Goal: Task Accomplishment & Management: Manage account settings

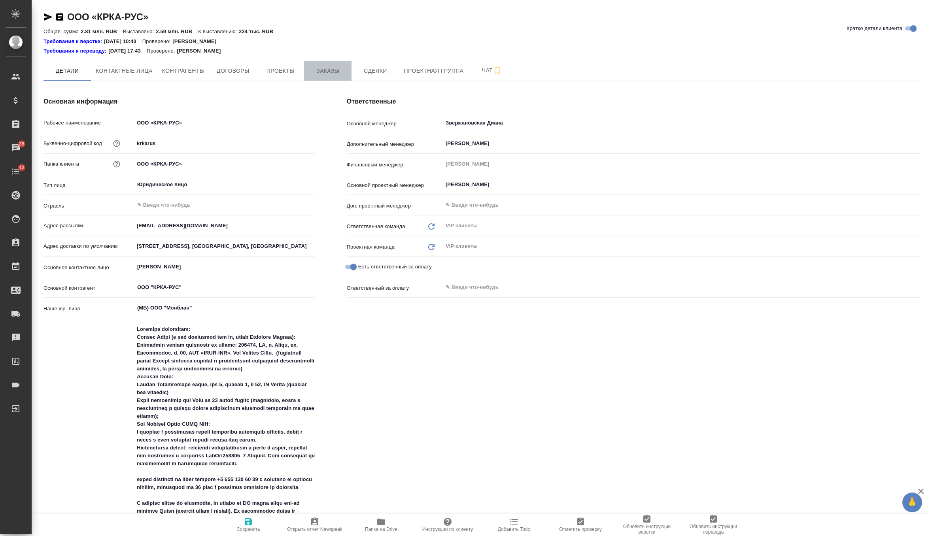
click at [326, 66] on span "Заказы" at bounding box center [328, 71] width 38 height 10
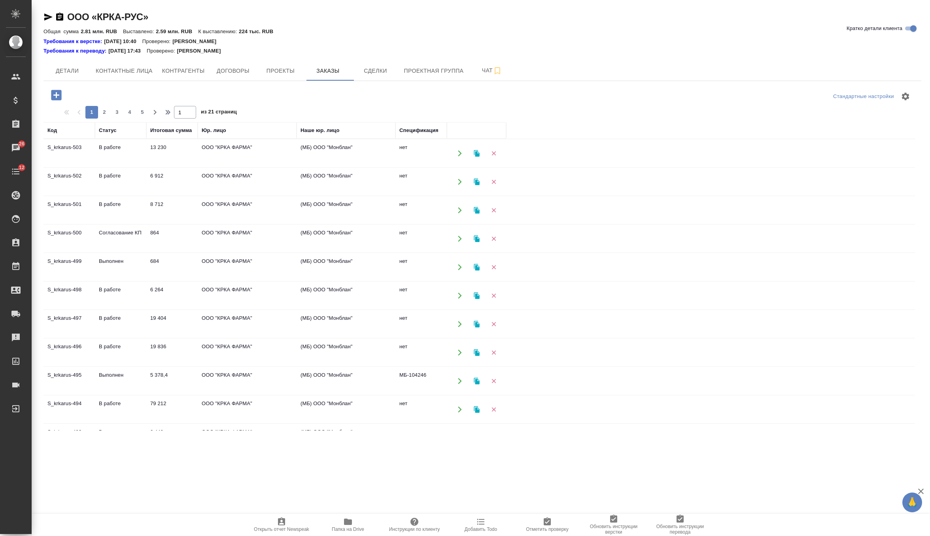
click at [58, 95] on icon "button" at bounding box center [56, 95] width 14 height 14
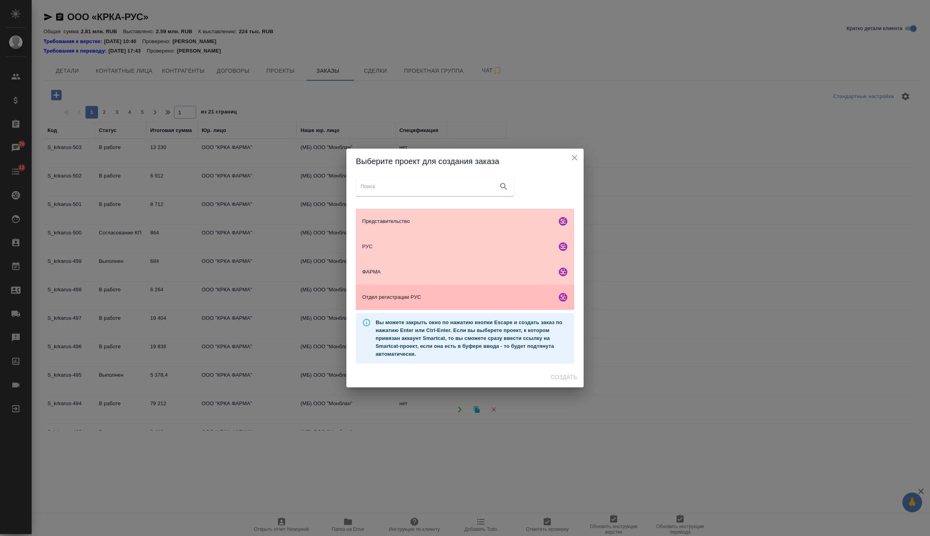
click at [421, 295] on span "Отдел регистрации РУС" at bounding box center [457, 297] width 191 height 8
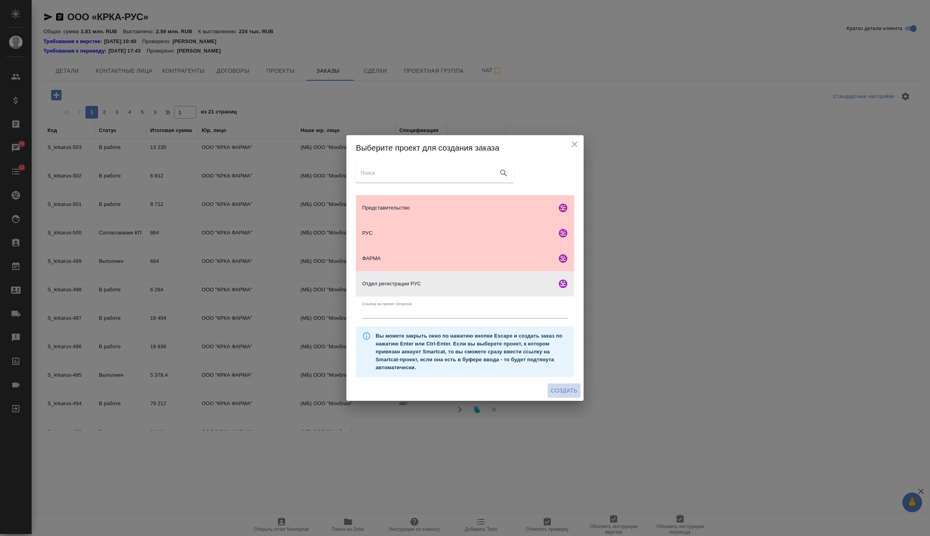
click at [561, 396] on span "Создать" at bounding box center [564, 391] width 26 height 10
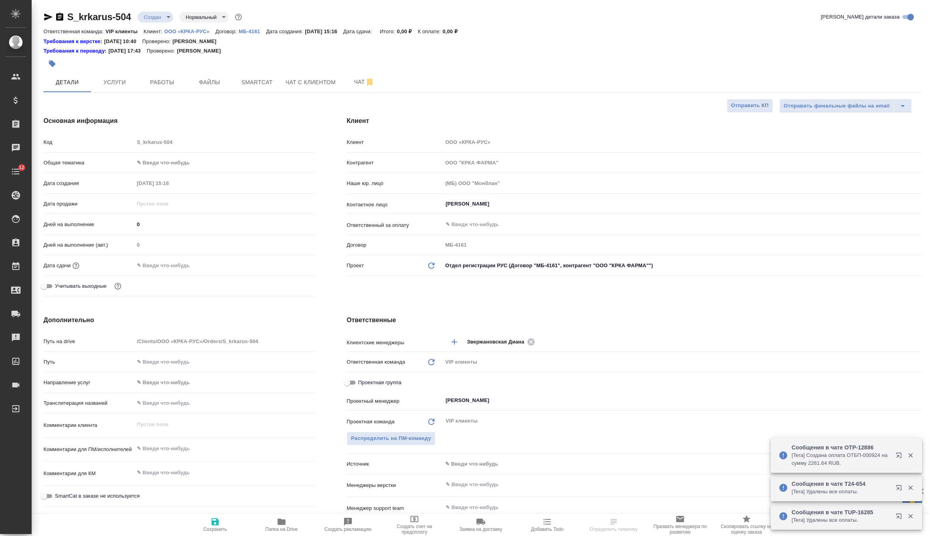
select select "RU"
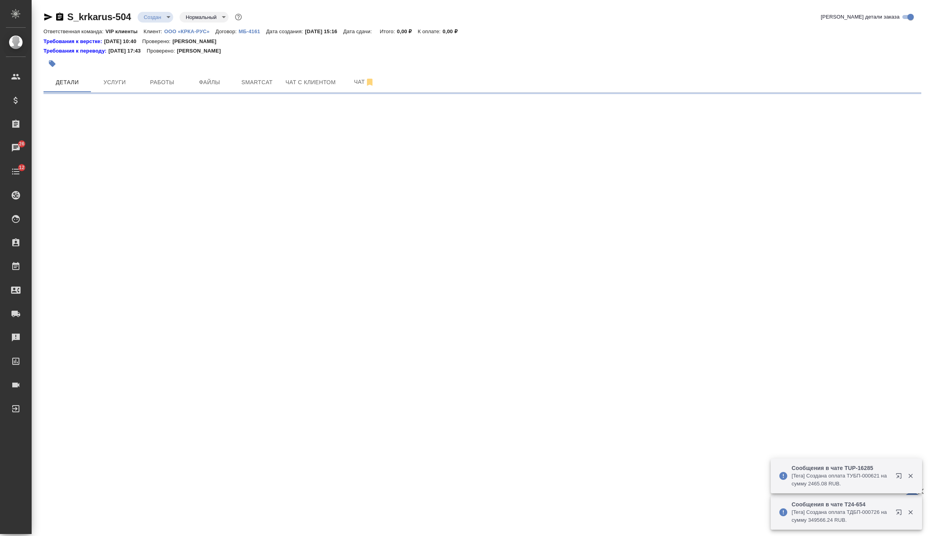
select select "RU"
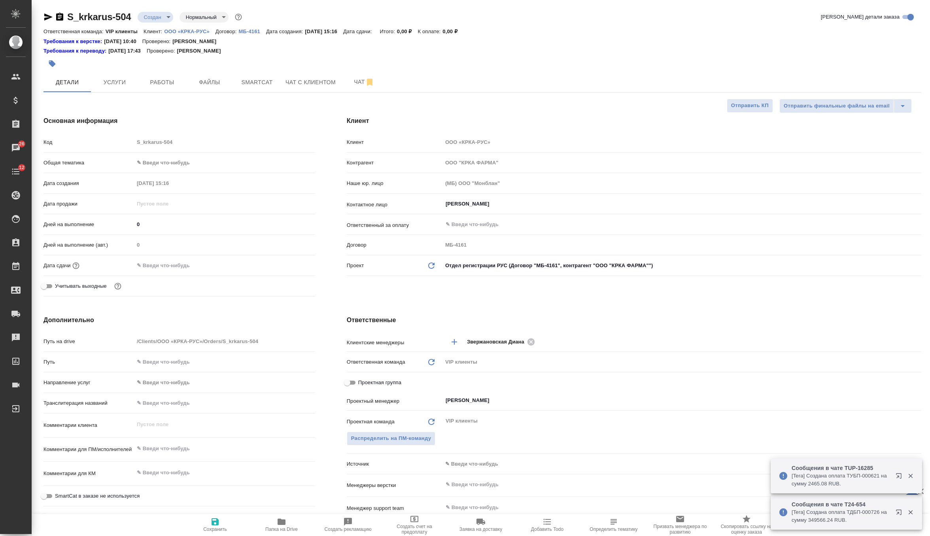
type textarea "x"
click at [58, 16] on icon "button" at bounding box center [59, 17] width 7 height 8
type textarea "x"
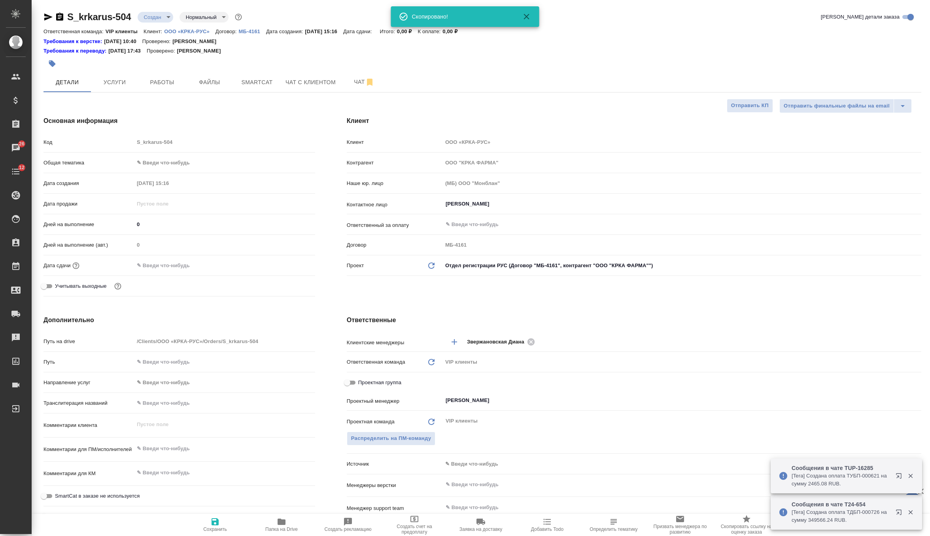
type textarea "x"
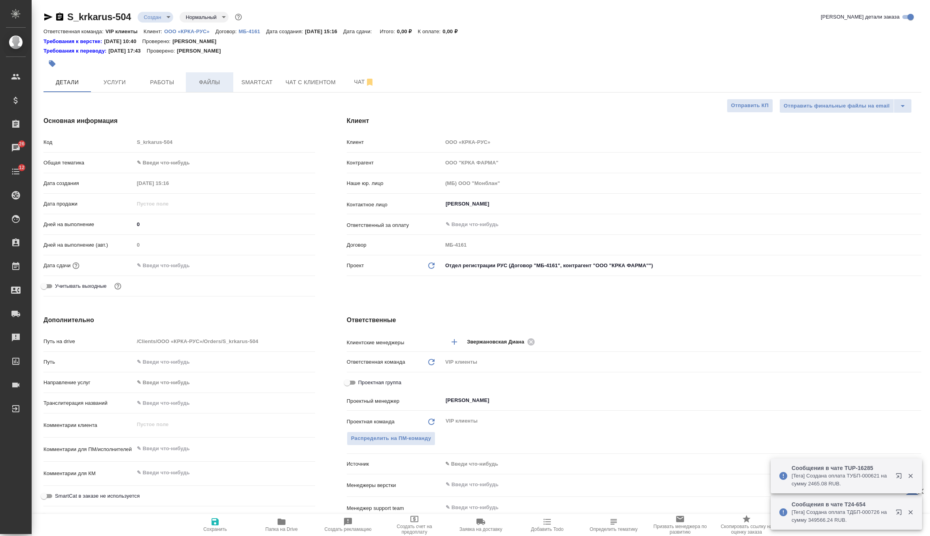
click at [204, 86] on span "Файлы" at bounding box center [210, 83] width 38 height 10
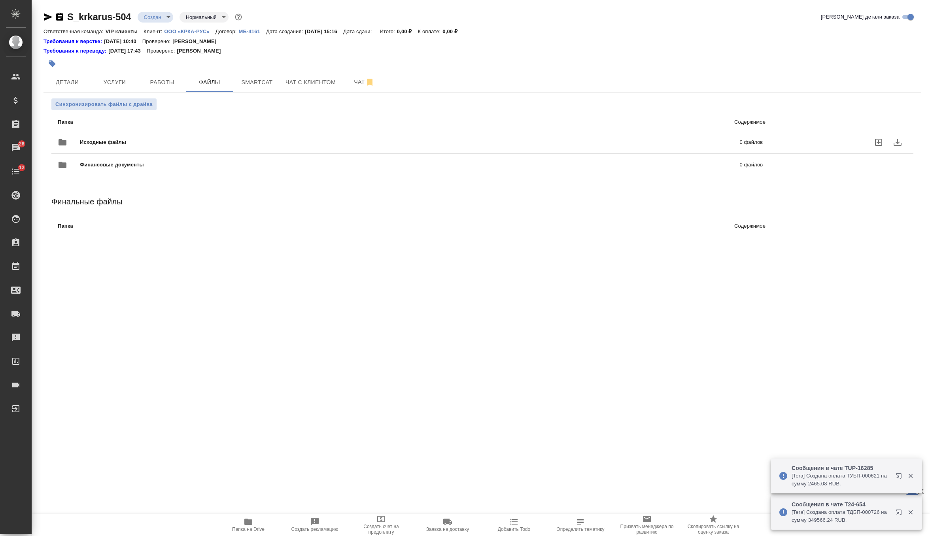
click at [88, 136] on div "Исходные файлы 0 файлов" at bounding box center [410, 142] width 705 height 19
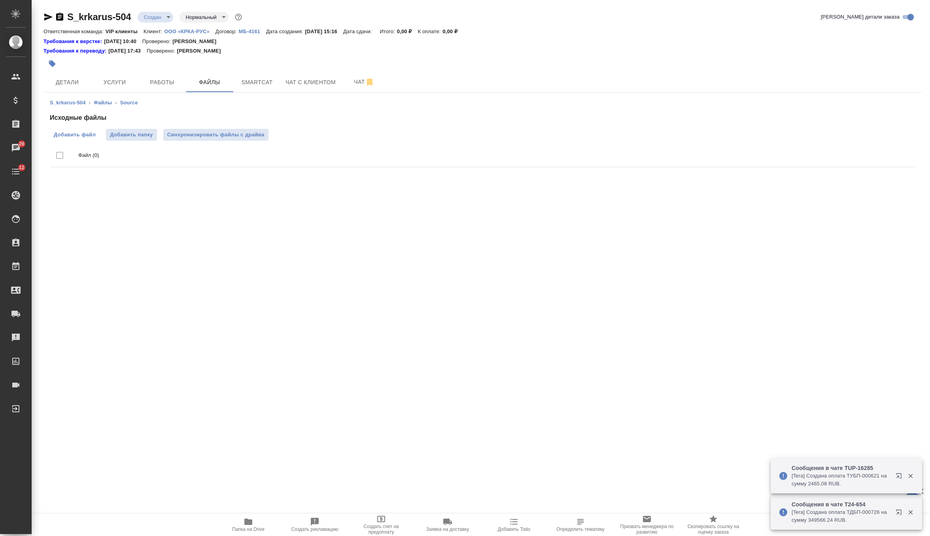
click at [87, 136] on span "Добавить файл" at bounding box center [75, 135] width 42 height 8
click at [0, 0] on input "Добавить файл" at bounding box center [0, 0] width 0 height 0
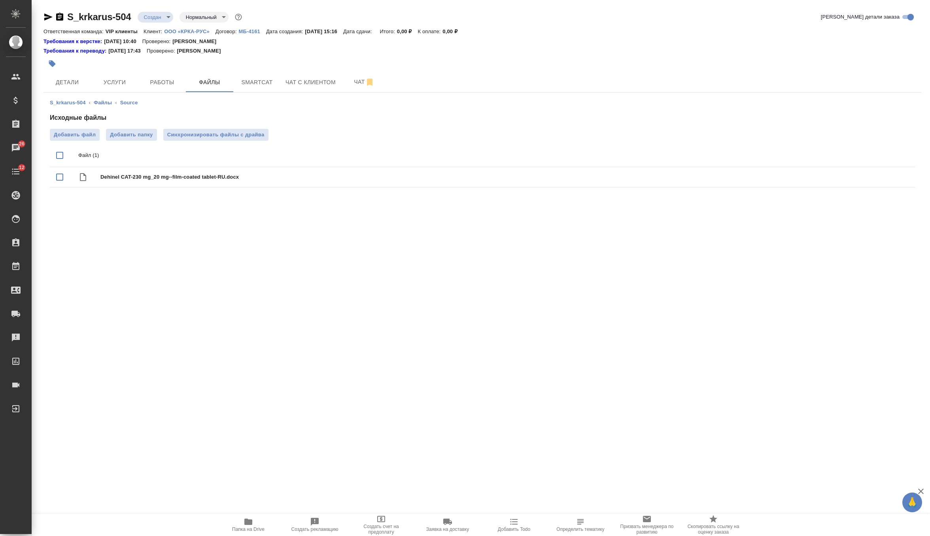
click at [198, 143] on ul "Файл (1) Dehinel CAT-230 mg_20 mg--film-coated tablet-RU.docx" at bounding box center [482, 166] width 865 height 50
click at [201, 134] on span "Синхронизировать файлы с драйва" at bounding box center [215, 135] width 97 height 8
click at [78, 81] on span "Детали" at bounding box center [67, 83] width 38 height 10
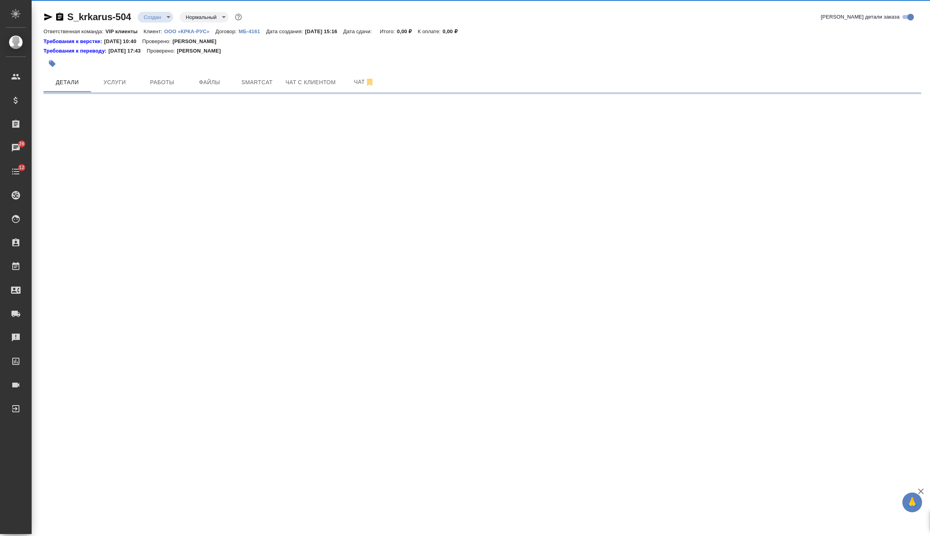
select select "RU"
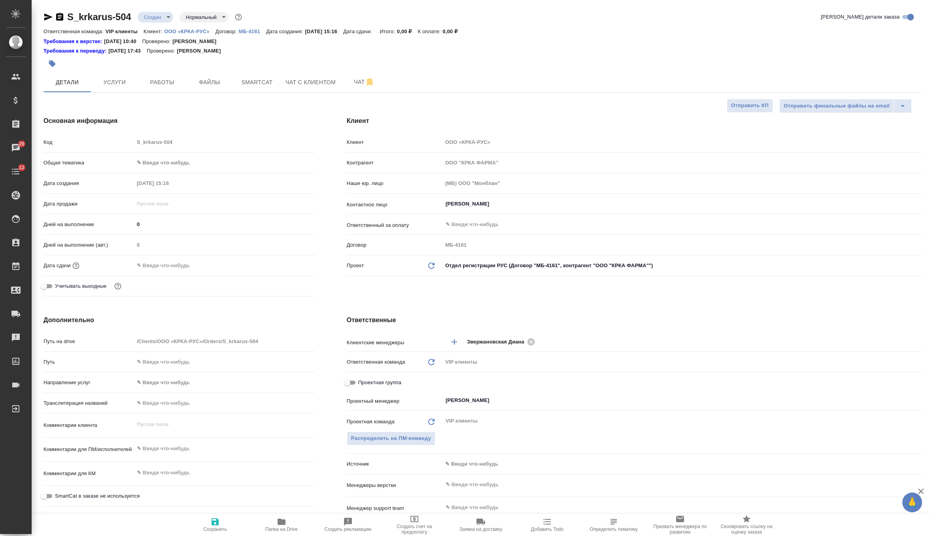
type textarea "x"
click at [171, 458] on div "Комментарии для ПМ/исполнителей x" at bounding box center [180, 453] width 272 height 24
type textarea "x"
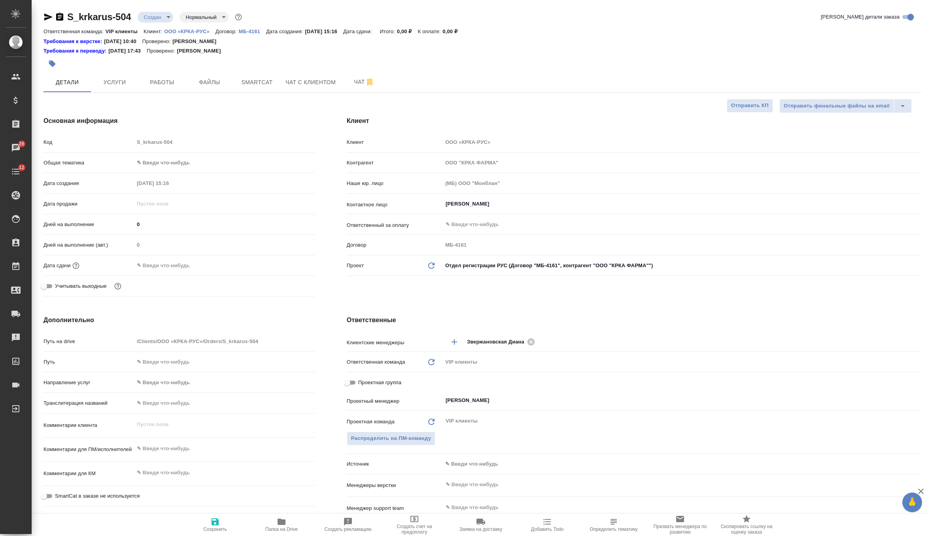
click at [171, 450] on textarea at bounding box center [224, 448] width 181 height 13
paste textarea "КРКА Дехинел® таблетки для кошек (Пирантел + Празиквантел), таблетки для оральн…"
type textarea "x"
type textarea "КРКА Дехинел® таблетки для кошек (Пирантел + Празиквантел), таблетки для оральн…"
type textarea "x"
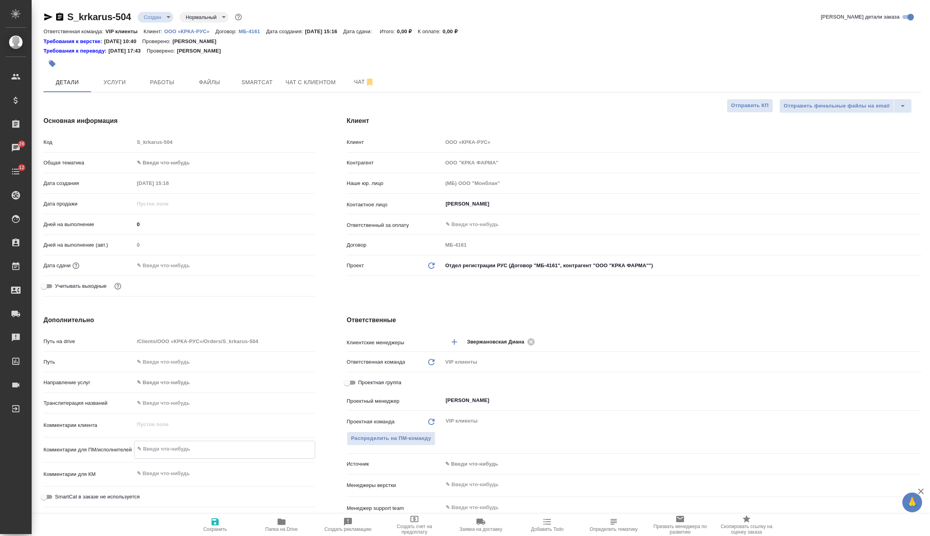
type textarea "x"
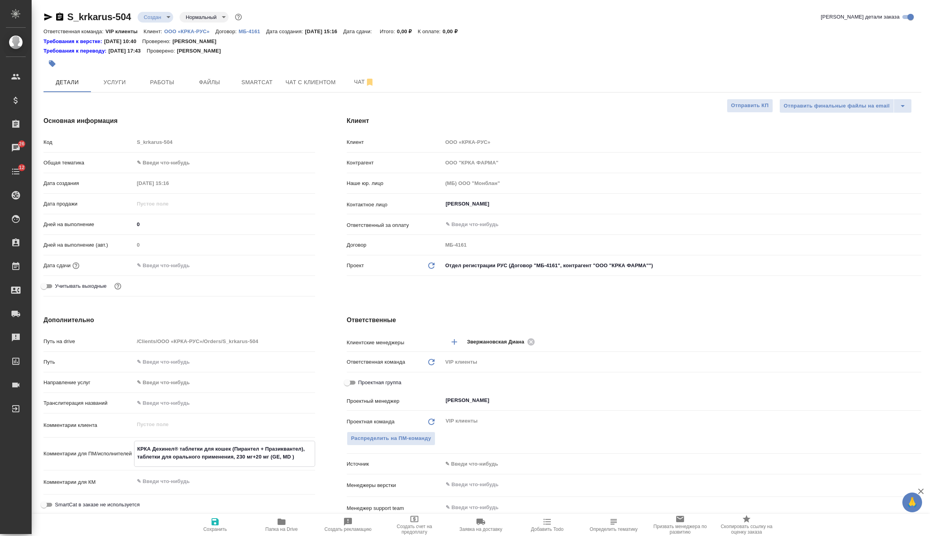
type textarea "x"
type textarea "КРКА Дехинел® таблетки для кошек (Пирантел + Празиквантел), таблетки для оральн…"
type textarea "x"
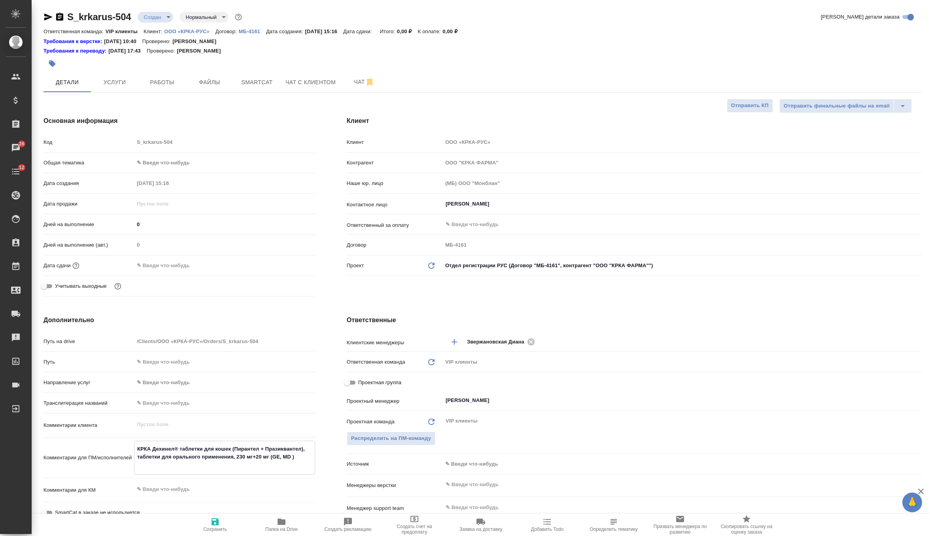
type textarea "КРКА Дехинел® таблетки для кошек (Пирантел + Празиквантел), таблетки для оральн…"
type textarea "x"
type textarea "КРКА Дехинел® таблетки для кошек (Пирантел + Празиквантел), таблетки для оральн…"
type textarea "x"
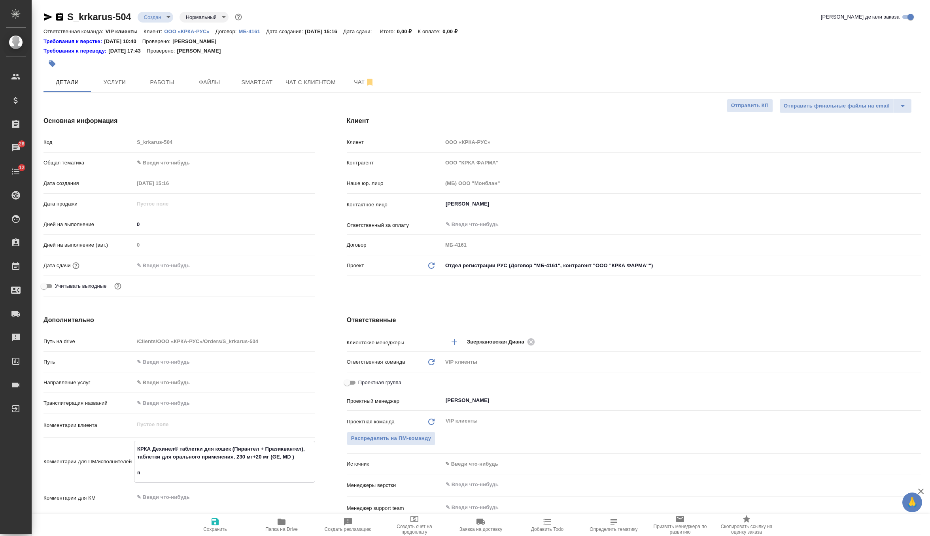
type textarea "x"
type textarea "КРКА Дехинел® таблетки для кошек (Пирантел + Празиквантел), таблетки для оральн…"
type textarea "x"
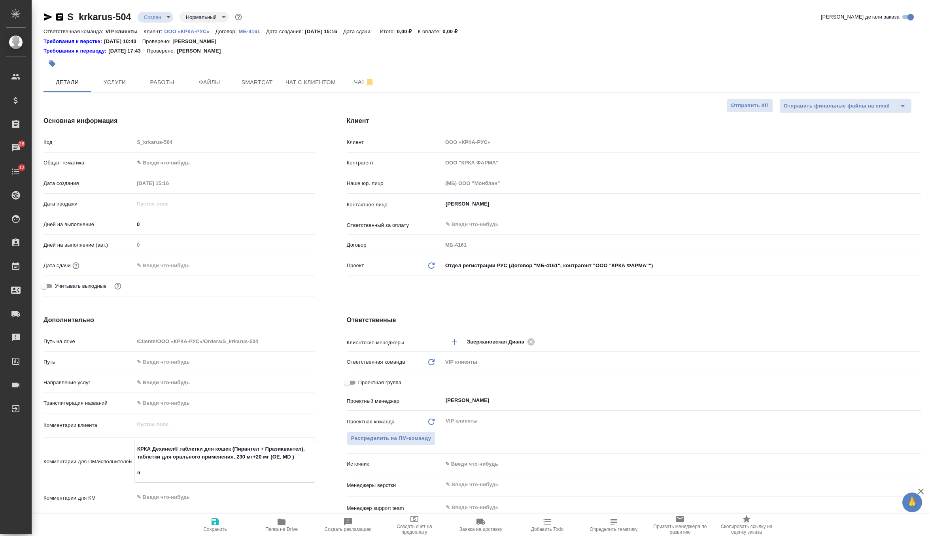
type textarea "x"
type textarea "КРКА Дехинел® таблетки для кошек (Пирантел + Празиквантел), таблетки для оральн…"
type textarea "x"
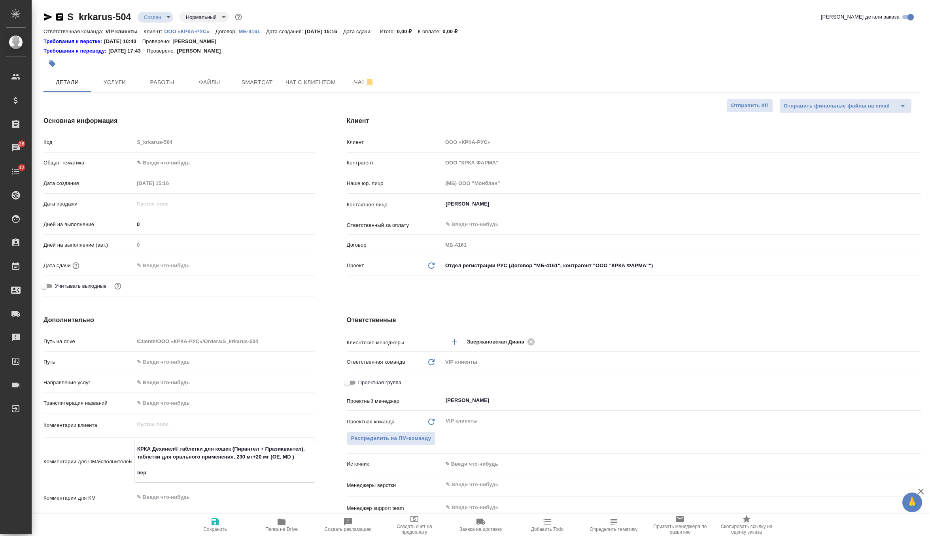
type textarea "КРКА Дехинел® таблетки для кошек (Пирантел + Празиквантел), таблетки для оральн…"
type textarea "x"
type textarea "КРКА Дехинел® таблетки для кошек (Пирантел + Празиквантел), таблетки для оральн…"
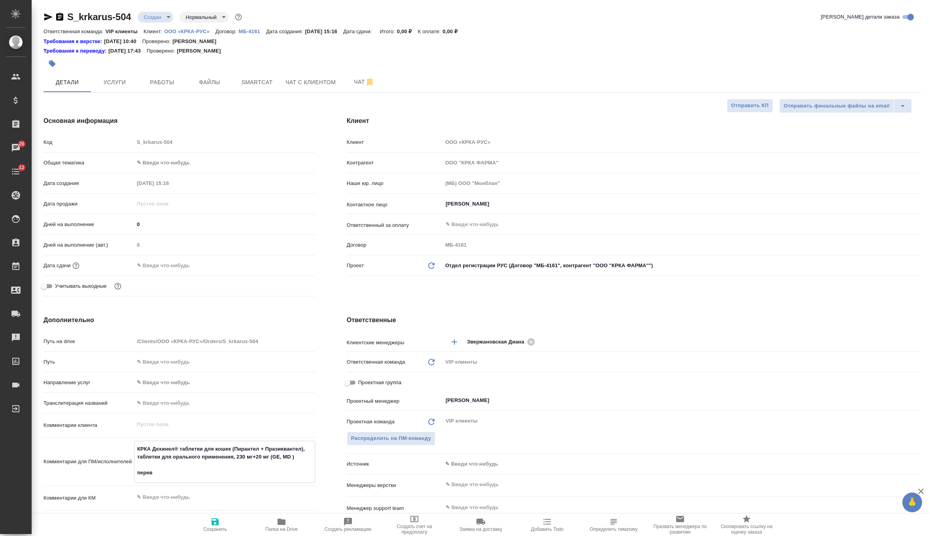
type textarea "x"
type textarea "КРКА Дехинел® таблетки для кошек (Пирантел + Празиквантел), таблетки для оральн…"
type textarea "x"
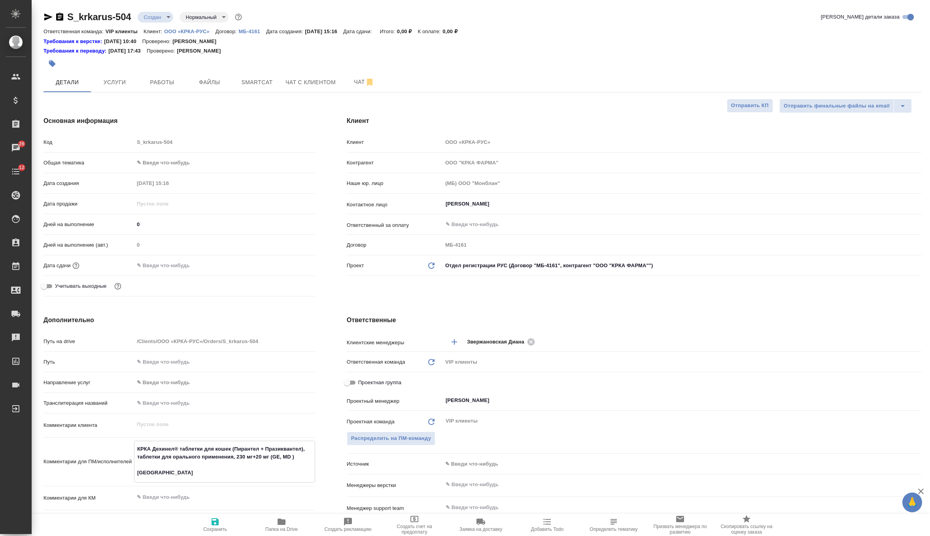
type textarea "x"
type textarea "КРКА Дехинел® таблетки для кошек (Пирантел + Празиквантел), таблетки для оральн…"
type textarea "x"
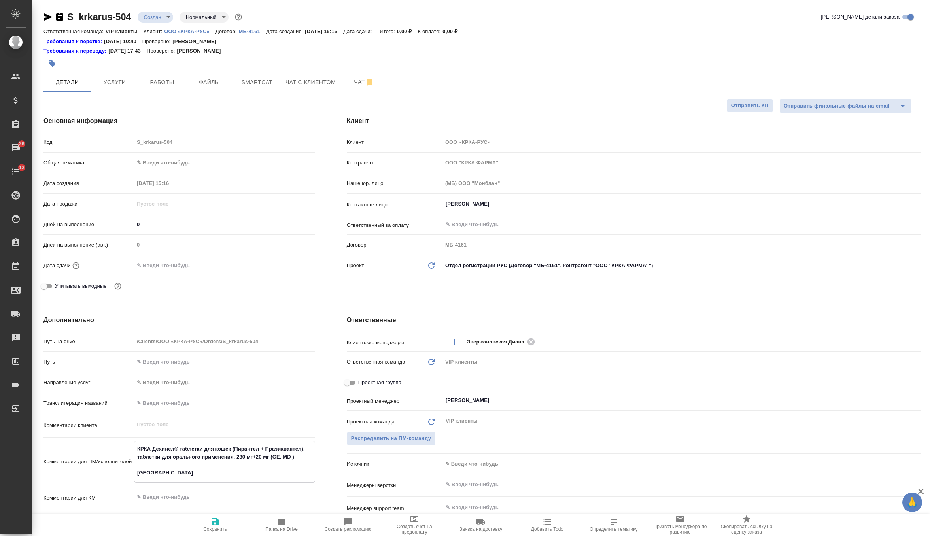
type textarea "x"
type textarea "КРКА Дехинел® таблетки для кошек (Пирантел + Празиквантел), таблетки для оральн…"
type textarea "x"
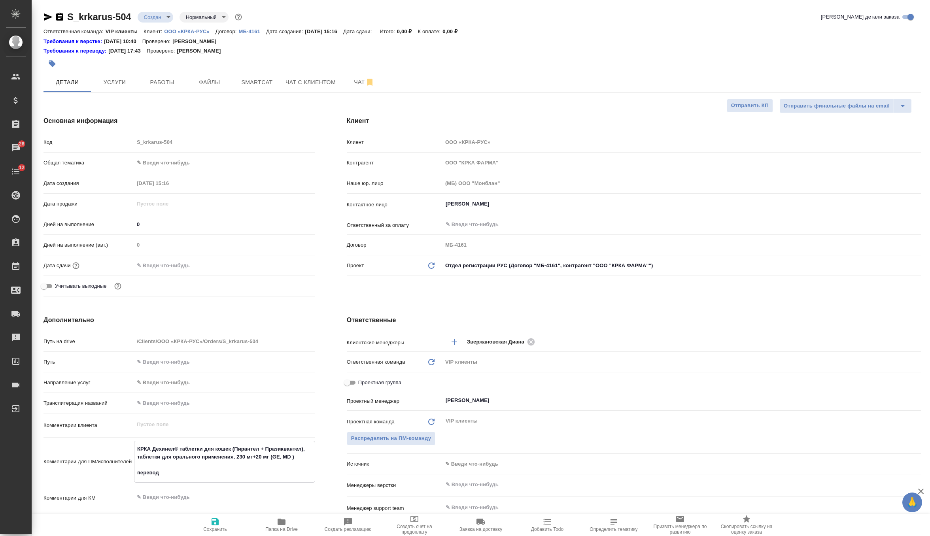
type textarea "КРКА Дехинел® таблетки для кошек (Пирантел + Празиквантел), таблетки для оральн…"
type textarea "x"
type textarea "КРКА Дехинел® таблетки для кошек (Пирантел + Празиквантел), таблетки для оральн…"
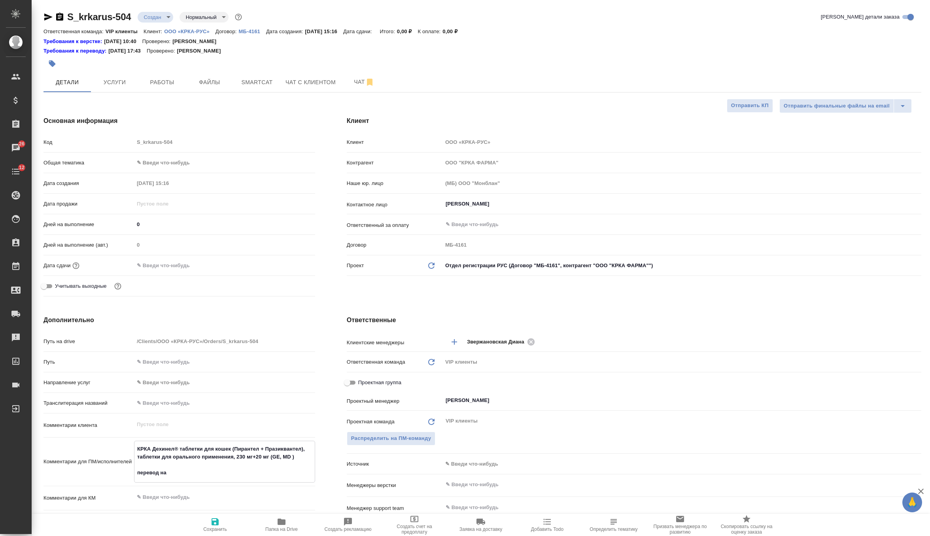
type textarea "x"
type textarea "КРКА Дехинел® таблетки для кошек (Пирантел + Празиквантел), таблетки для оральн…"
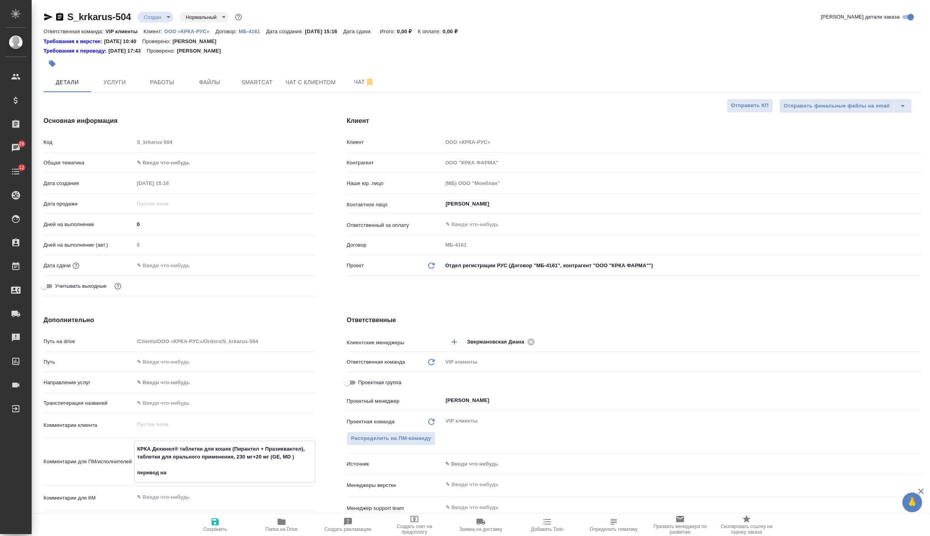
type textarea "x"
type textarea "КРКА Дехинел® таблетки для кошек (Пирантел + Празиквантел), таблетки для оральн…"
type textarea "x"
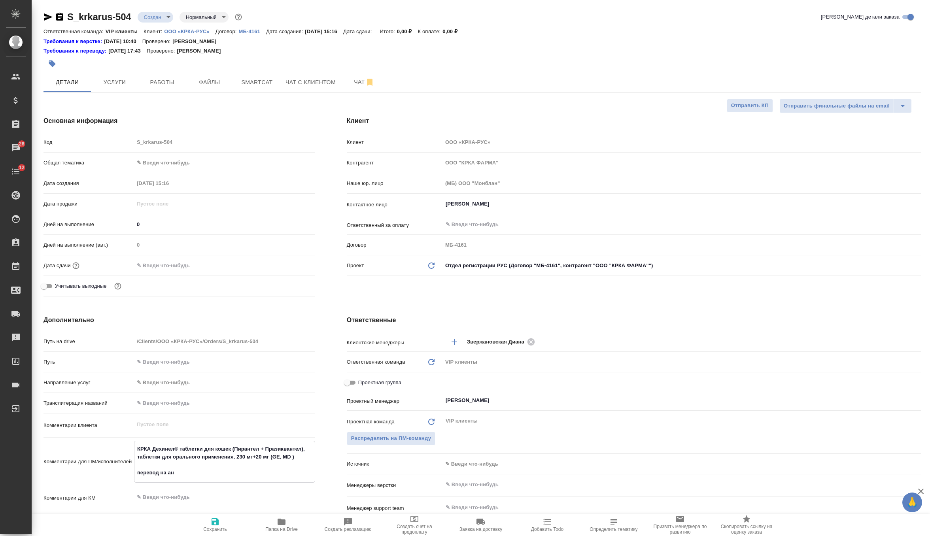
type textarea "x"
type textarea "КРКА Дехинел® таблетки для кошек (Пирантел + Празиквантел), таблетки для оральн…"
type textarea "x"
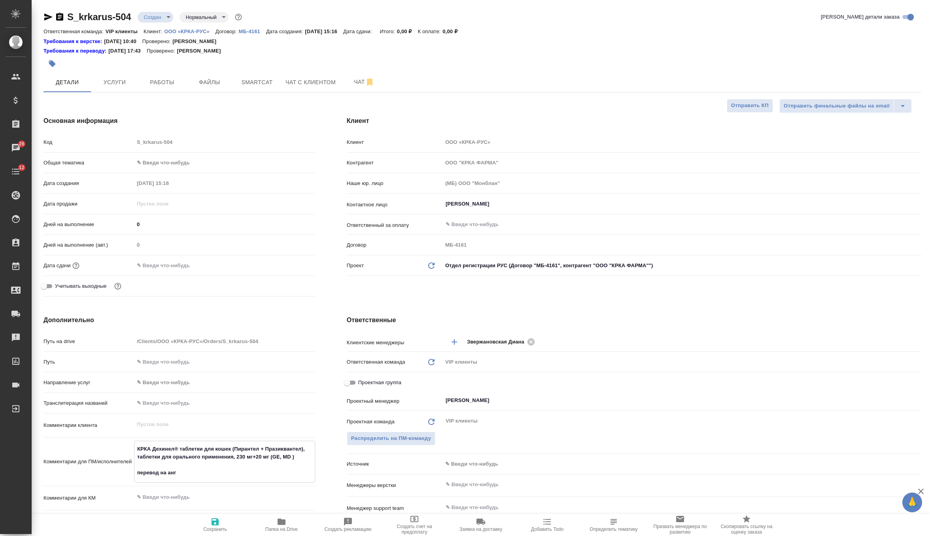
type textarea "КРКА Дехинел® таблетки для кошек (Пирантел + Празиквантел), таблетки для оральн…"
type textarea "x"
type textarea "КРКА Дехинел® таблетки для кошек (Пирантел + Празиквантел), таблетки для оральн…"
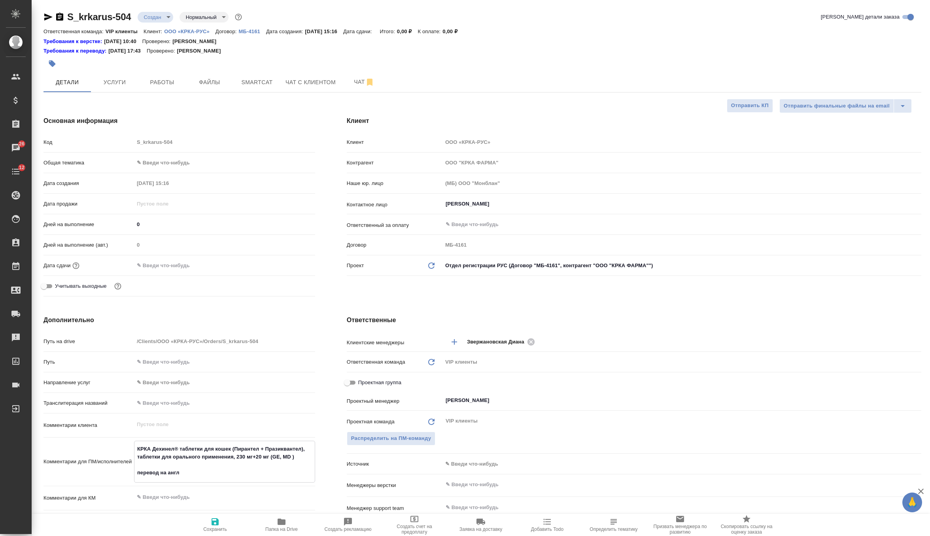
type textarea "x"
click at [209, 519] on span "Сохранить" at bounding box center [215, 524] width 57 height 15
type textarea "x"
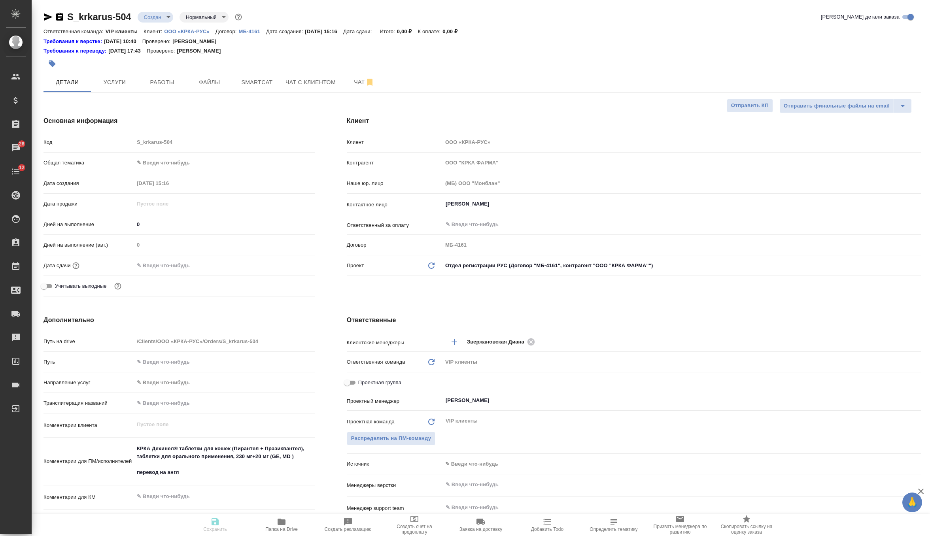
type textarea "x"
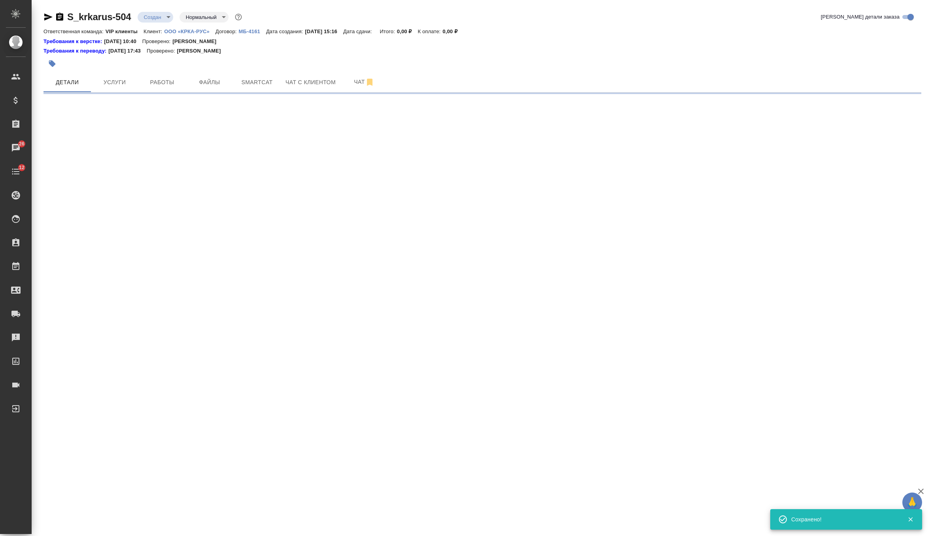
select select "RU"
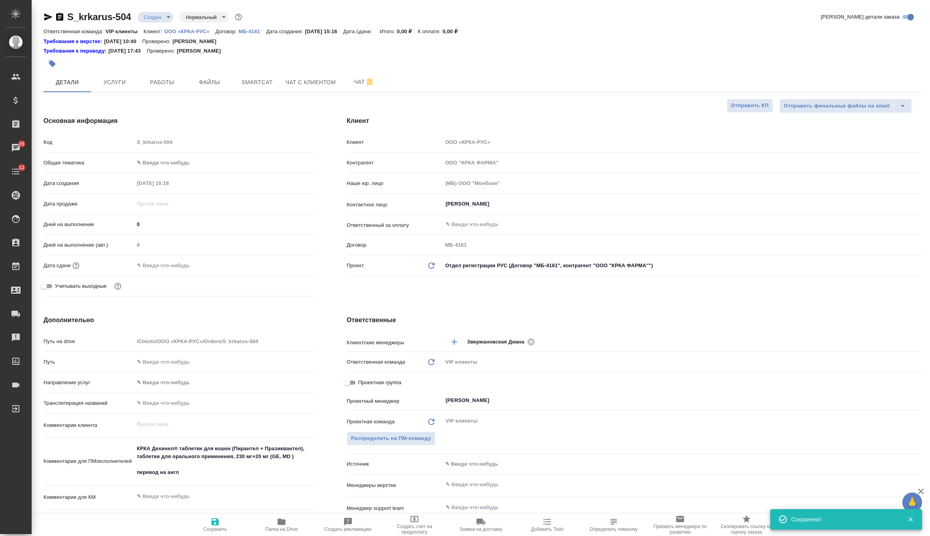
type textarea "x"
click at [171, 271] on input "text" at bounding box center [168, 265] width 69 height 11
click at [291, 263] on icon "button" at bounding box center [292, 265] width 7 height 8
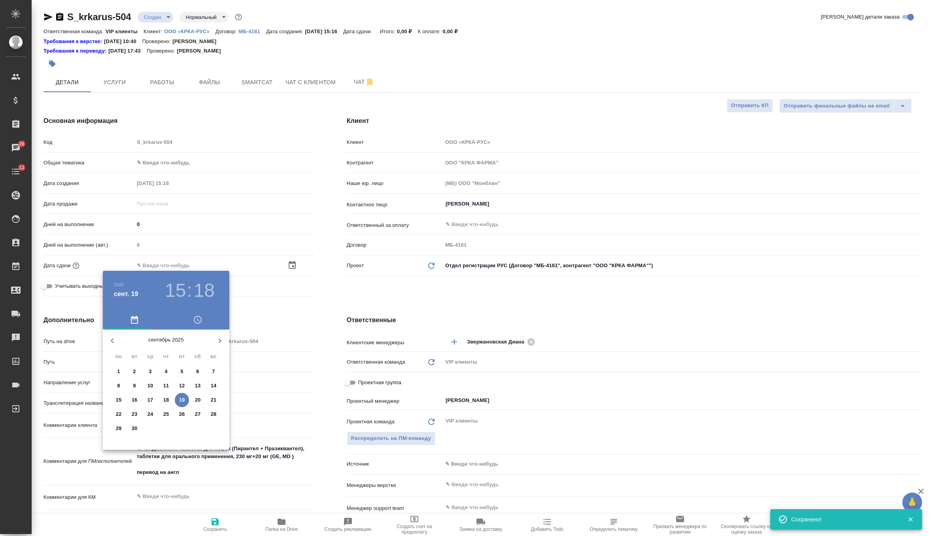
click at [221, 335] on button "button" at bounding box center [219, 340] width 19 height 19
click at [215, 403] on p "19" at bounding box center [214, 400] width 6 height 8
type input "19.10.2025 15:18"
type textarea "x"
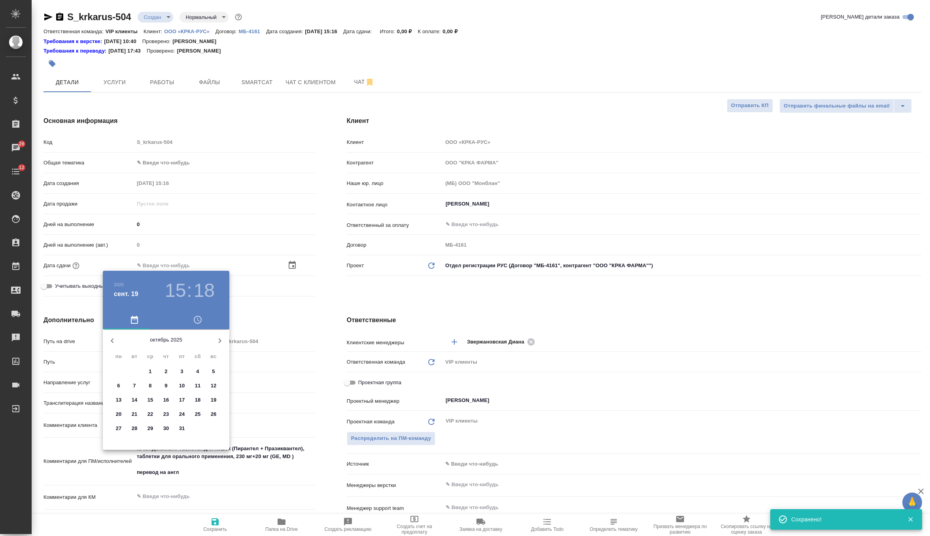
type textarea "x"
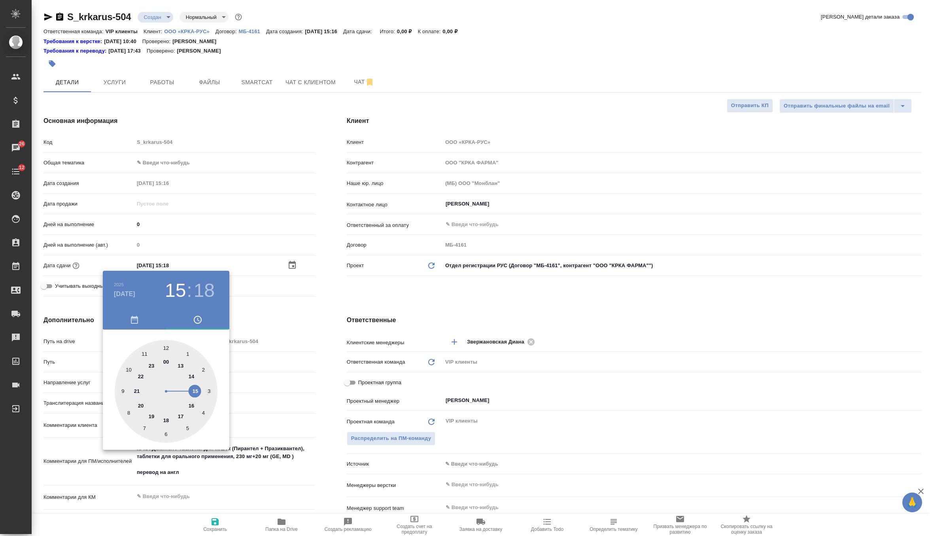
click at [180, 416] on div at bounding box center [166, 391] width 103 height 103
type input "19.10.2025 17:18"
type textarea "x"
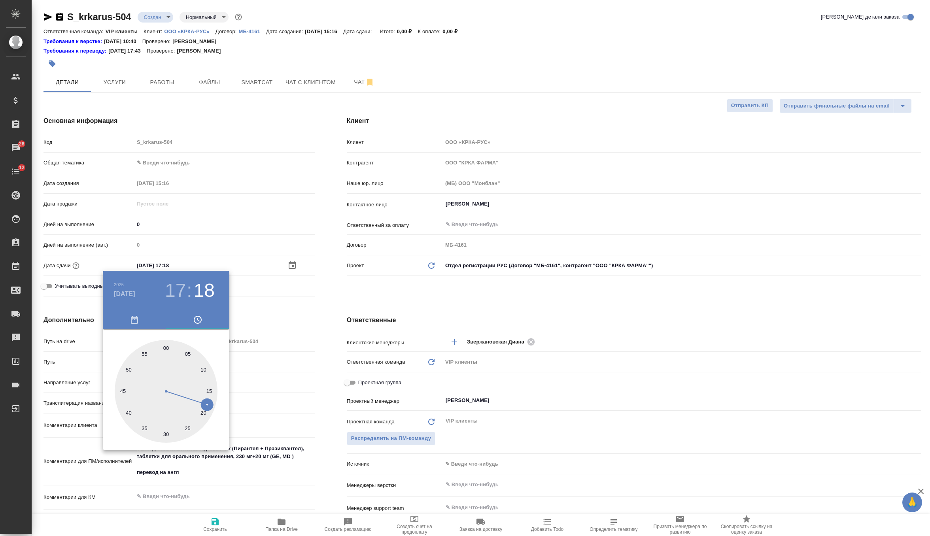
click at [166, 346] on div at bounding box center [166, 391] width 103 height 103
type input "19.10.2025 17:00"
type textarea "x"
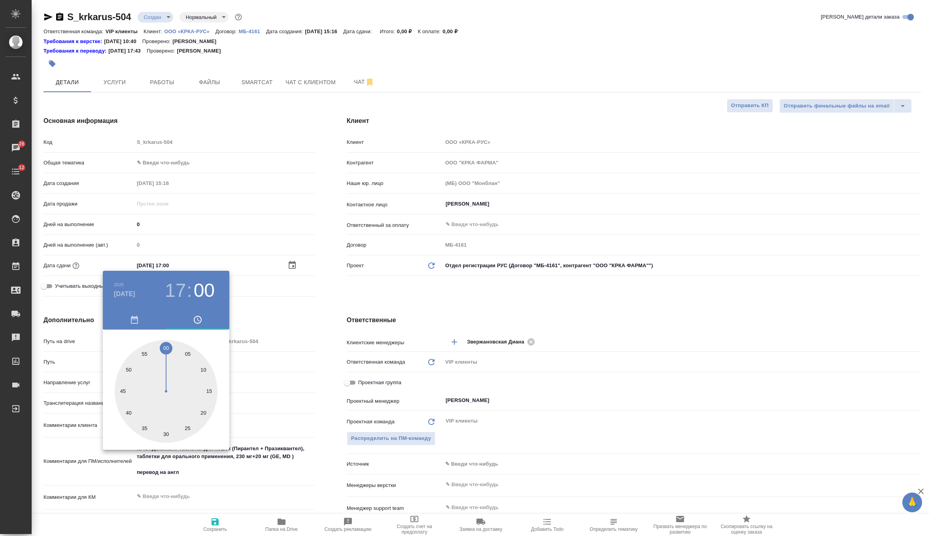
click at [330, 316] on div at bounding box center [465, 268] width 930 height 536
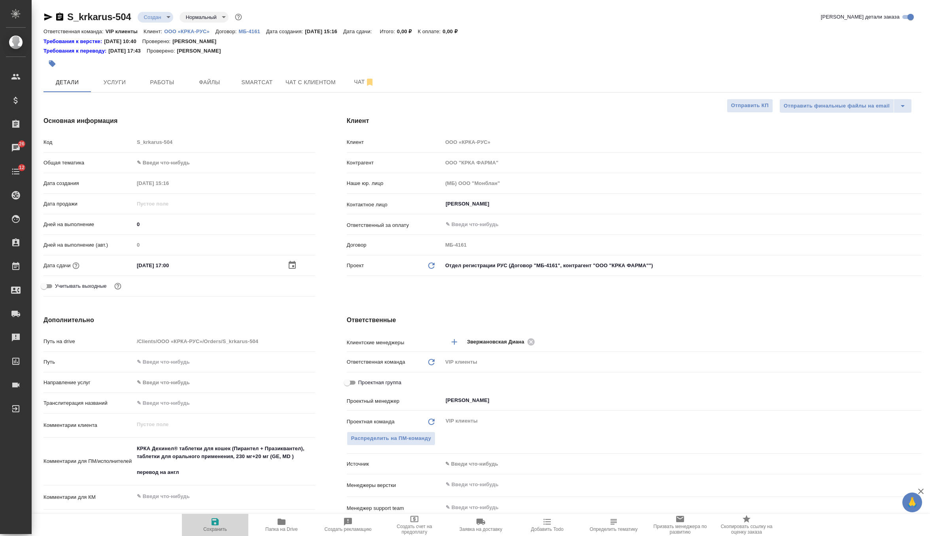
click at [214, 522] on icon "button" at bounding box center [215, 522] width 7 height 7
type textarea "x"
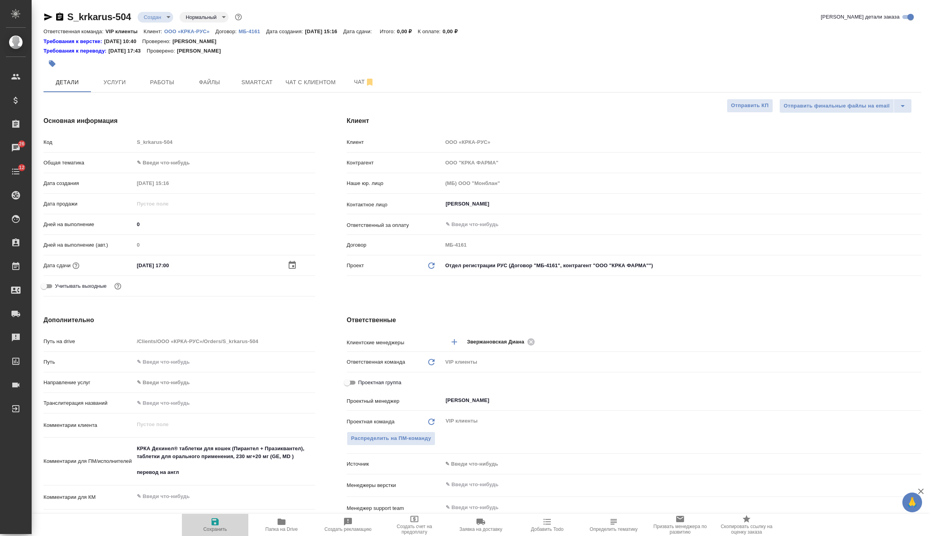
type textarea "x"
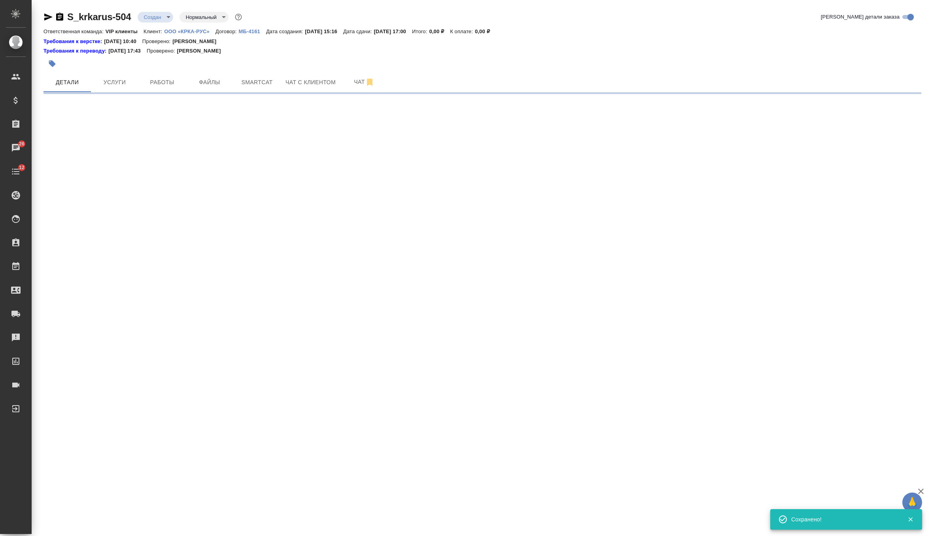
select select "RU"
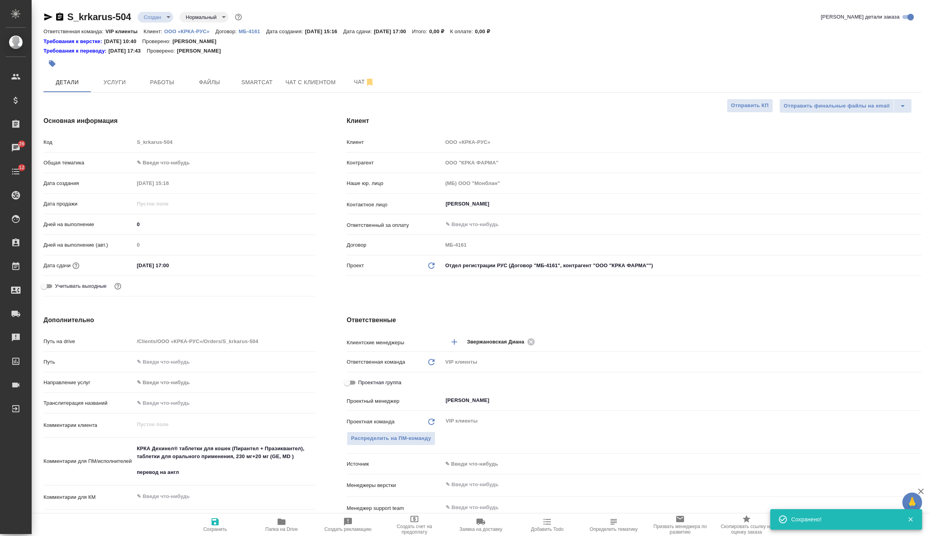
type textarea "x"
click at [159, 19] on body "🙏 .cls-1 fill:#fff; AWATERA Zverzhanovskaya Diana Клиенты Спецификации Заказы 2…" at bounding box center [465, 268] width 930 height 536
click at [168, 153] on li "ТЗ" at bounding box center [174, 151] width 72 height 13
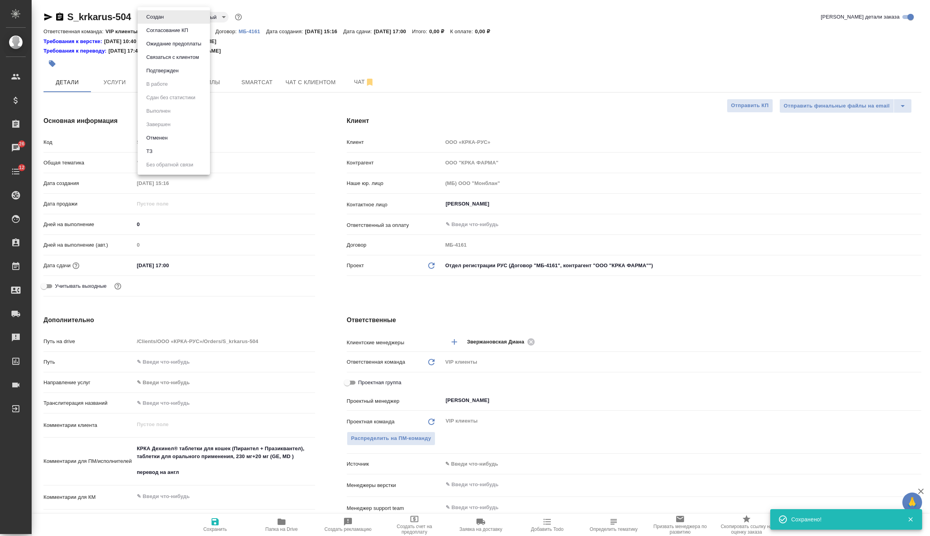
type textarea "x"
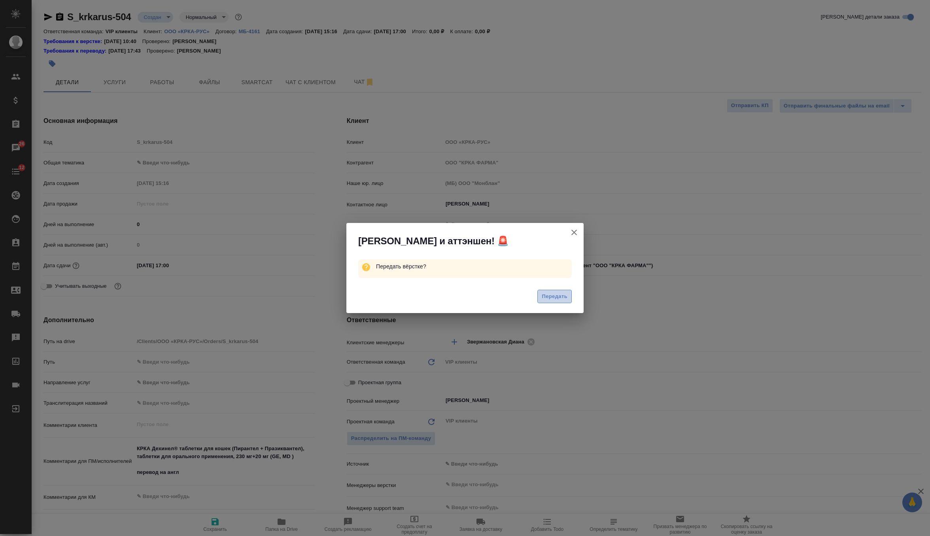
click at [561, 291] on button "Передать" at bounding box center [554, 297] width 34 height 14
type textarea "x"
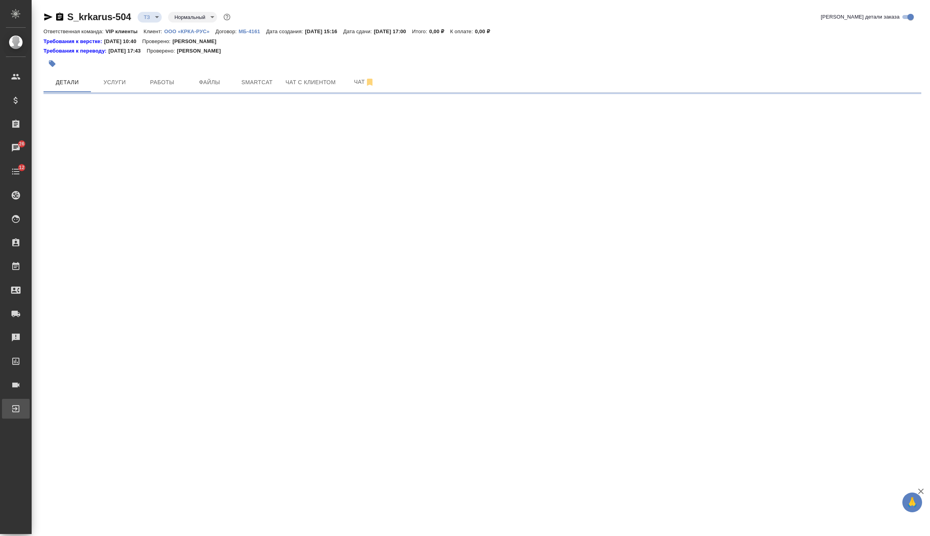
select select "RU"
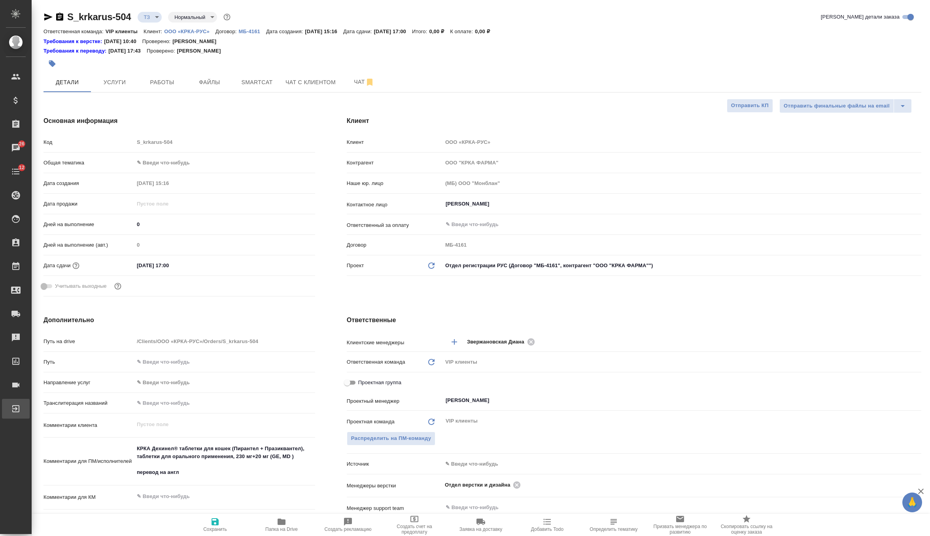
type textarea "x"
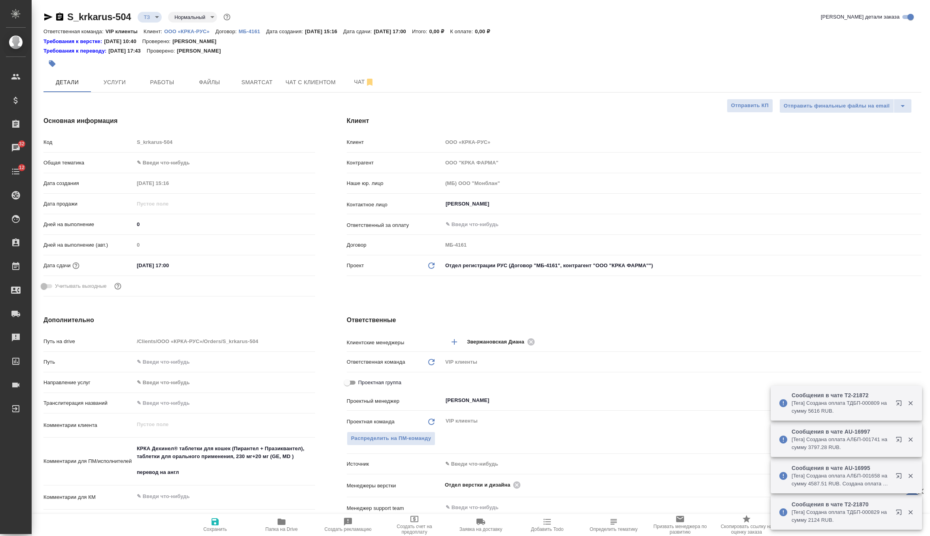
type textarea "x"
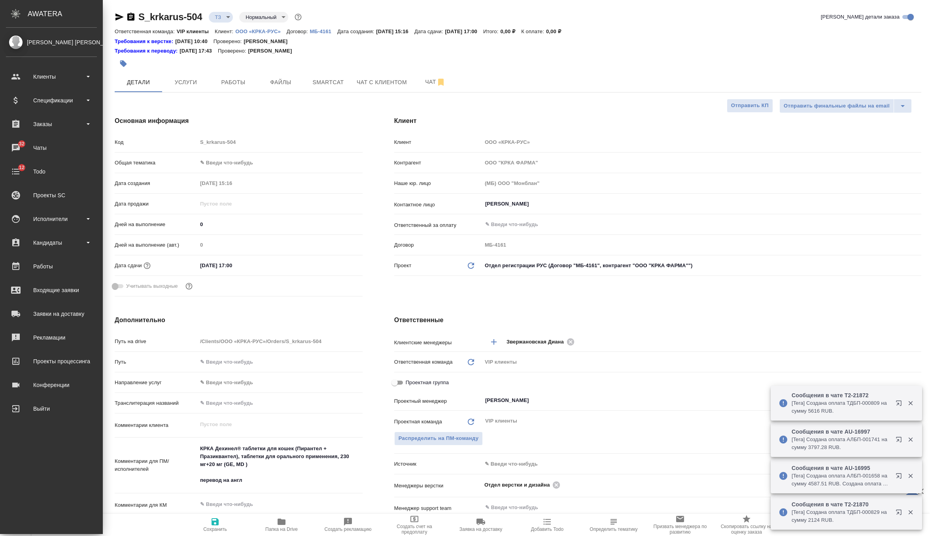
type textarea "x"
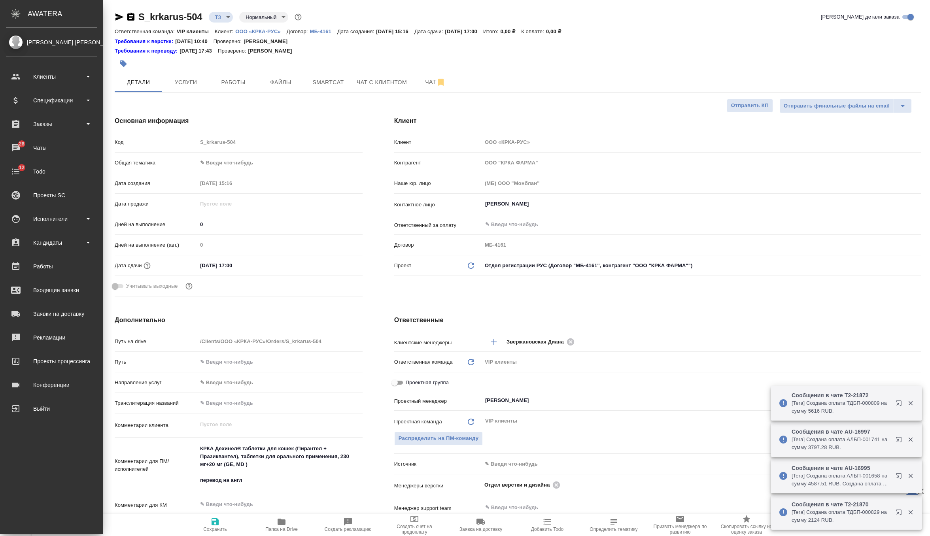
type textarea "x"
click at [189, 76] on button "Услуги" at bounding box center [185, 82] width 47 height 20
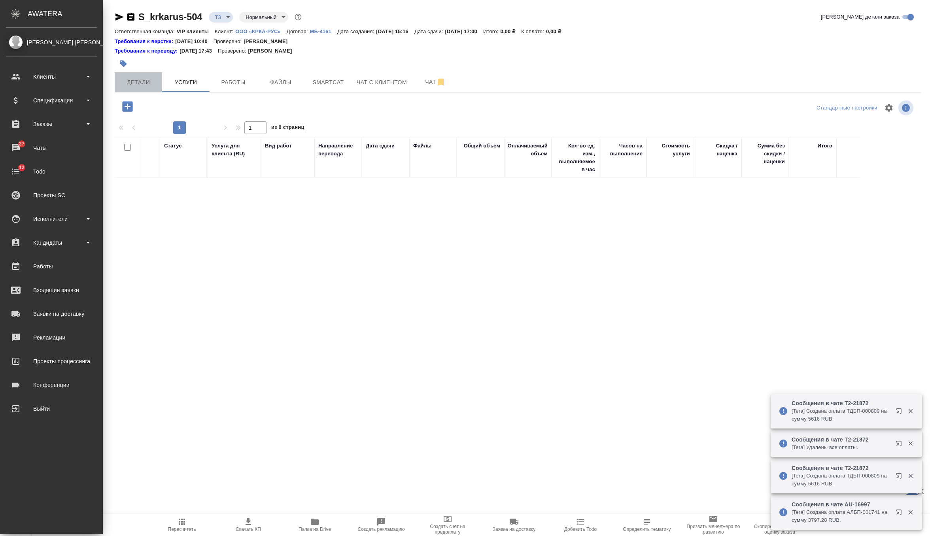
click at [131, 81] on span "Детали" at bounding box center [138, 83] width 38 height 10
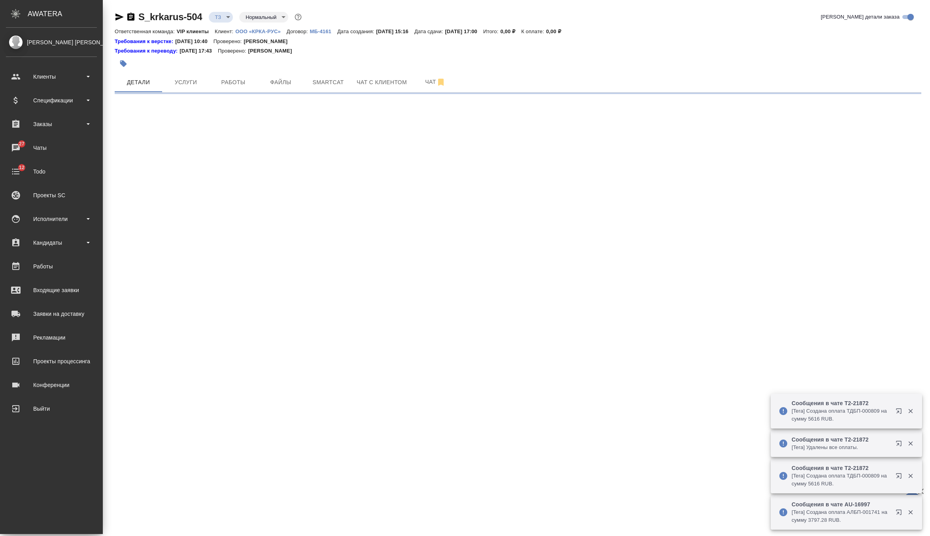
select select "RU"
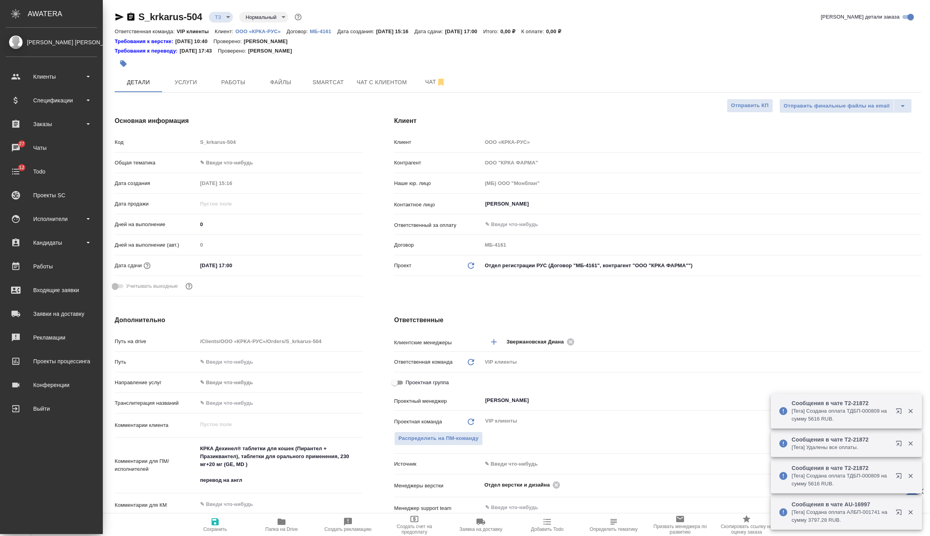
type textarea "x"
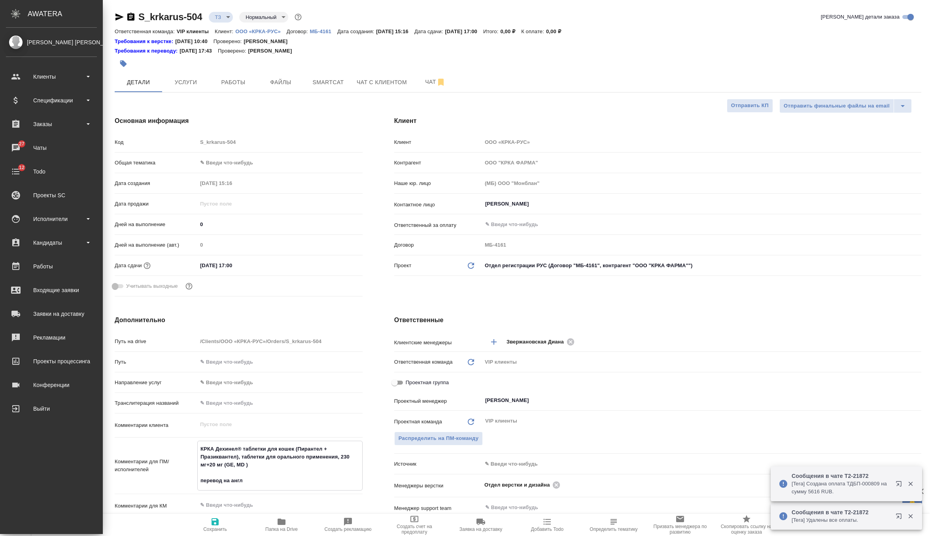
drag, startPoint x: 258, startPoint y: 469, endPoint x: 187, endPoint y: 442, distance: 75.7
click at [187, 442] on div "Комментарии для ПМ/исполнителей КРКА Дехинел® таблетки для кошек (Пирантел + Пр…" at bounding box center [239, 466] width 248 height 50
type textarea "x"
click at [192, 74] on button "Услуги" at bounding box center [185, 82] width 47 height 20
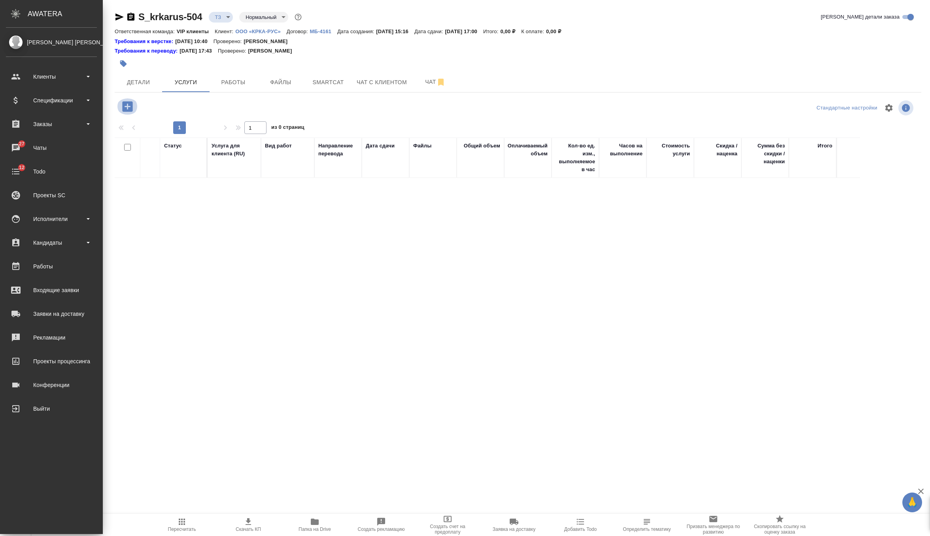
click at [133, 108] on icon "button" at bounding box center [128, 107] width 14 height 14
click at [129, 106] on icon "button" at bounding box center [127, 106] width 10 height 10
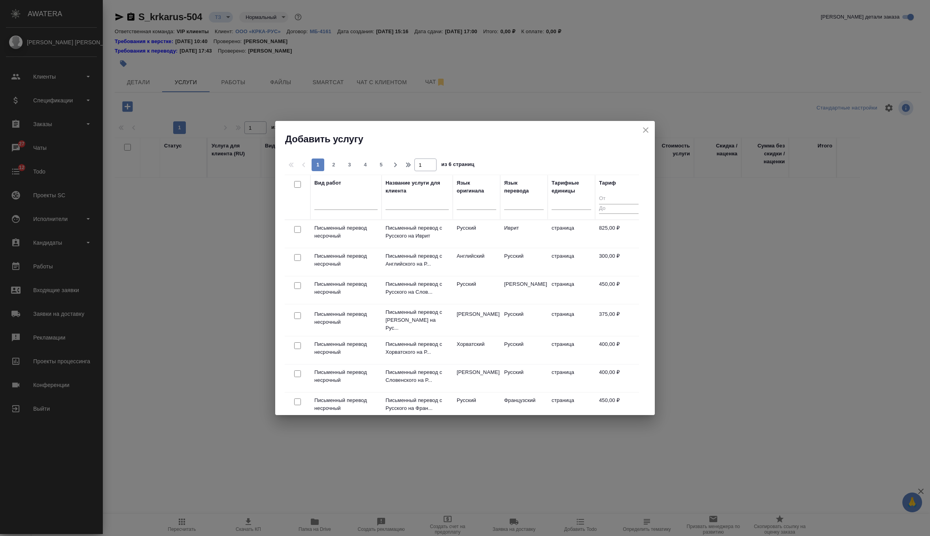
click at [515, 210] on div at bounding box center [524, 205] width 40 height 21
click at [515, 208] on div at bounding box center [524, 202] width 40 height 15
type input "анг"
click at [522, 228] on div "Английский" at bounding box center [563, 227] width 119 height 14
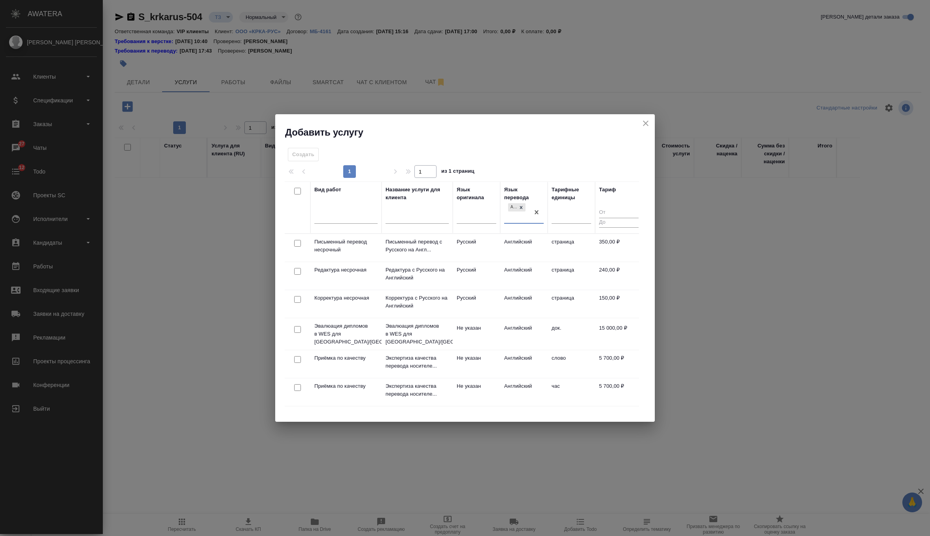
click at [297, 243] on input "checkbox" at bounding box center [297, 243] width 7 height 7
checkbox input "true"
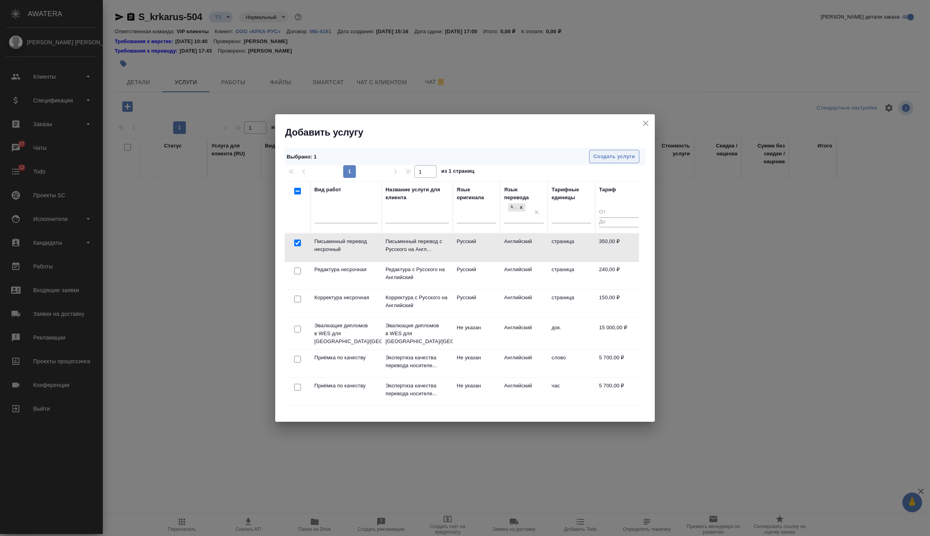
click at [619, 153] on span "Создать услуги" at bounding box center [615, 156] width 42 height 9
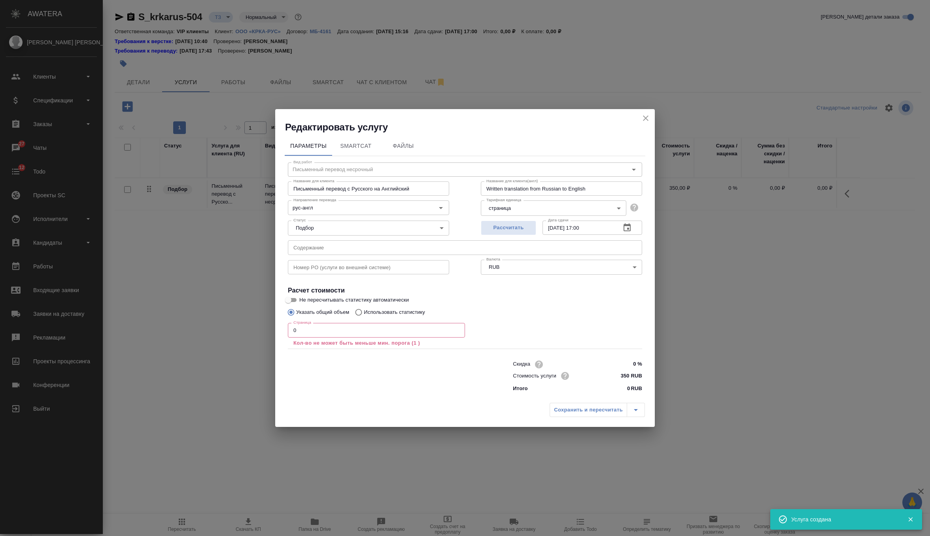
click at [331, 252] on input "text" at bounding box center [465, 247] width 354 height 14
paste input "КРКА Дехинел® таблетки для кошек (Пирантел + Празиквантел), таблетки для оральн…"
type input "КРКА Дехинел® таблетки для кошек (Пирантел + Празиквантел), таблетки для оральн…"
click at [320, 332] on input "0" at bounding box center [376, 330] width 177 height 14
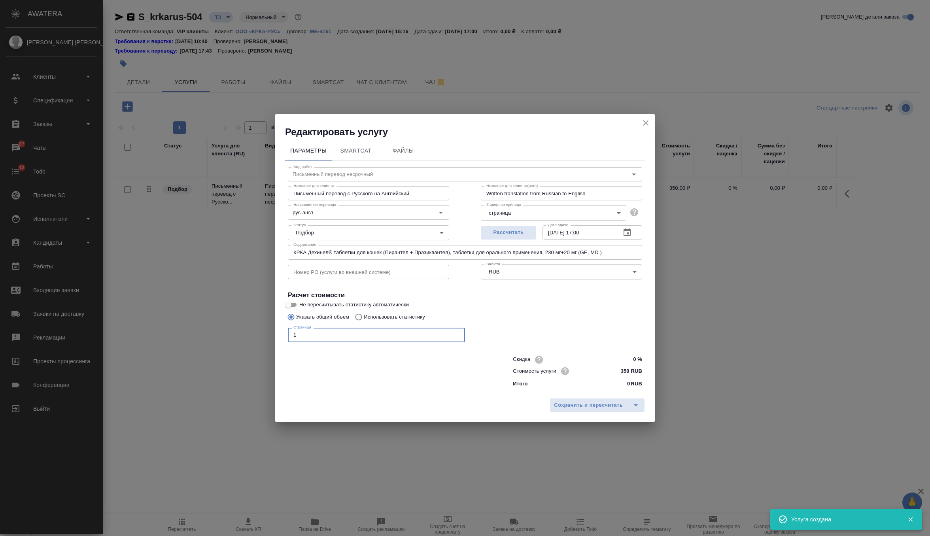
type input "1"
click at [586, 392] on div "Параметры SmartCat Файлы Вид работ Письменный перевод несрочный Вид работ Назва…" at bounding box center [465, 266] width 380 height 256
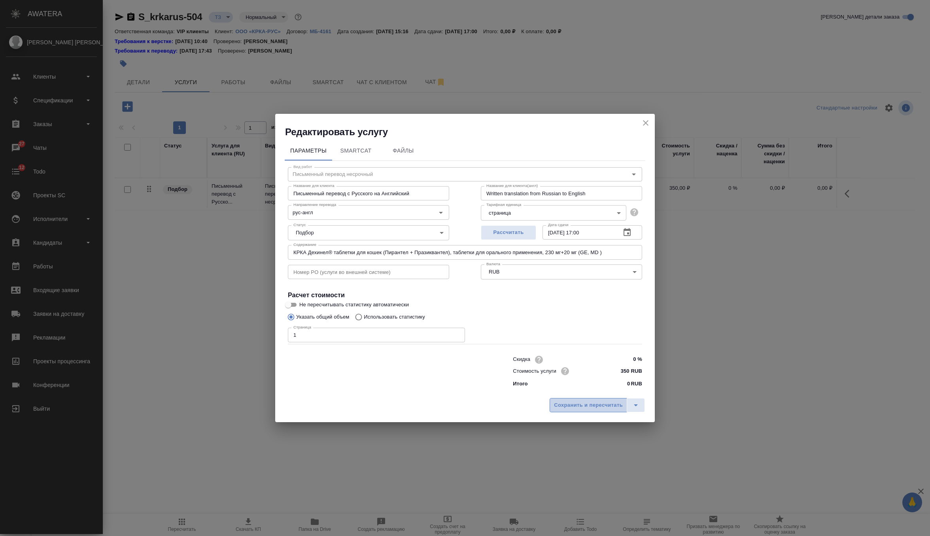
click at [587, 401] on span "Сохранить и пересчитать" at bounding box center [588, 405] width 69 height 9
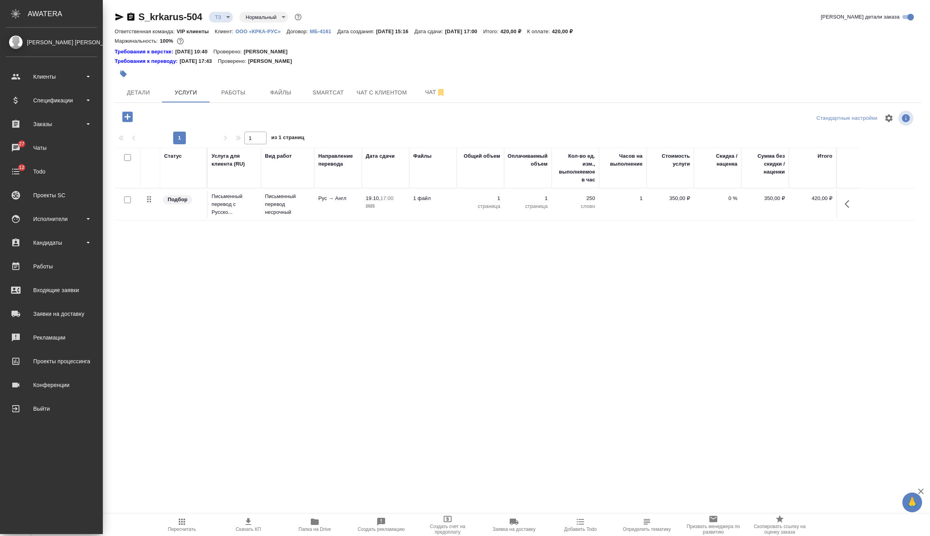
click at [127, 198] on input "checkbox" at bounding box center [127, 200] width 7 height 7
checkbox input "true"
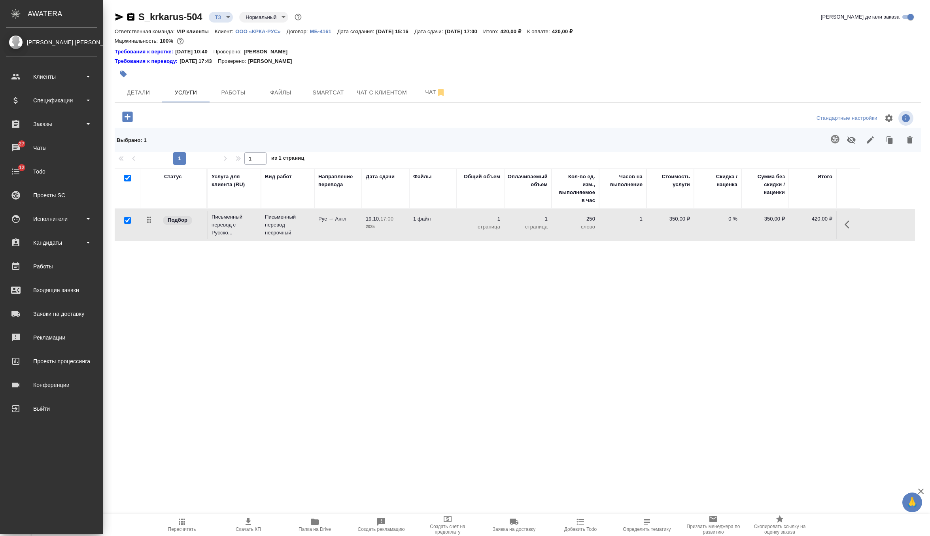
click at [835, 140] on icon "button" at bounding box center [835, 138] width 9 height 9
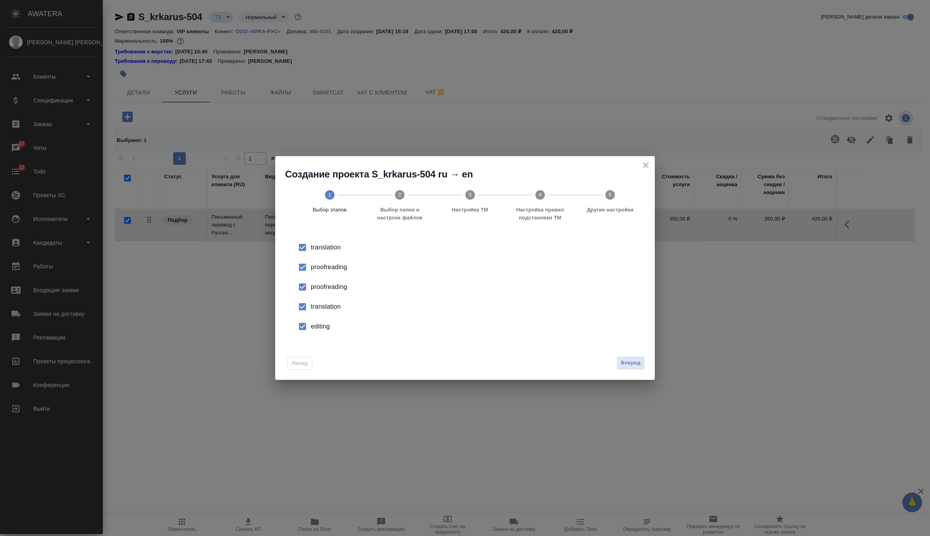
click at [323, 288] on div "proofreading" at bounding box center [473, 286] width 325 height 9
click at [325, 308] on div "translation" at bounding box center [473, 306] width 325 height 9
click at [323, 328] on div "editing" at bounding box center [473, 326] width 325 height 9
click at [629, 363] on span "Вперед" at bounding box center [631, 363] width 20 height 9
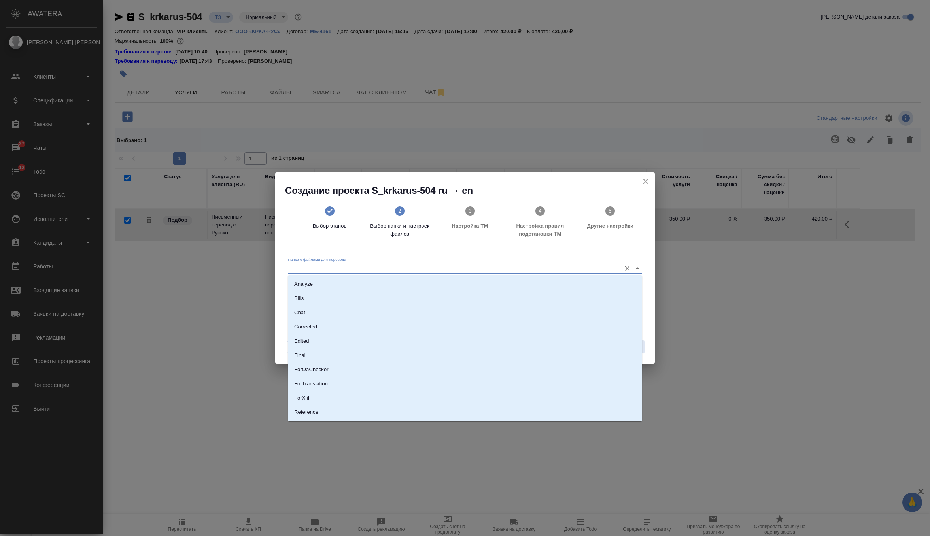
click at [537, 269] on input "Папка с файлами для перевода" at bounding box center [452, 267] width 329 height 9
click at [370, 384] on li "Source" at bounding box center [465, 385] width 354 height 14
type input "Source"
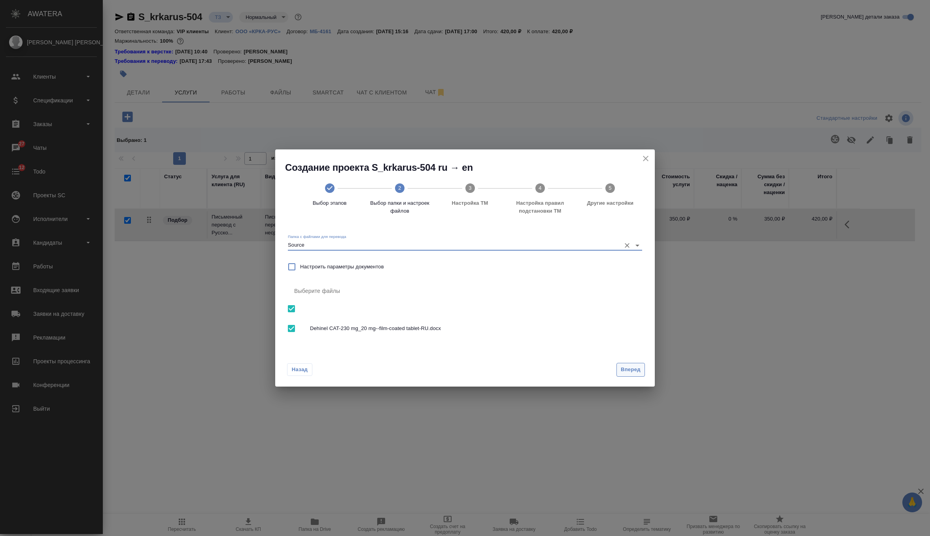
click at [626, 368] on span "Вперед" at bounding box center [631, 369] width 20 height 9
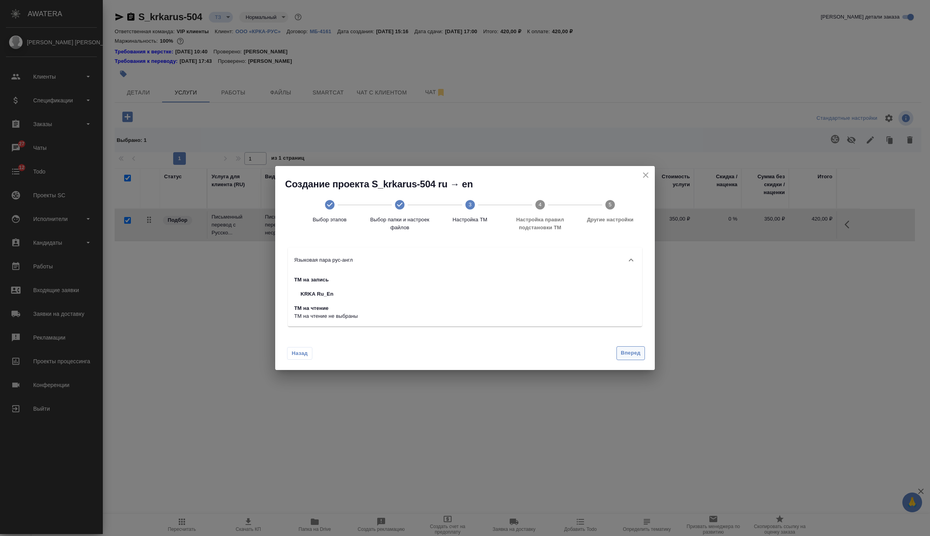
click at [626, 351] on span "Вперед" at bounding box center [631, 353] width 20 height 9
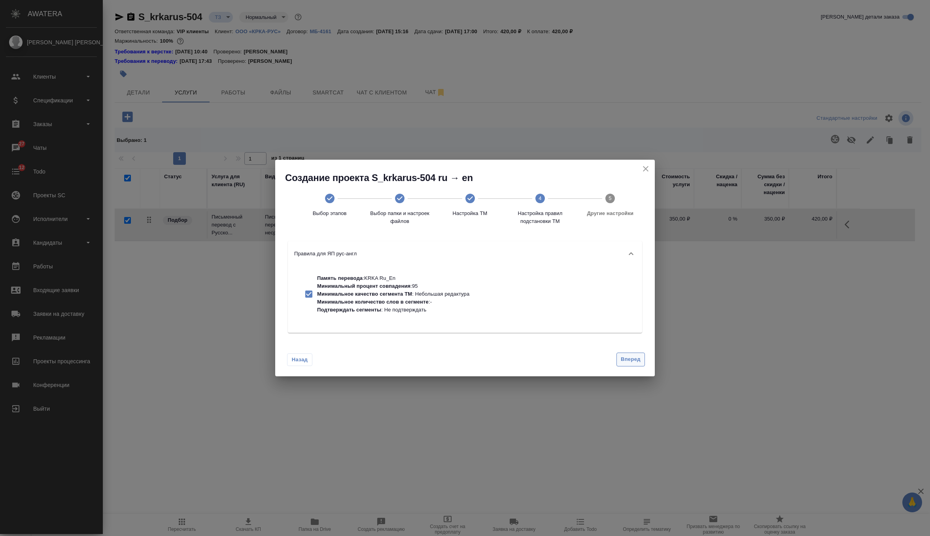
click at [626, 351] on div "Назад Вперед" at bounding box center [465, 357] width 380 height 37
click at [628, 360] on span "Вперед" at bounding box center [631, 359] width 20 height 9
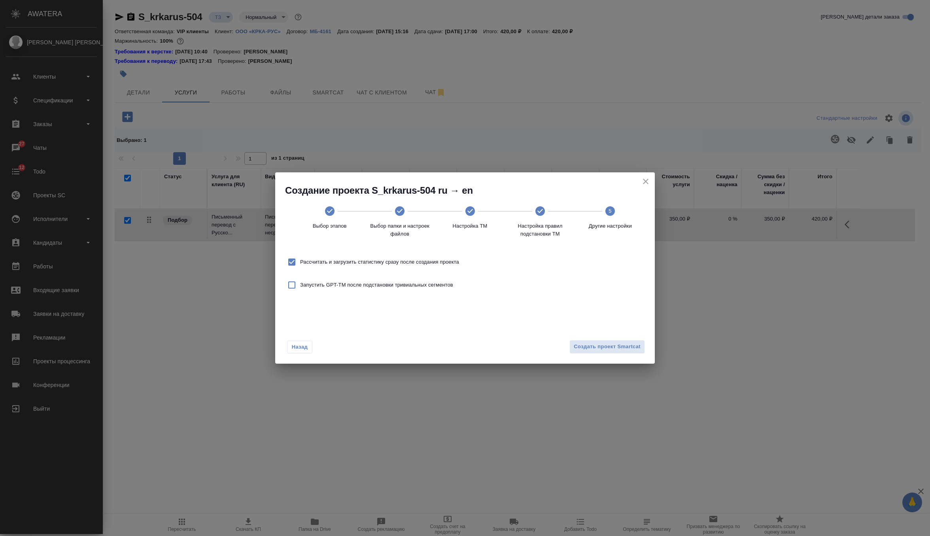
click at [452, 259] on span "Рассчитать и загрузить статистику сразу после создания проекта" at bounding box center [379, 262] width 159 height 8
click at [300, 259] on input "Рассчитать и загрузить статистику сразу после создания проекта" at bounding box center [292, 262] width 17 height 17
checkbox input "false"
click at [585, 341] on button "Создать проект Smartcat" at bounding box center [608, 347] width 76 height 14
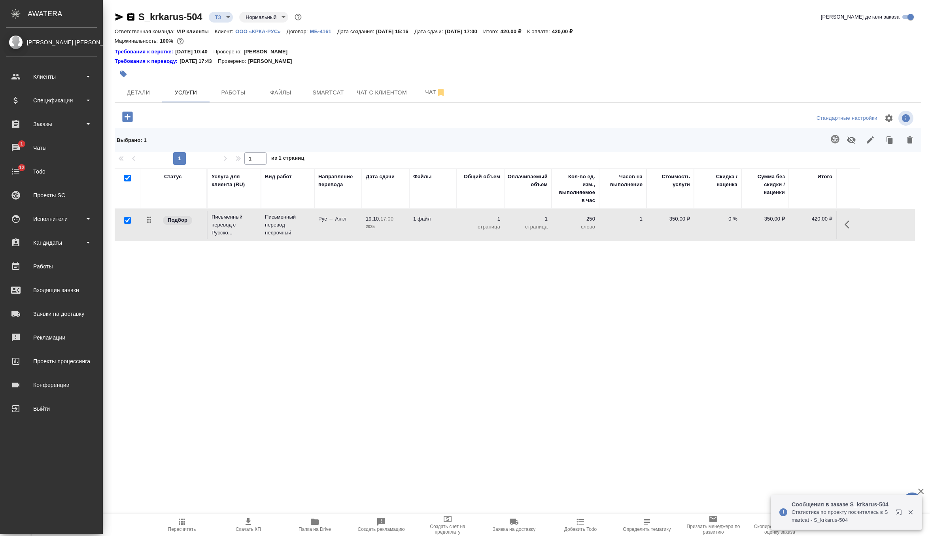
click at [419, 229] on td "1 файл" at bounding box center [432, 225] width 47 height 28
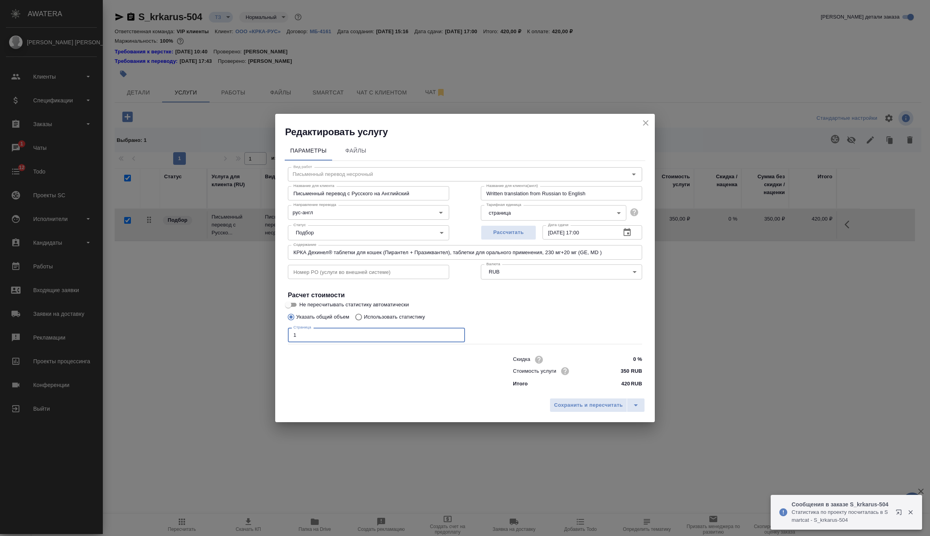
click at [375, 330] on input "1" at bounding box center [376, 335] width 177 height 14
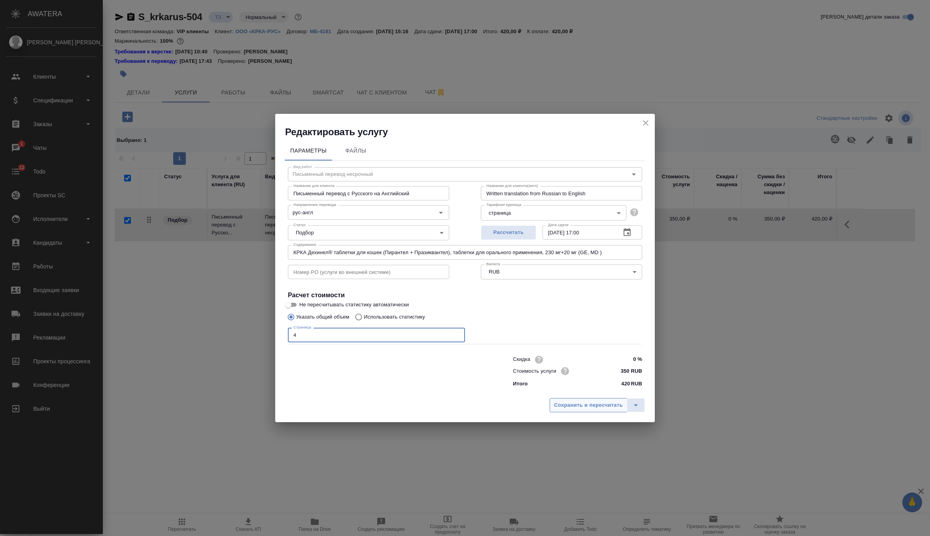
type input "4"
click at [566, 407] on span "Сохранить и пересчитать" at bounding box center [588, 405] width 69 height 9
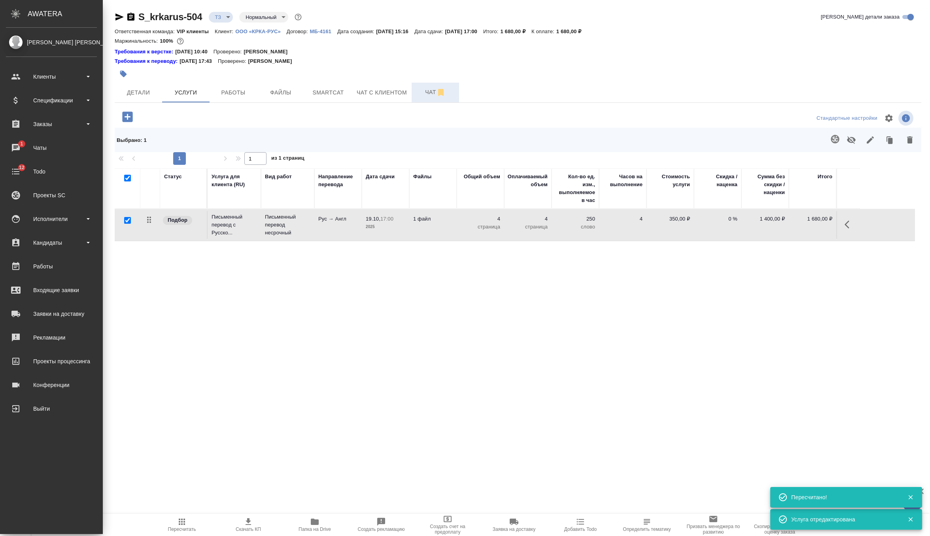
click at [428, 98] on button "Чат" at bounding box center [435, 93] width 47 height 20
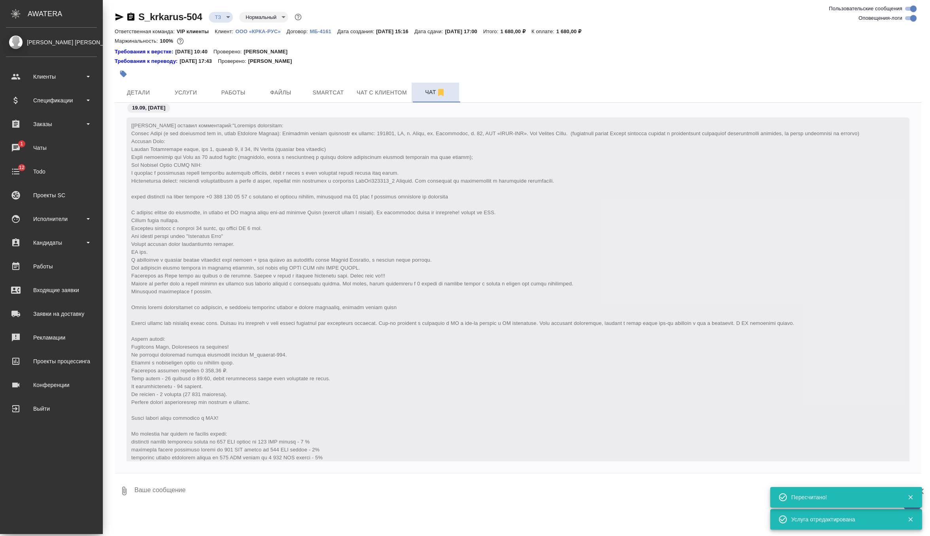
scroll to position [206, 0]
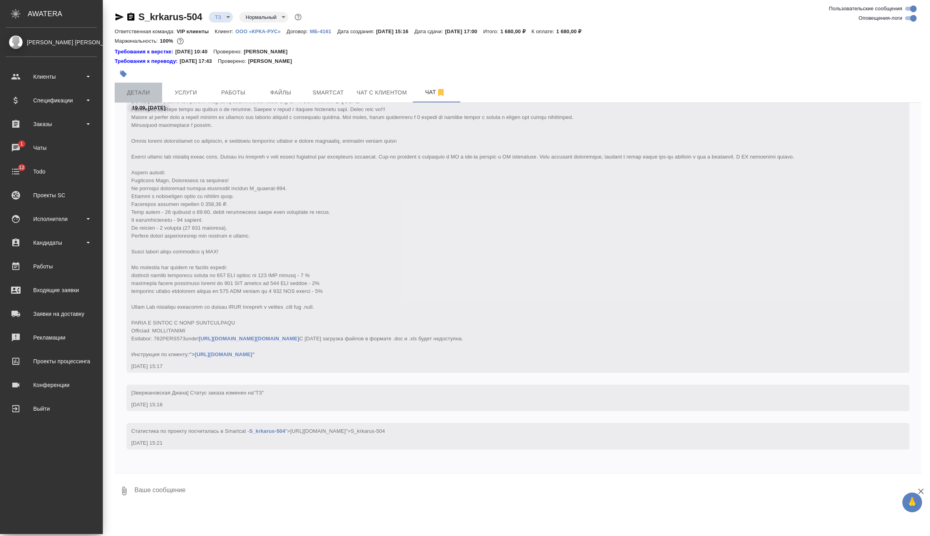
click at [134, 89] on span "Детали" at bounding box center [138, 93] width 38 height 10
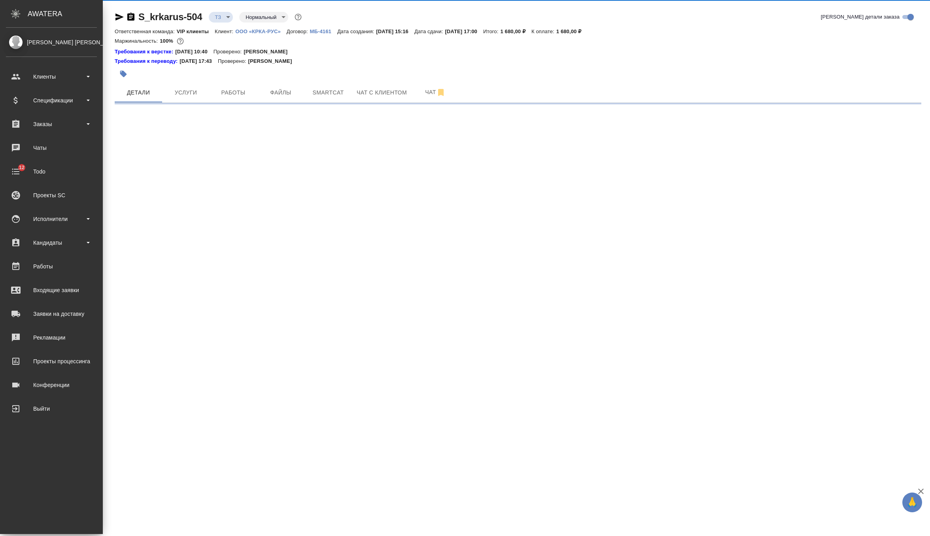
select select "RU"
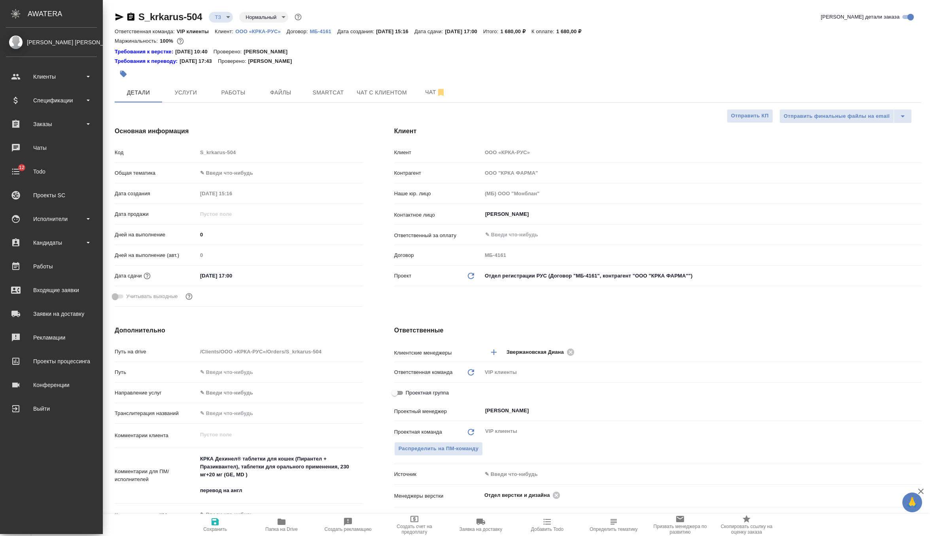
type textarea "x"
click at [235, 269] on div "Дата сдачи 19.10.2025 17:00" at bounding box center [239, 276] width 248 height 14
click at [237, 273] on input "19.10.2025 17:00" at bounding box center [231, 275] width 69 height 11
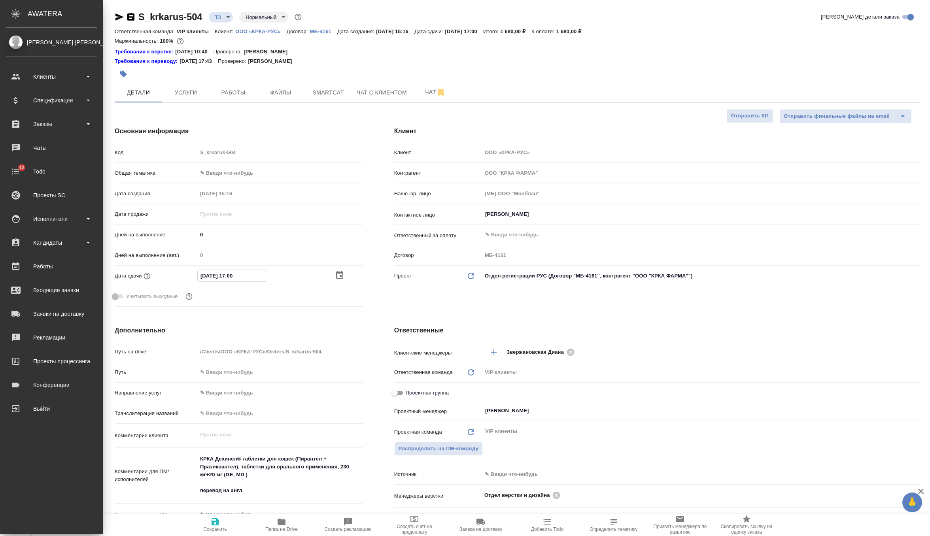
click at [340, 273] on icon "button" at bounding box center [339, 275] width 7 height 8
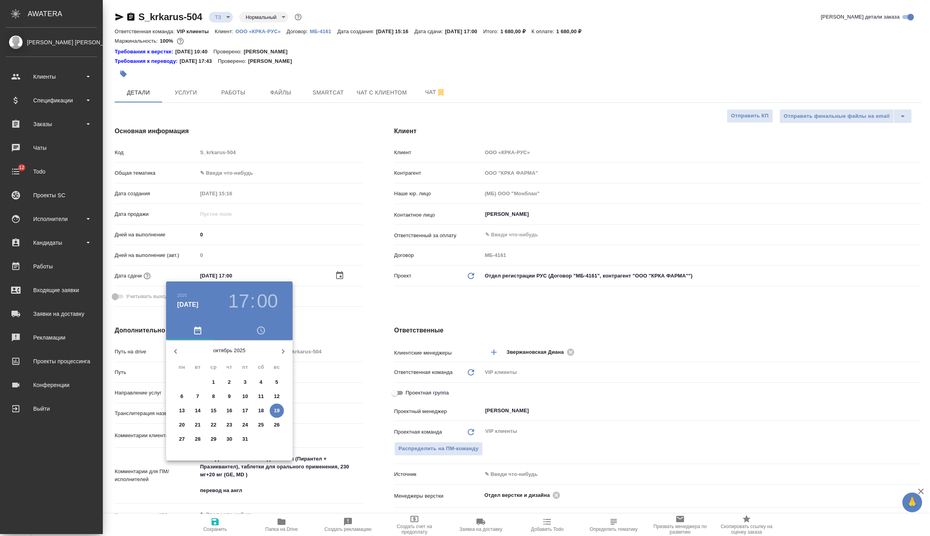
click at [175, 351] on icon "button" at bounding box center [175, 351] width 3 height 5
click at [184, 423] on p "22" at bounding box center [182, 425] width 6 height 8
type input "22.09.2025 17:00"
type textarea "x"
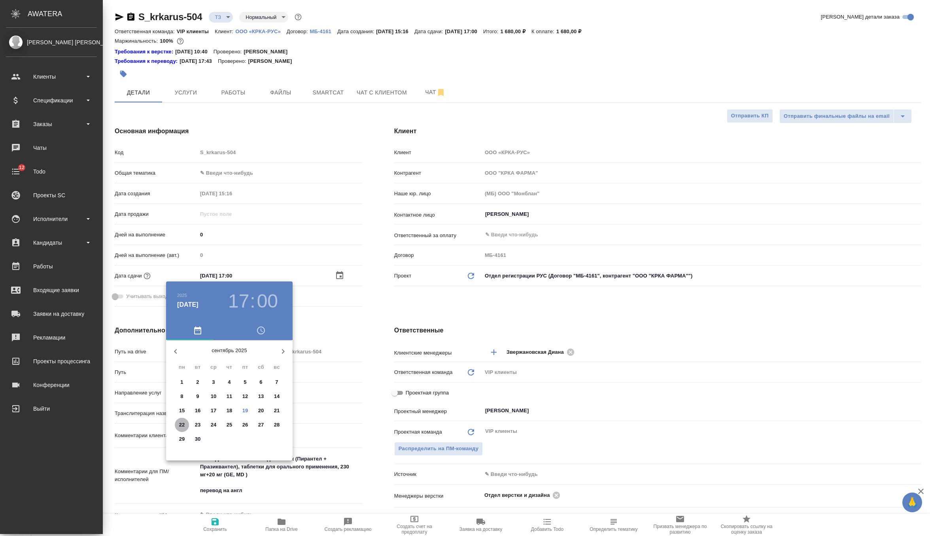
type textarea "x"
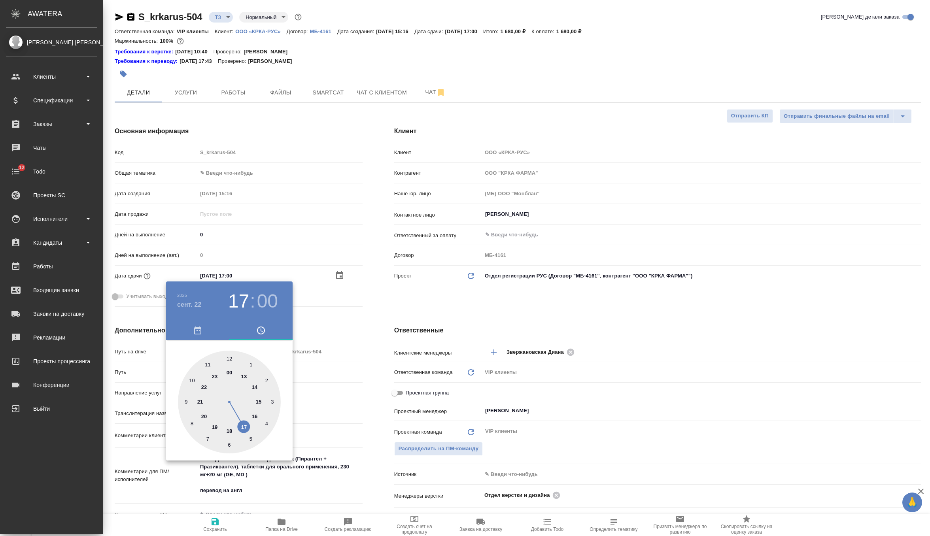
click at [427, 297] on div at bounding box center [465, 268] width 930 height 536
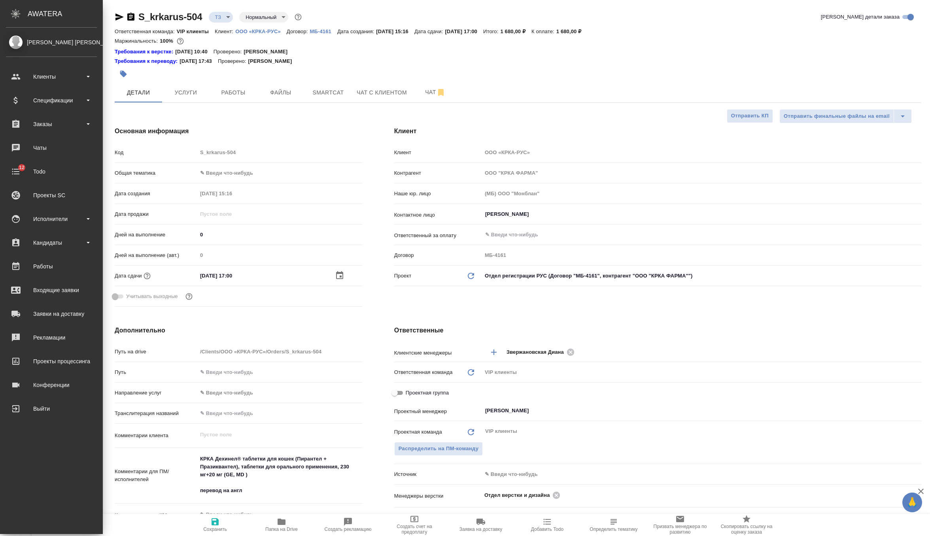
click at [216, 522] on icon "button" at bounding box center [215, 522] width 7 height 7
type textarea "x"
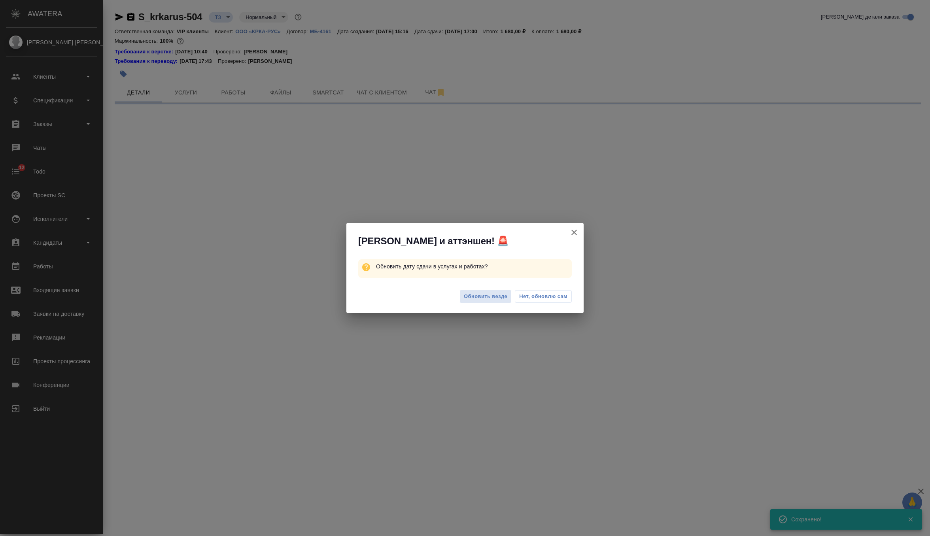
select select "RU"
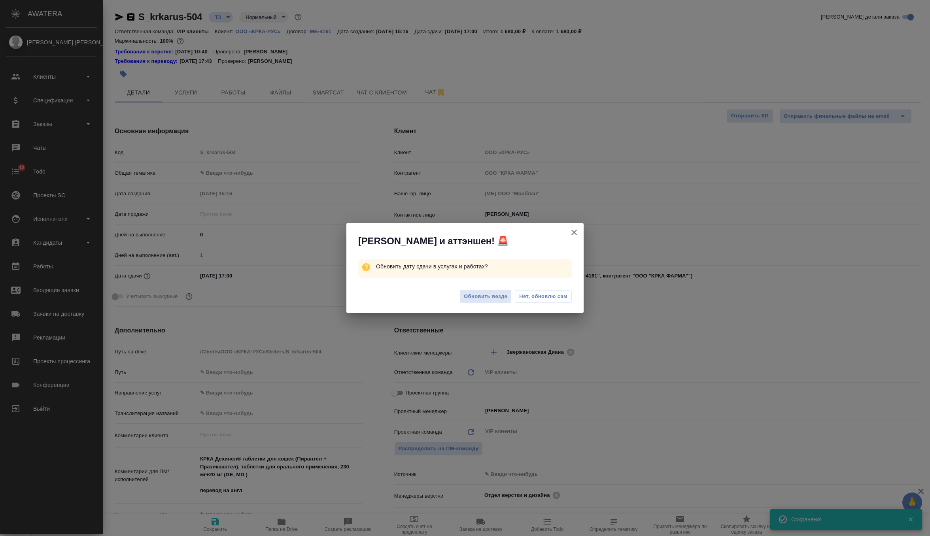
type textarea "x"
click at [484, 294] on span "Обновить везде" at bounding box center [486, 296] width 44 height 9
type textarea "x"
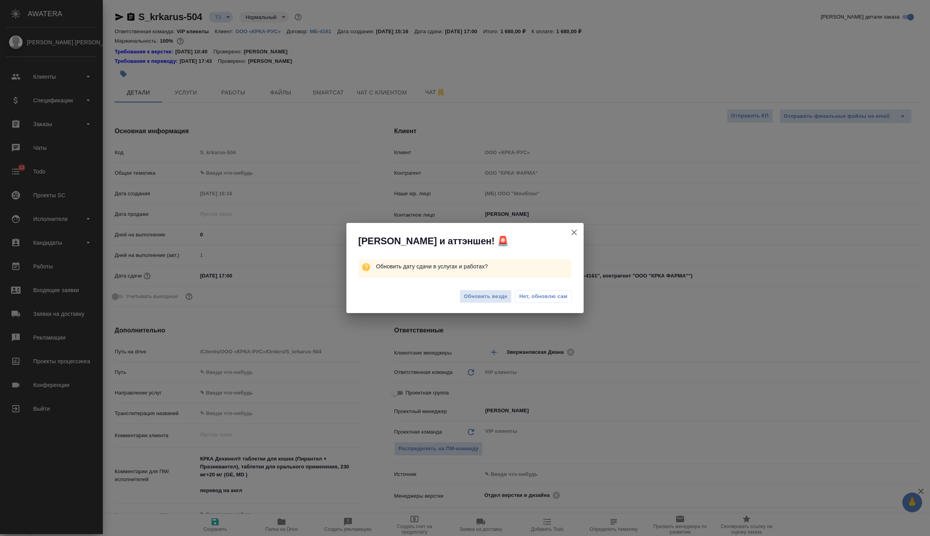
type textarea "x"
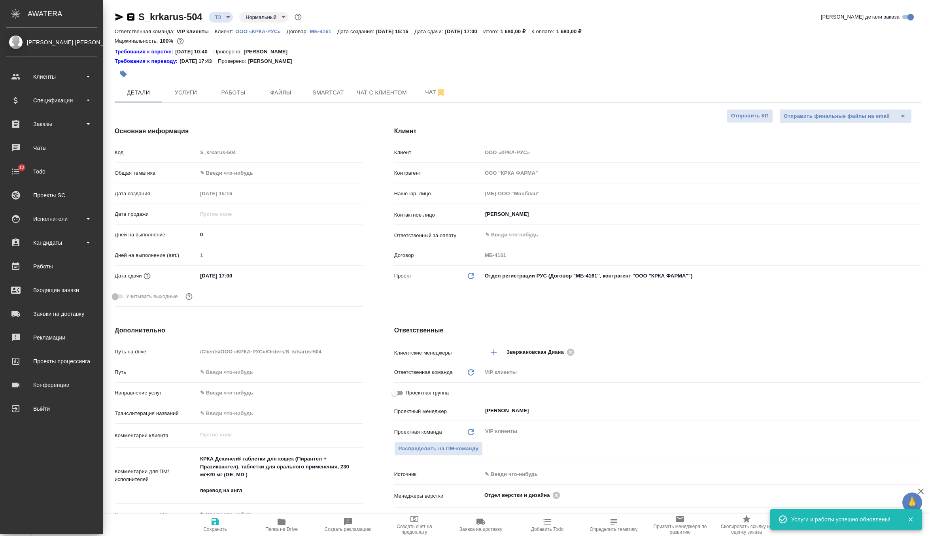
type textarea "x"
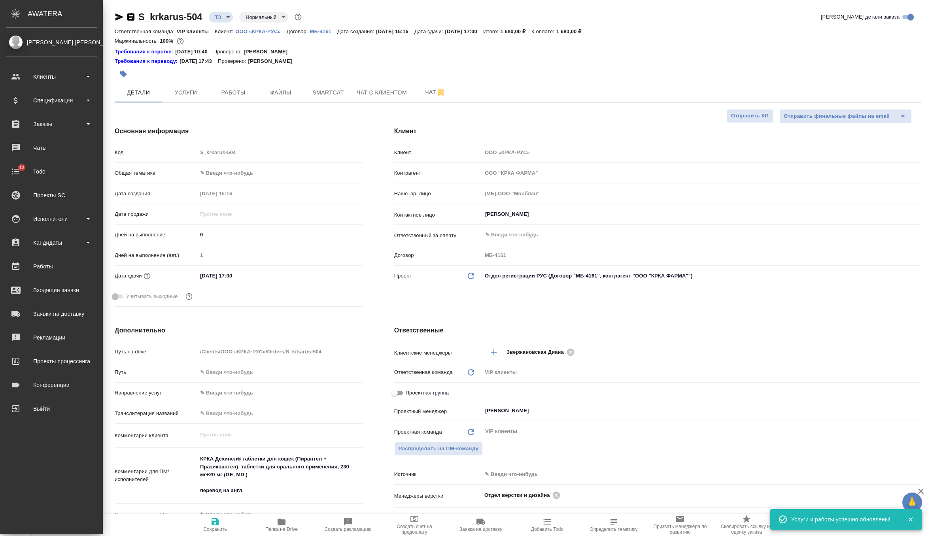
type textarea "x"
click at [428, 90] on span "Чат" at bounding box center [435, 92] width 38 height 10
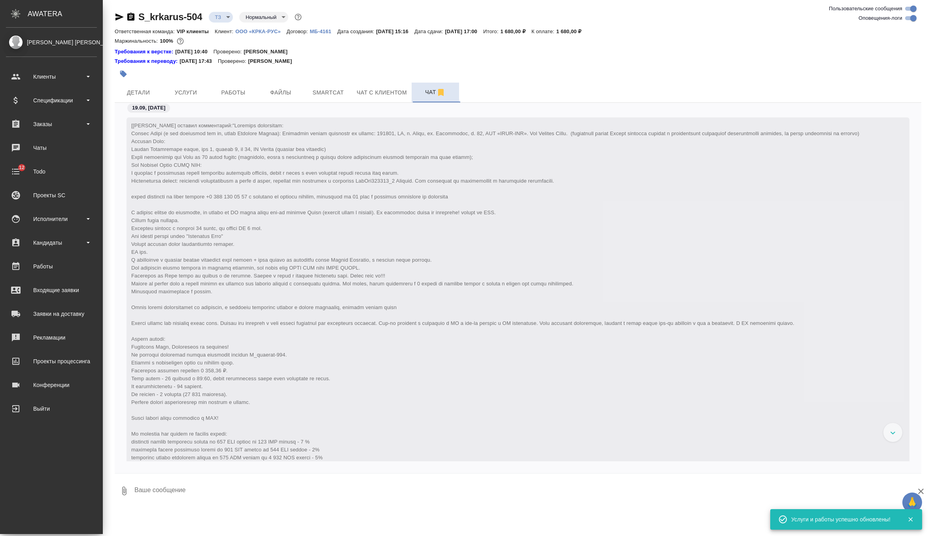
scroll to position [206, 0]
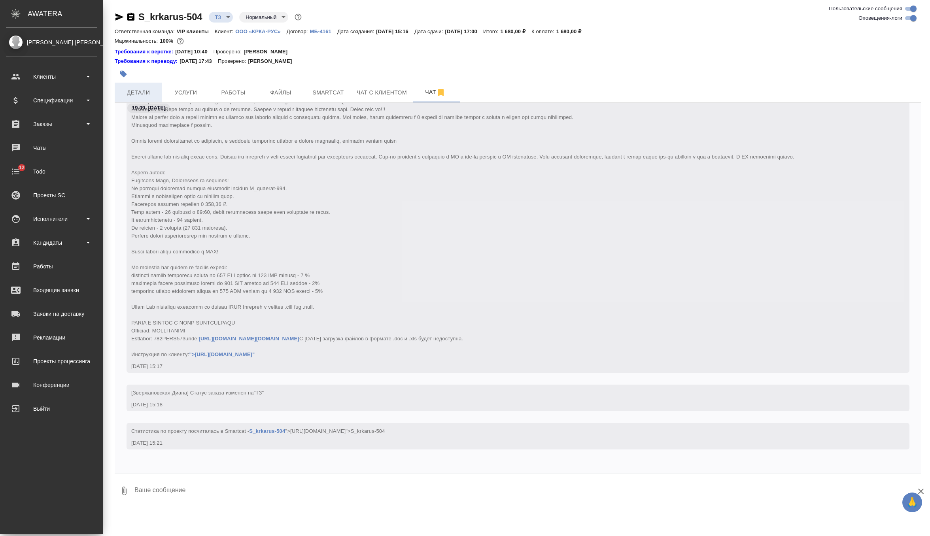
click at [150, 96] on span "Детали" at bounding box center [138, 93] width 38 height 10
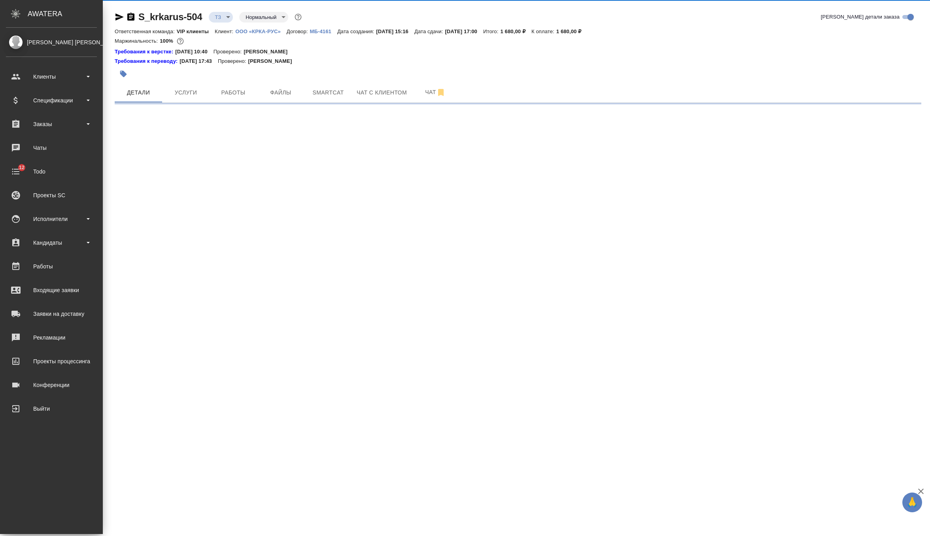
select select "RU"
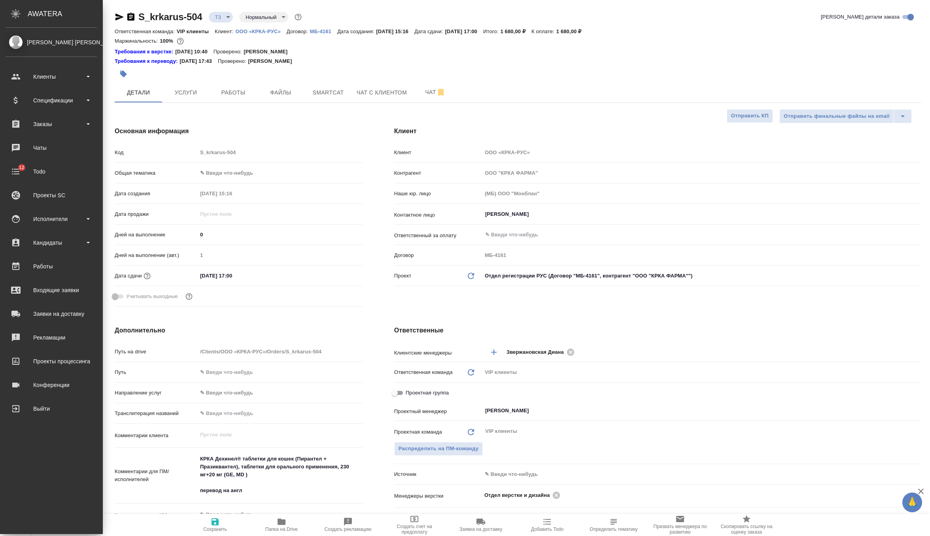
type textarea "x"
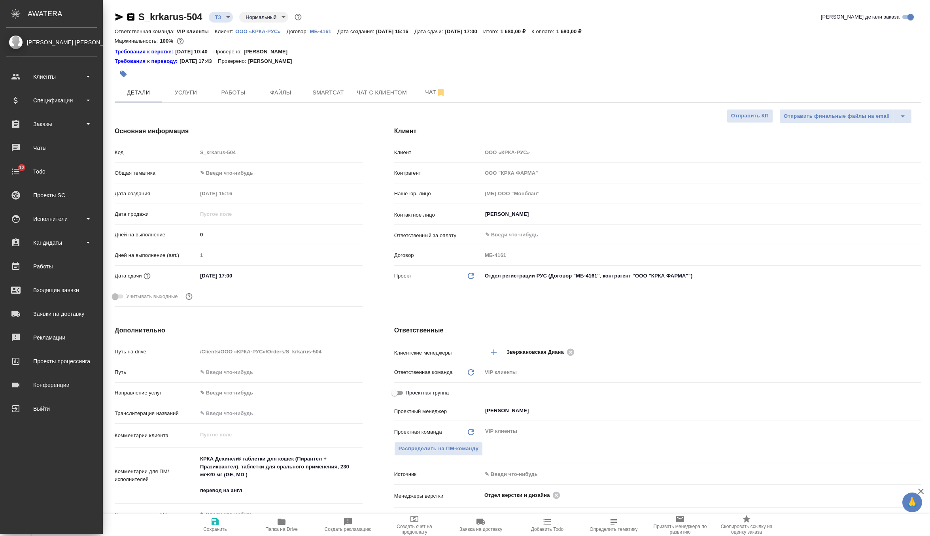
type textarea "x"
click at [187, 98] on button "Услуги" at bounding box center [185, 93] width 47 height 20
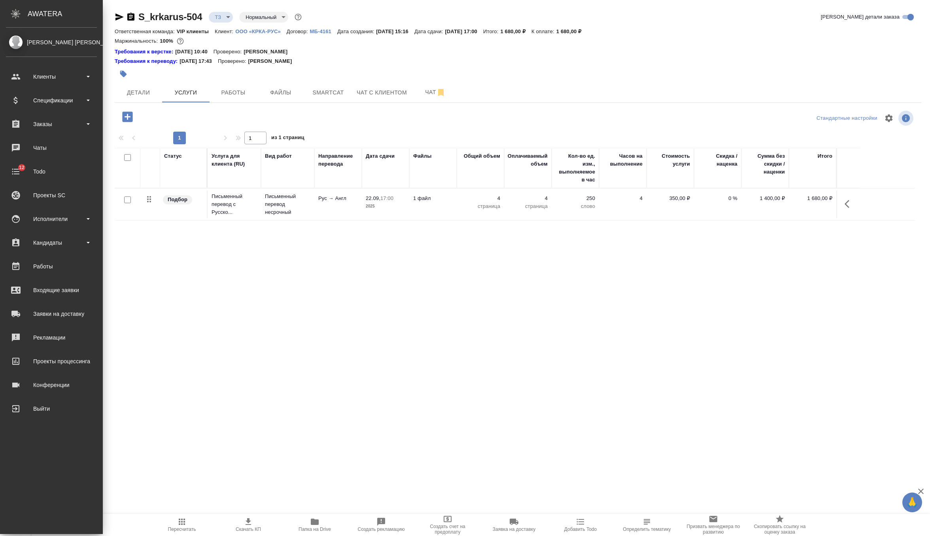
click at [323, 206] on td "Рус → Англ" at bounding box center [337, 205] width 47 height 28
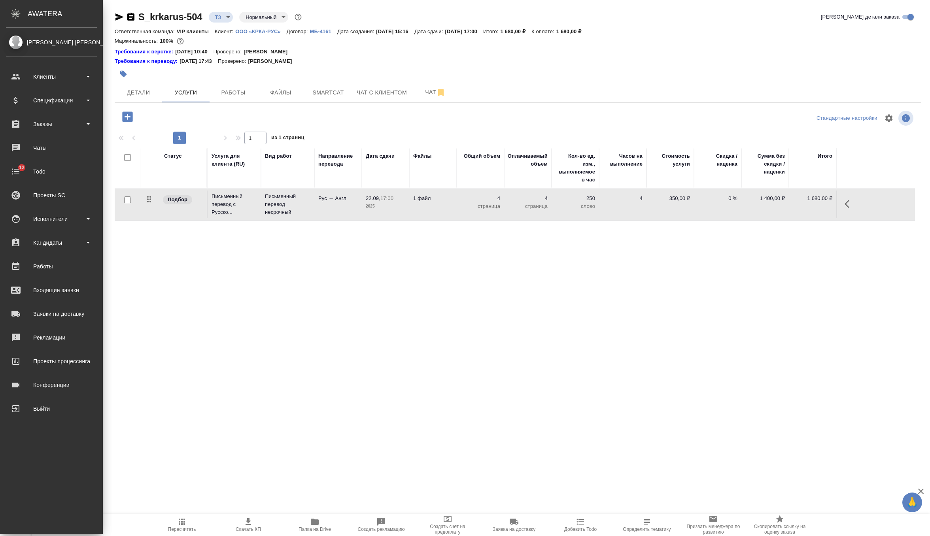
click at [323, 206] on td "Рус → Англ" at bounding box center [337, 205] width 47 height 28
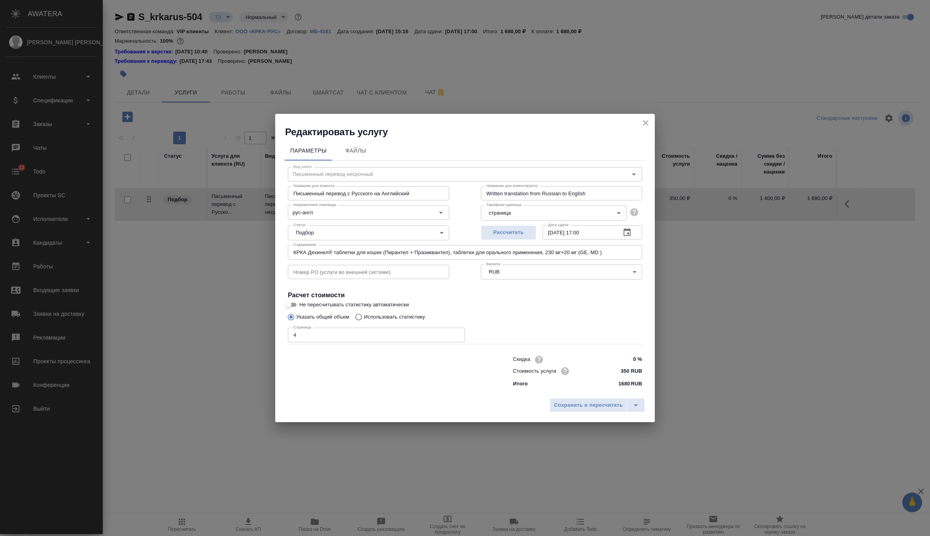
click at [645, 122] on icon "close" at bounding box center [646, 123] width 6 height 6
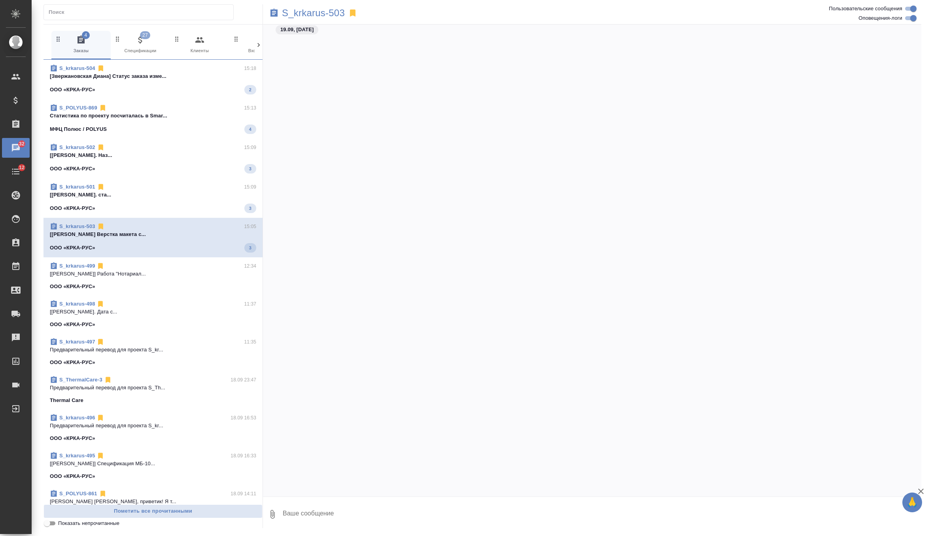
scroll to position [22029, 0]
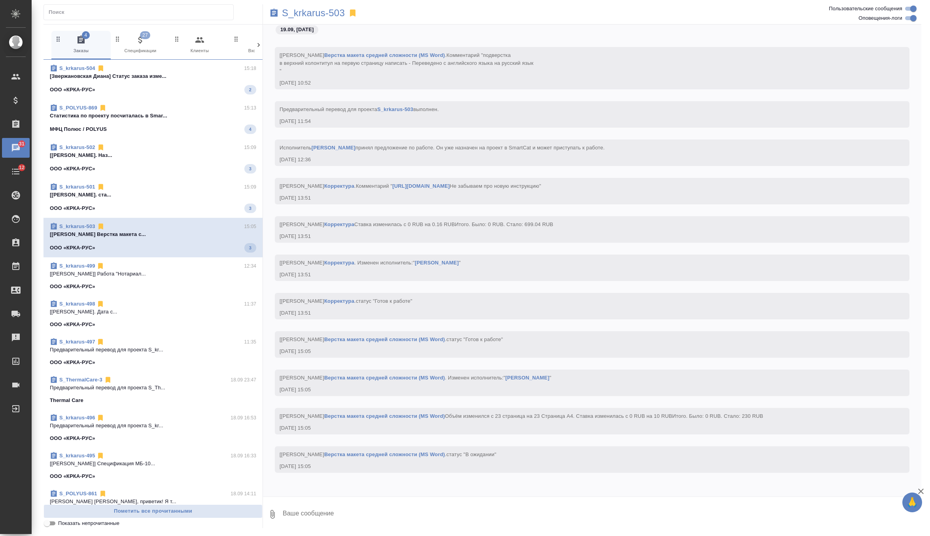
click at [161, 191] on p "[Арсеньева Вера] Работа Подверстка. ста..." at bounding box center [153, 195] width 206 height 8
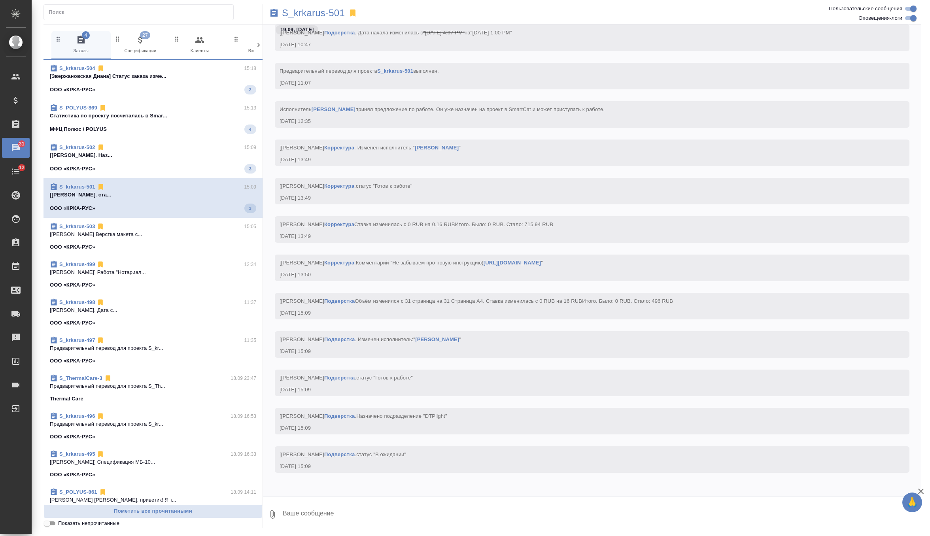
click at [204, 160] on span "S_krkarus-502 15:09 [Арсеньева Вера] Работа Подверстка. Наз... ООО «КРКА-РУС» 3" at bounding box center [153, 159] width 206 height 30
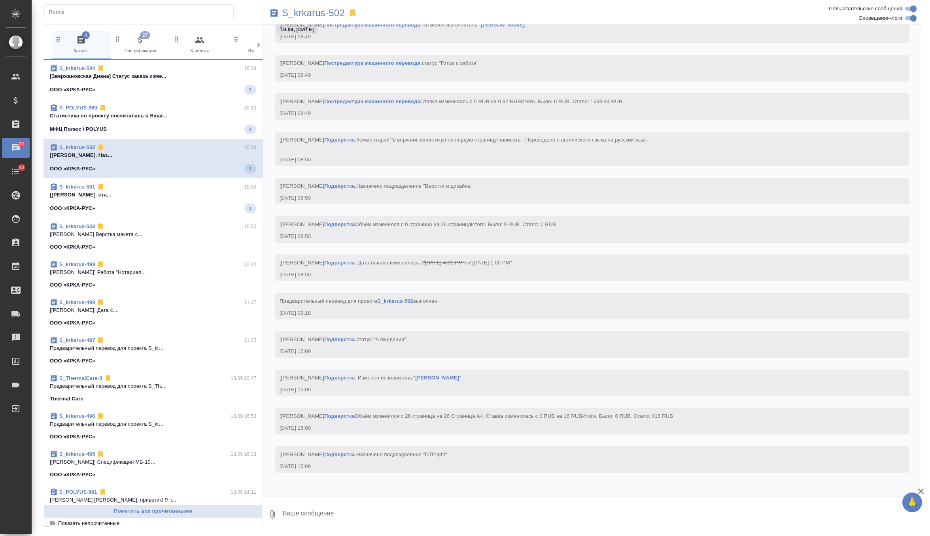
click at [235, 123] on span "S_POLYUS-869 15:13 Cтатистика по проекту посчиталась в Smar... МФЦ Полюс / POLY…" at bounding box center [153, 119] width 206 height 30
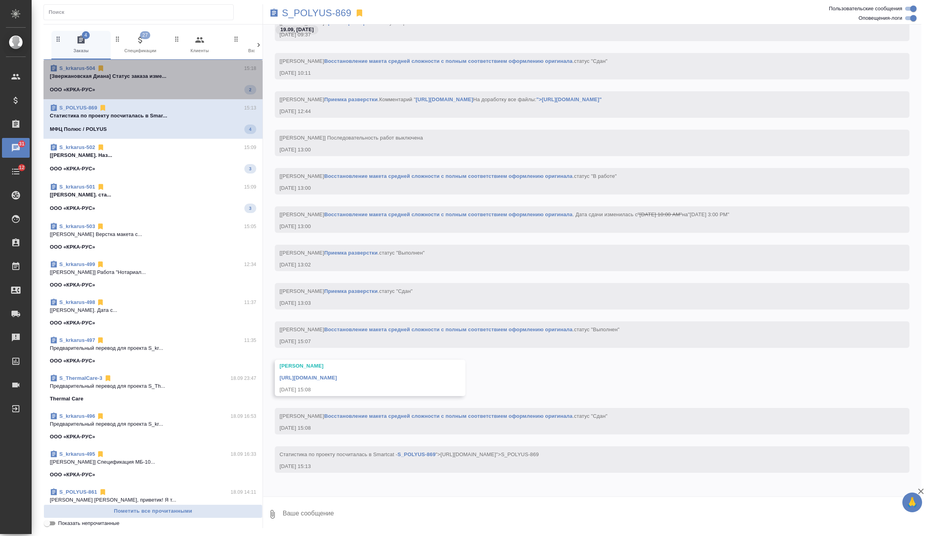
click at [238, 76] on p "[Звержановская Диана] Статус заказа изме..." at bounding box center [153, 76] width 206 height 8
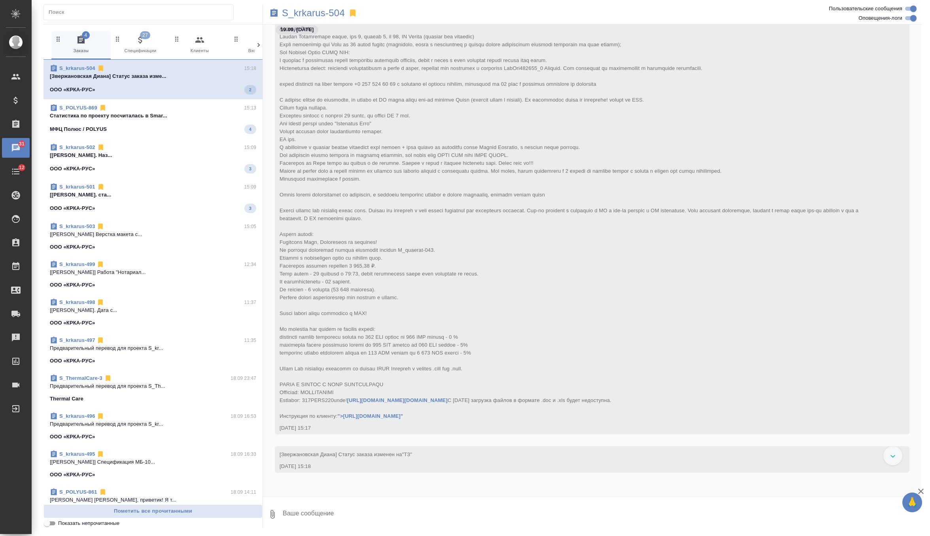
scroll to position [66, 0]
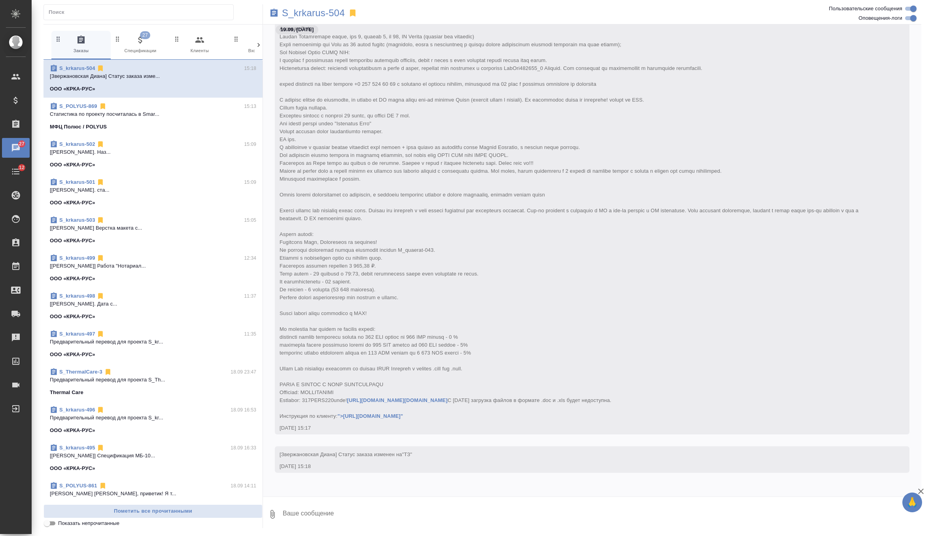
click at [141, 38] on icon "button" at bounding box center [140, 39] width 9 height 9
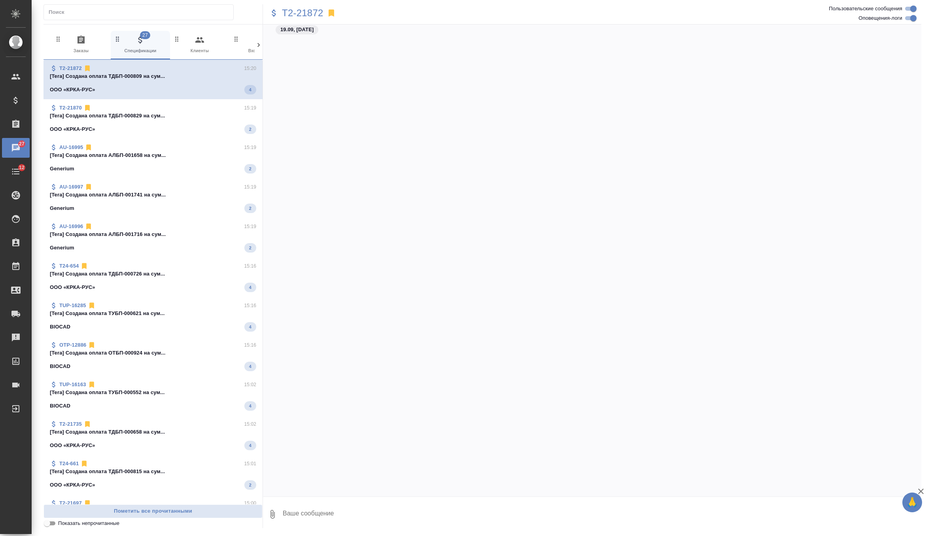
scroll to position [0, 0]
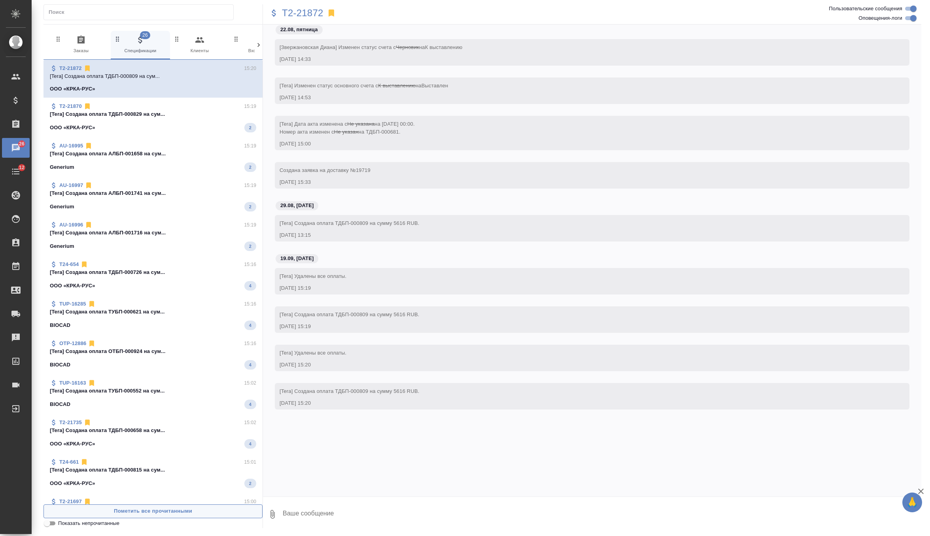
click at [106, 515] on span "Пометить все прочитанными" at bounding box center [153, 511] width 210 height 9
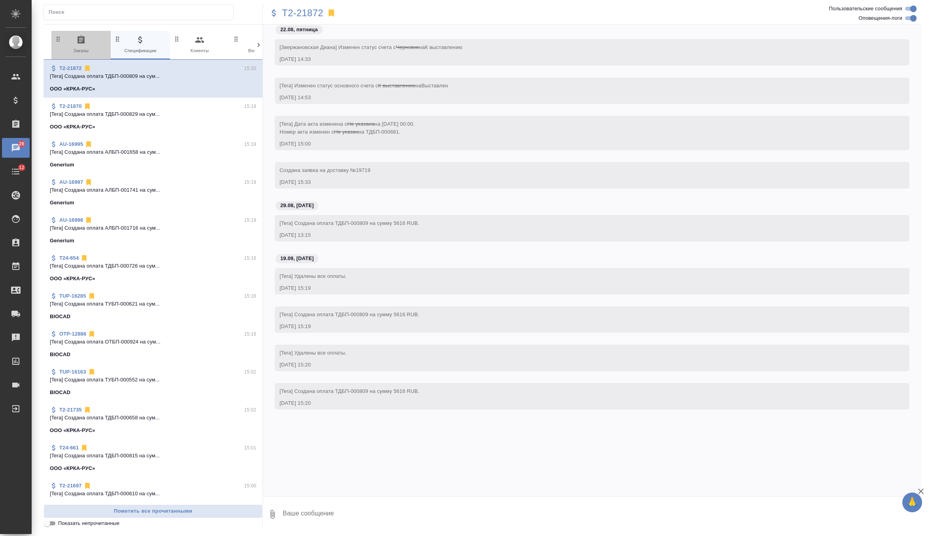
click at [78, 43] on icon "button" at bounding box center [81, 40] width 7 height 8
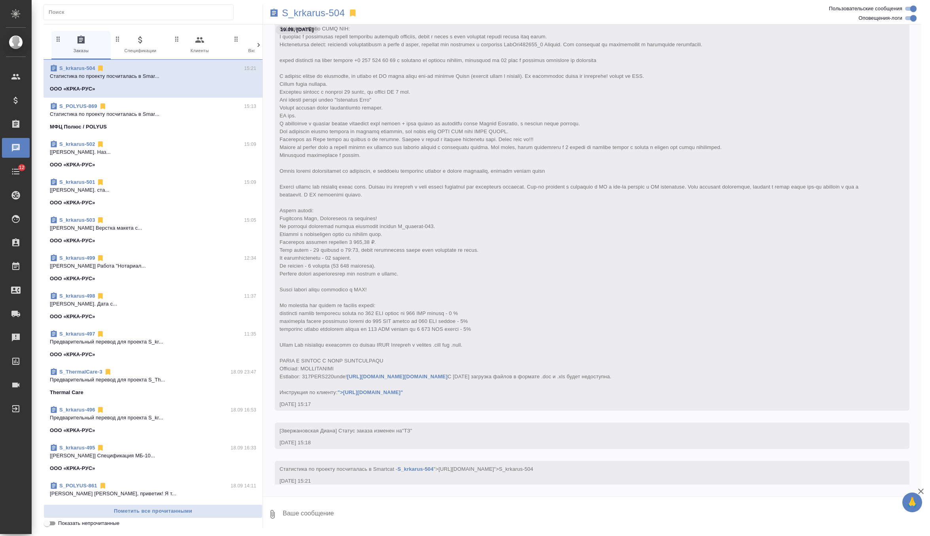
scroll to position [104, 0]
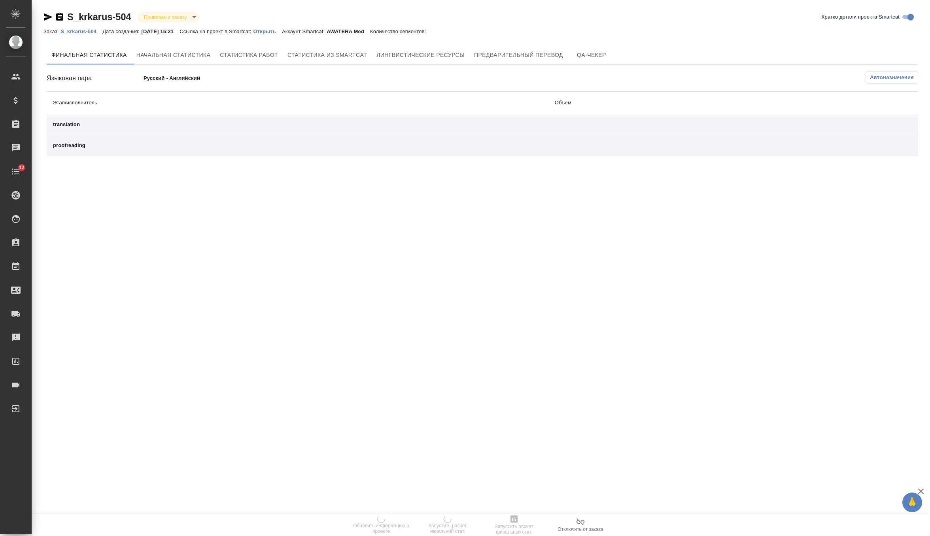
click at [282, 30] on p "Открыть" at bounding box center [268, 31] width 28 height 6
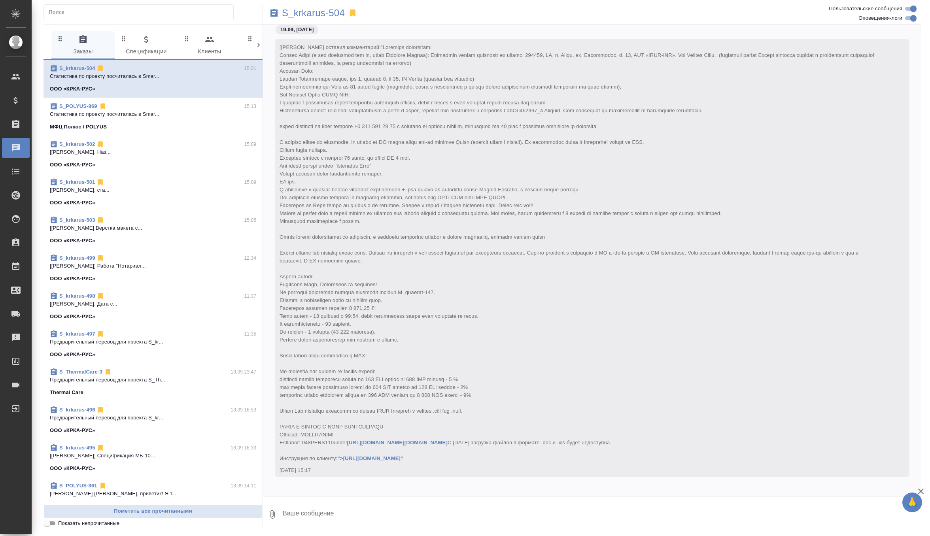
scroll to position [104, 0]
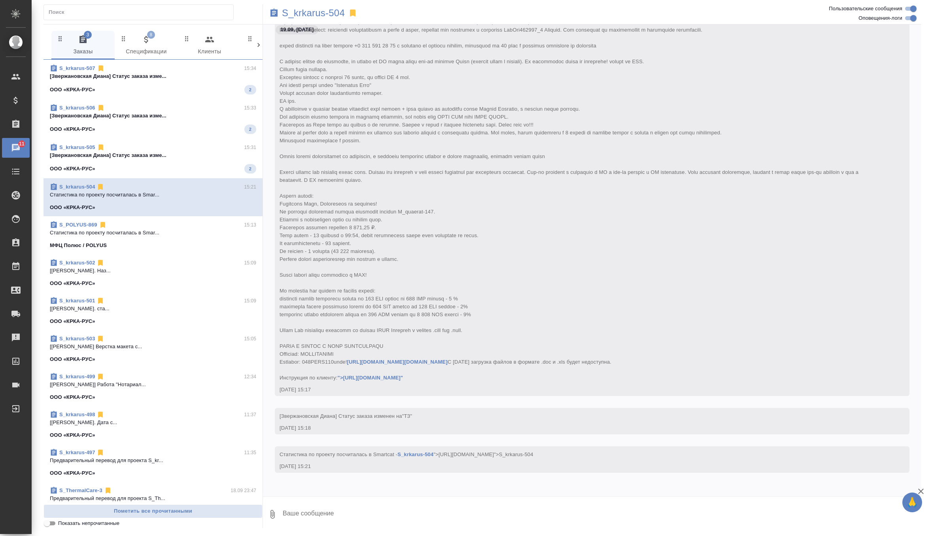
click at [187, 166] on div "ООО «КРКА-РУС» 2" at bounding box center [153, 168] width 206 height 9
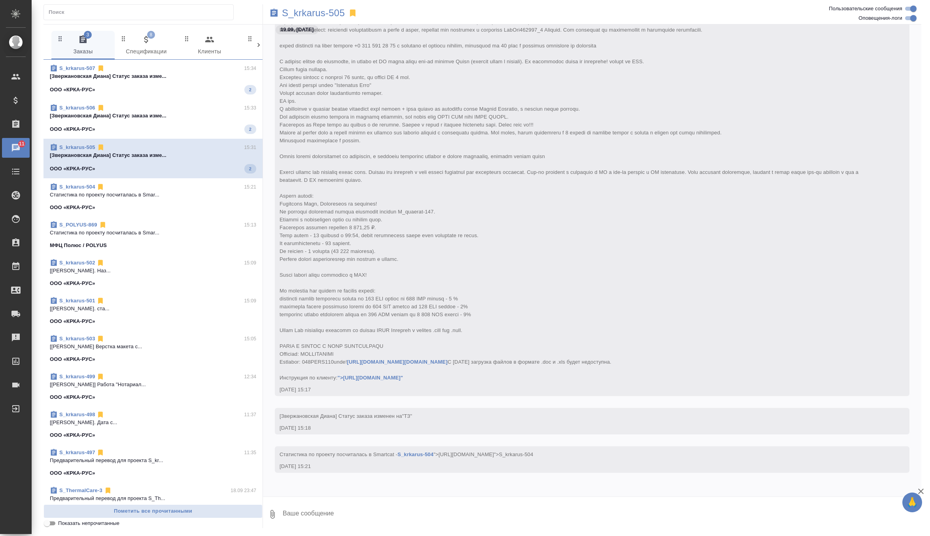
scroll to position [66, 0]
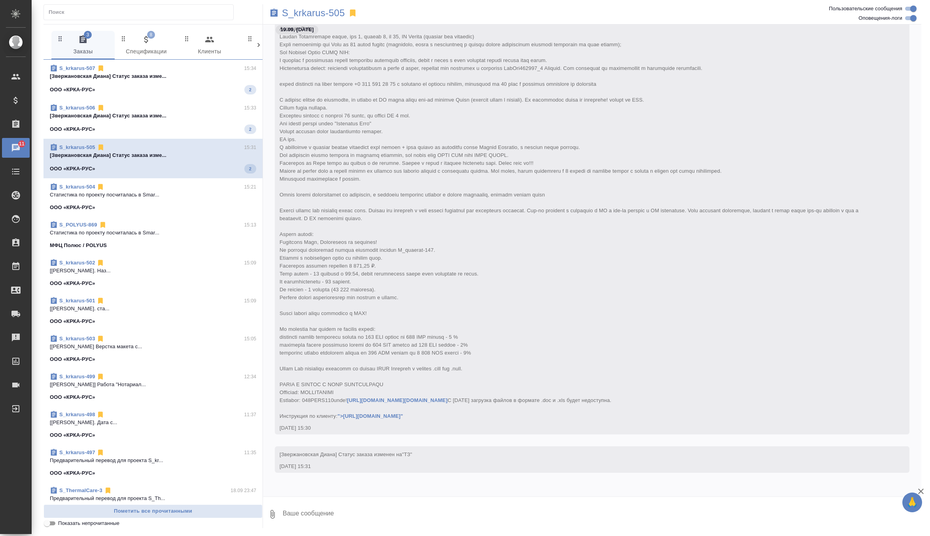
click at [206, 115] on p "[Звержановская Диана] Статус заказа изме..." at bounding box center [153, 116] width 206 height 8
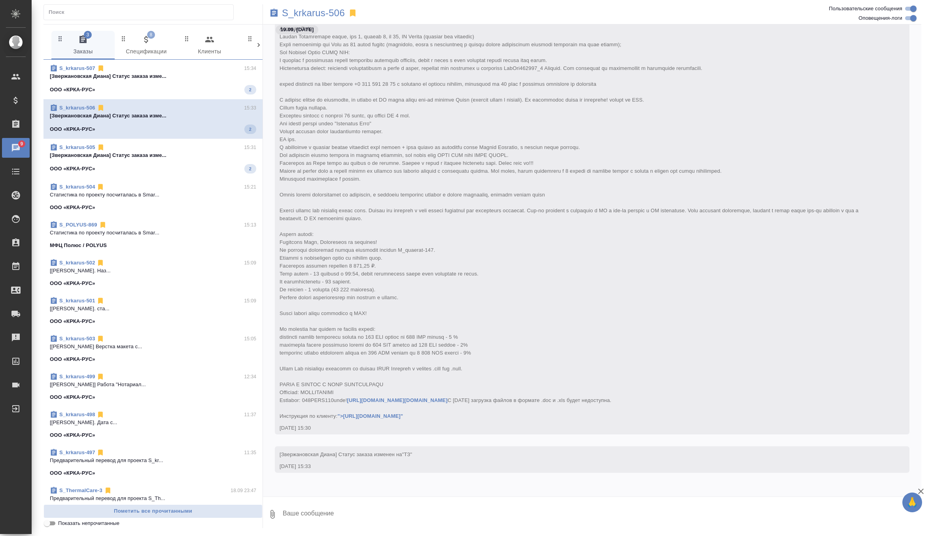
click at [213, 81] on span "S_krkarus-507 15:34 [[PERSON_NAME]] Статус заказа изме... ООО «КРКА-РУС» 2" at bounding box center [153, 79] width 206 height 30
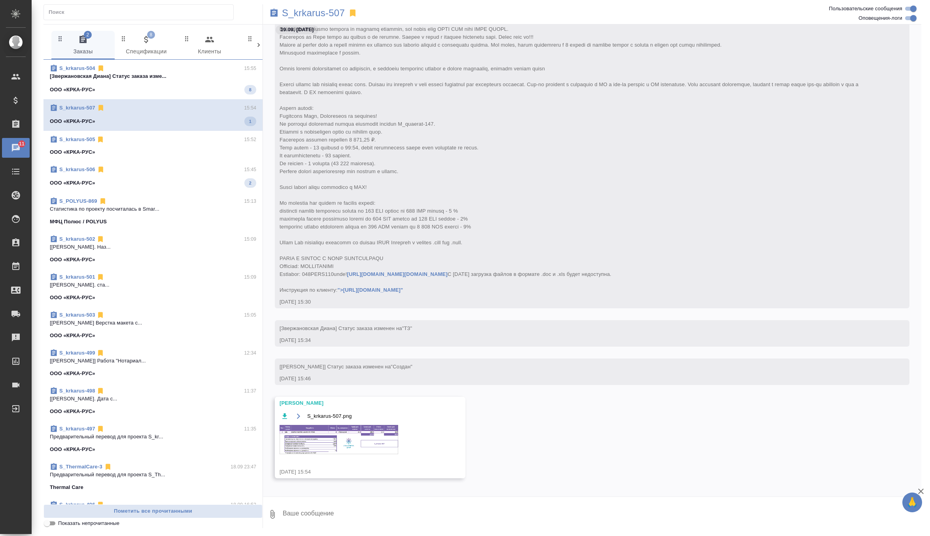
scroll to position [198, 0]
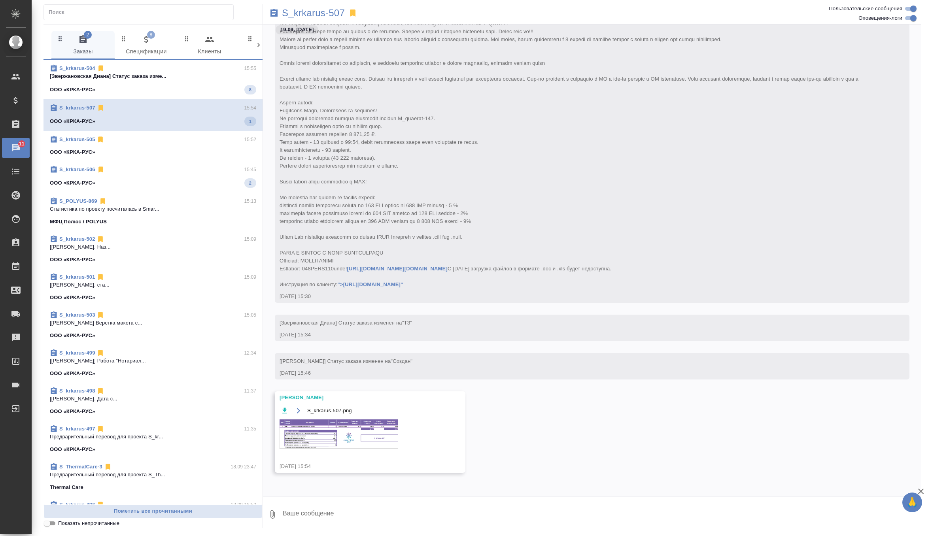
click at [198, 147] on span "S_krkarus-505 15:52 ООО «КРКА-РУС»" at bounding box center [153, 146] width 206 height 21
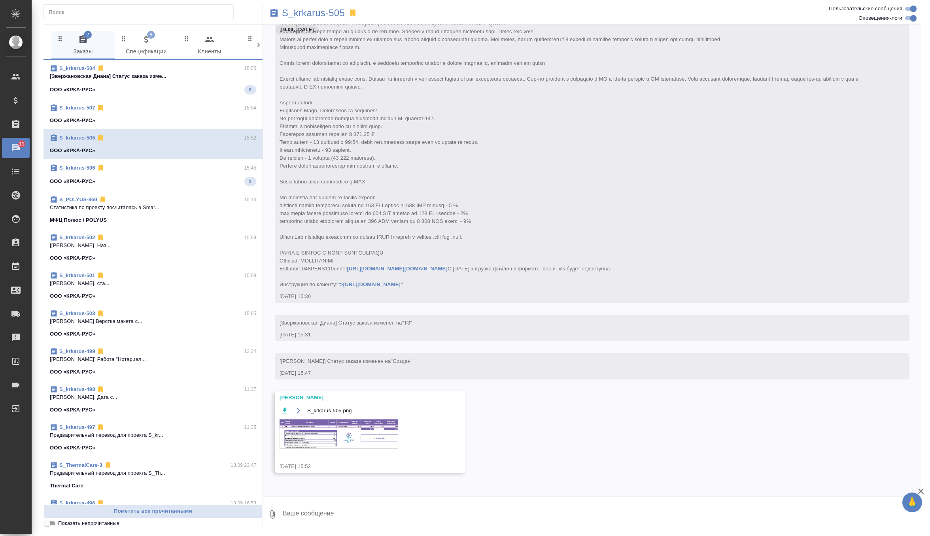
click at [340, 420] on img at bounding box center [339, 434] width 119 height 29
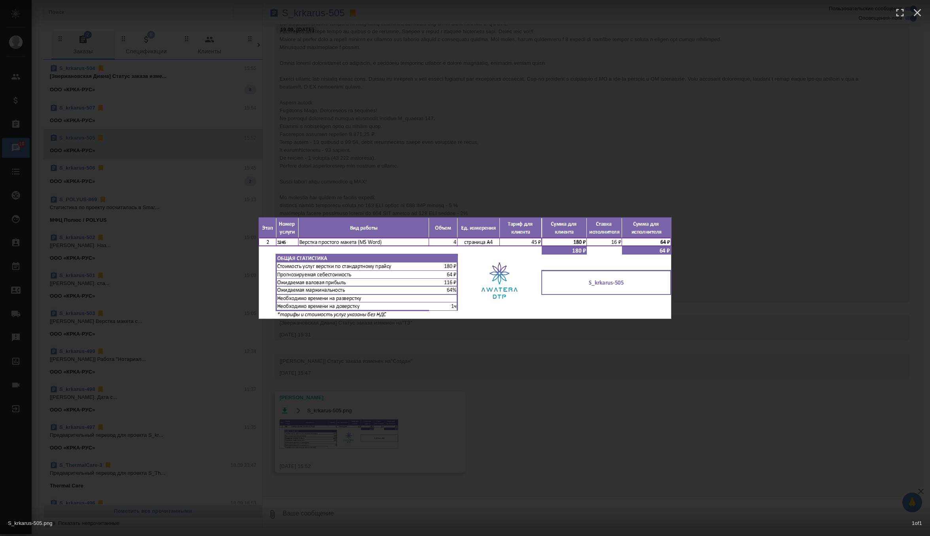
click at [535, 129] on div "S_krkarus-505.png 1 of 1" at bounding box center [465, 268] width 930 height 536
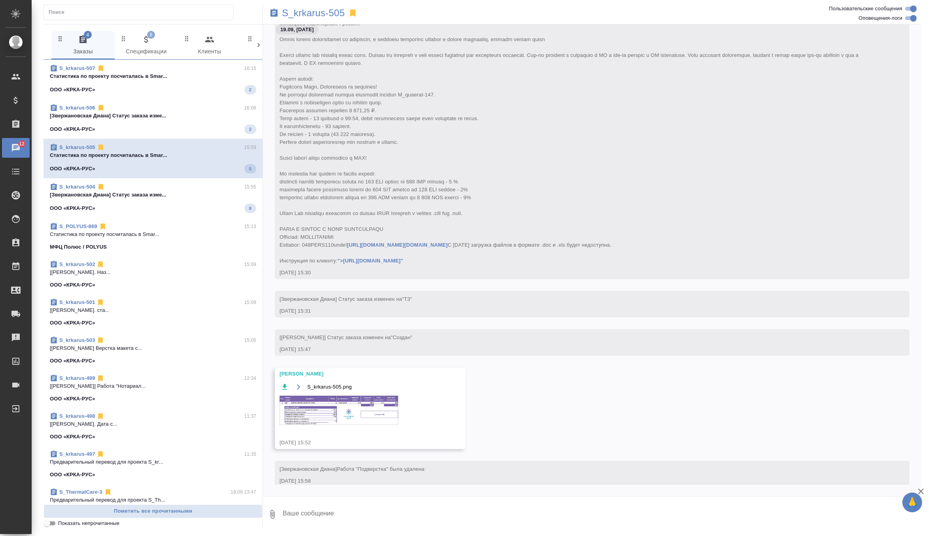
scroll to position [428, 0]
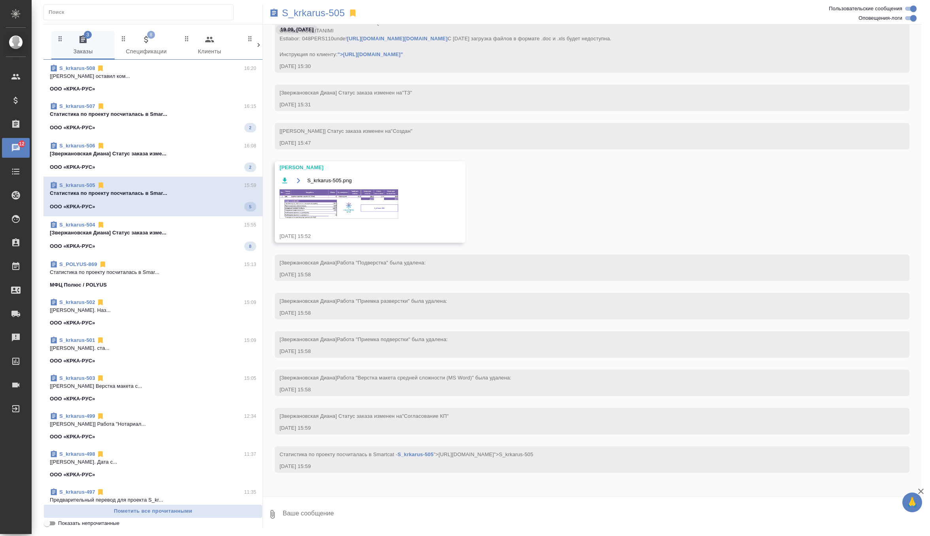
click at [191, 132] on div "ООО «КРКА-РУС» 2" at bounding box center [153, 127] width 206 height 9
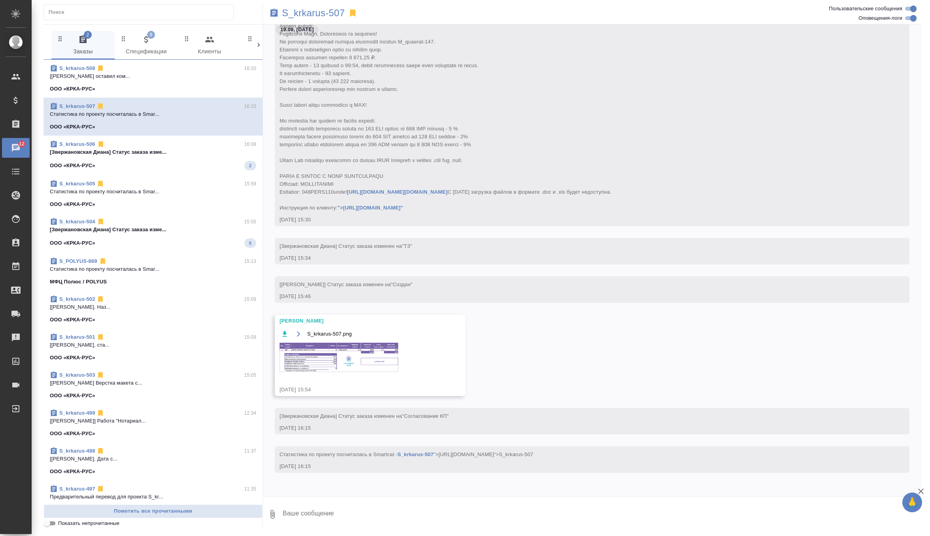
click at [186, 167] on div "ООО «КРКА-РУС» 2" at bounding box center [153, 165] width 206 height 9
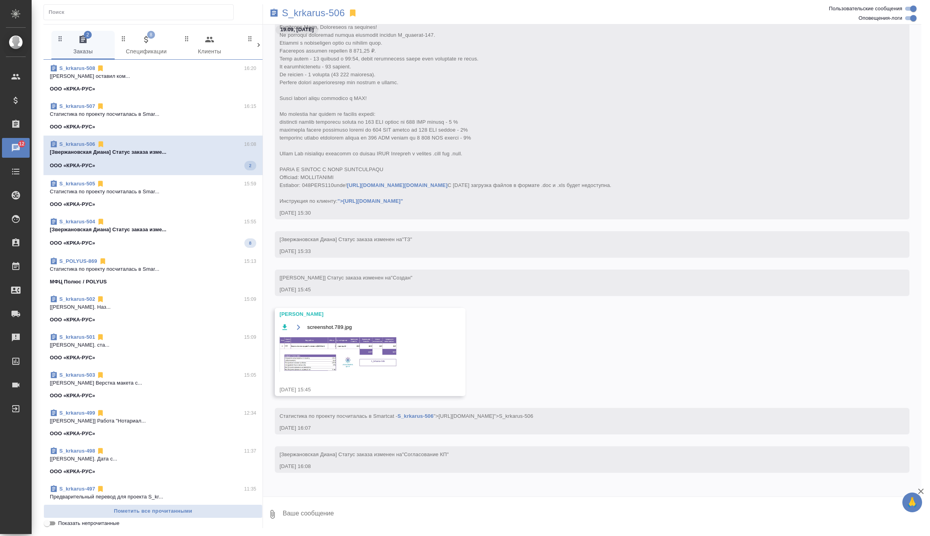
scroll to position [245, 0]
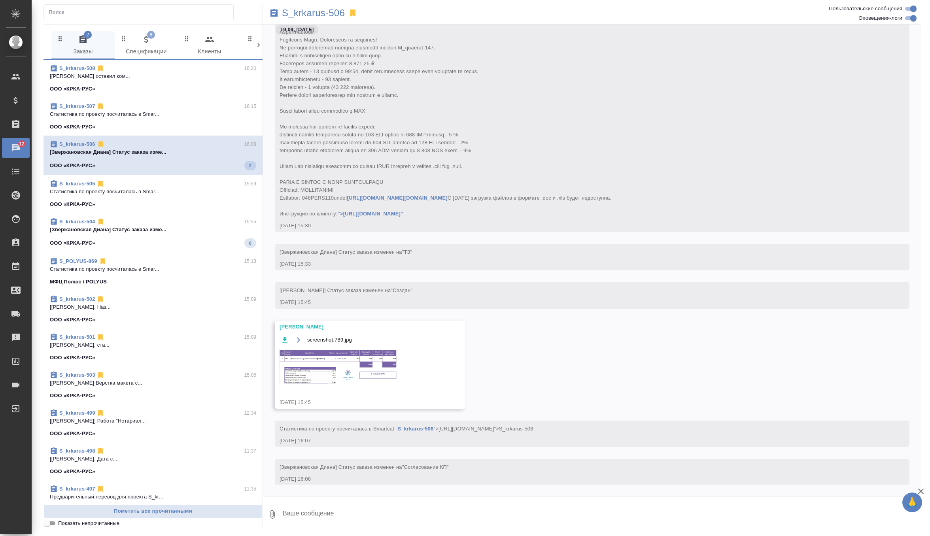
click at [178, 229] on p "[Звержановская Диана] Статус заказа изме..." at bounding box center [153, 230] width 206 height 8
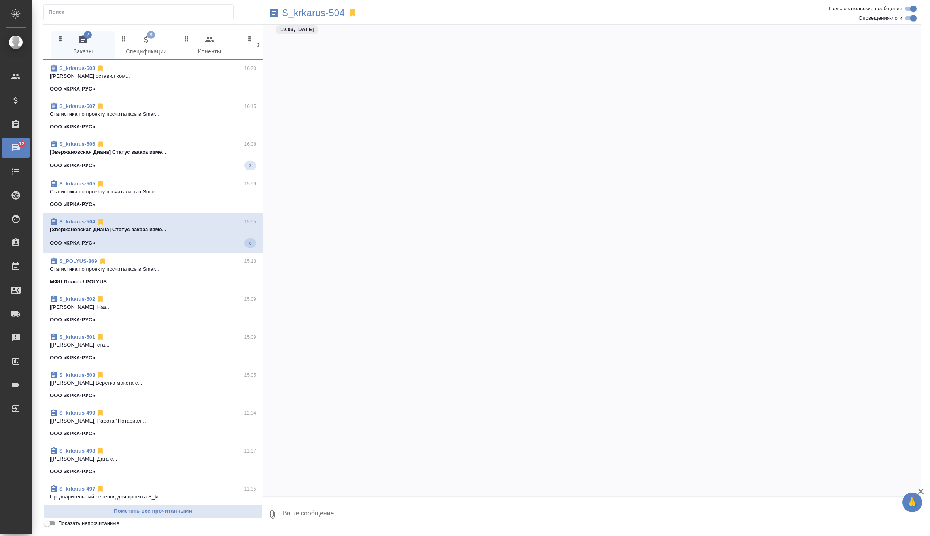
scroll to position [629, 0]
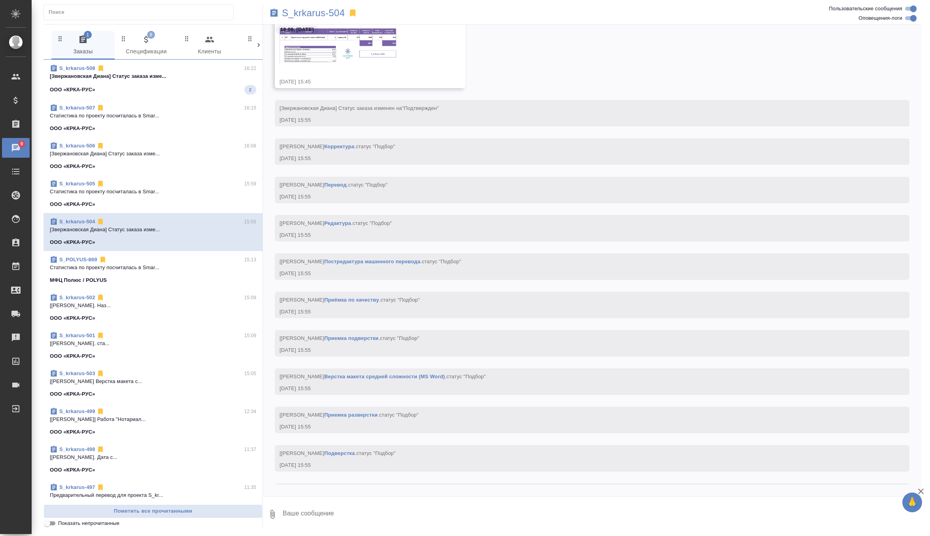
click at [197, 82] on span "S_krkarus-508 16:22 [Звержановская Диана] Статус заказа изме... ООО «КРКА-РУС» 2" at bounding box center [153, 79] width 206 height 30
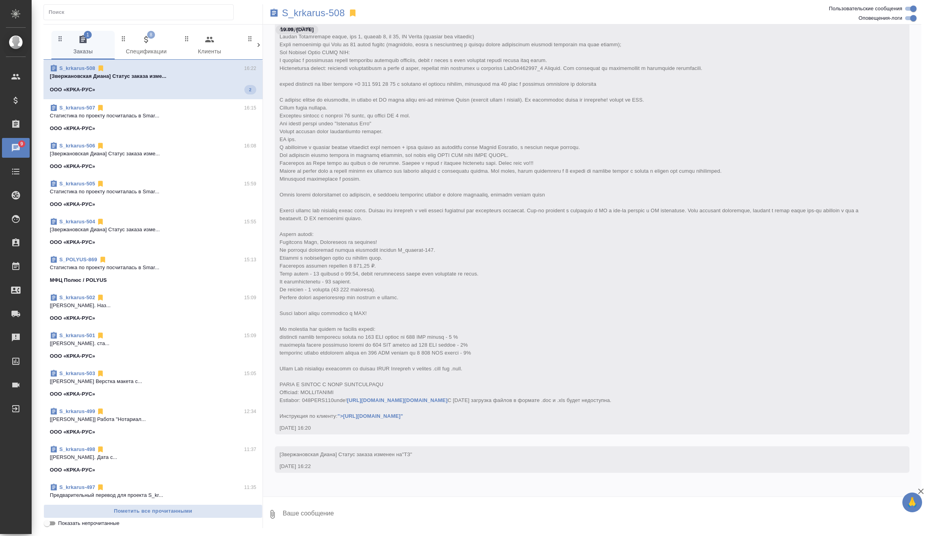
scroll to position [66, 0]
click at [145, 45] on span "8 Спецификации" at bounding box center [146, 46] width 54 height 22
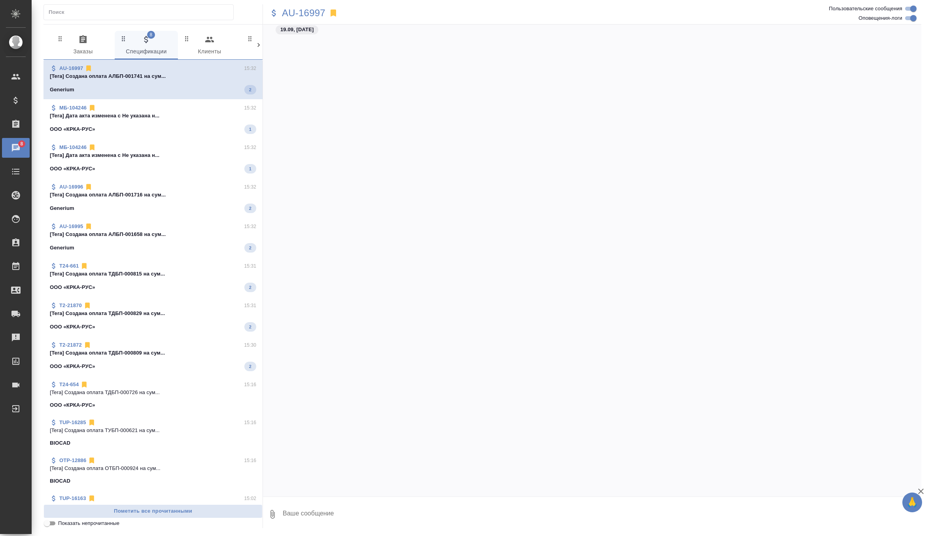
scroll to position [0, 0]
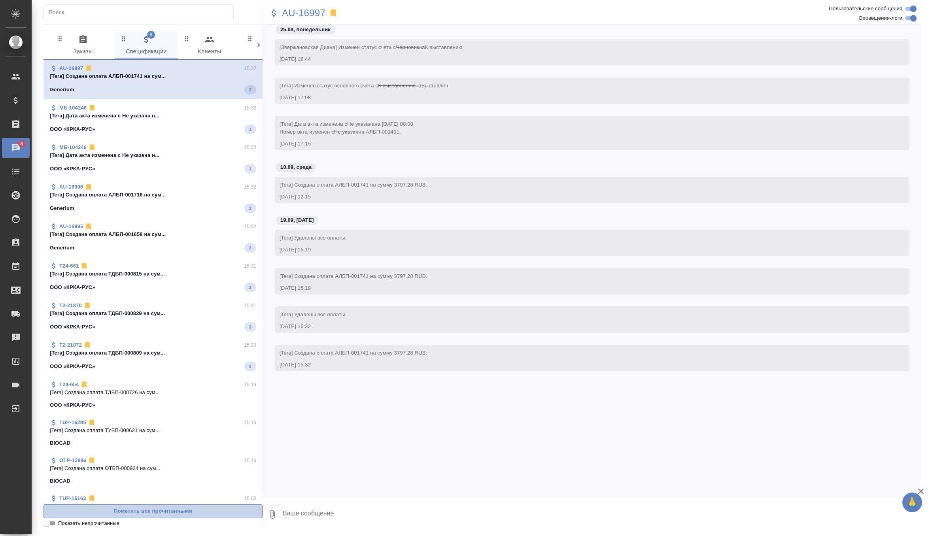
click at [151, 512] on span "Пометить все прочитанными" at bounding box center [153, 511] width 210 height 9
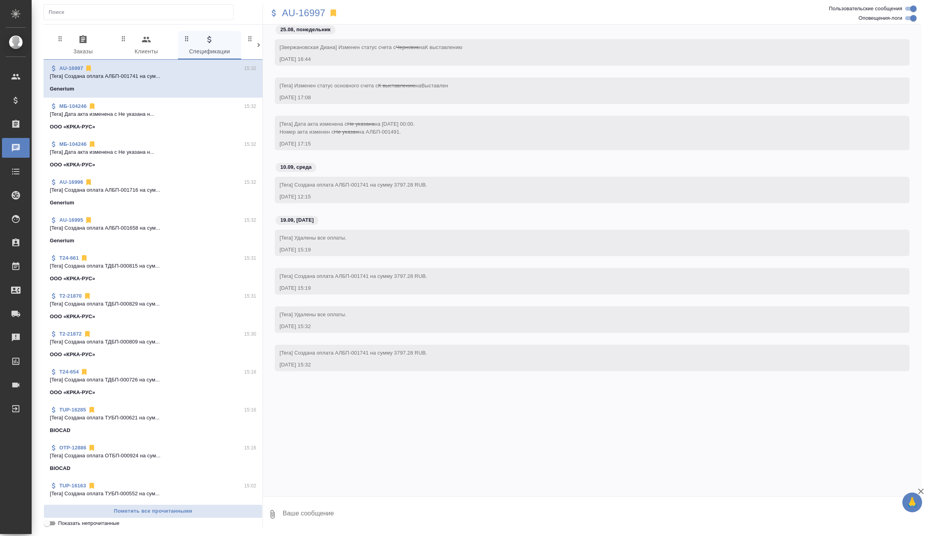
click at [84, 44] on icon "button" at bounding box center [82, 39] width 9 height 9
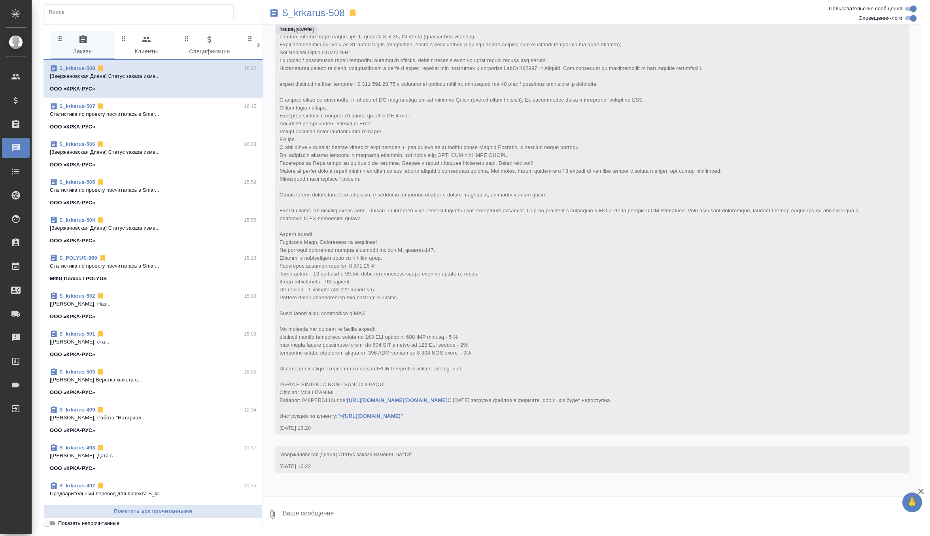
click at [147, 42] on icon "button" at bounding box center [146, 40] width 9 height 6
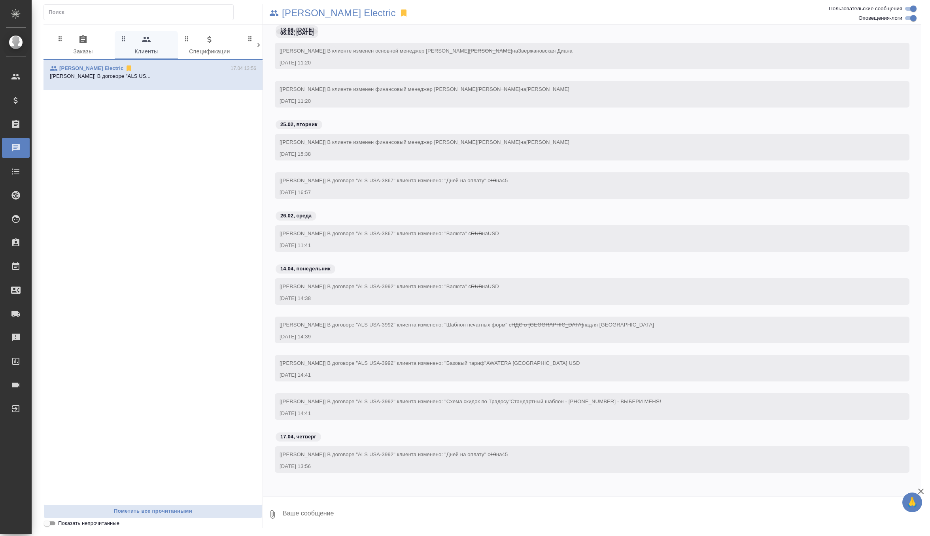
scroll to position [5363, 0]
click at [82, 42] on icon "button" at bounding box center [82, 39] width 7 height 8
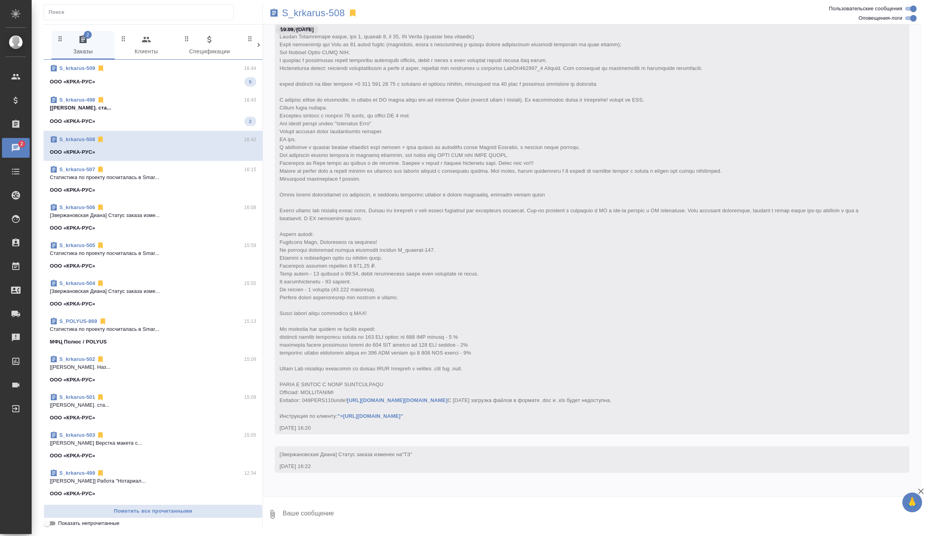
scroll to position [206, 0]
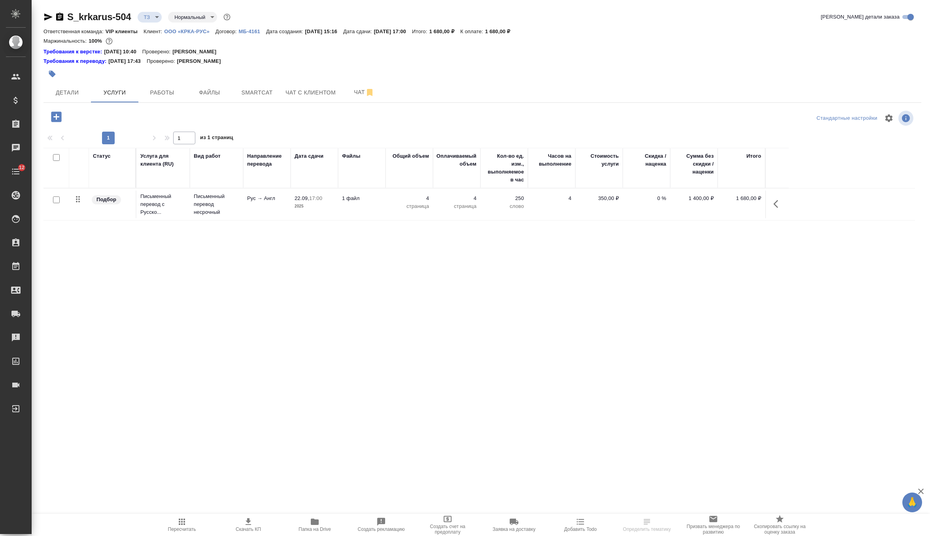
click at [206, 28] on p "ООО «КРКА-РУС»" at bounding box center [189, 31] width 51 height 6
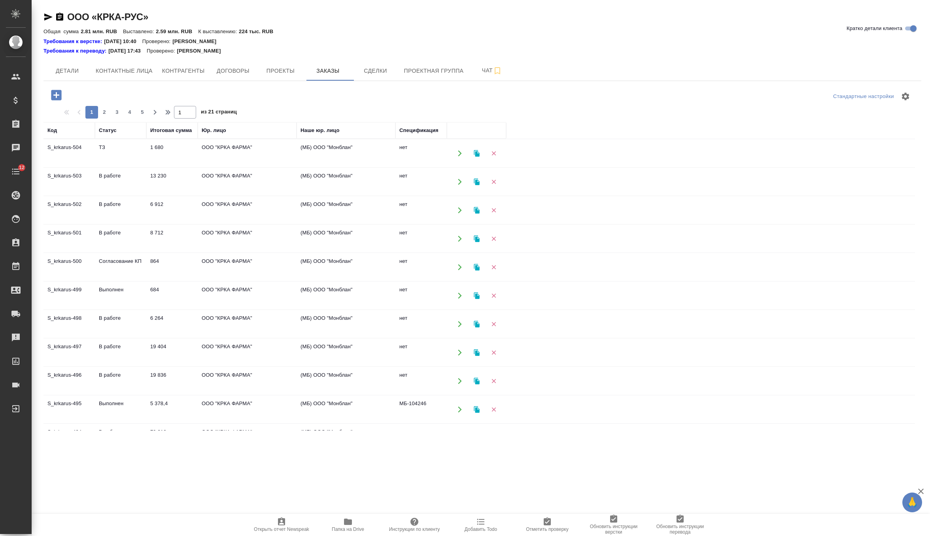
click at [54, 97] on icon "button" at bounding box center [56, 95] width 10 height 10
click at [54, 94] on icon "button" at bounding box center [56, 95] width 10 height 10
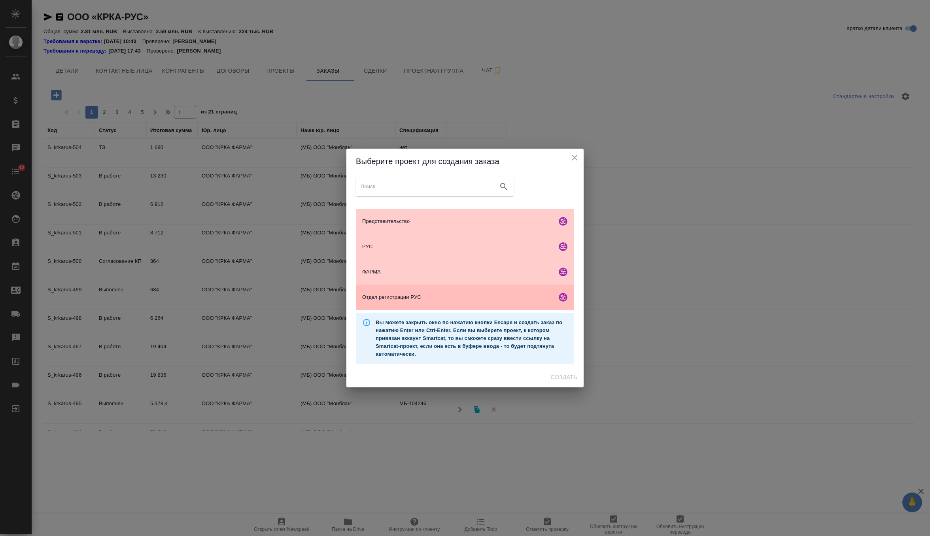
click at [404, 291] on div "Отдел регистрации РУС" at bounding box center [465, 297] width 218 height 25
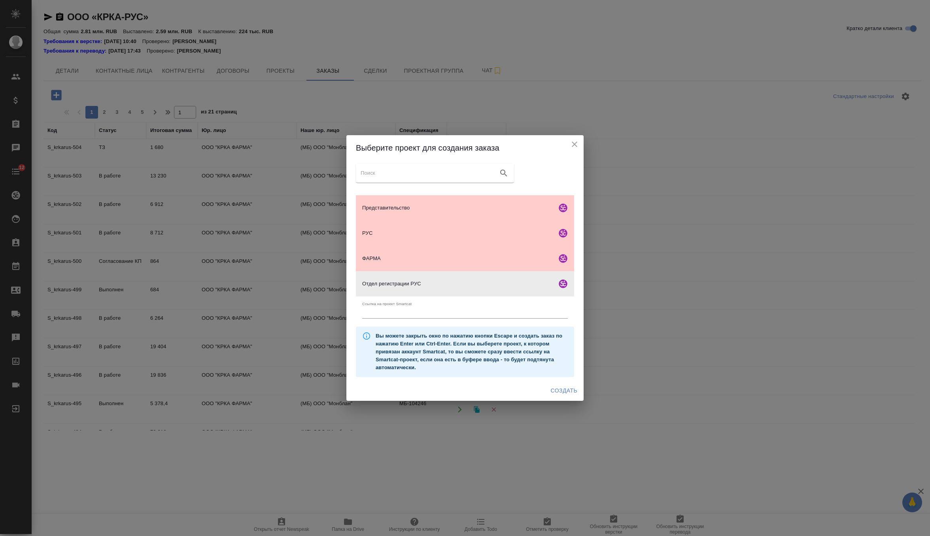
click at [553, 390] on span "Создать" at bounding box center [564, 391] width 26 height 10
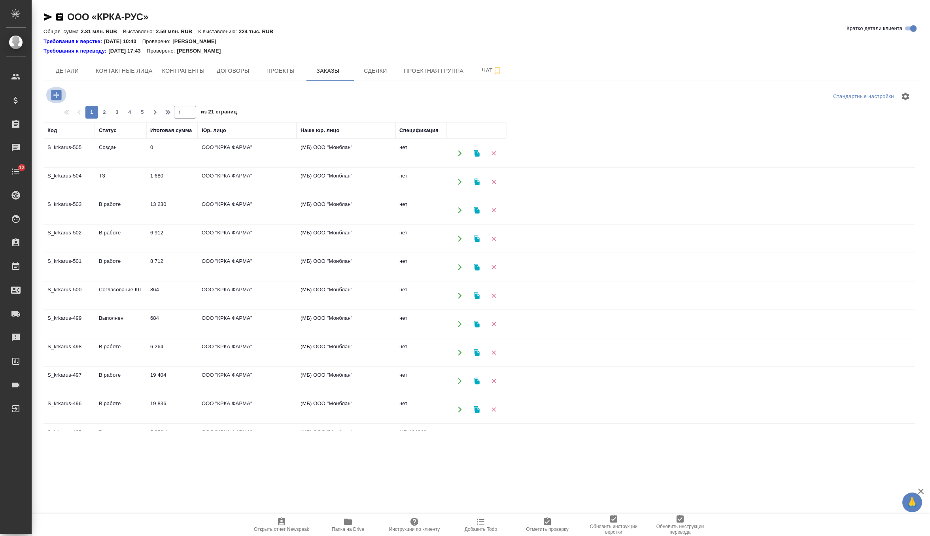
click at [59, 95] on icon "button" at bounding box center [56, 95] width 10 height 10
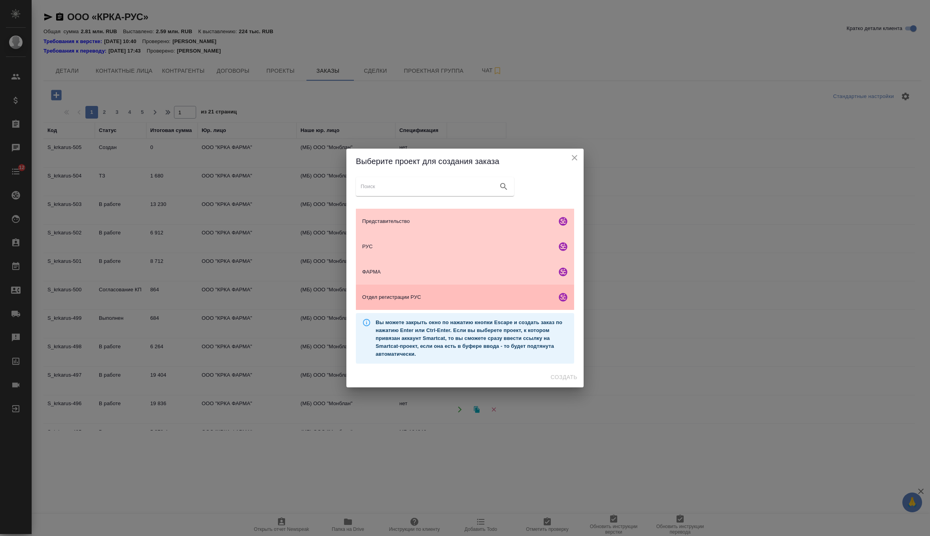
click at [394, 303] on div "Отдел регистрации РУС" at bounding box center [465, 297] width 218 height 25
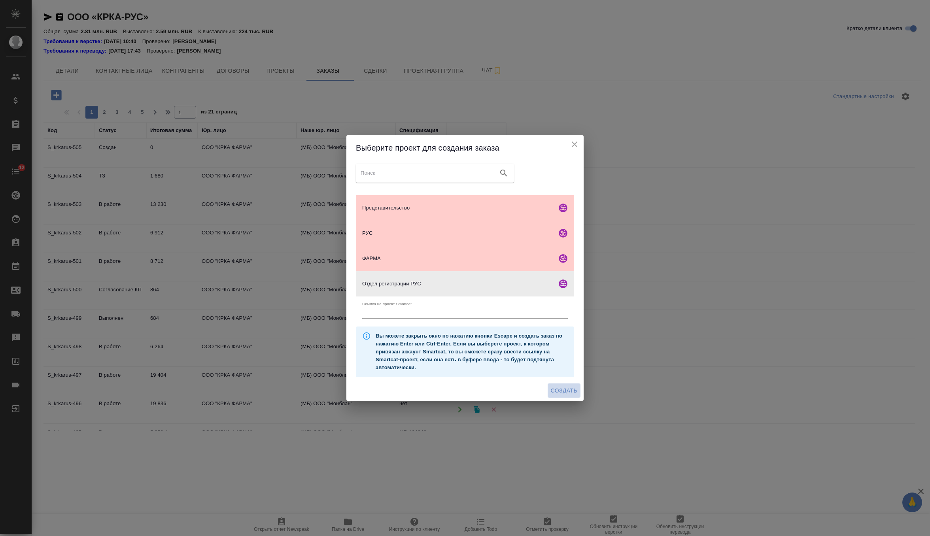
click at [556, 387] on span "Создать" at bounding box center [564, 391] width 26 height 10
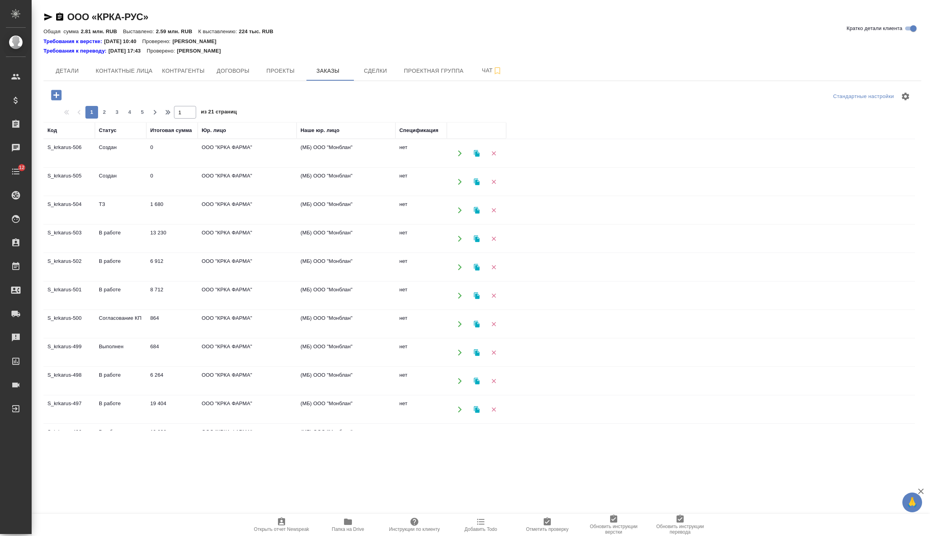
click at [57, 95] on icon "button" at bounding box center [56, 95] width 14 height 14
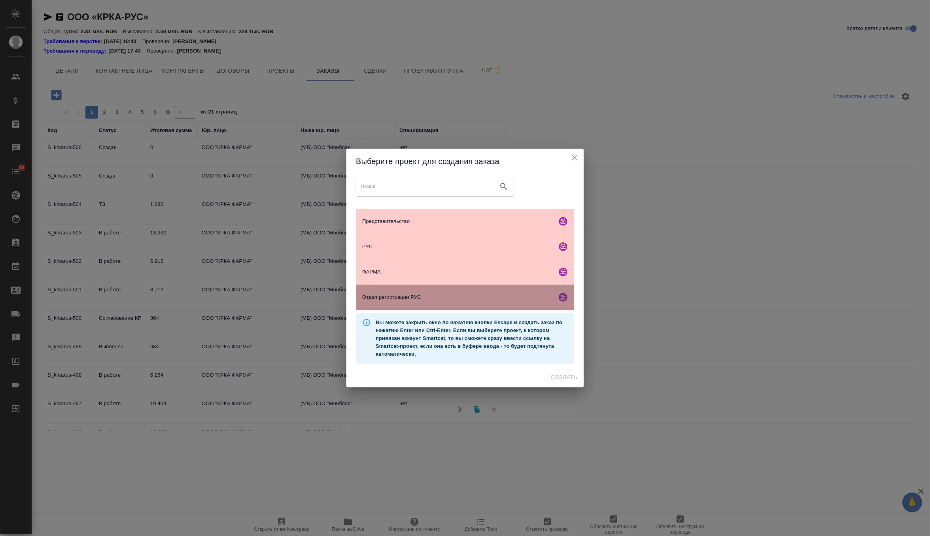
click at [418, 294] on span "Отдел регистрации РУС" at bounding box center [457, 297] width 191 height 8
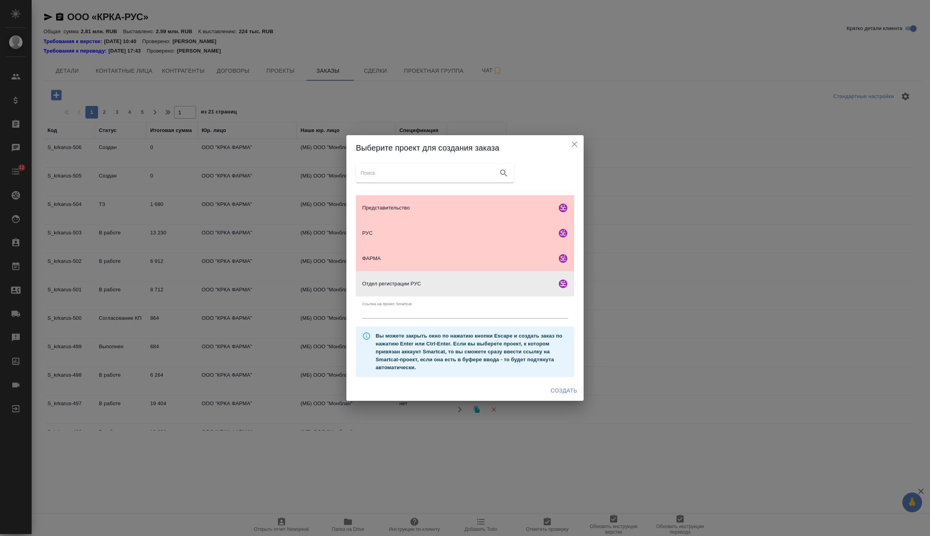
click at [566, 389] on span "Создать" at bounding box center [564, 391] width 26 height 10
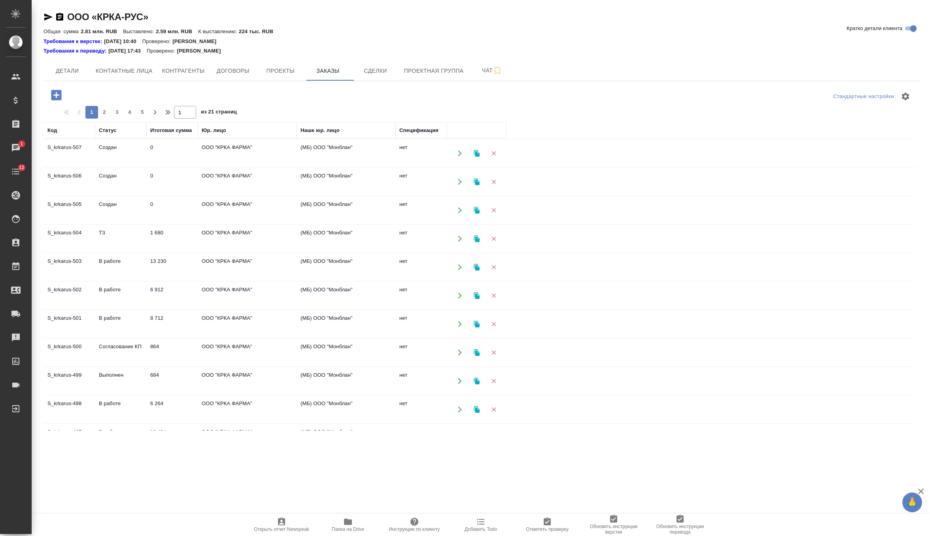
click at [179, 206] on td "0" at bounding box center [171, 211] width 51 height 28
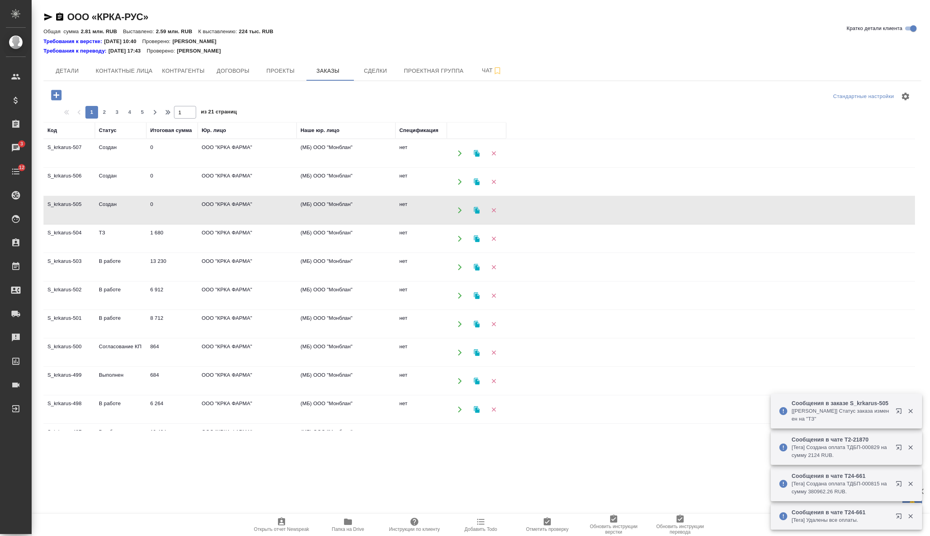
click at [183, 178] on td "0" at bounding box center [171, 182] width 51 height 28
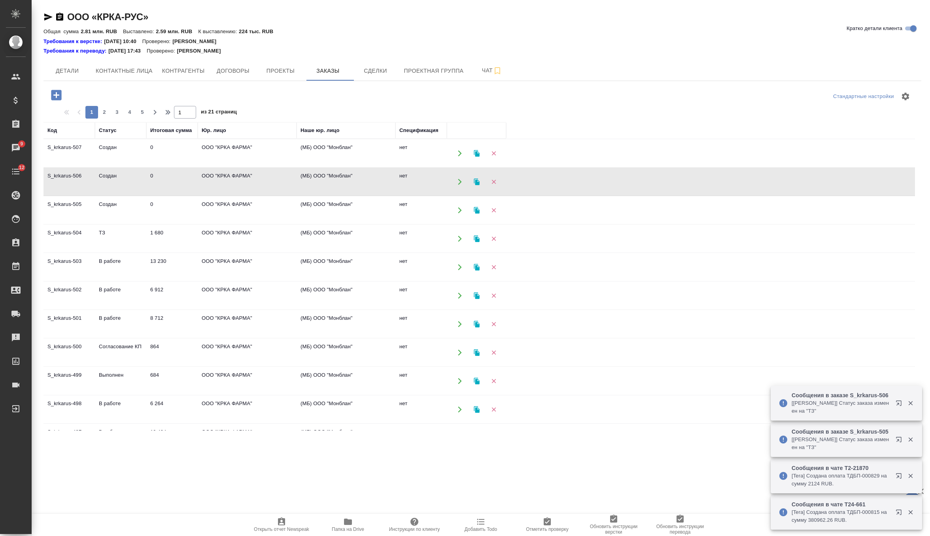
click at [185, 157] on td "0" at bounding box center [171, 154] width 51 height 28
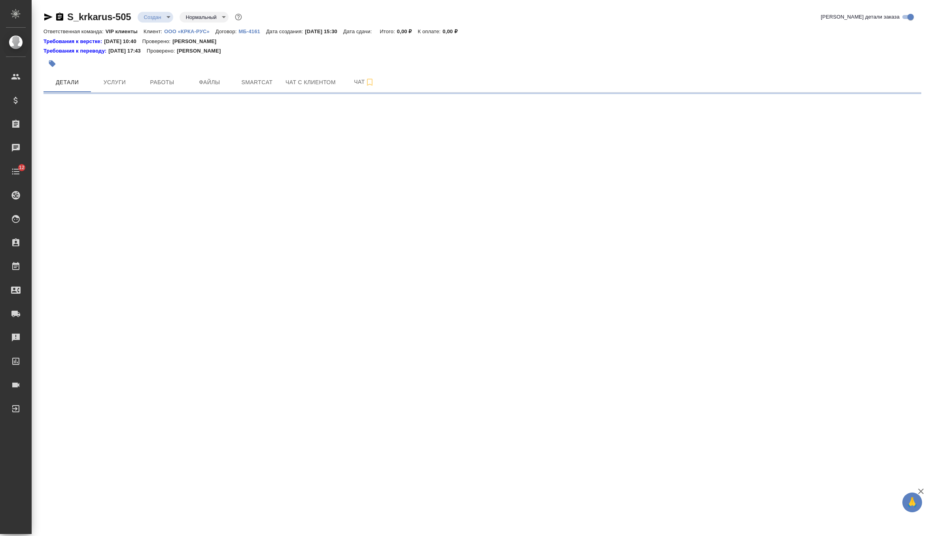
select select "RU"
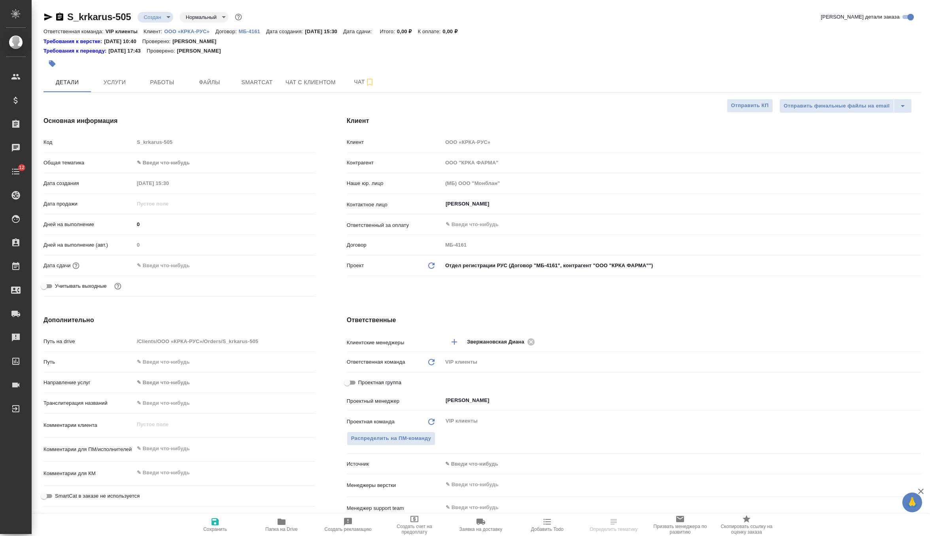
type textarea "x"
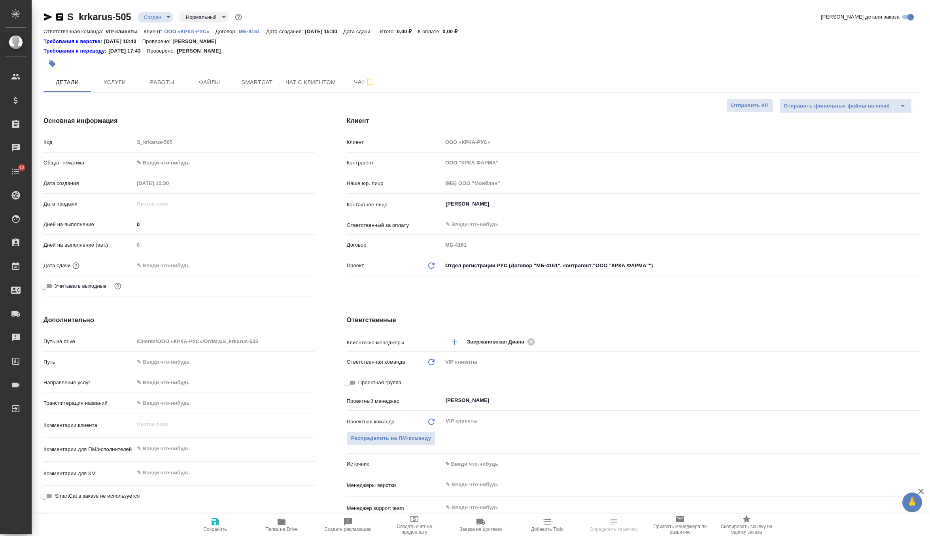
type textarea "x"
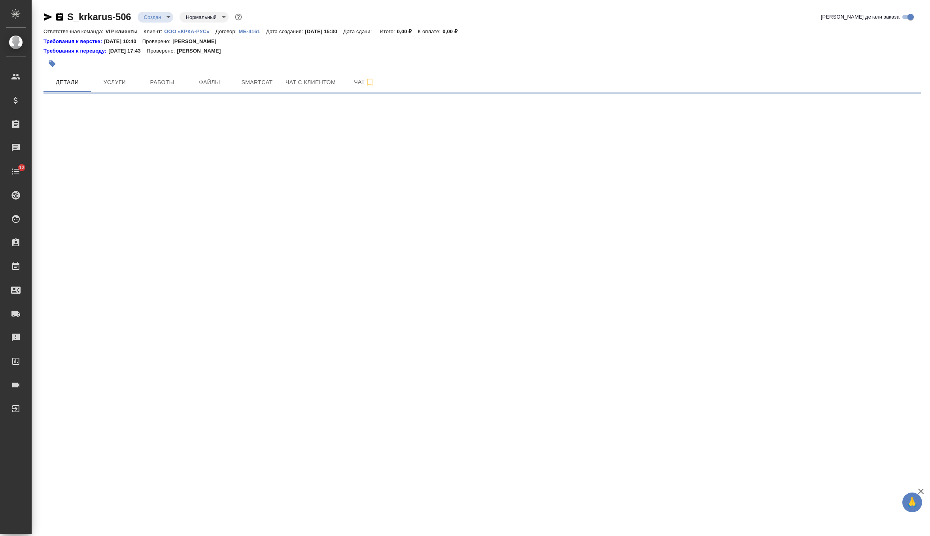
select select "RU"
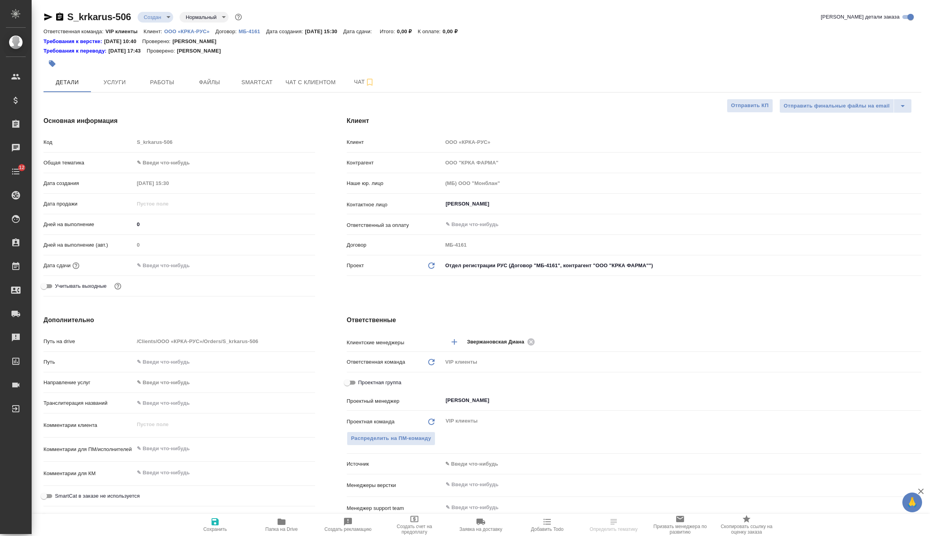
type textarea "x"
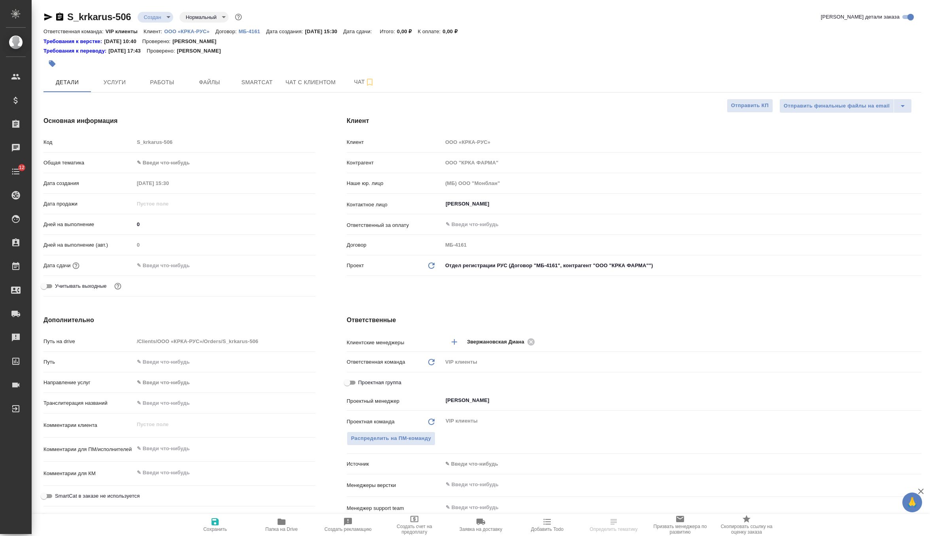
type textarea "x"
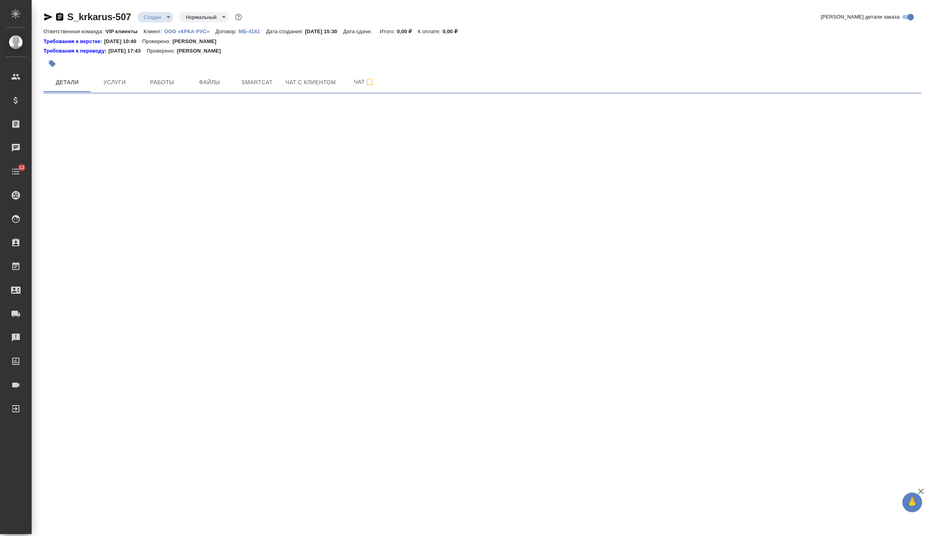
select select "RU"
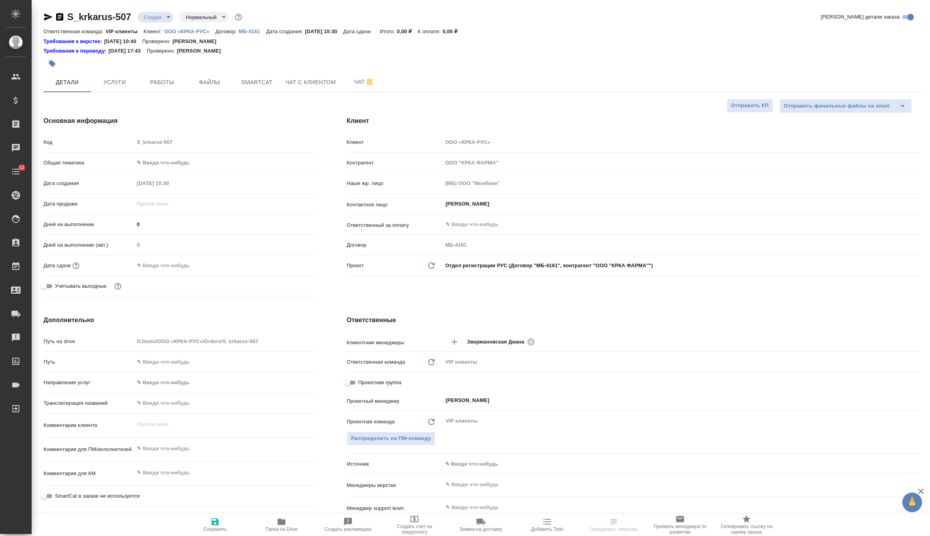
type textarea "x"
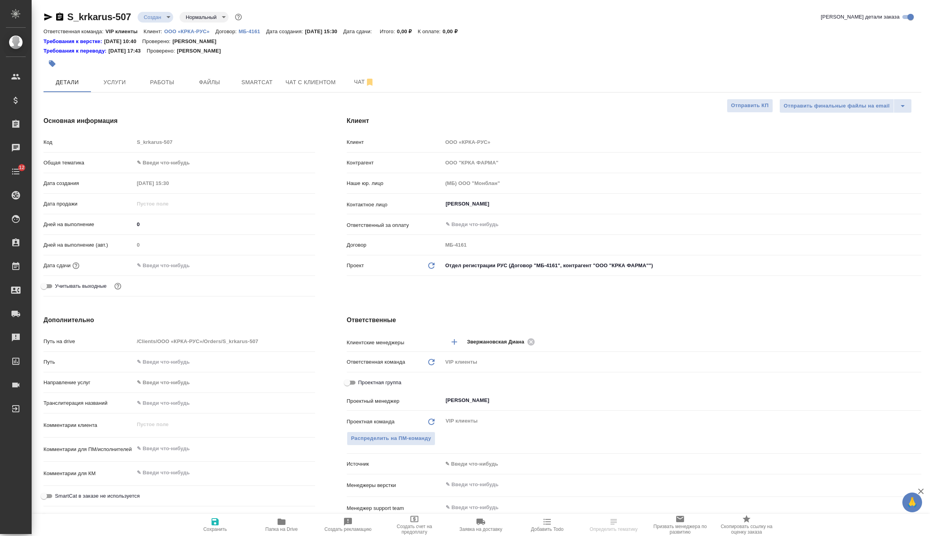
type textarea "x"
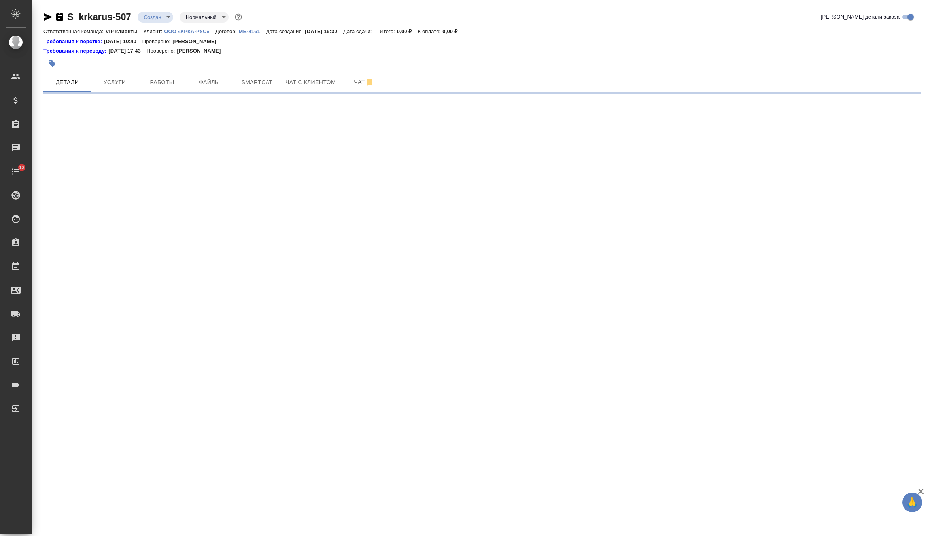
select select "RU"
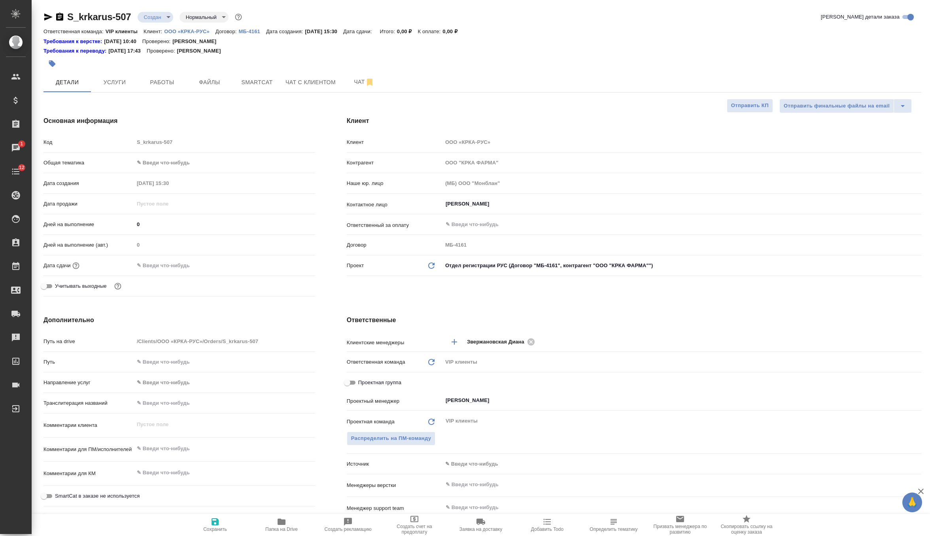
type textarea "x"
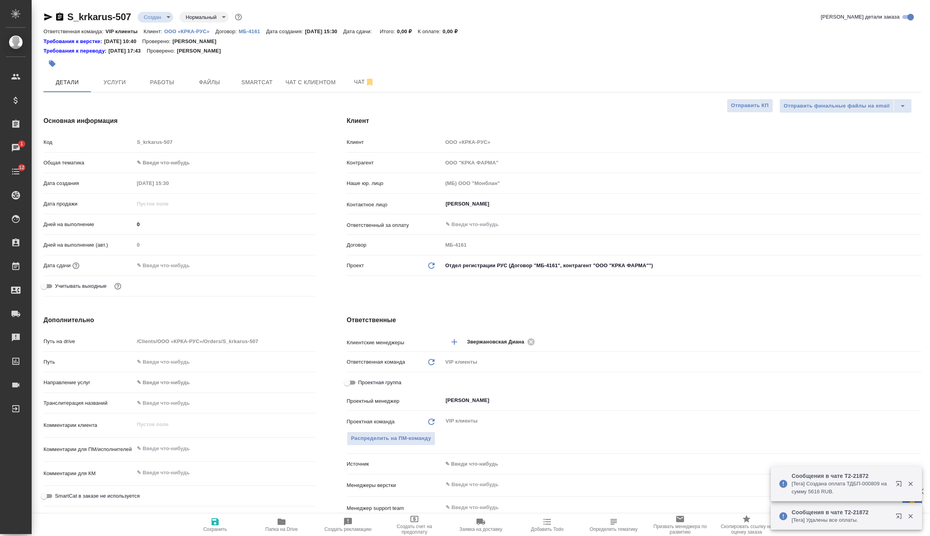
type textarea "x"
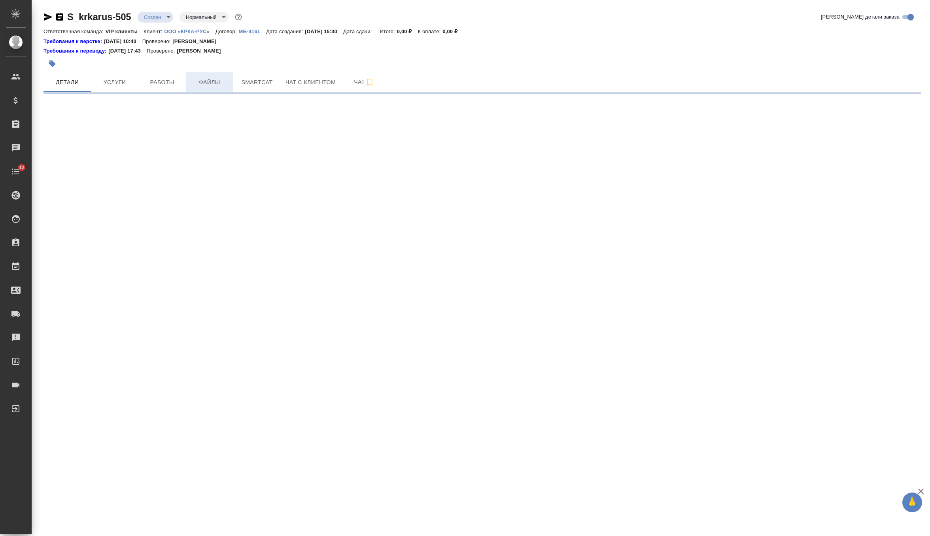
select select "RU"
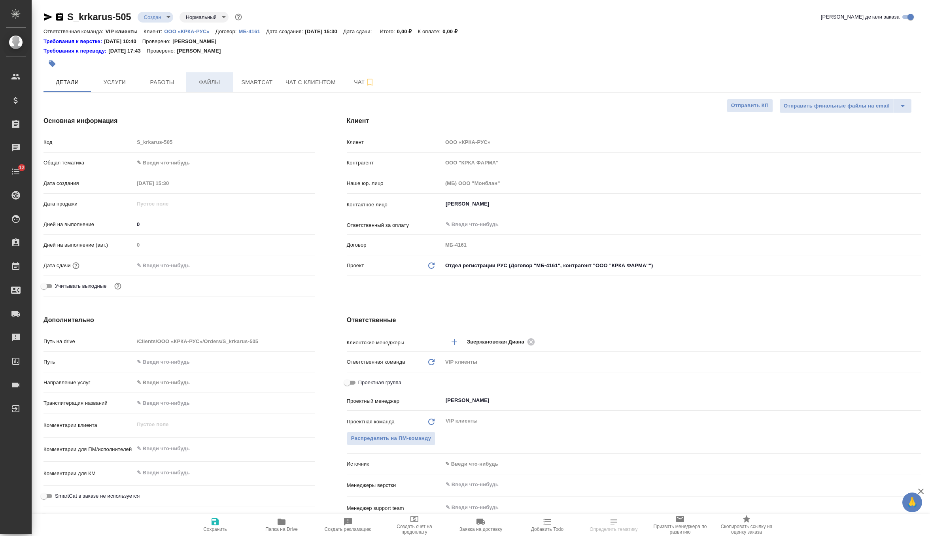
type textarea "x"
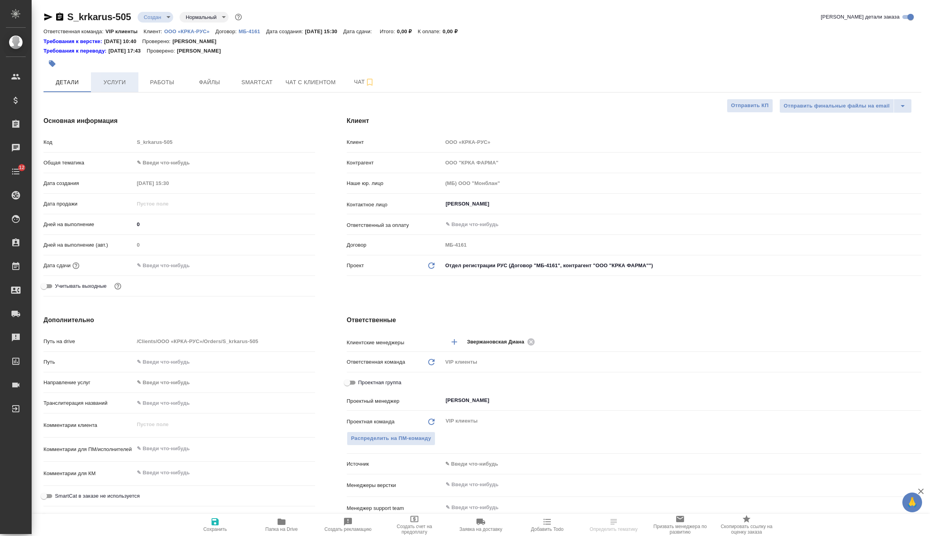
type textarea "x"
click at [203, 84] on span "Файлы" at bounding box center [210, 83] width 38 height 10
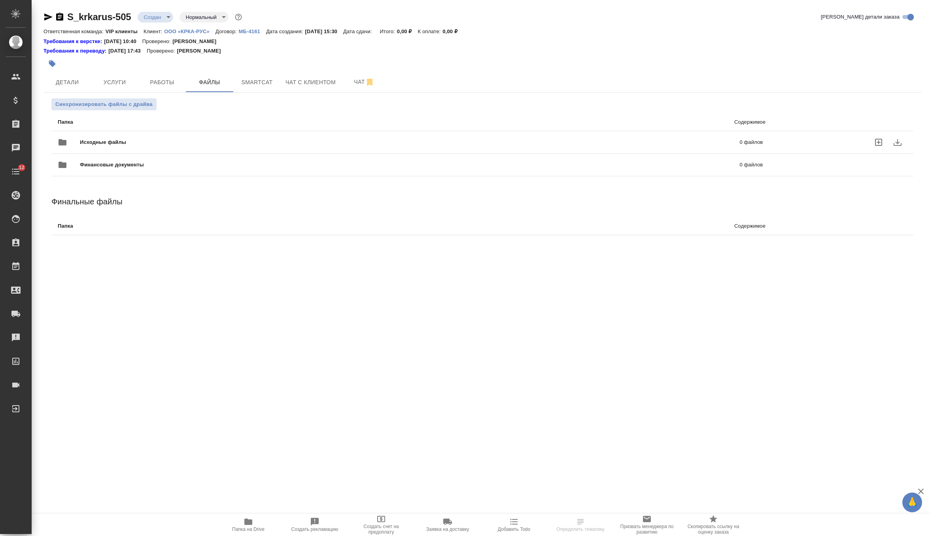
click at [138, 143] on span "Исходные файлы" at bounding box center [256, 142] width 353 height 8
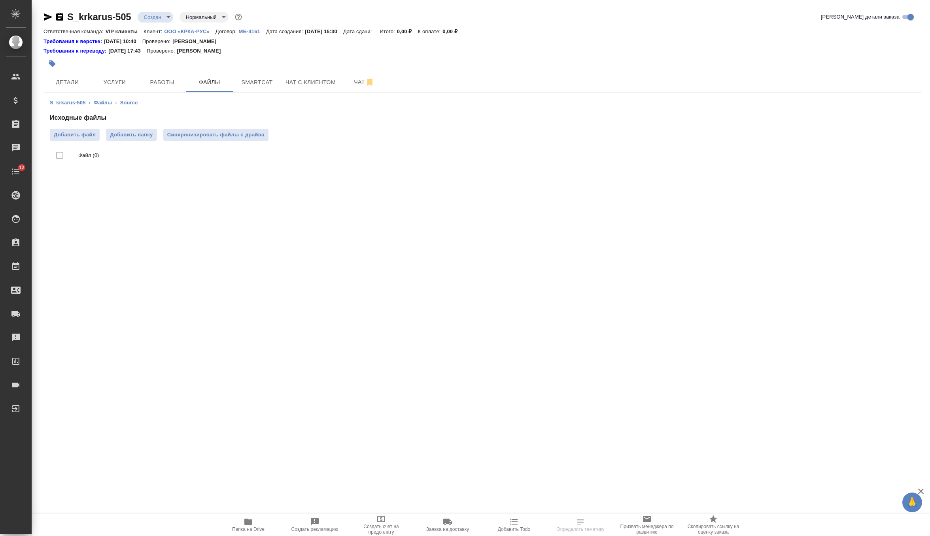
click at [84, 127] on div "Исходные файлы Добавить файл Добавить папку Синхронизировать файлы с драйва Фай…" at bounding box center [482, 141] width 865 height 57
click at [84, 138] on span "Добавить файл" at bounding box center [75, 135] width 42 height 8
click at [0, 0] on input "Добавить файл" at bounding box center [0, 0] width 0 height 0
click at [223, 137] on span "Синхронизировать файлы с драйва" at bounding box center [215, 135] width 97 height 8
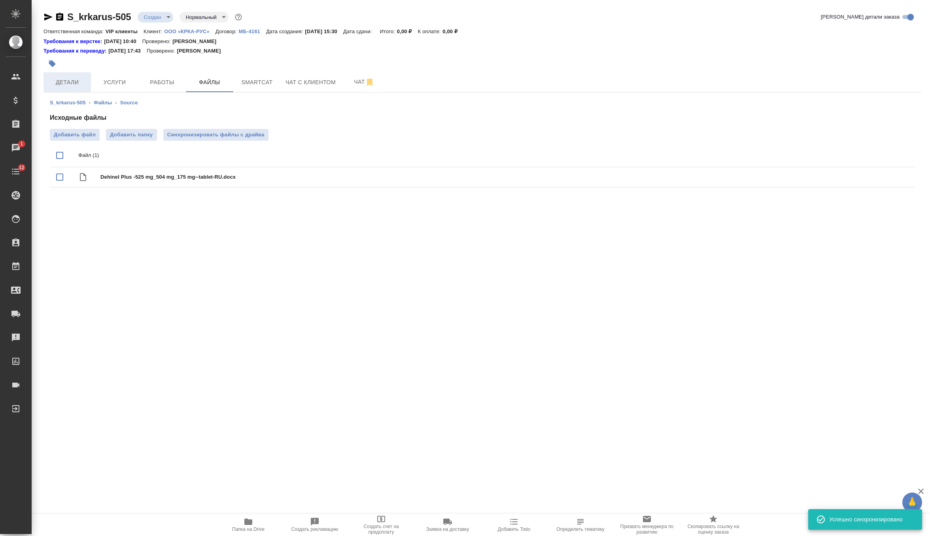
click at [83, 77] on button "Детали" at bounding box center [67, 82] width 47 height 20
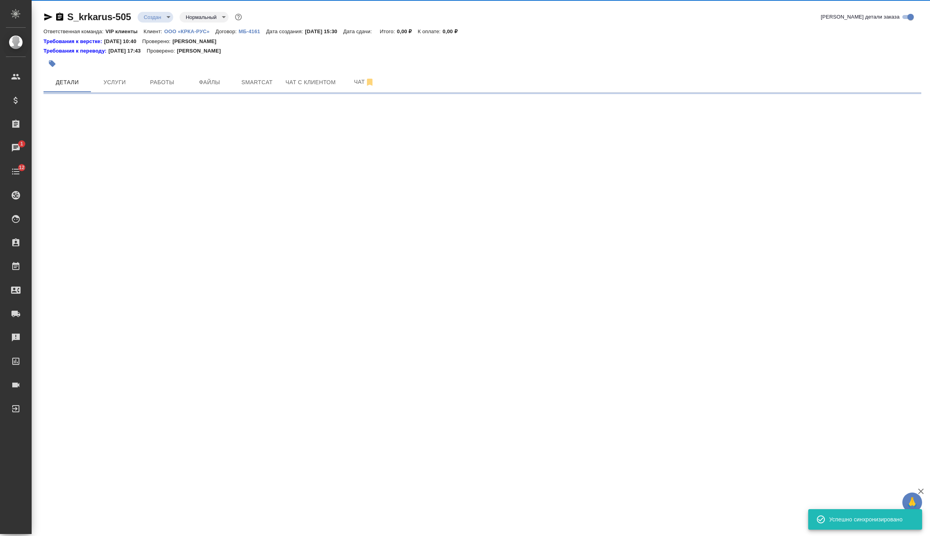
select select "RU"
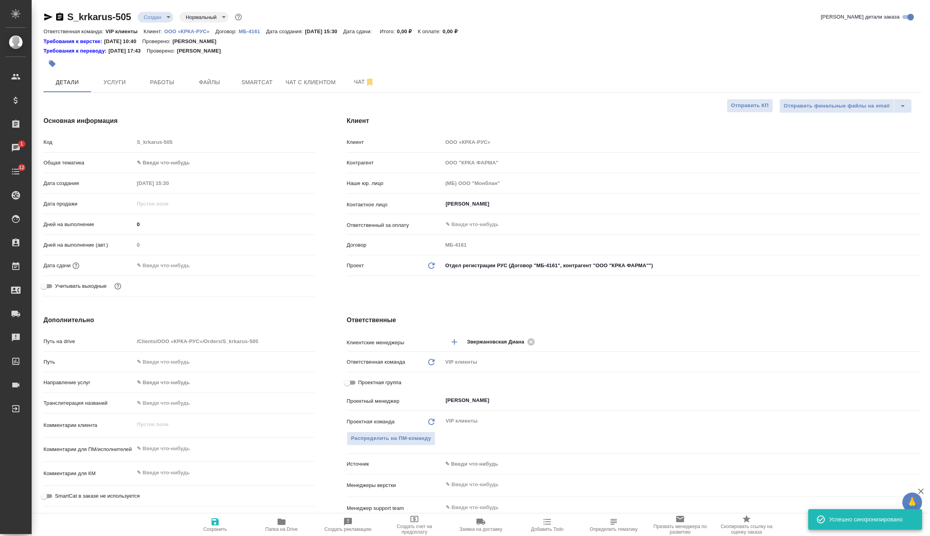
type textarea "x"
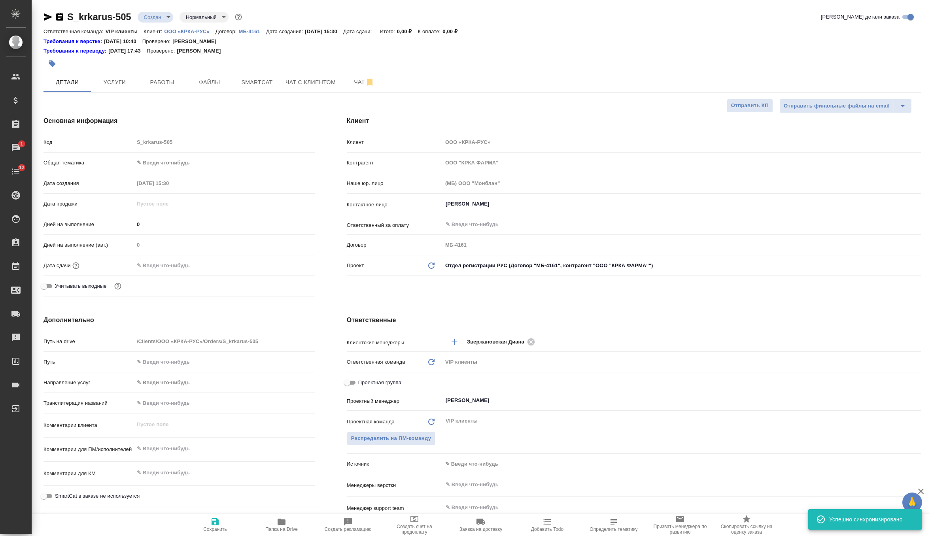
type textarea "x"
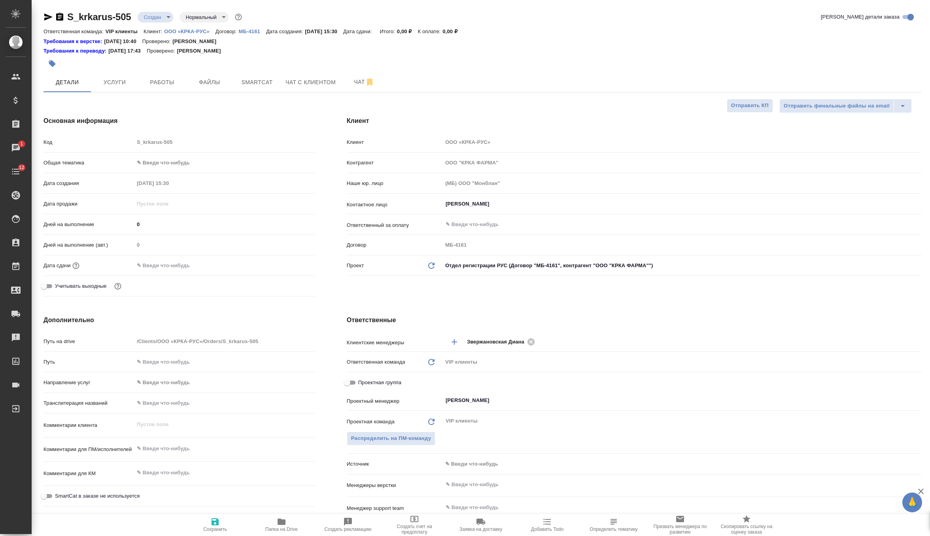
click at [164, 451] on textarea at bounding box center [224, 448] width 181 height 13
paste textarea "КРКА Дехинел® Плюс (Фебантел + Пирантел + Празиквантел), таблетки для орального…"
type textarea "x"
type textarea "КРКА Дехинел® Плюс (Фебантел + Пирантел + Празиквантел), таблетки для орального…"
type textarea "x"
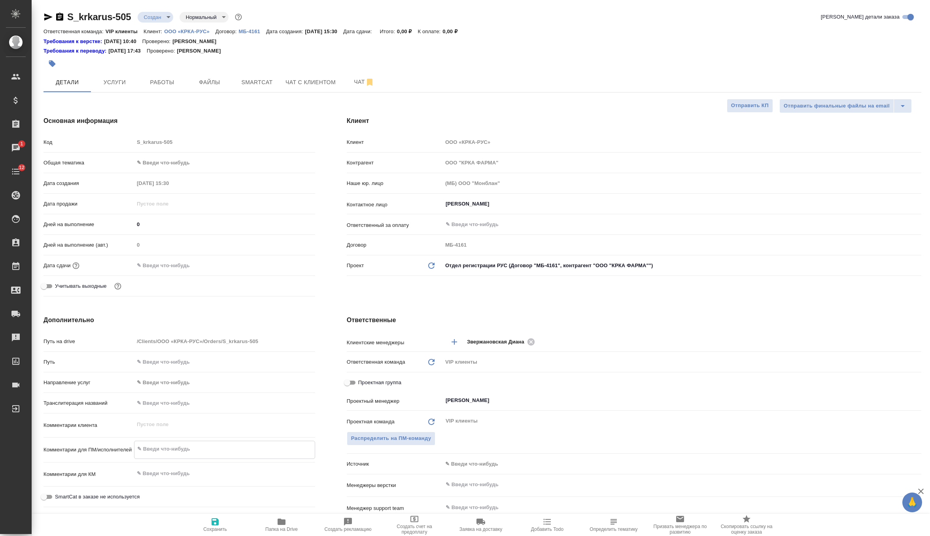
type textarea "x"
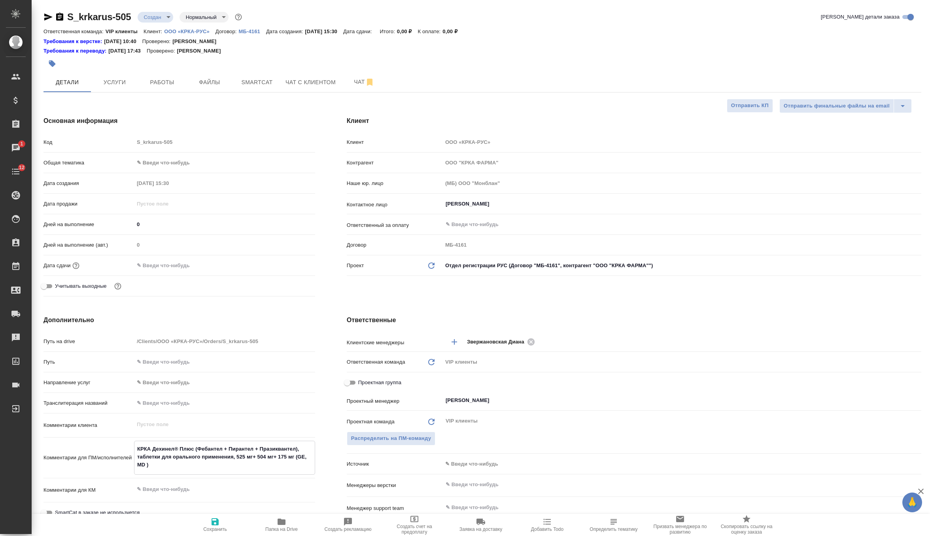
type textarea "КРКА Дехинел® Плюс (Фебантел + Пирантел + Празиквантел), таблетки для орального…"
type textarea "x"
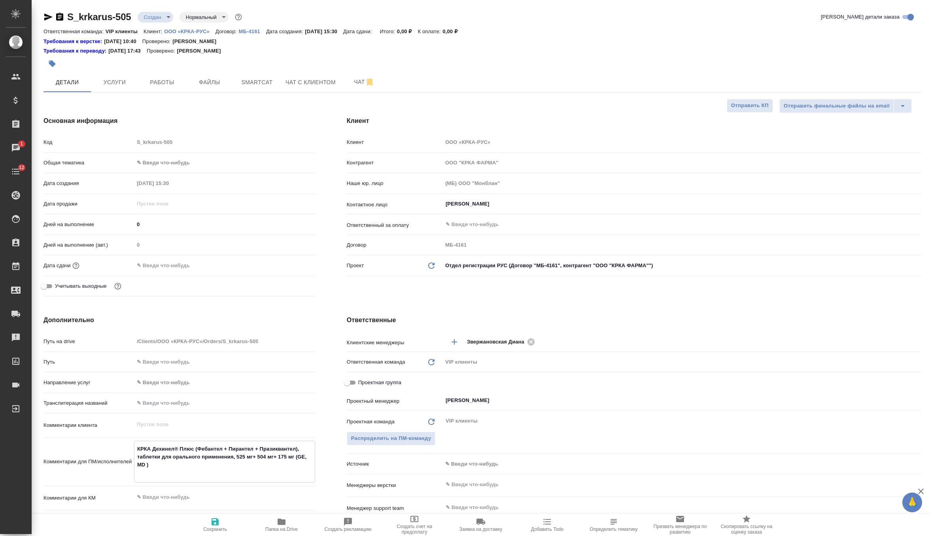
type textarea "КРКА Дехинел® Плюс (Фебантел + Пирантел + Празиквантел), таблетки для орального…"
type textarea "x"
type textarea "КРКА Дехинел® Плюс (Фебантел + Пирантел + Празиквантел), таблетки для орального…"
type textarea "x"
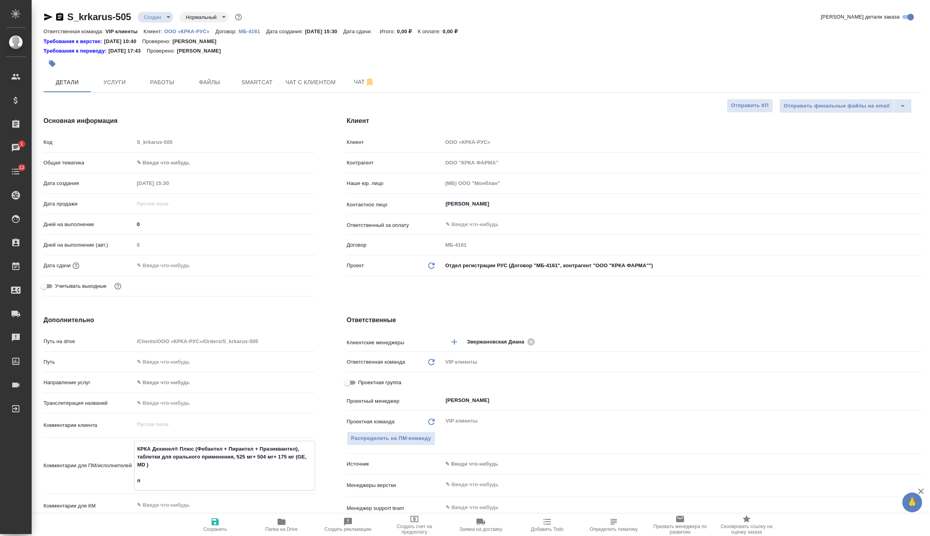
type textarea "x"
type textarea "КРКА Дехинел® Плюс (Фебантел + Пирантел + Празиквантел), таблетки для орального…"
type textarea "x"
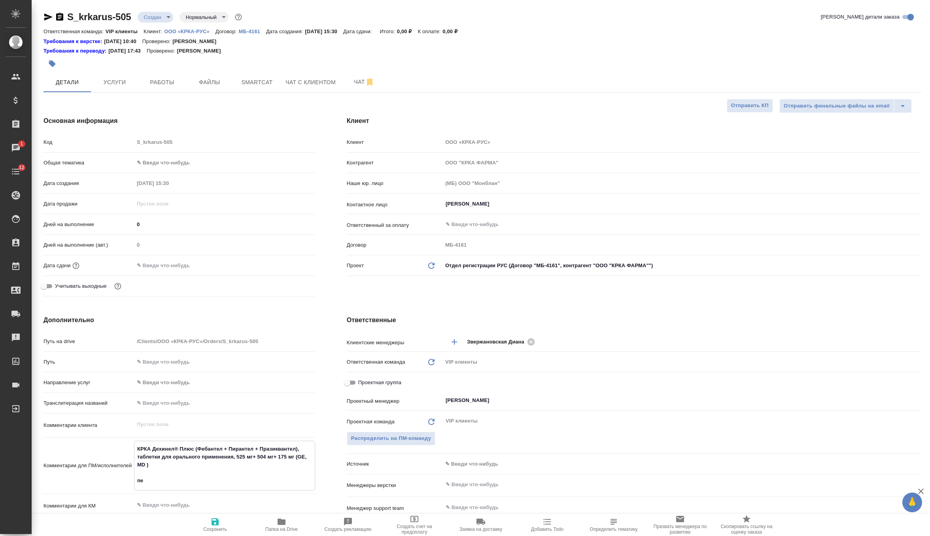
type textarea "x"
type textarea "КРКА Дехинел® Плюс (Фебантел + Пирантел + Празиквантел), таблетки для орального…"
type textarea "x"
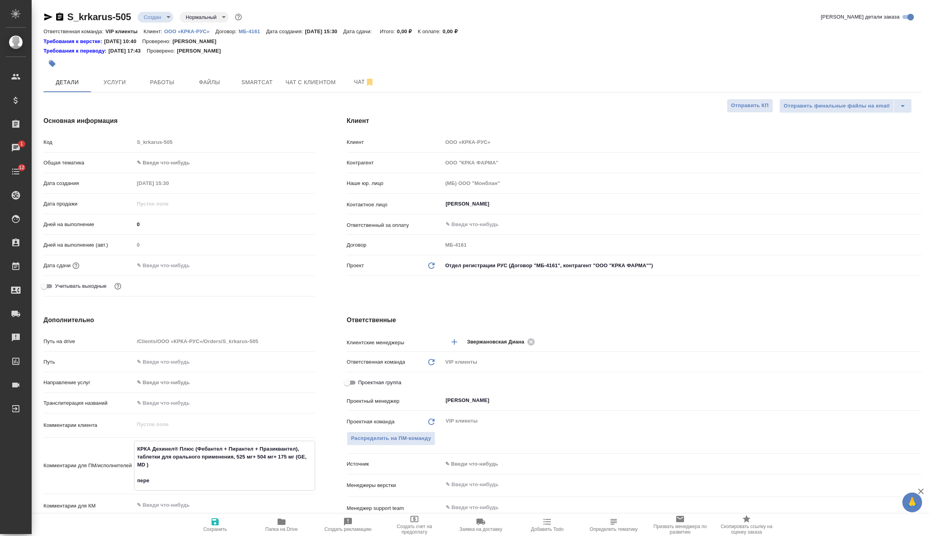
type textarea "КРКА Дехинел® Плюс (Фебантел + Пирантел + Празиквантел), таблетки для орального…"
type textarea "x"
type textarea "КРКА Дехинел® Плюс (Фебантел + Пирантел + Празиквантел), таблетки для орального…"
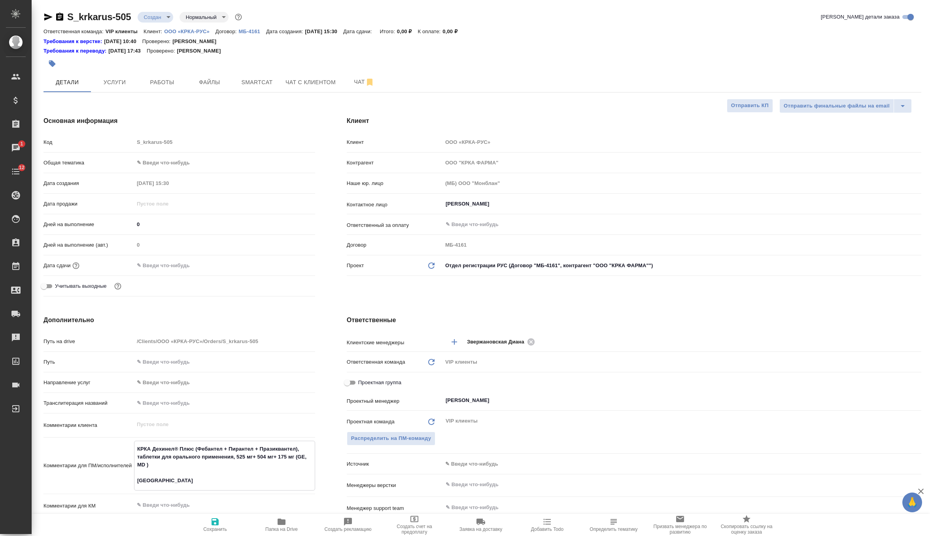
type textarea "x"
type textarea "КРКА Дехинел® Плюс (Фебантел + Пирантел + Празиквантел), таблетки для орального…"
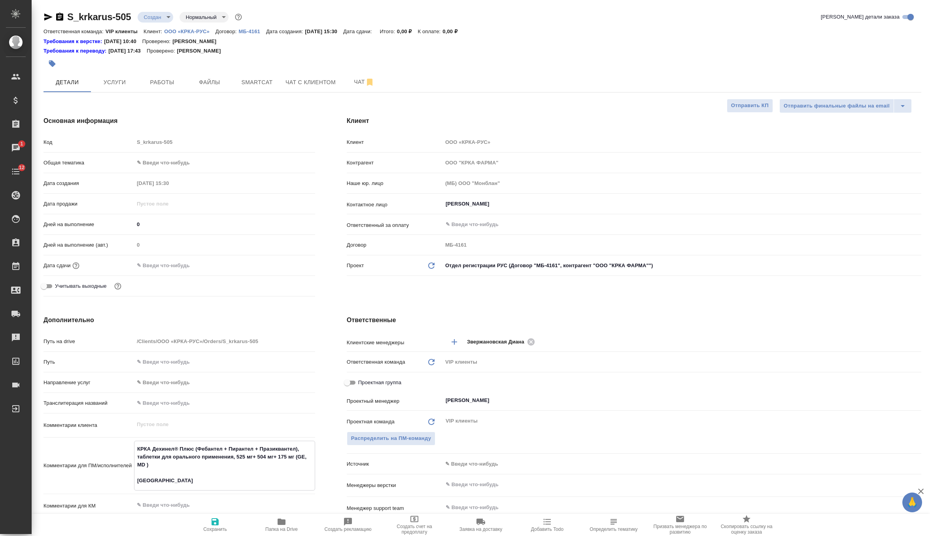
type textarea "x"
type textarea "КРКА Дехинел® Плюс (Фебантел + Пирантел + Празиквантел), таблетки для орального…"
type textarea "x"
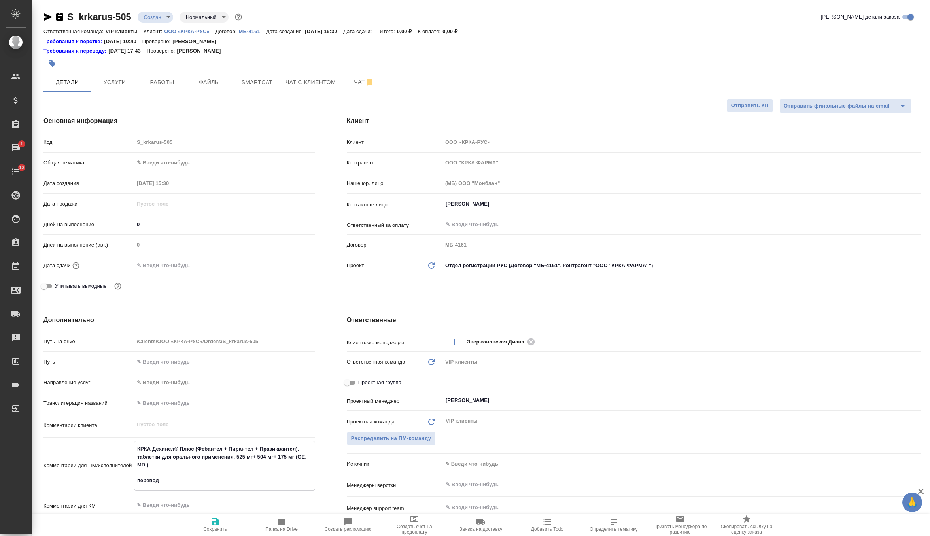
type textarea "x"
type textarea "КРКА Дехинел® Плюс (Фебантел + Пирантел + Празиквантел), таблетки для орального…"
type textarea "x"
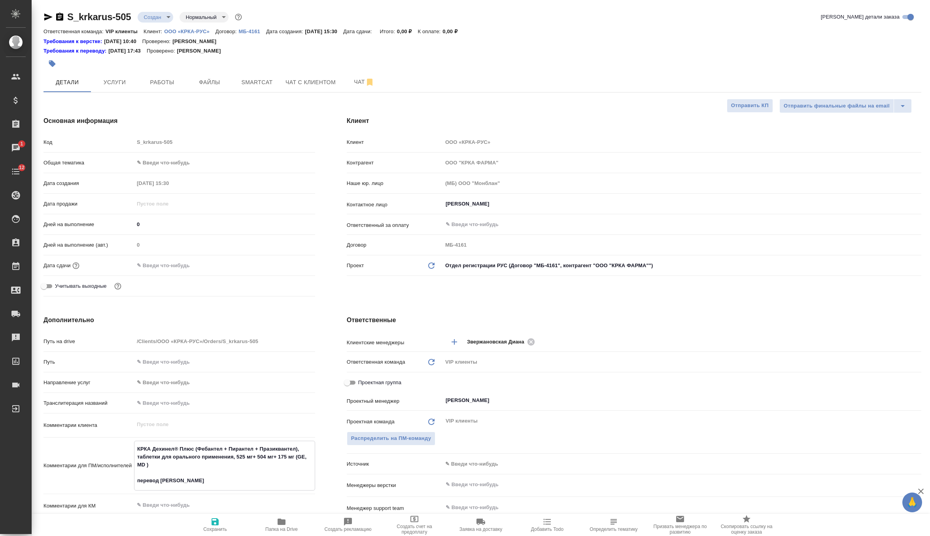
type textarea "x"
type textarea "КРКА Дехинел® Плюс (Фебантел + Пирантел + Празиквантел), таблетки для орального…"
type textarea "x"
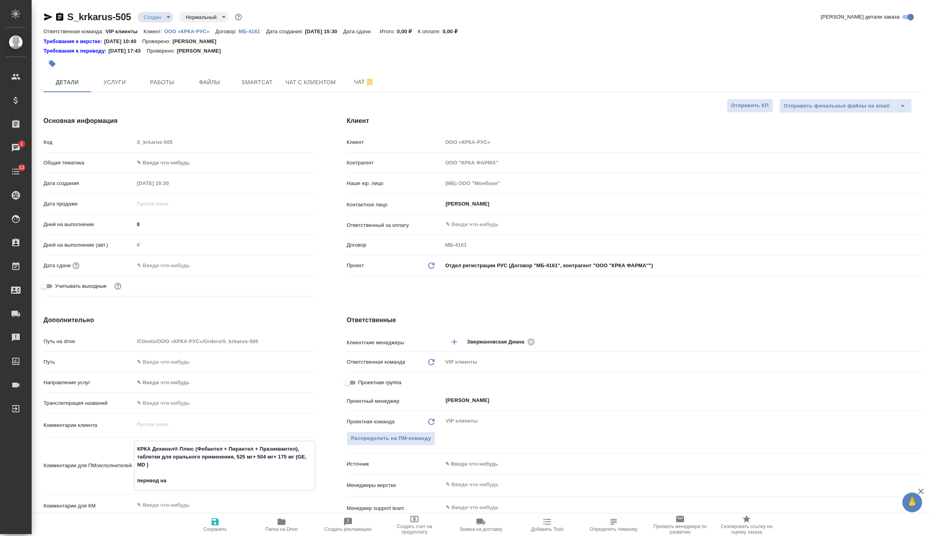
type textarea "КРКА Дехинел® Плюс (Фебантел + Пирантел + Празиквантел), таблетки для орального…"
type textarea "x"
type textarea "КРКА Дехинел® Плюс (Фебантел + Пирантел + Празиквантел), таблетки для орального…"
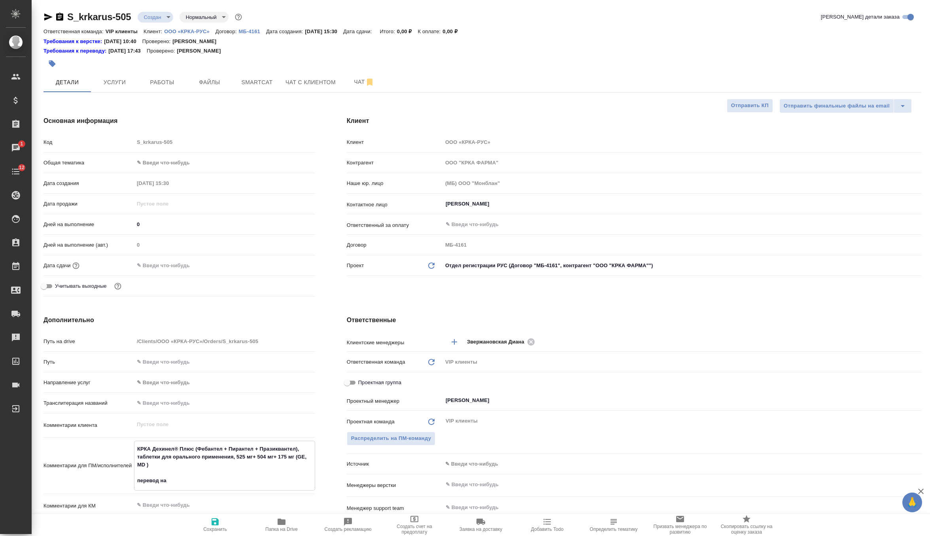
type textarea "x"
type textarea "КРКА Дехинел® Плюс (Фебантел + Пирантел + Празиквантел), таблетки для орального…"
type textarea "x"
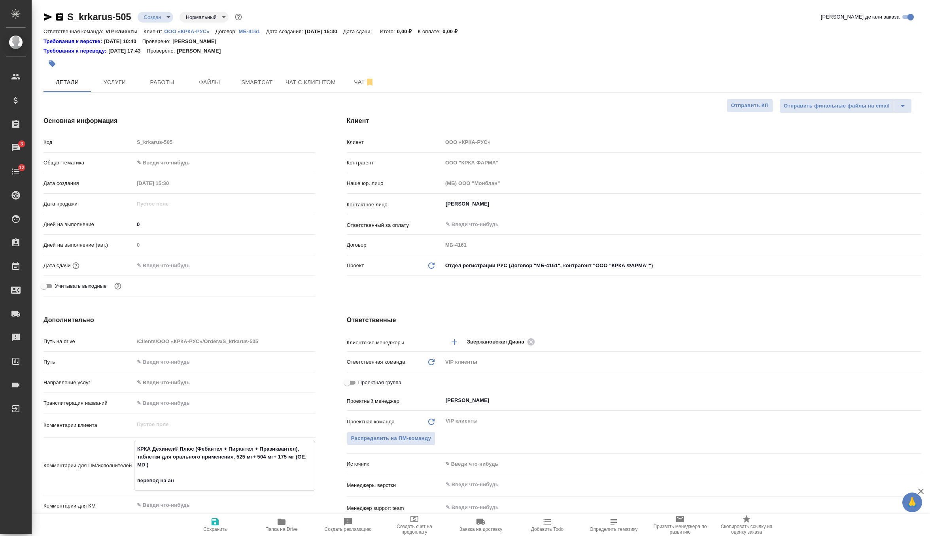
type textarea "x"
type textarea "КРКА Дехинел® Плюс (Фебантел + Пирантел + Празиквантел), таблетки для орального…"
type textarea "x"
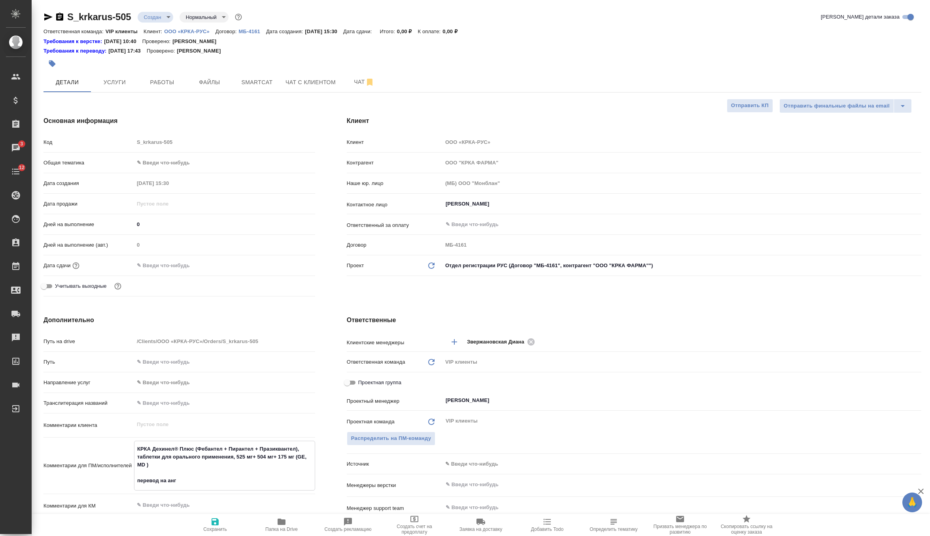
type textarea "КРКА Дехинел® Плюс (Фебантел + Пирантел + Празиквантел), таблетки для орального…"
type textarea "x"
type textarea "КРКА Дехинел® Плюс (Фебантел + Пирантел + Празиквантел), таблетки для орального…"
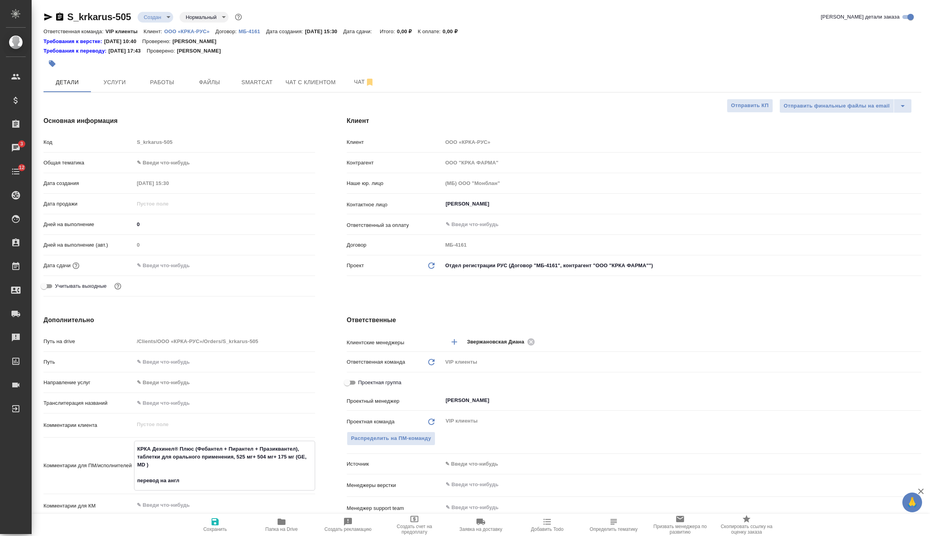
type textarea "x"
click at [221, 524] on span "Сохранить" at bounding box center [215, 524] width 57 height 15
type textarea "x"
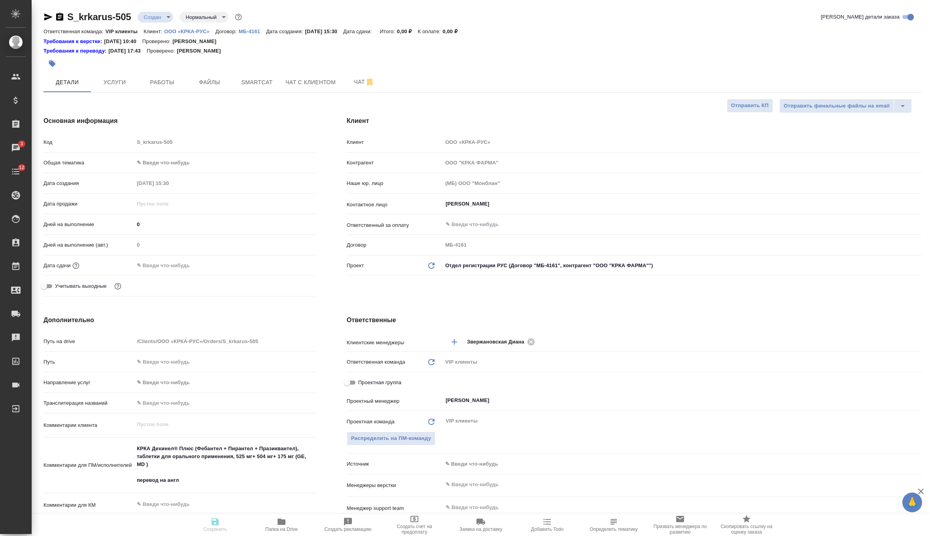
type textarea "x"
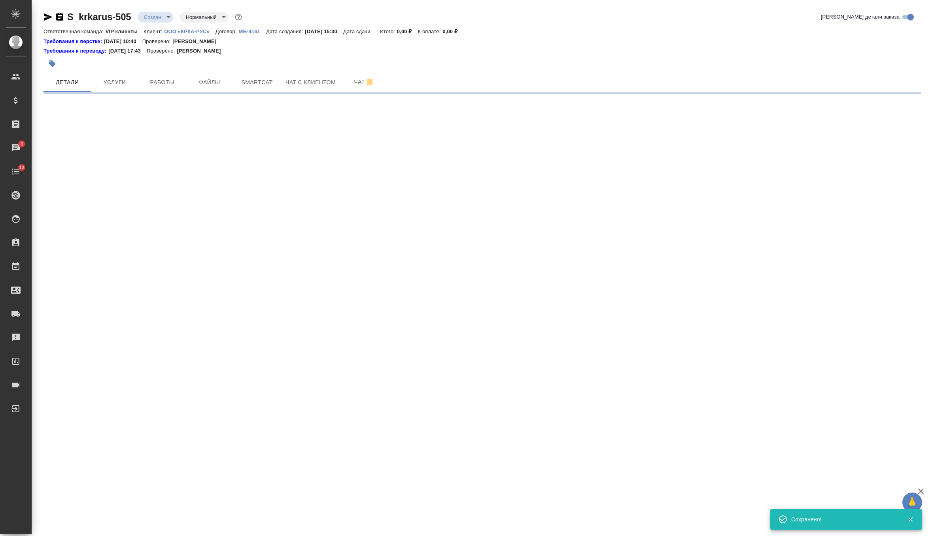
select select "RU"
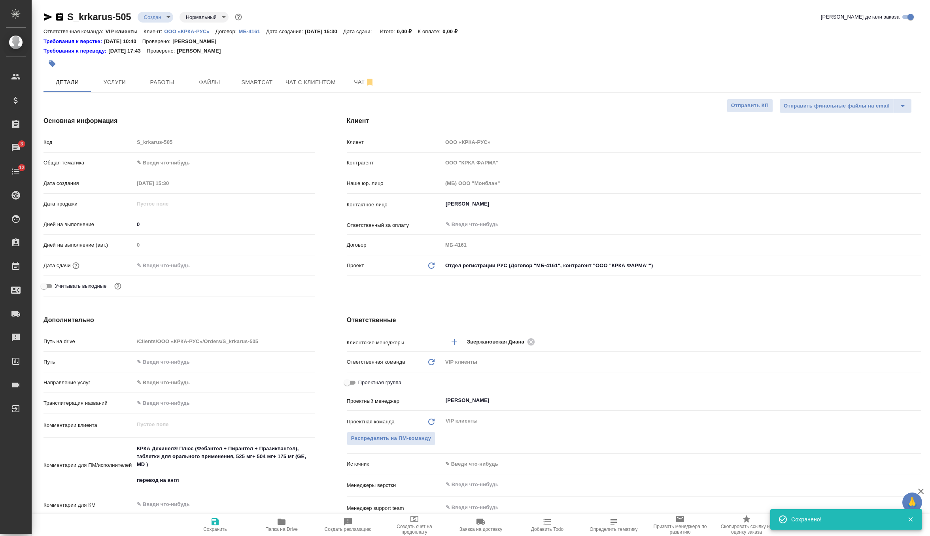
type textarea "x"
click at [161, 19] on body "🙏 .cls-1 fill:#fff; AWATERA Zverzhanovskaya Diana Клиенты Спецификации Заказы 3…" at bounding box center [465, 268] width 930 height 536
click at [172, 153] on li "ТЗ" at bounding box center [174, 151] width 72 height 13
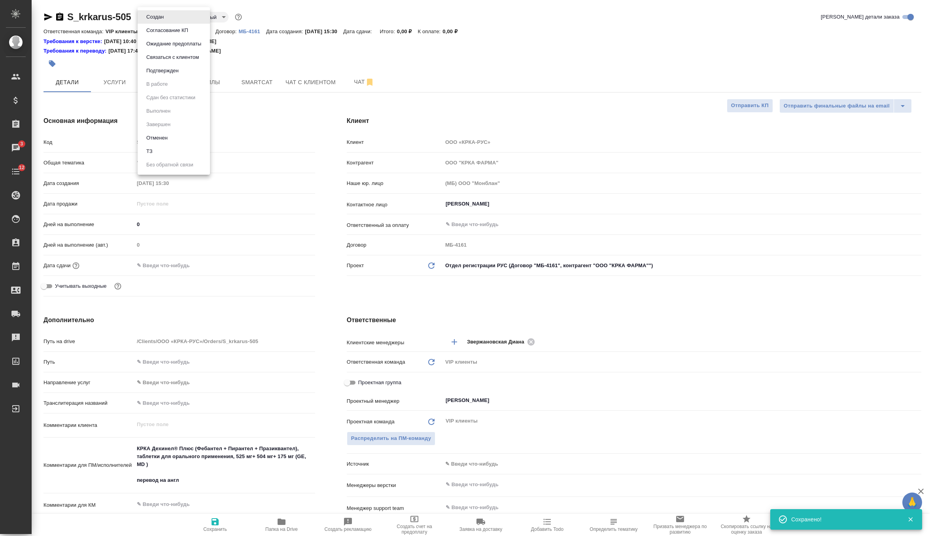
type textarea "x"
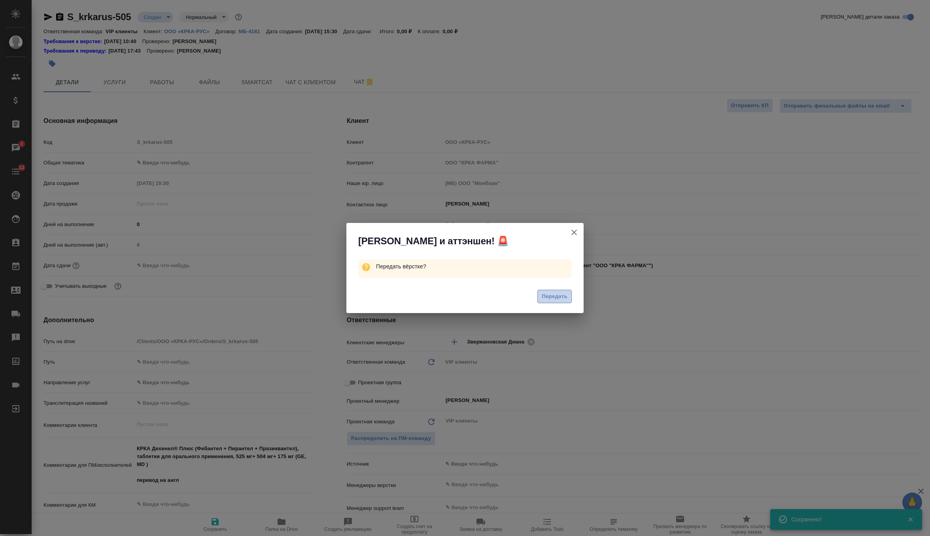
click at [545, 295] on span "Передать" at bounding box center [555, 296] width 26 height 9
type textarea "x"
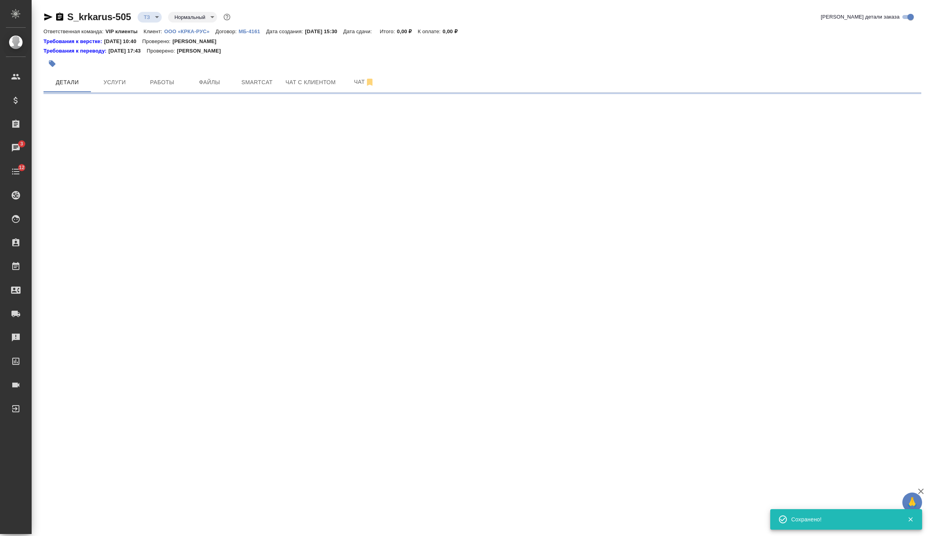
select select "RU"
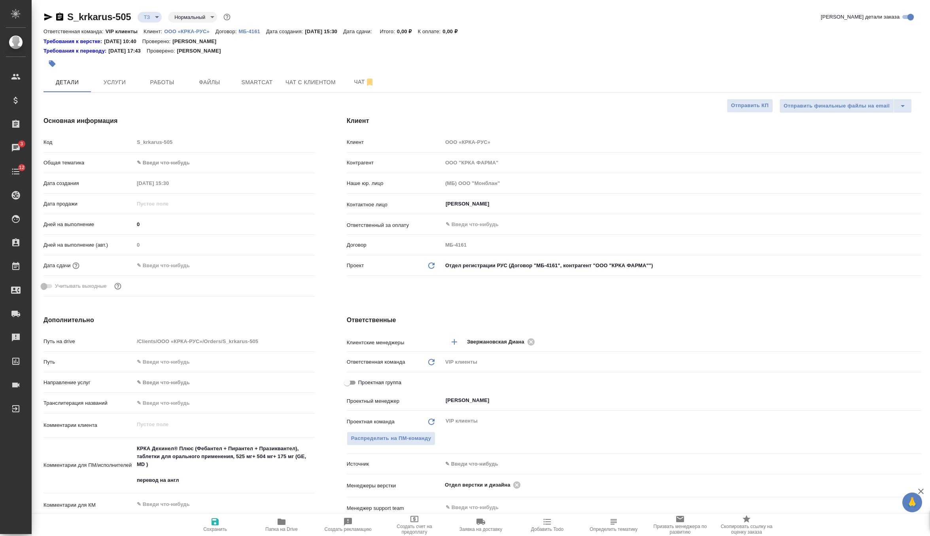
type textarea "x"
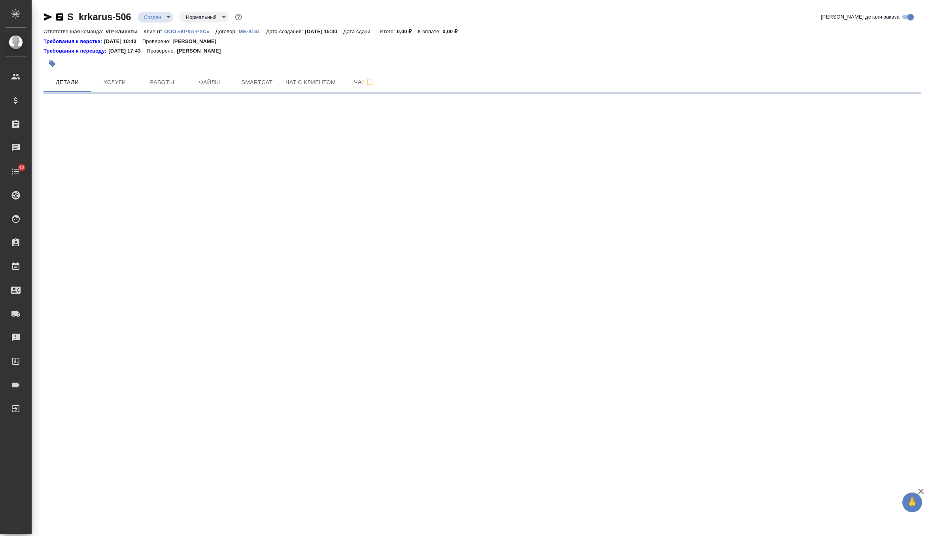
select select "RU"
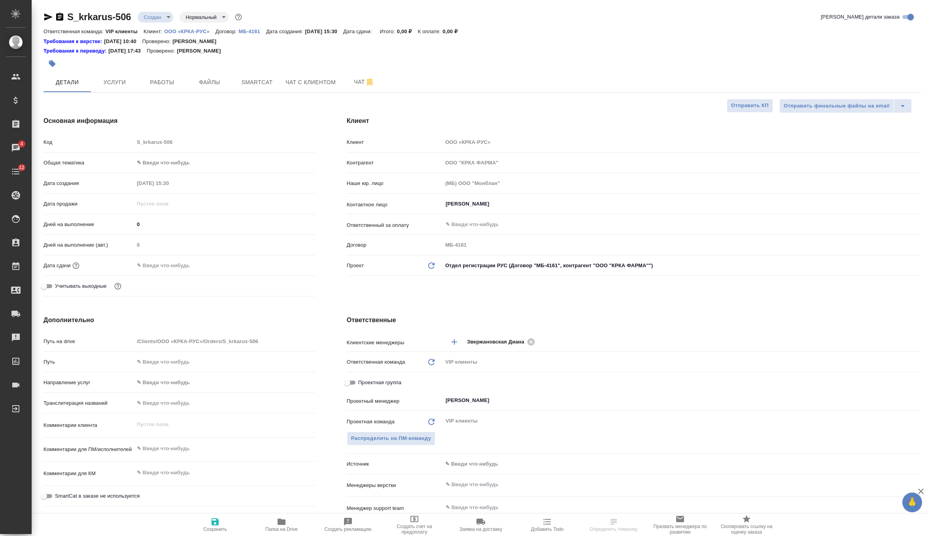
select select "RU"
type textarea "x"
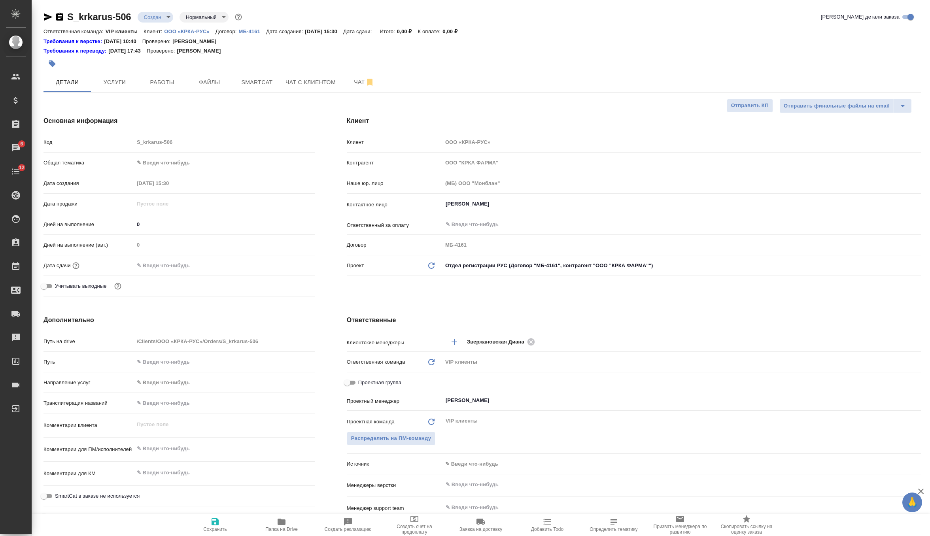
type textarea "x"
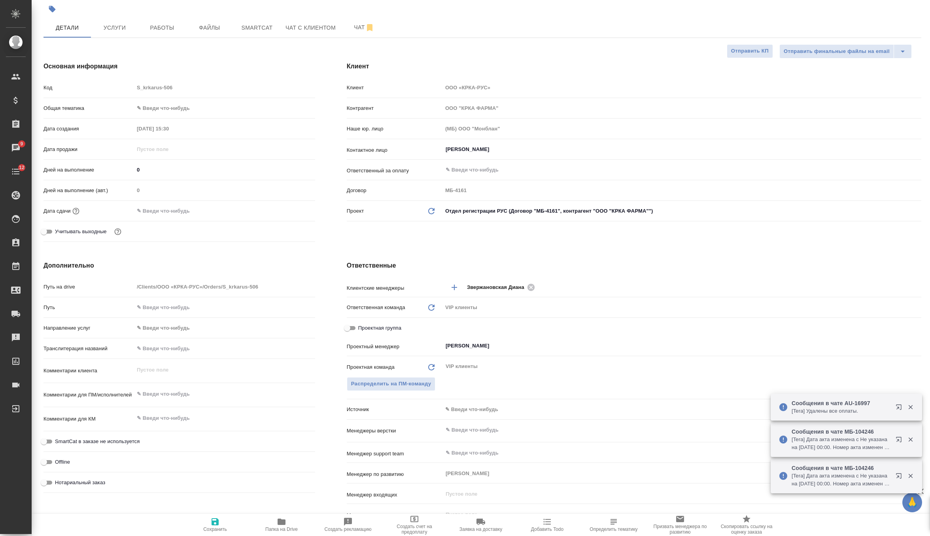
scroll to position [59, 0]
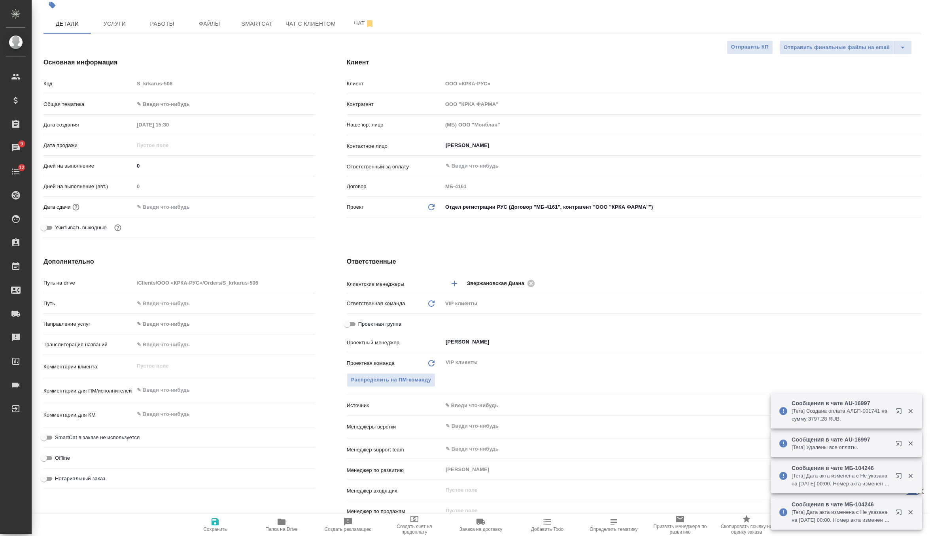
type textarea "x"
click at [170, 388] on textarea at bounding box center [224, 390] width 180 height 13
paste textarea "КРКА Катобевит (Бутафосфан + Цианокобаламин), раствор для инъекций, 100 мг/ил +…"
type textarea "x"
type textarea "КРКА Катобевит (Бутафосфан + Цианокобаламин), раствор для инъекций, 100 мг/ил +…"
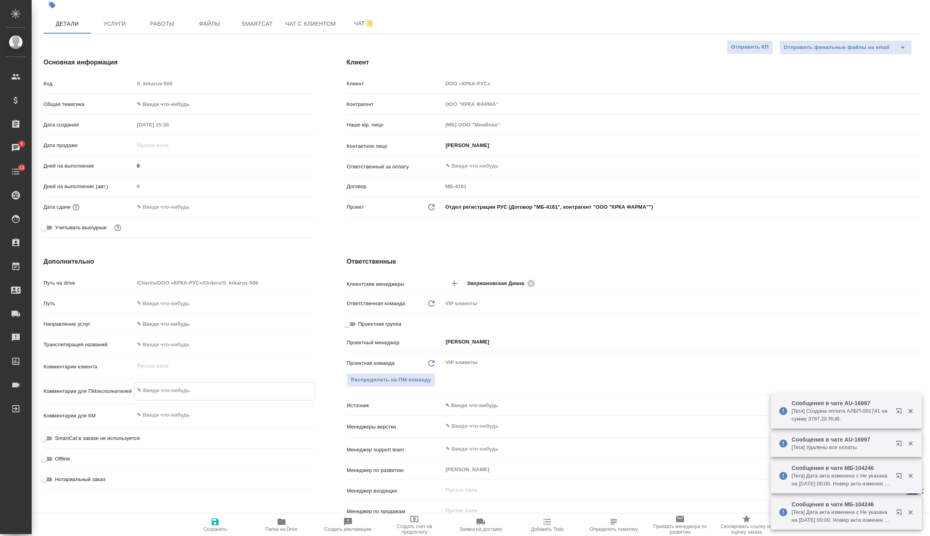
type textarea "x"
type textarea "КРКА Катобевит (Бутафосфан + Цианокобаламин), раствор для инъекций, 100 мг/ил +…"
type textarea "x"
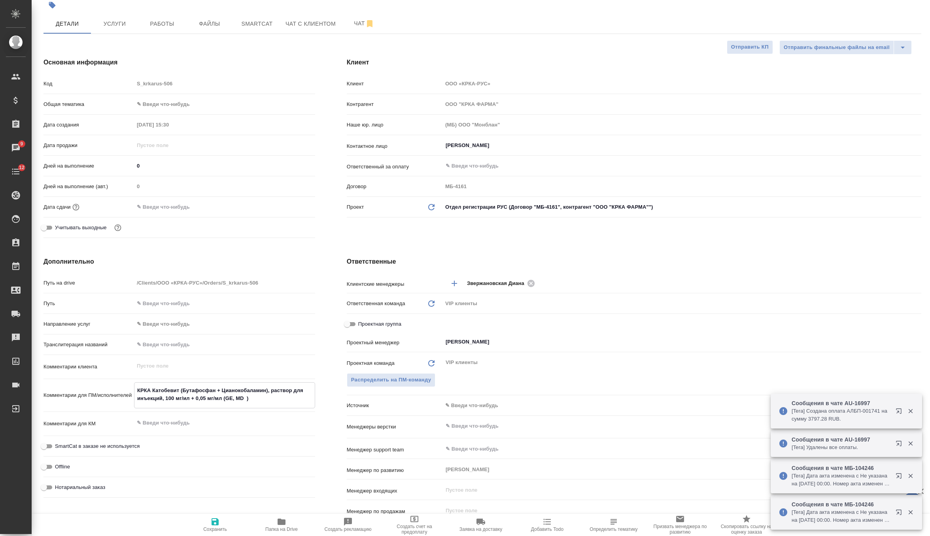
type textarea "x"
type textarea "КРКА Катобевит (Бутафосфан + Цианокобаламин), раствор для инъекций, 100 мг/ил +…"
type textarea "x"
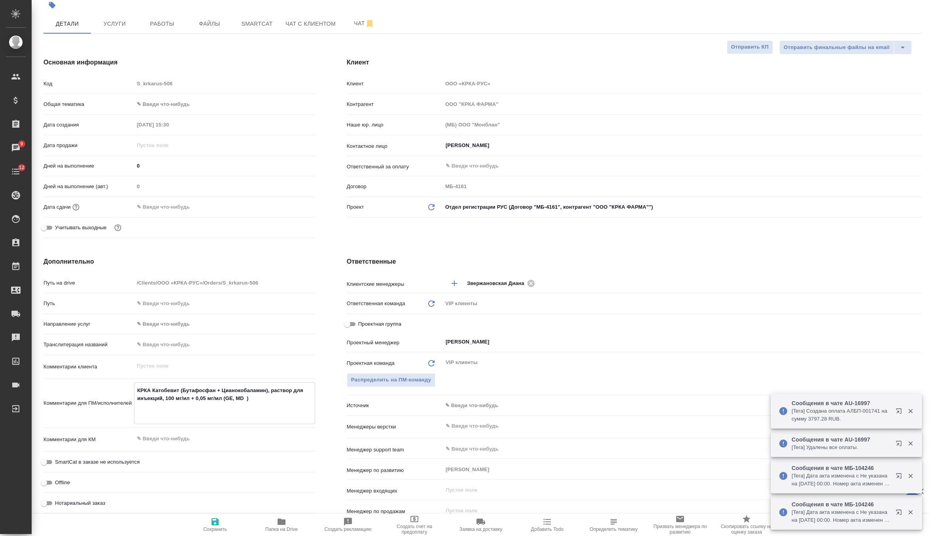
type textarea "КРКА Катобевит (Бутафосфан + Цианокобаламин), раствор для инъекций, 100 мг/ил +…"
type textarea "x"
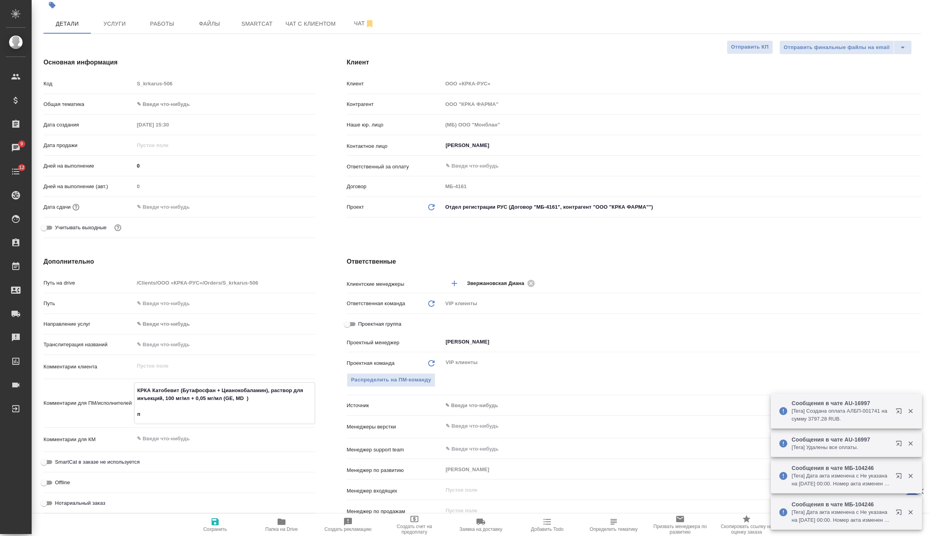
type textarea "КРКА Катобевит (Бутафосфан + Цианокобаламин), раствор для инъекций, 100 мг/ил +…"
type textarea "x"
type textarea "КРКА Катобевит (Бутафосфан + Цианокобаламин), раствор для инъекций, 100 мг/ил +…"
type textarea "x"
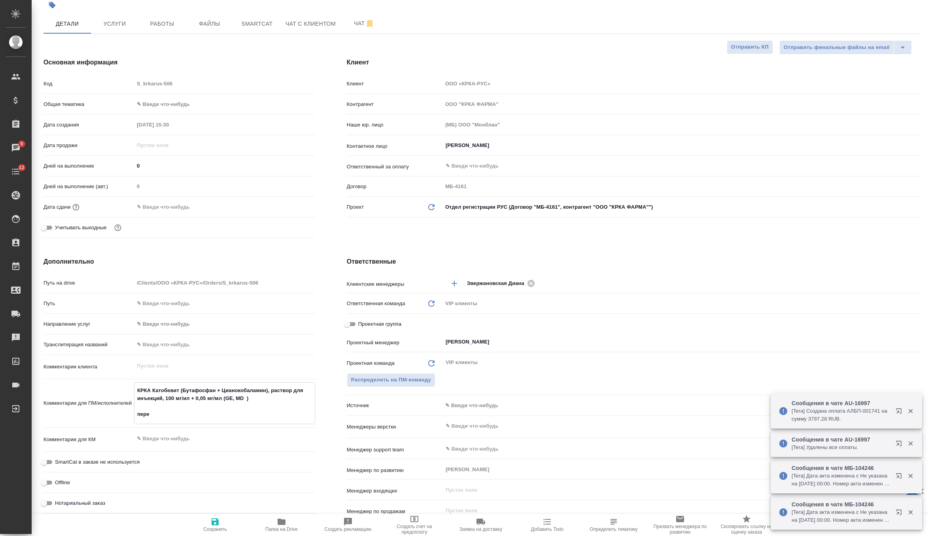
type textarea "x"
type textarea "КРКА Катобевит (Бутафосфан + Цианокобаламин), раствор для инъекций, 100 мг/ил +…"
type textarea "x"
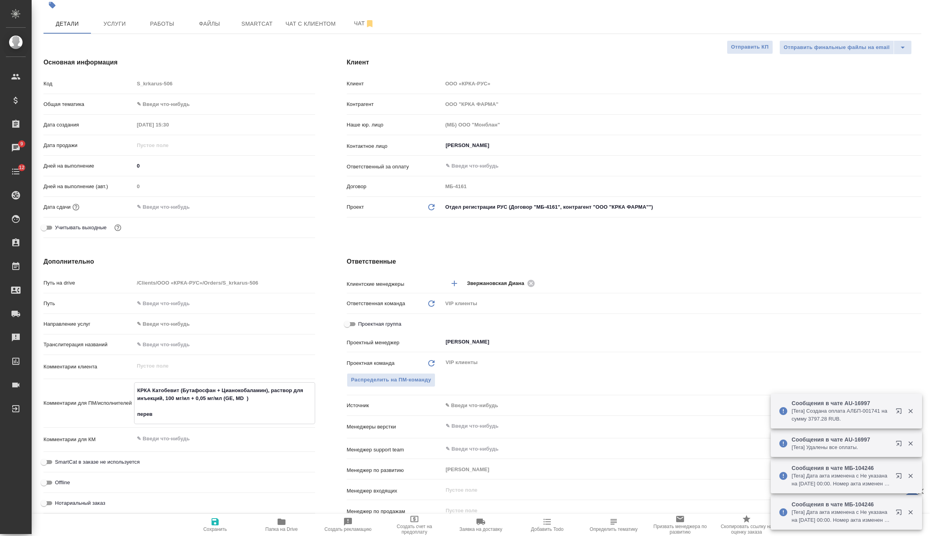
type textarea "x"
type textarea "КРКА Катобевит (Бутафосфан + Цианокобаламин), раствор для инъекций, 100 мг/ил +…"
type textarea "x"
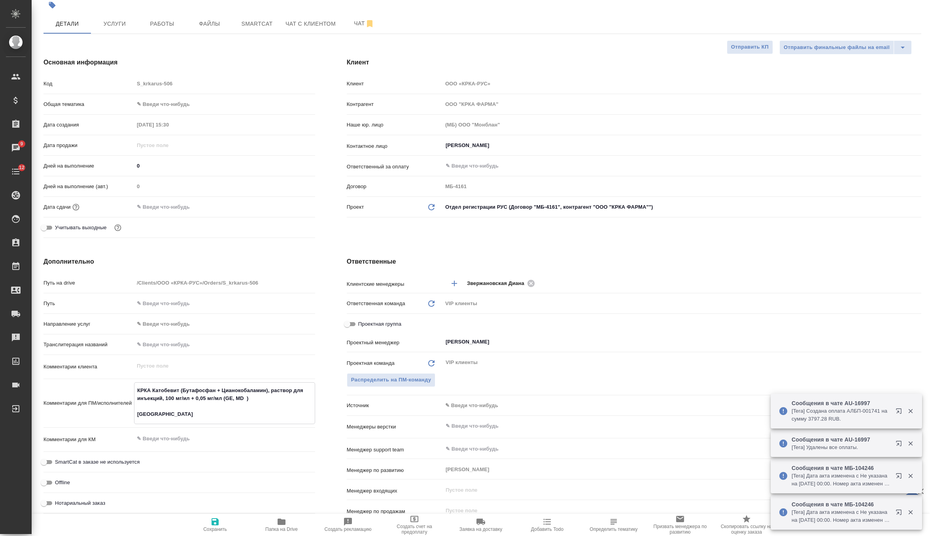
type textarea "x"
type textarea "КРКА Катобевит (Бутафосфан + Цианокобаламин), раствор для инъекций, 100 мг/ил +…"
type textarea "x"
type textarea "КРКА Катобевит (Бутафосфан + Цианокобаламин), раствор для инъекций, 100 мг/ил +…"
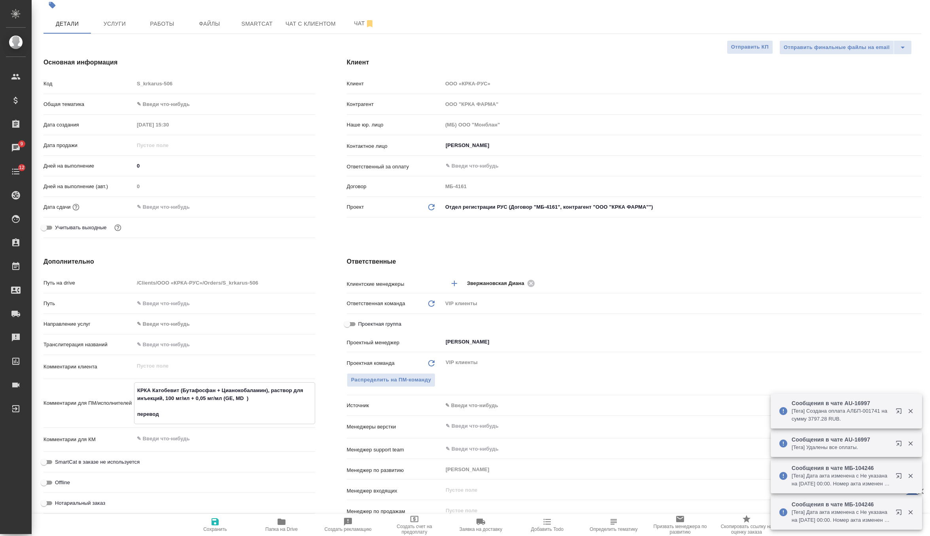
type textarea "x"
type textarea "КРКА Катобевит (Бутафосфан + Цианокобаламин), раствор для инъекций, 100 мг/ил +…"
type textarea "x"
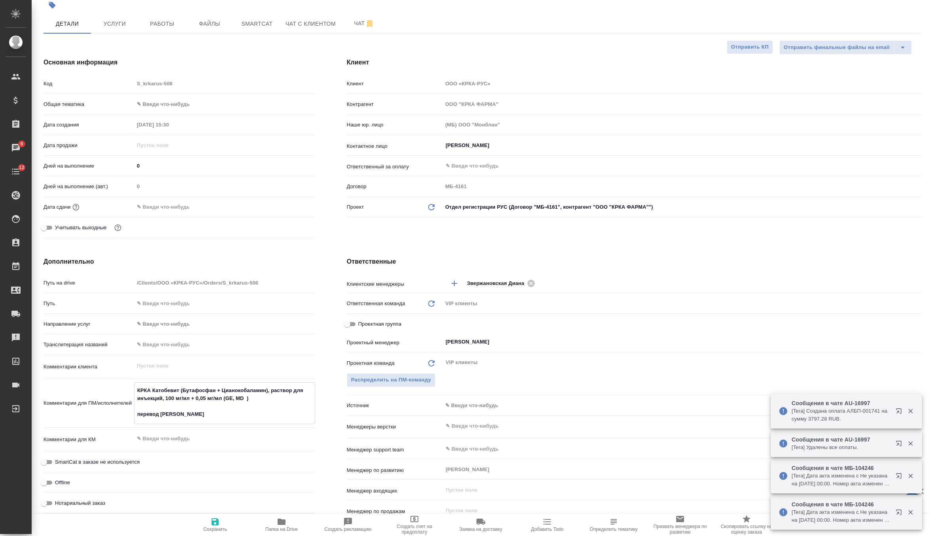
type textarea "x"
type textarea "КРКА Катобевит (Бутафосфан + Цианокобаламин), раствор для инъекций, 100 мг/ил +…"
type textarea "x"
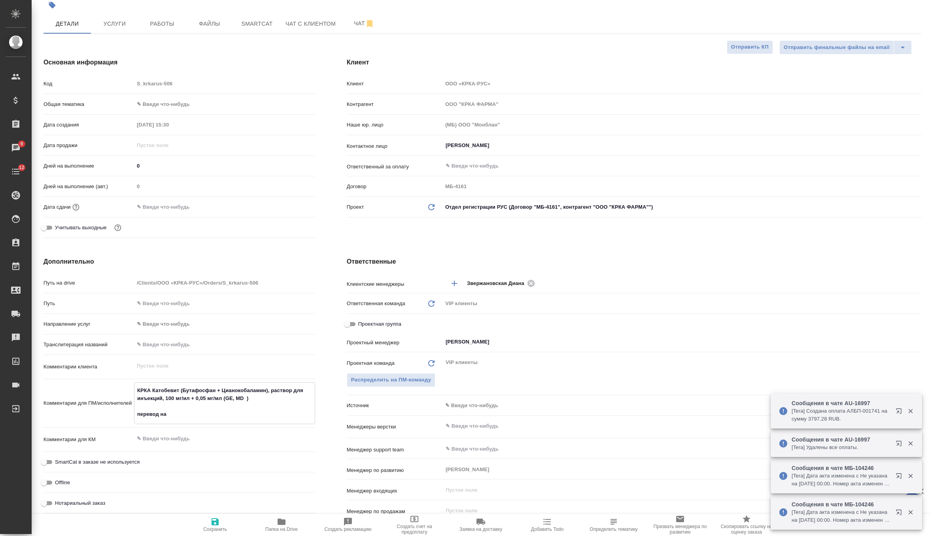
type textarea "x"
type textarea "КРКА Катобевит (Бутафосфан + Цианокобаламин), раствор для инъекций, 100 мг/ил +…"
type textarea "x"
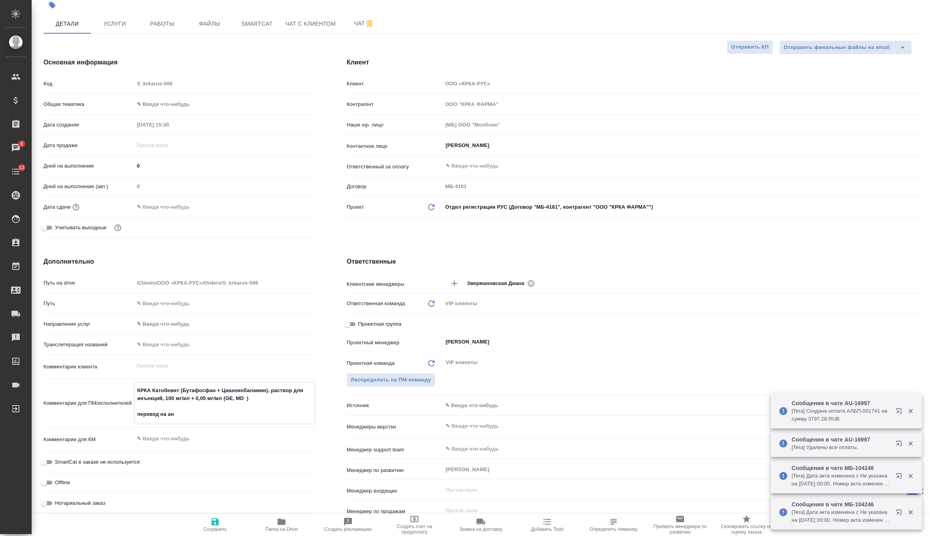
type textarea "КРКА Катобевит (Бутафосфан + Цианокобаламин), раствор для инъекций, 100 мг/ил +…"
type textarea "x"
type textarea "КРКА Катобевит (Бутафосфан + Цианокобаламин), раствор для инъекций, 100 мг/ил +…"
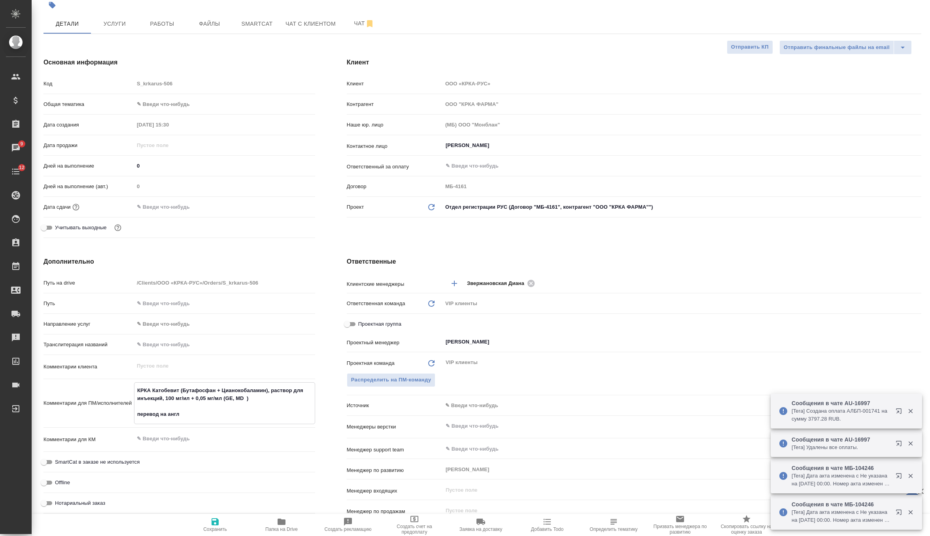
type textarea "x"
type textarea "КРКА Катобевит (Бутафосфан + Цианокобаламин), раствор для инъекций, 100 мг/ил +…"
type textarea "x"
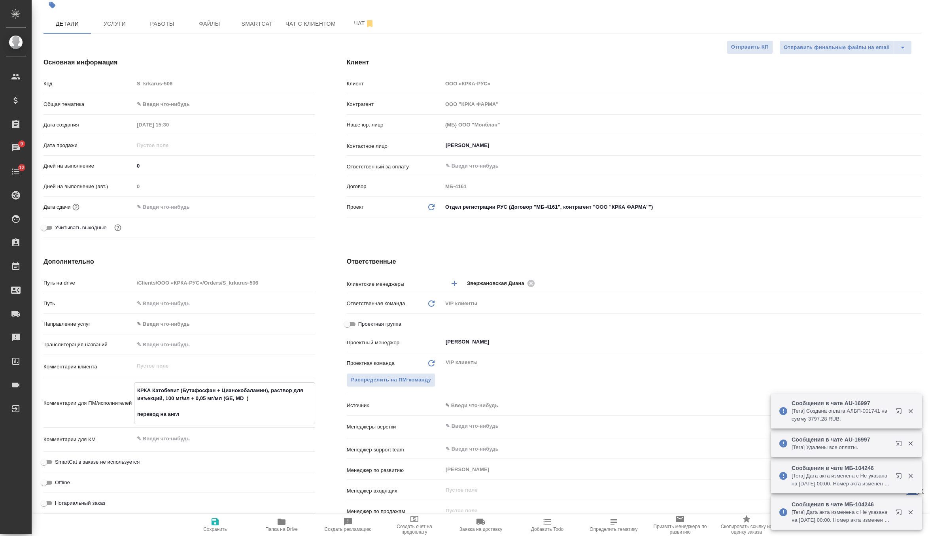
click at [215, 524] on icon "button" at bounding box center [214, 521] width 9 height 9
type textarea "x"
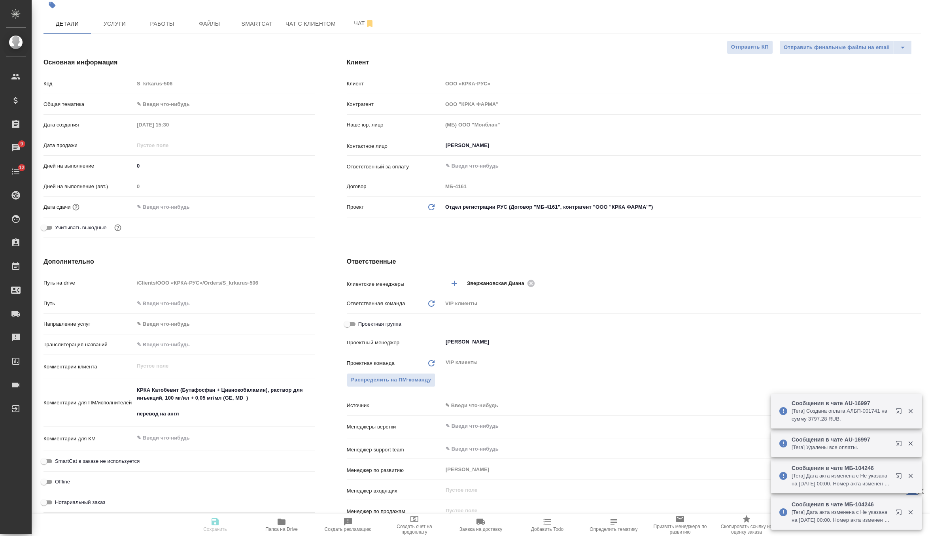
type textarea "x"
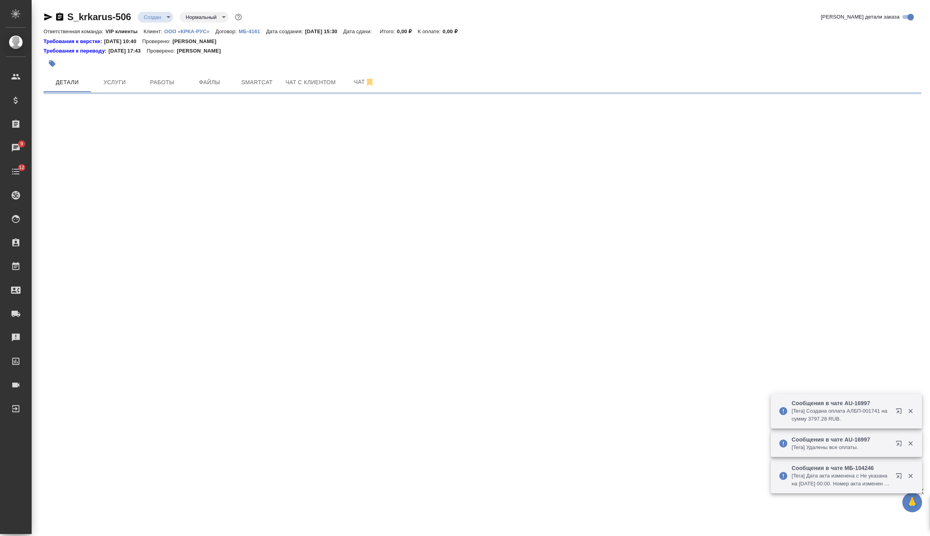
scroll to position [0, 0]
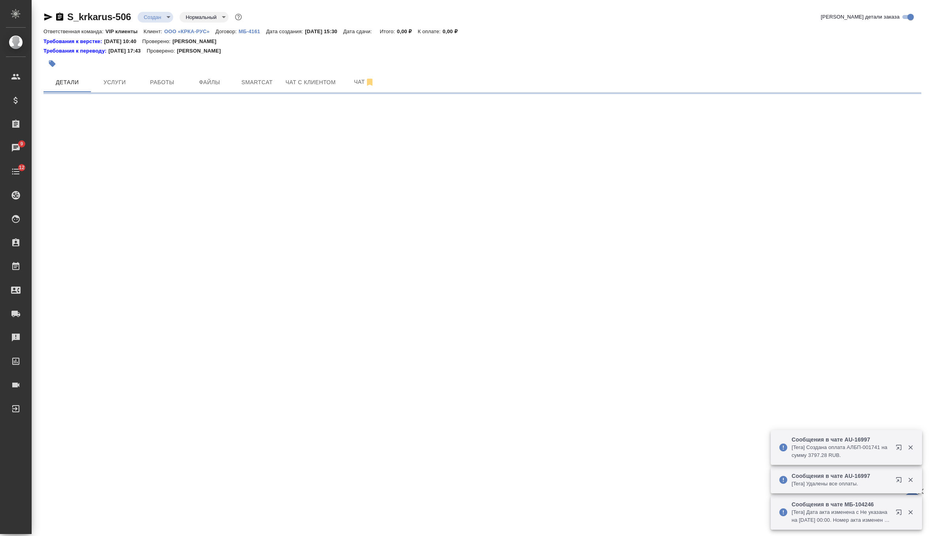
select select "RU"
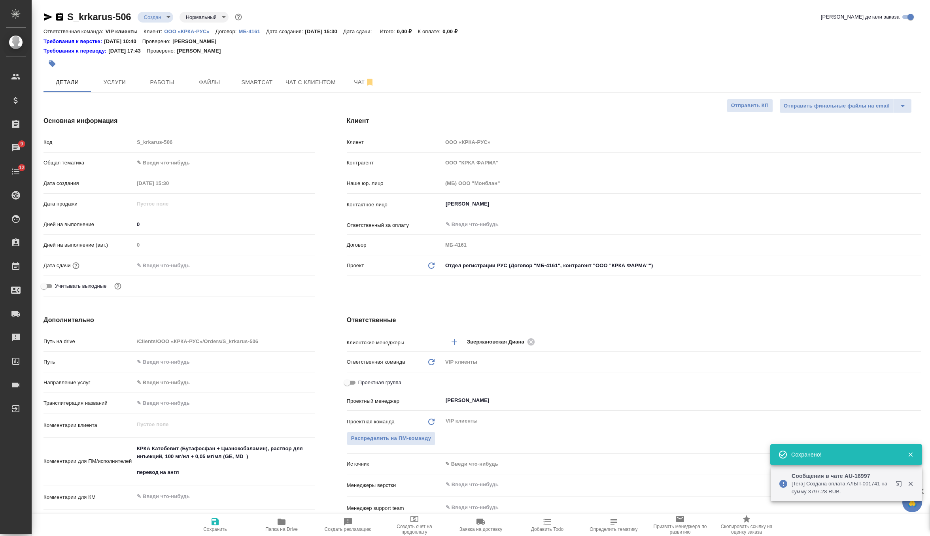
type textarea "x"
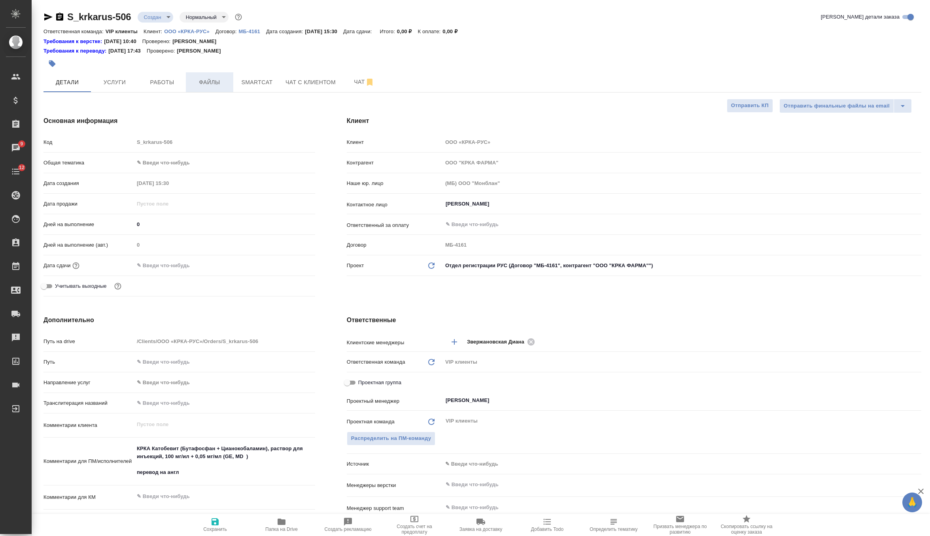
click at [212, 79] on span "Файлы" at bounding box center [210, 83] width 38 height 10
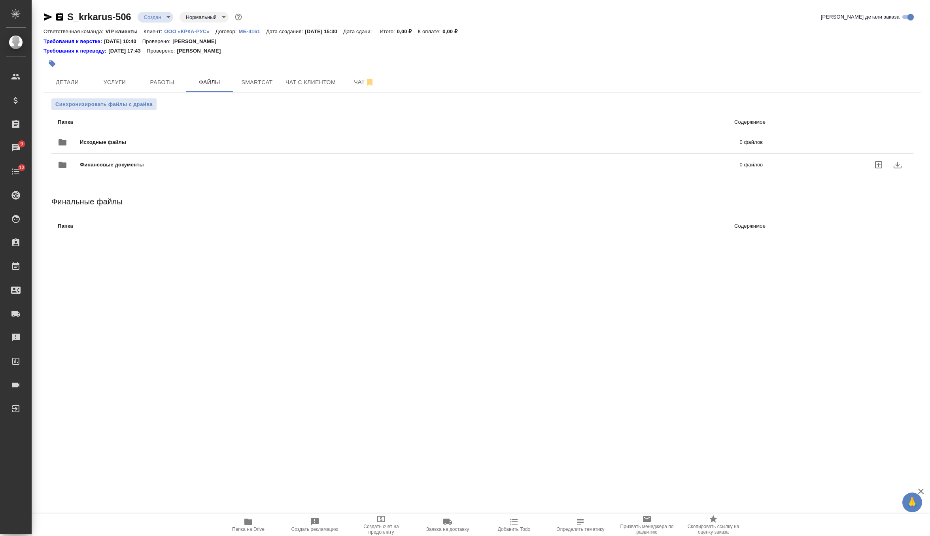
click at [132, 153] on div "Финансовые документы 0 файлов" at bounding box center [410, 165] width 721 height 35
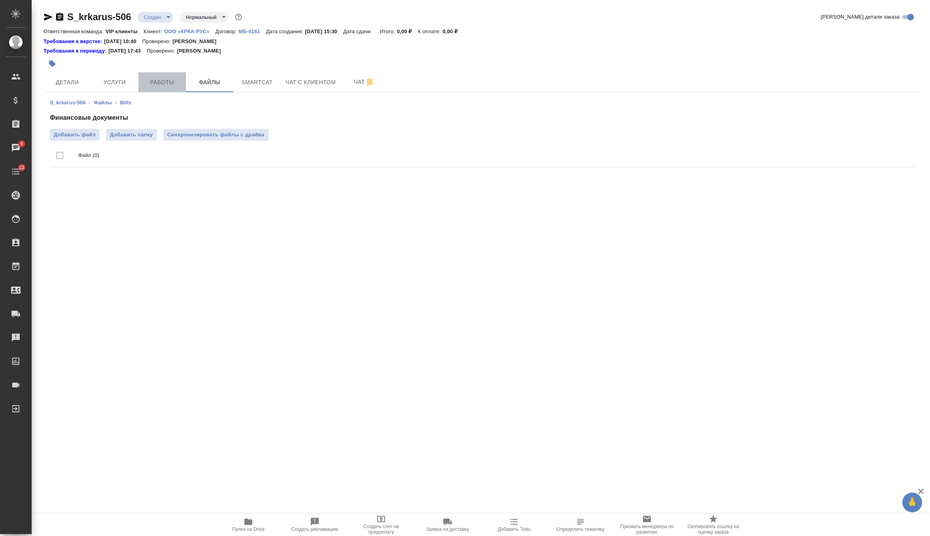
click at [160, 87] on span "Работы" at bounding box center [162, 83] width 38 height 10
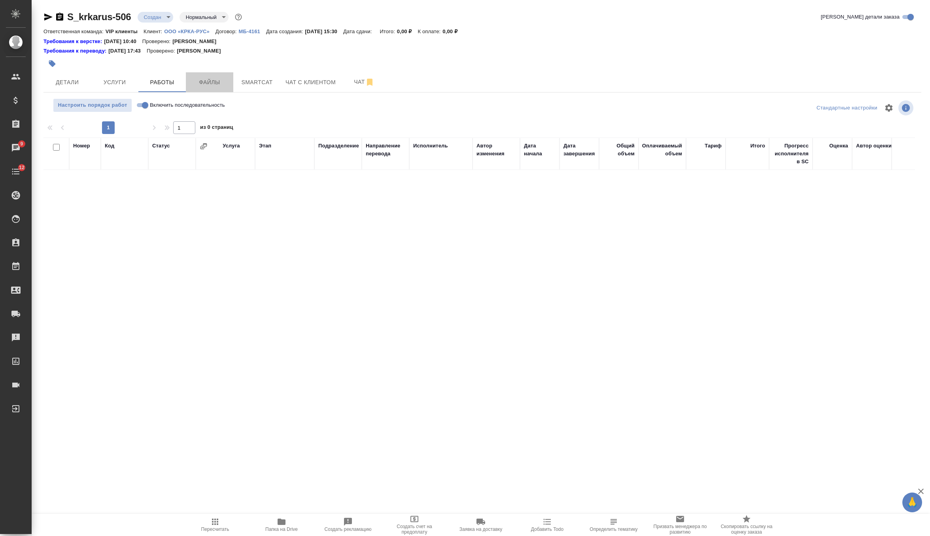
click at [212, 81] on span "Файлы" at bounding box center [210, 83] width 38 height 10
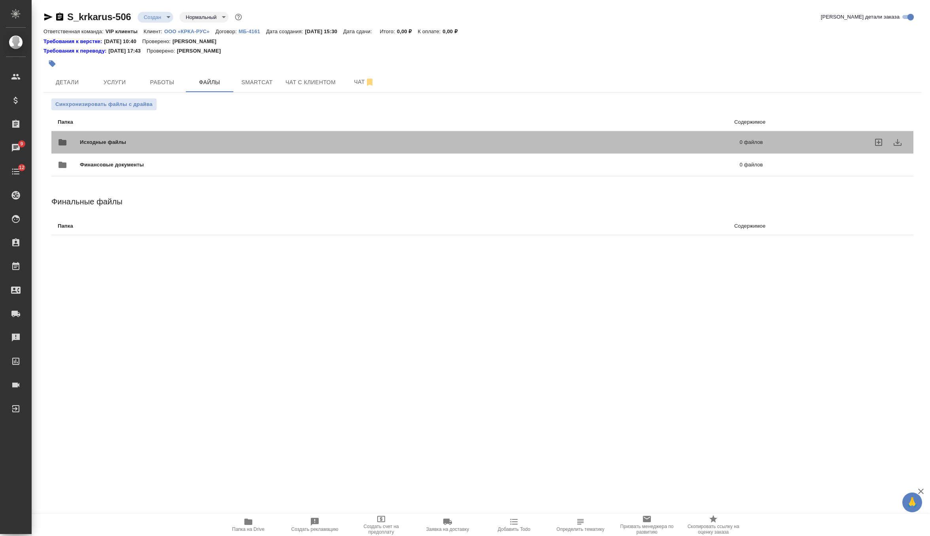
click at [160, 133] on div "Исходные файлы 0 файлов" at bounding box center [410, 142] width 705 height 19
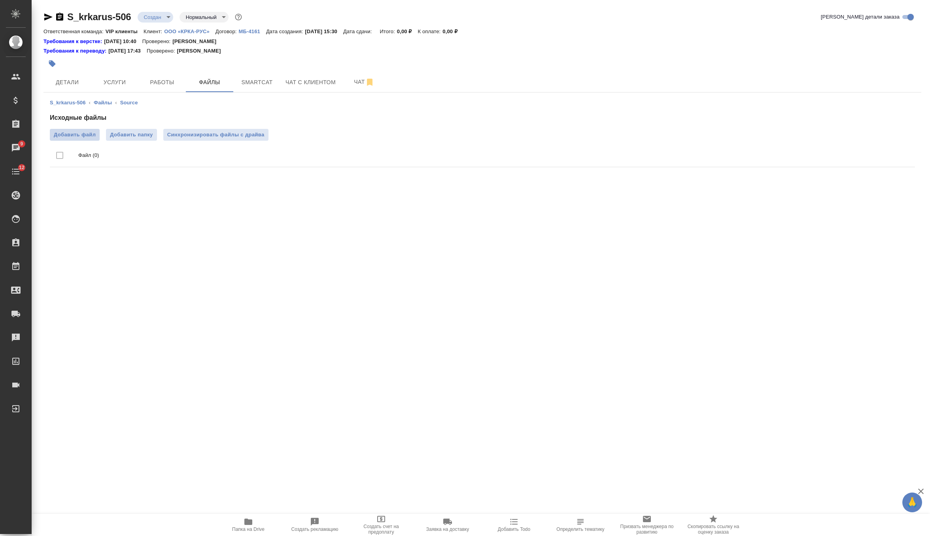
click at [89, 132] on span "Добавить файл" at bounding box center [75, 135] width 42 height 8
click at [0, 0] on input "Добавить файл" at bounding box center [0, 0] width 0 height 0
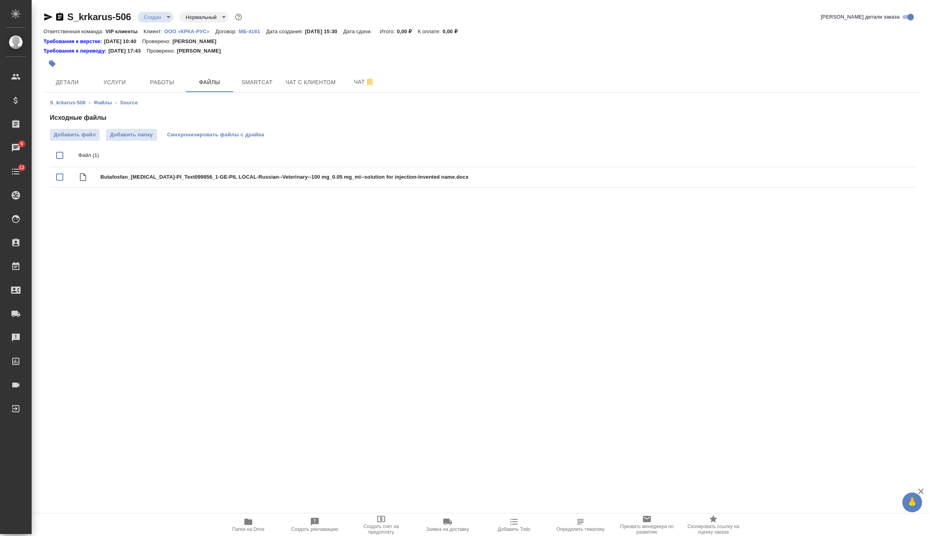
click at [243, 131] on span "Синхронизировать файлы с драйва" at bounding box center [215, 135] width 97 height 8
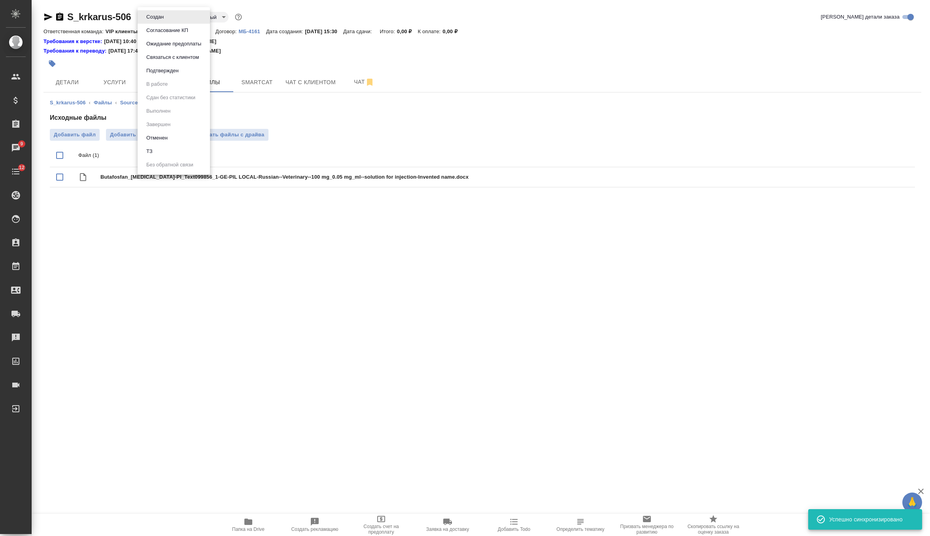
click at [162, 17] on body "🙏 .cls-1 fill:#fff; AWATERA Zverzhanovskaya Diana Клиенты Спецификации Заказы 9…" at bounding box center [465, 268] width 930 height 536
click at [169, 154] on li "ТЗ" at bounding box center [174, 151] width 72 height 13
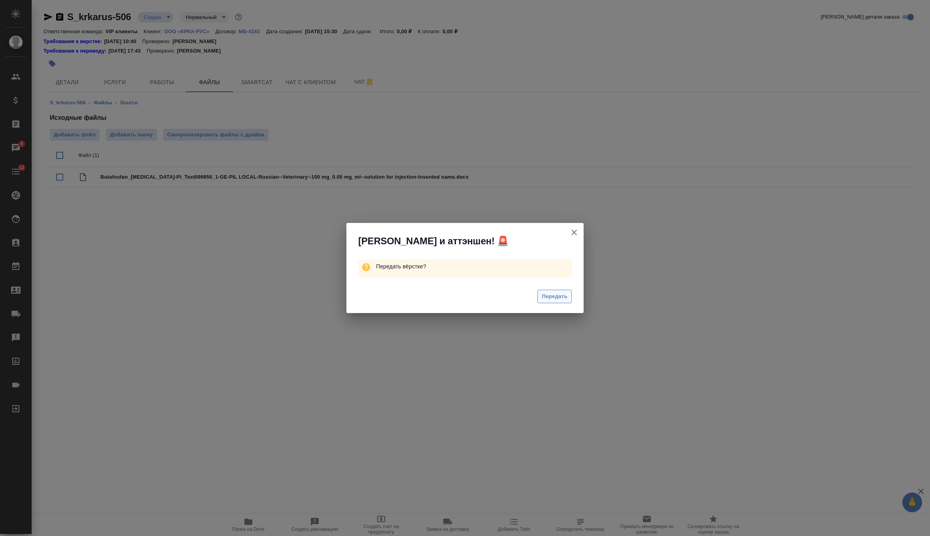
click at [556, 299] on span "Передать" at bounding box center [555, 296] width 26 height 9
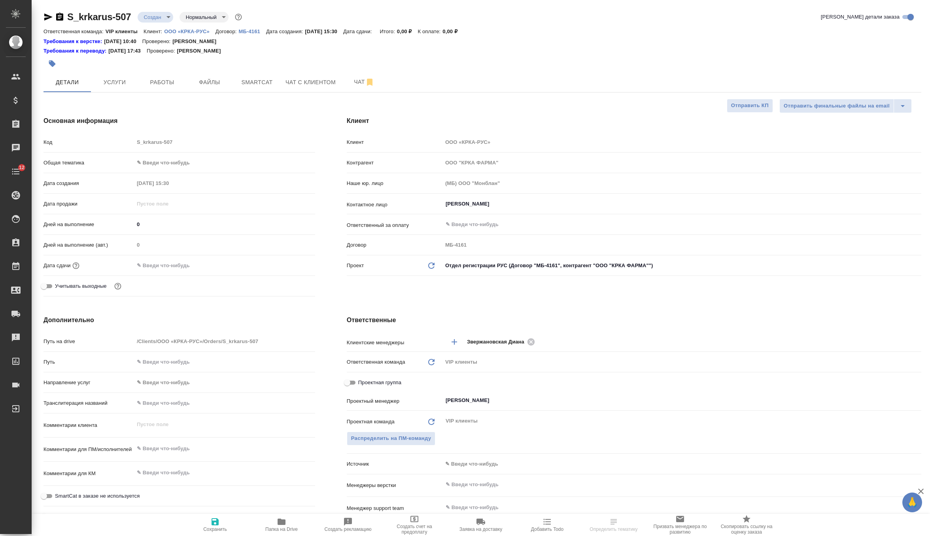
select select "RU"
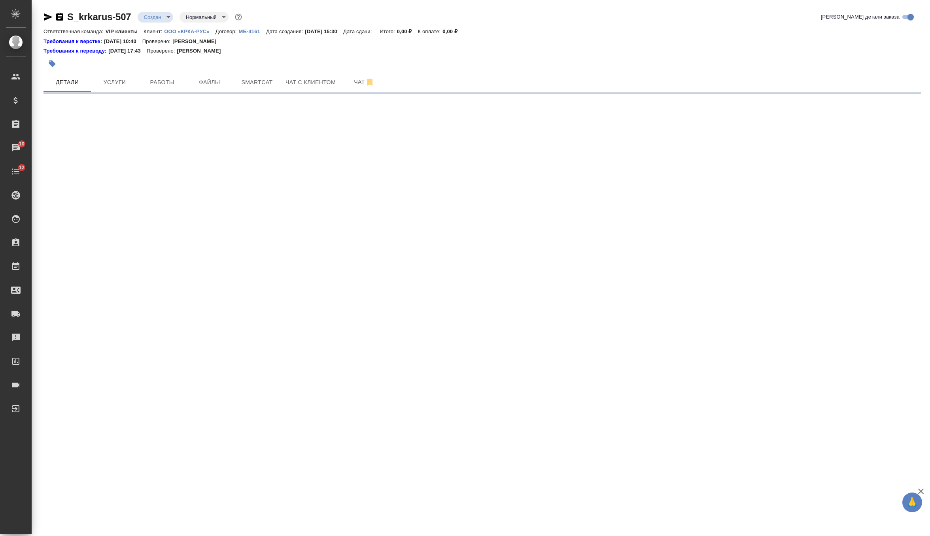
select select "RU"
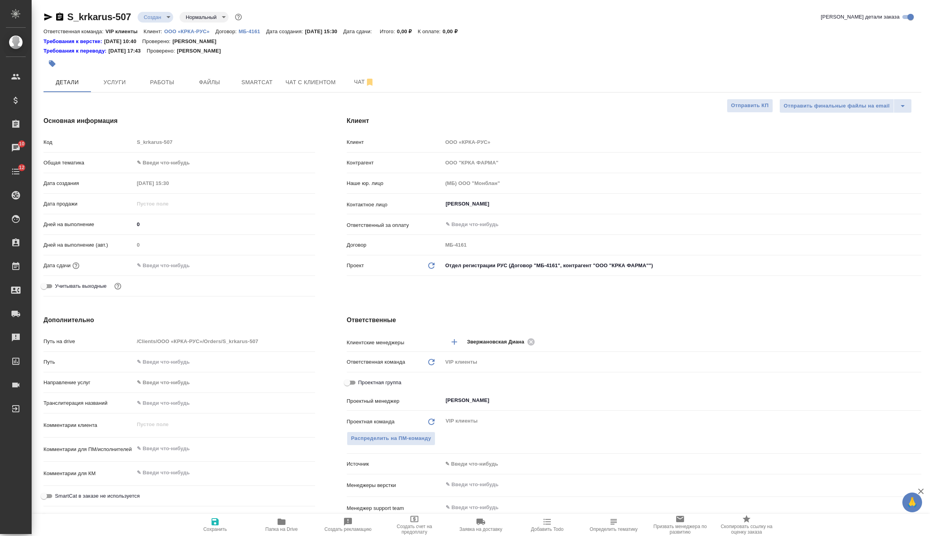
type textarea "x"
click at [165, 450] on textarea at bounding box center [224, 448] width 181 height 13
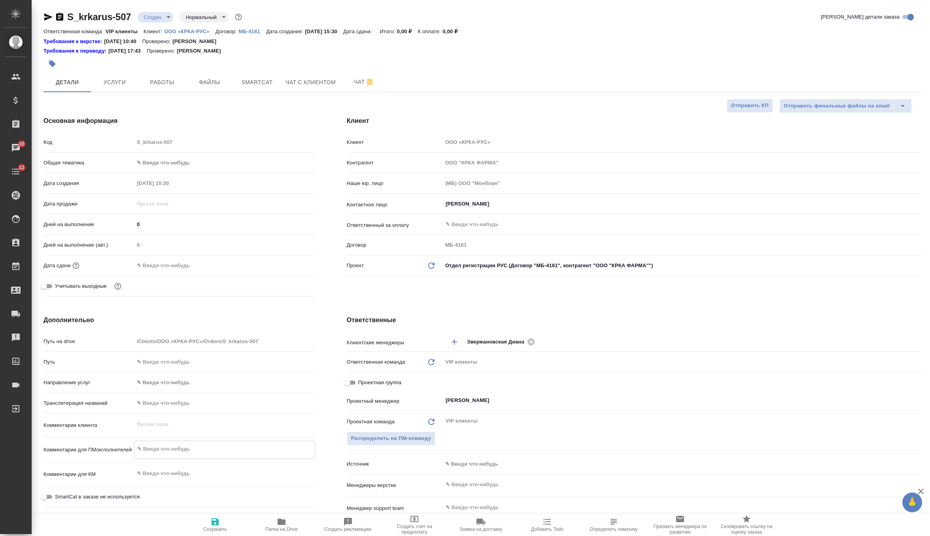
paste textarea "КРКА Дехинел® Плюс таблетки со вкусом мяса (Фебантел + Пирантел + Празиквантел)…"
type textarea "x"
type textarea "КРКА Дехинел® Плюс таблетки со вкусом мяса (Фебантел + Пирантел + Празиквантел)…"
type textarea "x"
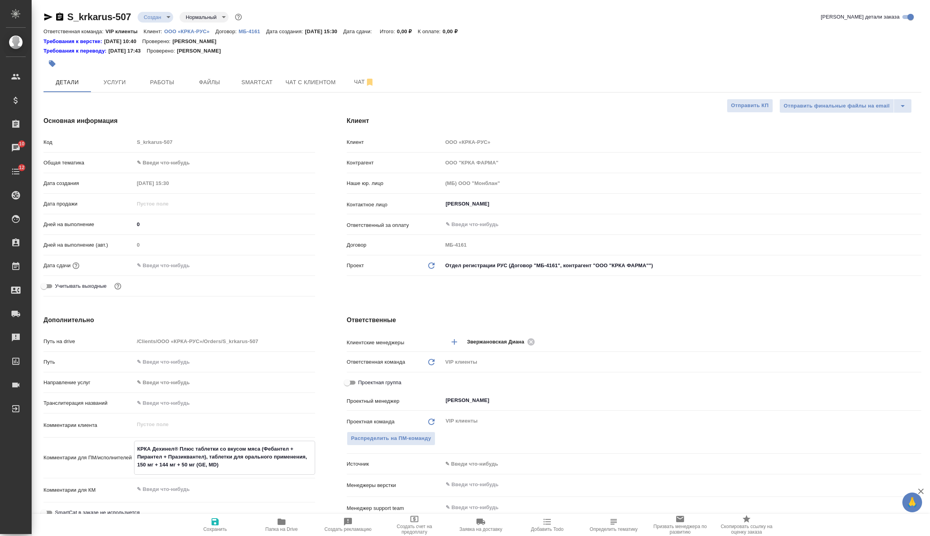
type textarea "x"
type textarea "КРКА Дехинел® Плюс таблетки со вкусом мяса (Фебантел + Пирантел + Празиквантел)…"
type textarea "x"
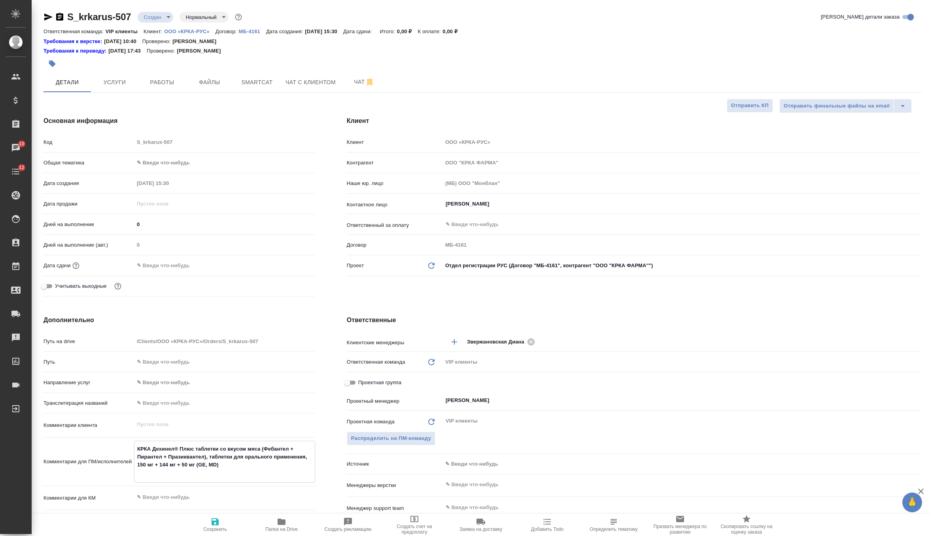
type textarea "КРКА Дехинел® Плюс таблетки со вкусом мяса (Фебантел + Пирантел + Празиквантел)…"
type textarea "x"
type textarea "КРКА Дехинел® Плюс таблетки со вкусом мяса (Фебантел + Пирантел + Празиквантел)…"
type textarea "x"
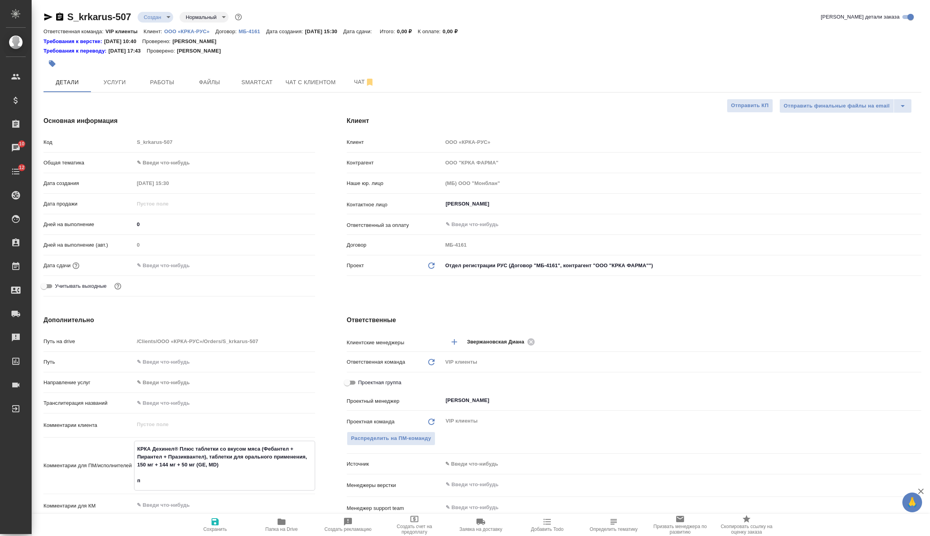
type textarea "x"
type textarea "КРКА Дехинел® Плюс таблетки со вкусом мяса (Фебантел + Пирантел + Празиквантел)…"
type textarea "x"
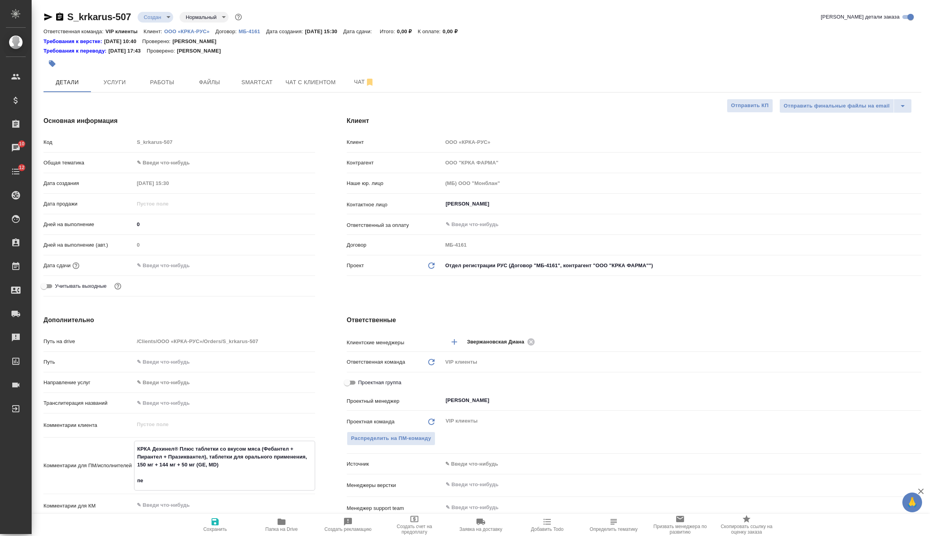
type textarea "x"
type textarea "КРКА Дехинел® Плюс таблетки со вкусом мяса (Фебантел + Пирантел + Празиквантел)…"
type textarea "x"
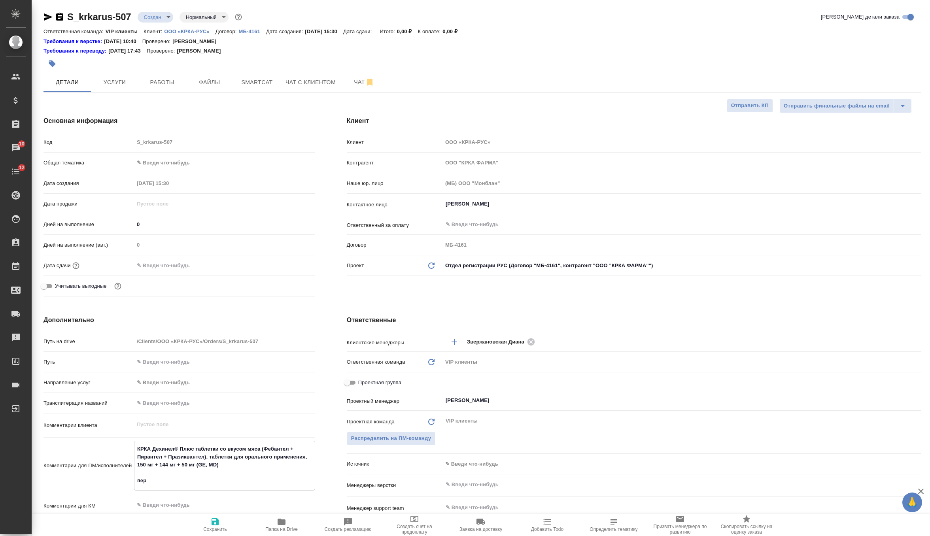
type textarea "КРКА Дехинел® Плюс таблетки со вкусом мяса (Фебантел + Пирантел + Празиквантел)…"
type textarea "x"
type textarea "КРКА Дехинел® Плюс таблетки со вкусом мяса (Фебантел + Пирантел + Празиквантел)…"
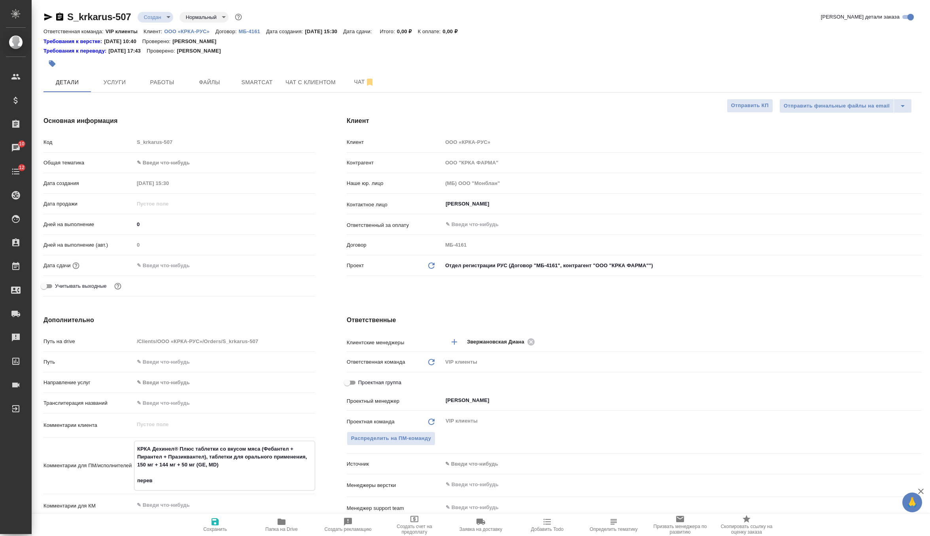
type textarea "x"
type textarea "КРКА Дехинел® Плюс таблетки со вкусом мяса (Фебантел + Пирантел + Празиквантел)…"
type textarea "x"
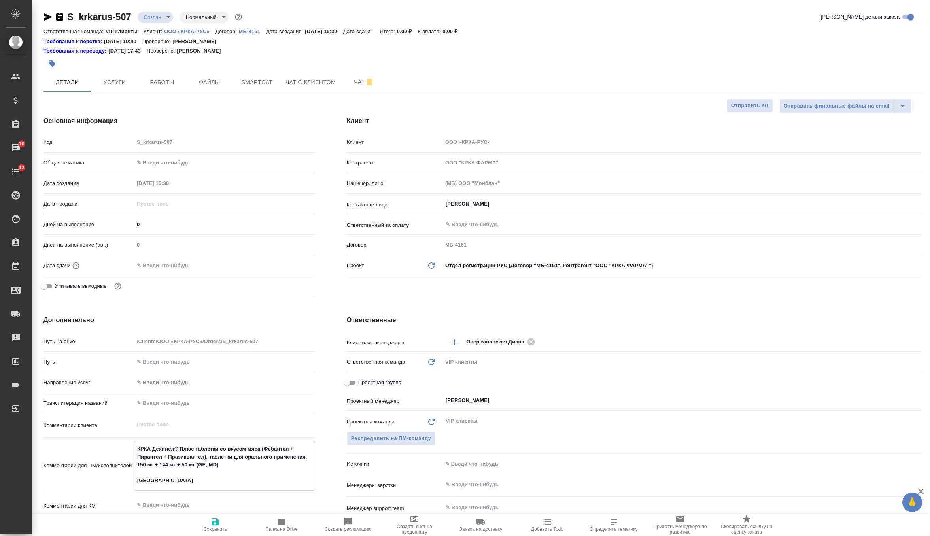
type textarea "x"
type textarea "КРКА Дехинел® Плюс таблетки со вкусом мяса (Фебантел + Пирантел + Празиквантел)…"
type textarea "x"
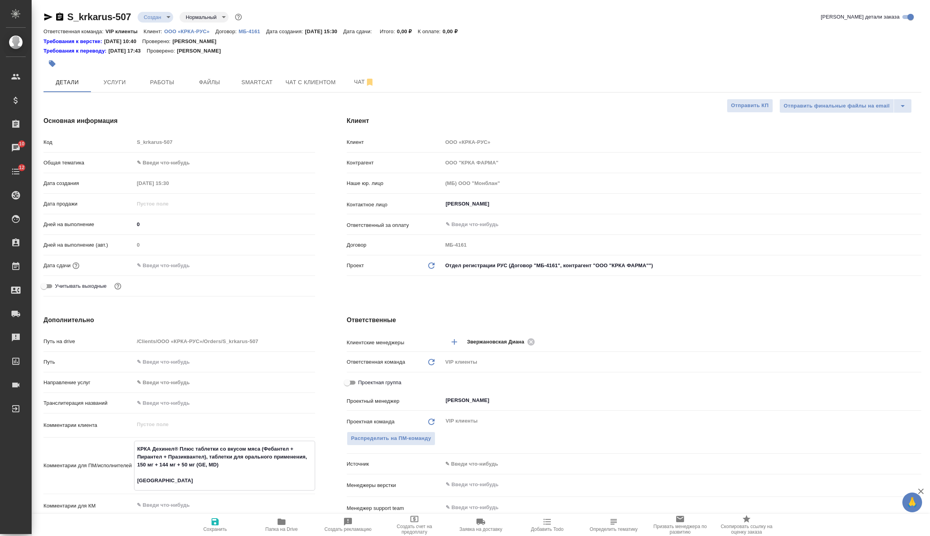
type textarea "x"
type textarea "КРКА Дехинел® Плюс таблетки со вкусом мяса (Фебантел + Пирантел + Празиквантел)…"
type textarea "x"
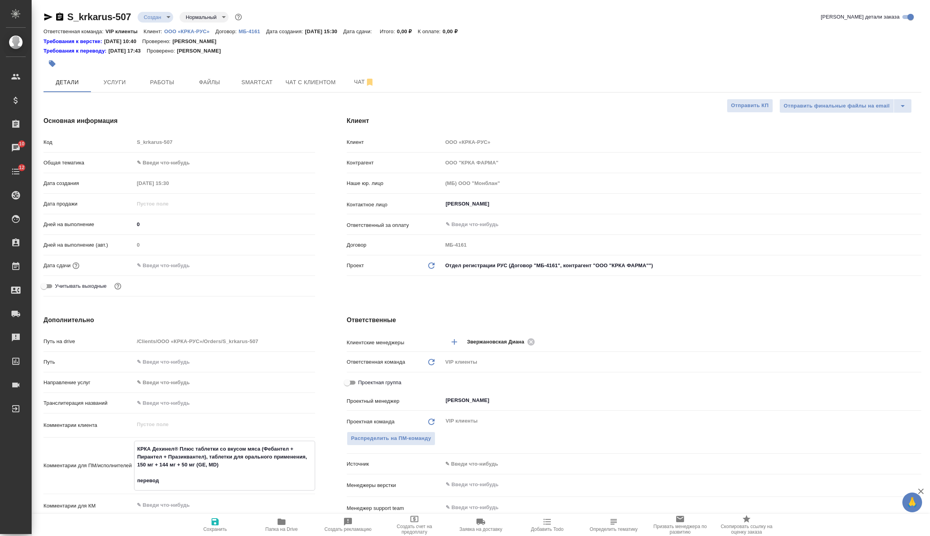
type textarea "КРКА Дехинел® Плюс таблетки со вкусом мяса (Фебантел + Пирантел + Празиквантел)…"
type textarea "x"
type textarea "КРКА Дехинел® Плюс таблетки со вкусом мяса (Фебантел + Пирантел + Празиквантел)…"
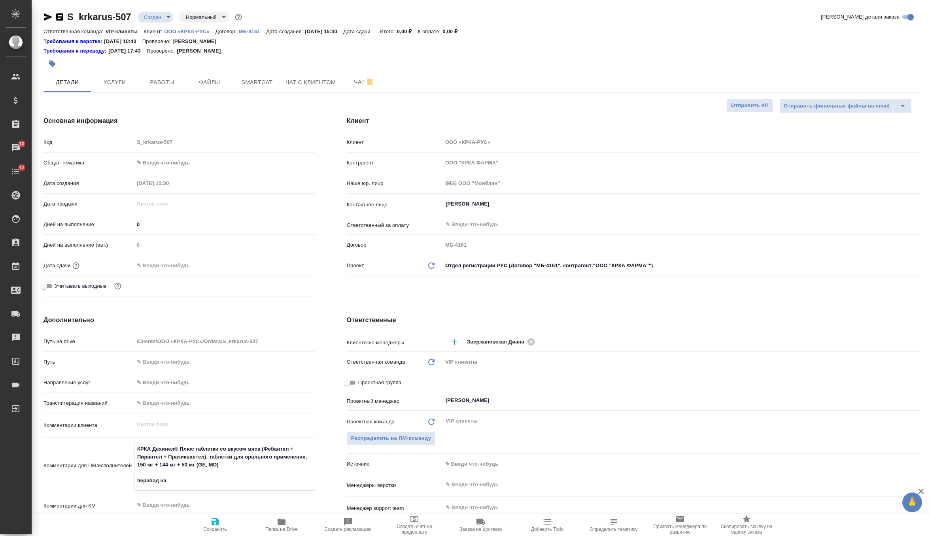
type textarea "x"
type textarea "КРКА Дехинел® Плюс таблетки со вкусом мяса (Фебантел + Пирантел + Празиквантел)…"
type textarea "x"
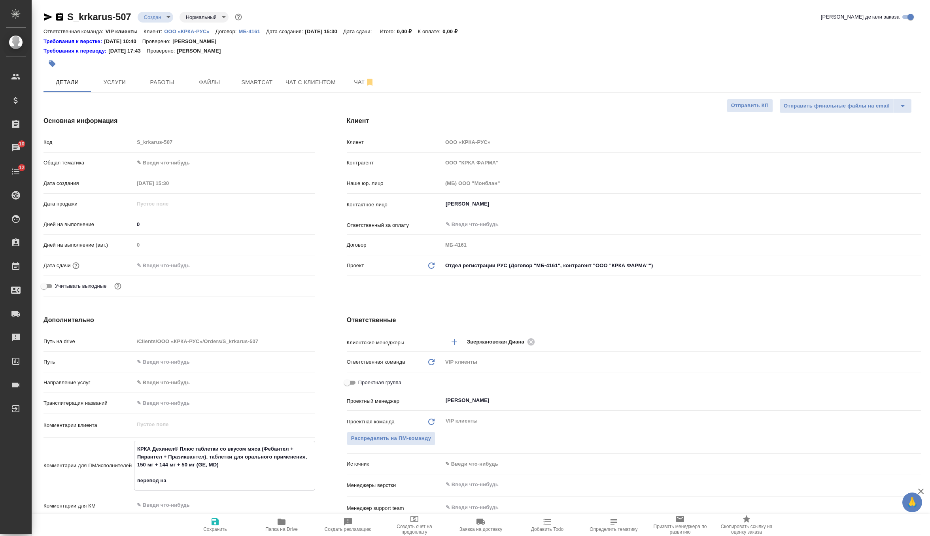
type textarea "x"
type textarea "КРКА Дехинел® Плюс таблетки со вкусом мяса (Фебантел + Пирантел + Празиквантел)…"
type textarea "x"
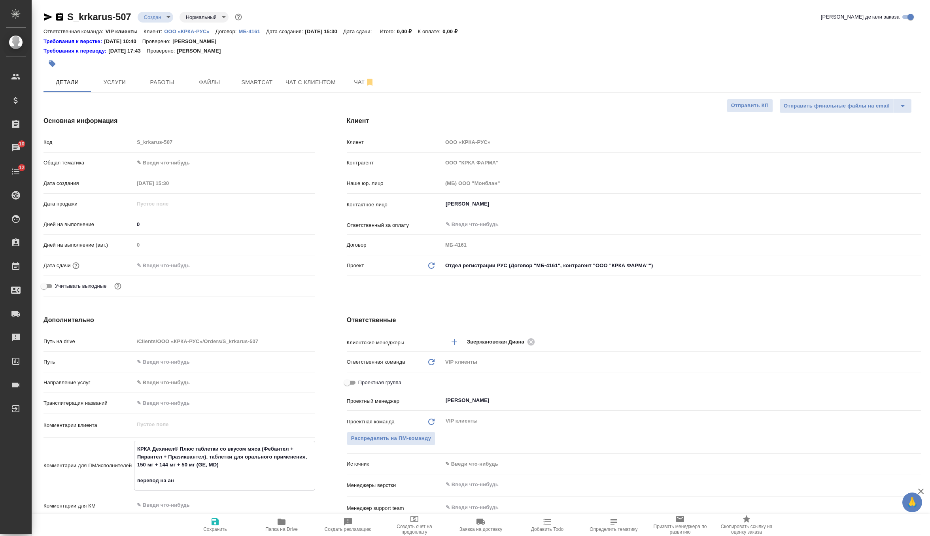
type textarea "x"
type textarea "КРКА Дехинел® Плюс таблетки со вкусом мяса (Фебантел + Пирантел + Празиквантел)…"
type textarea "x"
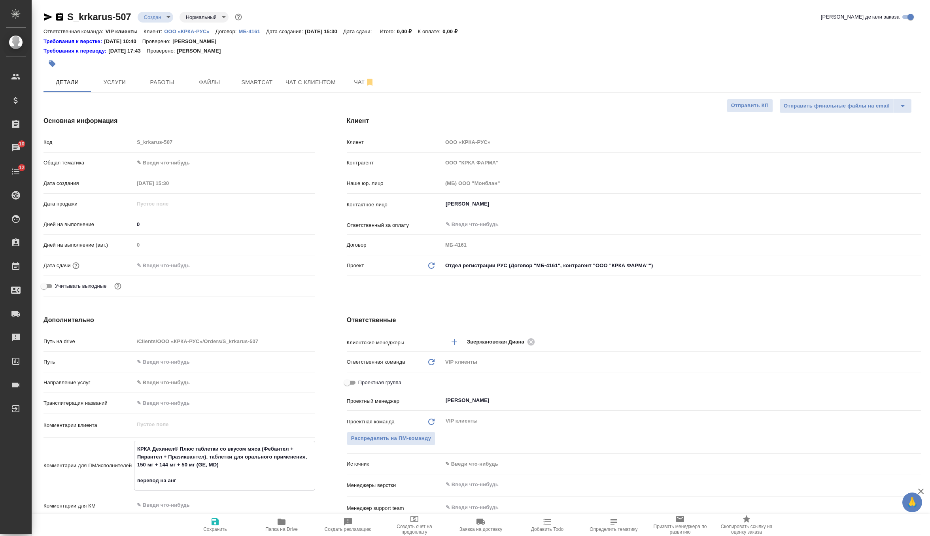
type textarea "КРКА Дехинел® Плюс таблетки со вкусом мяса (Фебантел + Пирантел + Празиквантел)…"
type textarea "x"
type textarea "КРКА Дехинел® Плюс таблетки со вкусом мяса (Фебантел + Пирантел + Празиквантел)…"
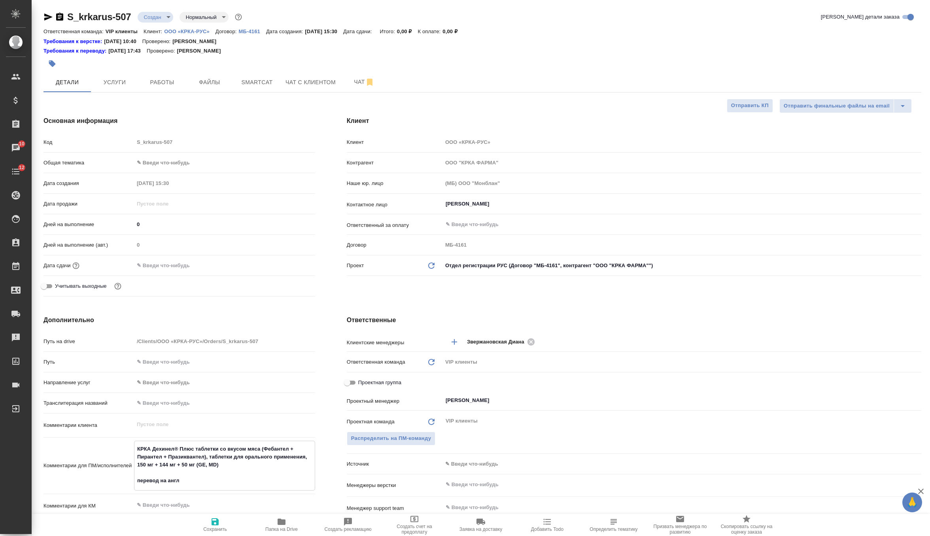
type textarea "x"
click at [216, 526] on icon "button" at bounding box center [214, 521] width 9 height 9
type textarea "x"
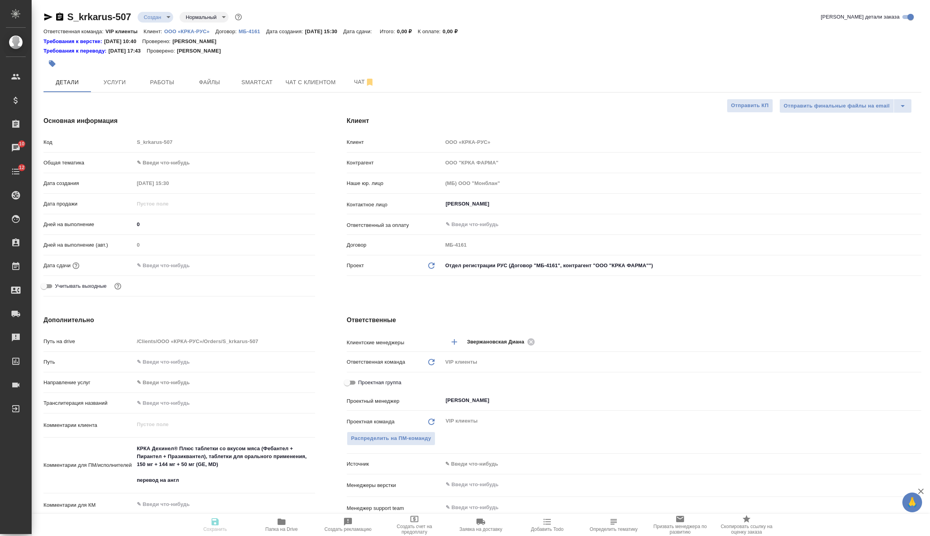
type textarea "x"
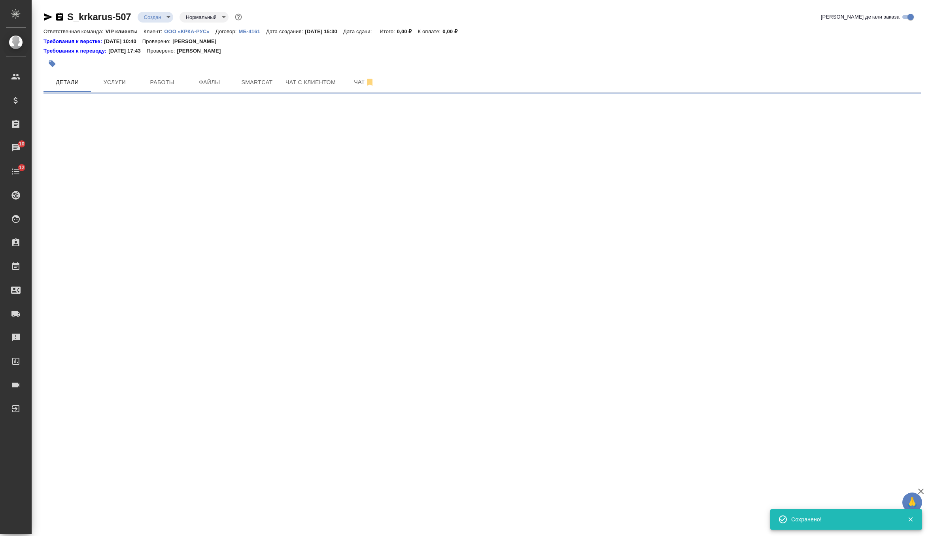
select select "RU"
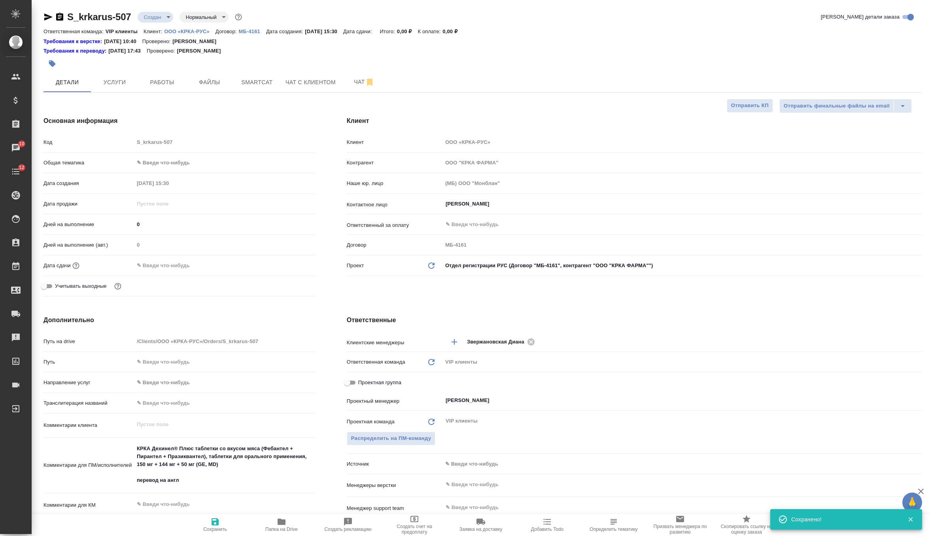
type textarea "x"
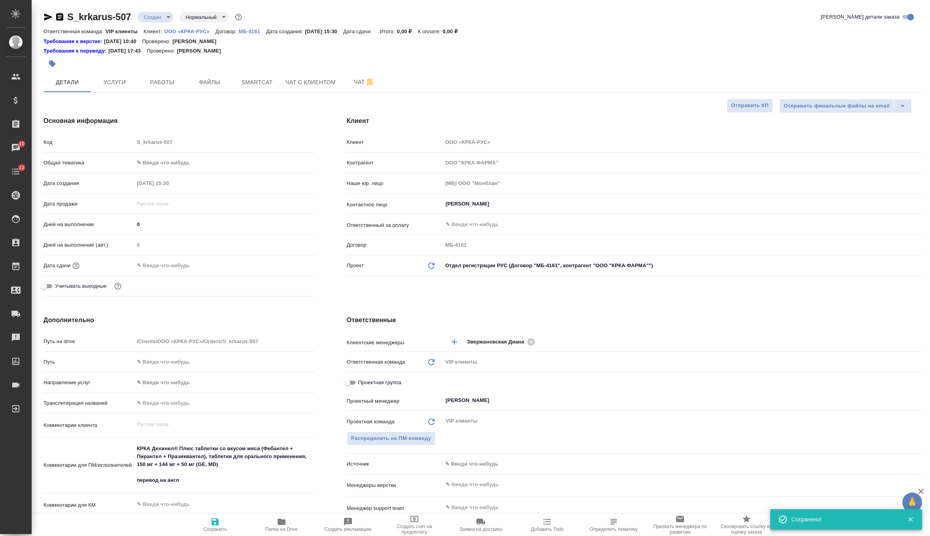
type textarea "x"
click at [212, 90] on button "Файлы" at bounding box center [209, 82] width 47 height 20
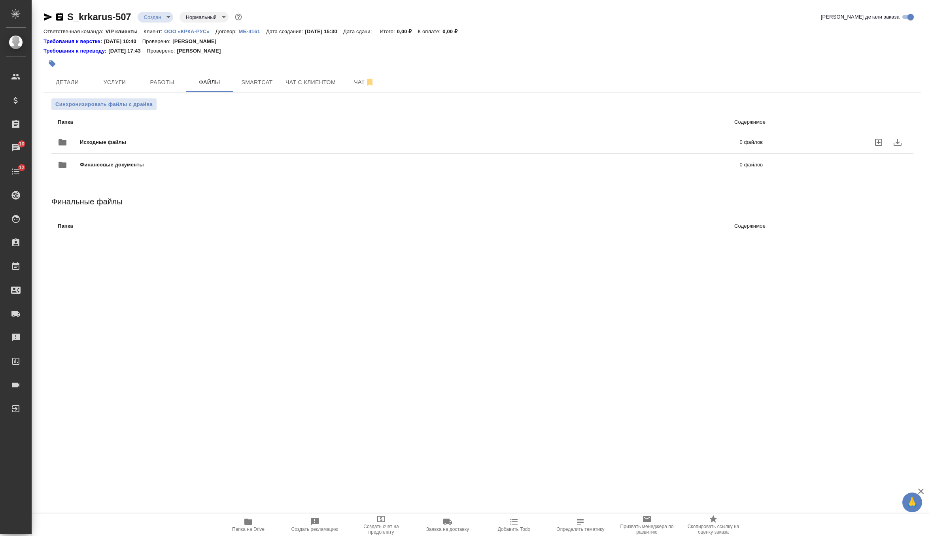
click at [132, 145] on span "Исходные файлы" at bounding box center [256, 142] width 353 height 8
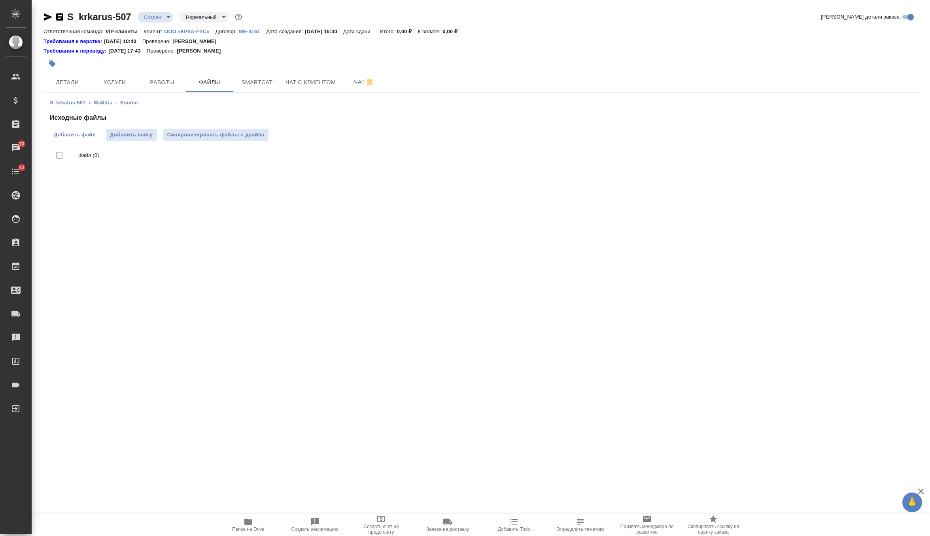
click at [80, 138] on span "Добавить файл" at bounding box center [75, 135] width 42 height 8
click at [0, 0] on input "Добавить файл" at bounding box center [0, 0] width 0 height 0
click at [89, 135] on span "Добавить файл" at bounding box center [75, 135] width 42 height 8
click at [0, 0] on input "Добавить файл" at bounding box center [0, 0] width 0 height 0
click at [154, 11] on div "S_krkarus-507 Создан new Нормальный normal" at bounding box center [144, 17] width 200 height 13
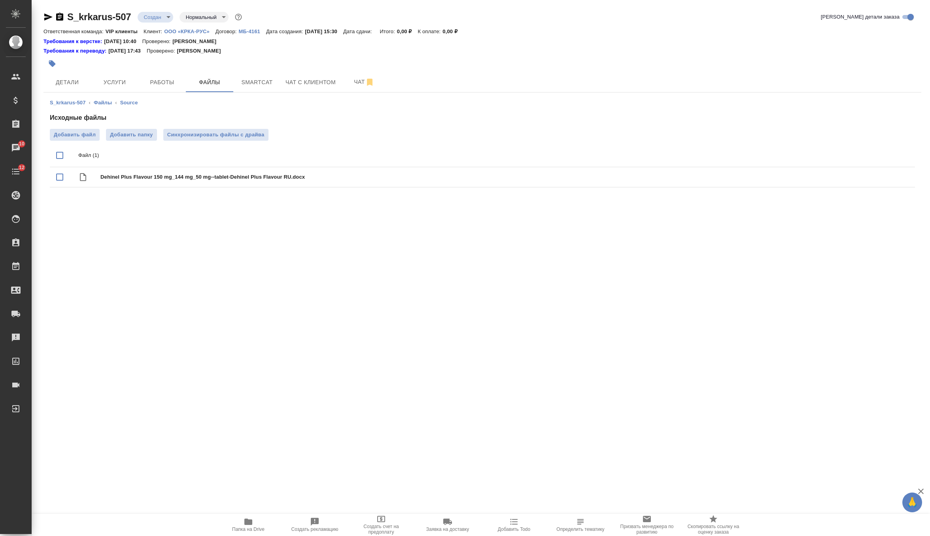
click at [155, 15] on body "🙏 .cls-1 fill:#fff; AWATERA Zverzhanovskaya Diana Клиенты Спецификации Заказы 1…" at bounding box center [465, 268] width 930 height 536
click at [183, 157] on li "ТЗ" at bounding box center [174, 151] width 72 height 13
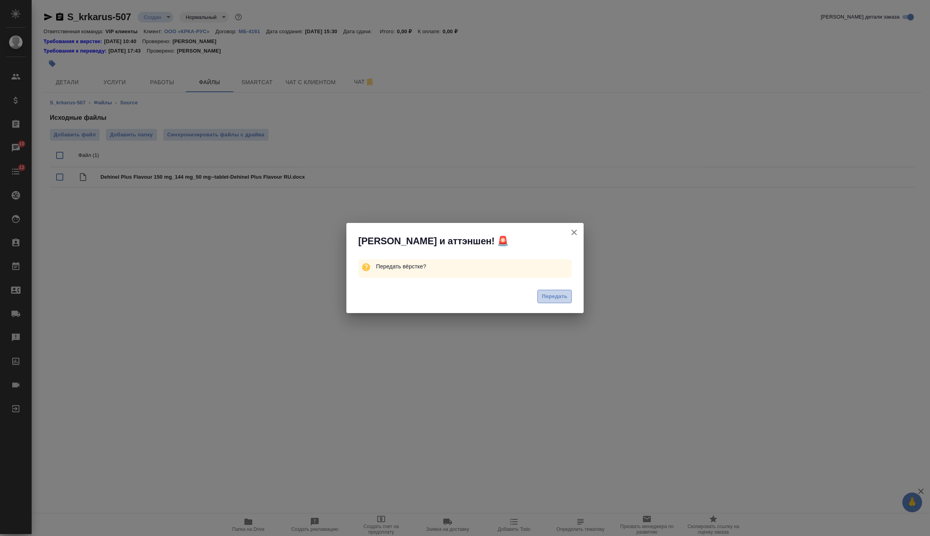
click at [548, 295] on span "Передать" at bounding box center [555, 296] width 26 height 9
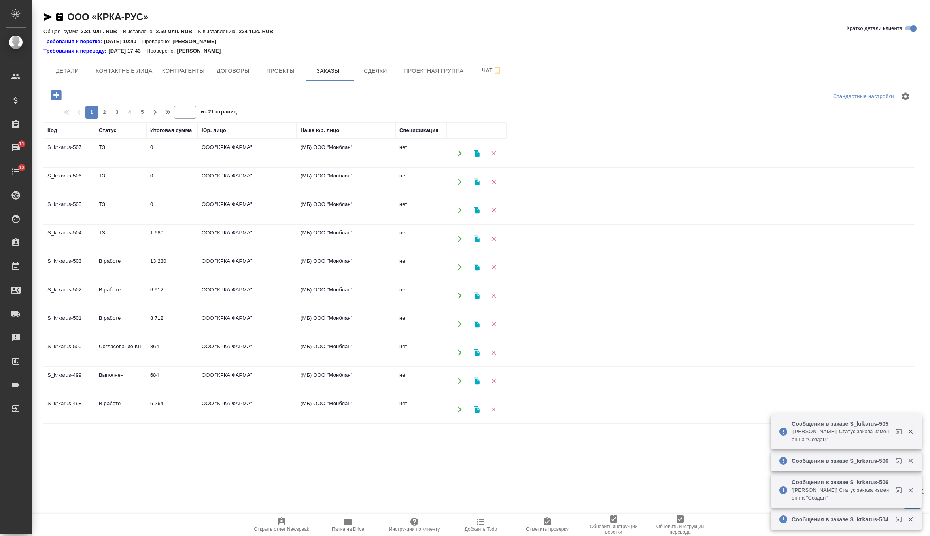
click at [189, 151] on td "0" at bounding box center [171, 154] width 51 height 28
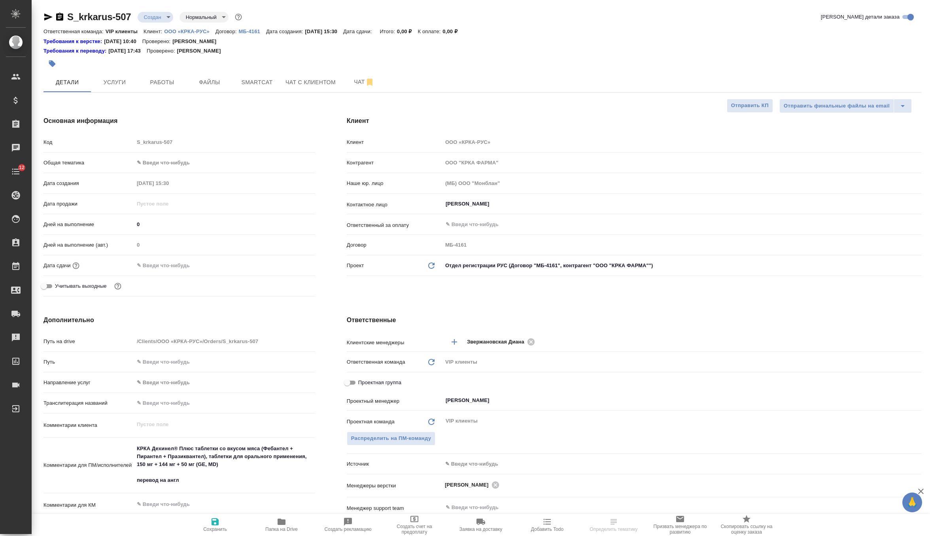
select select "RU"
type textarea "x"
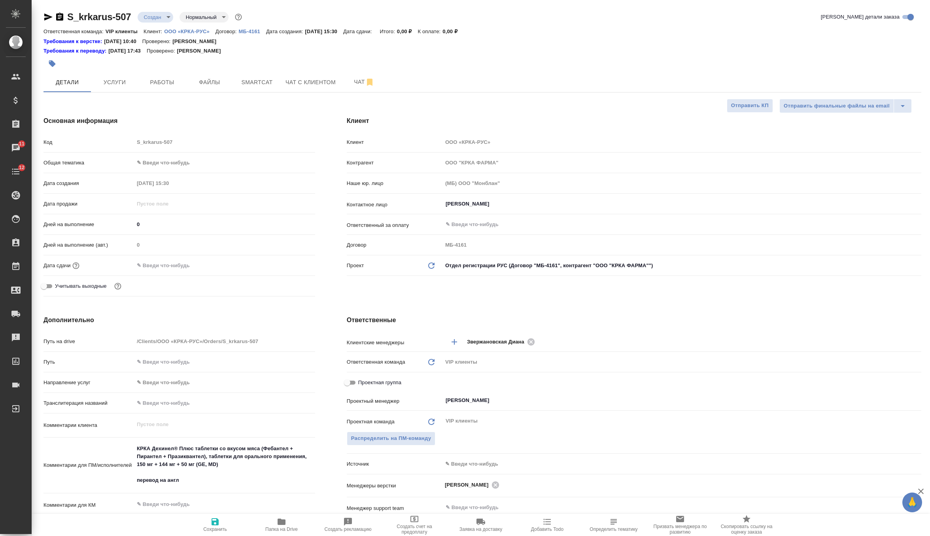
type textarea "x"
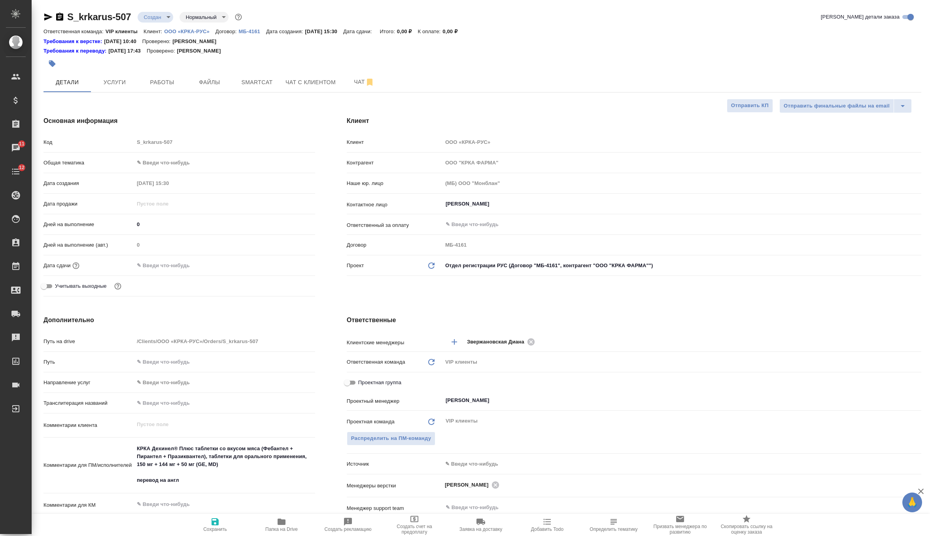
type textarea "x"
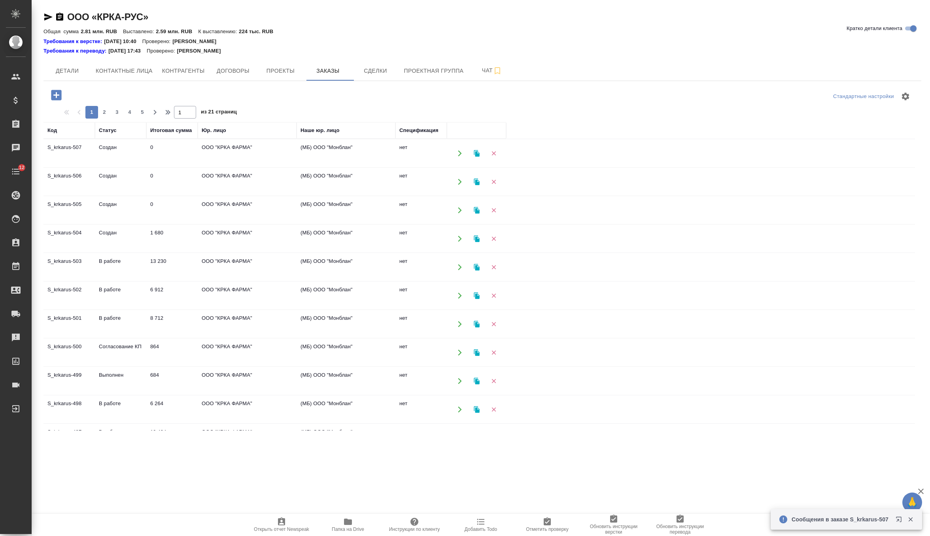
click at [145, 241] on td "Создан" at bounding box center [120, 239] width 51 height 28
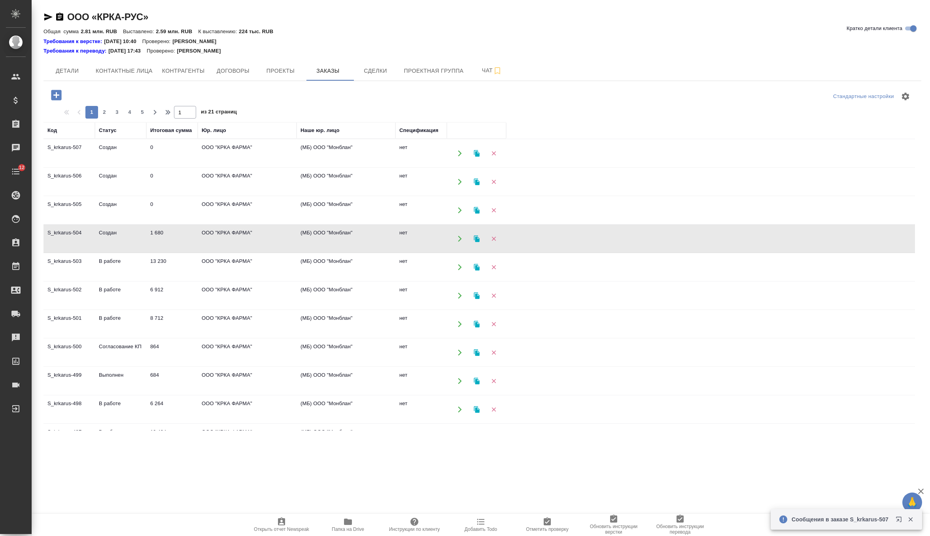
click at [145, 241] on td "Создан" at bounding box center [120, 239] width 51 height 28
click at [187, 209] on td "0" at bounding box center [171, 211] width 51 height 28
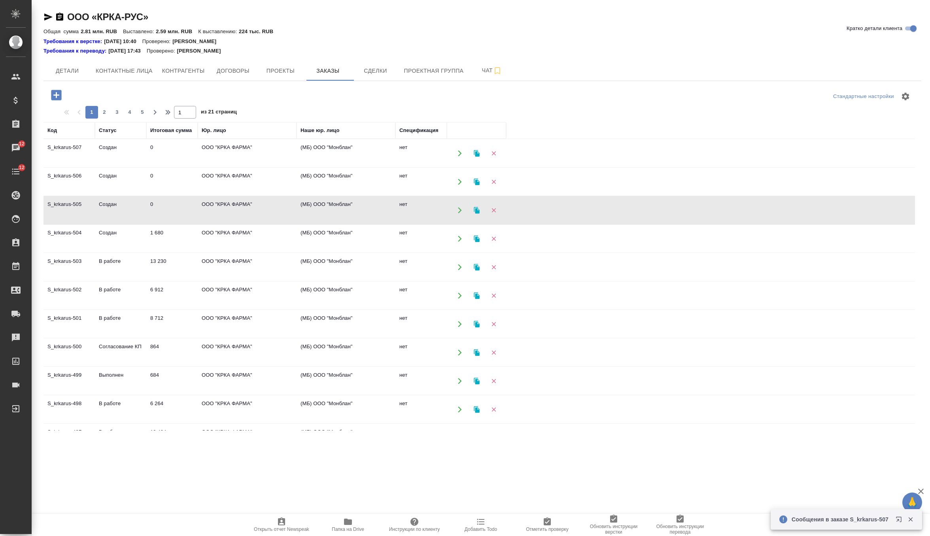
click at [187, 209] on td "0" at bounding box center [171, 211] width 51 height 28
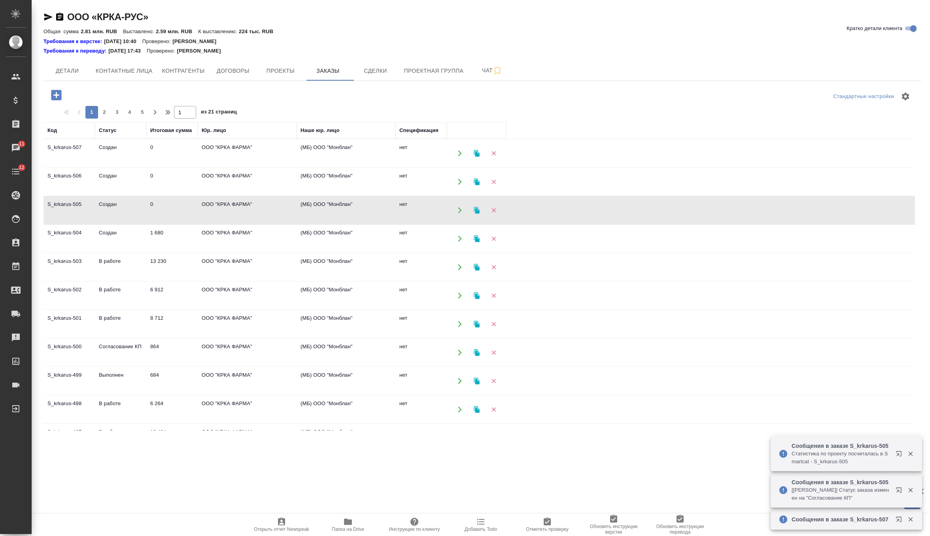
click at [148, 181] on td "0" at bounding box center [171, 182] width 51 height 28
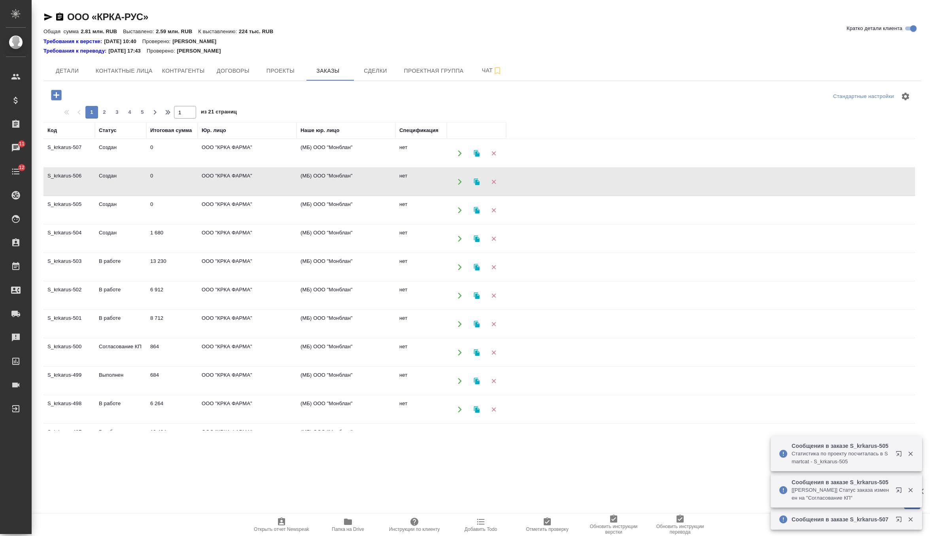
click at [148, 181] on td "0" at bounding box center [171, 182] width 51 height 28
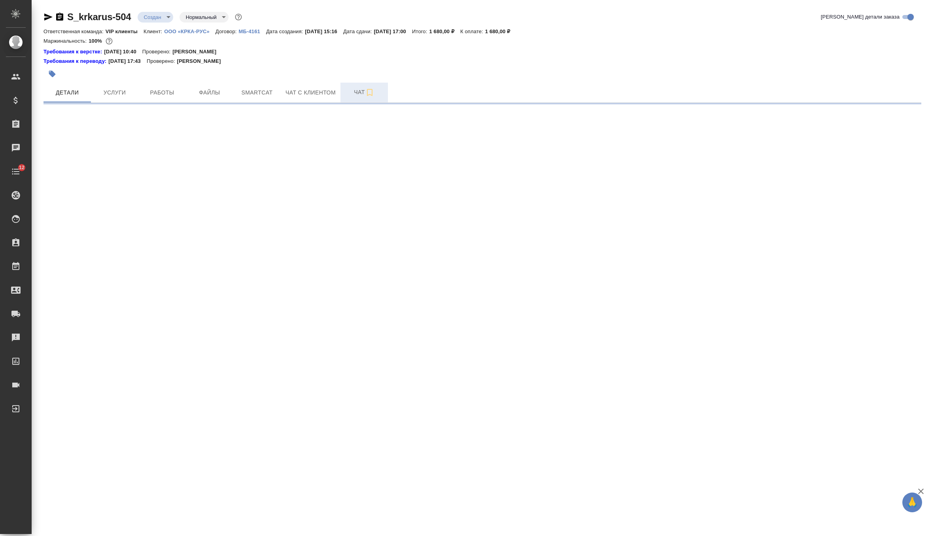
select select "RU"
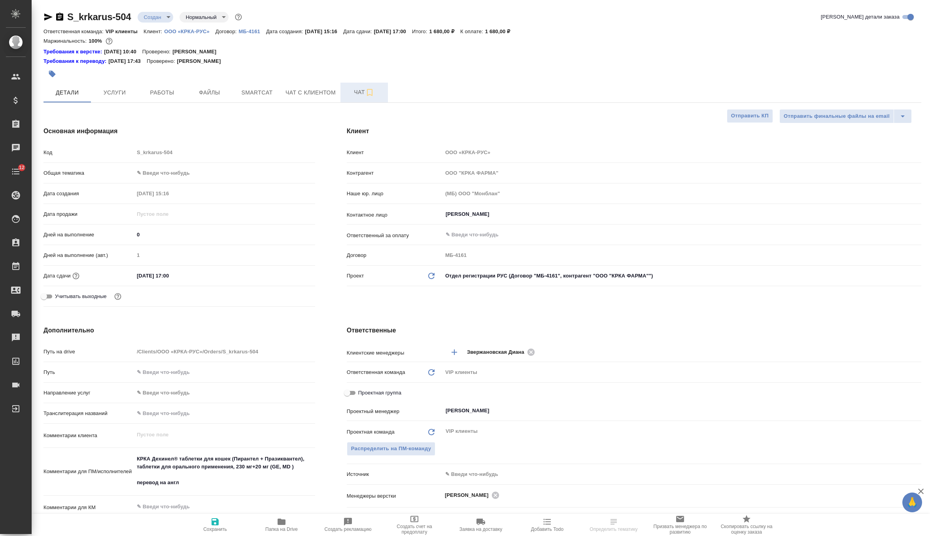
type textarea "x"
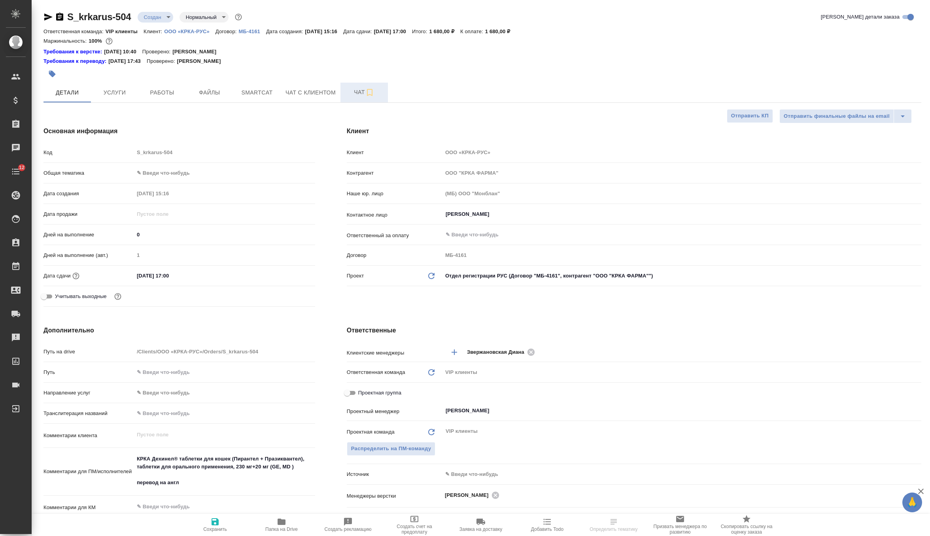
type textarea "x"
click at [357, 90] on span "Чат" at bounding box center [364, 92] width 38 height 10
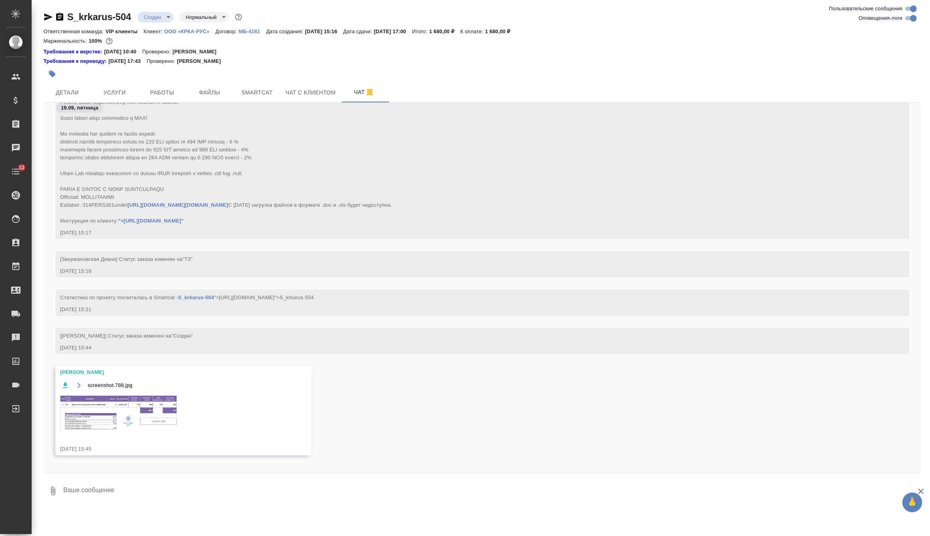
scroll to position [338, 0]
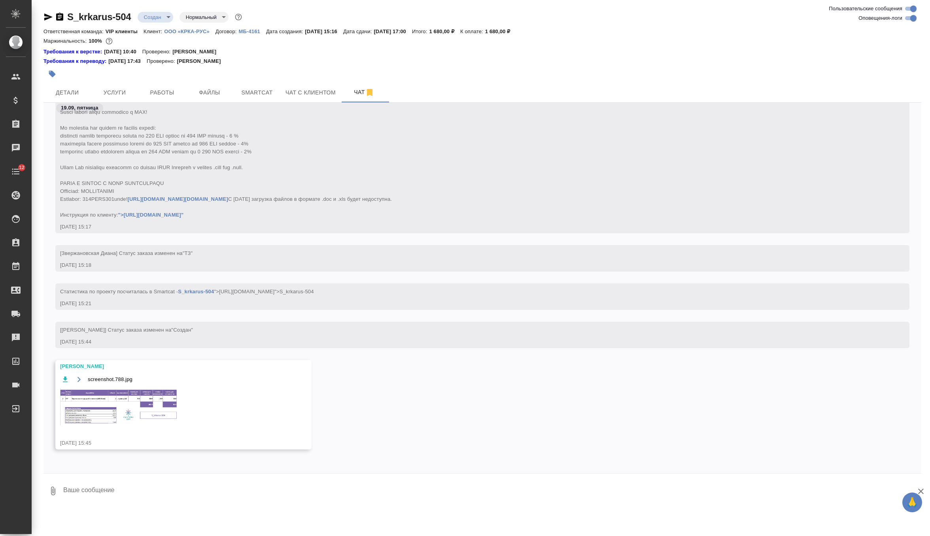
click at [96, 402] on img at bounding box center [119, 406] width 119 height 37
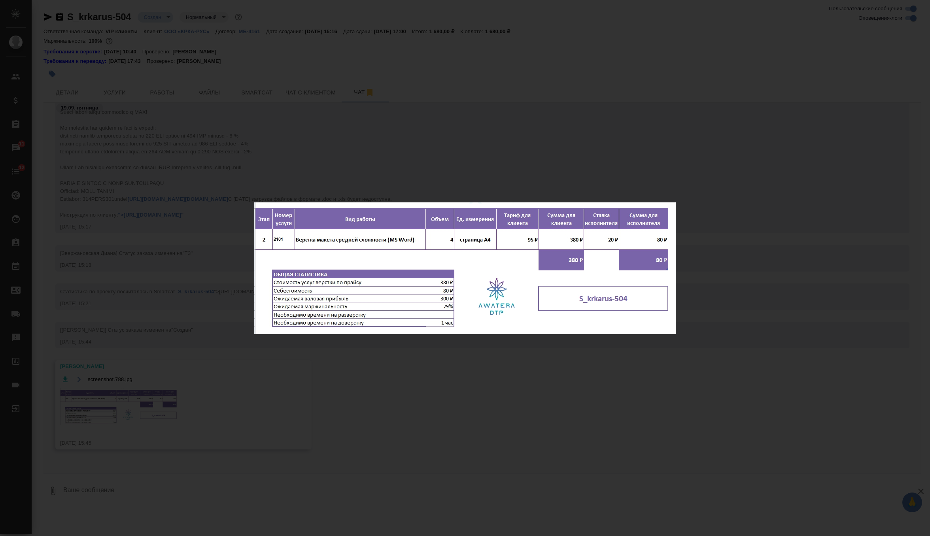
click at [316, 153] on div "screenshot.788.jpg 1 of 1" at bounding box center [465, 268] width 930 height 536
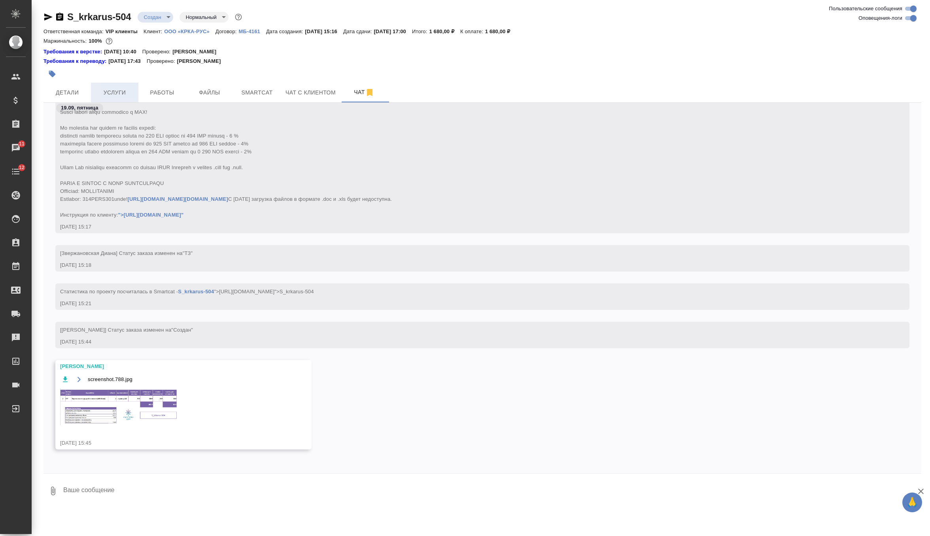
click at [108, 92] on span "Услуги" at bounding box center [115, 93] width 38 height 10
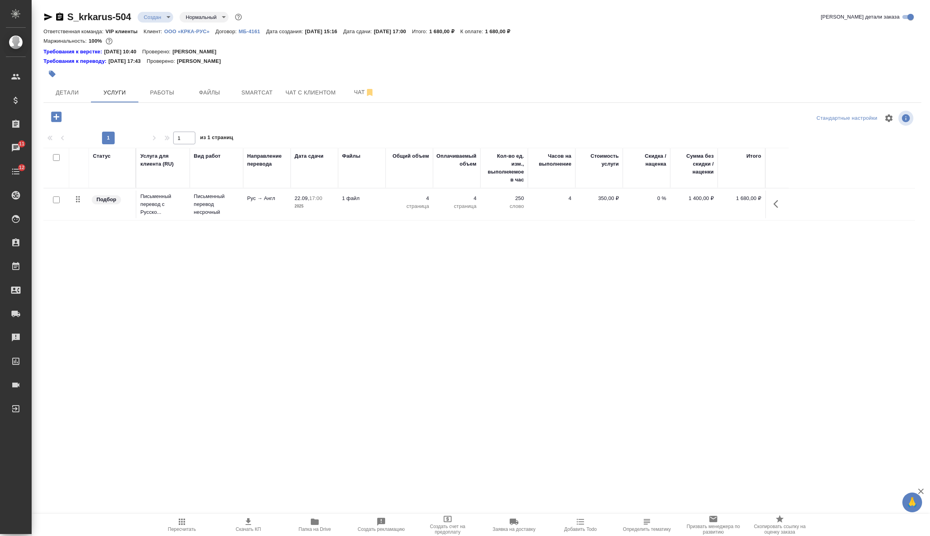
click at [237, 217] on td "Письменный перевод несрочный" at bounding box center [216, 205] width 53 height 32
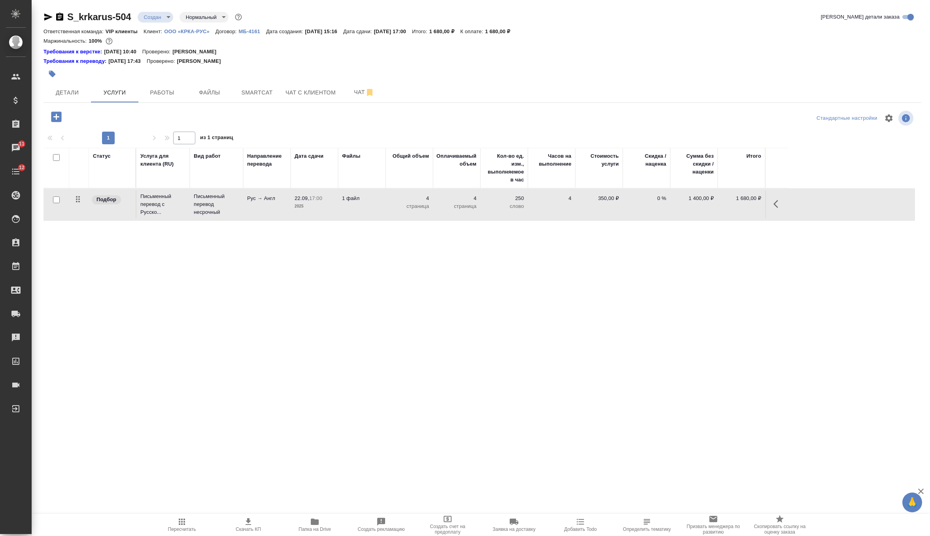
click at [237, 217] on td "Письменный перевод несрочный" at bounding box center [216, 205] width 53 height 32
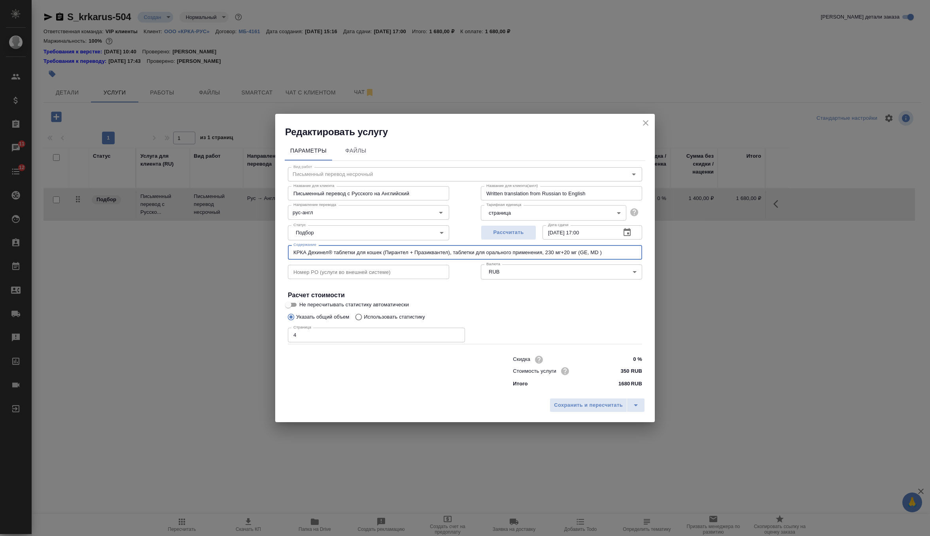
click at [342, 253] on input "КРКА Дехинел® таблетки для кошек (Пирантел + Празиквантел), таблетки для оральн…" at bounding box center [465, 252] width 354 height 14
click at [647, 119] on icon "close" at bounding box center [645, 122] width 9 height 9
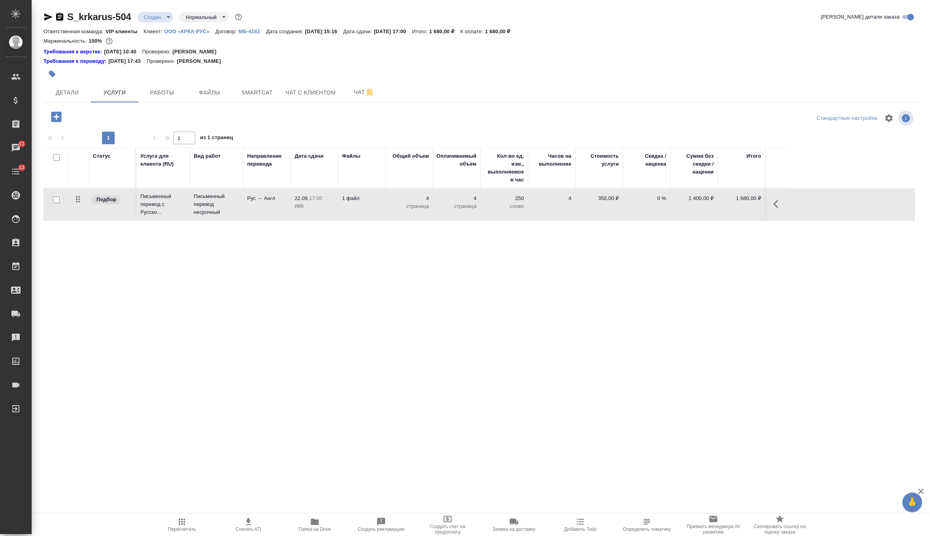
click at [55, 115] on icon "button" at bounding box center [56, 117] width 10 height 10
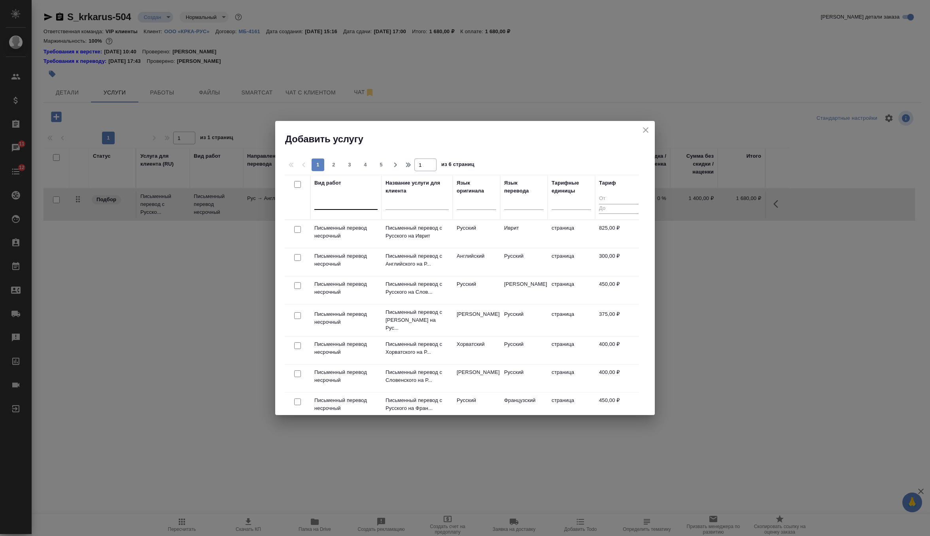
click at [361, 208] on div at bounding box center [345, 202] width 63 height 15
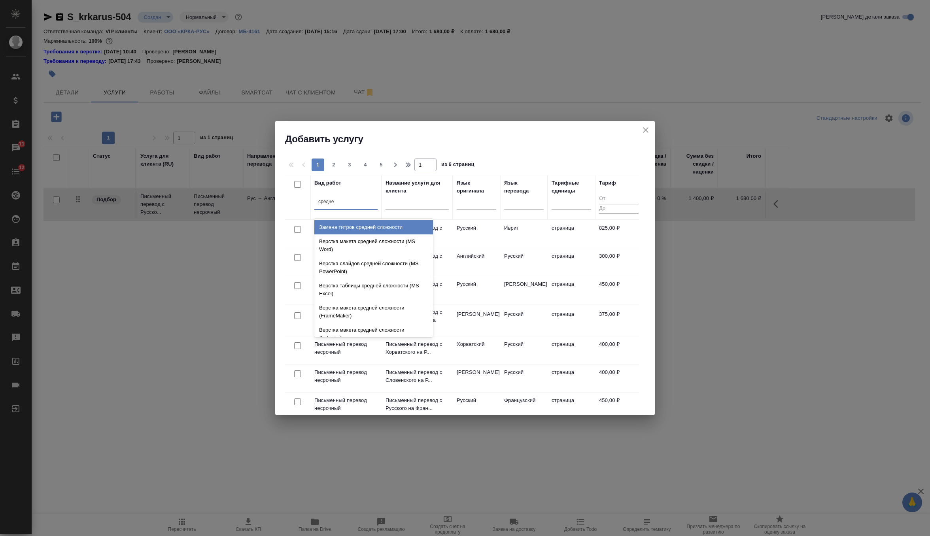
type input "средней"
click at [379, 247] on div "Верстка макета средней сложности (MS Word)" at bounding box center [373, 246] width 119 height 22
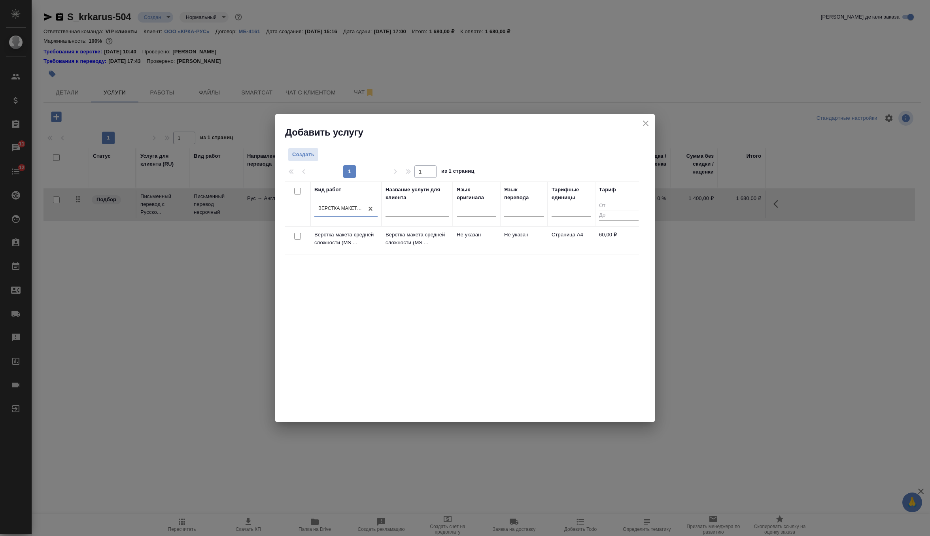
click at [298, 236] on input "checkbox" at bounding box center [297, 236] width 7 height 7
checkbox input "true"
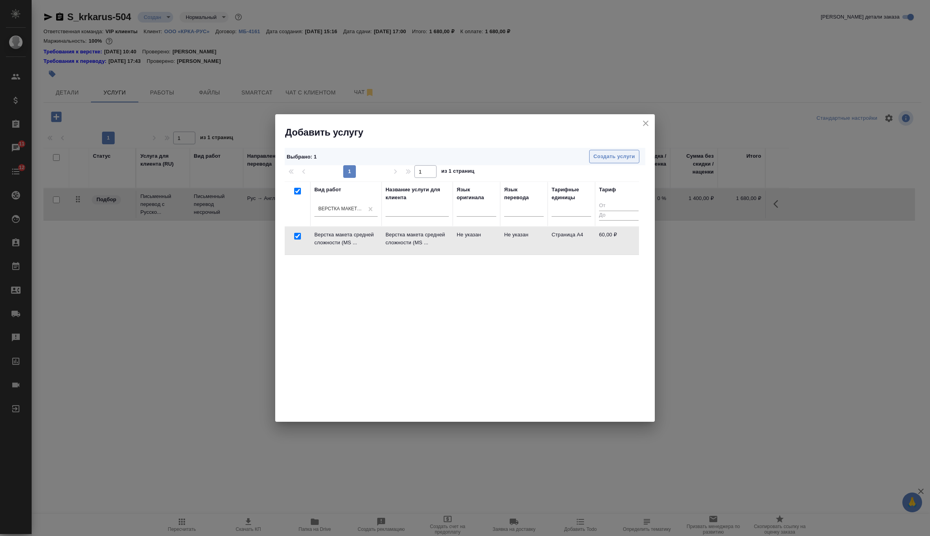
click at [620, 155] on span "Создать услуги" at bounding box center [615, 156] width 42 height 9
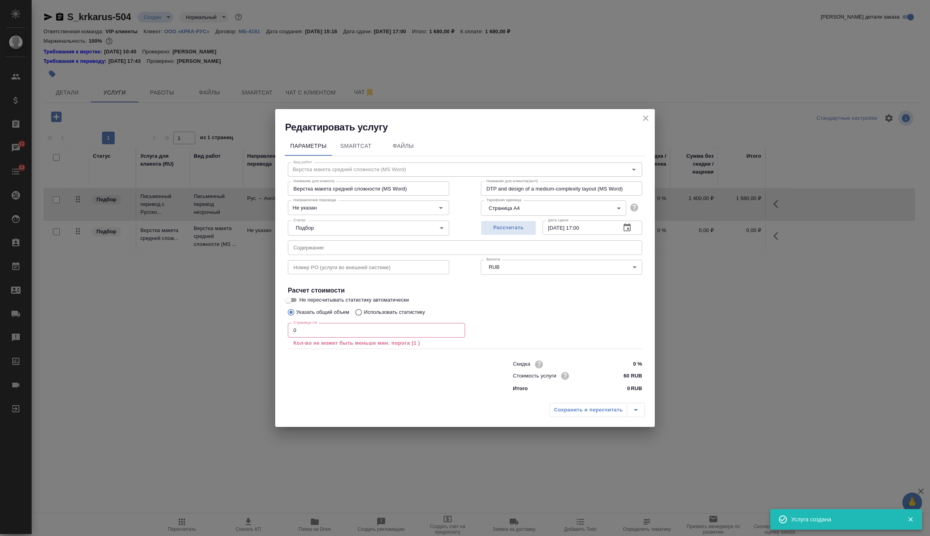
click at [397, 246] on input "text" at bounding box center [465, 247] width 354 height 14
paste input "КРКА Дехинел® таблетки для кошек (Пирантел + Празиквантел), таблетки для оральн…"
type input "КРКА Дехинел® таблетки для кошек (Пирантел + Празиквантел), таблетки для оральн…"
click at [341, 332] on input "0" at bounding box center [376, 330] width 177 height 14
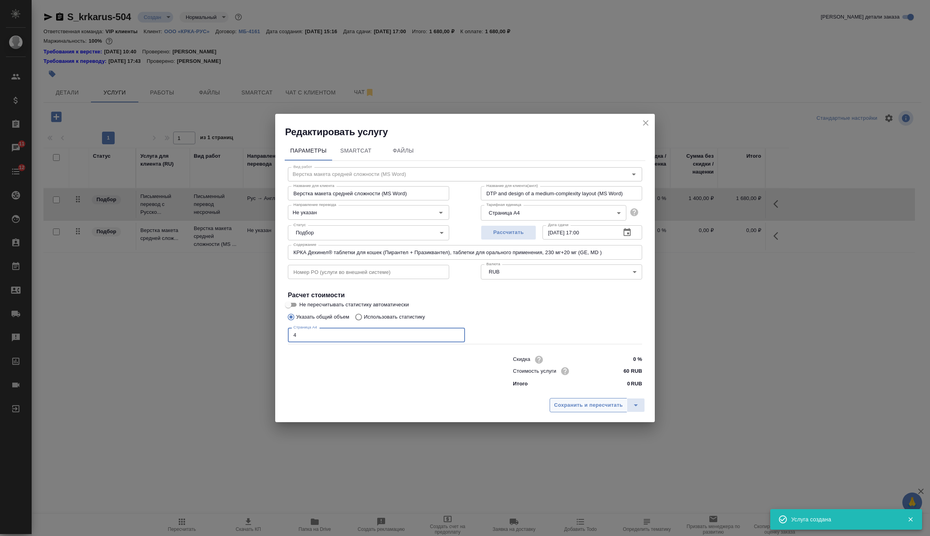
type input "4"
click at [569, 405] on span "Сохранить и пересчитать" at bounding box center [588, 405] width 69 height 9
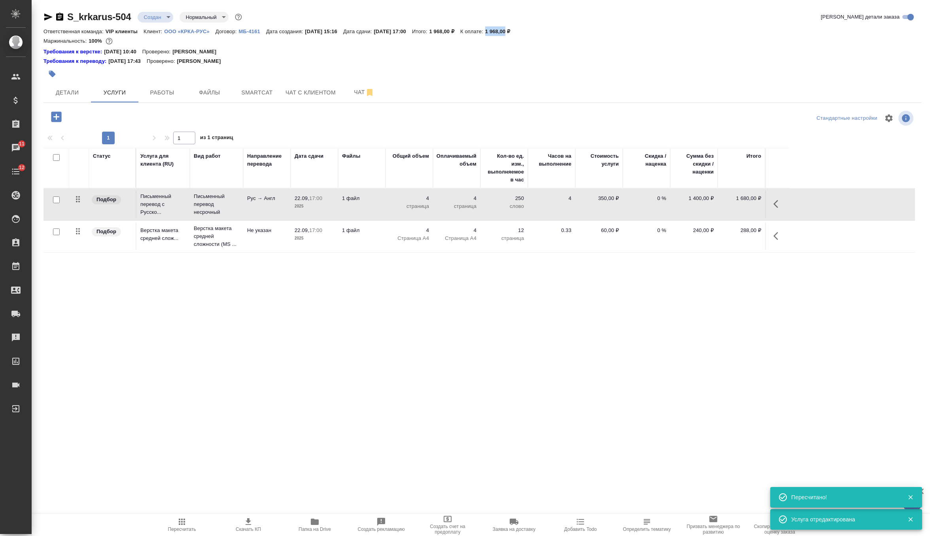
drag, startPoint x: 513, startPoint y: 31, endPoint x: 534, endPoint y: 33, distance: 21.1
click at [534, 33] on div "Ответственная команда: VIP клиенты Клиент: ООО «КРКА-РУС» Договор: МБ-4161 Дата…" at bounding box center [483, 30] width 878 height 9
copy p "1 968,00"
click at [244, 519] on icon "button" at bounding box center [248, 521] width 9 height 9
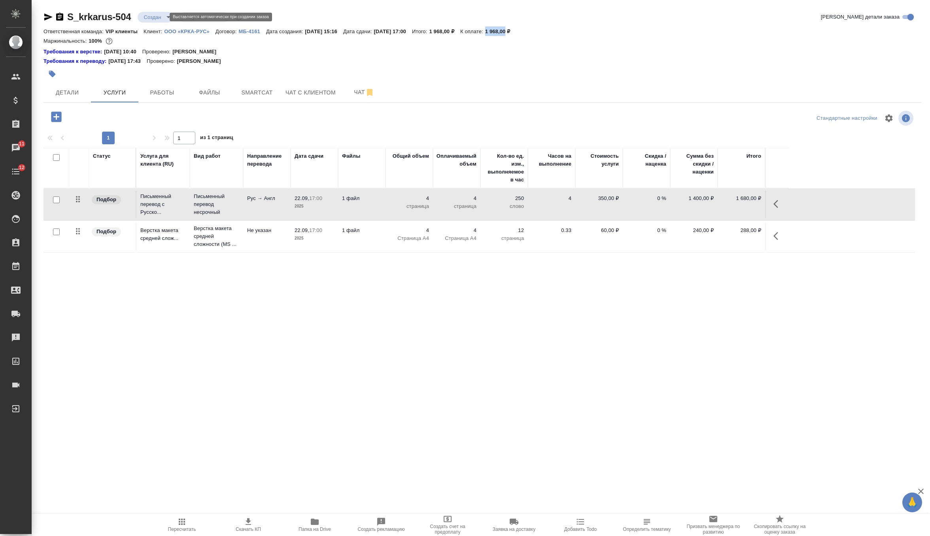
click at [162, 16] on body "🙏 .cls-1 fill:#fff; AWATERA Zverzhanovskaya Diana Клиенты Спецификации Заказы 1…" at bounding box center [465, 268] width 930 height 536
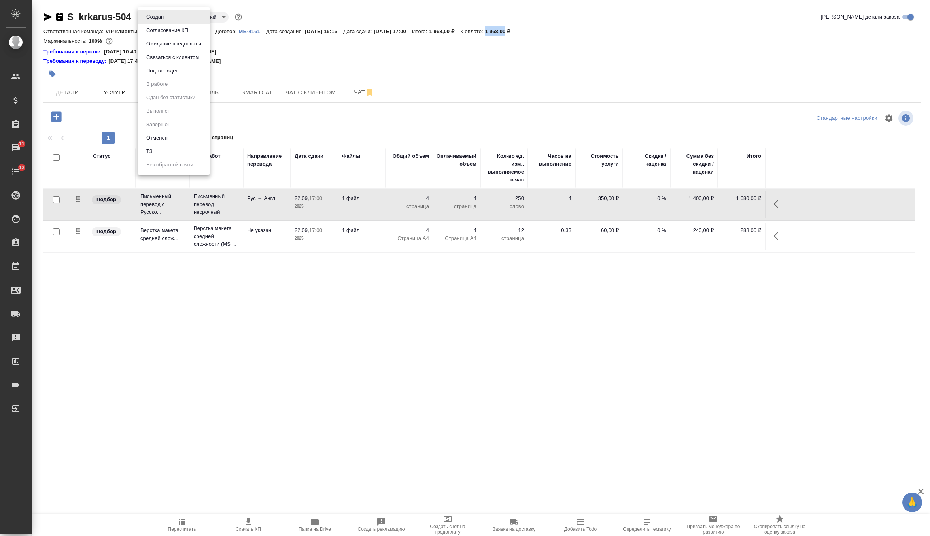
click at [186, 72] on li "Подтвержден" at bounding box center [174, 70] width 72 height 13
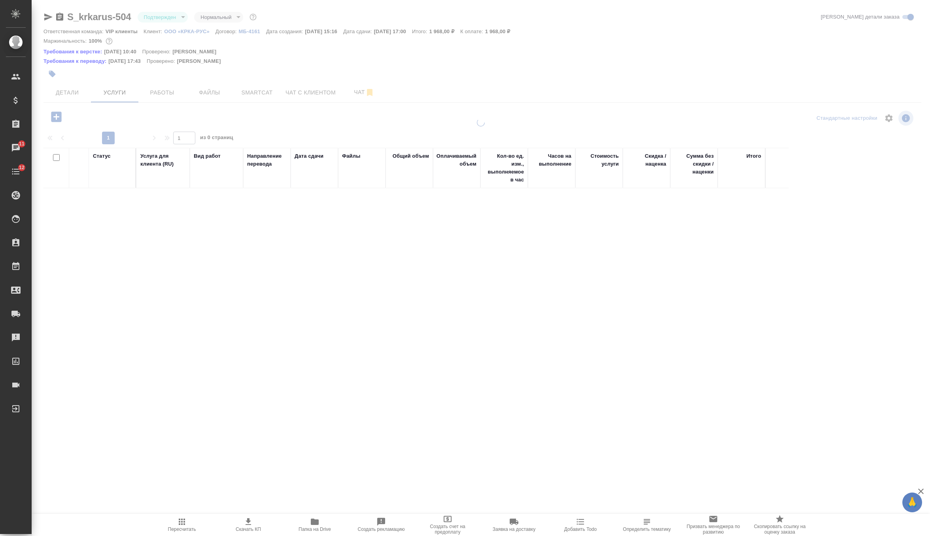
click at [161, 17] on body "🙏 .cls-1 fill:#fff; AWATERA Zverzhanovskaya Diana Клиенты Спецификации Заказы 1…" at bounding box center [465, 268] width 930 height 536
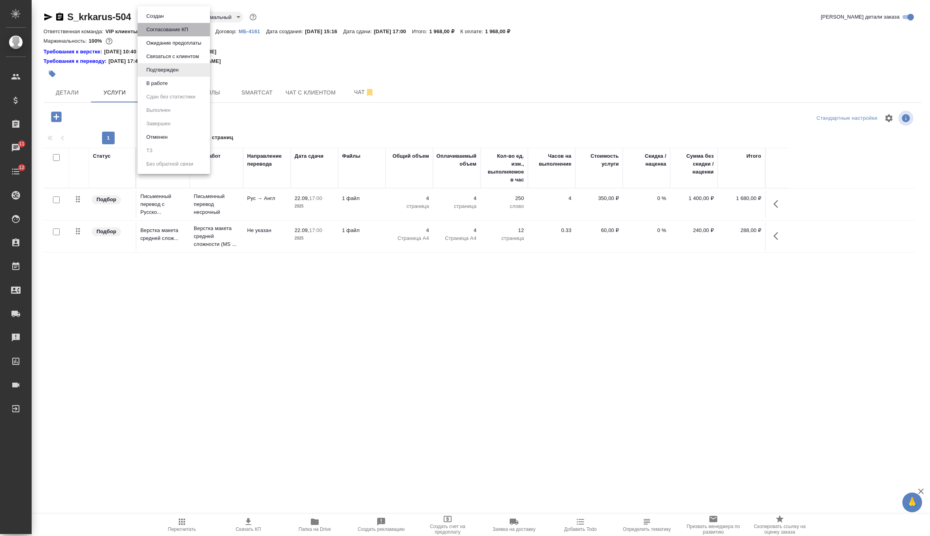
click at [167, 27] on button "Согласование КП" at bounding box center [167, 29] width 47 height 9
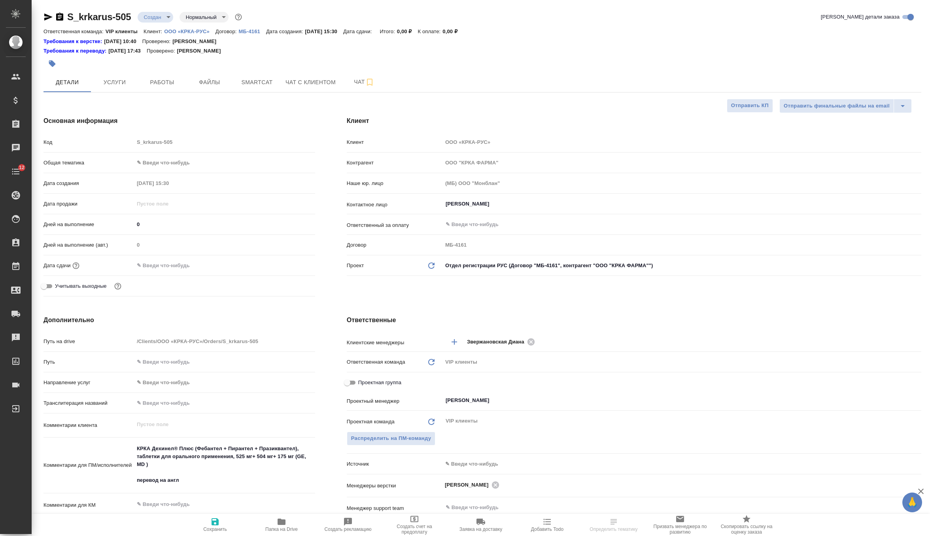
select select "RU"
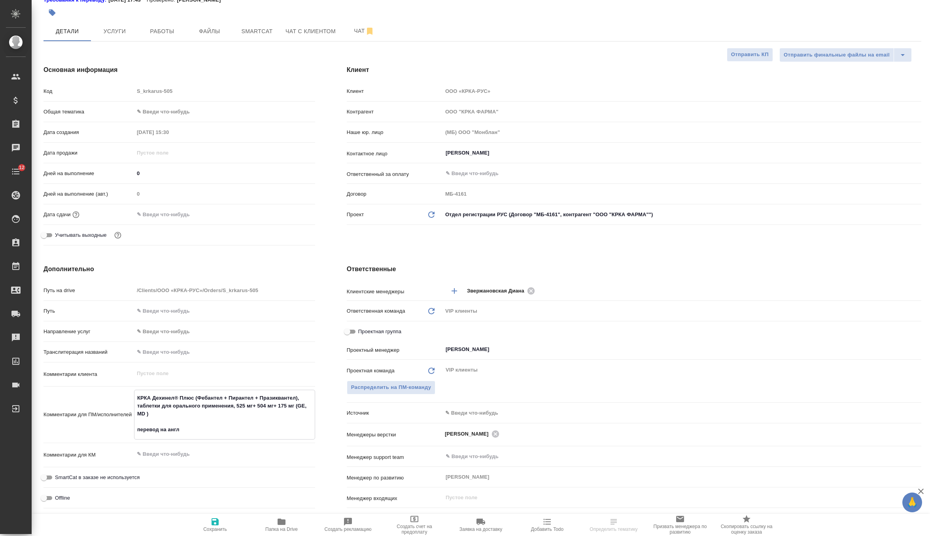
drag, startPoint x: 157, startPoint y: 414, endPoint x: 113, endPoint y: 382, distance: 55.0
click at [113, 382] on div "Путь на drive /Clients/ООО «КРКА-РУС»/Orders/S_krkarus-505 Путь Направление усл…" at bounding box center [180, 408] width 272 height 249
click at [215, 530] on span "Сохранить" at bounding box center [215, 530] width 24 height 6
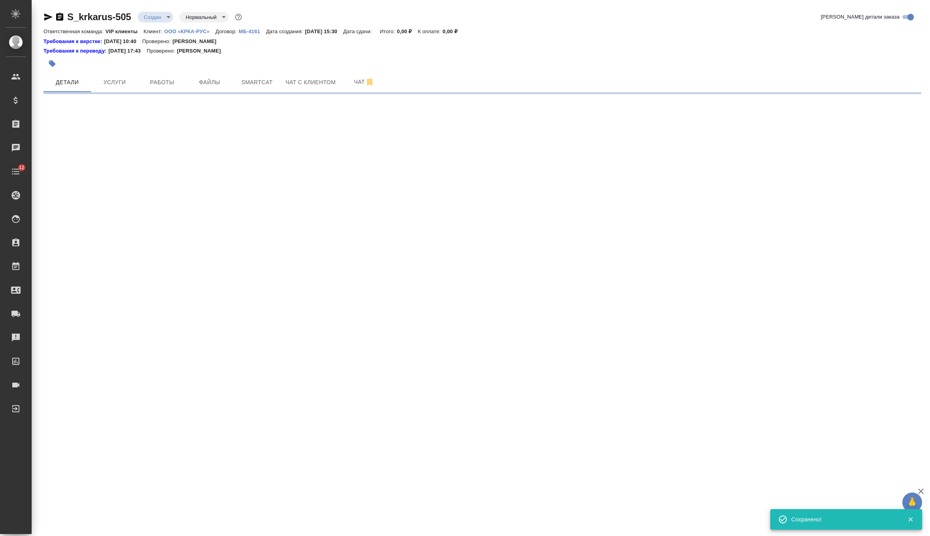
scroll to position [0, 0]
select select "RU"
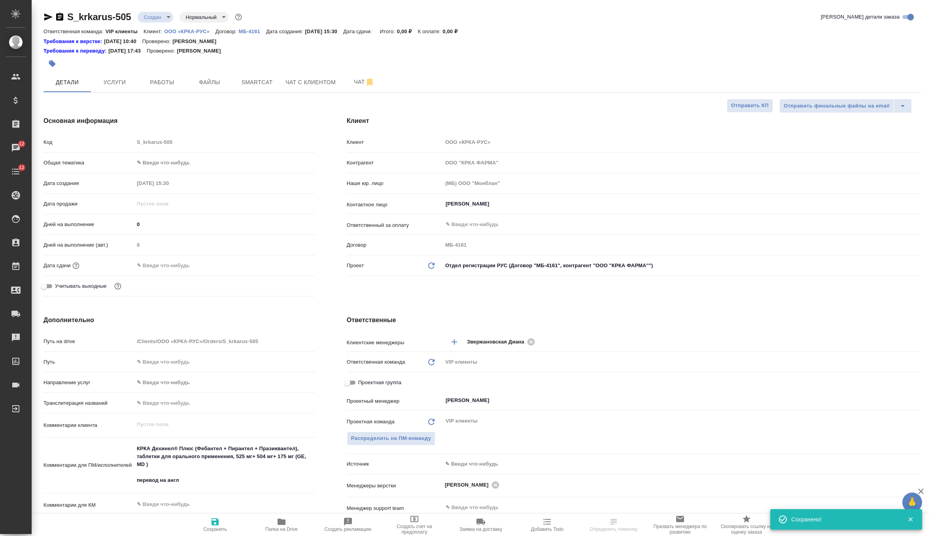
type textarea "x"
click at [174, 263] on input "text" at bounding box center [168, 265] width 69 height 11
click at [292, 264] on icon "button" at bounding box center [292, 264] width 9 height 9
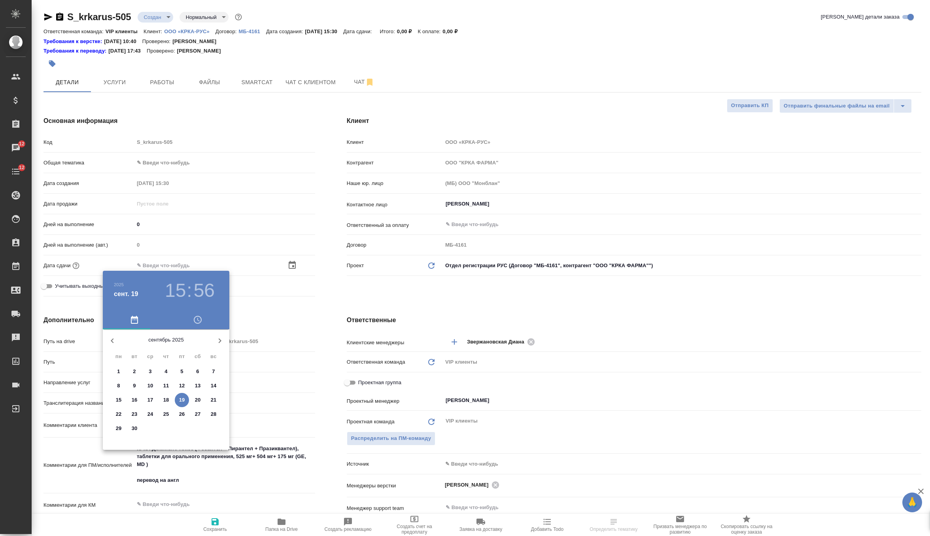
click at [115, 415] on span "22" at bounding box center [119, 415] width 14 height 8
type input "22.09.2025 15:56"
type textarea "x"
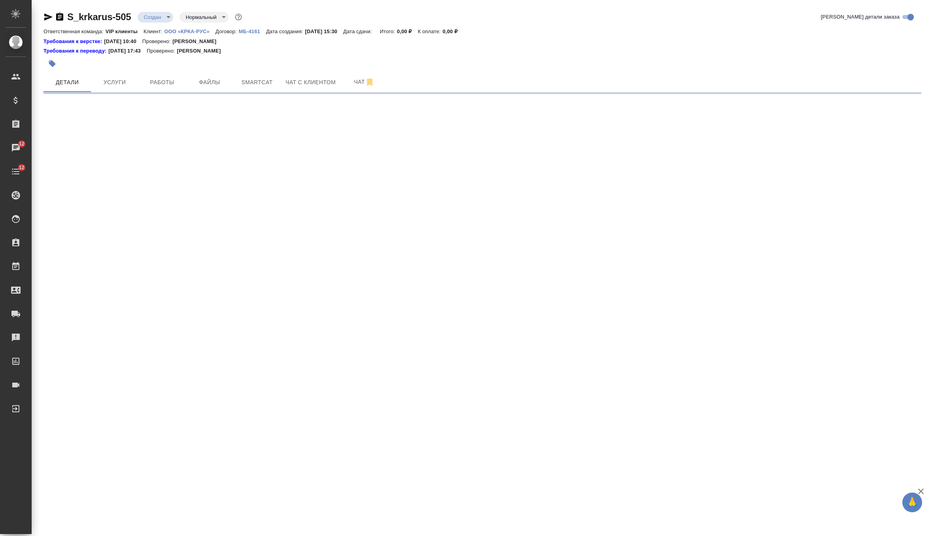
select select "RU"
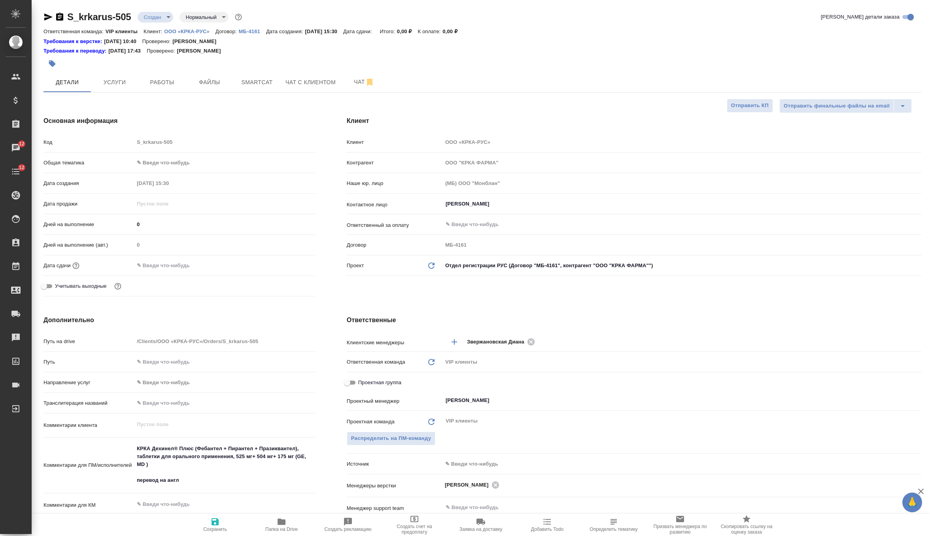
type textarea "x"
click at [149, 256] on div "Дней на выполнение (авт.) 0" at bounding box center [180, 248] width 272 height 21
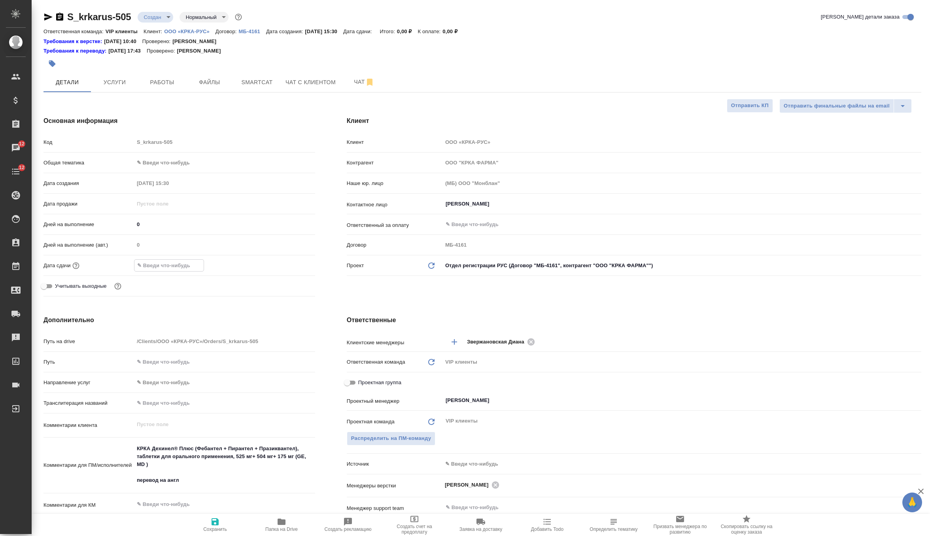
click at [151, 266] on input "text" at bounding box center [168, 265] width 69 height 11
click at [289, 264] on icon "button" at bounding box center [292, 265] width 7 height 8
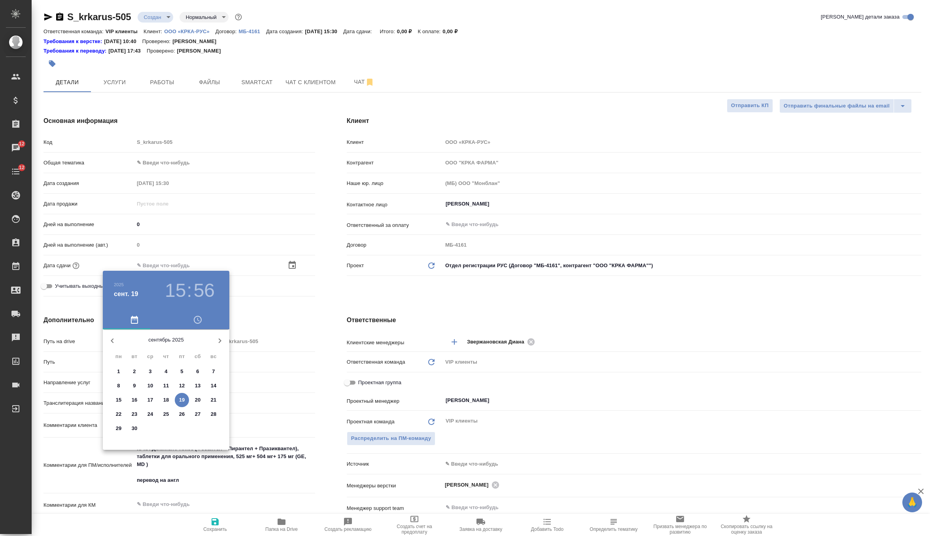
click at [117, 415] on p "22" at bounding box center [119, 415] width 6 height 8
type input "22.09.2025 15:56"
type textarea "x"
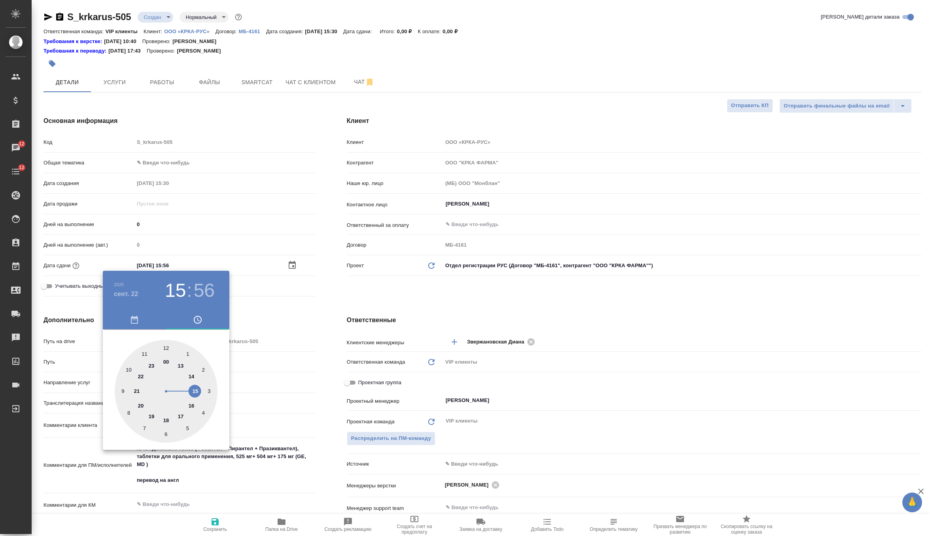
click at [179, 417] on div at bounding box center [166, 391] width 103 height 103
type input "22.09.2025 17:56"
type textarea "x"
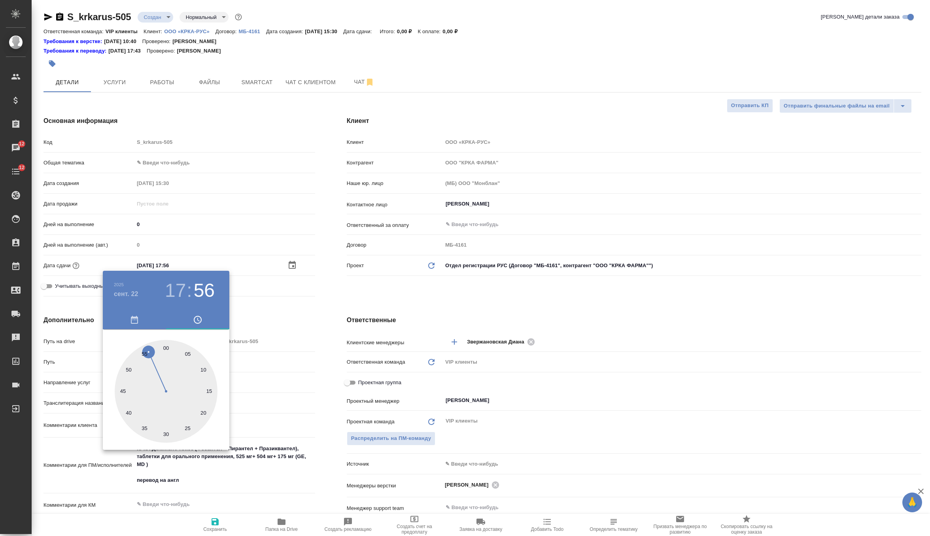
click at [165, 347] on div at bounding box center [166, 391] width 103 height 103
type input "22.09.2025 17:00"
type textarea "x"
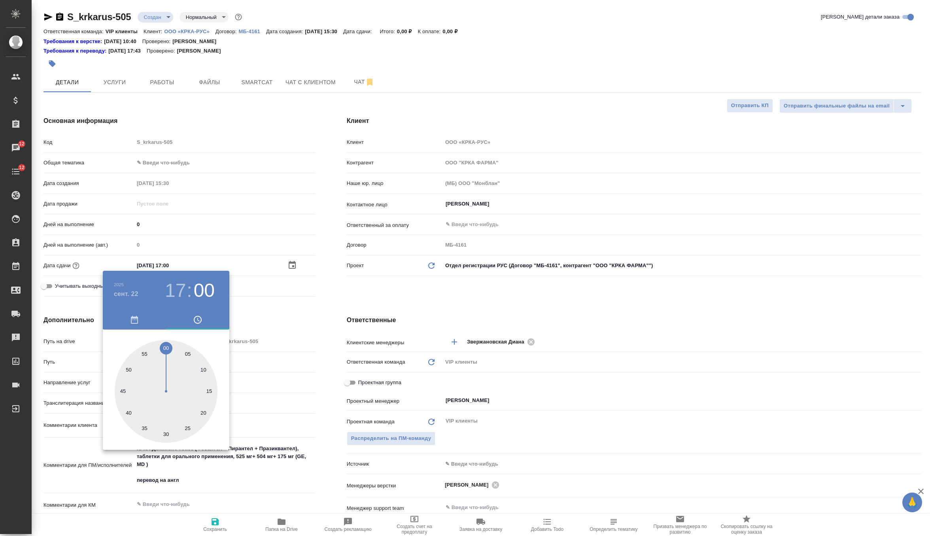
click at [330, 294] on div at bounding box center [465, 268] width 930 height 536
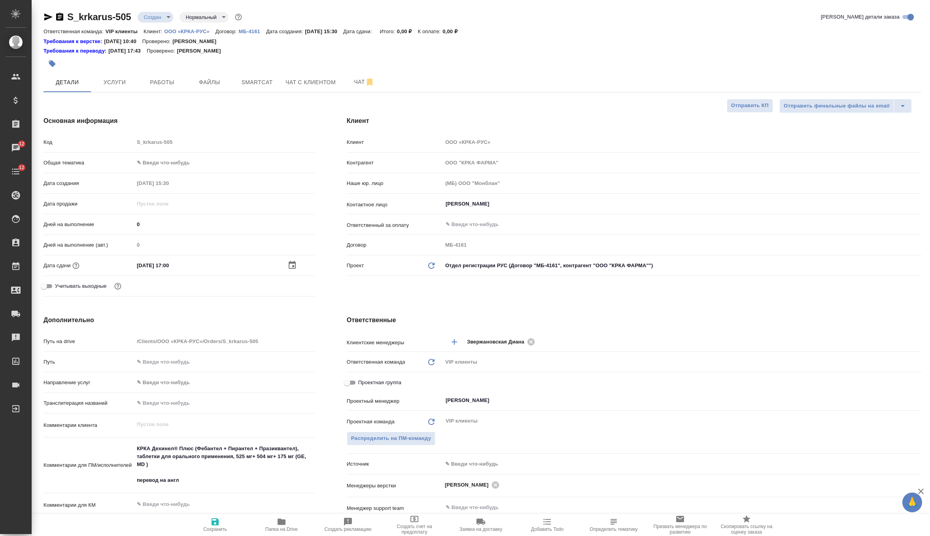
click at [210, 528] on span "Сохранить" at bounding box center [215, 530] width 24 height 6
type textarea "x"
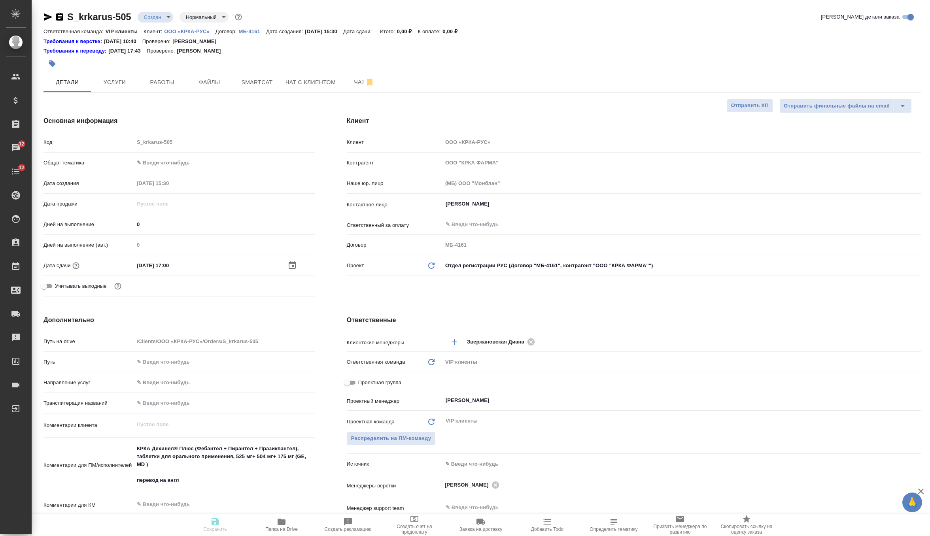
type textarea "x"
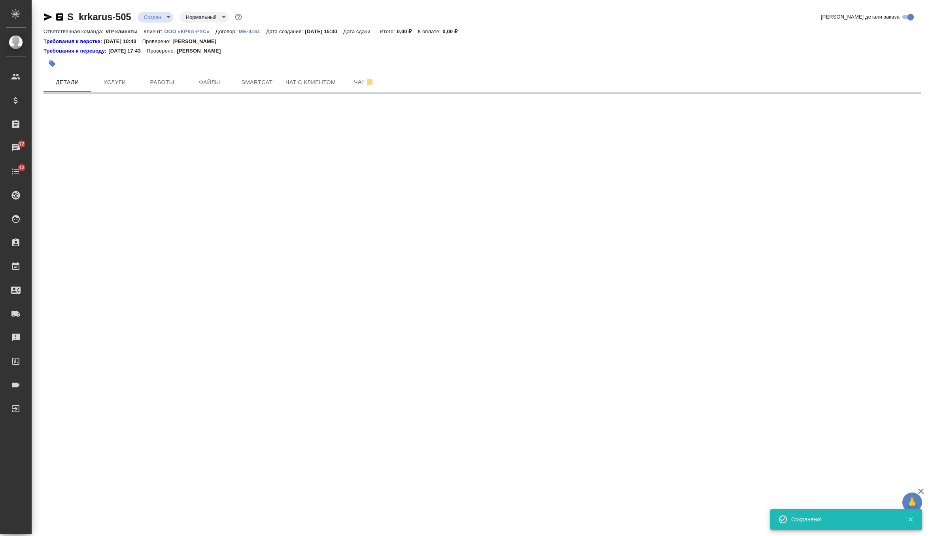
select select "RU"
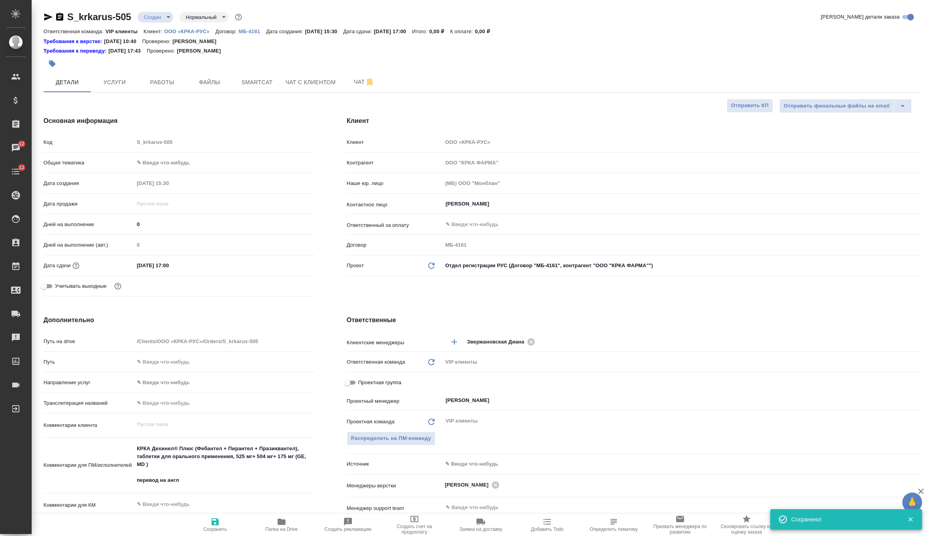
type textarea "x"
click at [119, 79] on span "Услуги" at bounding box center [115, 83] width 38 height 10
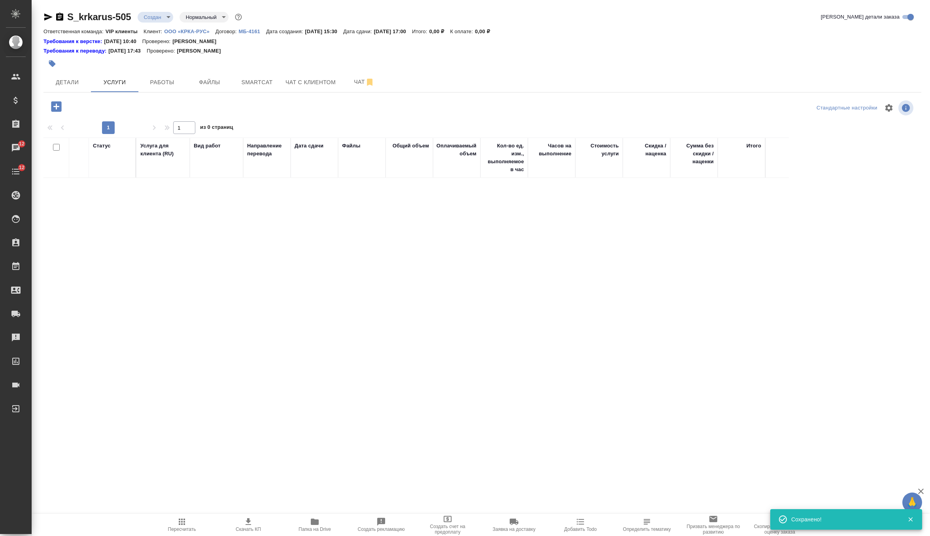
click at [57, 110] on icon "button" at bounding box center [56, 106] width 10 height 10
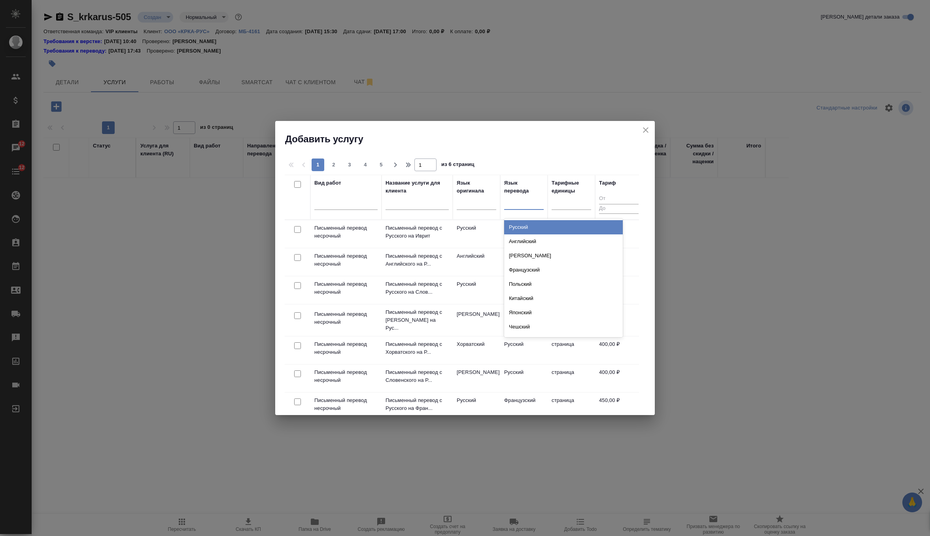
click at [523, 200] on div at bounding box center [524, 201] width 40 height 11
type input "анг"
click at [522, 226] on div "Английский" at bounding box center [563, 227] width 119 height 14
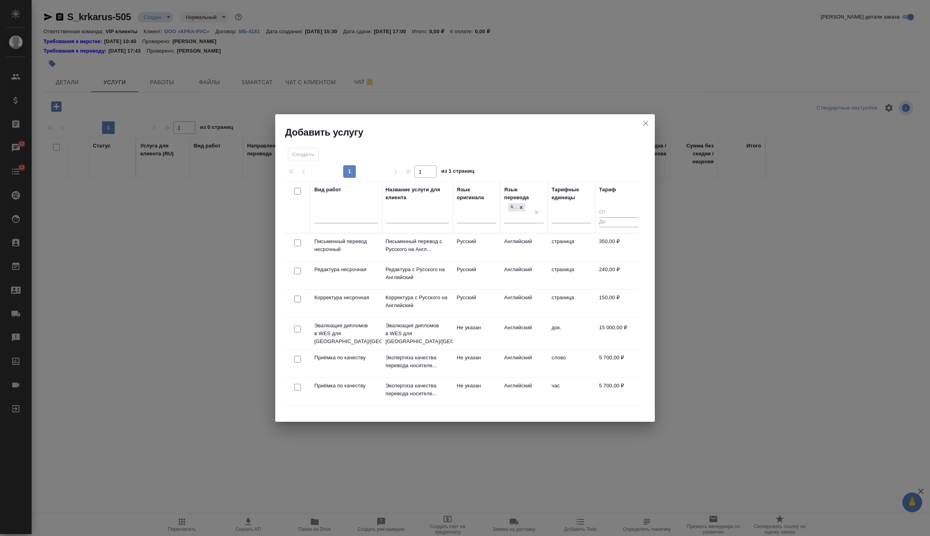
click at [300, 244] on input "checkbox" at bounding box center [297, 243] width 7 height 7
checkbox input "true"
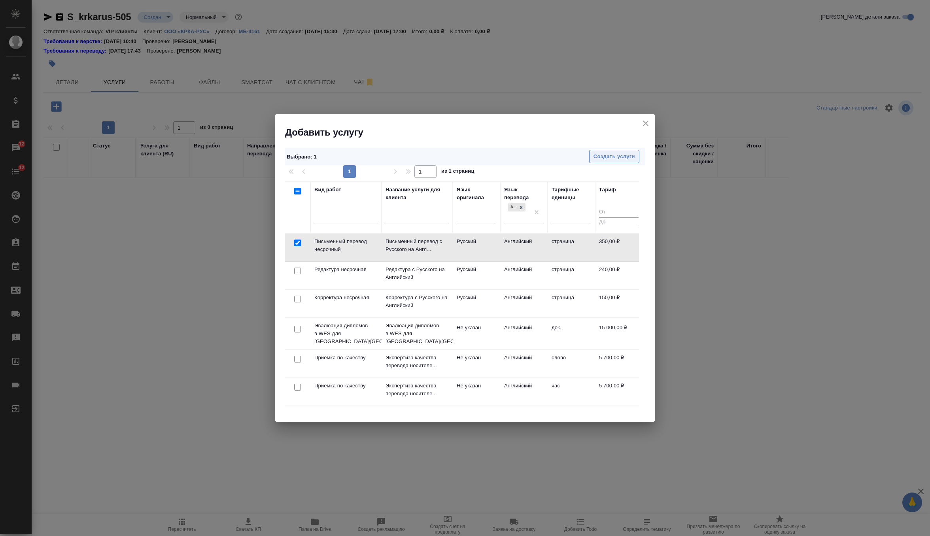
click at [626, 156] on span "Создать услуги" at bounding box center [615, 156] width 42 height 9
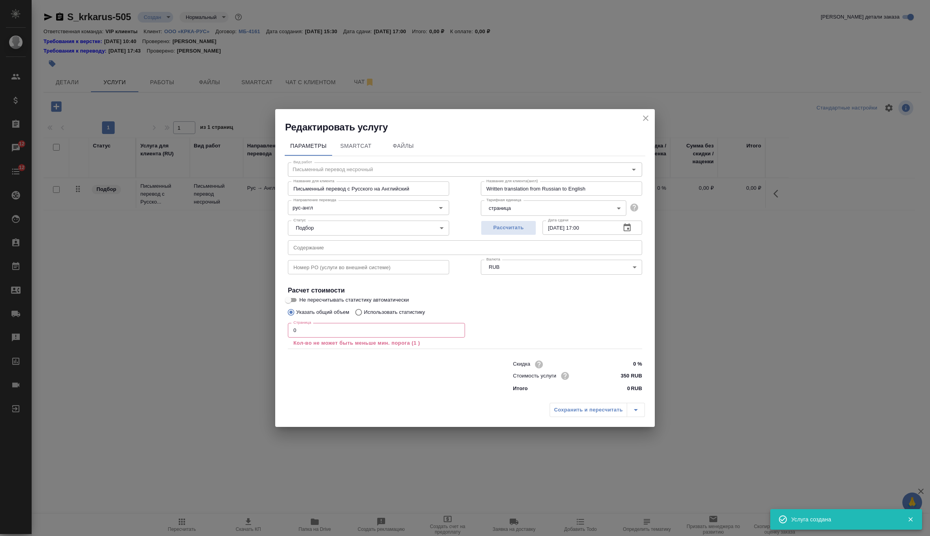
click at [320, 247] on input "text" at bounding box center [465, 247] width 354 height 14
paste input "КРКА Дехинел® Плюс (Фебантел + Пирантел + Празиквантел), таблетки для орального…"
type input "КРКА Дехинел® Плюс (Фебантел + Пирантел + Празиквантел), таблетки для орального…"
click at [322, 331] on input "0" at bounding box center [376, 330] width 177 height 14
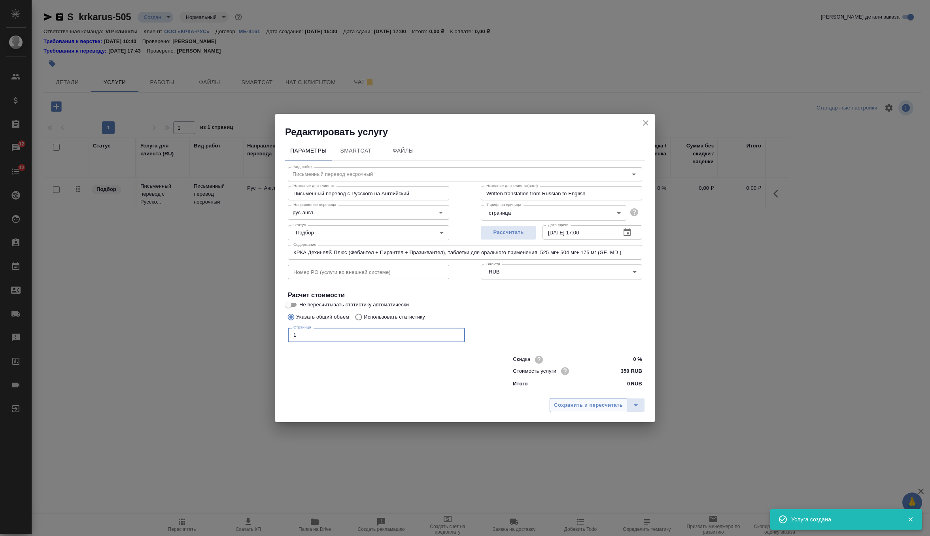
type input "1"
click at [590, 404] on span "Сохранить и пересчитать" at bounding box center [588, 405] width 69 height 9
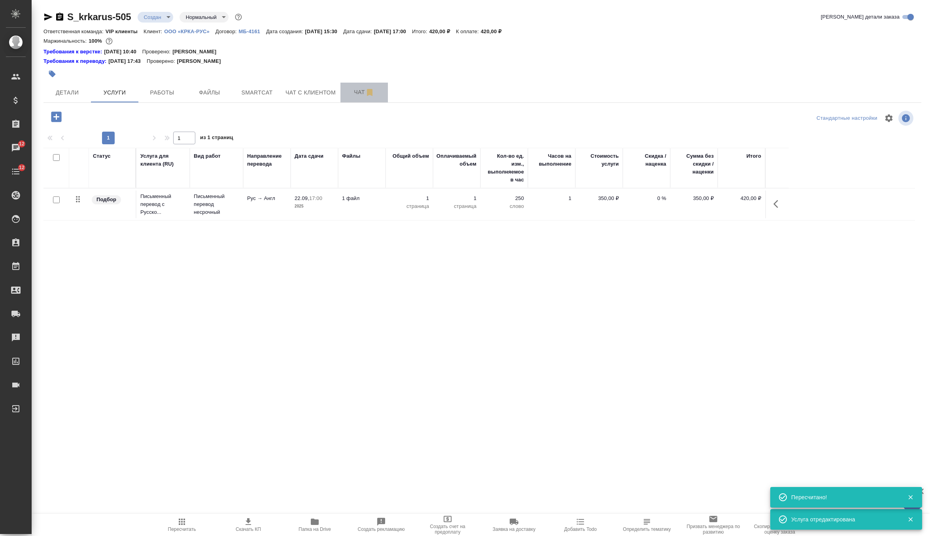
click at [358, 85] on button "Чат" at bounding box center [364, 93] width 47 height 20
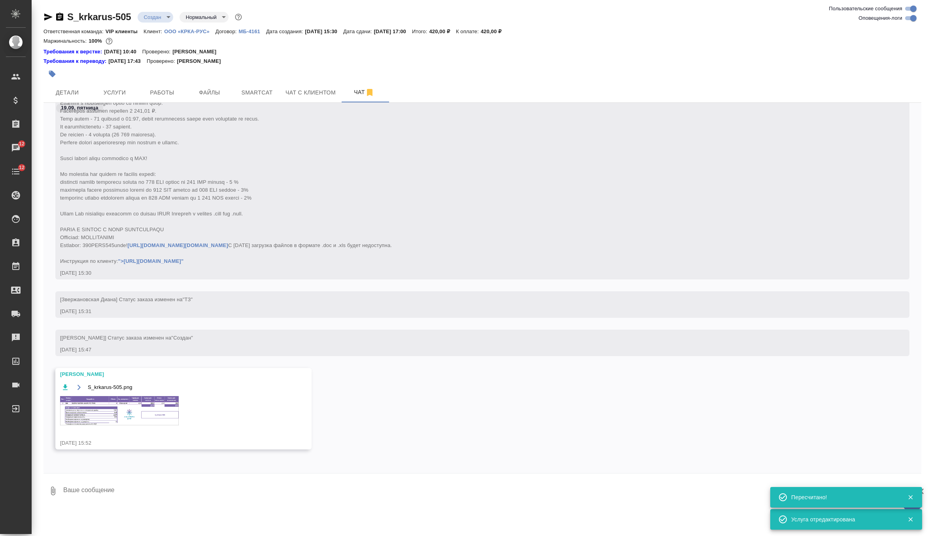
scroll to position [291, 0]
click at [143, 403] on img at bounding box center [119, 410] width 119 height 29
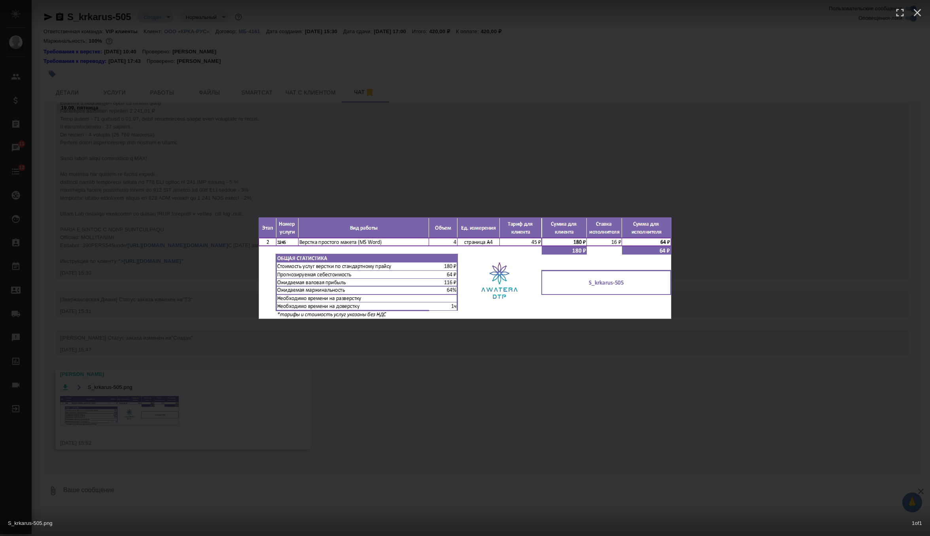
click at [294, 175] on div "S_krkarus-505.png 1 of 1" at bounding box center [465, 268] width 930 height 536
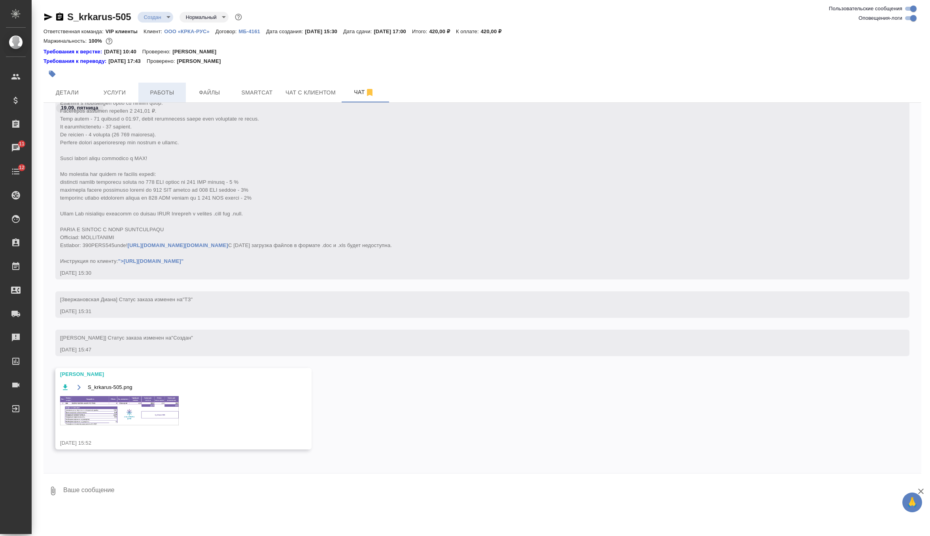
click at [143, 97] on button "Работы" at bounding box center [161, 93] width 47 height 20
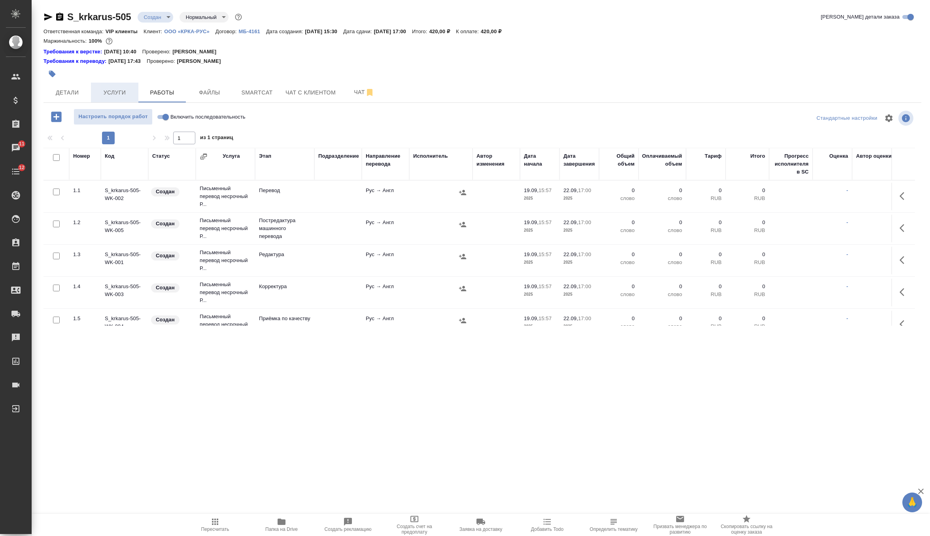
click at [118, 93] on span "Услуги" at bounding box center [115, 93] width 38 height 10
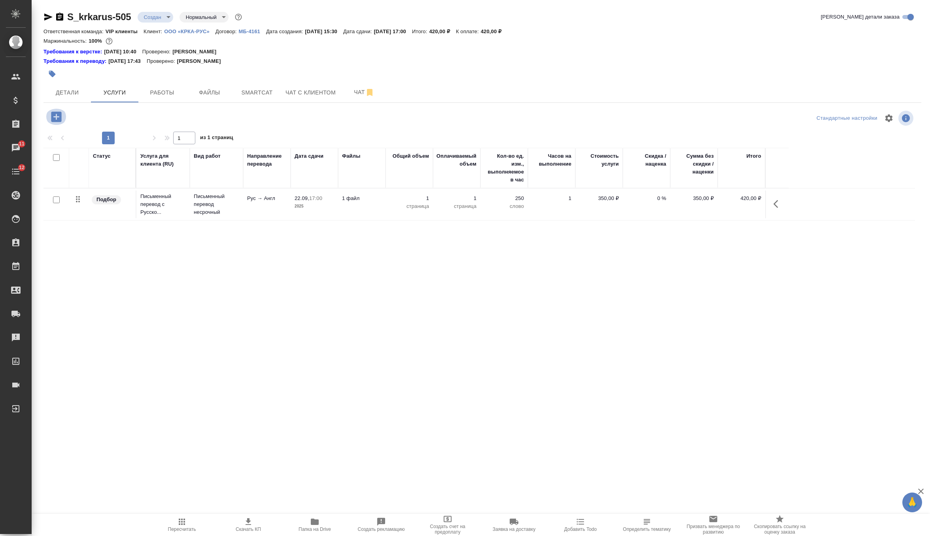
click at [56, 114] on icon "button" at bounding box center [56, 117] width 14 height 14
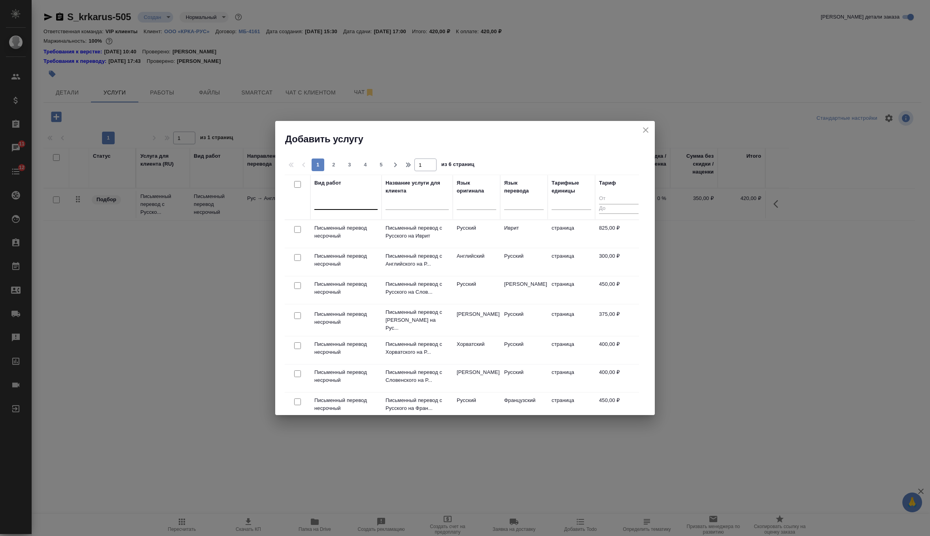
click at [346, 206] on div at bounding box center [345, 201] width 63 height 11
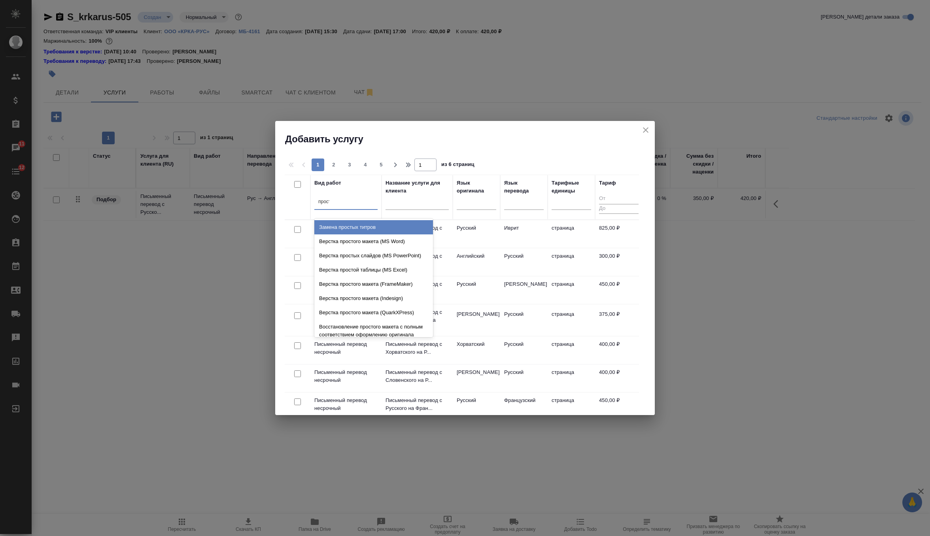
type input "просто"
click at [396, 231] on div "Верстка простого макета (MS Word)" at bounding box center [373, 227] width 119 height 14
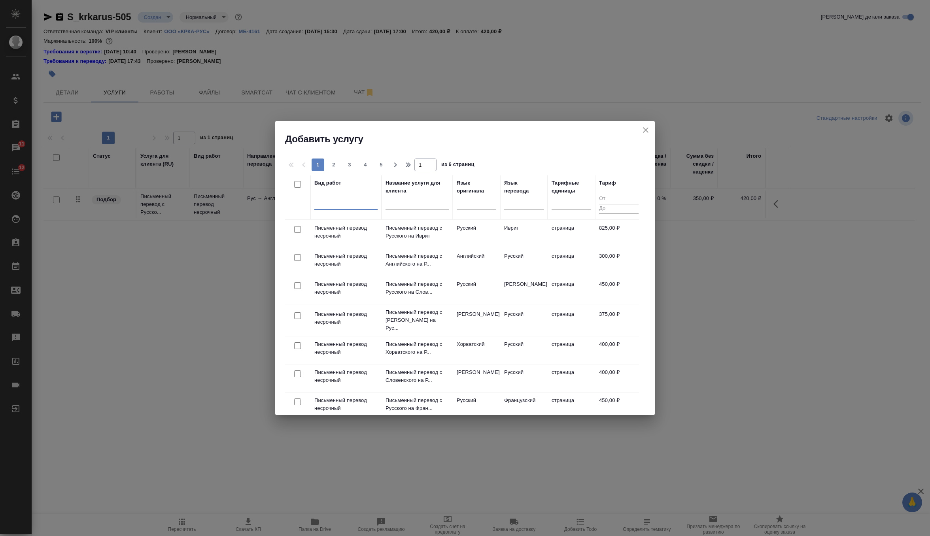
click at [349, 206] on div at bounding box center [345, 201] width 63 height 11
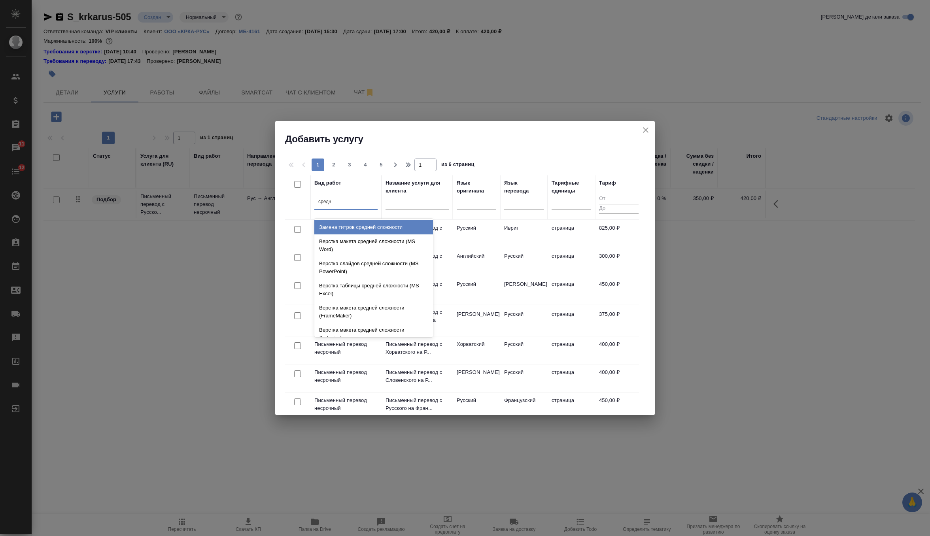
type input "средне"
click at [367, 244] on div "Верстка макета средней сложности (MS Word)" at bounding box center [373, 246] width 119 height 22
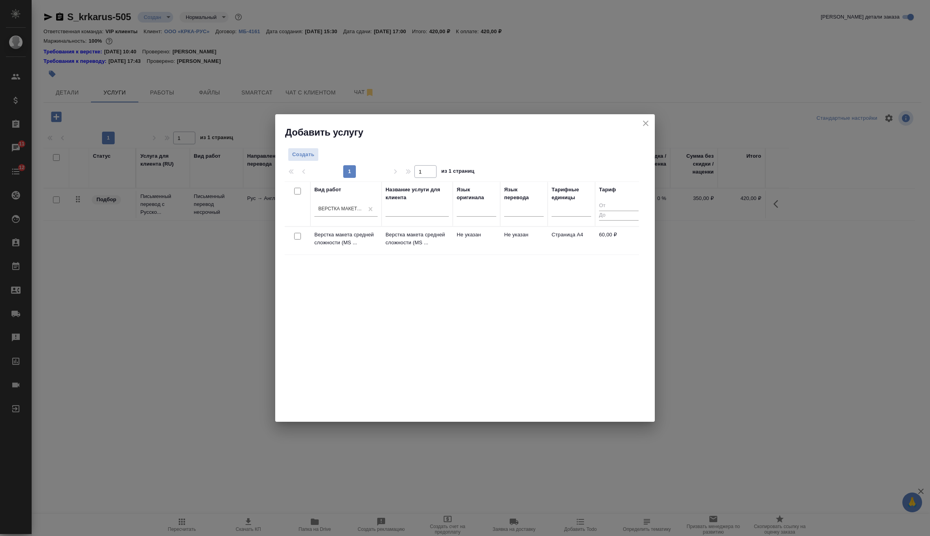
click at [296, 234] on input "checkbox" at bounding box center [297, 236] width 7 height 7
checkbox input "true"
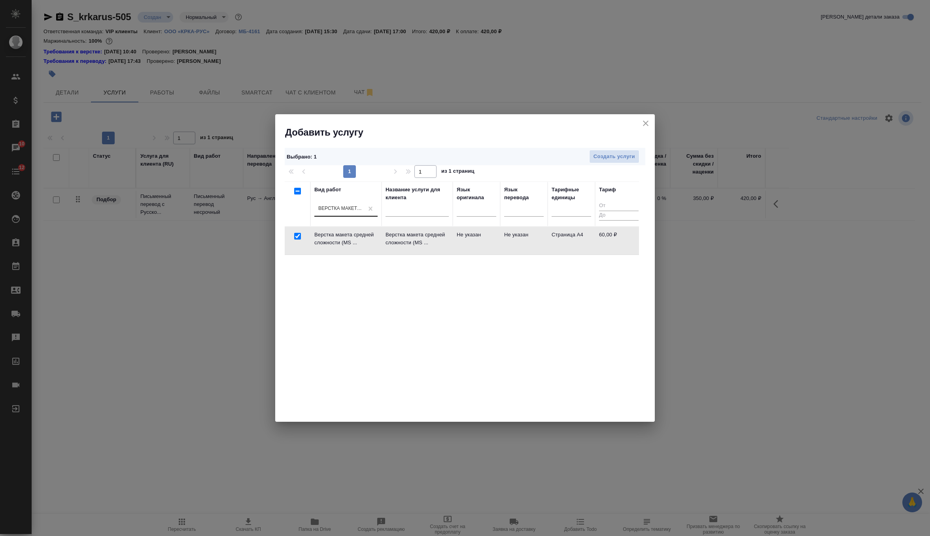
checkbox input "false"
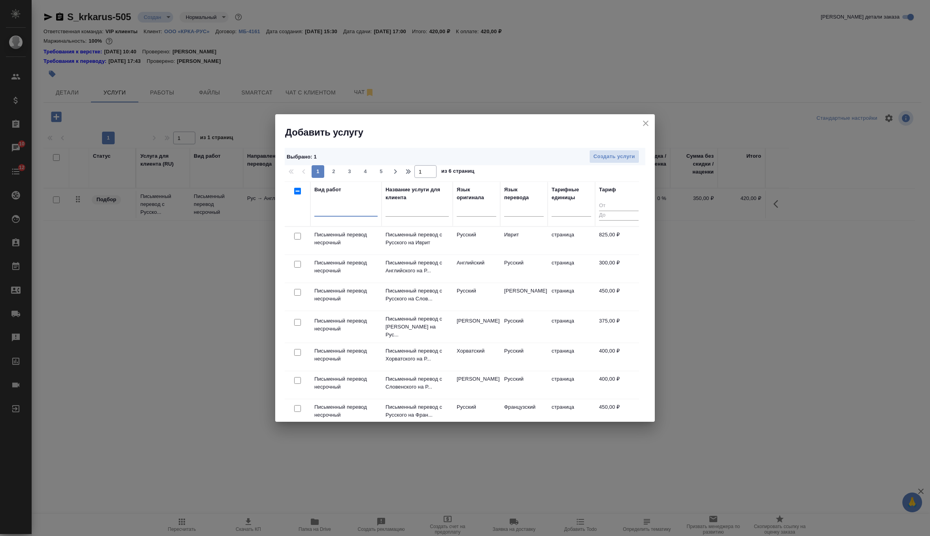
click at [338, 210] on div at bounding box center [345, 208] width 63 height 11
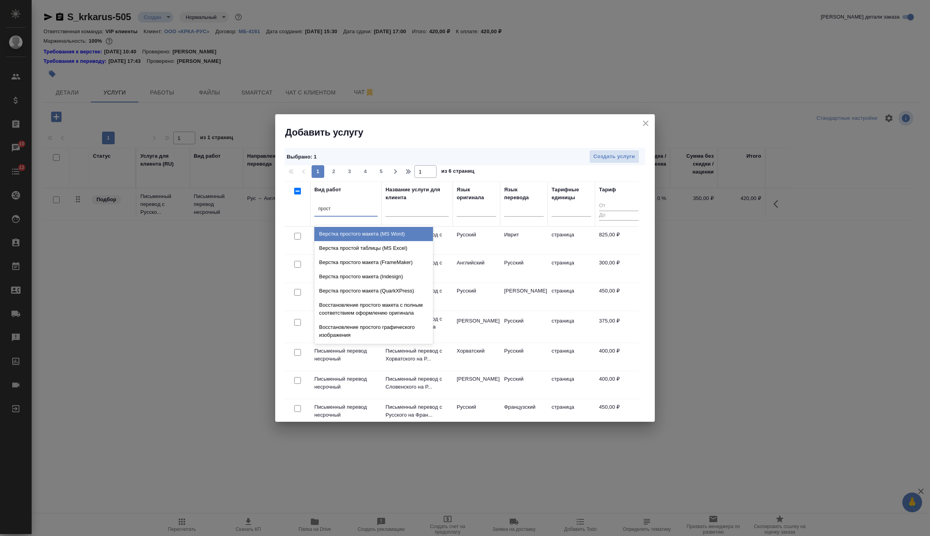
type input "просто"
click at [365, 236] on div "Верстка простого макета (MS Word)" at bounding box center [373, 234] width 119 height 14
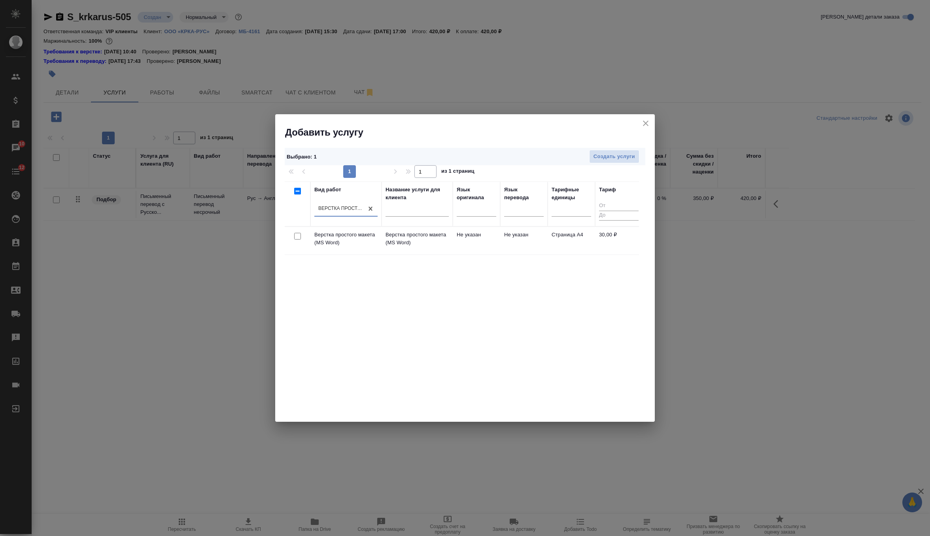
click at [297, 237] on input "checkbox" at bounding box center [297, 236] width 7 height 7
checkbox input "true"
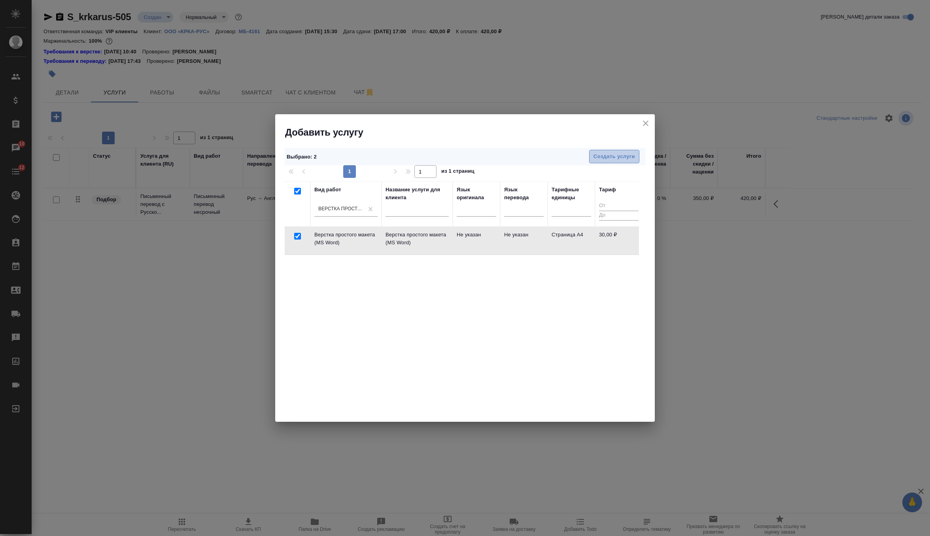
click at [609, 159] on span "Создать услуги" at bounding box center [615, 156] width 42 height 9
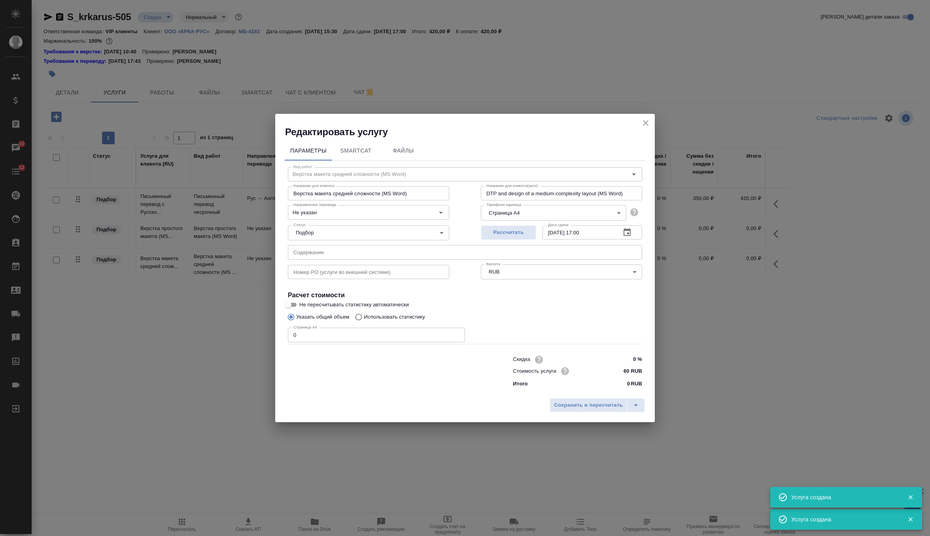
type input "Верстка макета средней сложности (MS Word)"
type input "DTP and design of a medium-complexity layout (MS Word)"
type input "60 RUB"
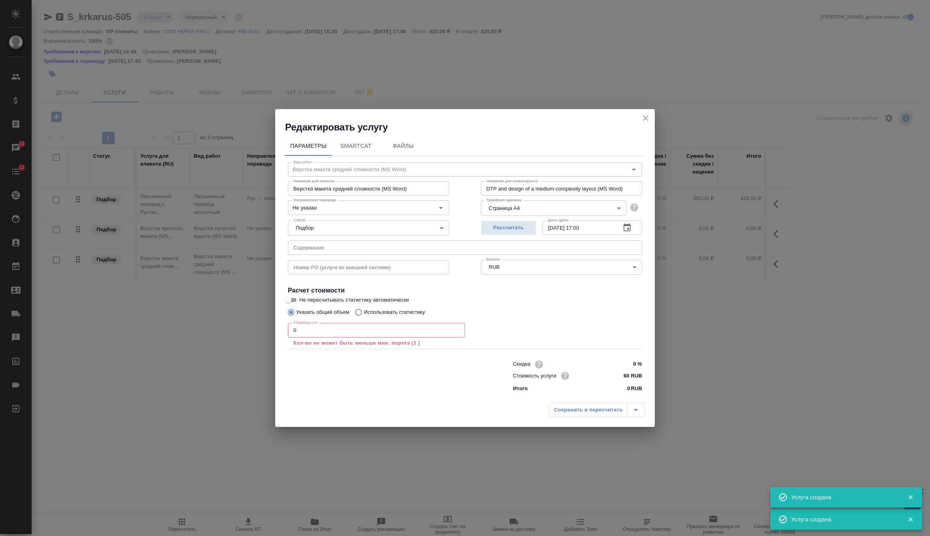
click at [395, 250] on input "text" at bounding box center [465, 247] width 354 height 14
paste input "КРКА Дехинел® Плюс (Фебантел + Пирантел + Празиквантел), таблетки для орального…"
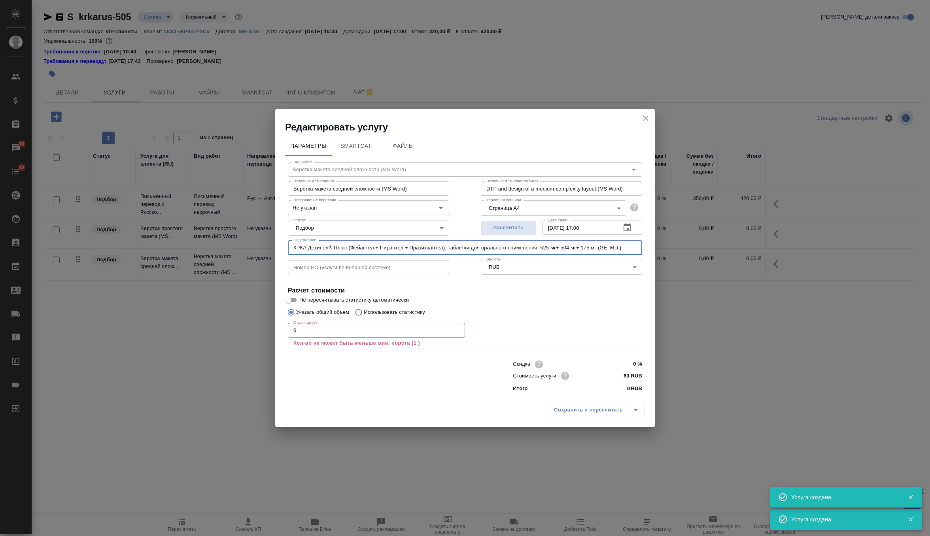
type input "КРКА Дехинел® Плюс (Фебантел + Пирантел + Празиквантел), таблетки для орального…"
click at [342, 339] on p "Кол-во не может быть меньше мин. порога (1 )" at bounding box center [376, 343] width 166 height 8
click at [350, 321] on div "Страница А4 0 Страница А4 Кол-во не может быть меньше мин. порога (1 )" at bounding box center [376, 334] width 177 height 28
click at [350, 326] on input "0" at bounding box center [376, 330] width 177 height 14
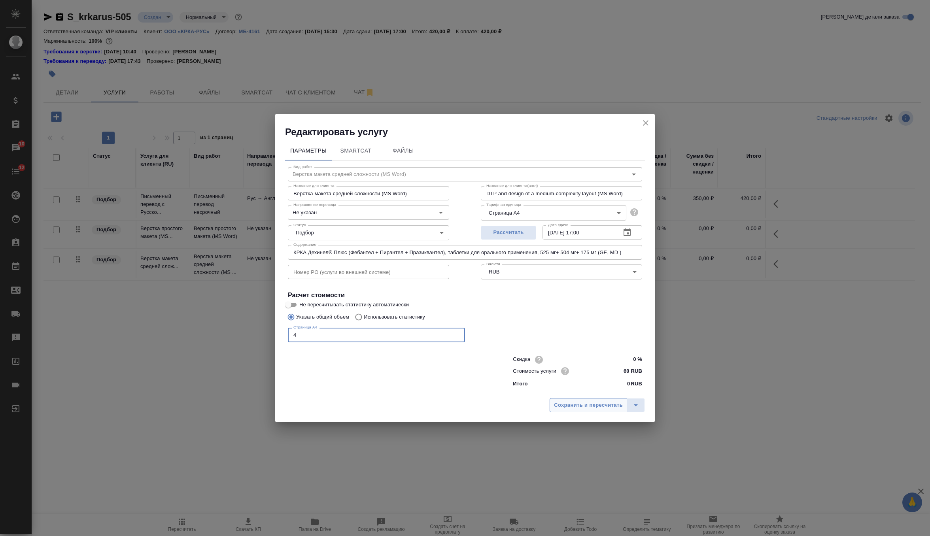
type input "4"
click at [578, 408] on span "Сохранить и пересчитать" at bounding box center [588, 405] width 69 height 9
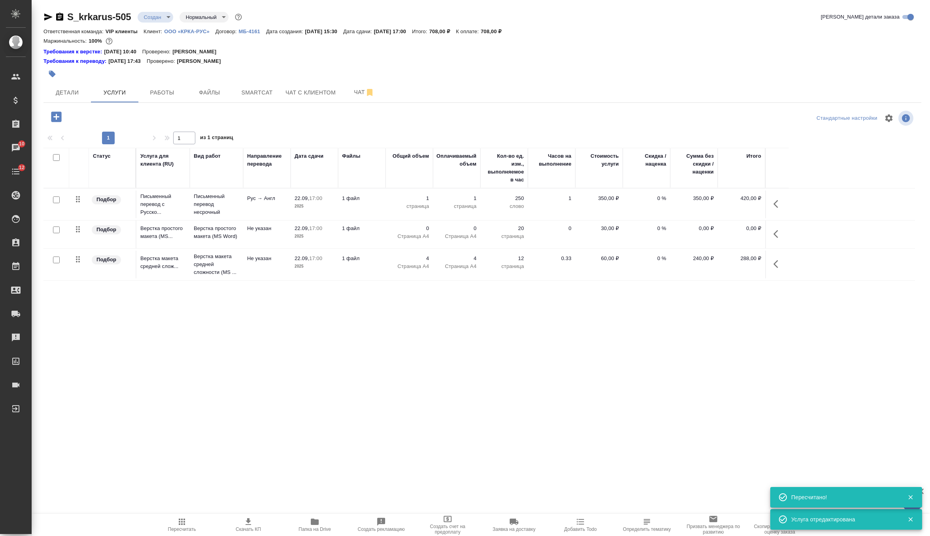
click at [774, 263] on icon "button" at bounding box center [776, 264] width 5 height 8
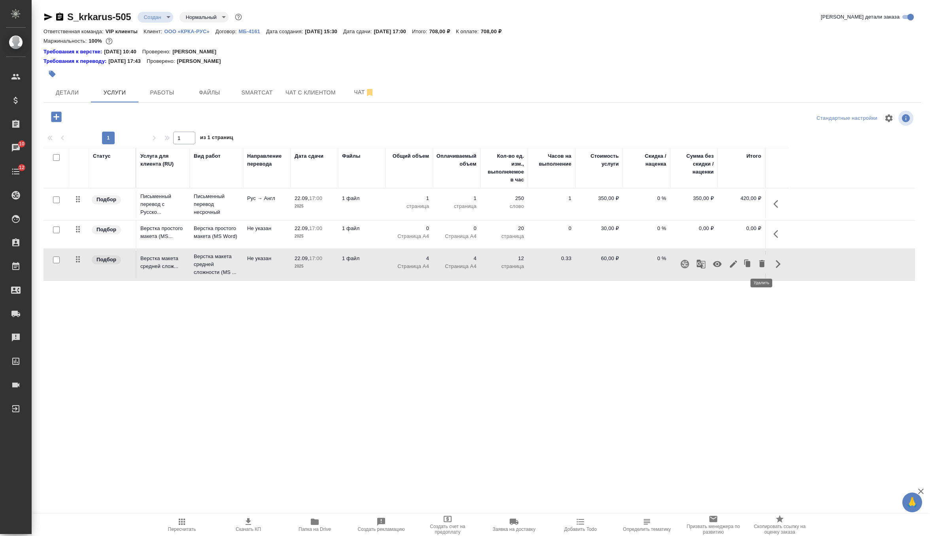
click at [761, 265] on icon "button" at bounding box center [762, 263] width 6 height 7
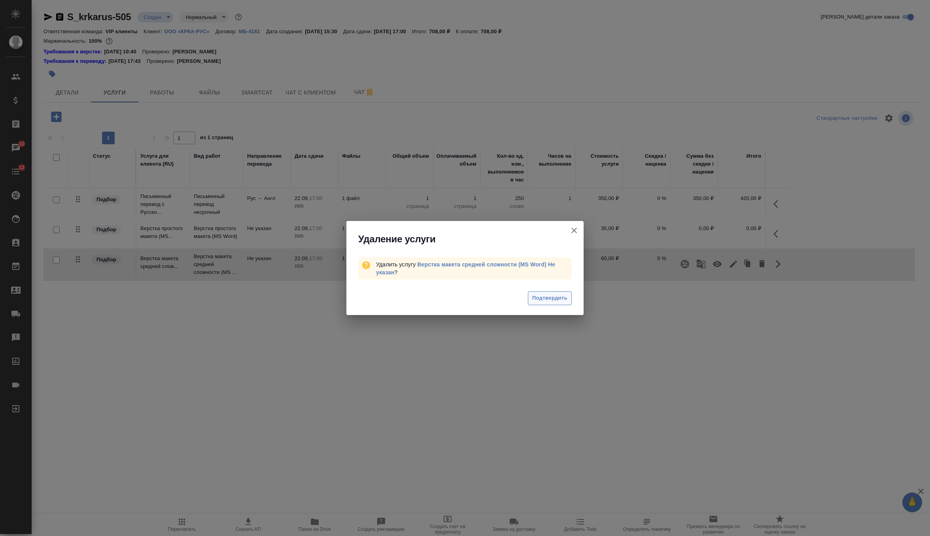
click at [554, 295] on span "Подтвердить" at bounding box center [549, 298] width 35 height 9
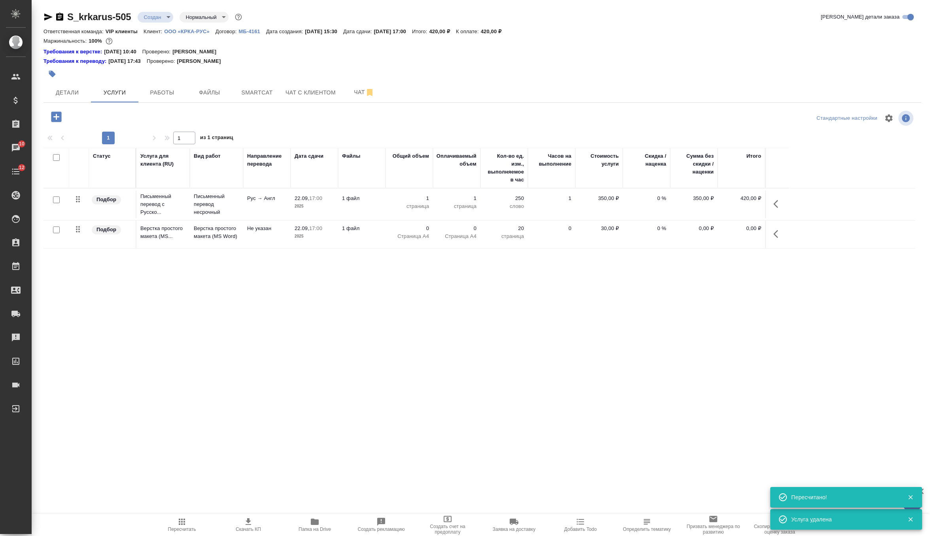
click at [546, 234] on td "0" at bounding box center [551, 235] width 47 height 28
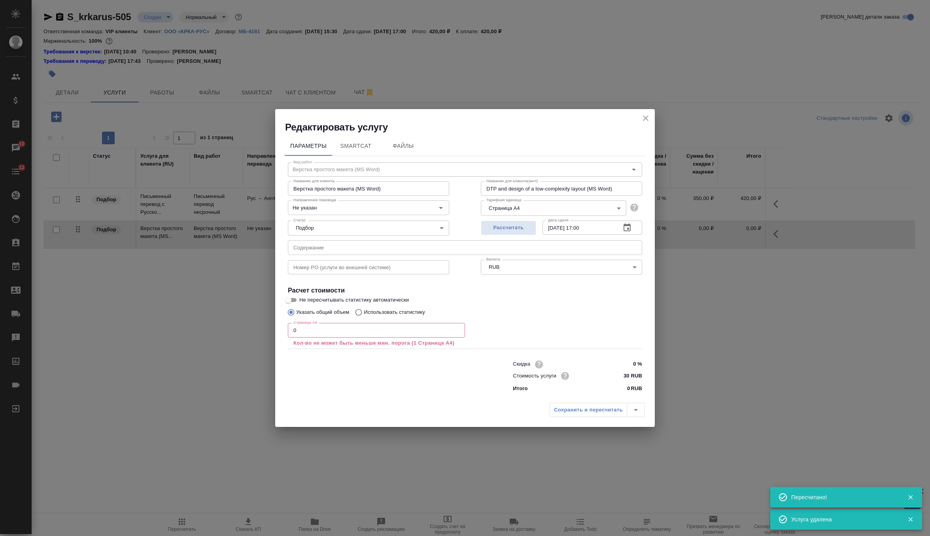
click at [384, 331] on input "0" at bounding box center [376, 330] width 177 height 14
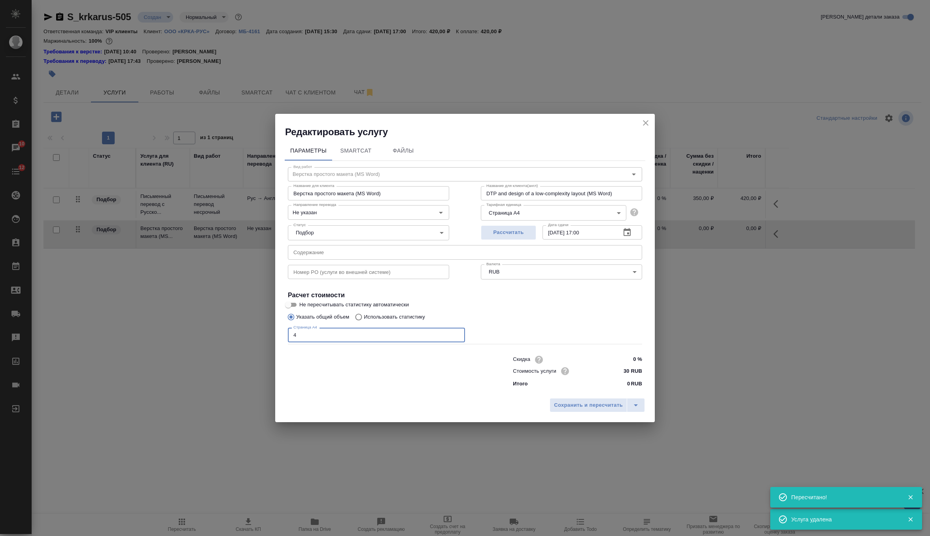
type input "4"
click at [450, 255] on input "text" at bounding box center [465, 252] width 354 height 14
paste input "КРКА Дехинел® Плюс (Фебантел + Пирантел + Празиквантел), таблетки для орального…"
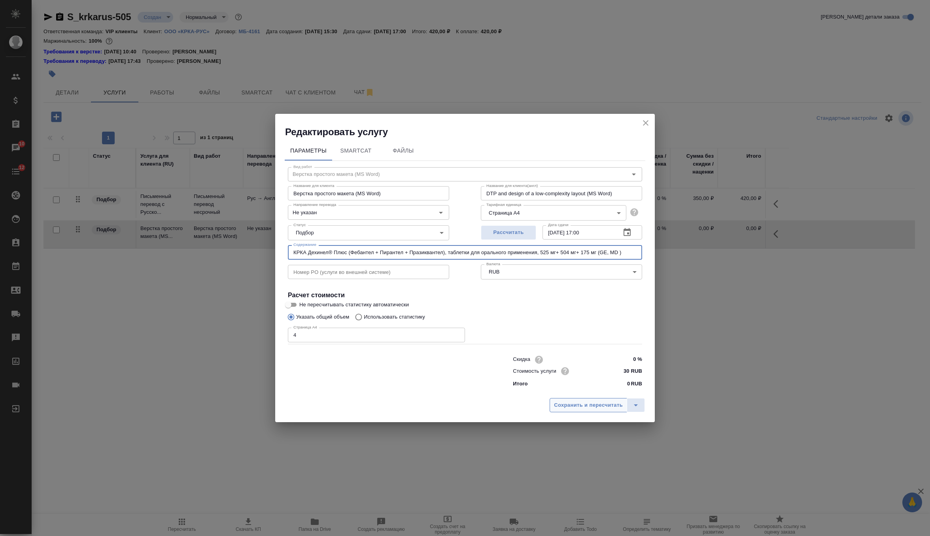
type input "КРКА Дехинел® Плюс (Фебантел + Пирантел + Празиквантел), таблетки для орального…"
click at [590, 407] on span "Сохранить и пересчитать" at bounding box center [588, 405] width 69 height 9
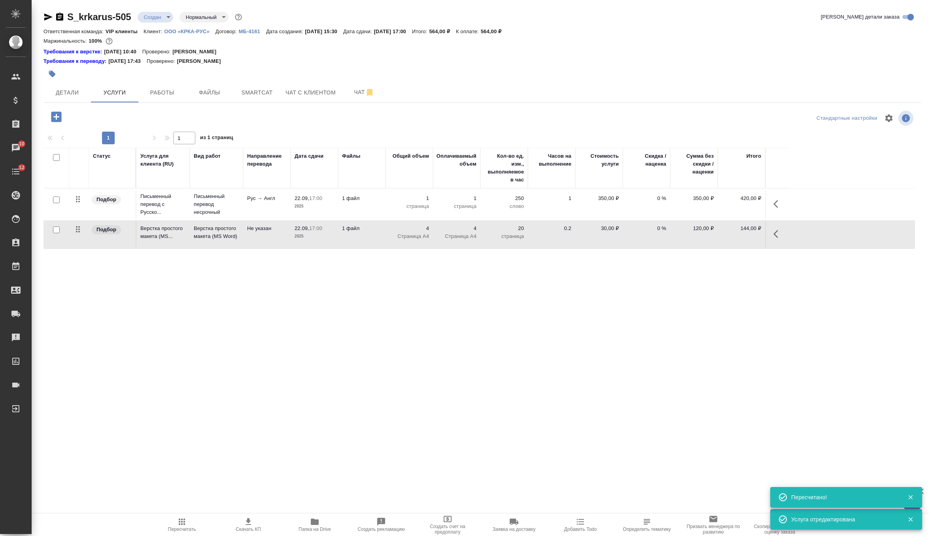
click at [59, 201] on input "checkbox" at bounding box center [56, 200] width 7 height 7
checkbox input "true"
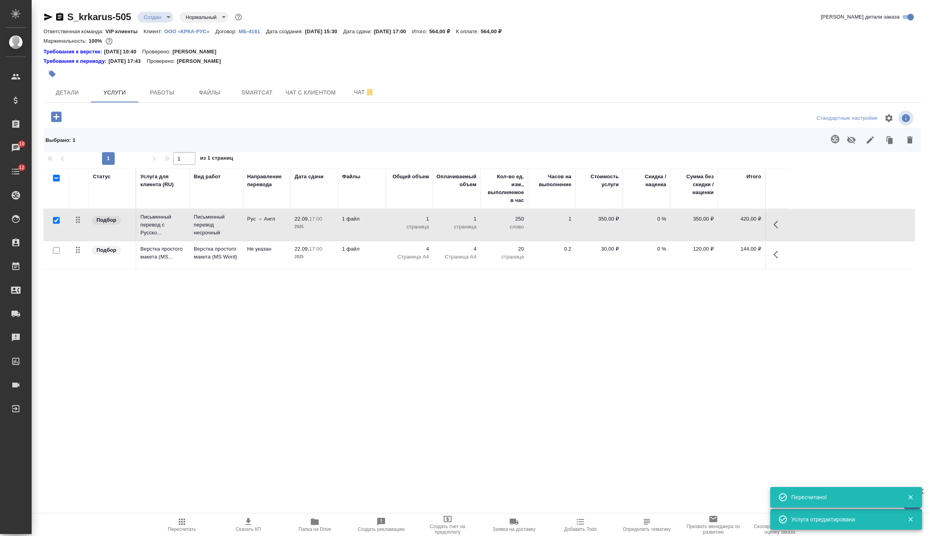
click at [826, 140] on button "button" at bounding box center [835, 139] width 19 height 19
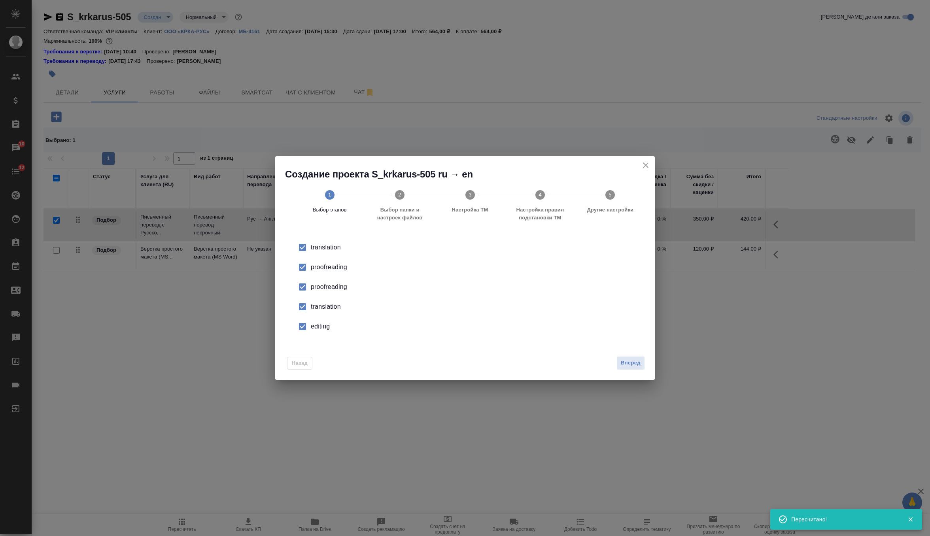
click at [330, 288] on div "proofreading" at bounding box center [473, 286] width 325 height 9
click at [330, 300] on li "translation" at bounding box center [465, 307] width 354 height 20
click at [322, 325] on div "editing" at bounding box center [473, 326] width 325 height 9
click at [632, 365] on span "Вперед" at bounding box center [631, 363] width 20 height 9
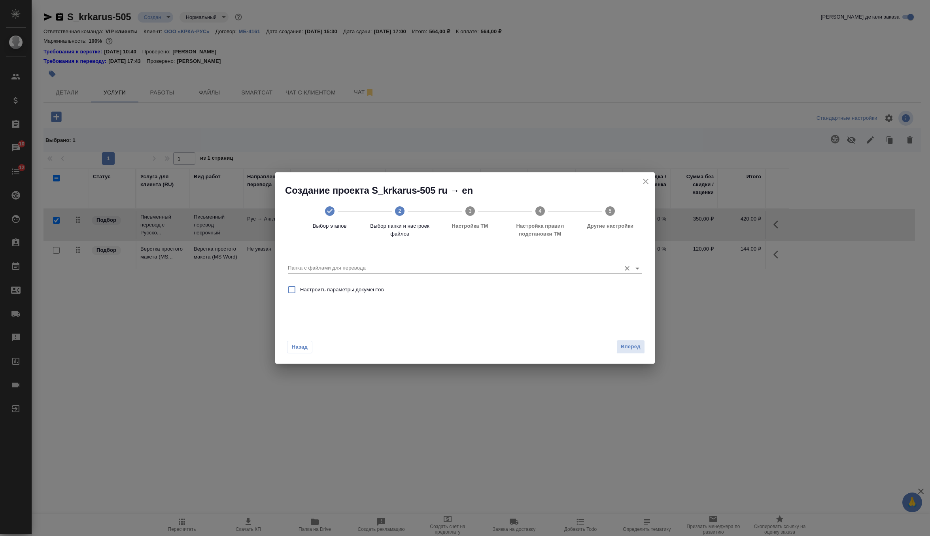
click at [604, 268] on input "Папка с файлами для перевода" at bounding box center [452, 267] width 329 height 9
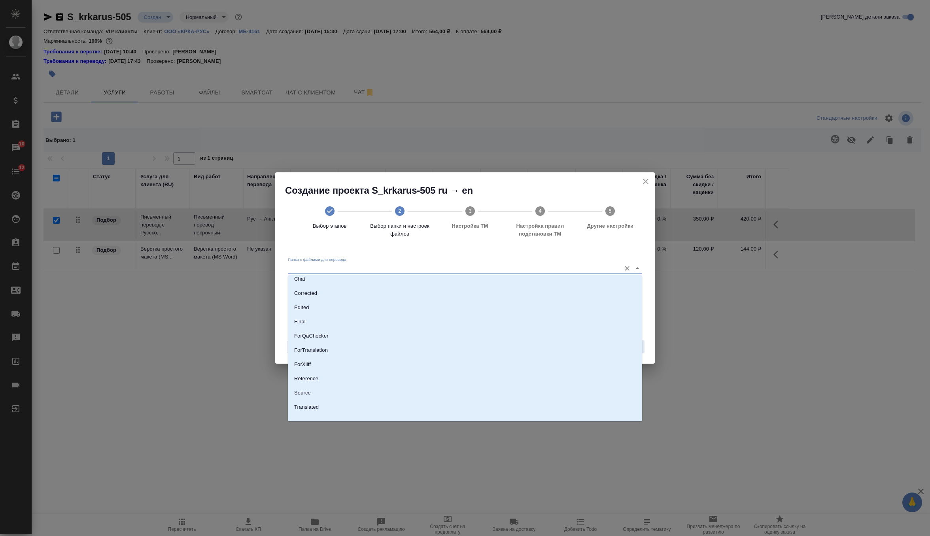
scroll to position [41, 0]
click at [401, 385] on li "Source" at bounding box center [465, 385] width 354 height 14
type input "Source"
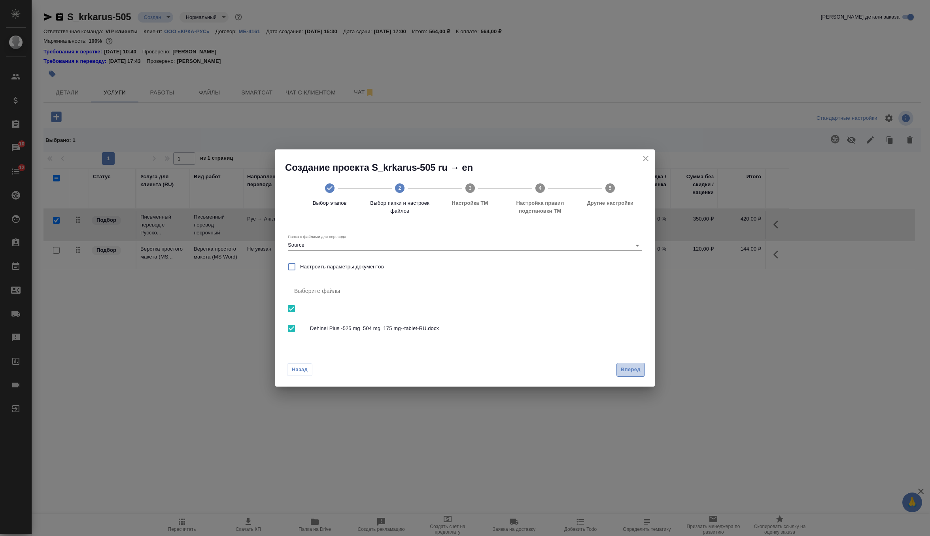
click at [617, 371] on button "Вперед" at bounding box center [631, 370] width 28 height 14
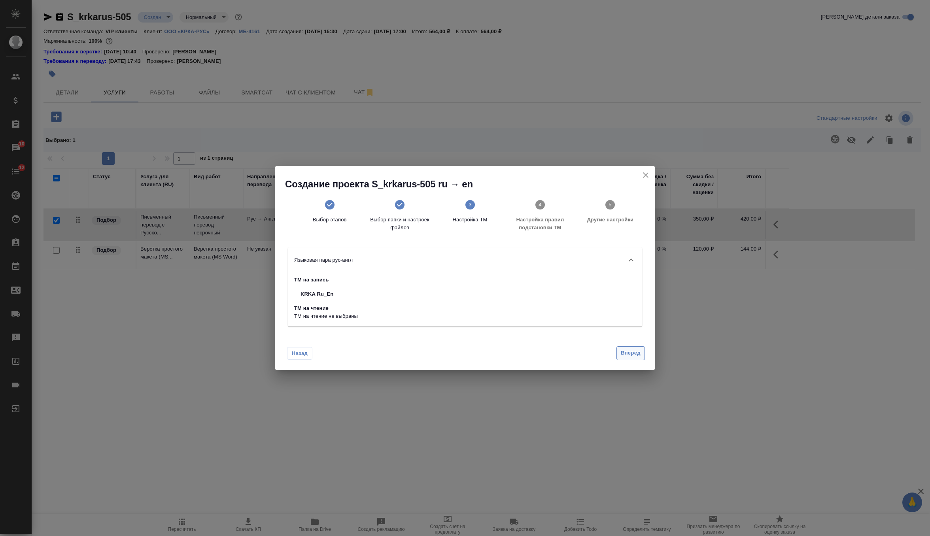
click at [628, 349] on span "Вперед" at bounding box center [631, 353] width 20 height 9
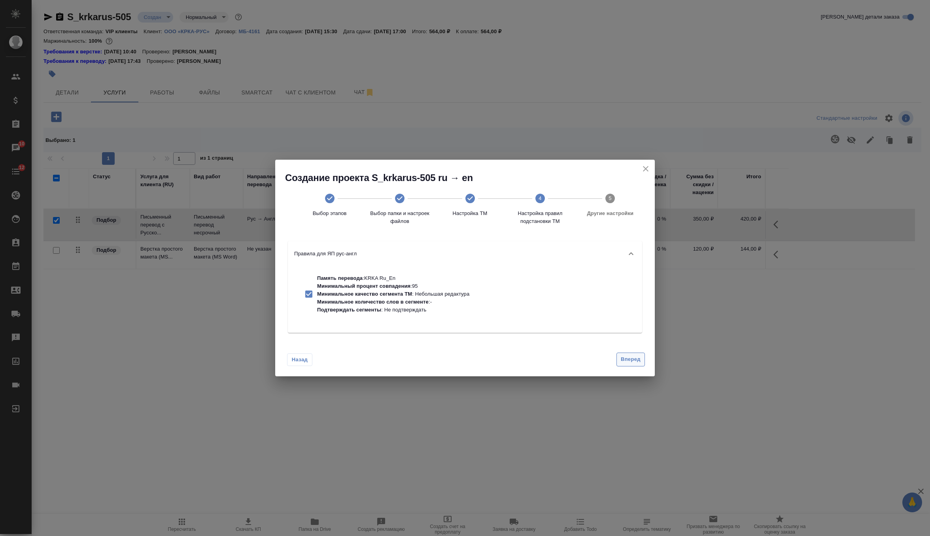
click at [628, 354] on button "Вперед" at bounding box center [631, 360] width 28 height 14
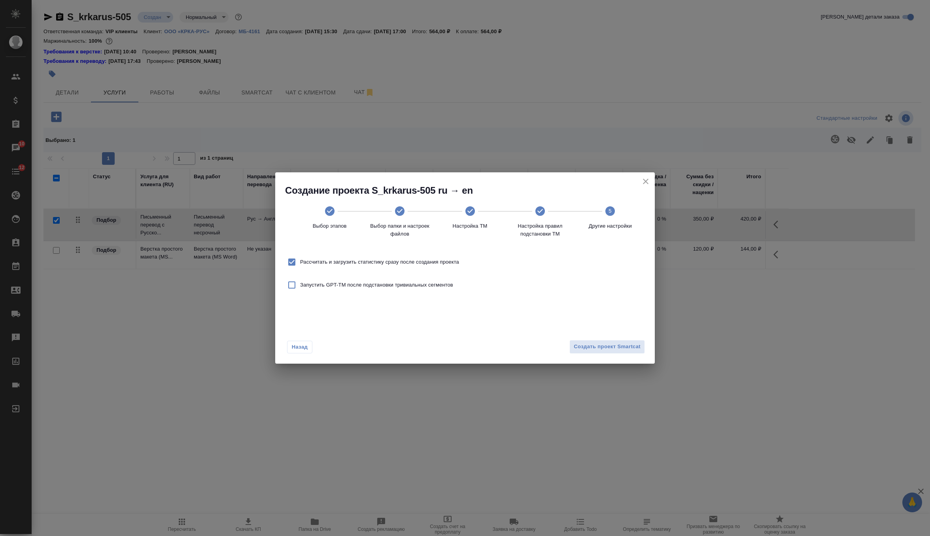
click at [431, 268] on label "Рассчитать и загрузить статистику сразу после создания проекта" at bounding box center [372, 262] width 176 height 17
click at [300, 268] on input "Рассчитать и загрузить статистику сразу после создания проекта" at bounding box center [292, 262] width 17 height 17
checkbox input "false"
click at [593, 350] on span "Создать проект Smartcat" at bounding box center [607, 347] width 67 height 9
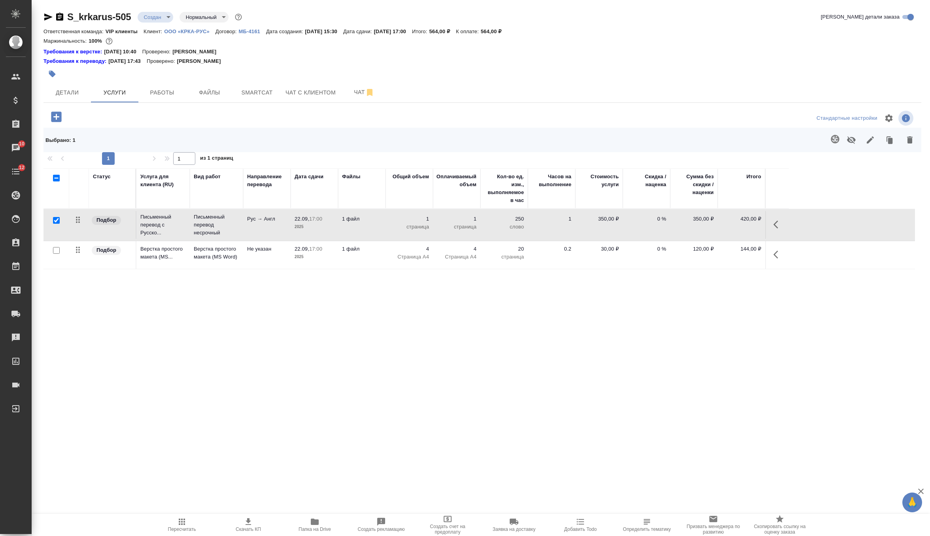
click at [392, 232] on td "1 страница" at bounding box center [409, 225] width 47 height 28
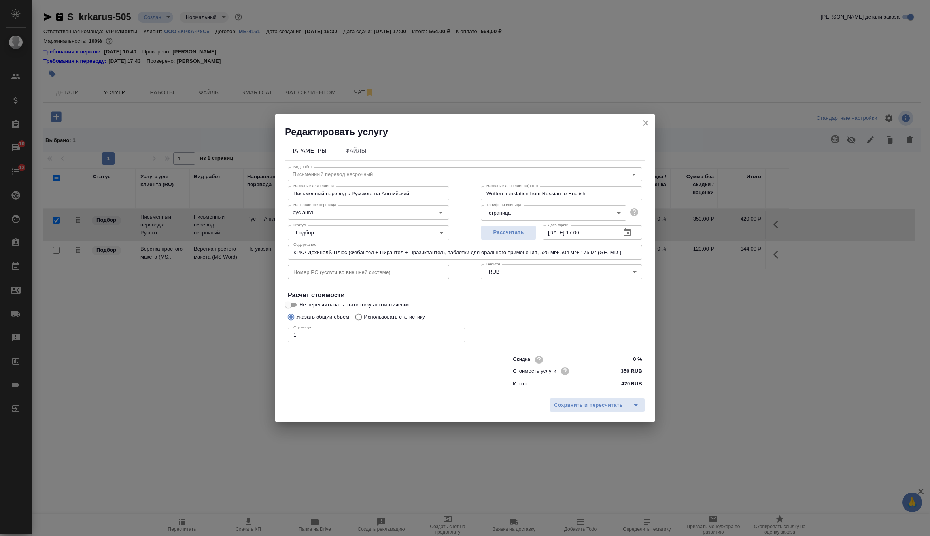
click at [352, 331] on input "1" at bounding box center [376, 335] width 177 height 14
type input "4"
click at [577, 403] on span "Сохранить и пересчитать" at bounding box center [588, 405] width 69 height 9
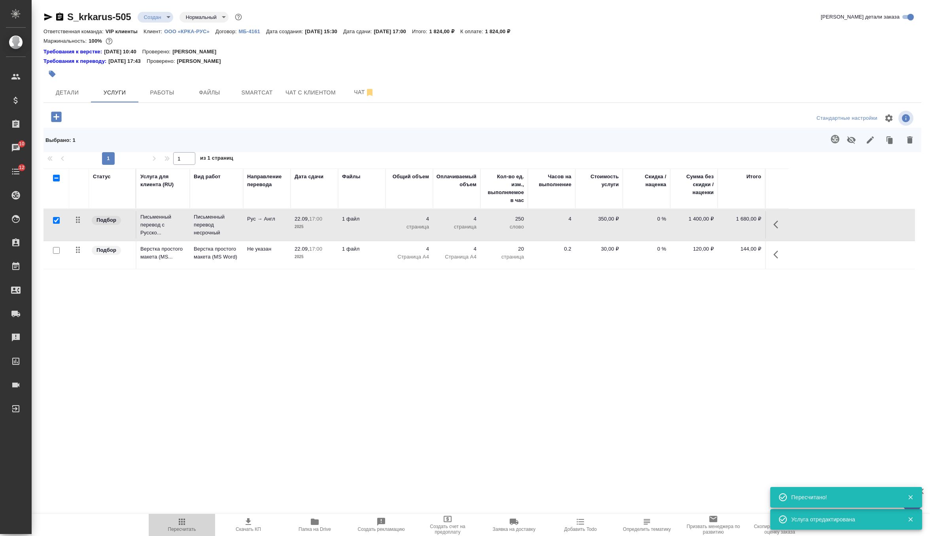
click at [173, 527] on span "Пересчитать" at bounding box center [182, 530] width 28 height 6
drag, startPoint x: 513, startPoint y: 30, endPoint x: 557, endPoint y: 30, distance: 44.3
click at [557, 30] on div "Ответственная команда: VIP клиенты Клиент: ООО «КРКА-РУС» Договор: МБ-4161 Дата…" at bounding box center [483, 30] width 878 height 9
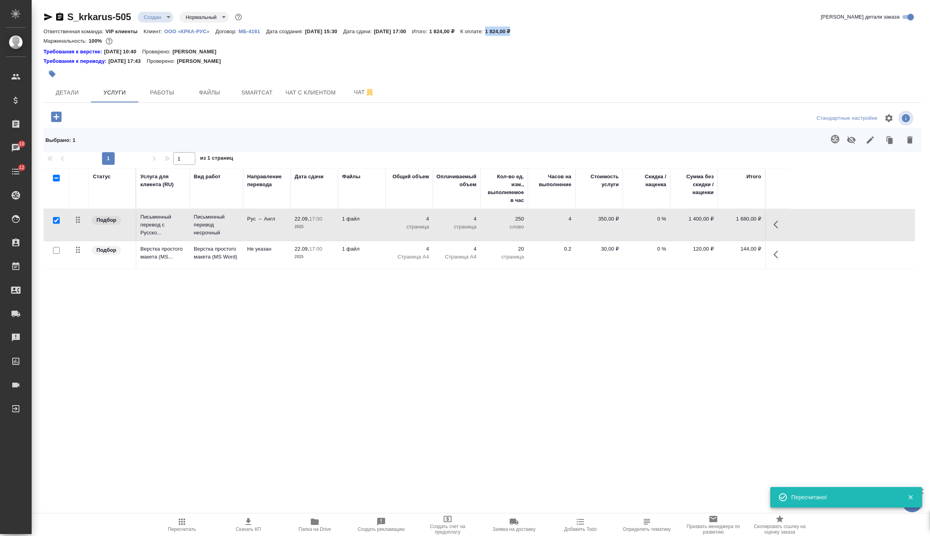
copy p "1 824,00 ₽"
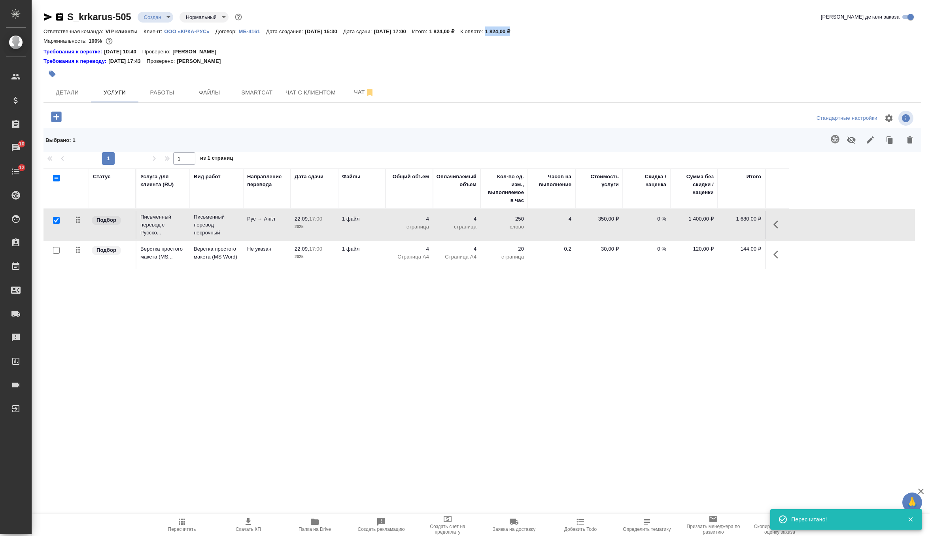
click at [159, 19] on body "🙏 .cls-1 fill:#fff; AWATERA Zverzhanovskaya Diana Клиенты Спецификации Заказы 1…" at bounding box center [465, 268] width 930 height 536
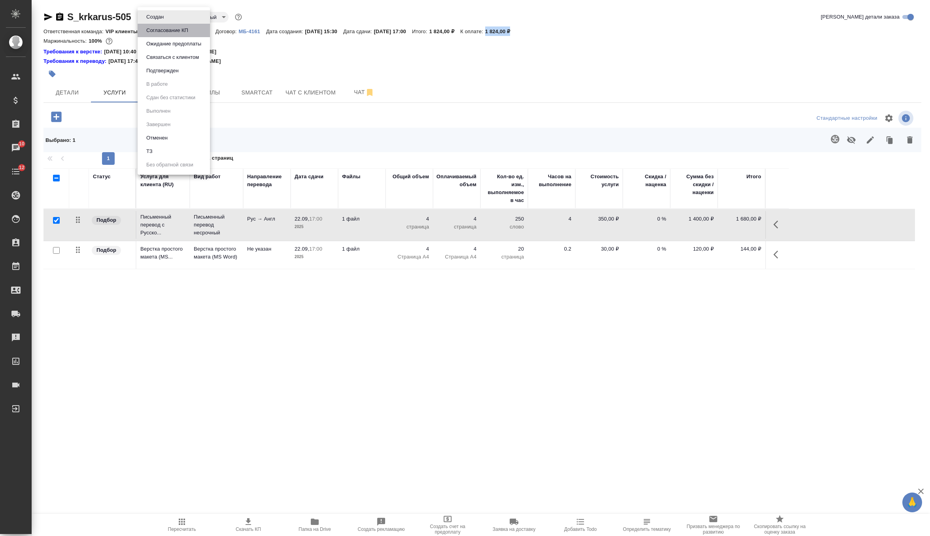
click at [174, 31] on button "Согласование КП" at bounding box center [167, 30] width 47 height 9
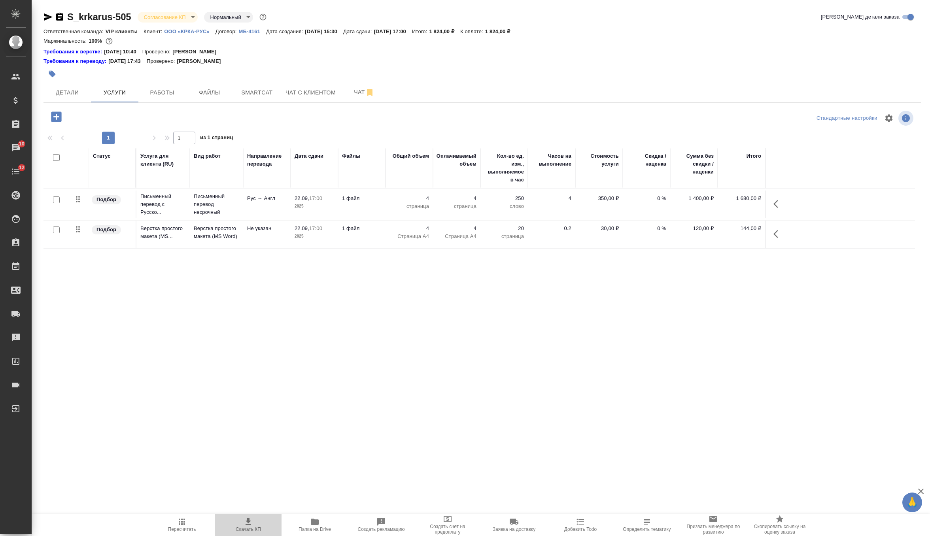
click at [246, 522] on icon "button" at bounding box center [249, 522] width 6 height 7
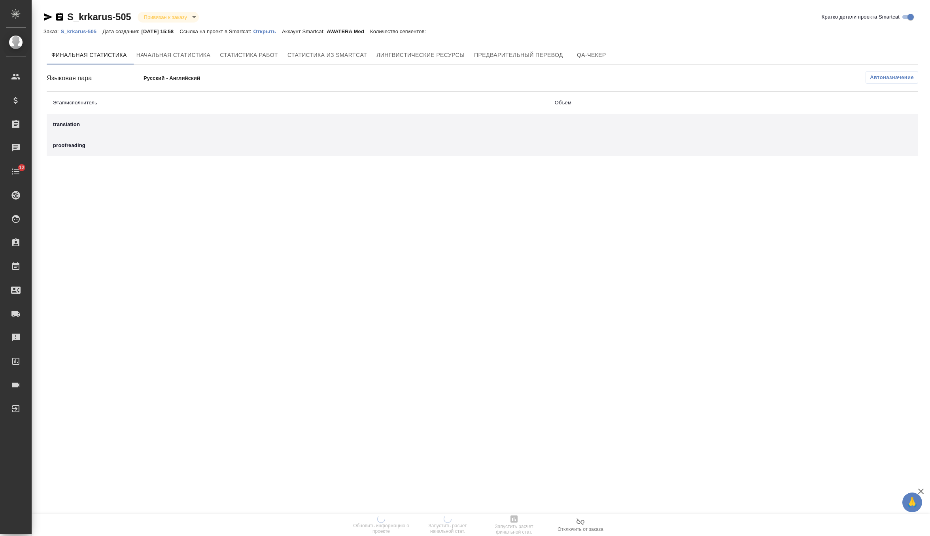
click at [273, 32] on p "Открыть" at bounding box center [268, 31] width 28 height 6
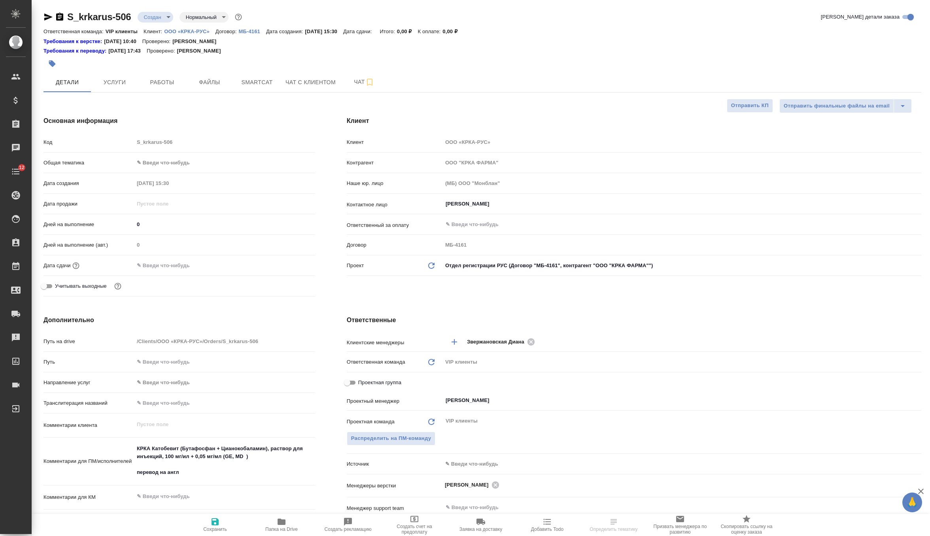
select select "RU"
click at [177, 261] on input "text" at bounding box center [168, 265] width 69 height 11
click at [293, 265] on icon "button" at bounding box center [292, 265] width 7 height 8
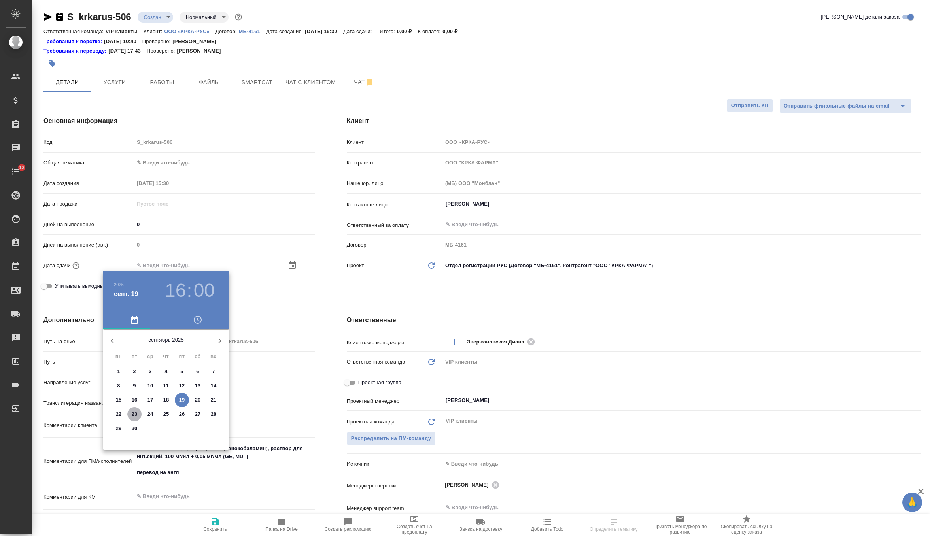
click at [134, 414] on p "23" at bounding box center [135, 415] width 6 height 8
type input "[DATE] 16:00"
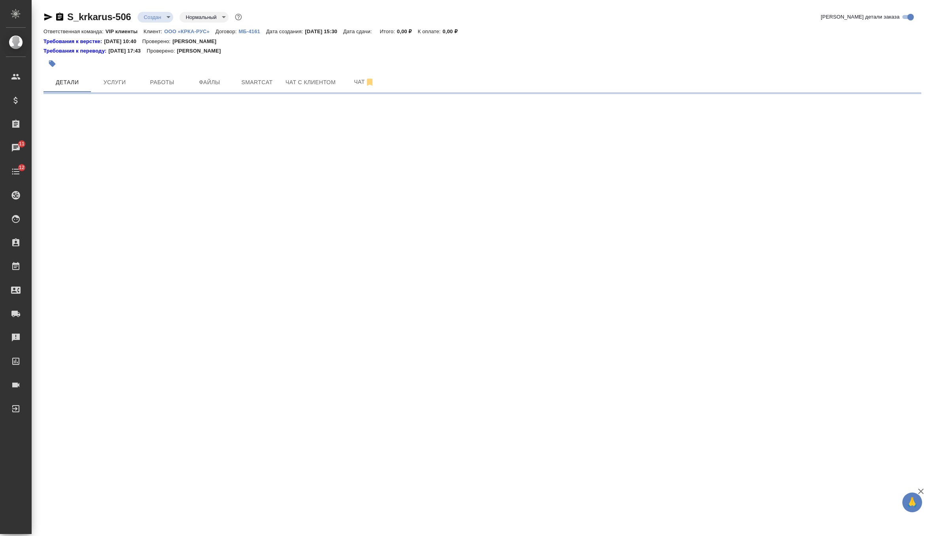
select select "RU"
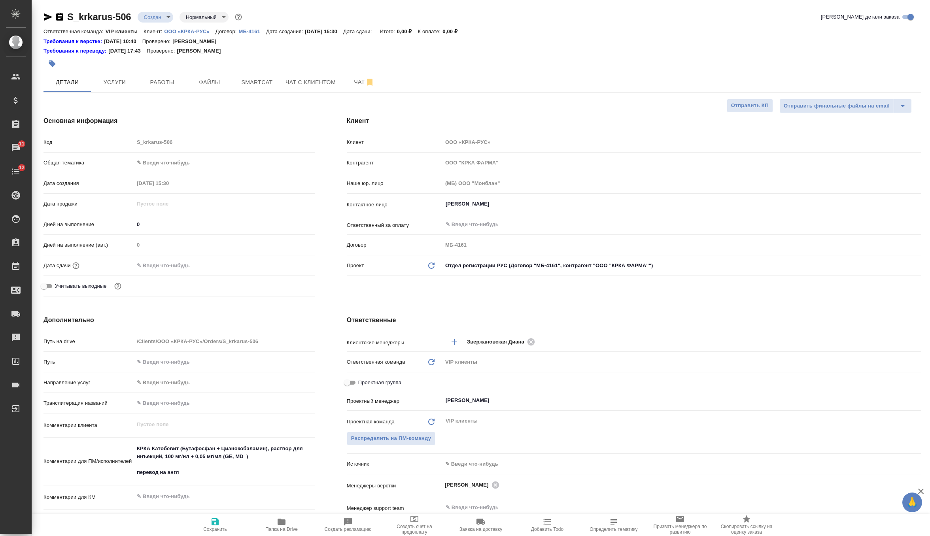
type textarea "x"
click at [191, 267] on input "text" at bounding box center [168, 265] width 69 height 11
click at [291, 267] on icon "button" at bounding box center [292, 264] width 9 height 9
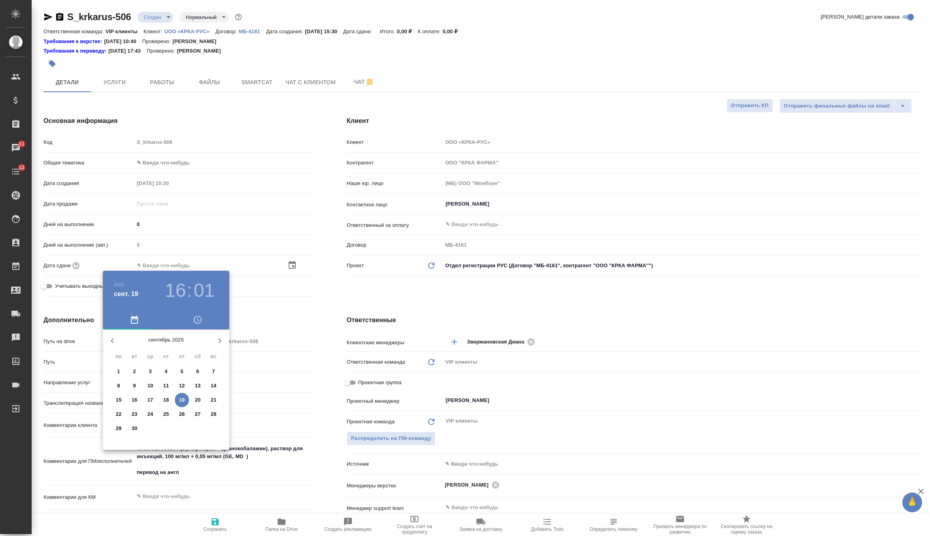
click at [134, 416] on p "23" at bounding box center [135, 415] width 6 height 8
type input "23.09.2025 16:01"
type textarea "x"
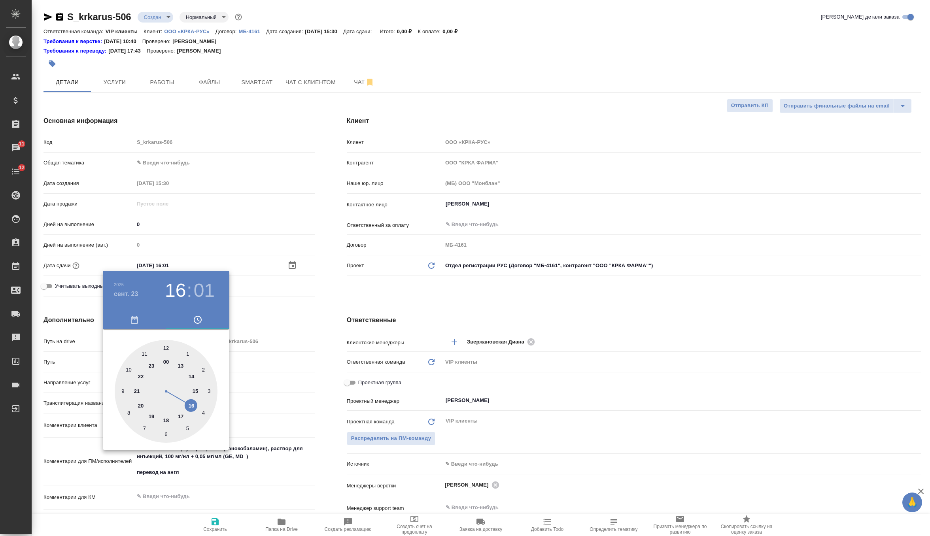
type input "23.09.2025 17:01"
type textarea "x"
click at [184, 416] on div at bounding box center [166, 391] width 103 height 103
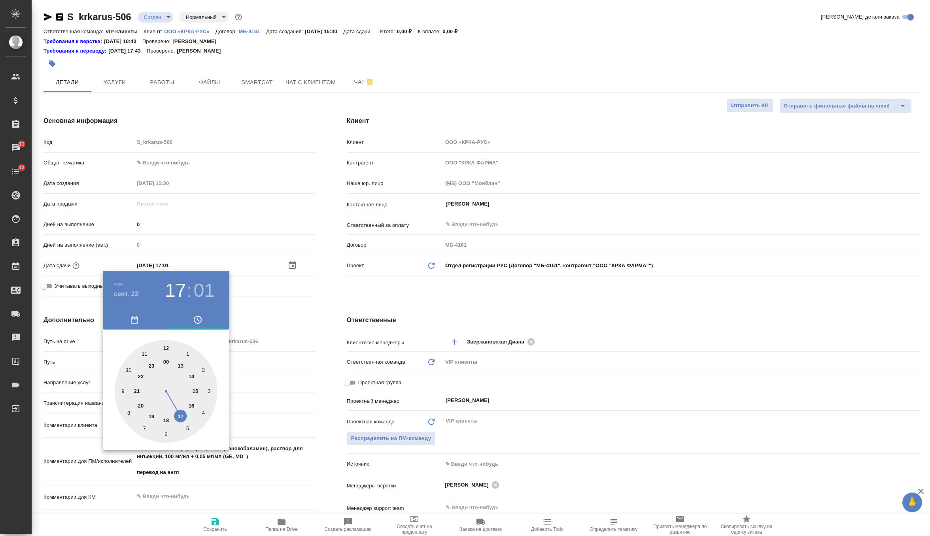
type textarea "x"
click at [164, 346] on div at bounding box center [166, 391] width 103 height 103
type input "23.09.2025 17:59"
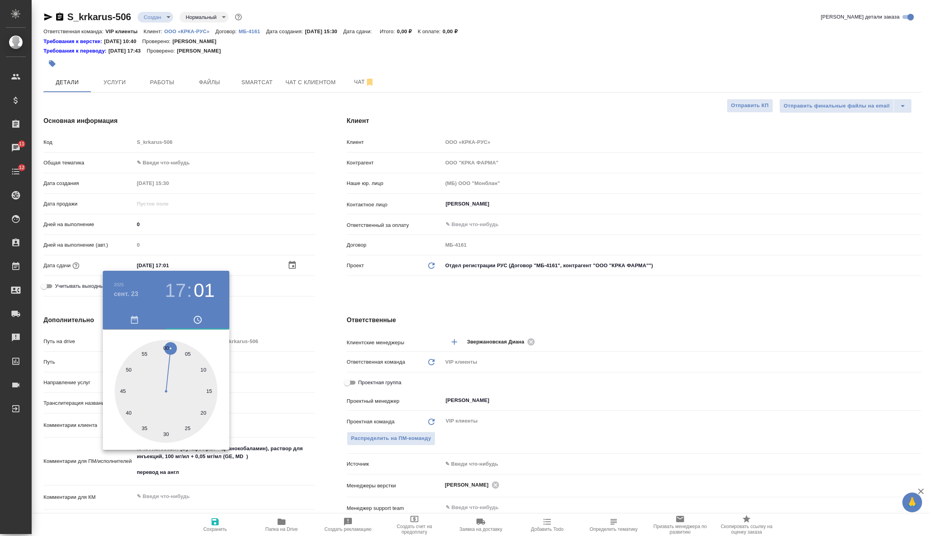
type textarea "x"
click at [168, 349] on div at bounding box center [166, 391] width 103 height 103
type input "[DATE] 17:00"
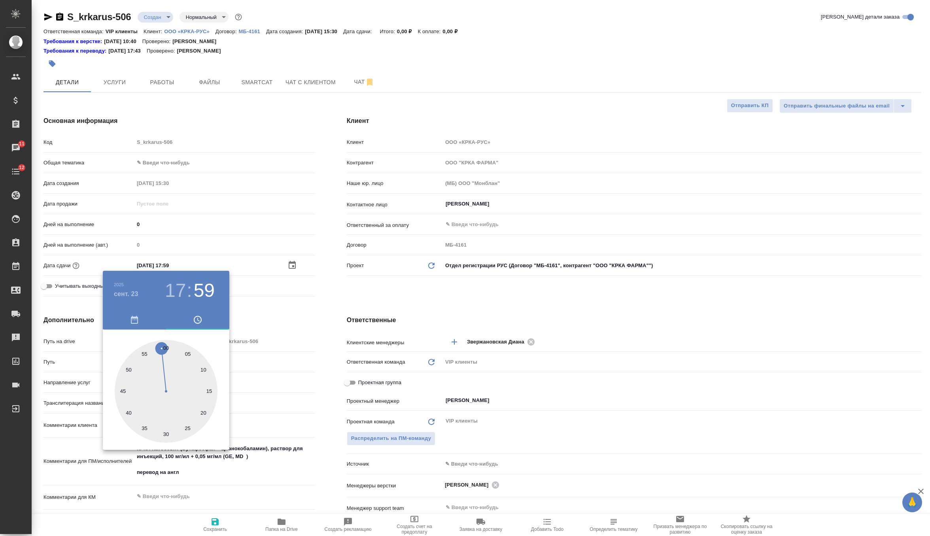
type textarea "x"
click at [311, 304] on div at bounding box center [465, 268] width 930 height 536
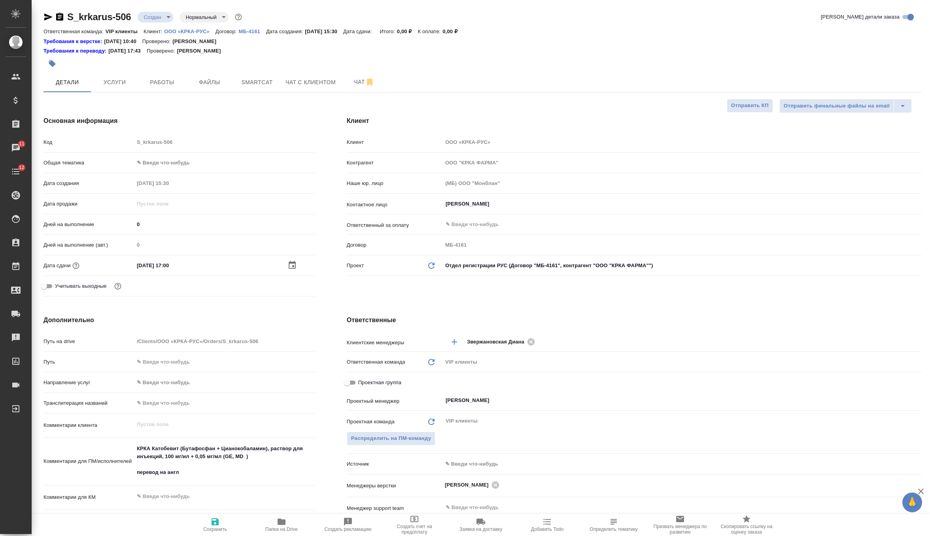
click at [218, 523] on icon "button" at bounding box center [215, 522] width 7 height 7
type textarea "x"
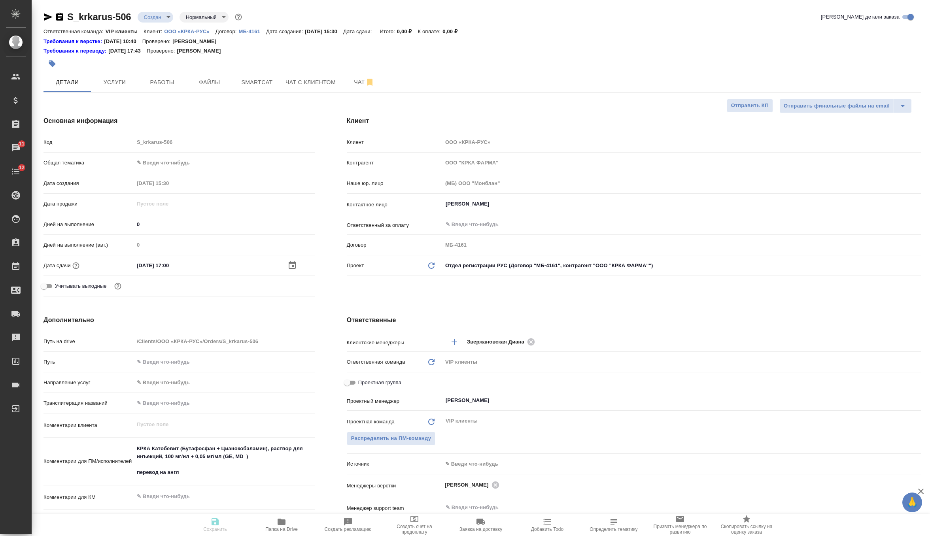
type textarea "x"
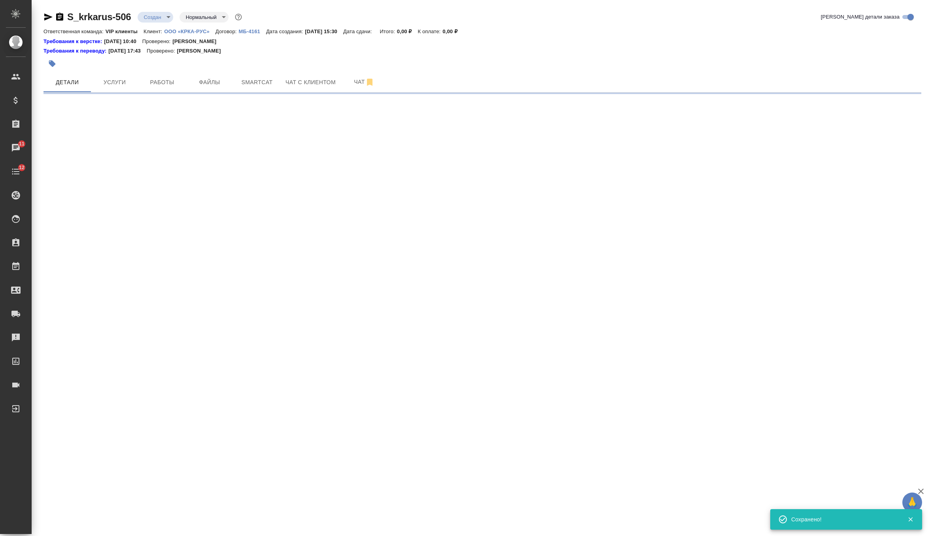
select select "RU"
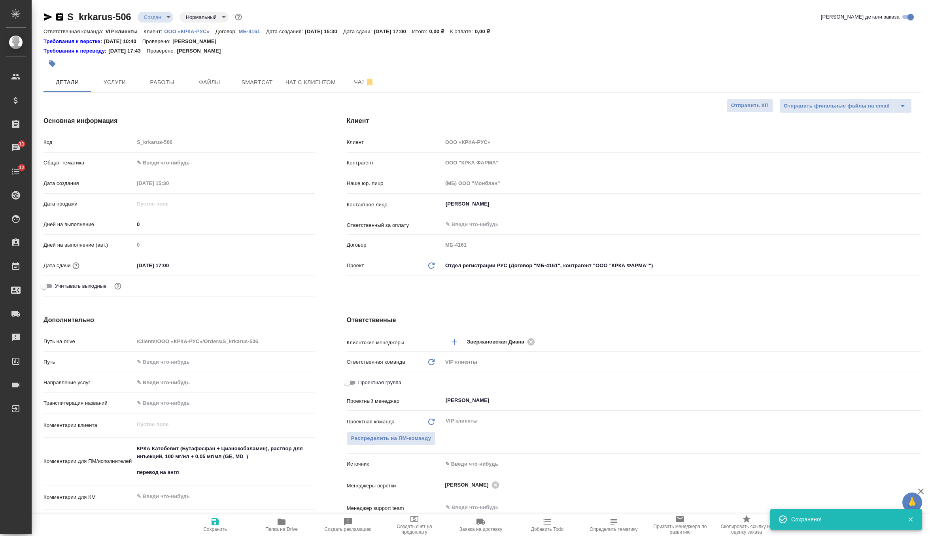
type textarea "x"
click at [117, 92] on button "Услуги" at bounding box center [114, 82] width 47 height 20
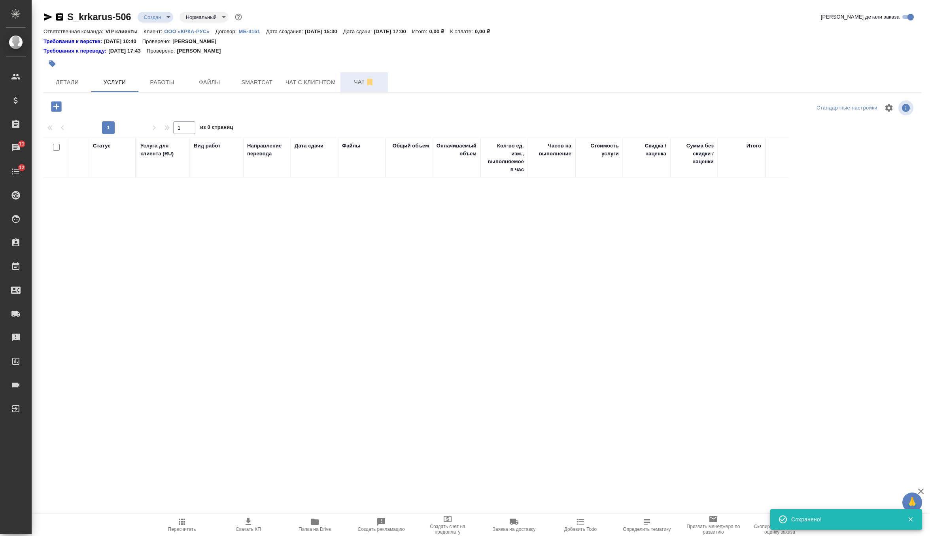
click at [361, 89] on button "Чат" at bounding box center [364, 82] width 47 height 20
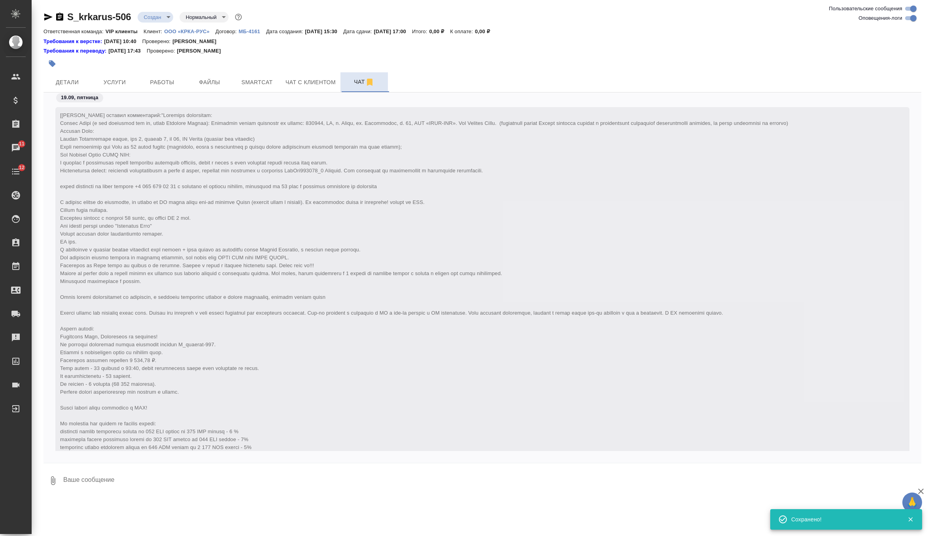
scroll to position [262, 0]
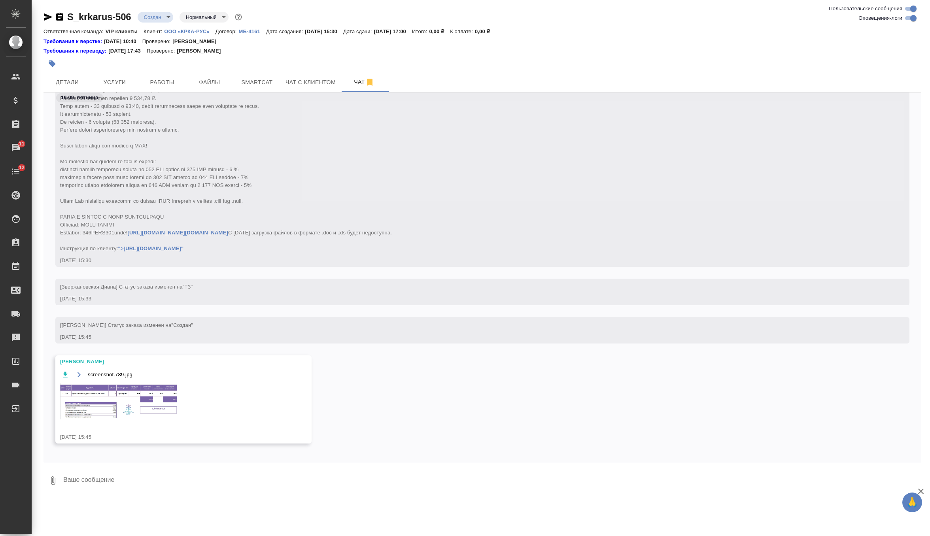
click at [124, 419] on img at bounding box center [119, 402] width 119 height 36
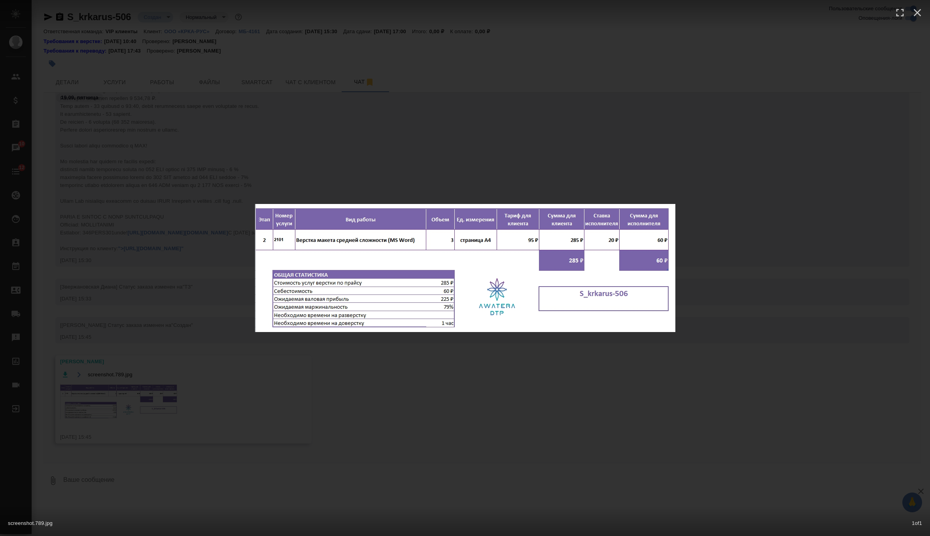
click at [368, 147] on div "screenshot.789.jpg 1 of 1" at bounding box center [465, 268] width 930 height 536
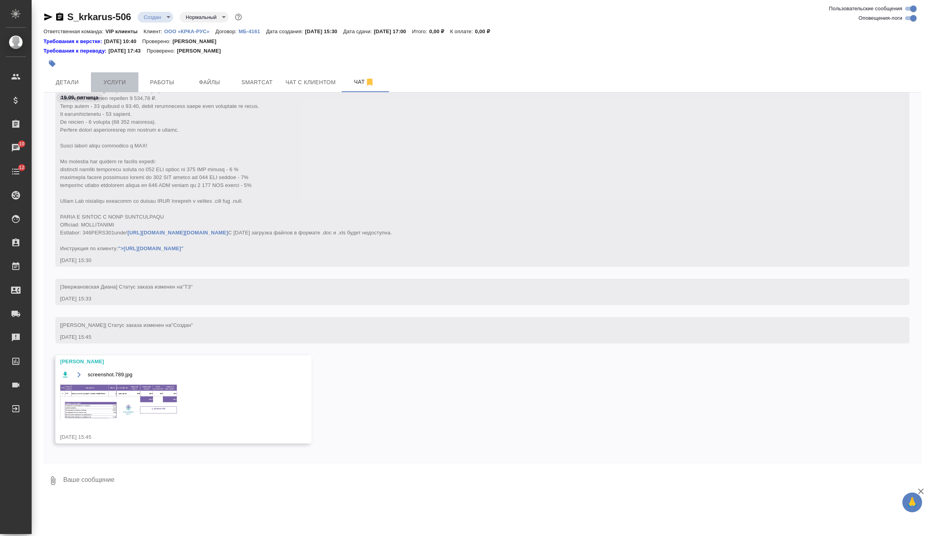
click at [118, 91] on button "Услуги" at bounding box center [114, 82] width 47 height 20
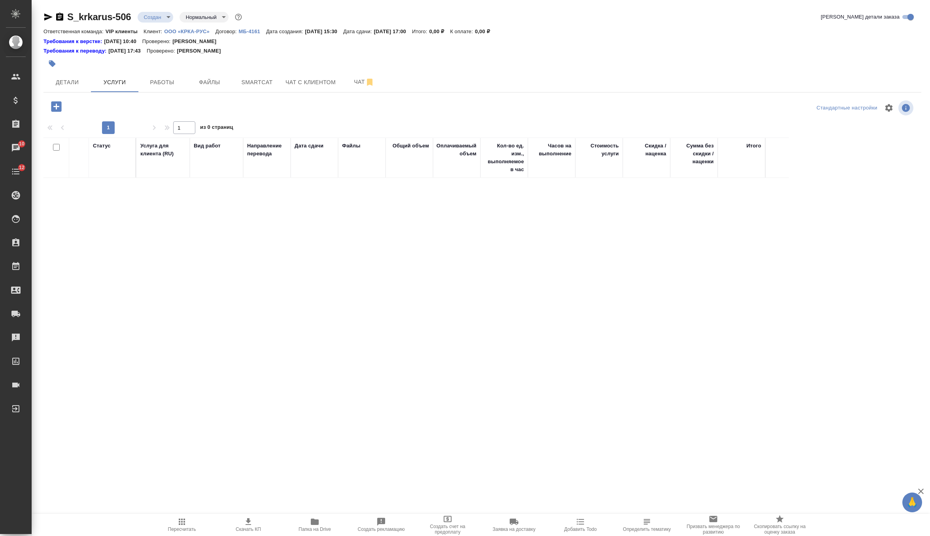
click at [57, 108] on icon "button" at bounding box center [56, 106] width 10 height 10
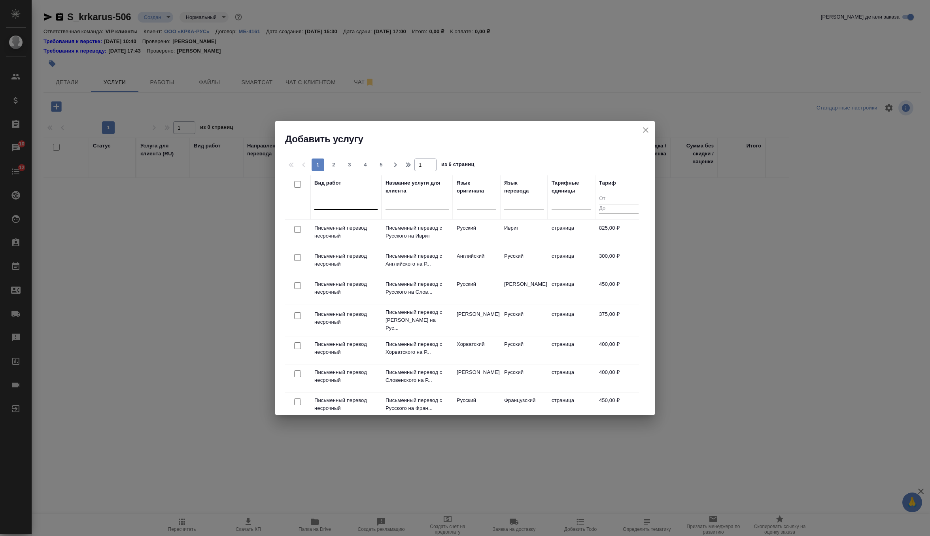
click at [356, 204] on div at bounding box center [345, 201] width 63 height 11
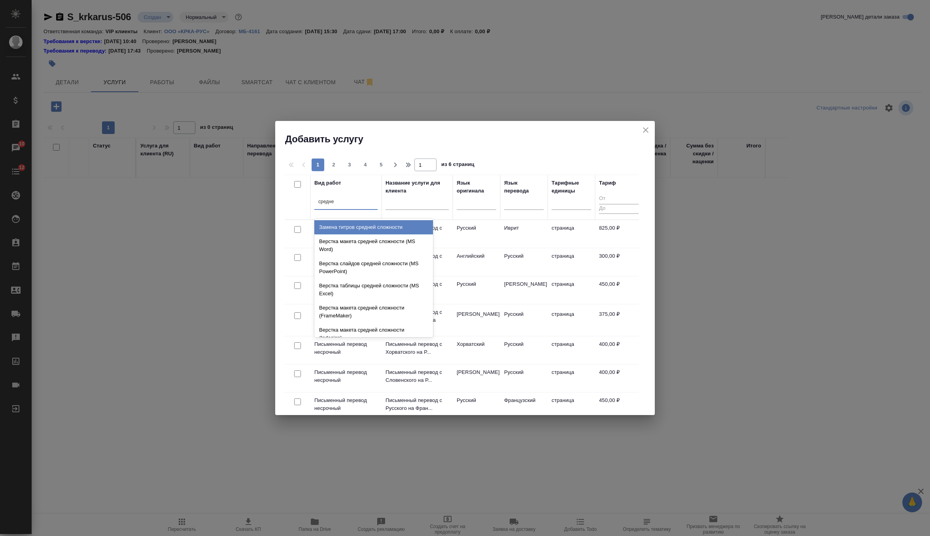
type input "средней"
click at [368, 241] on div "Верстка макета средней сложности (MS Word)" at bounding box center [373, 246] width 119 height 22
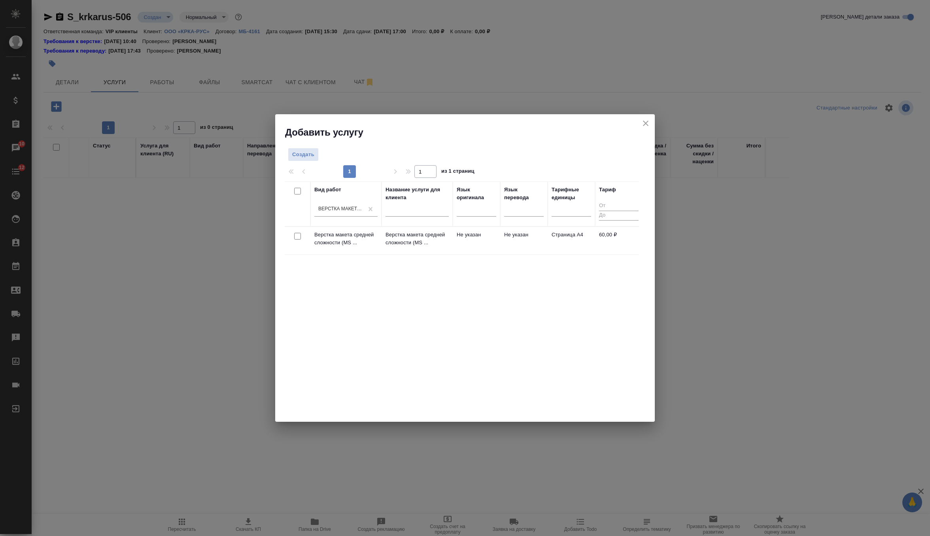
click at [293, 235] on div at bounding box center [298, 236] width 18 height 11
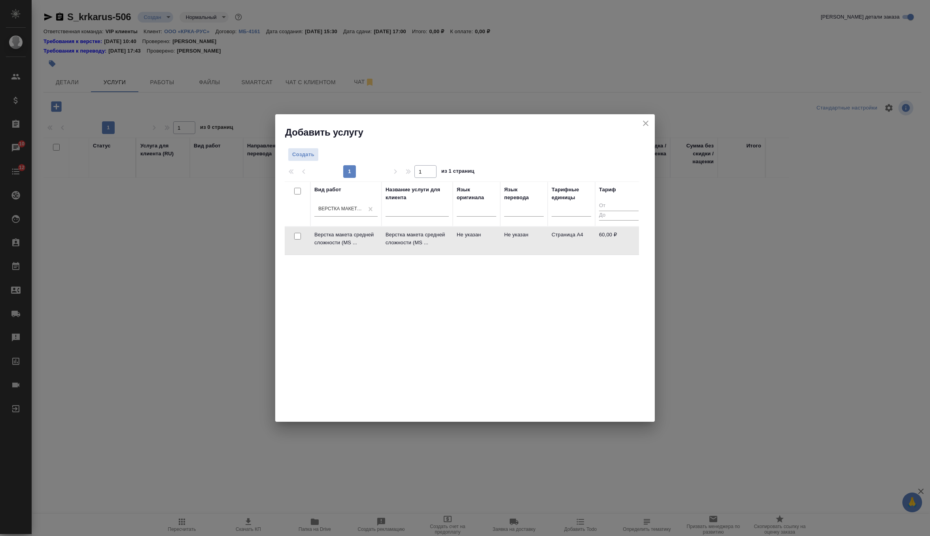
click at [298, 235] on input "checkbox" at bounding box center [297, 236] width 7 height 7
checkbox input "true"
click at [612, 158] on span "Создать услуги" at bounding box center [615, 156] width 42 height 9
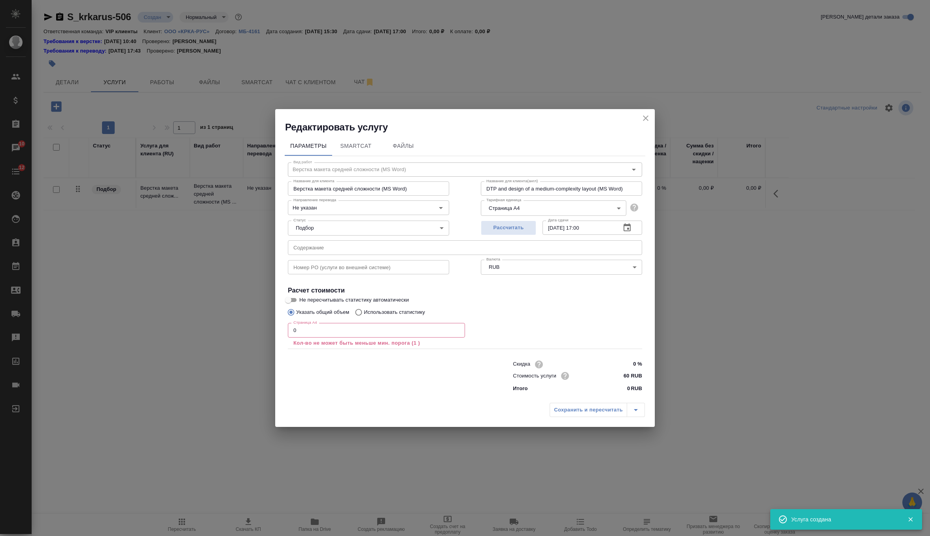
click at [332, 329] on input "0" at bounding box center [376, 330] width 177 height 14
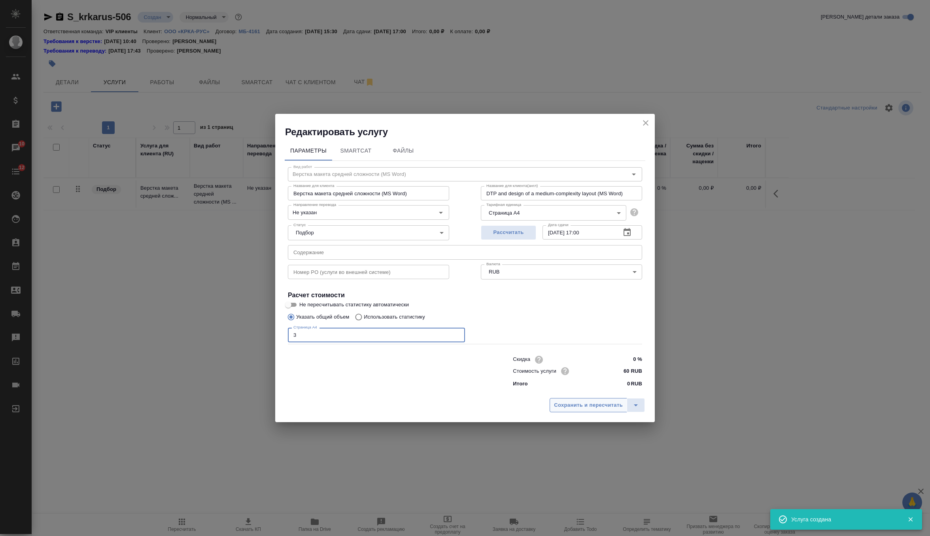
type input "3"
click at [583, 403] on span "Сохранить и пересчитать" at bounding box center [588, 405] width 69 height 9
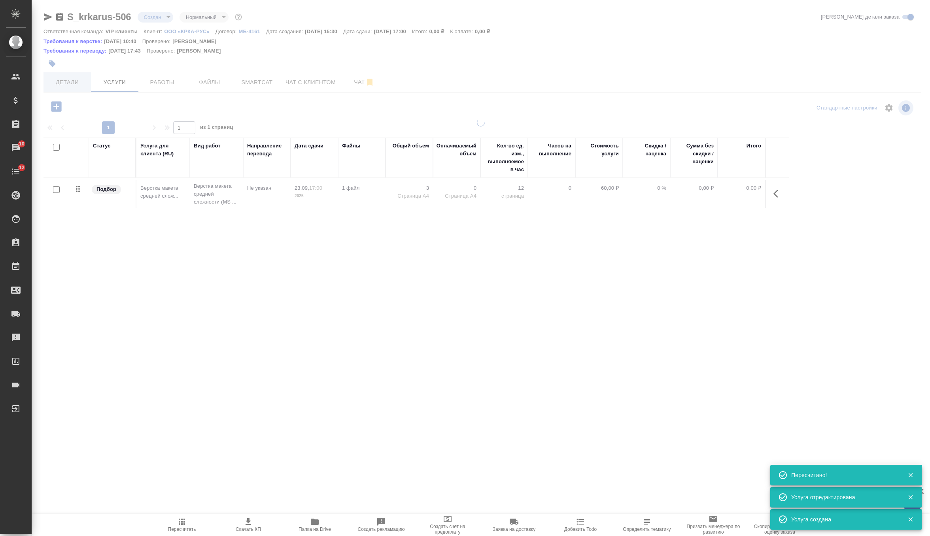
click at [76, 84] on button "Детали" at bounding box center [67, 82] width 47 height 20
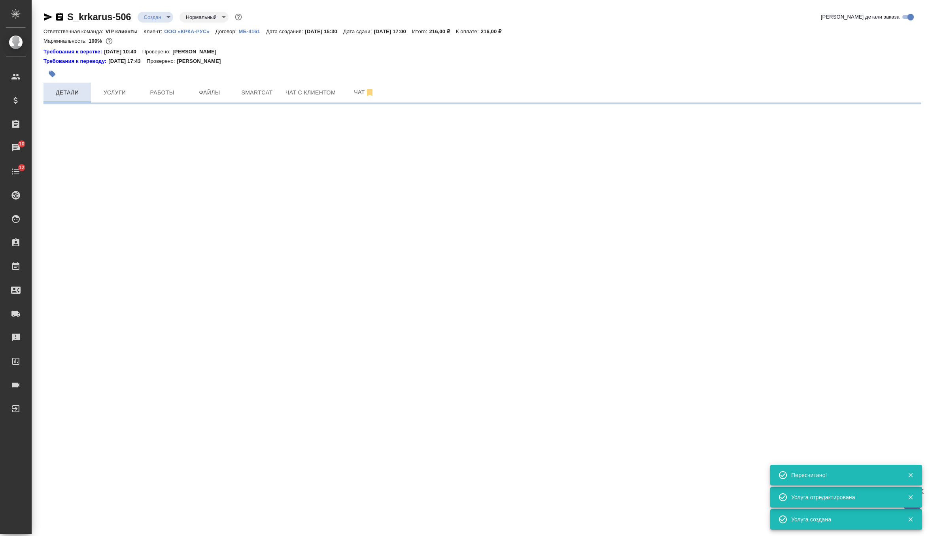
click at [76, 84] on button "Детали" at bounding box center [67, 93] width 47 height 20
select select "RU"
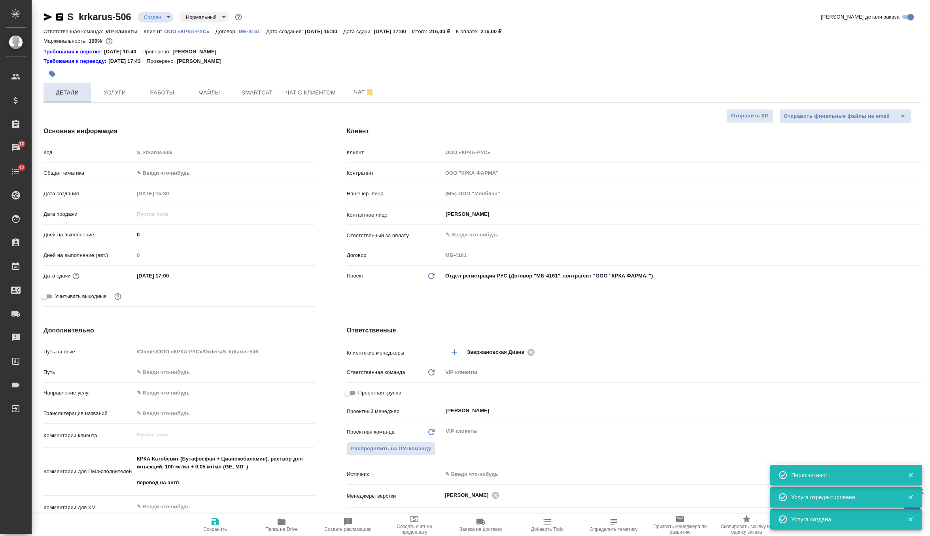
type textarea "x"
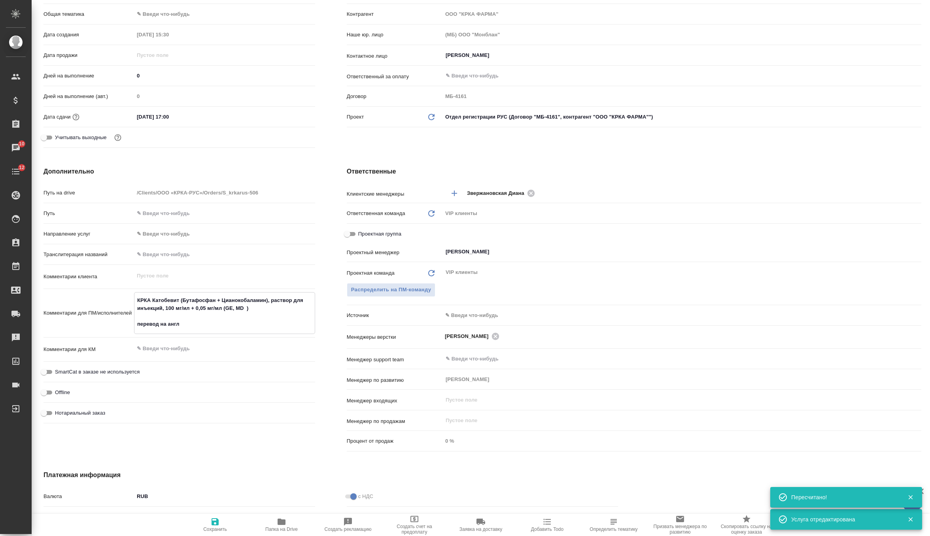
drag, startPoint x: 257, startPoint y: 311, endPoint x: 102, endPoint y: 281, distance: 158.7
click at [102, 281] on div "Путь на drive /Clients/ООО «КРКА-РУС»/Orders/S_krkarus-506 Путь Направление усл…" at bounding box center [180, 306] width 272 height 241
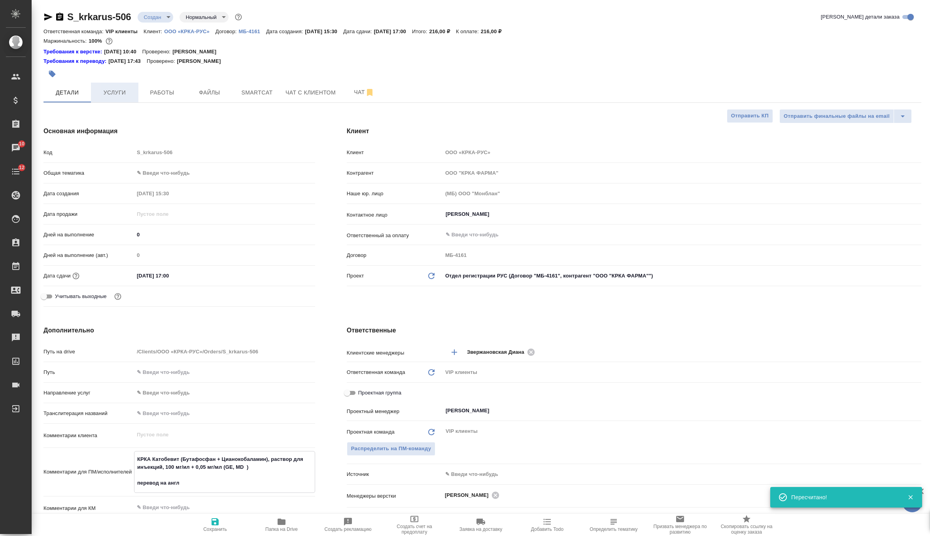
type textarea "x"
click at [111, 100] on button "Услуги" at bounding box center [114, 93] width 47 height 20
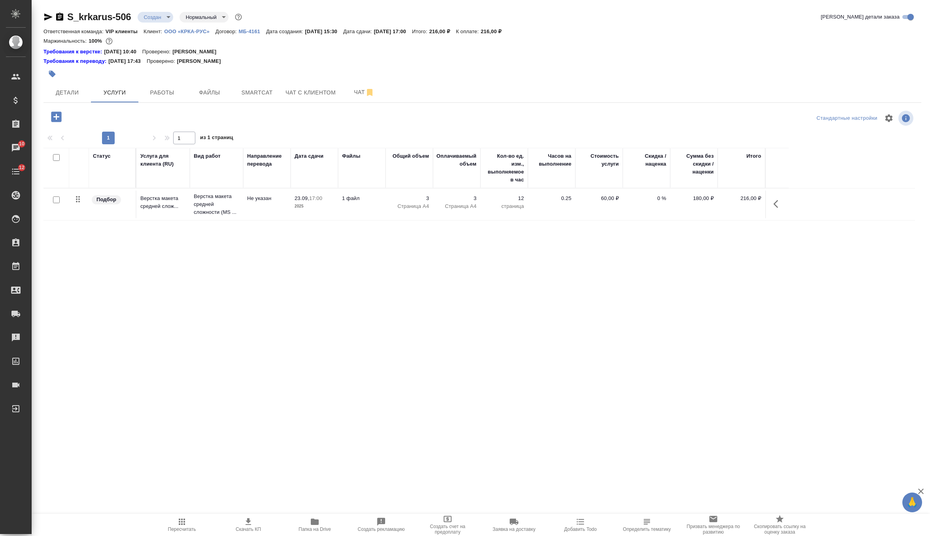
click at [290, 211] on td "Не указан" at bounding box center [266, 205] width 47 height 28
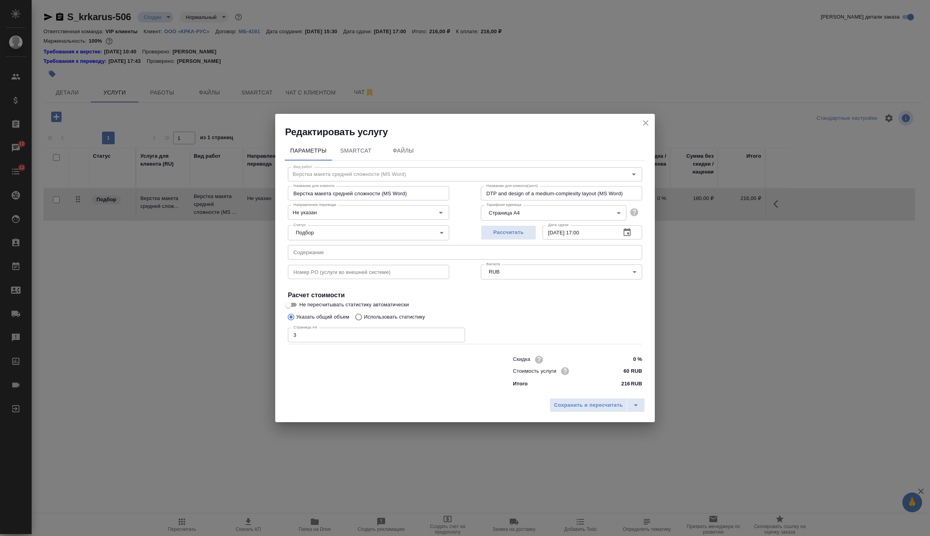
click at [314, 253] on input "text" at bounding box center [465, 252] width 354 height 14
paste input "КРКА Катобевит (Бутафосфан + Цианокобаламин), раствор для инъекций, 100 мг/ил +…"
type input "КРКА Катобевит (Бутафосфан + Цианокобаламин), раствор для инъекций, 100 мг/ил +…"
click at [590, 399] on button "Сохранить и пересчитать" at bounding box center [589, 405] width 78 height 14
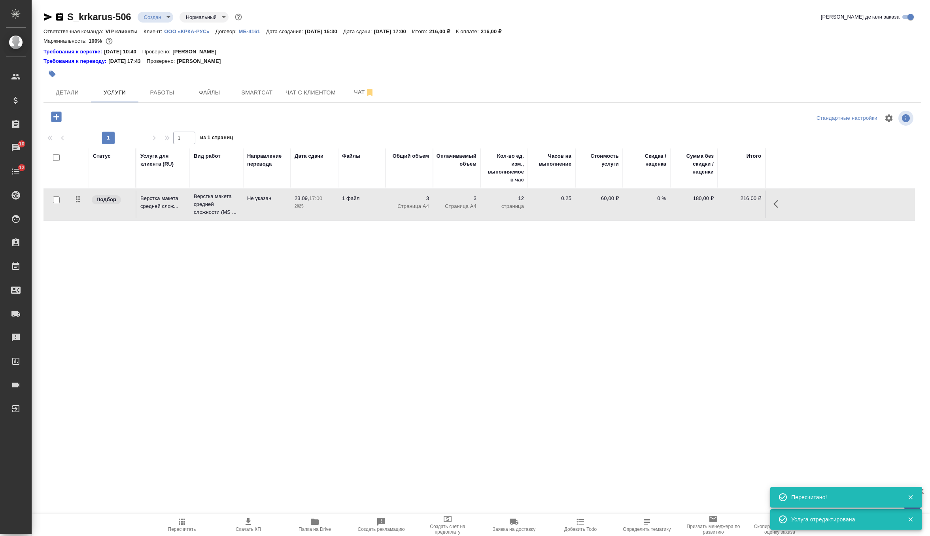
click at [61, 116] on icon "button" at bounding box center [56, 117] width 10 height 10
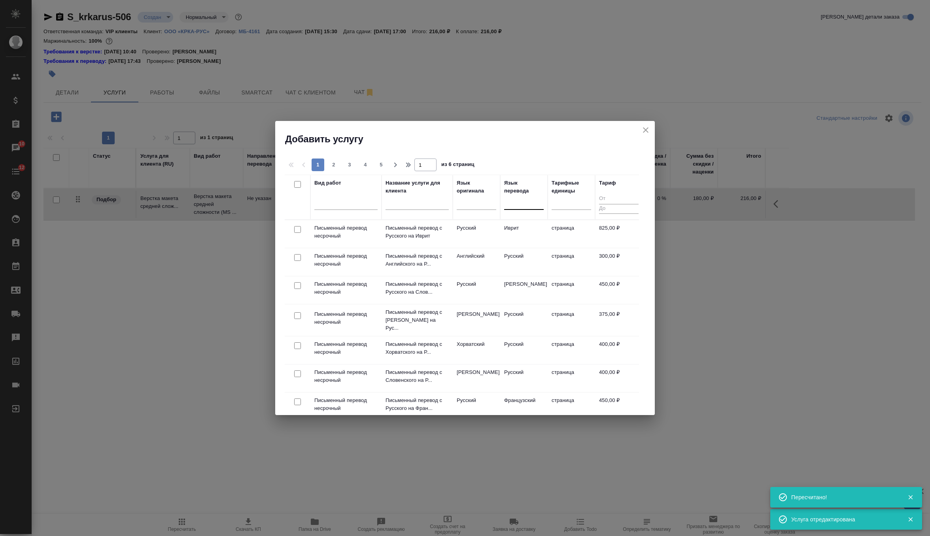
click at [522, 205] on div at bounding box center [524, 201] width 40 height 11
type input "англ"
click at [530, 226] on div "Английский" at bounding box center [563, 227] width 119 height 14
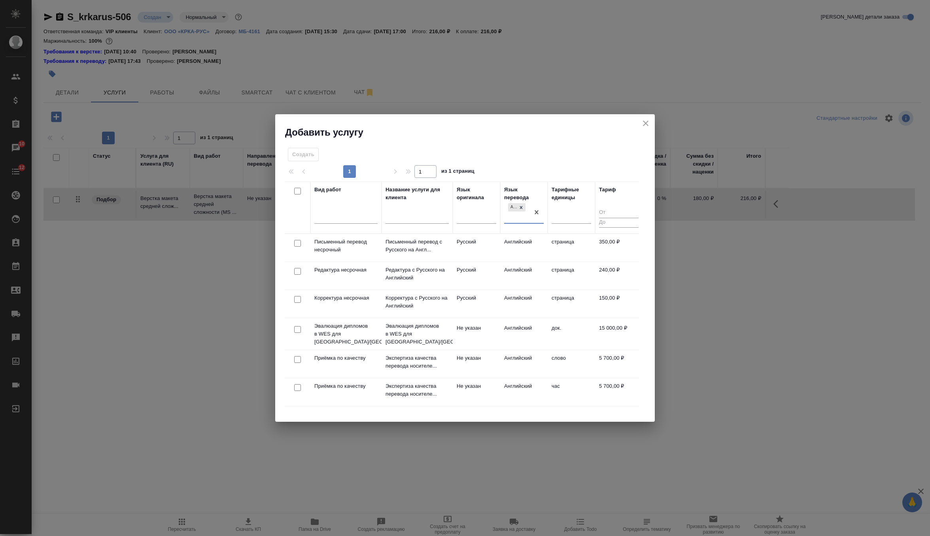
click at [299, 246] on input "checkbox" at bounding box center [297, 243] width 7 height 7
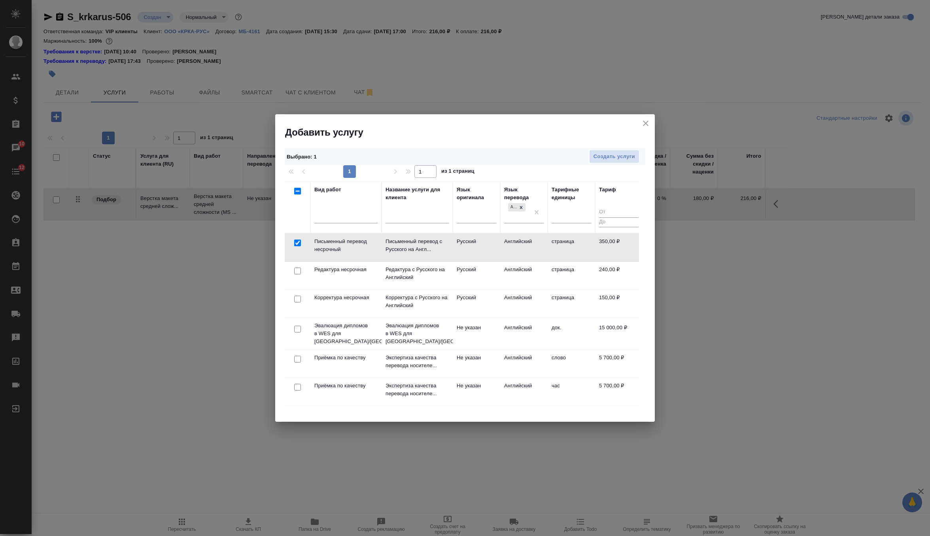
click at [298, 243] on input "checkbox" at bounding box center [297, 243] width 7 height 7
checkbox input "true"
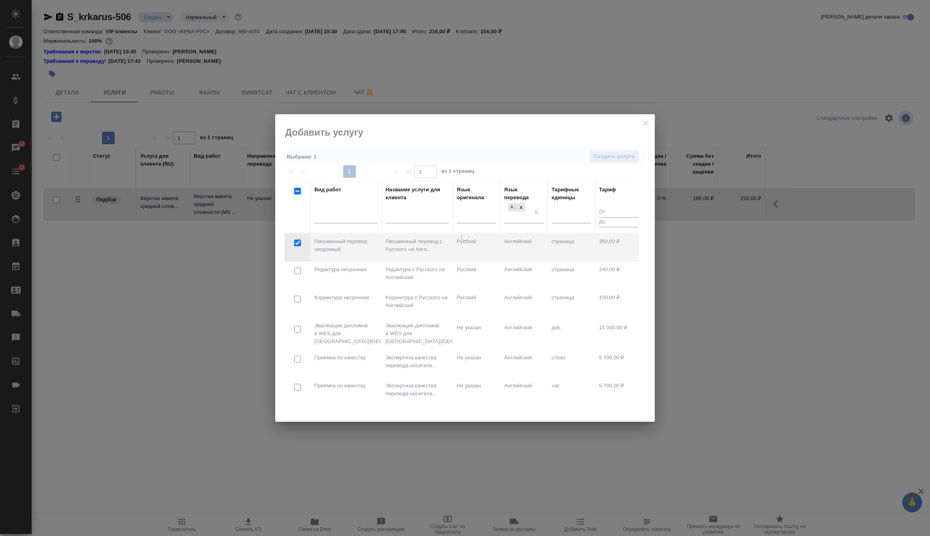
click at [612, 155] on div at bounding box center [465, 268] width 380 height 308
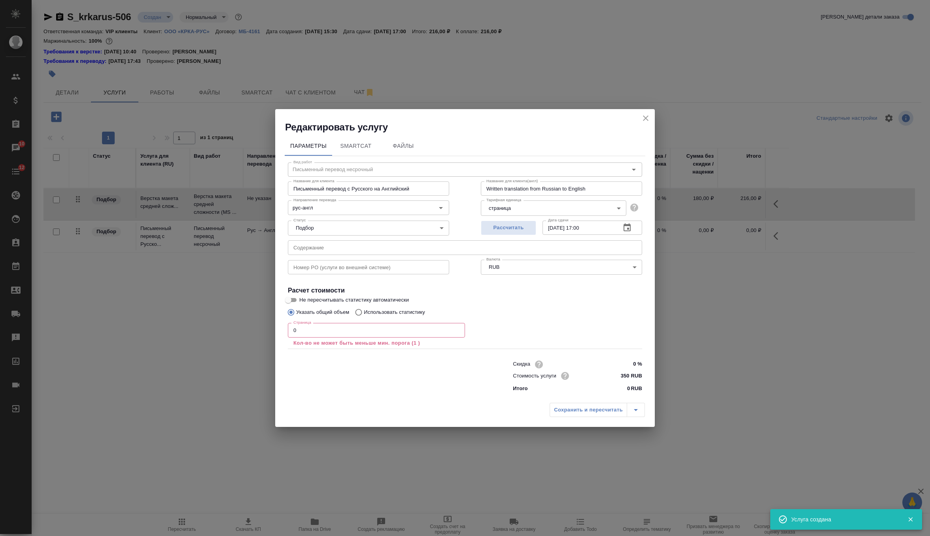
click at [357, 248] on input "text" at bounding box center [465, 247] width 354 height 14
paste input "КРКА Катобевит (Бутафосфан + Цианокобаламин), раствор для инъекций, 100 мг/ил +…"
type input "КРКА Катобевит (Бутафосфан + Цианокобаламин), раствор для инъекций, 100 мг/ил +…"
click at [324, 334] on input "0" at bounding box center [376, 330] width 177 height 14
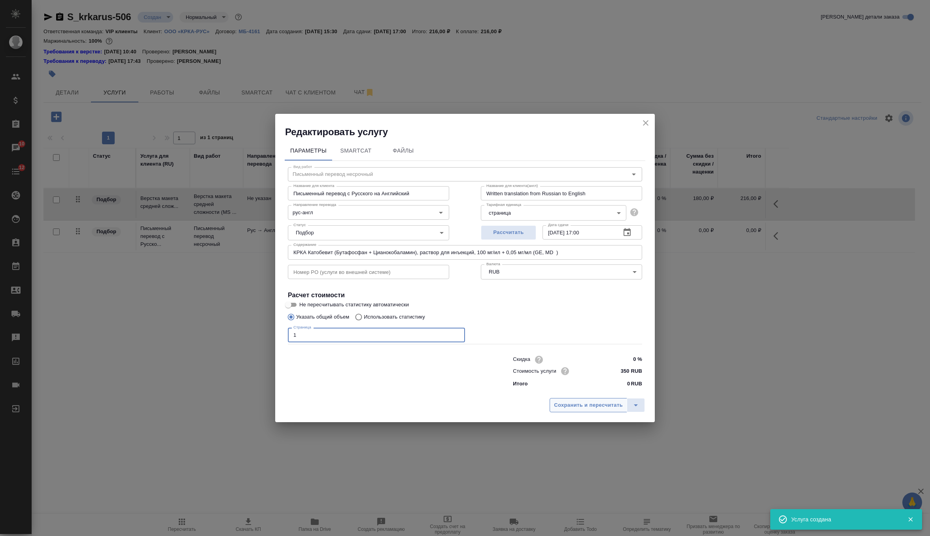
type input "1"
click at [593, 406] on span "Сохранить и пересчитать" at bounding box center [588, 405] width 69 height 9
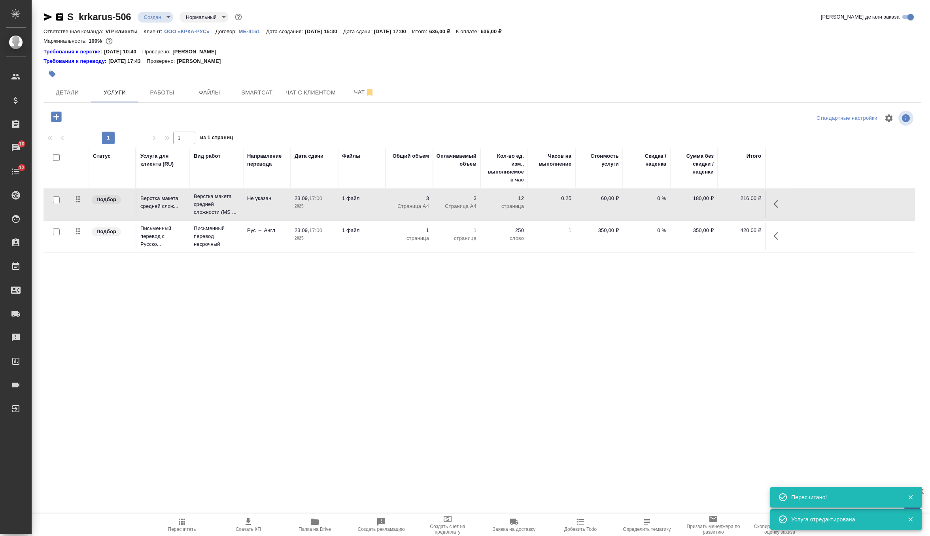
click at [57, 231] on input "checkbox" at bounding box center [56, 232] width 7 height 7
checkbox input "true"
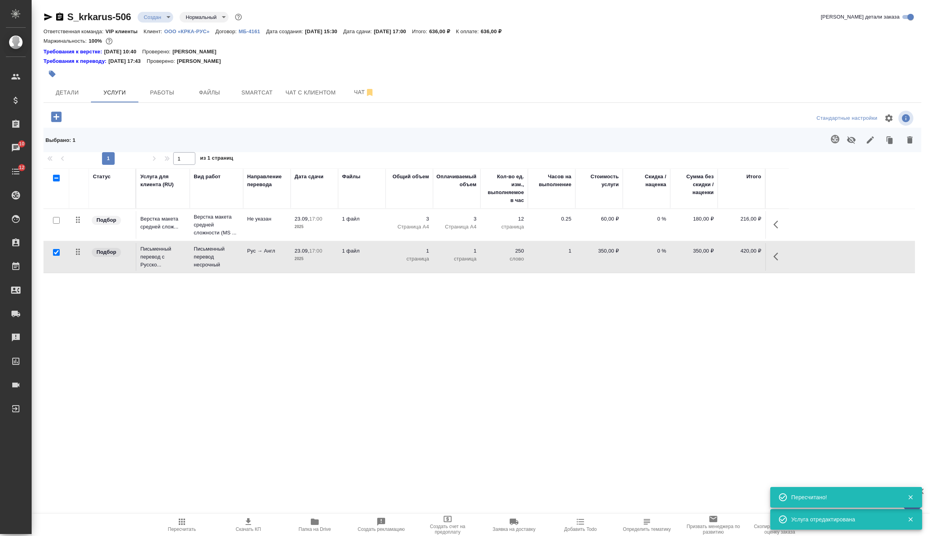
click at [835, 141] on icon "button" at bounding box center [835, 138] width 9 height 9
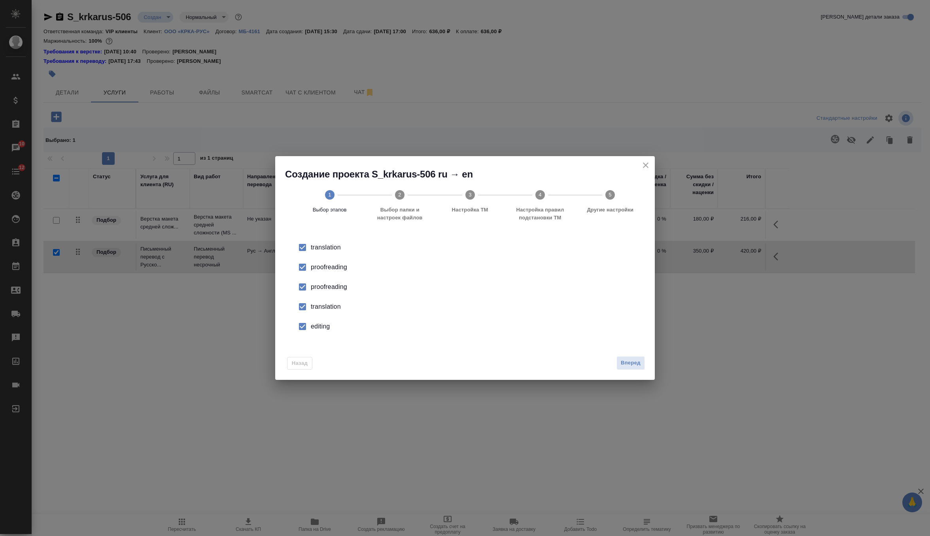
click at [327, 289] on div "proofreading" at bounding box center [473, 286] width 325 height 9
click at [327, 304] on div "translation" at bounding box center [473, 306] width 325 height 9
click at [327, 335] on li "editing" at bounding box center [465, 327] width 354 height 20
click at [636, 361] on span "Вперед" at bounding box center [631, 363] width 20 height 9
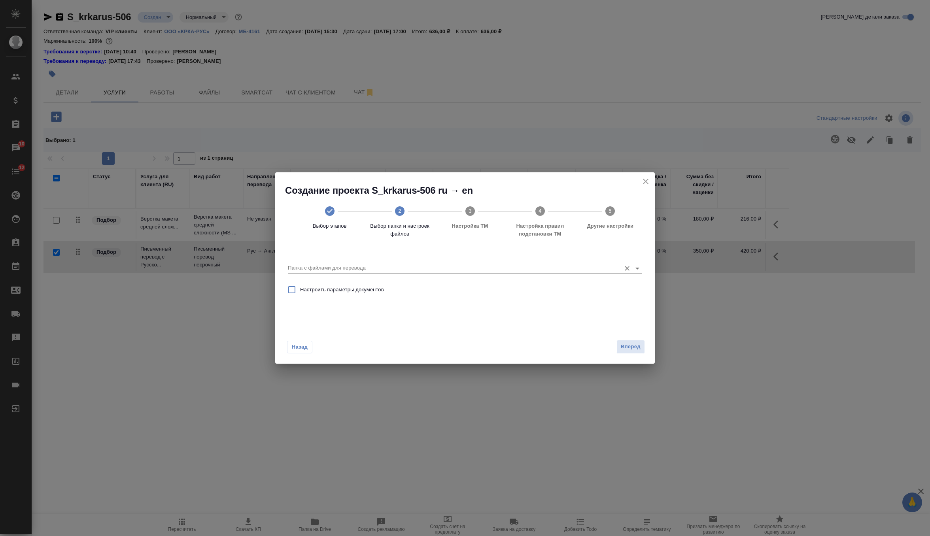
click at [573, 267] on input "Папка с файлами для перевода" at bounding box center [452, 267] width 329 height 9
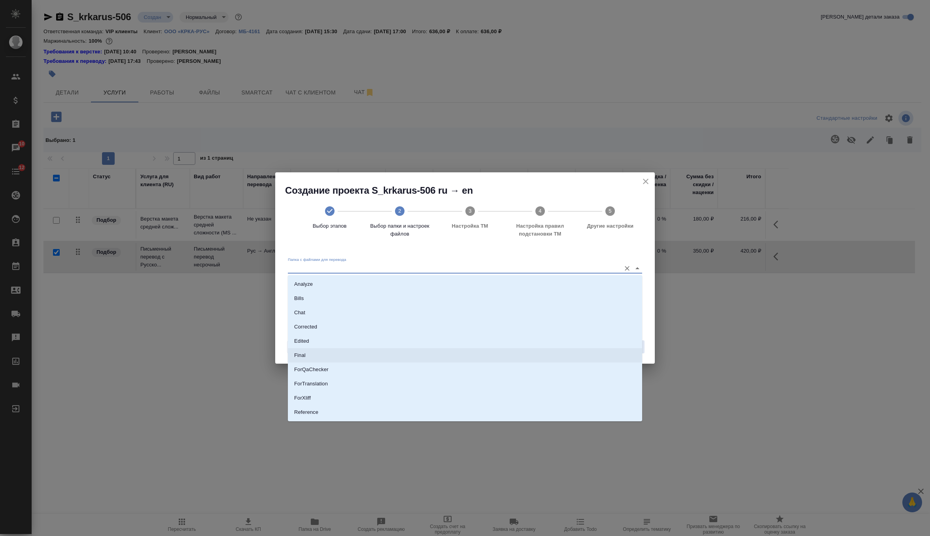
scroll to position [41, 0]
click at [348, 390] on li "Source" at bounding box center [465, 385] width 354 height 14
type input "Source"
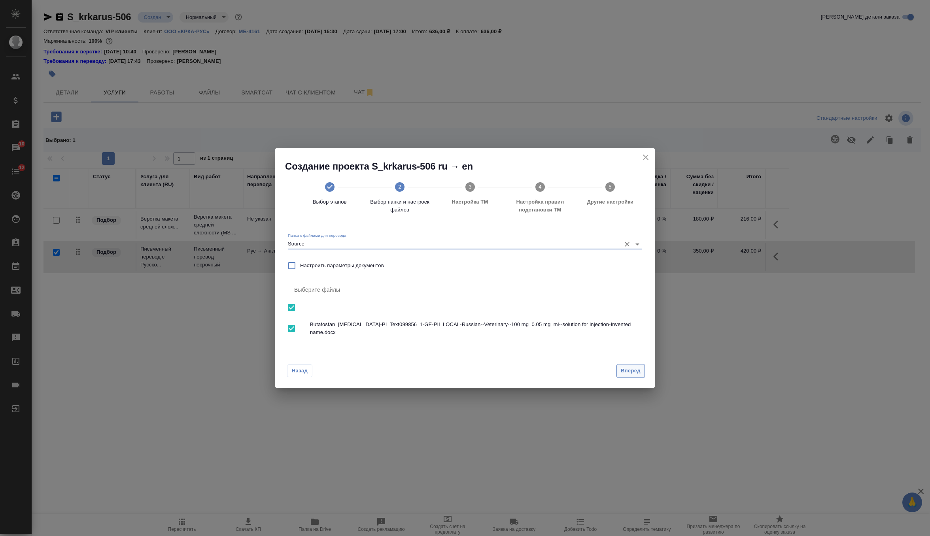
click at [631, 371] on span "Вперед" at bounding box center [631, 371] width 20 height 9
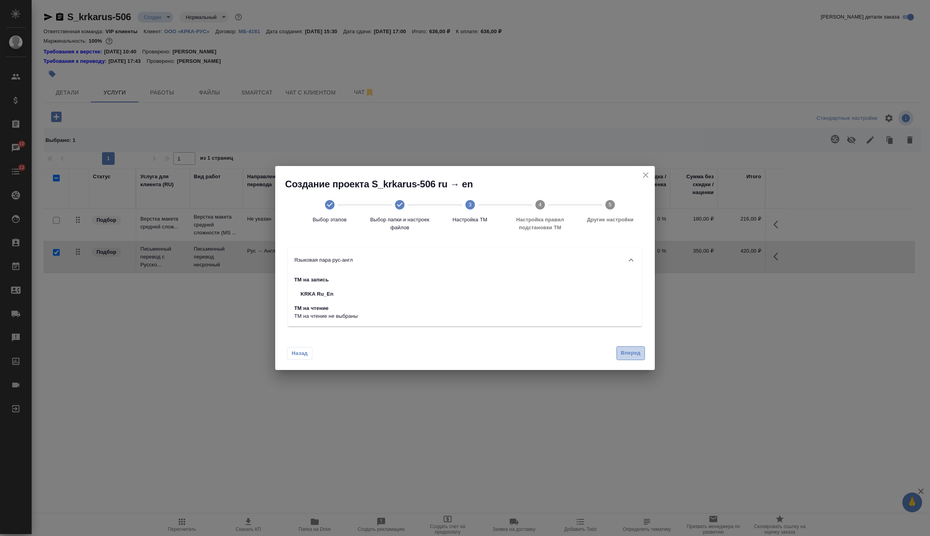
click at [631, 357] on span "Вперед" at bounding box center [631, 353] width 20 height 9
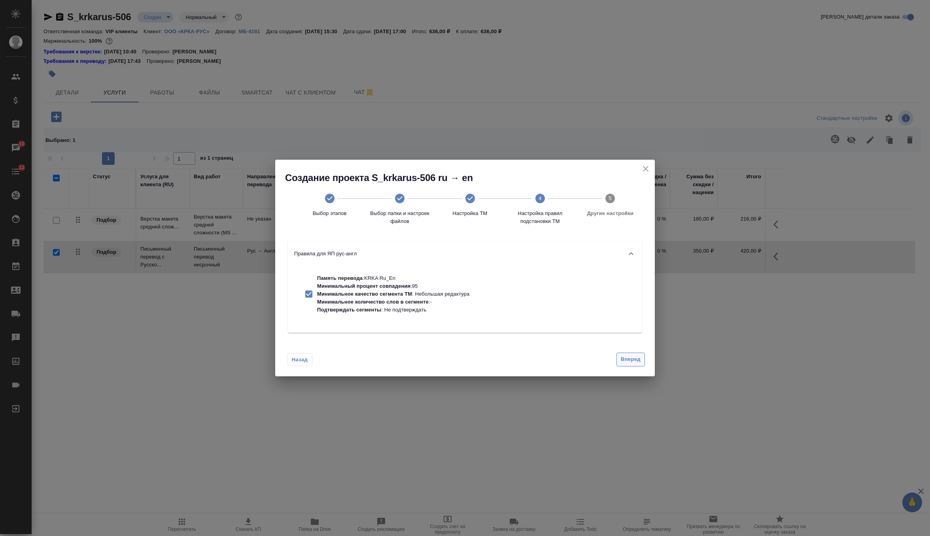
click at [631, 357] on span "Вперед" at bounding box center [631, 359] width 20 height 9
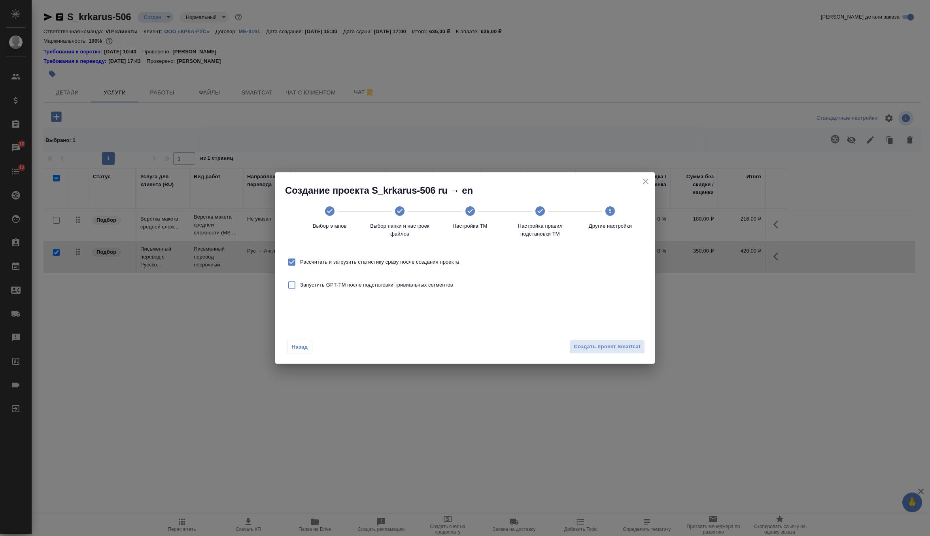
click at [458, 265] on span "Рассчитать и загрузить статистику сразу после создания проекта" at bounding box center [379, 262] width 159 height 8
click at [300, 265] on input "Рассчитать и загрузить статистику сразу после создания проекта" at bounding box center [292, 262] width 17 height 17
checkbox input "false"
click at [598, 349] on span "Создать проект Smartcat" at bounding box center [607, 347] width 67 height 9
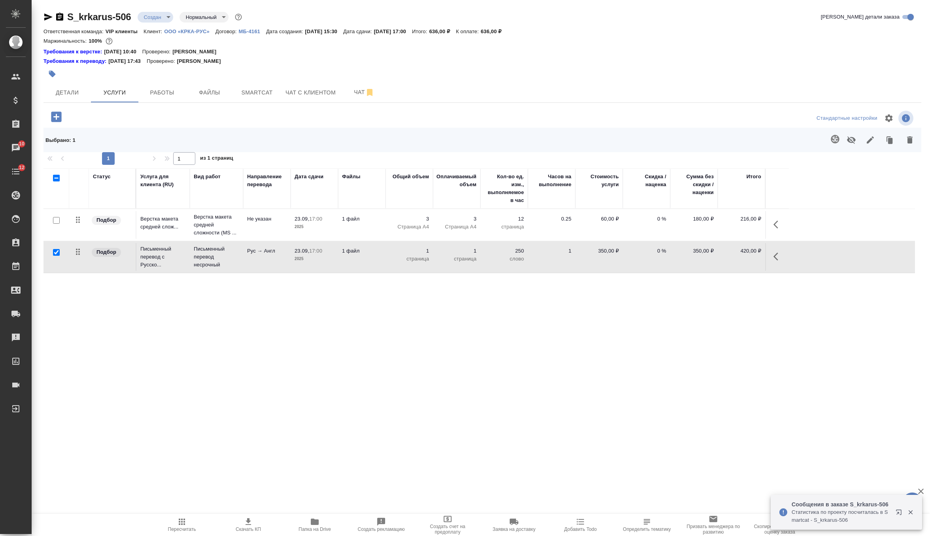
click at [381, 255] on td "1 файл" at bounding box center [361, 257] width 47 height 28
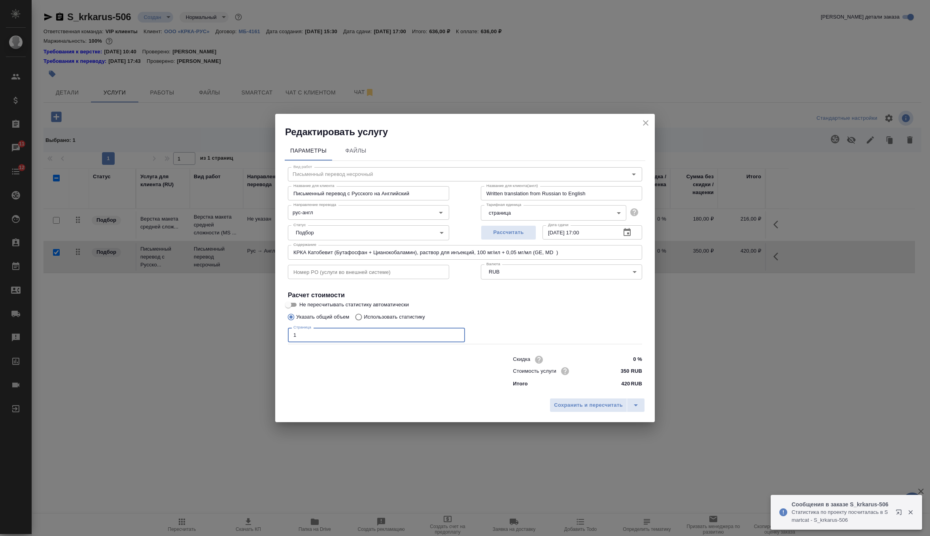
click at [338, 339] on input "1" at bounding box center [376, 335] width 177 height 14
type input "4"
click at [586, 404] on span "Сохранить и пересчитать" at bounding box center [588, 405] width 69 height 9
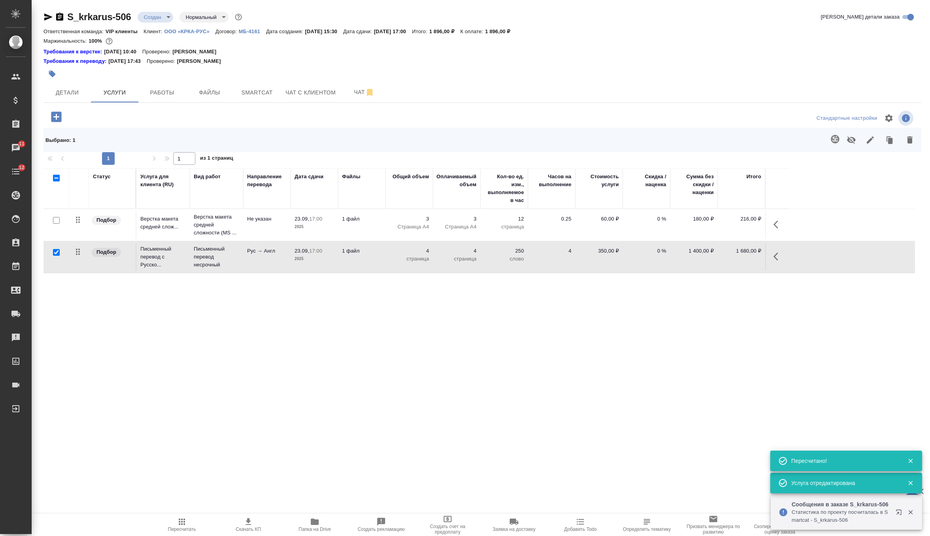
click at [179, 513] on div ".cls-1 fill:#fff; AWATERA Zverzhanovskaya Diana Клиенты Спецификации Заказы 11 …" at bounding box center [465, 268] width 930 height 536
click at [181, 523] on icon "button" at bounding box center [181, 521] width 9 height 9
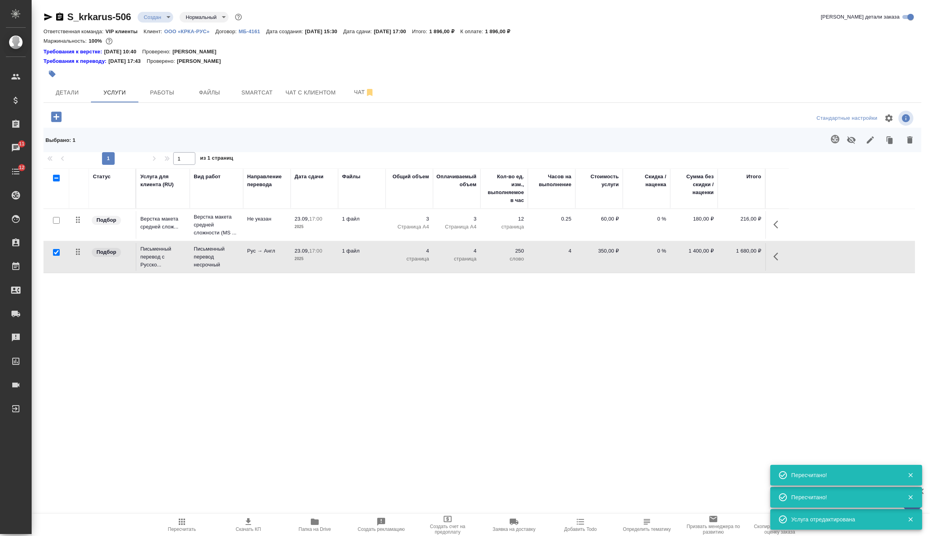
click at [240, 526] on span "Скачать КП" at bounding box center [248, 524] width 57 height 15
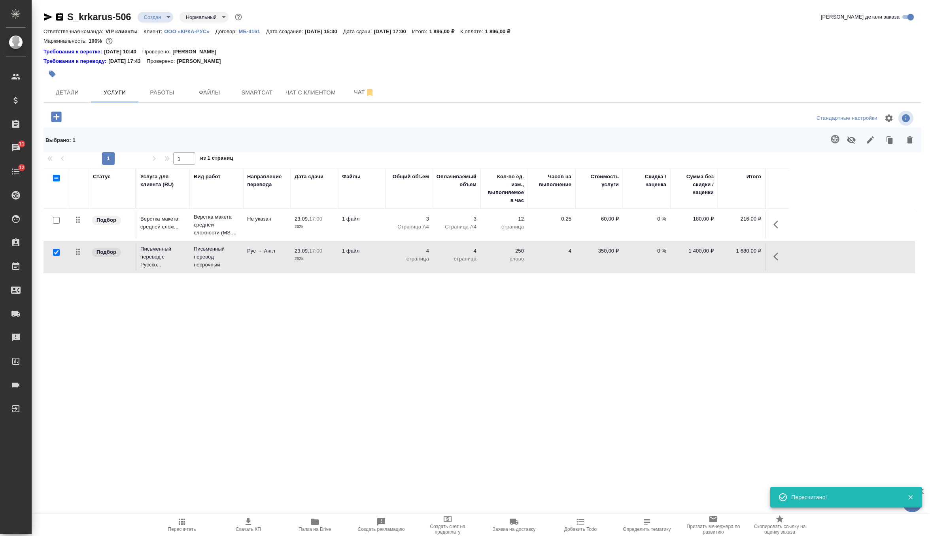
click at [153, 25] on div "S_krkarus-506 Создан new Нормальный normal Кратко детали заказа" at bounding box center [483, 19] width 878 height 16
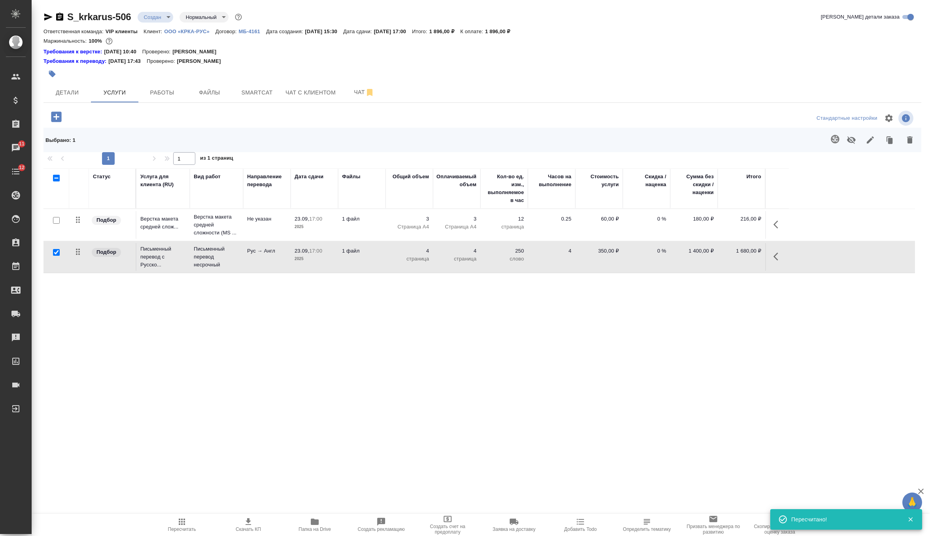
click at [160, 16] on body "🙏 .cls-1 fill:#fff; AWATERA Zverzhanovskaya Diana Клиенты Спецификации Заказы 1…" at bounding box center [465, 268] width 930 height 536
click at [175, 29] on button "Согласование КП" at bounding box center [167, 30] width 47 height 9
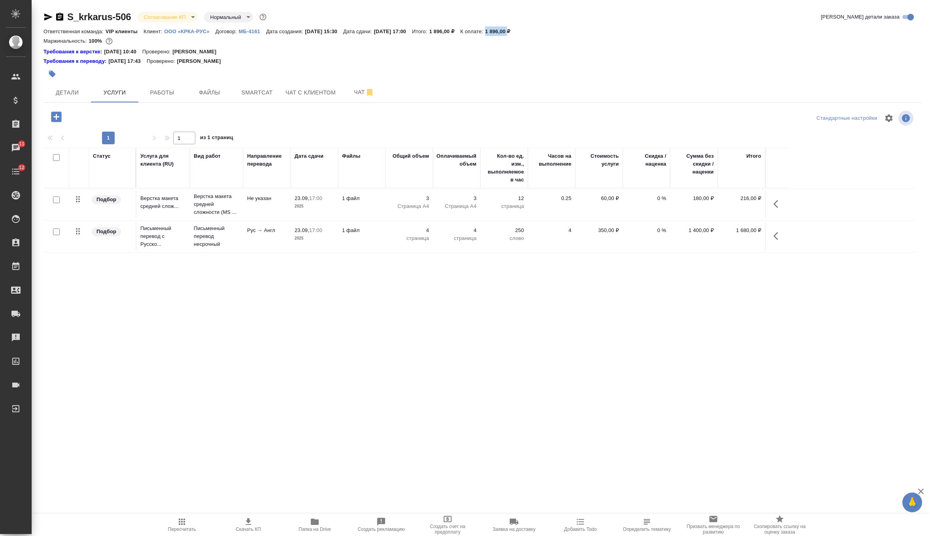
drag, startPoint x: 514, startPoint y: 30, endPoint x: 535, endPoint y: 32, distance: 21.1
click at [517, 32] on p "1 896,00 ₽" at bounding box center [500, 31] width 31 height 6
copy p "1 896,00"
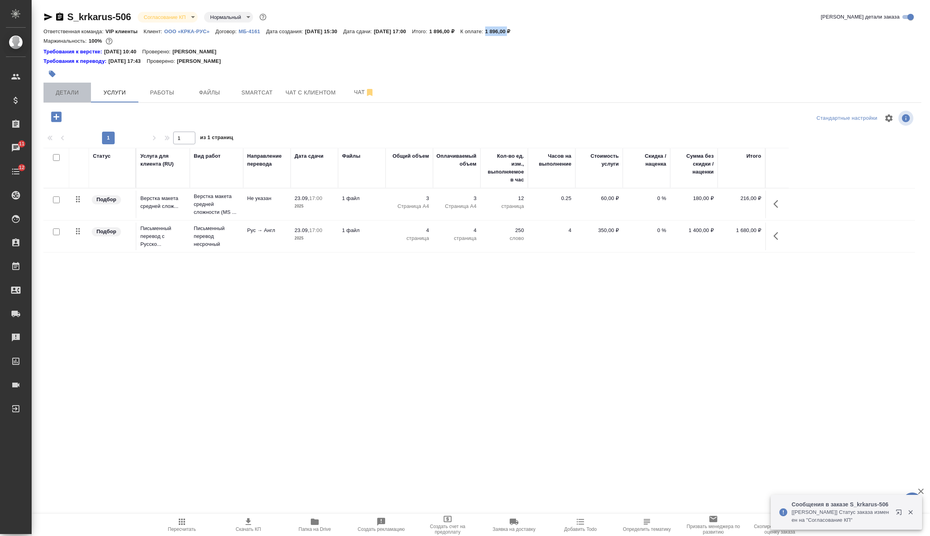
click at [68, 85] on button "Детали" at bounding box center [67, 93] width 47 height 20
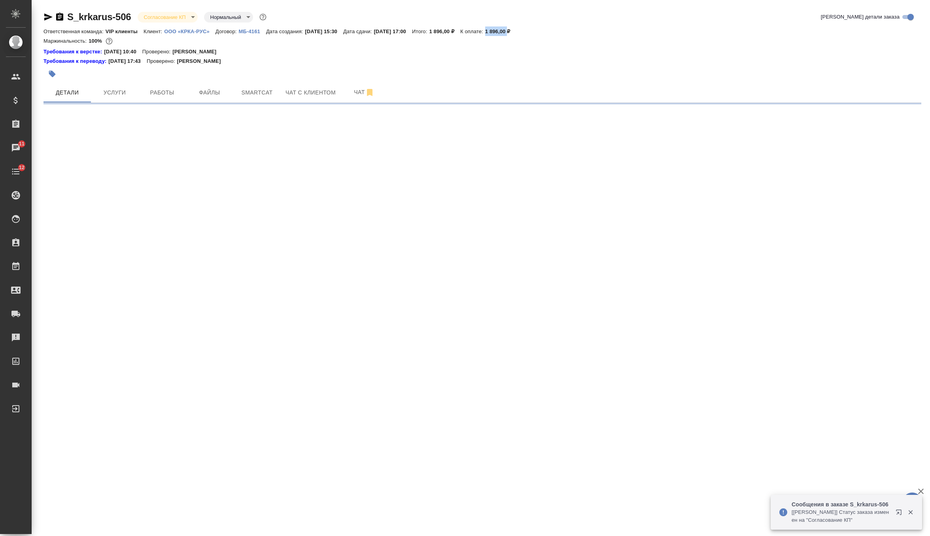
select select "RU"
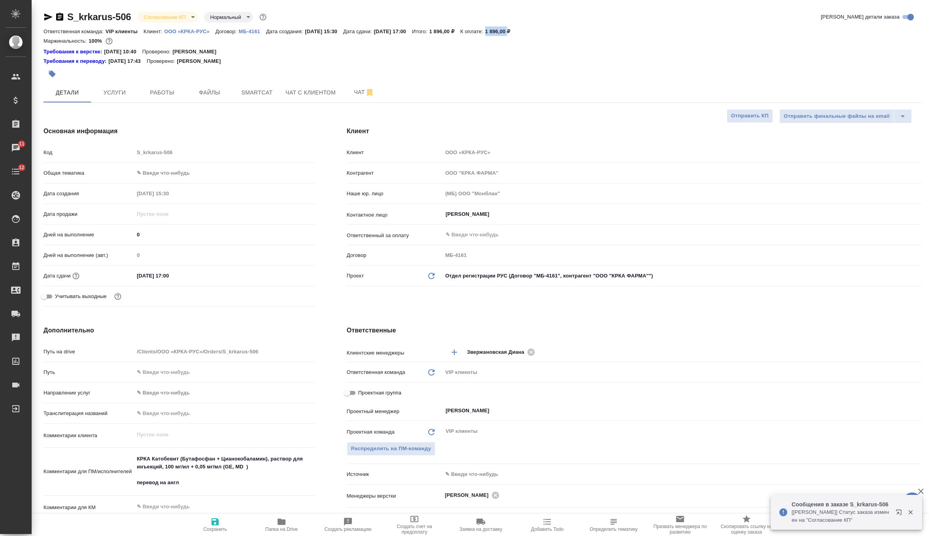
type textarea "x"
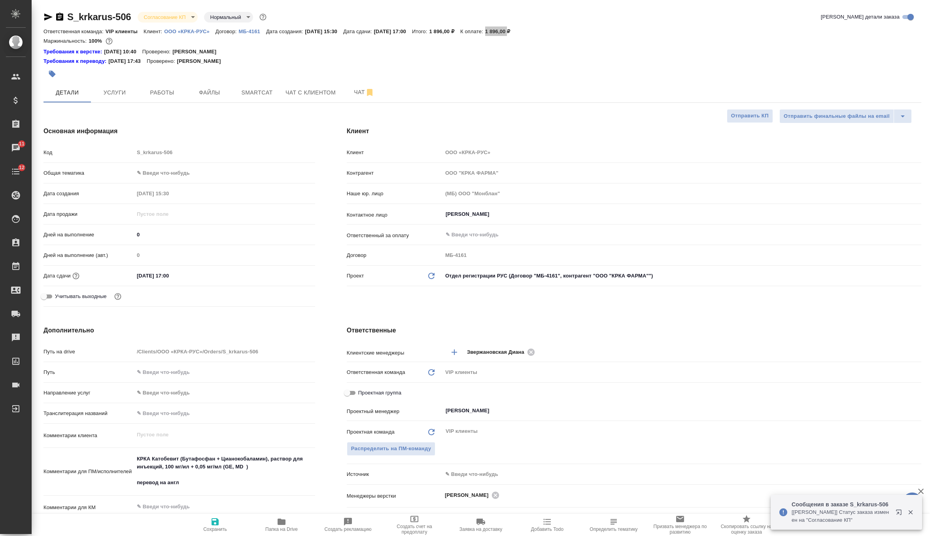
type textarea "x"
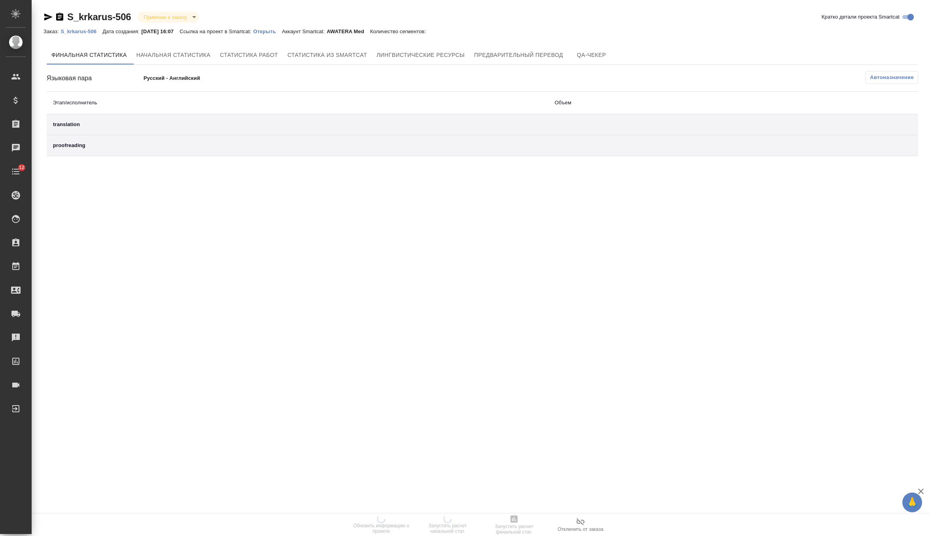
click at [282, 27] on div "Заказ: S_krkarus-506 Дата создания: [DATE] 16:07 Ссылка на проект в Smartcat: О…" at bounding box center [239, 30] width 390 height 9
click at [282, 33] on p "Открыть" at bounding box center [268, 31] width 28 height 6
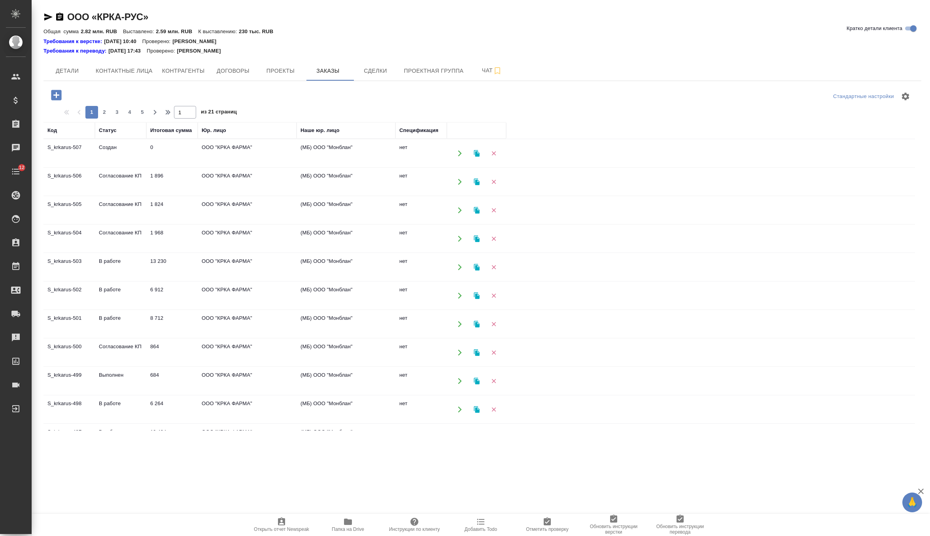
click at [167, 153] on td "0" at bounding box center [171, 154] width 51 height 28
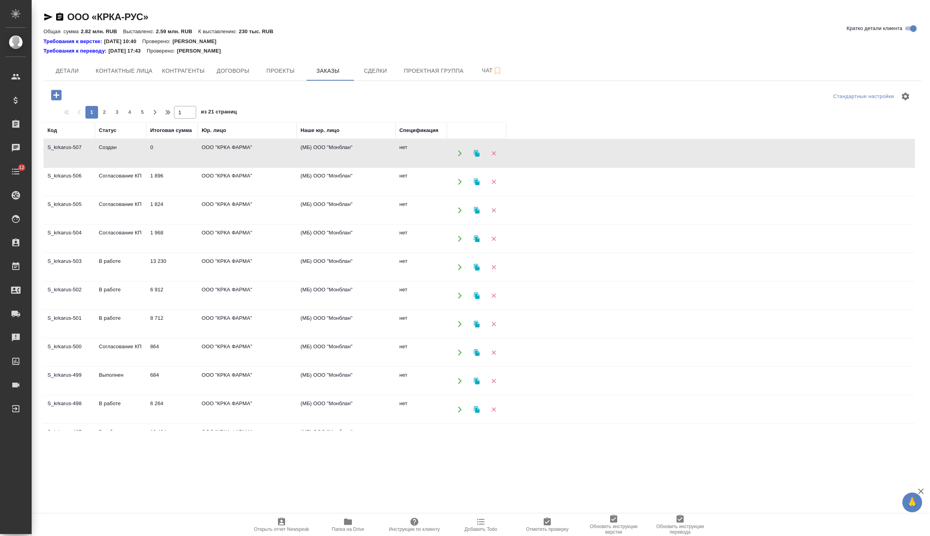
click at [167, 153] on td "0" at bounding box center [171, 154] width 51 height 28
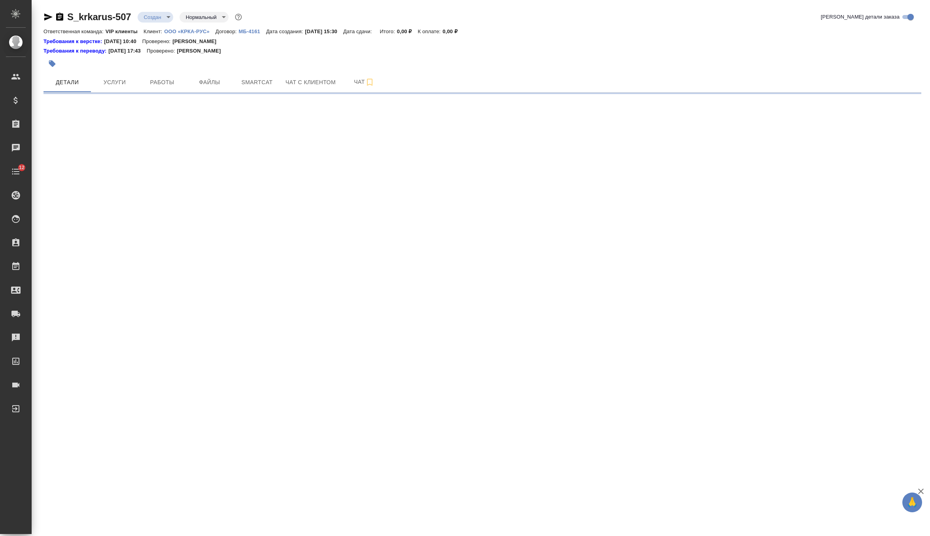
select select "RU"
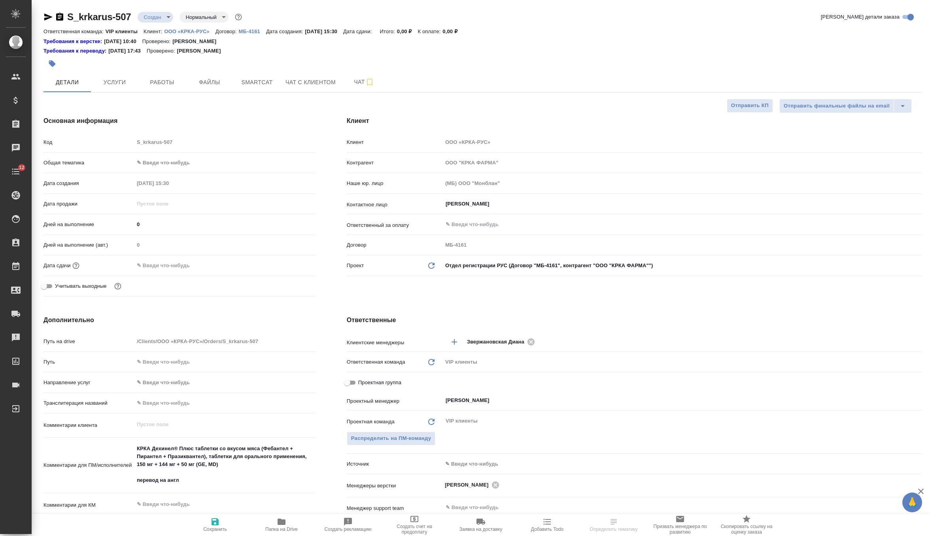
type textarea "x"
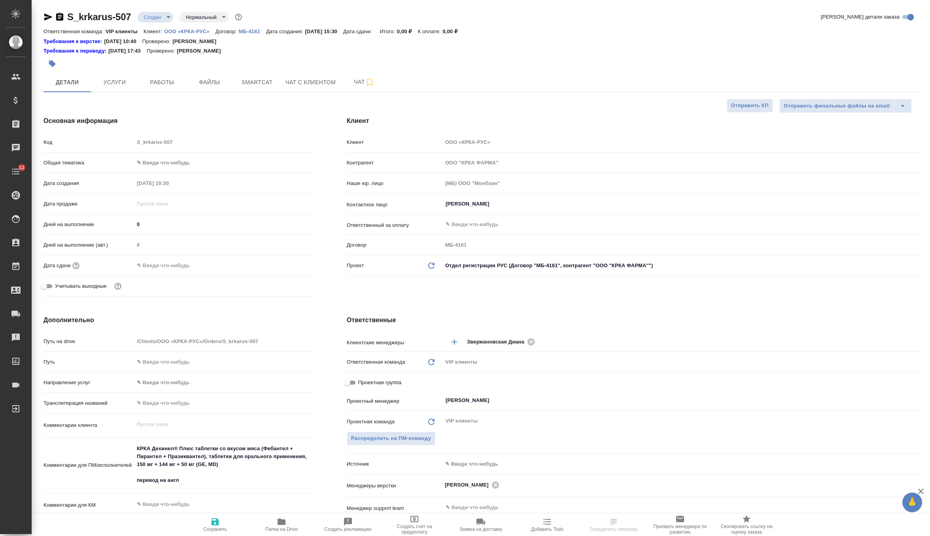
type textarea "x"
click at [164, 262] on input "text" at bounding box center [168, 265] width 69 height 11
click at [289, 265] on icon "button" at bounding box center [292, 265] width 7 height 8
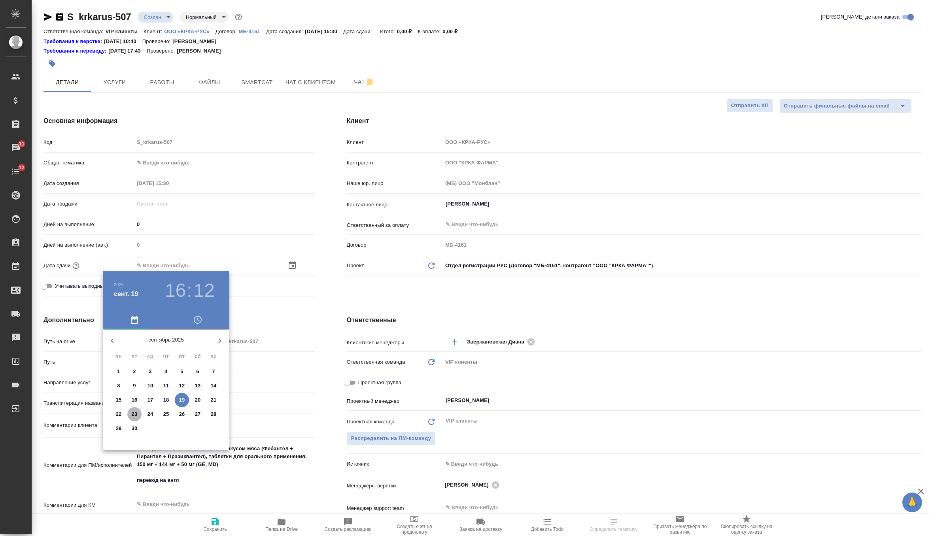
click at [135, 412] on p "23" at bounding box center [135, 415] width 6 height 8
type input "[DATE] 16:12"
type textarea "x"
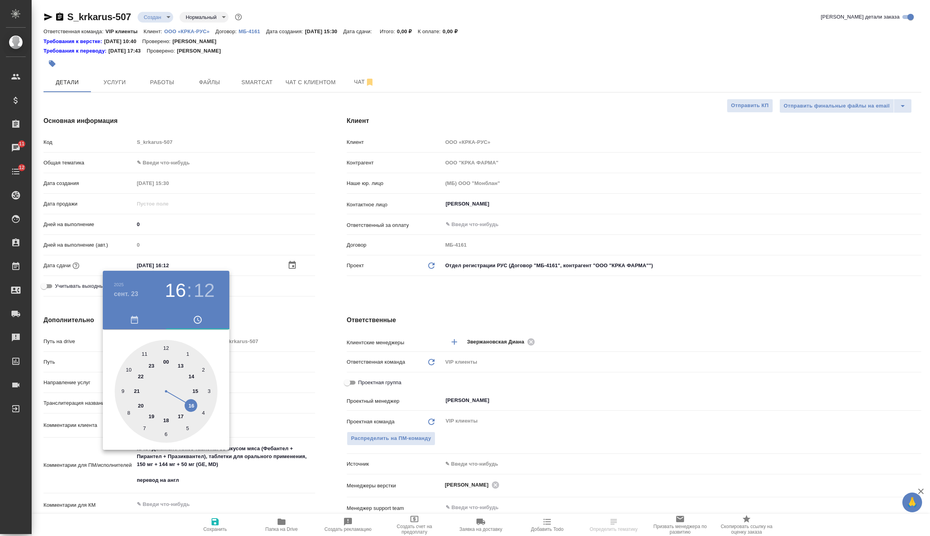
click at [178, 418] on div at bounding box center [166, 391] width 103 height 103
type input "[DATE] 17:12"
type textarea "x"
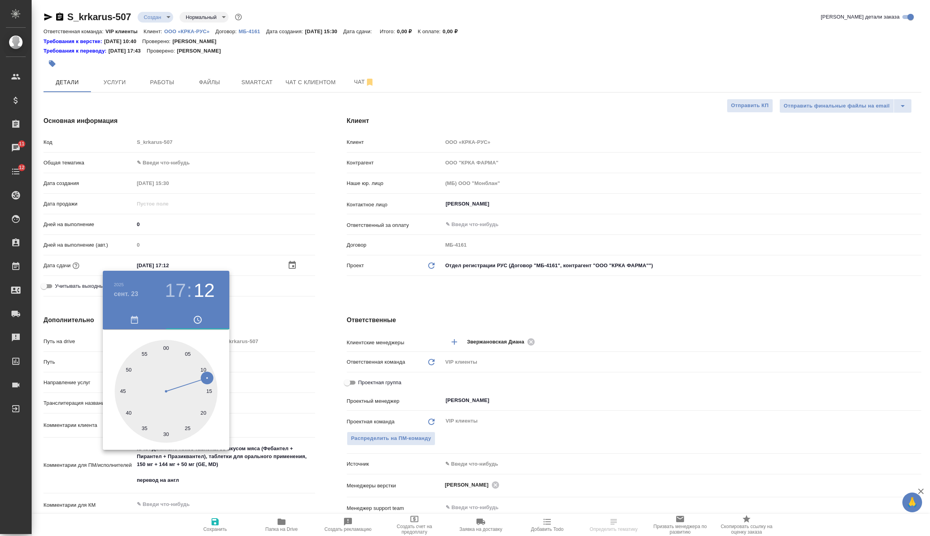
click at [165, 345] on div at bounding box center [166, 391] width 103 height 103
type input "[DATE] 17:00"
type textarea "x"
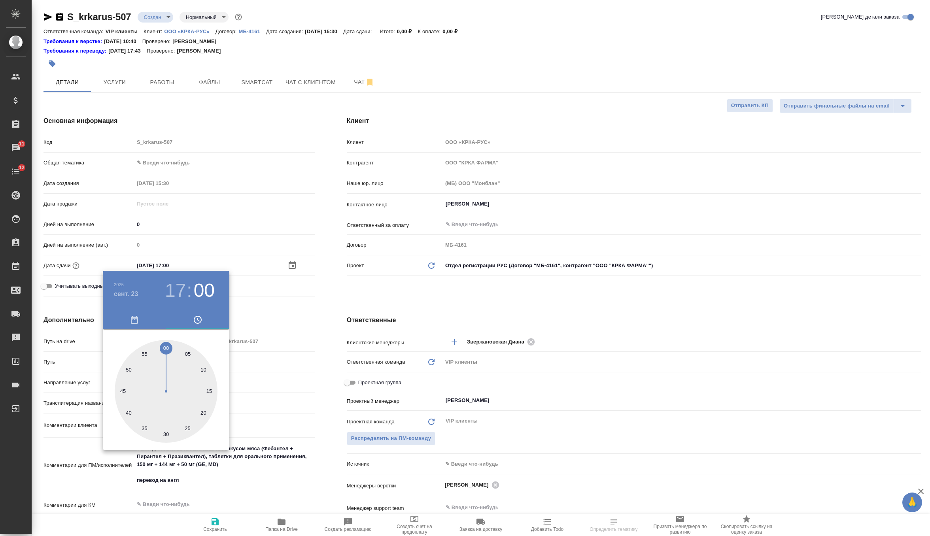
click at [302, 309] on div at bounding box center [465, 268] width 930 height 536
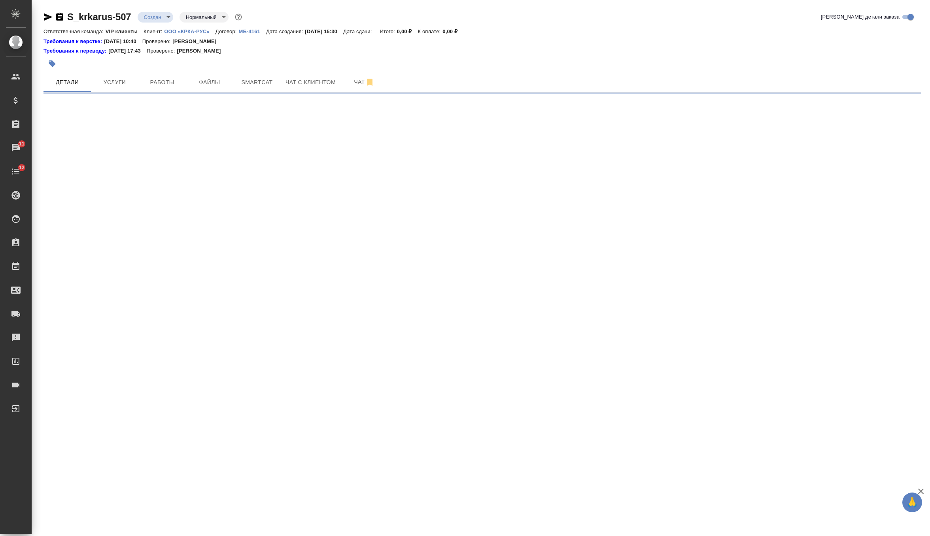
select select "RU"
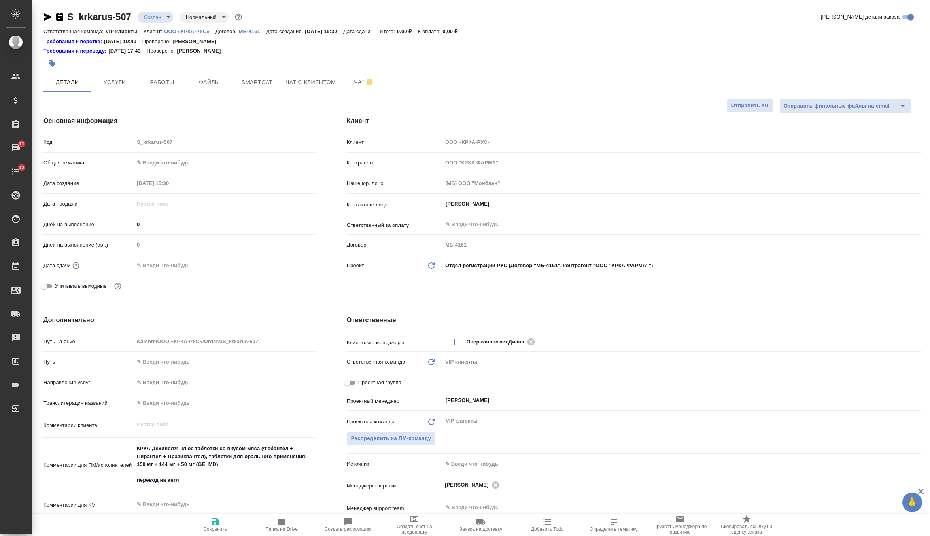
type textarea "x"
click at [183, 265] on input "text" at bounding box center [168, 265] width 69 height 11
click at [289, 267] on icon "button" at bounding box center [292, 265] width 7 height 8
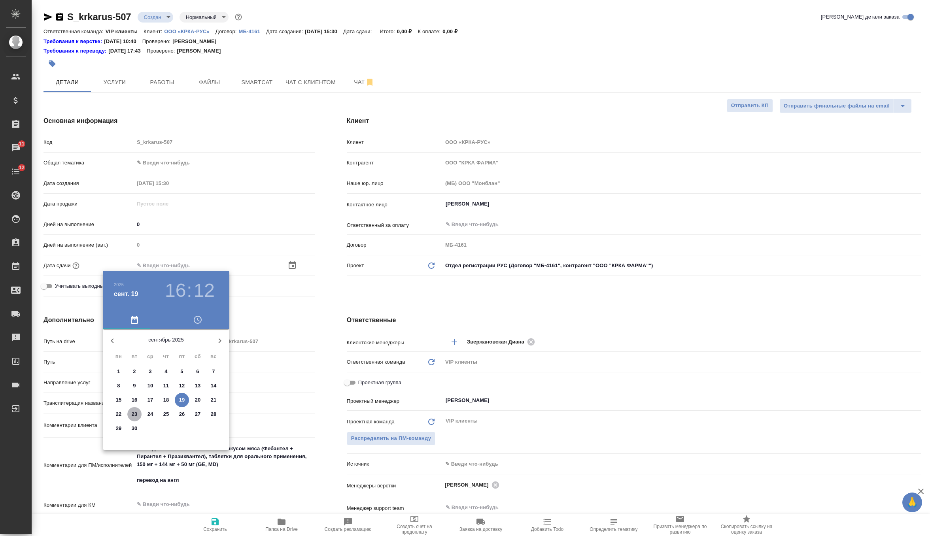
click at [136, 414] on p "23" at bounding box center [135, 415] width 6 height 8
type input "[DATE] 16:12"
type textarea "x"
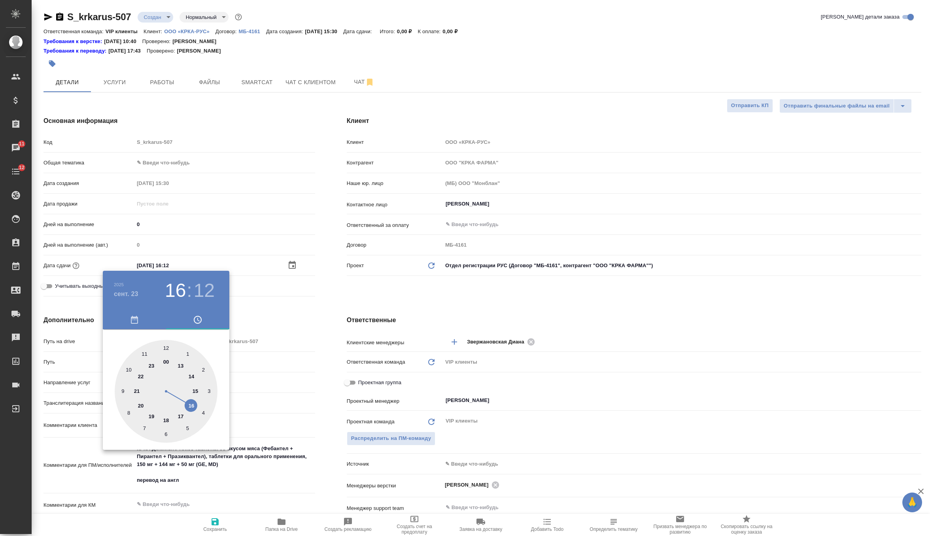
click at [180, 413] on div at bounding box center [166, 391] width 103 height 103
type input "[DATE] 17:12"
type textarea "x"
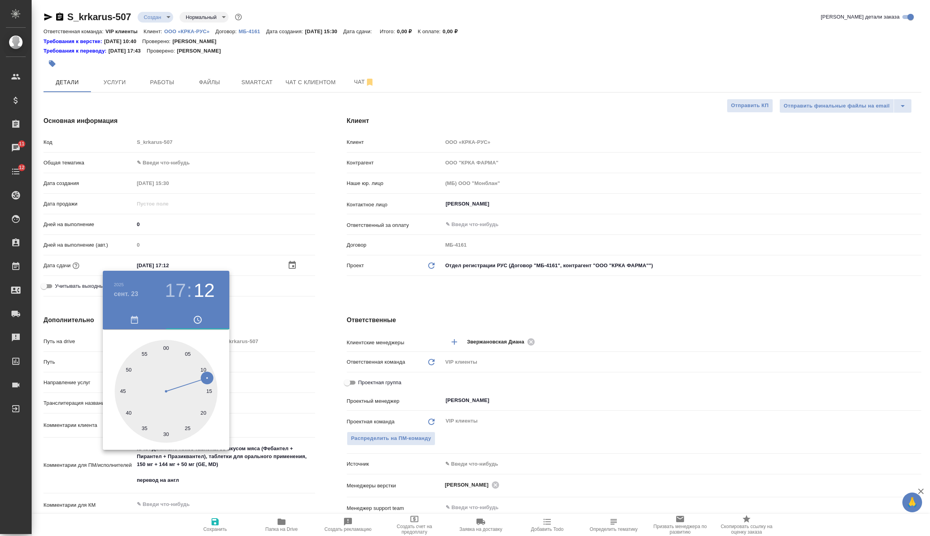
click at [165, 348] on div at bounding box center [166, 391] width 103 height 103
type input "[DATE] 17:00"
type textarea "x"
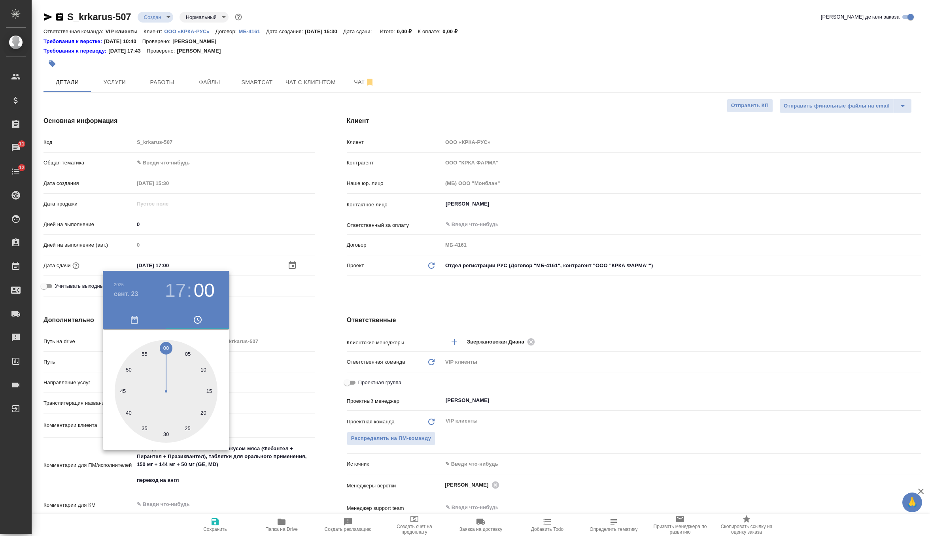
click at [346, 295] on div at bounding box center [465, 268] width 930 height 536
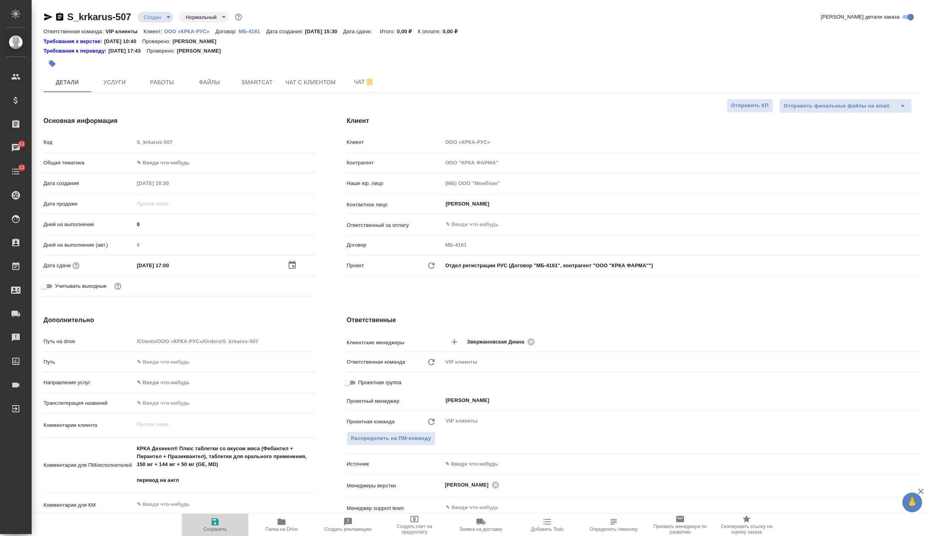
click at [219, 534] on button "Сохранить" at bounding box center [215, 525] width 66 height 22
type textarea "x"
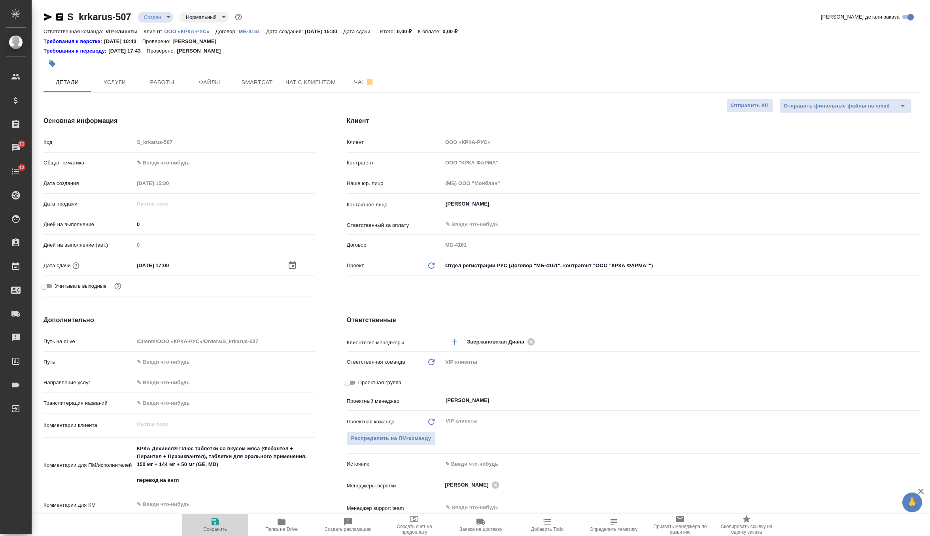
type textarea "x"
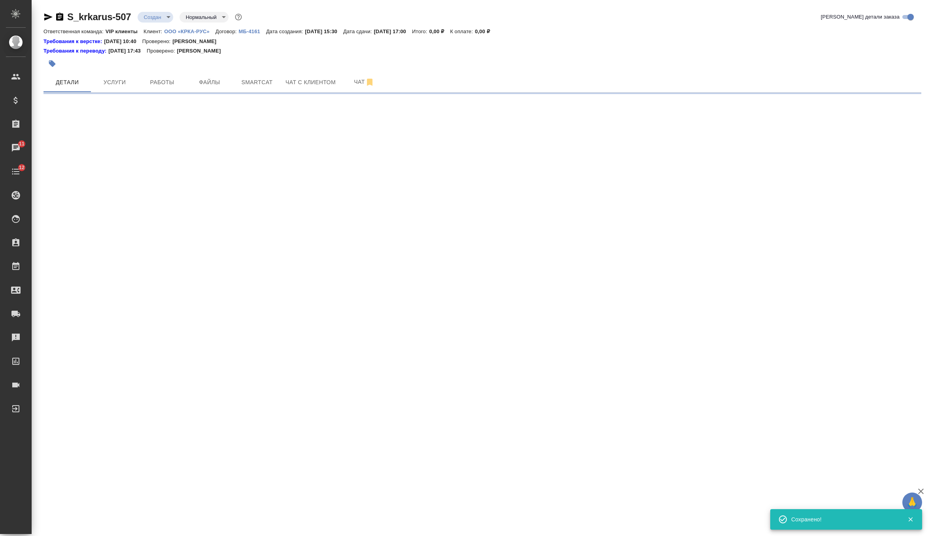
select select "RU"
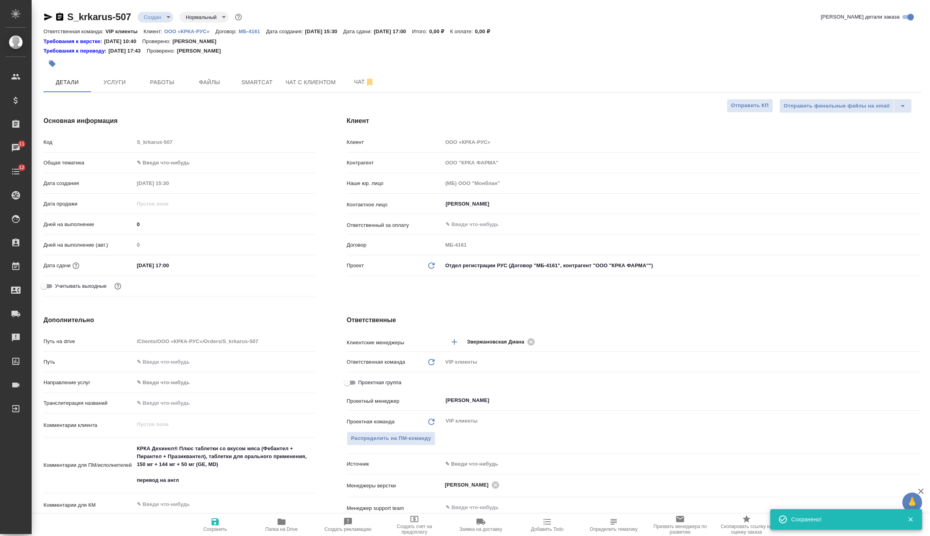
type textarea "x"
drag, startPoint x: 223, startPoint y: 466, endPoint x: 115, endPoint y: 439, distance: 112.1
click at [115, 439] on div "Путь на drive /Clients/ООО «КРКА-РУС»/Orders/S_krkarus-507 Путь Направление усл…" at bounding box center [180, 459] width 272 height 249
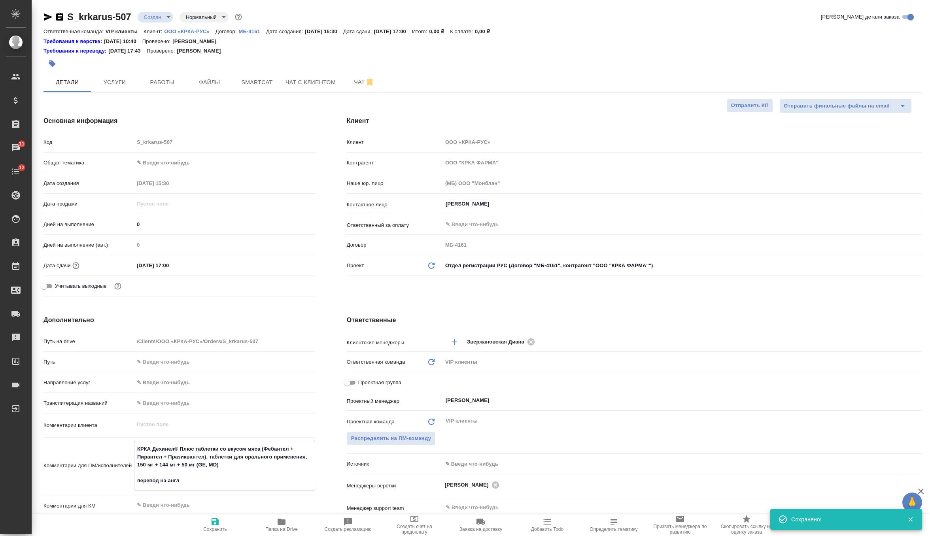
type textarea "x"
click at [218, 520] on icon "button" at bounding box center [215, 522] width 7 height 7
type textarea "x"
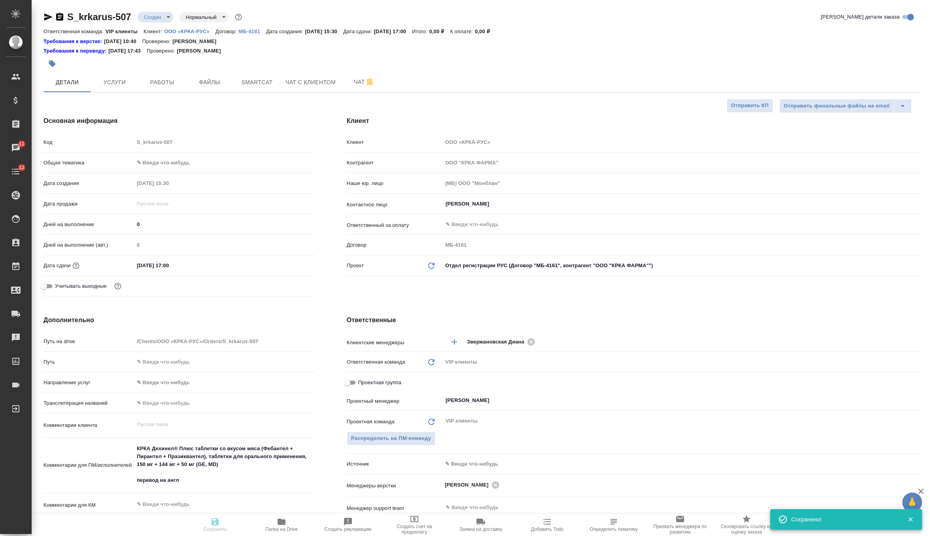
type textarea "x"
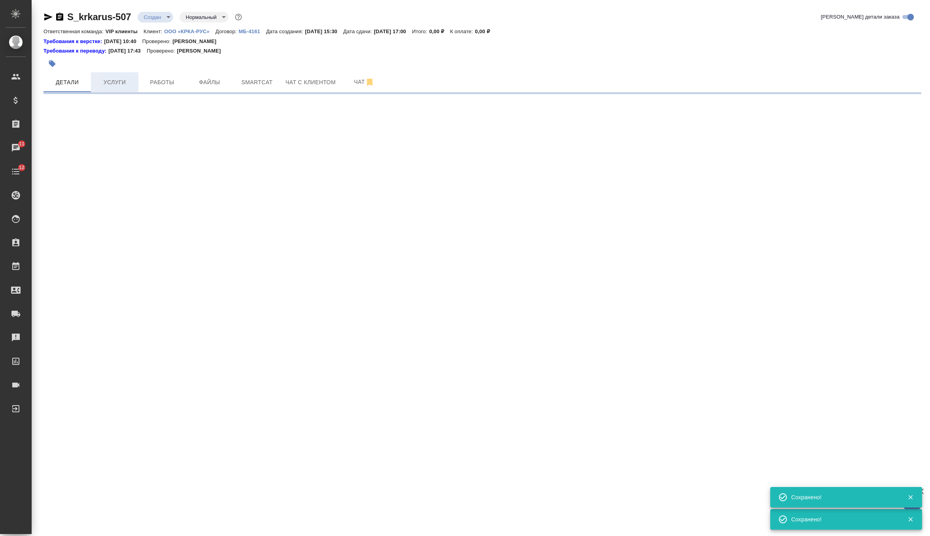
select select "RU"
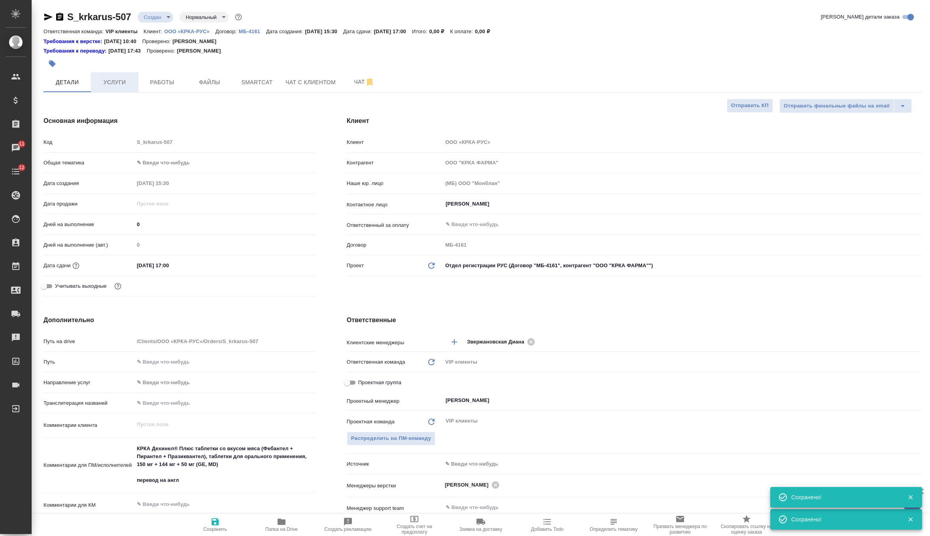
type textarea "x"
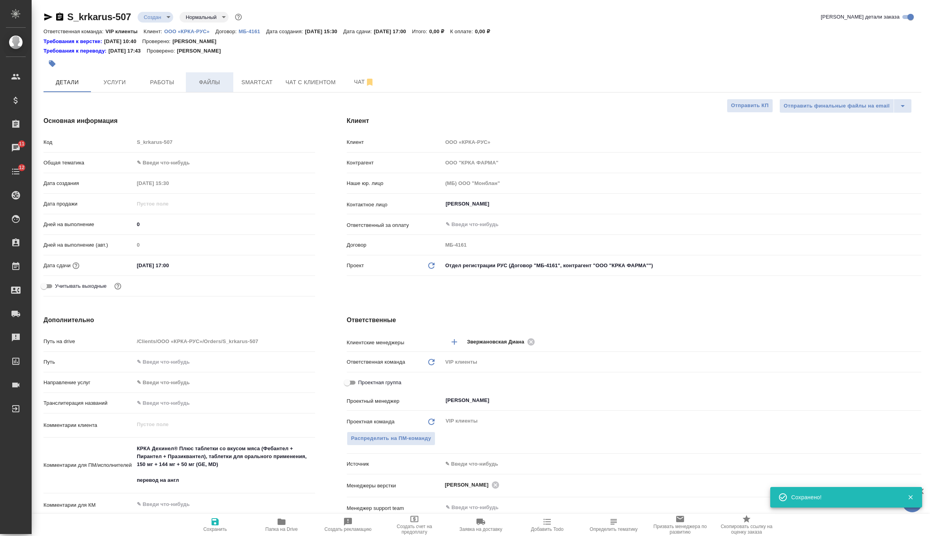
click at [208, 81] on span "Файлы" at bounding box center [210, 83] width 38 height 10
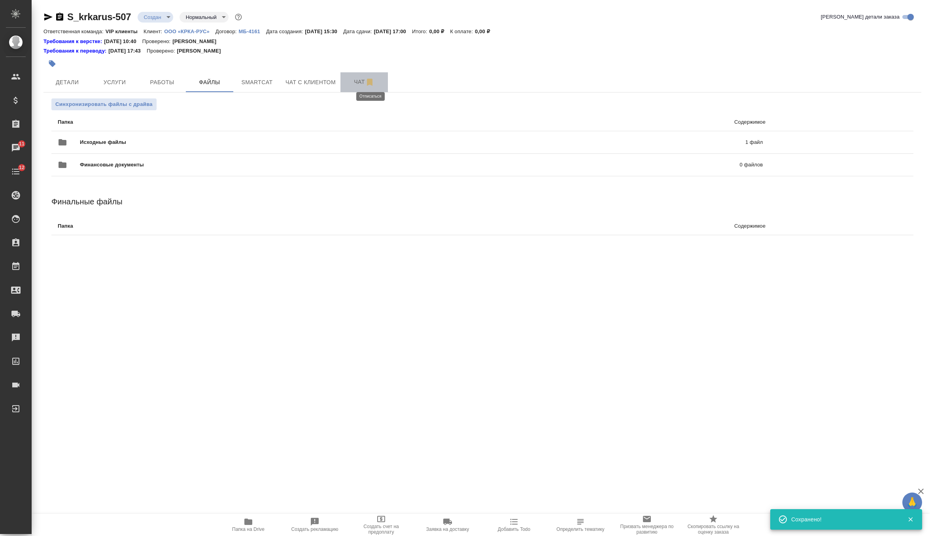
click at [368, 80] on icon "button" at bounding box center [369, 82] width 9 height 9
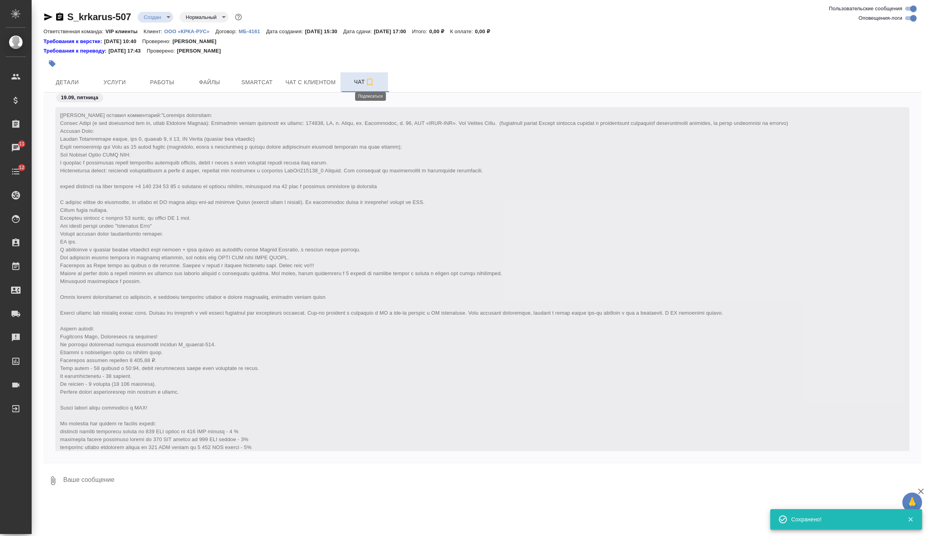
scroll to position [262, 0]
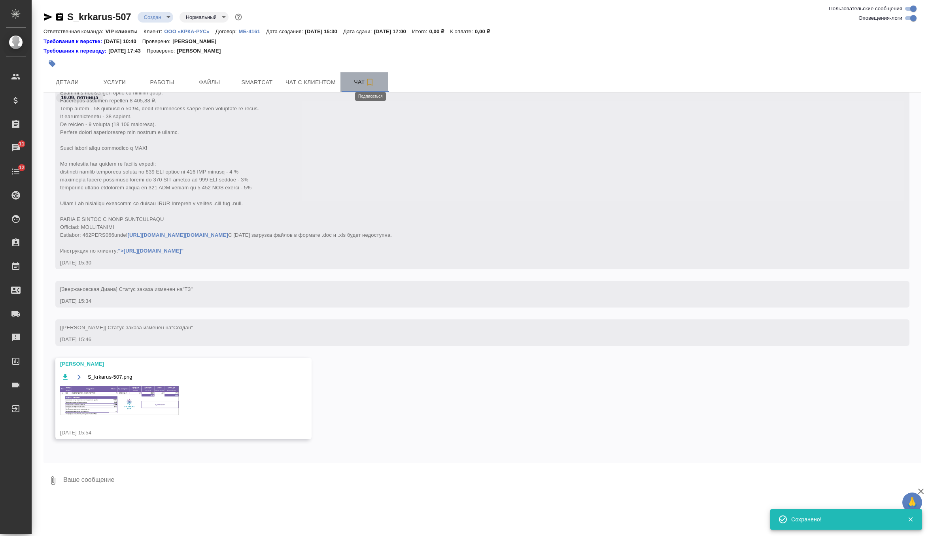
click at [373, 83] on icon "button" at bounding box center [369, 82] width 9 height 9
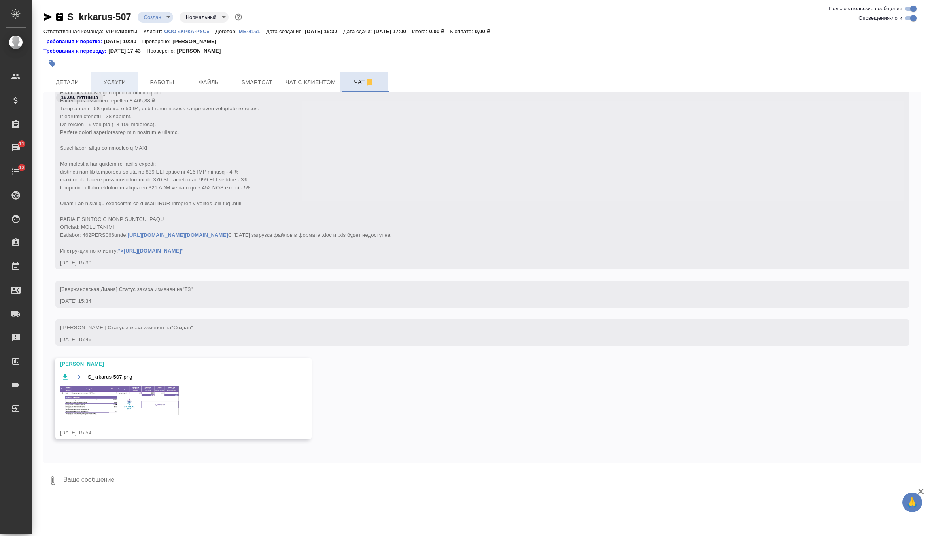
click at [124, 73] on button "Услуги" at bounding box center [114, 82] width 47 height 20
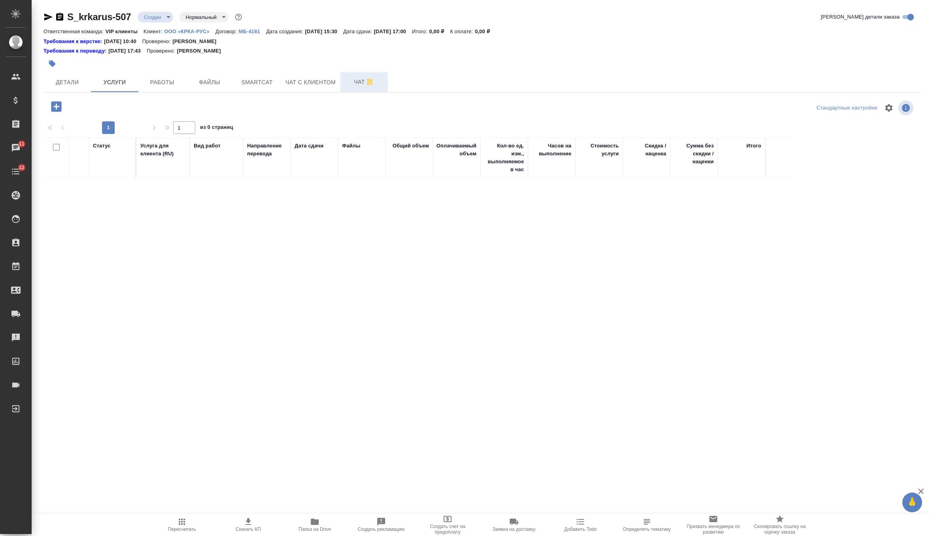
click at [57, 103] on icon "button" at bounding box center [56, 106] width 10 height 10
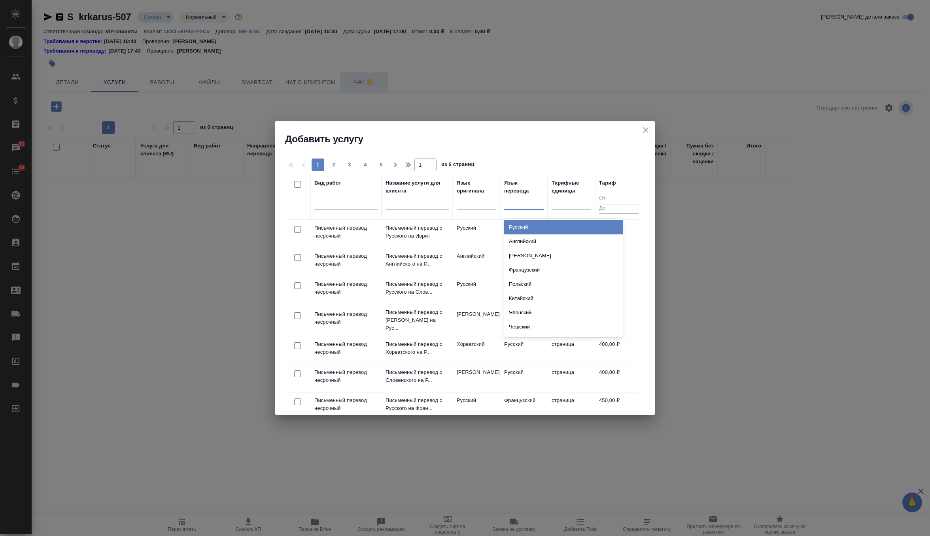
click at [524, 208] on div at bounding box center [524, 201] width 40 height 11
type input "анг"
click at [533, 226] on div "Английский" at bounding box center [563, 227] width 119 height 14
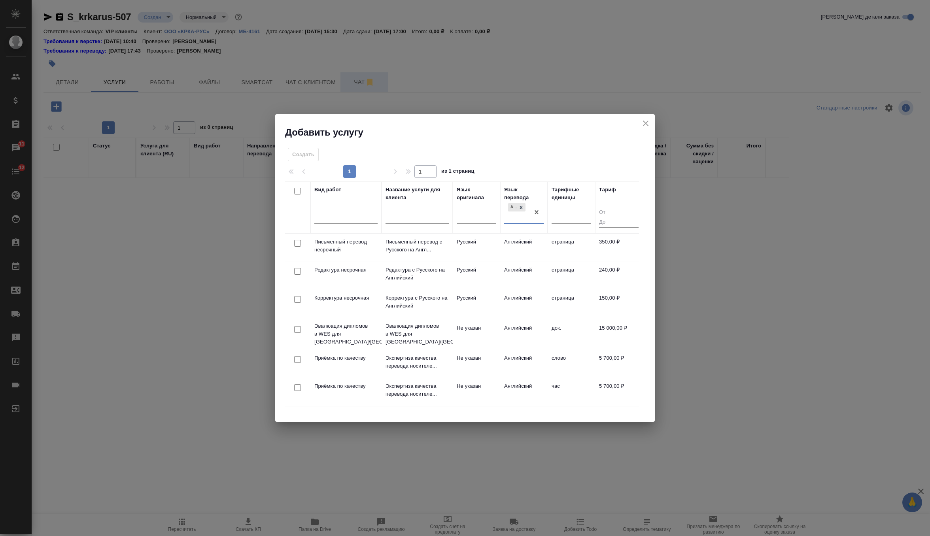
click at [298, 240] on input "checkbox" at bounding box center [297, 243] width 7 height 7
checkbox input "true"
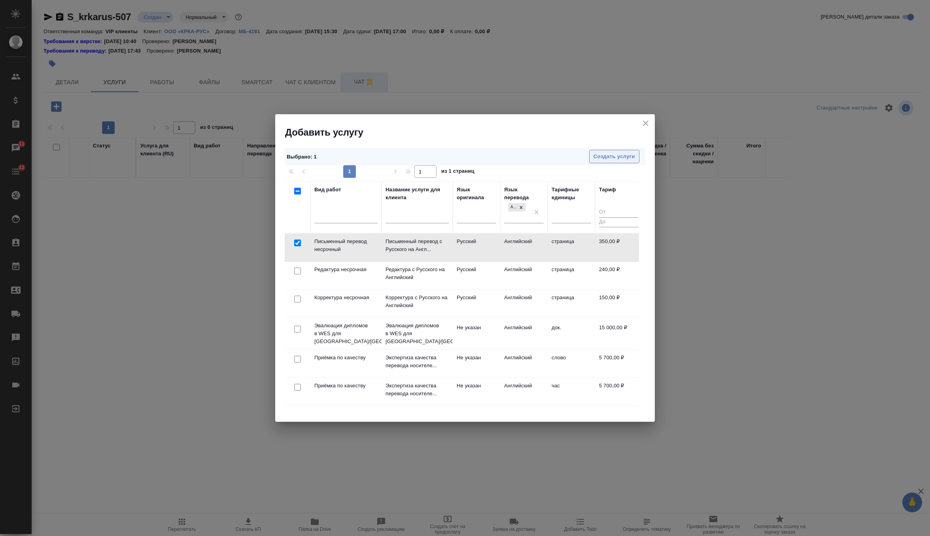
click at [616, 159] on span "Создать услуги" at bounding box center [615, 156] width 42 height 9
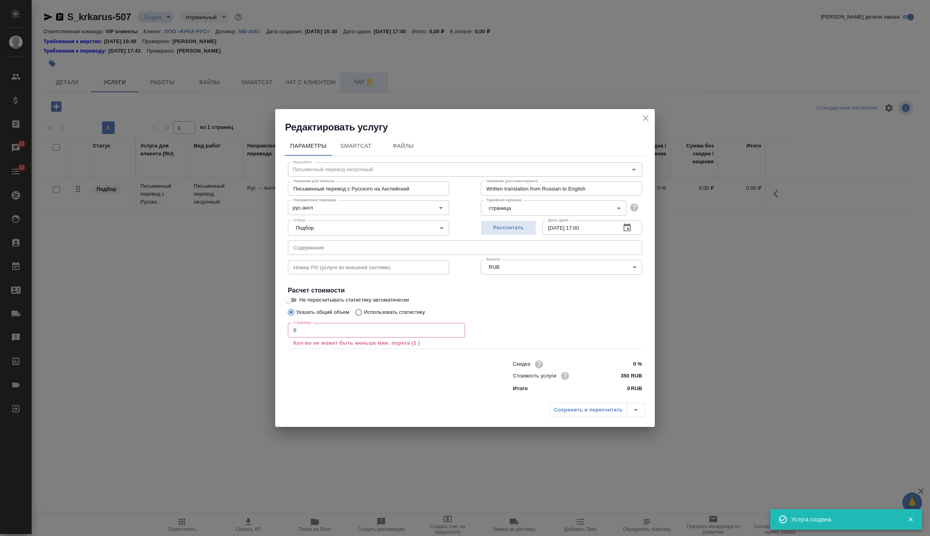
click at [427, 250] on input "text" at bounding box center [465, 247] width 354 height 14
paste input "КРКА Дехинел® Плюс таблетки со вкусом мяса (Фебантел + Пирантел + Празиквантел)…"
type input "КРКА Дехинел® Плюс таблетки со вкусом мяса (Фебантел + Пирантел + Празиквантел)…"
click at [379, 328] on input "0" at bounding box center [376, 330] width 177 height 14
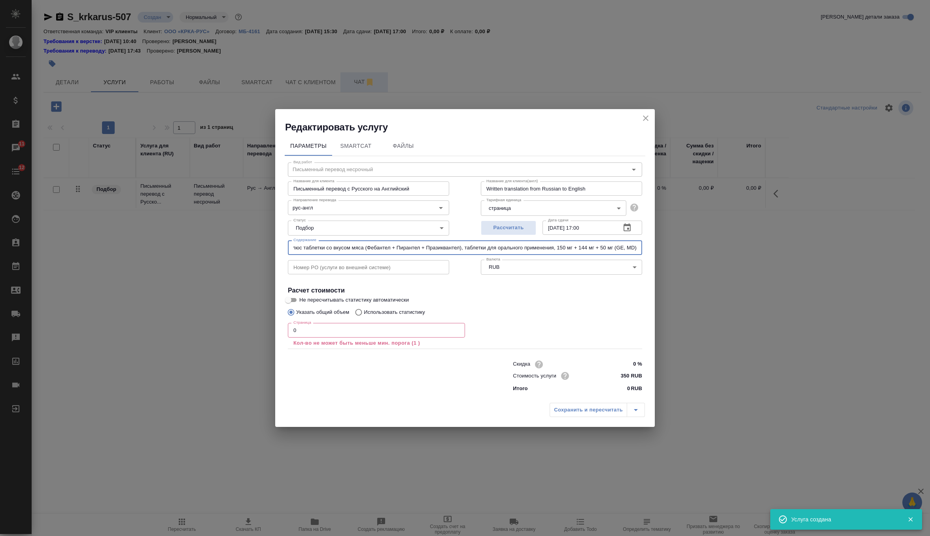
scroll to position [0, 0]
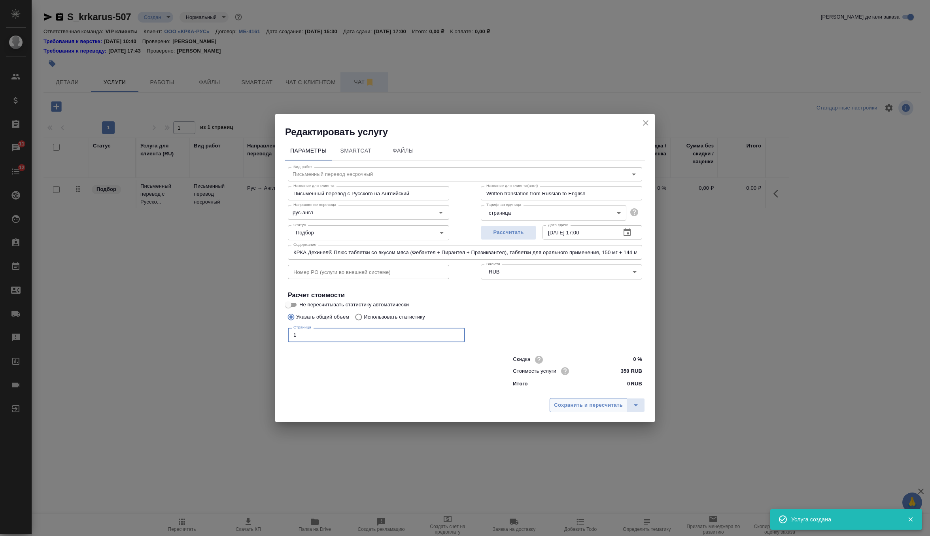
type input "1"
click at [588, 410] on button "Сохранить и пересчитать" at bounding box center [589, 405] width 78 height 14
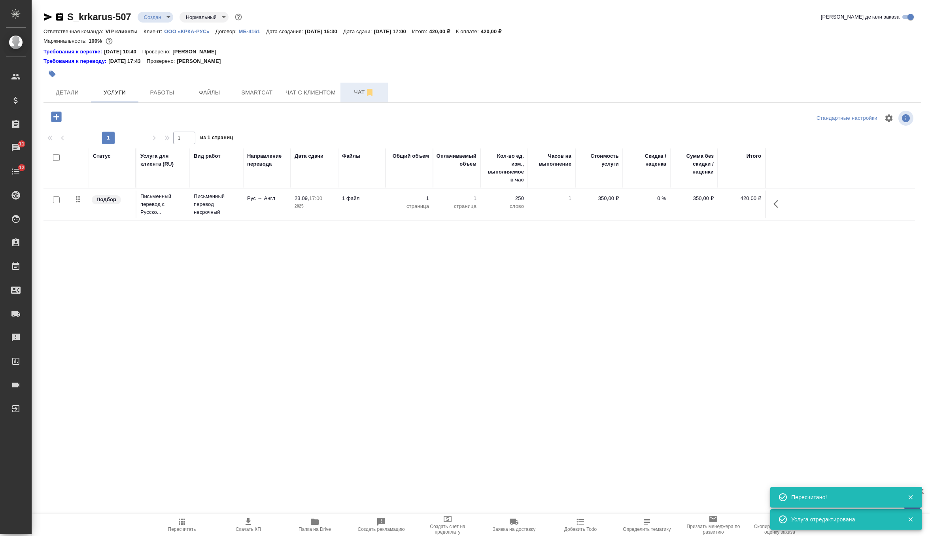
click at [56, 197] on input "checkbox" at bounding box center [56, 200] width 7 height 7
checkbox input "true"
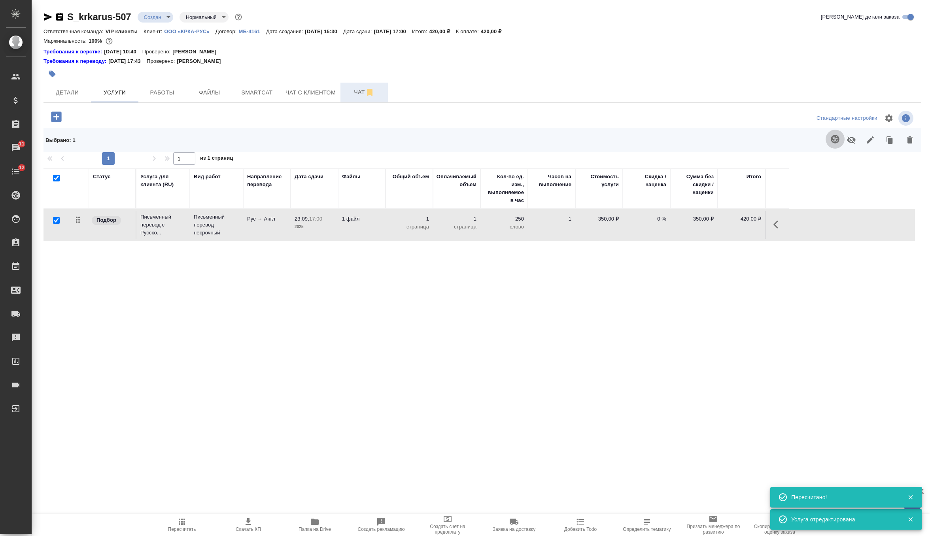
click at [831, 141] on icon "button" at bounding box center [835, 138] width 9 height 9
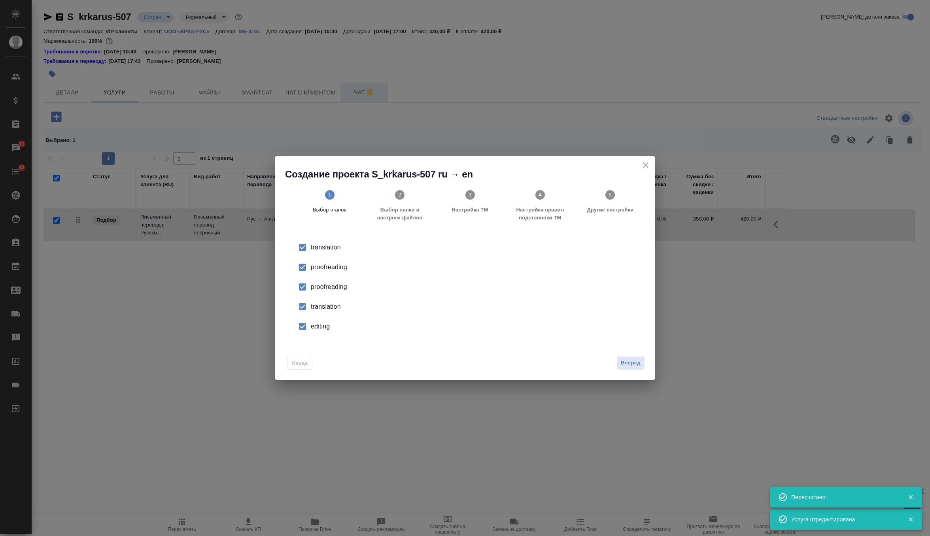
click at [322, 286] on div "proofreading" at bounding box center [473, 286] width 325 height 9
click at [322, 300] on li "translation" at bounding box center [465, 307] width 354 height 20
click at [322, 327] on div "editing" at bounding box center [473, 326] width 325 height 9
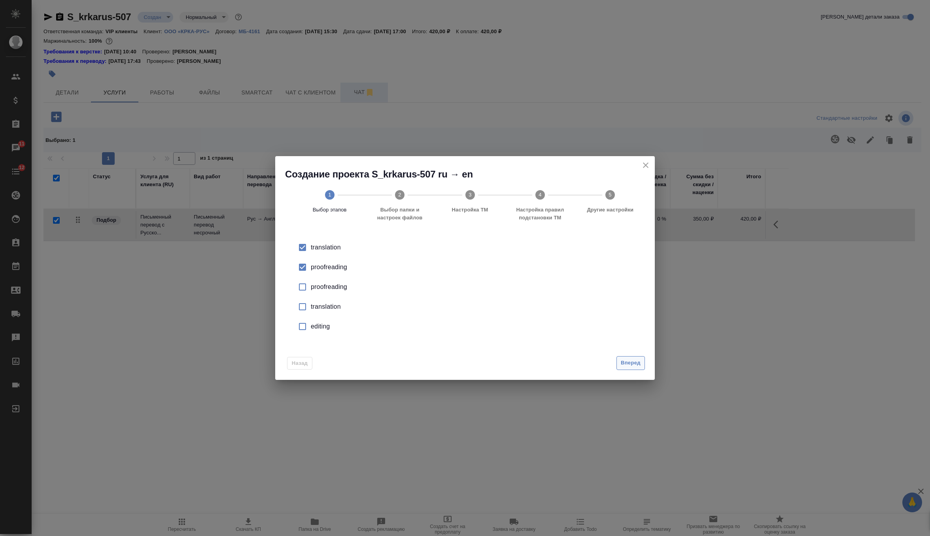
click at [626, 361] on span "Вперед" at bounding box center [631, 363] width 20 height 9
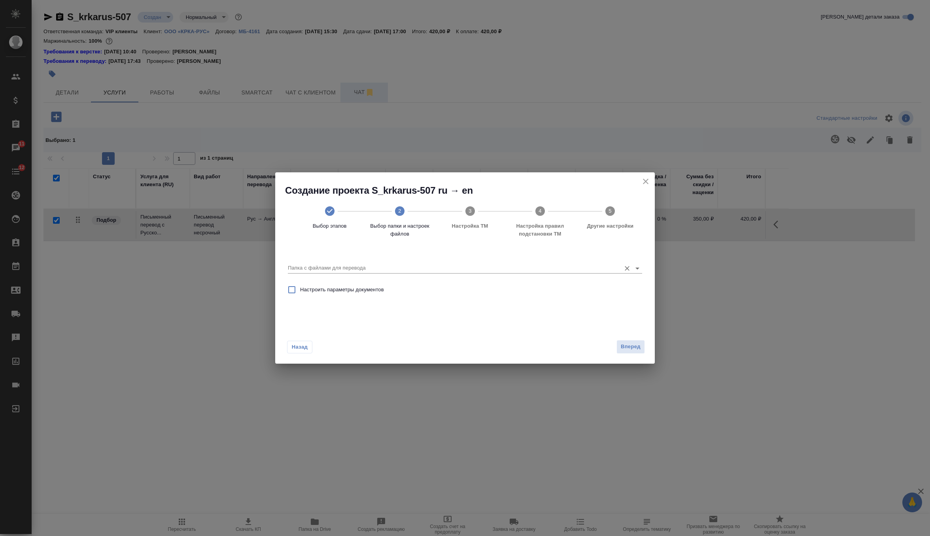
click at [549, 268] on input "Папка с файлами для перевода" at bounding box center [452, 267] width 329 height 9
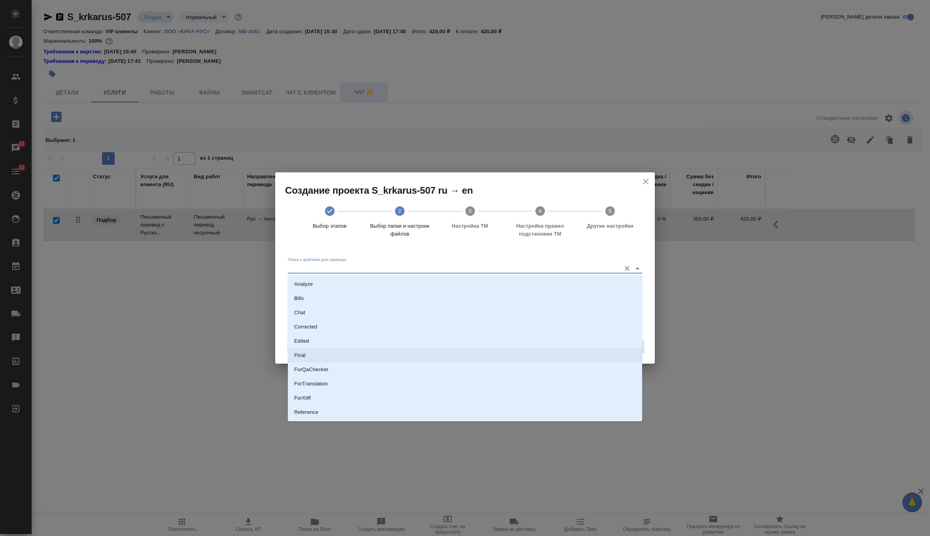
scroll to position [41, 0]
click at [385, 383] on li "Source" at bounding box center [465, 385] width 354 height 14
type input "Source"
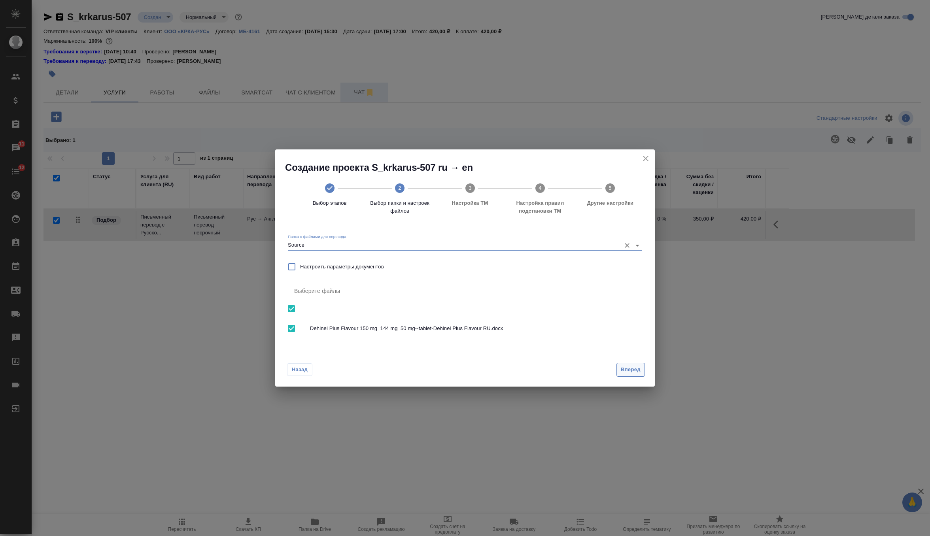
click at [624, 371] on span "Вперед" at bounding box center [631, 369] width 20 height 9
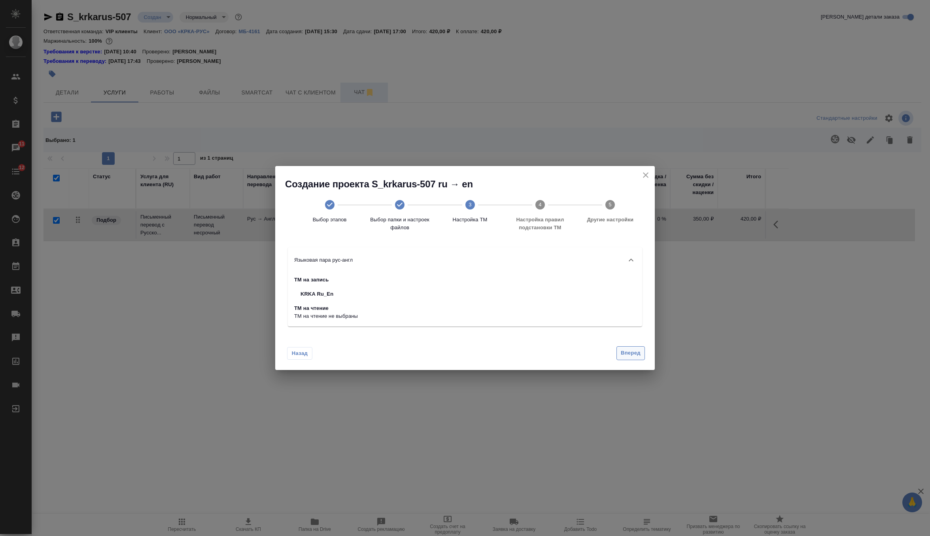
click at [628, 351] on span "Вперед" at bounding box center [631, 353] width 20 height 9
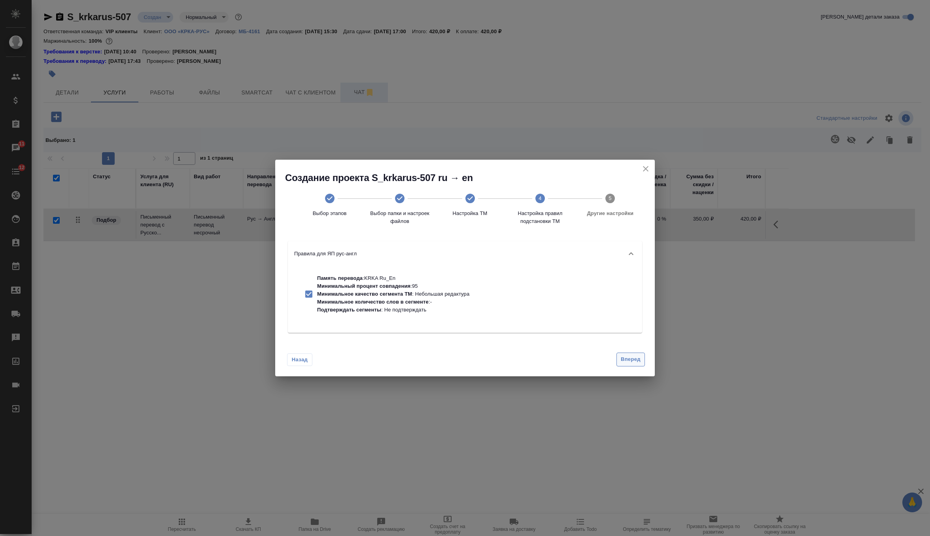
click at [628, 351] on div "Назад Вперед" at bounding box center [465, 357] width 380 height 37
click at [629, 360] on span "Вперед" at bounding box center [631, 359] width 20 height 9
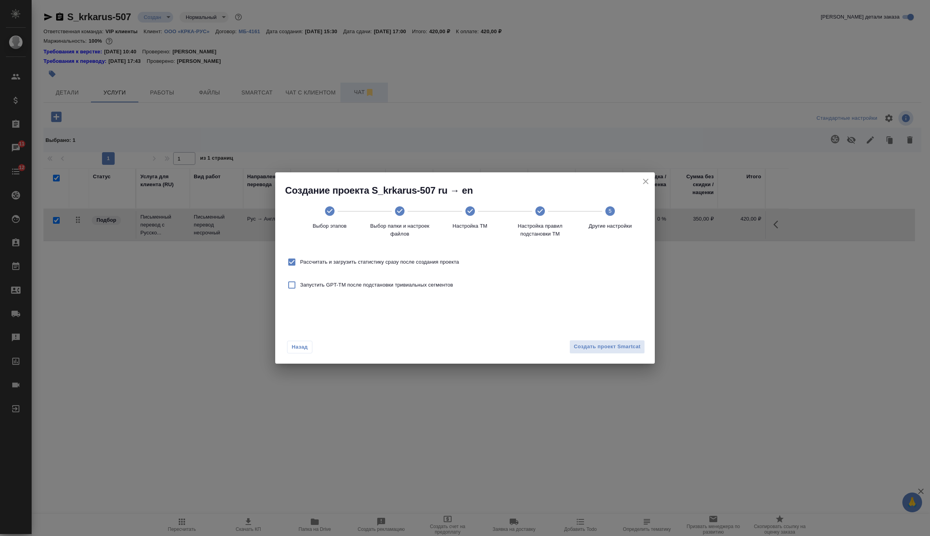
click at [424, 257] on label "Рассчитать и загрузить статистику сразу после создания проекта" at bounding box center [372, 262] width 176 height 17
click at [300, 257] on input "Рассчитать и загрузить статистику сразу после создания проекта" at bounding box center [292, 262] width 17 height 17
checkbox input "false"
click at [589, 349] on span "Создать проект Smartcat" at bounding box center [607, 347] width 67 height 9
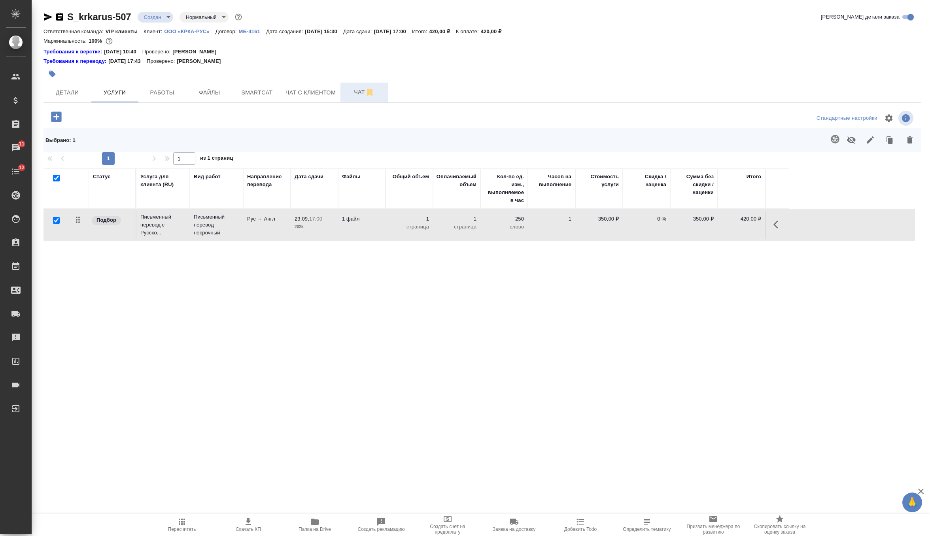
click at [360, 96] on span "Чат" at bounding box center [364, 92] width 38 height 10
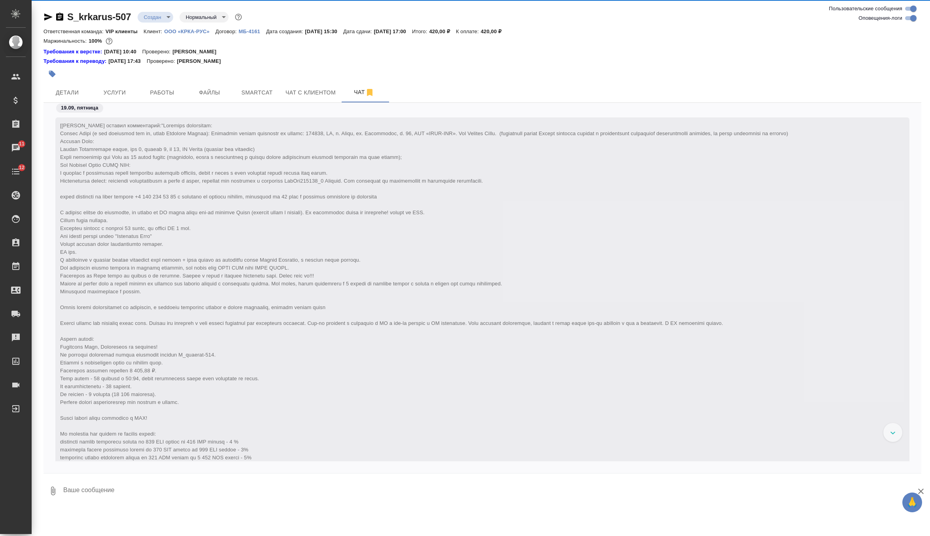
scroll to position [291, 0]
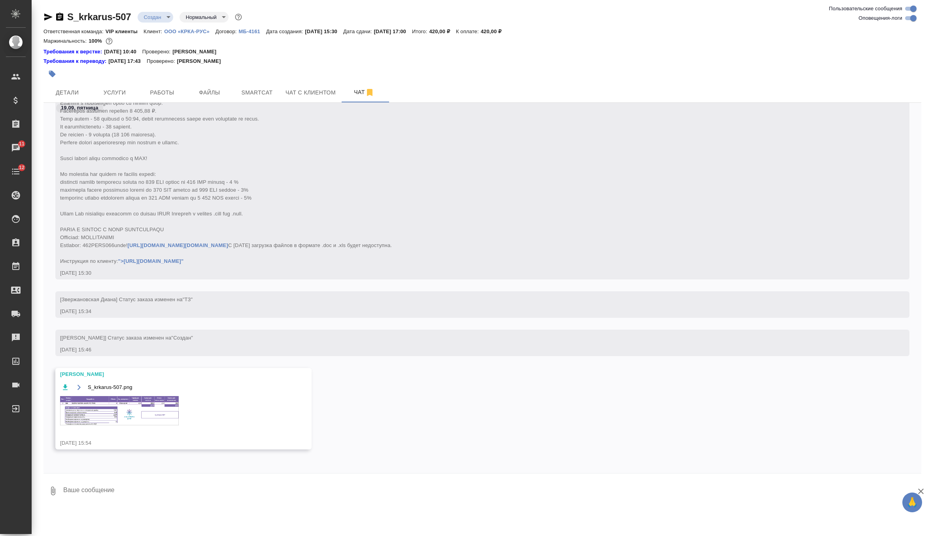
click at [149, 407] on img at bounding box center [119, 410] width 119 height 29
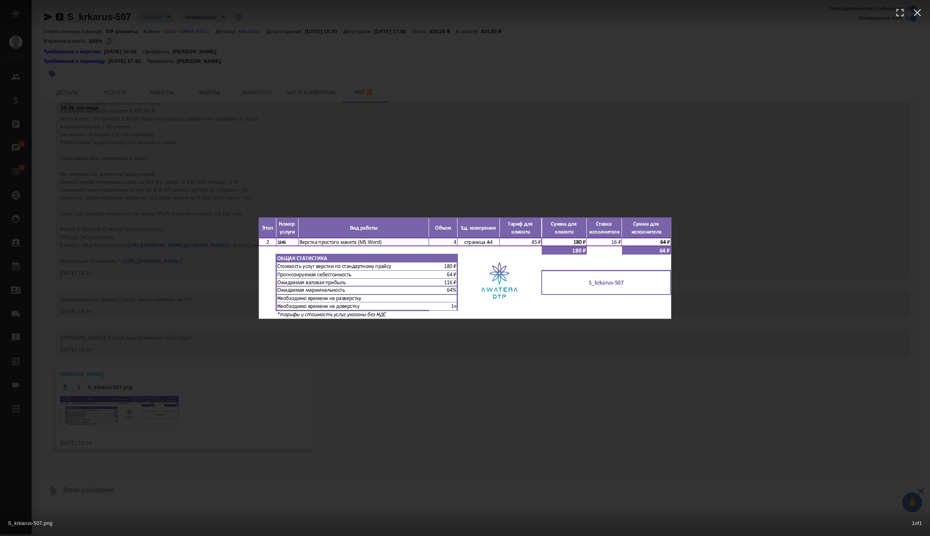
click at [322, 163] on div "S_krkarus-507.png 1 of 1" at bounding box center [465, 268] width 930 height 536
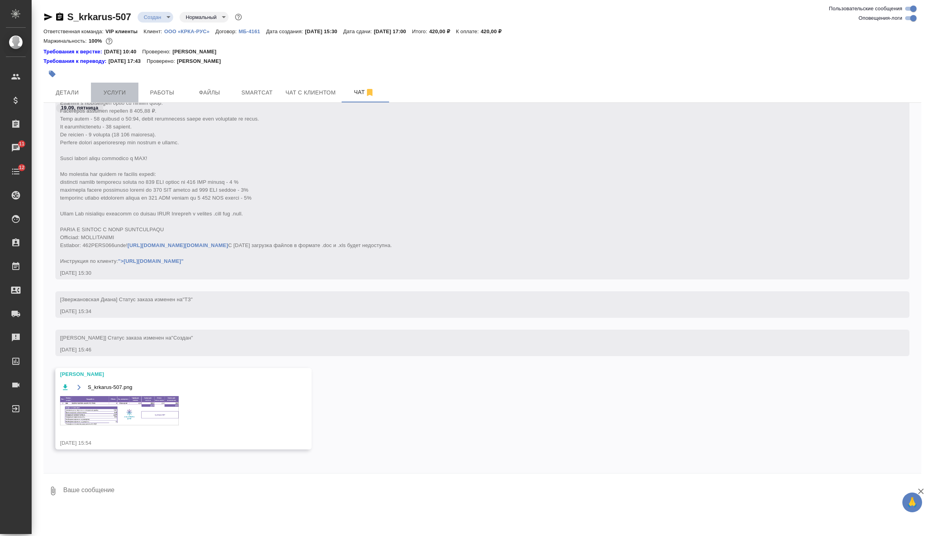
click at [119, 91] on span "Услуги" at bounding box center [115, 93] width 38 height 10
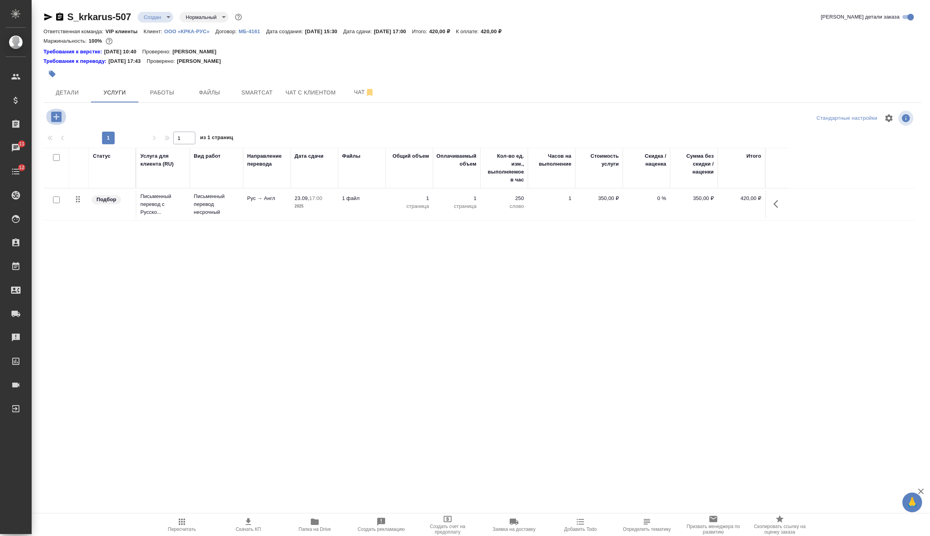
click at [60, 115] on icon "button" at bounding box center [56, 117] width 10 height 10
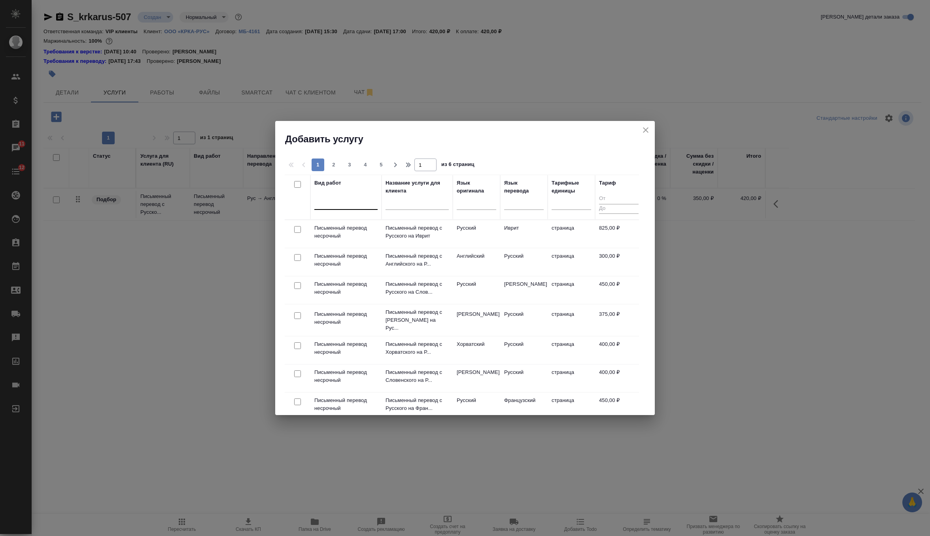
click at [364, 206] on div at bounding box center [345, 201] width 63 height 11
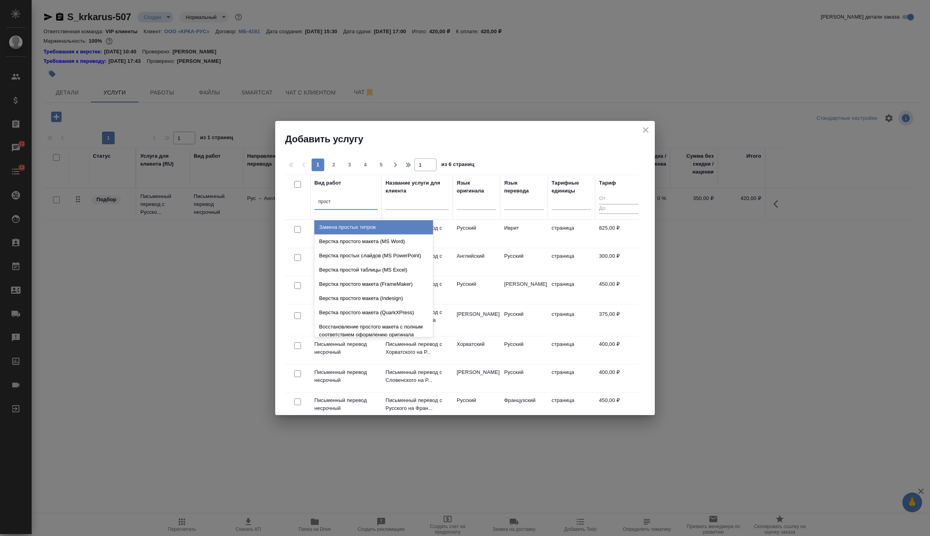
type input "просто"
click at [377, 233] on div "Верстка простого макета (MS Word)" at bounding box center [373, 227] width 119 height 14
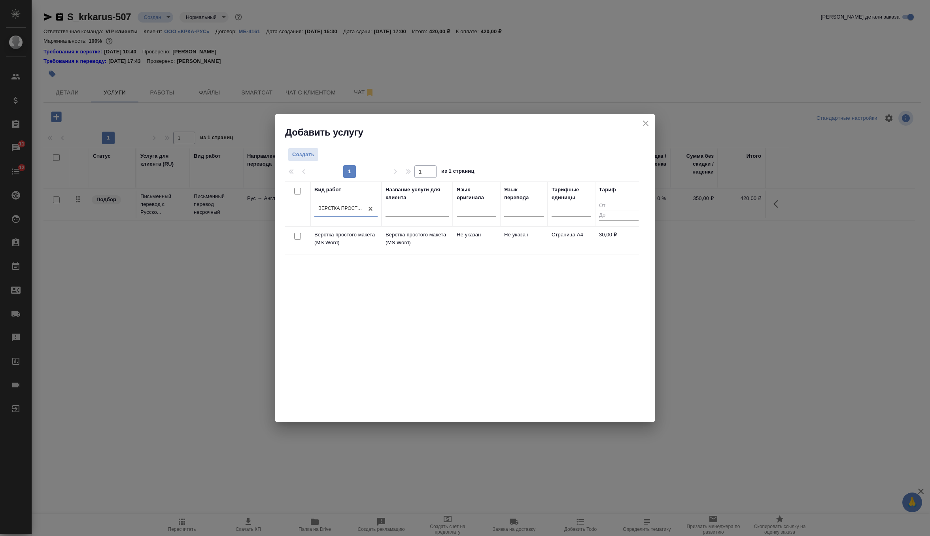
click at [295, 235] on input "checkbox" at bounding box center [297, 236] width 7 height 7
checkbox input "true"
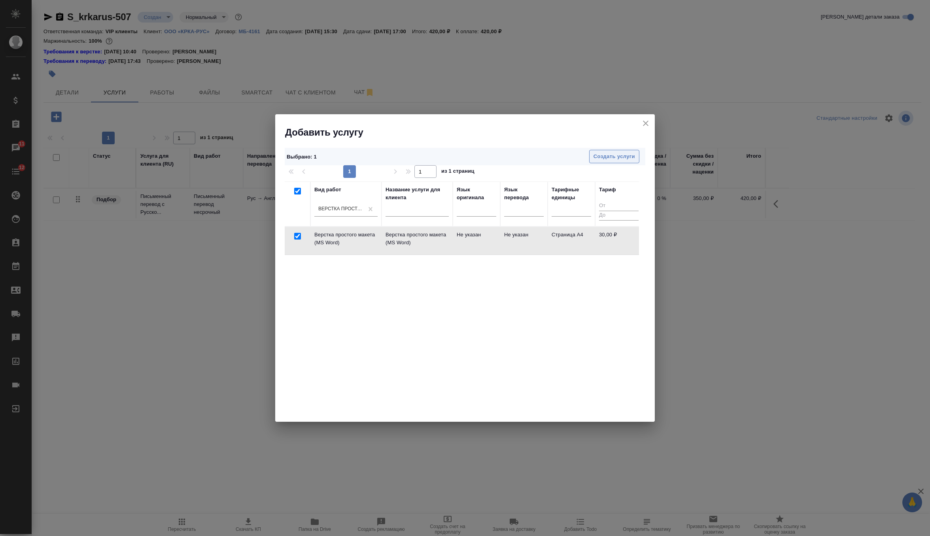
click at [625, 157] on span "Создать услуги" at bounding box center [615, 156] width 42 height 9
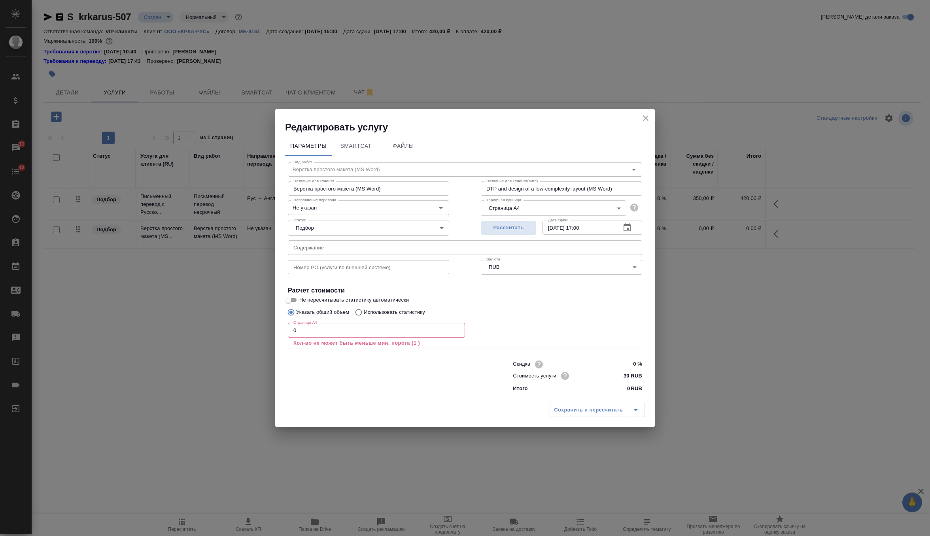
click at [353, 335] on input "0" at bounding box center [376, 330] width 177 height 14
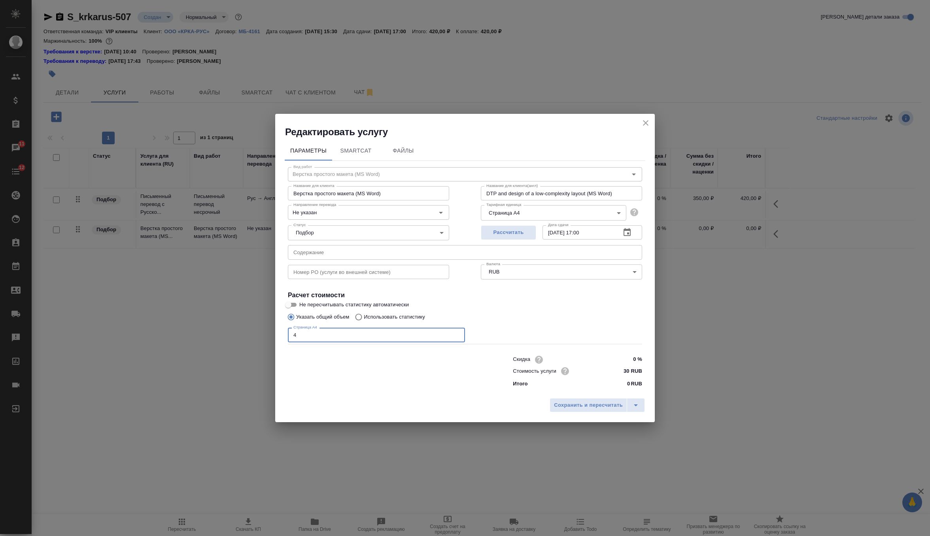
type input "4"
click at [361, 257] on input "text" at bounding box center [465, 252] width 354 height 14
paste input "КРКА Дехинел® Плюс таблетки со вкусом мяса (Фебантел + Пирантел + Празиквантел)…"
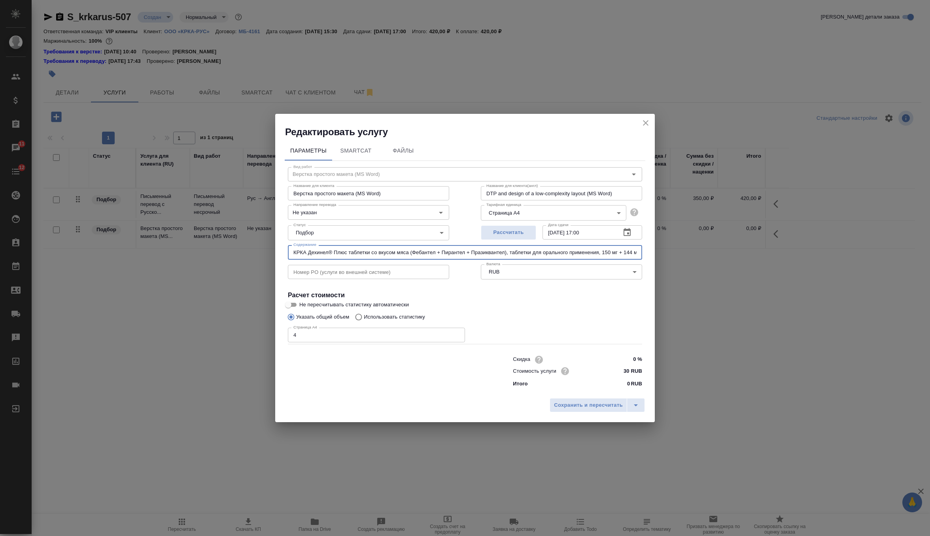
scroll to position [0, 53]
type input "КРКА Дехинел® Плюс таблетки со вкусом мяса (Фебантел + Пирантел + Празиквантел)…"
click at [591, 410] on span "Сохранить и пересчитать" at bounding box center [588, 405] width 69 height 9
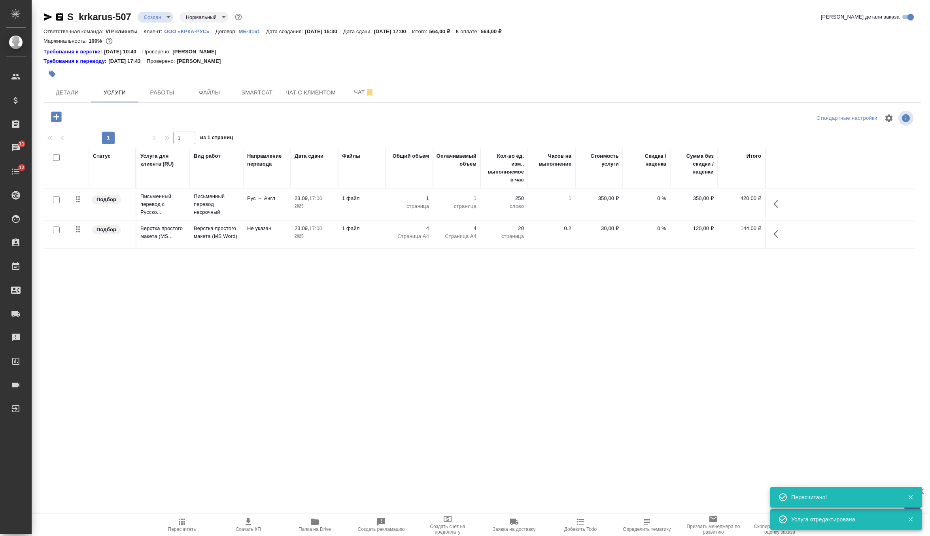
click at [394, 213] on td "1 страница" at bounding box center [409, 205] width 47 height 28
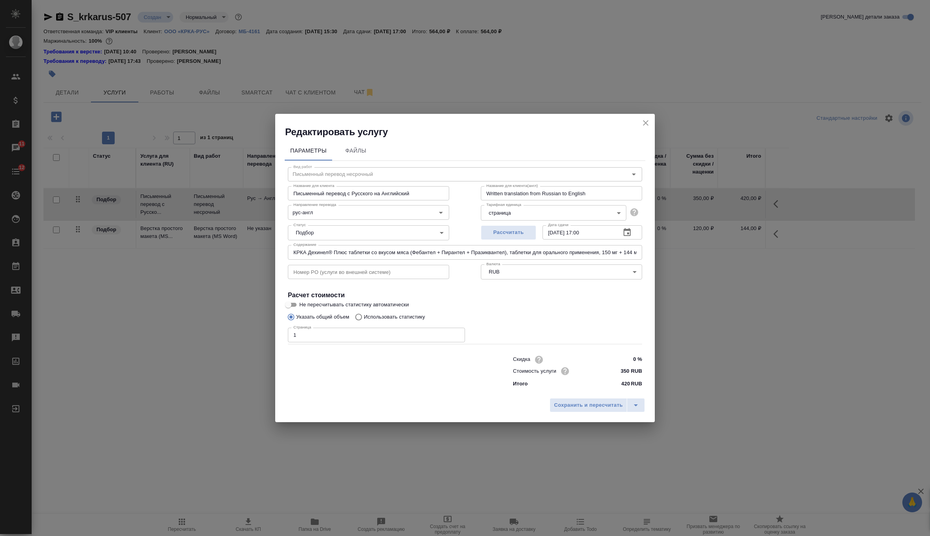
click at [322, 340] on input "1" at bounding box center [376, 335] width 177 height 14
type input "5"
click at [560, 396] on div "Сохранить и пересчитать" at bounding box center [465, 408] width 380 height 28
click at [560, 399] on button "Сохранить и пересчитать" at bounding box center [589, 405] width 78 height 14
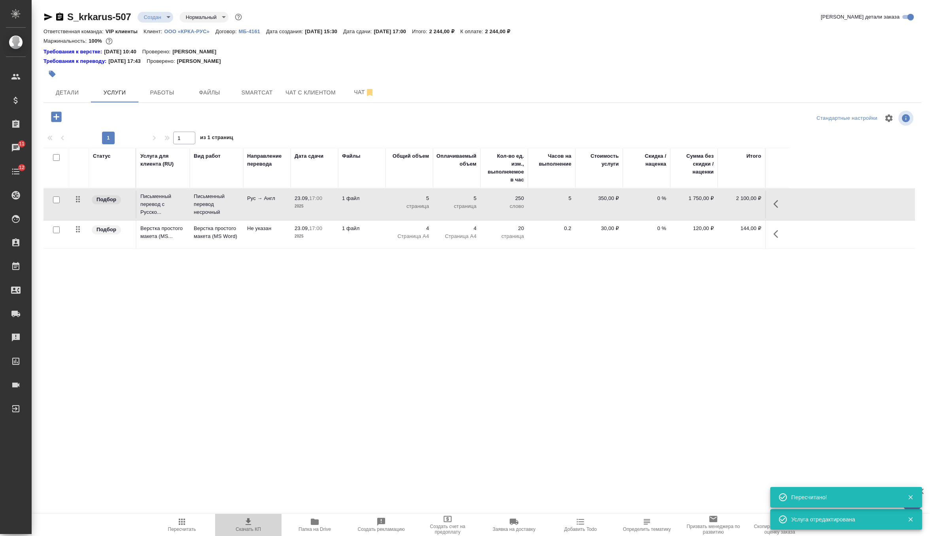
click at [238, 522] on span "Скачать КП" at bounding box center [248, 524] width 57 height 15
click at [185, 522] on icon "button" at bounding box center [181, 521] width 9 height 9
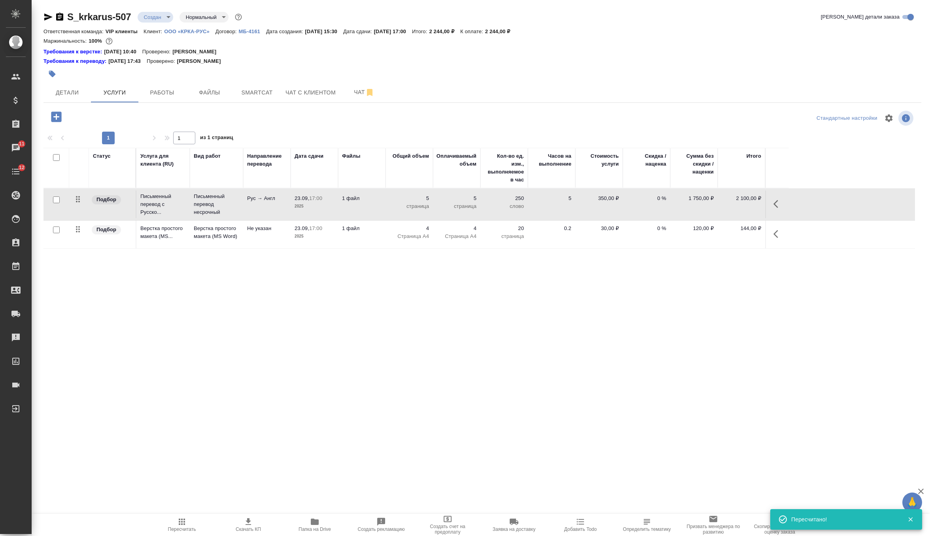
click at [162, 21] on body "🙏 .cls-1 fill:#fff; AWATERA Zverzhanovskaya [PERSON_NAME] Спецификации Заказы 1…" at bounding box center [465, 268] width 930 height 536
click at [170, 34] on button "Согласование КП" at bounding box center [167, 30] width 47 height 9
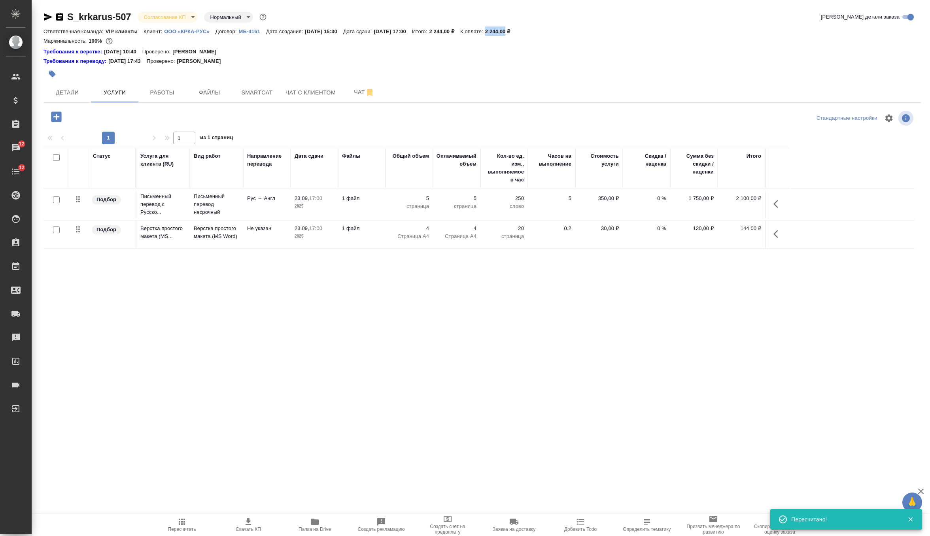
drag, startPoint x: 513, startPoint y: 30, endPoint x: 534, endPoint y: 32, distance: 20.7
click at [517, 32] on p "2 244,00 ₽" at bounding box center [500, 31] width 31 height 6
copy p "2 244,00"
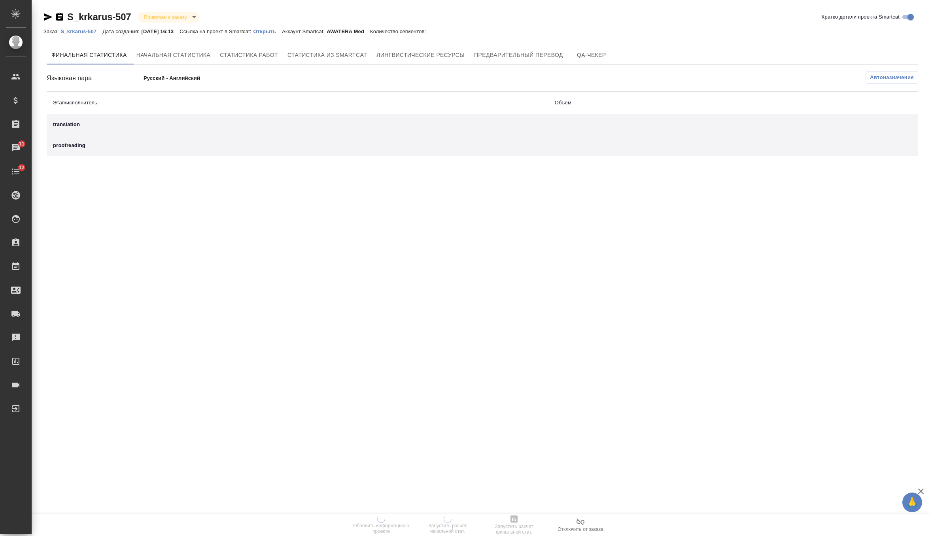
click at [282, 30] on p "Открыть" at bounding box center [268, 31] width 28 height 6
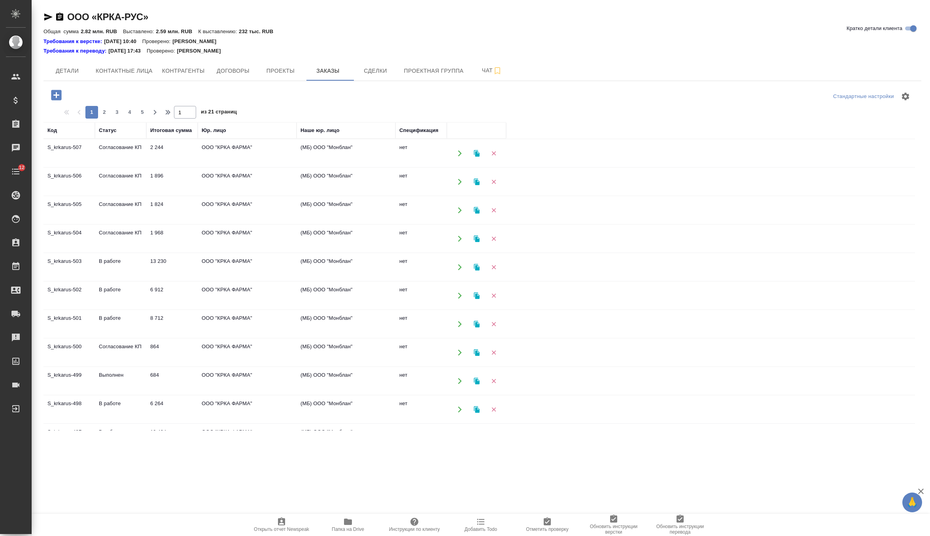
drag, startPoint x: 0, startPoint y: 0, endPoint x: 54, endPoint y: 98, distance: 111.7
click at [54, 98] on icon "button" at bounding box center [56, 95] width 10 height 10
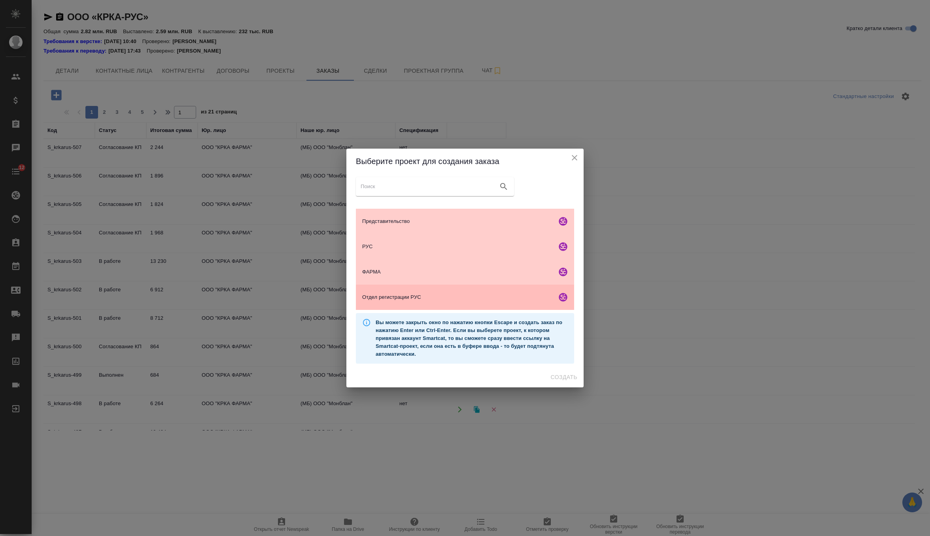
click at [395, 306] on div "Отдел регистрации РУС" at bounding box center [465, 297] width 218 height 25
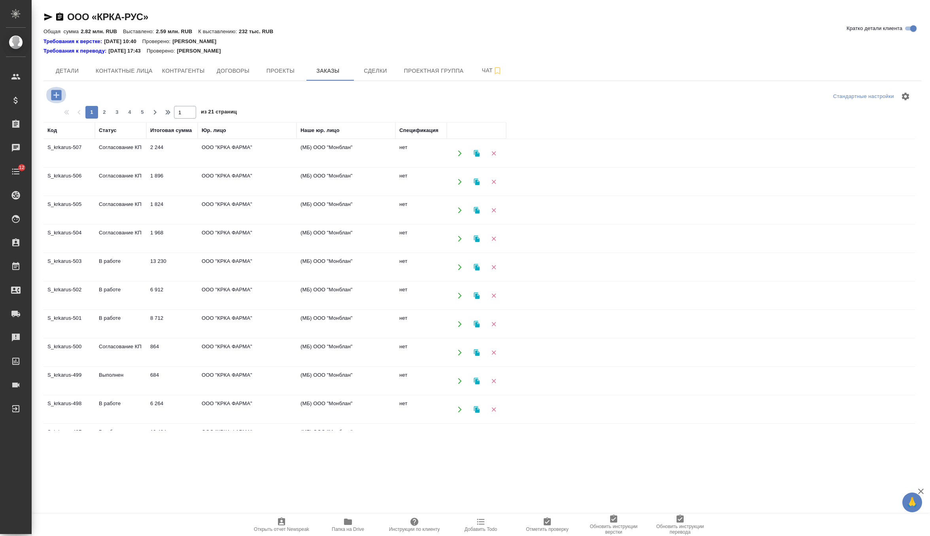
click at [54, 91] on icon "button" at bounding box center [56, 95] width 10 height 10
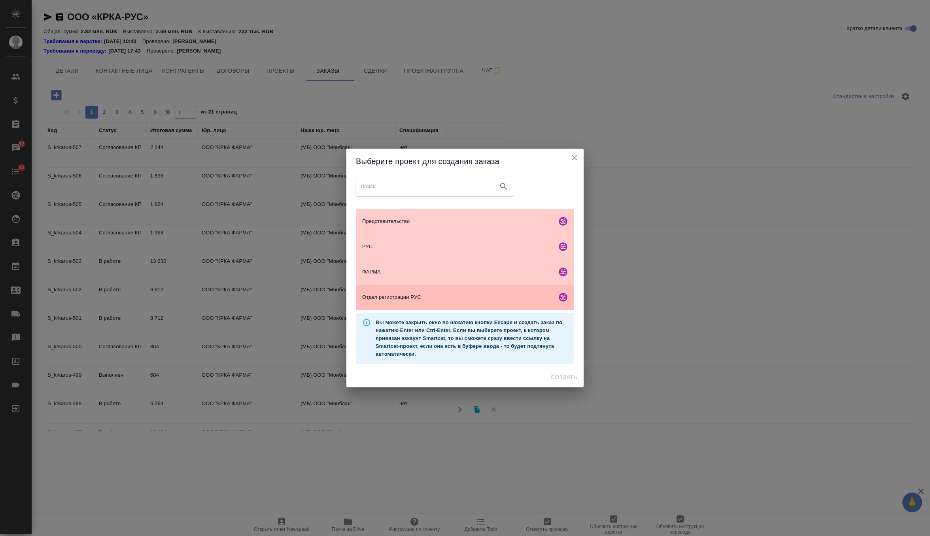
click at [461, 306] on div "Отдел регистрации РУС" at bounding box center [465, 297] width 218 height 25
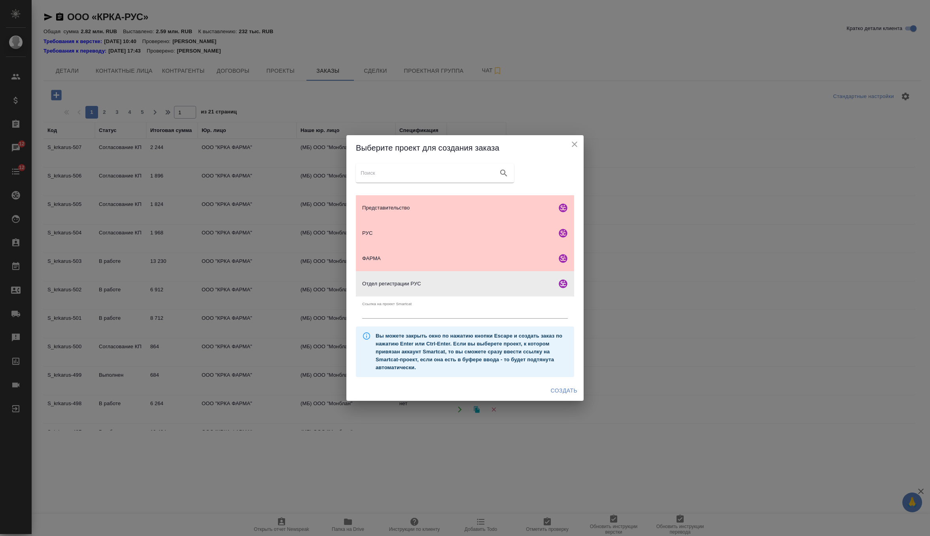
click at [563, 392] on span "Создать" at bounding box center [564, 391] width 26 height 10
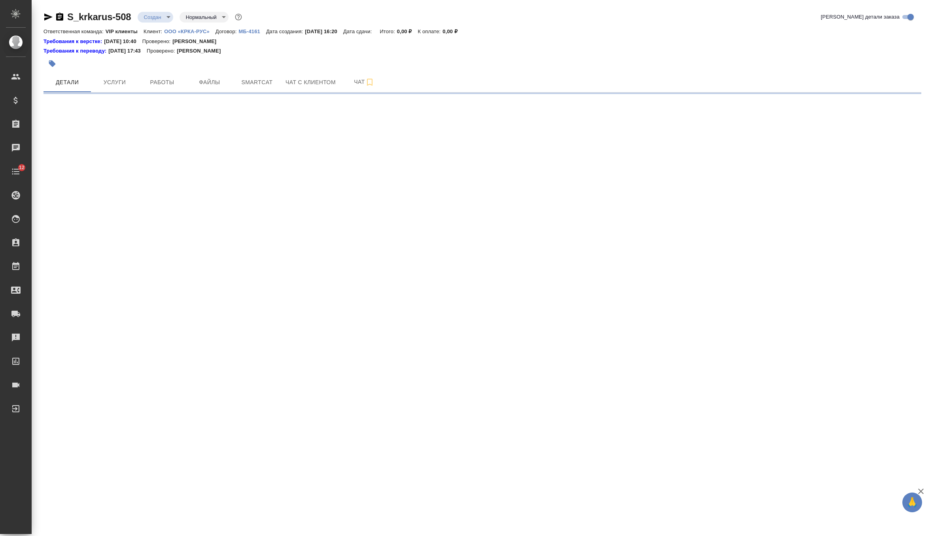
select select "RU"
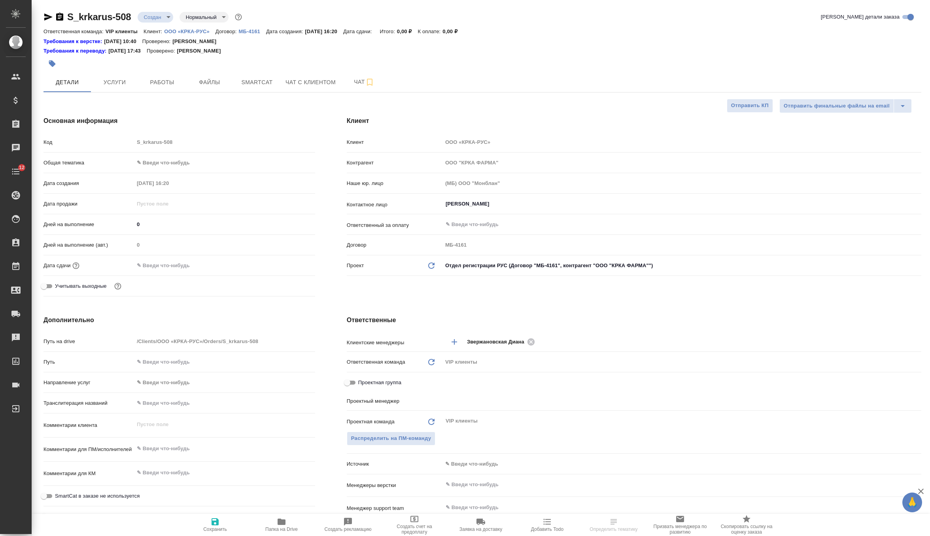
type textarea "x"
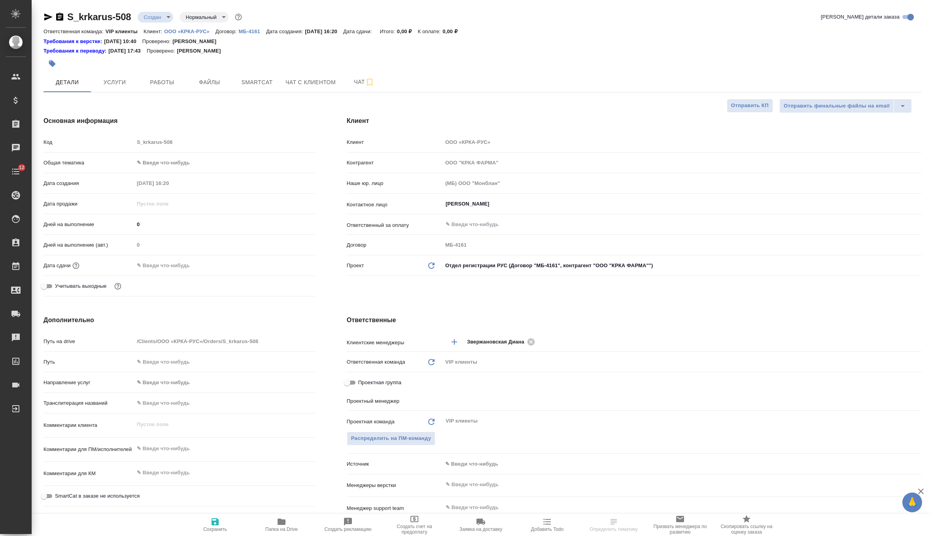
type textarea "x"
type input "[PERSON_NAME]"
type textarea "x"
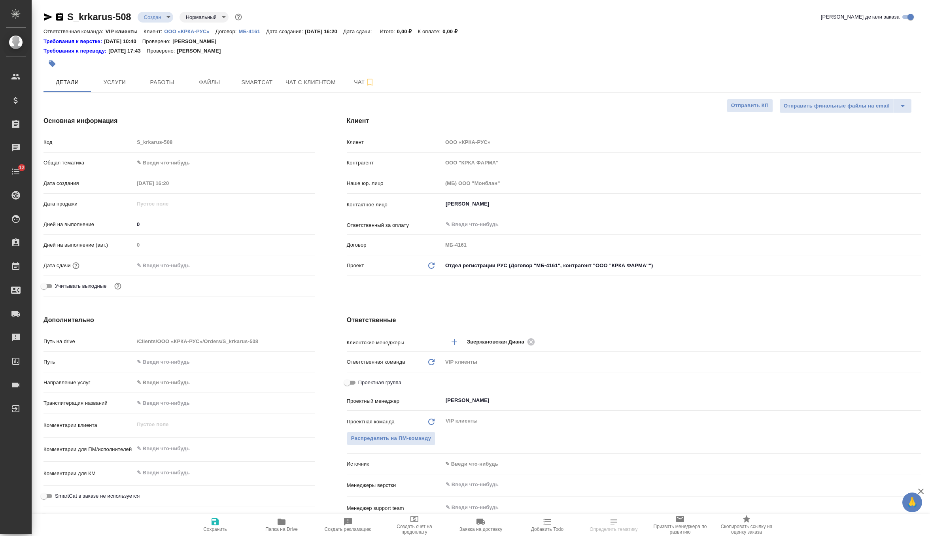
type textarea "x"
select select "RU"
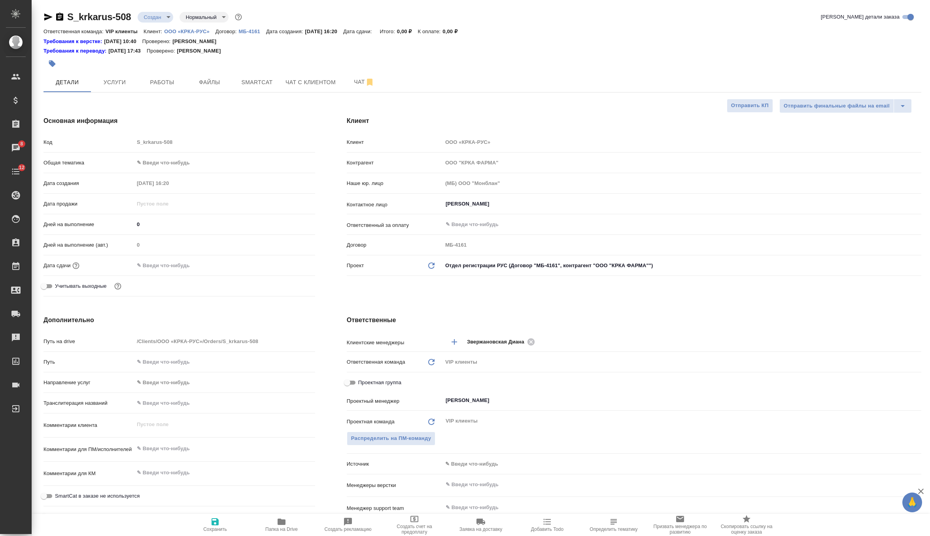
type textarea "x"
click at [211, 80] on span "Файлы" at bounding box center [210, 83] width 38 height 10
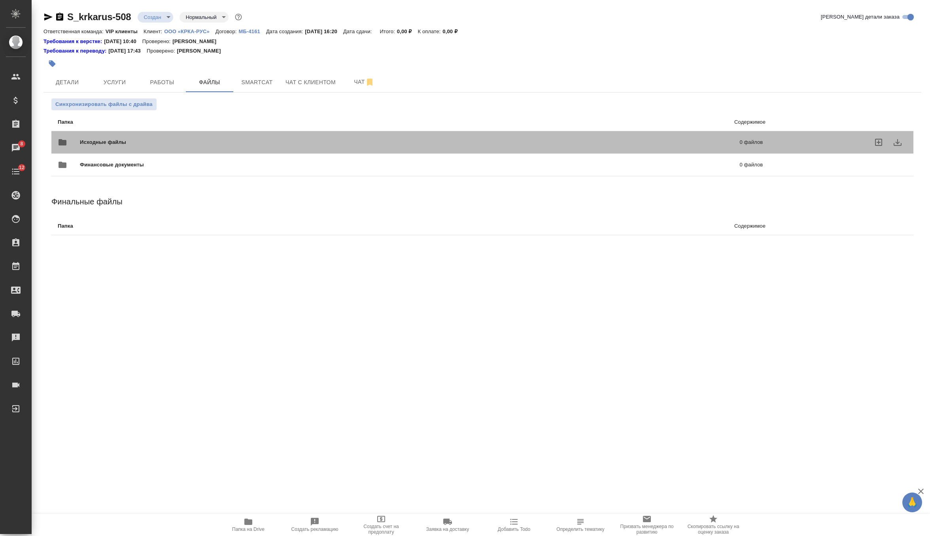
click at [144, 142] on span "Исходные файлы" at bounding box center [256, 142] width 353 height 8
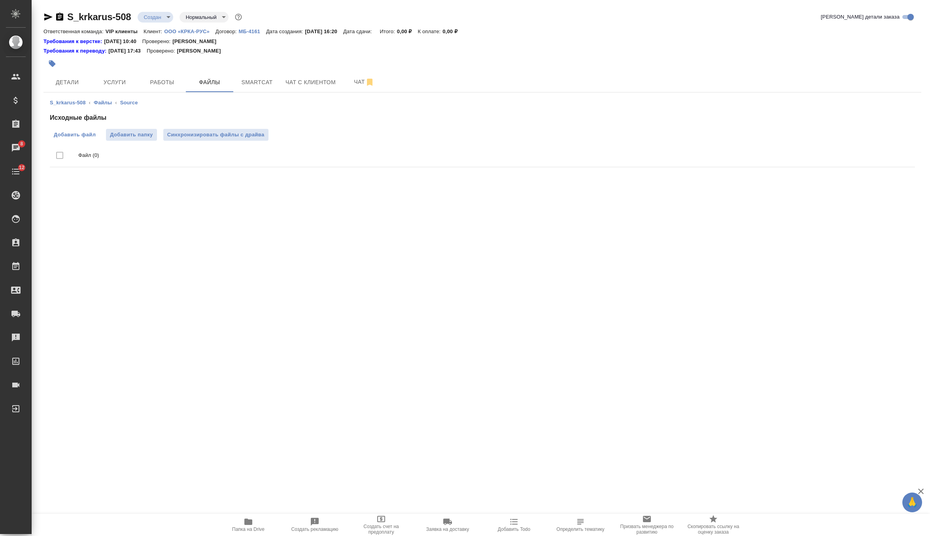
click at [71, 133] on span "Добавить файл" at bounding box center [75, 135] width 42 height 8
click at [0, 0] on input "Добавить файл" at bounding box center [0, 0] width 0 height 0
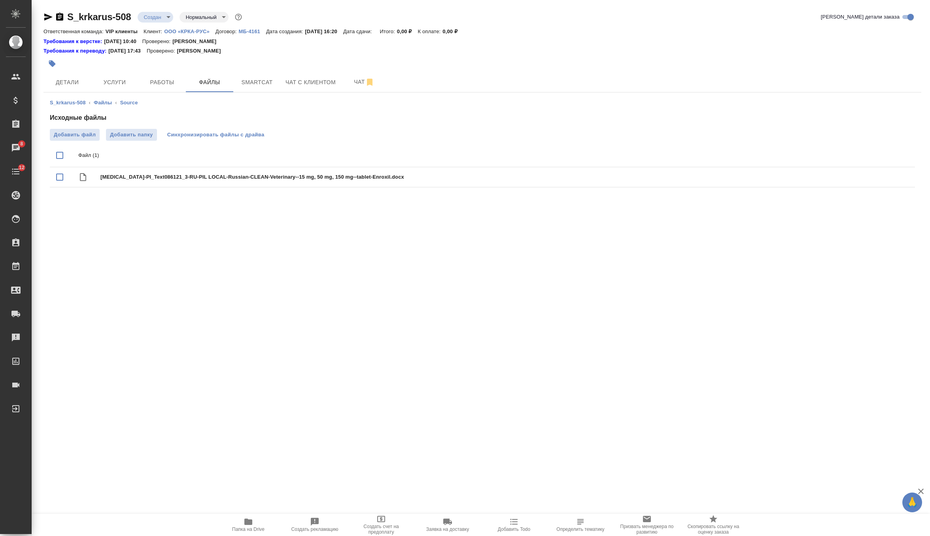
click at [242, 138] on span "Синхронизировать файлы с драйва" at bounding box center [215, 135] width 97 height 8
click at [153, 21] on body "🙏 .cls-1 fill:#fff; AWATERA Zverzhanovskaya [PERSON_NAME] Спецификации Заказы 8…" at bounding box center [465, 268] width 930 height 536
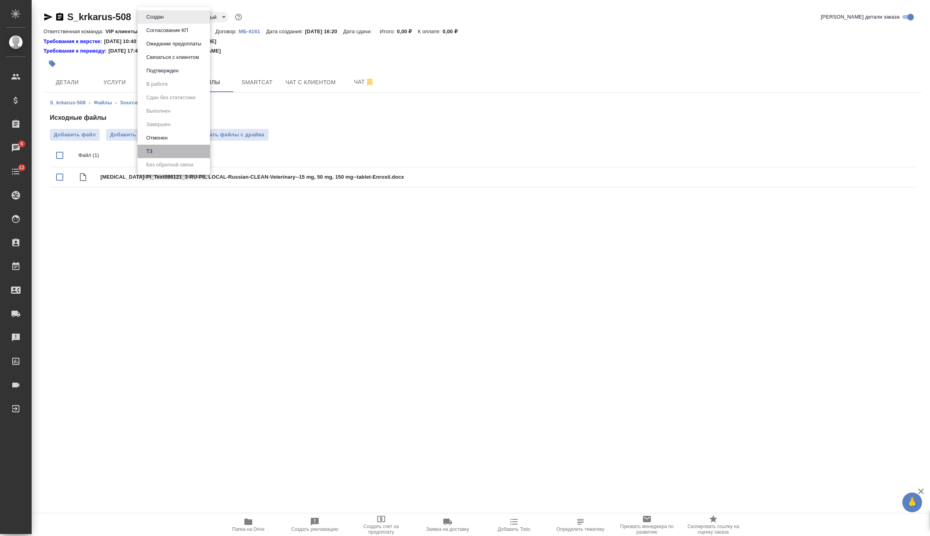
click at [156, 153] on li "ТЗ" at bounding box center [174, 151] width 72 height 13
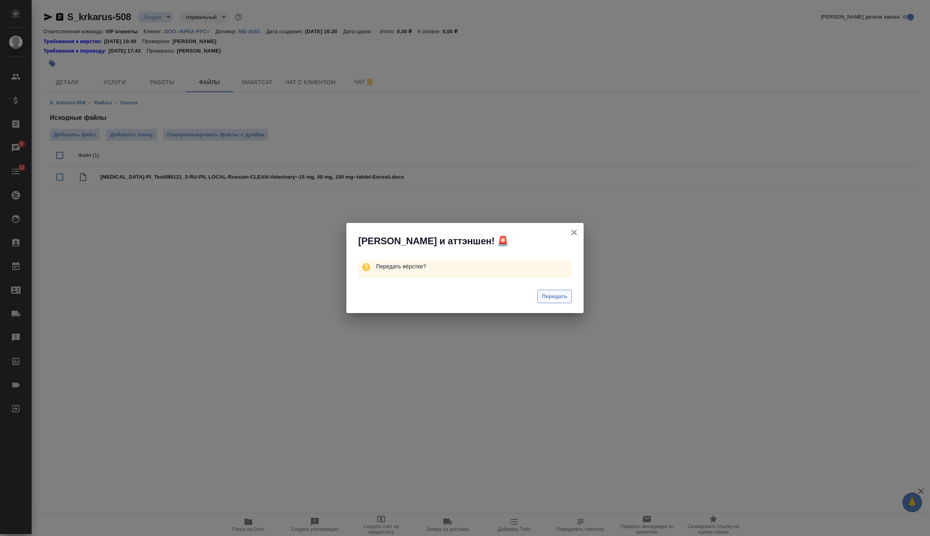
click at [564, 299] on span "Передать" at bounding box center [555, 296] width 26 height 9
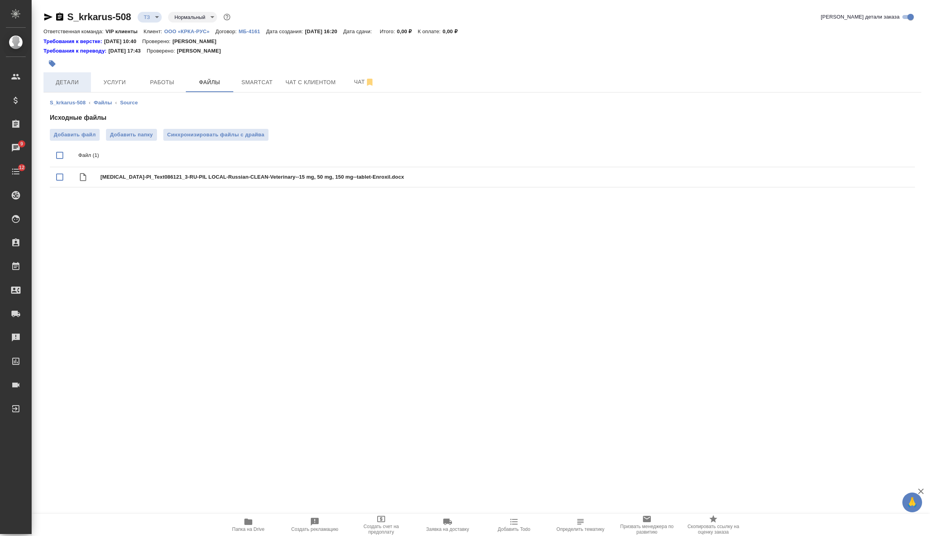
click at [68, 83] on span "Детали" at bounding box center [67, 83] width 38 height 10
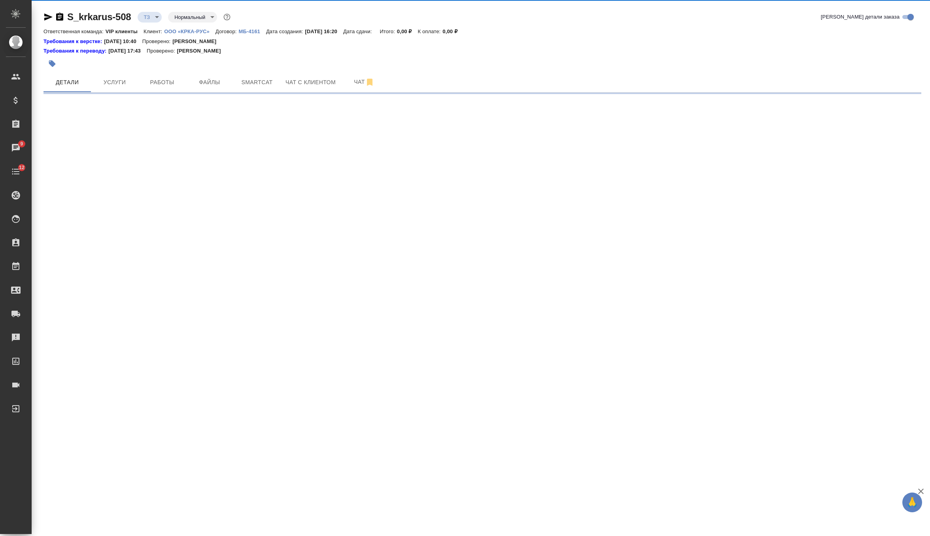
select select "RU"
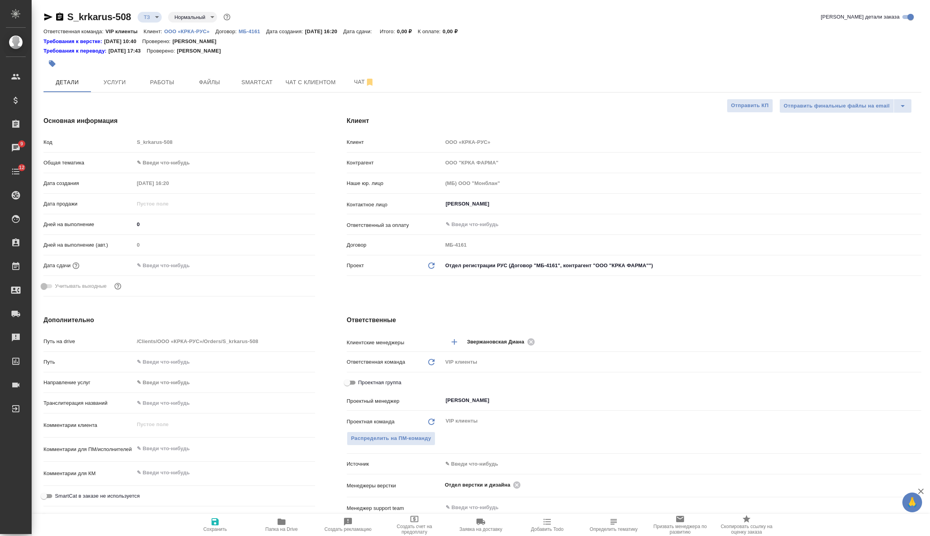
type textarea "x"
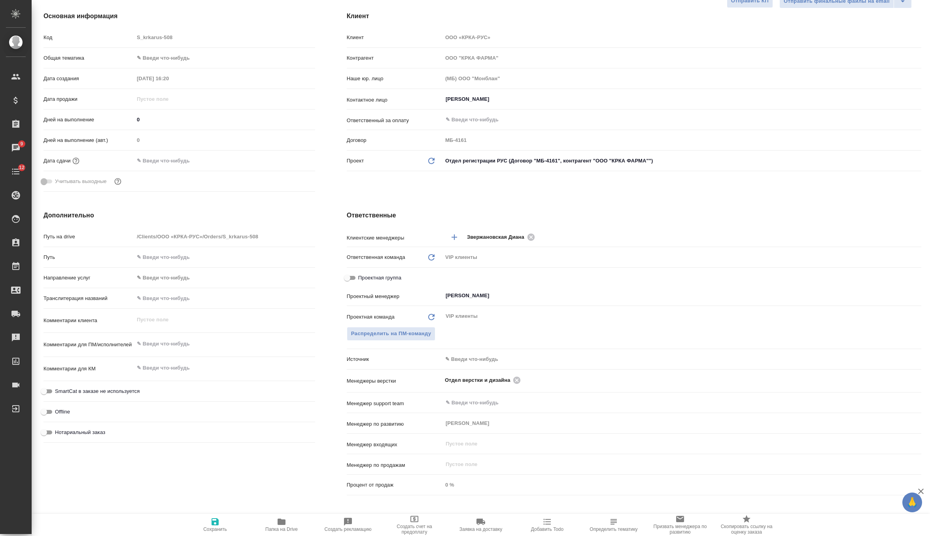
scroll to position [139, 0]
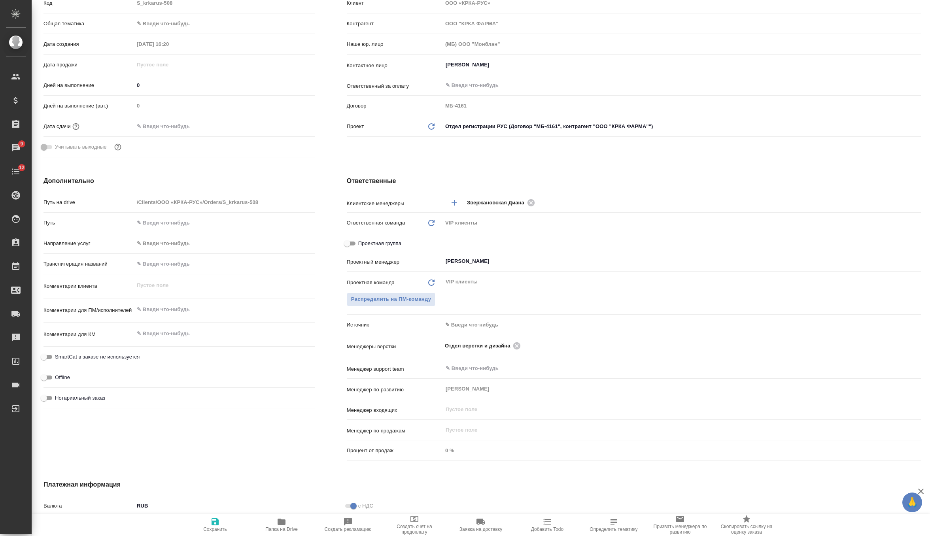
type textarea "x"
click at [167, 330] on textarea at bounding box center [224, 333] width 181 height 13
type textarea "x"
click at [178, 308] on textarea at bounding box center [224, 309] width 181 height 13
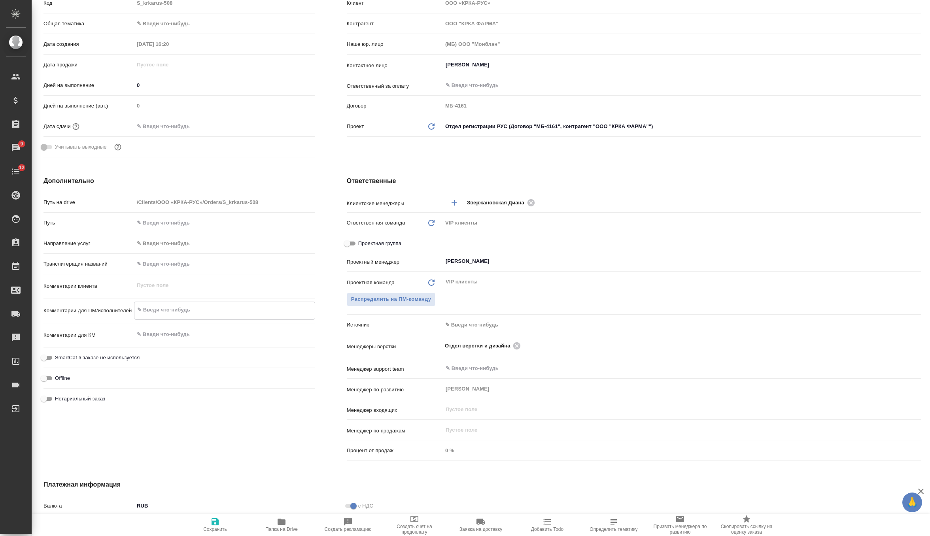
paste textarea "КРКА Энроксил® таблетки со вкусом мяса (энрофлоксацин), таблетки для орального …"
type textarea "x"
type textarea "КРКА Энроксил® таблетки со вкусом мяса (энрофлоксацин), таблетки для орального …"
type textarea "x"
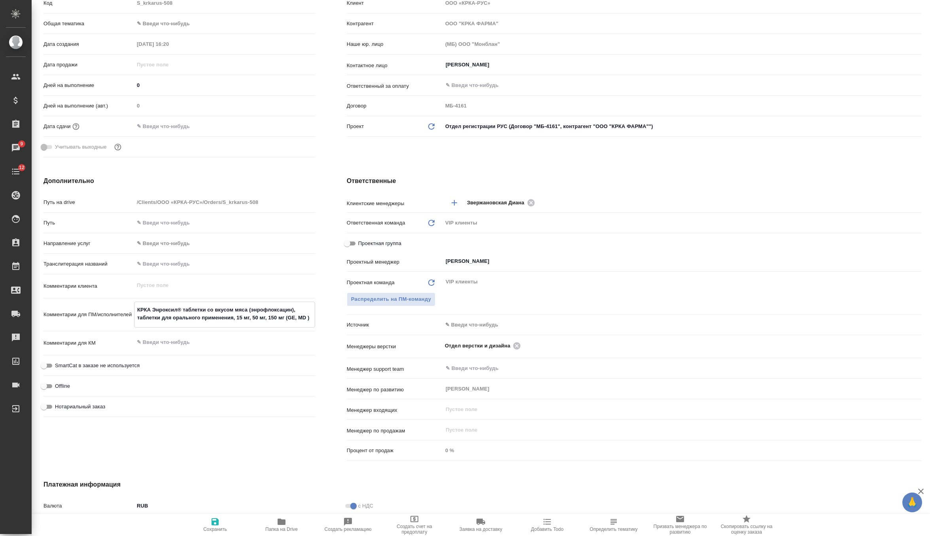
type textarea "x"
type textarea "КРКА Энроксил® таблетки со вкусом мяса (энрофлоксацин), таблетки для орального …"
type textarea "x"
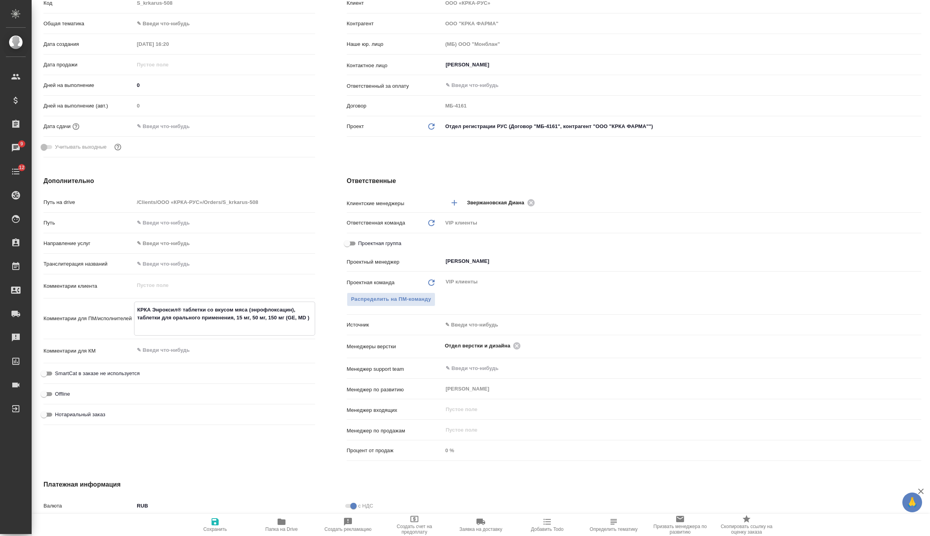
type textarea "КРКА Энроксил® таблетки со вкусом мяса (энрофлоксацин), таблетки для орального …"
type textarea "x"
type textarea "КРКА Энроксил® таблетки со вкусом мяса (энрофлоксацин), таблетки для орального …"
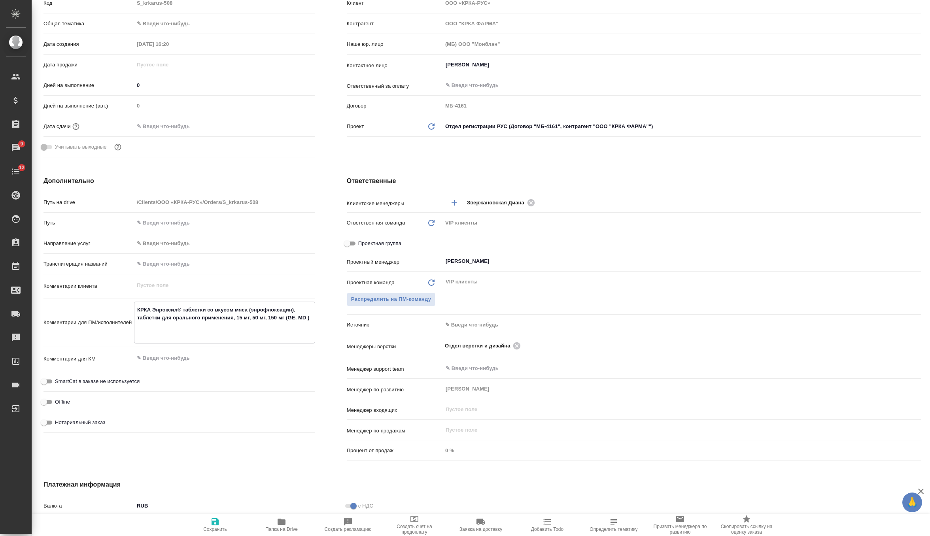
type textarea "x"
type textarea "КРКА Энроксил® таблетки со вкусом мяса (энрофлоксацин), таблетки для орального …"
type textarea "x"
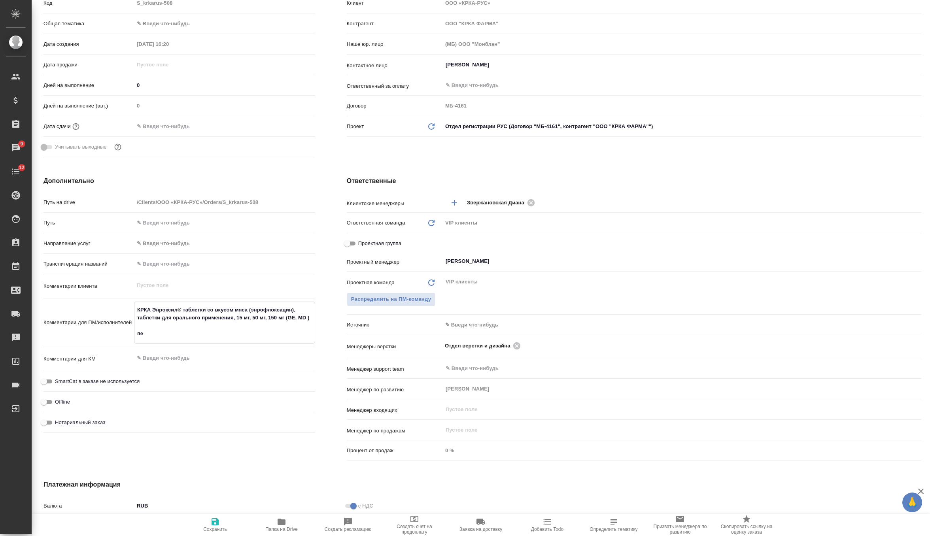
type textarea "x"
type textarea "КРКА Энроксил® таблетки со вкусом мяса (энрофлоксацин), таблетки для орального …"
type textarea "x"
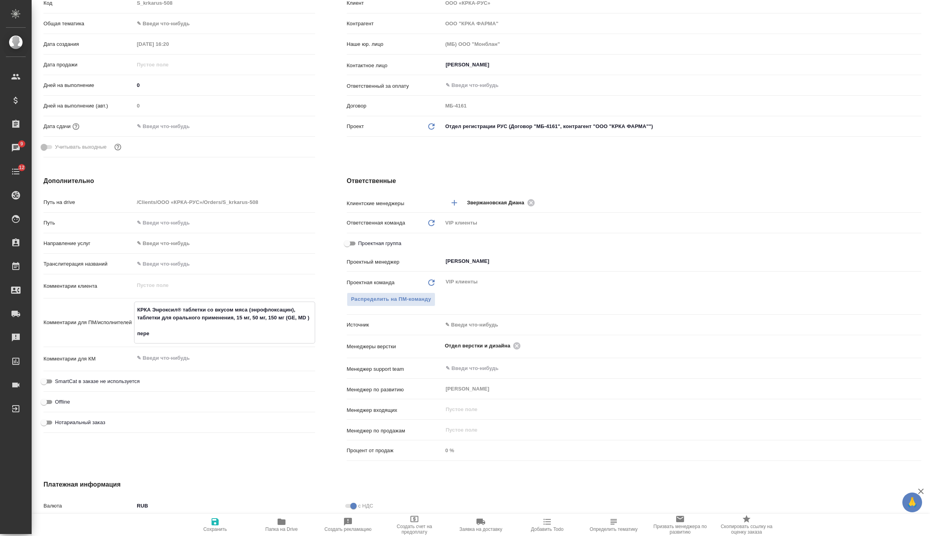
type textarea "x"
type textarea "КРКА Энроксил® таблетки со вкусом мяса (энрофлоксацин), таблетки для орального …"
type textarea "x"
type textarea "КРКА Энроксил® таблетки со вкусом мяса (энрофлоксацин), таблетки для орального …"
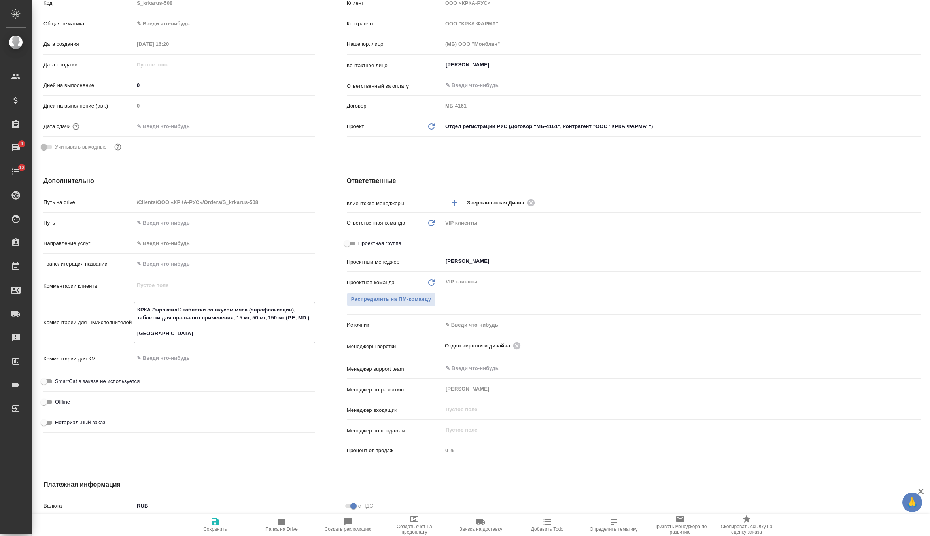
type textarea "x"
type textarea "КРКА Энроксил® таблетки со вкусом мяса (энрофлоксацин), таблетки для орального …"
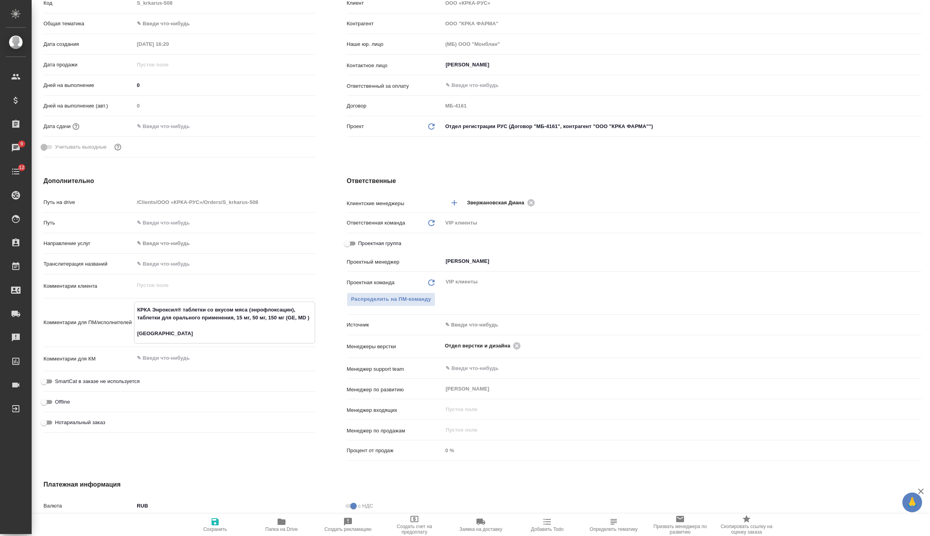
type textarea "x"
type textarea "КРКА Энроксил® таблетки со вкусом мяса (энрофлоксацин), таблетки для орального …"
type textarea "x"
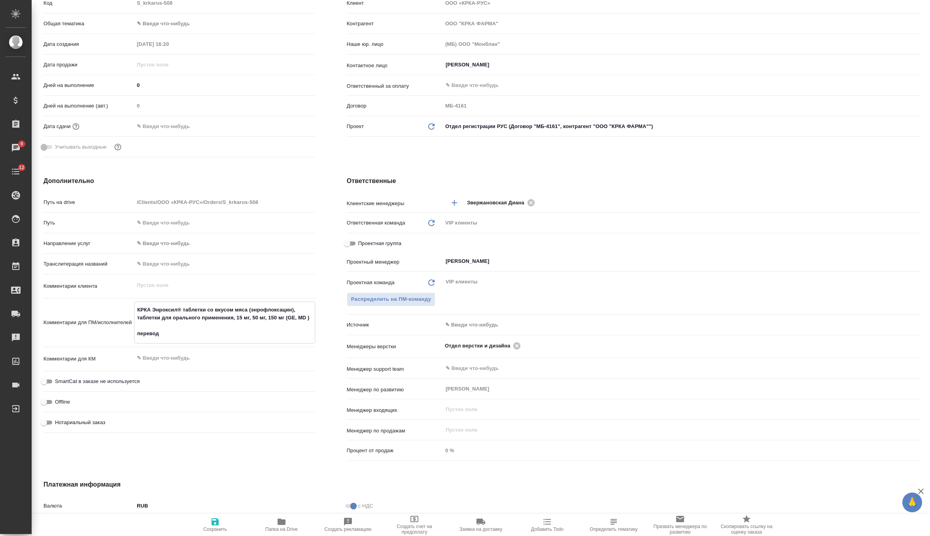
type textarea "x"
type textarea "КРКА Энроксил® таблетки со вкусом мяса (энрофлоксацин), таблетки для орального …"
type textarea "x"
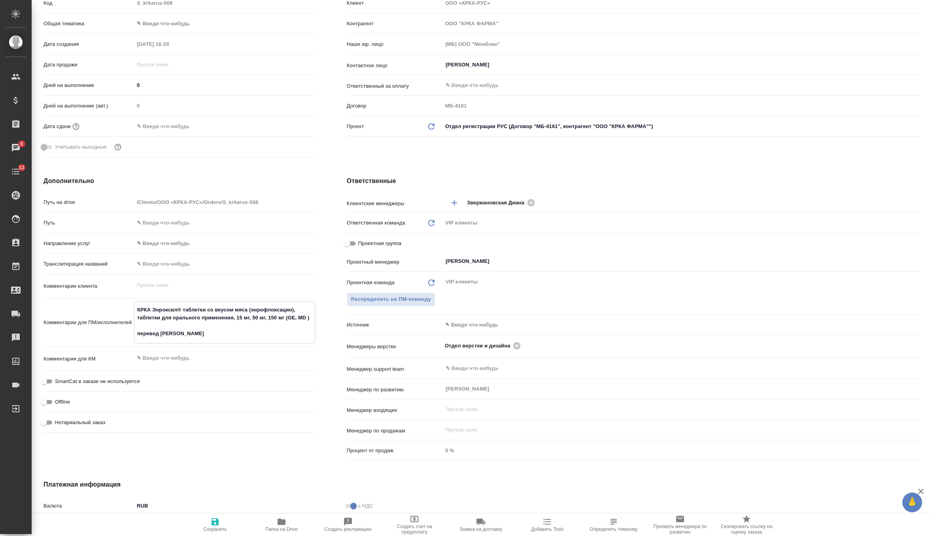
type textarea "x"
type textarea "КРКА Энроксил® таблетки со вкусом мяса (энрофлоксацин), таблетки для орального …"
type textarea "x"
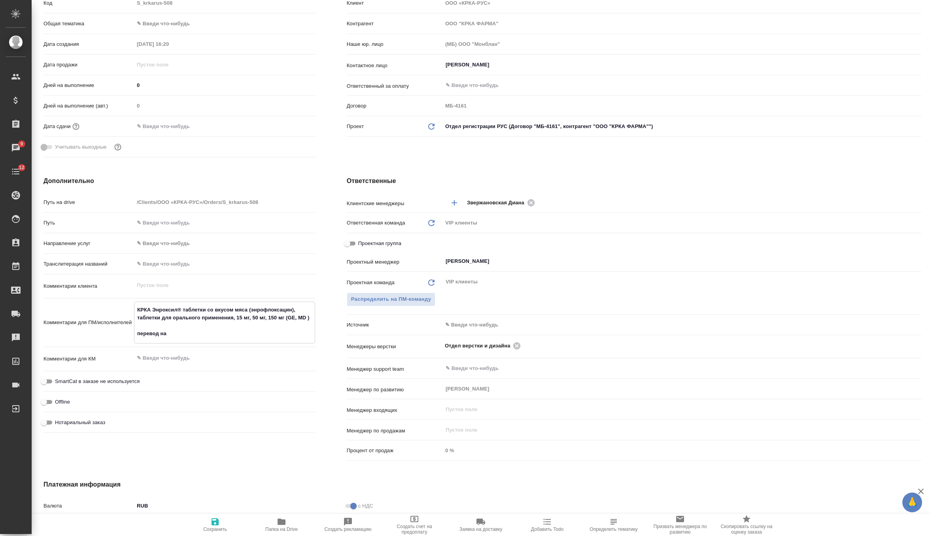
type textarea "КРКА Энроксил® таблетки со вкусом мяса (энрофлоксацин), таблетки для орального …"
type textarea "x"
type textarea "КРКА Энроксил® таблетки со вкусом мяса (энрофлоксацин), таблетки для орального …"
type textarea "x"
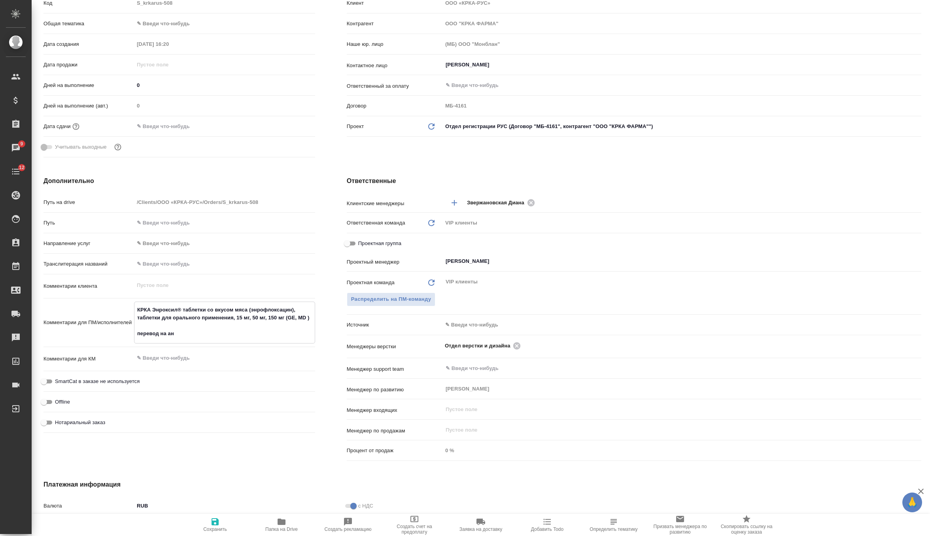
type textarea "x"
type textarea "КРКА Энроксил® таблетки со вкусом мяса (энрофлоксацин), таблетки для орального …"
type textarea "x"
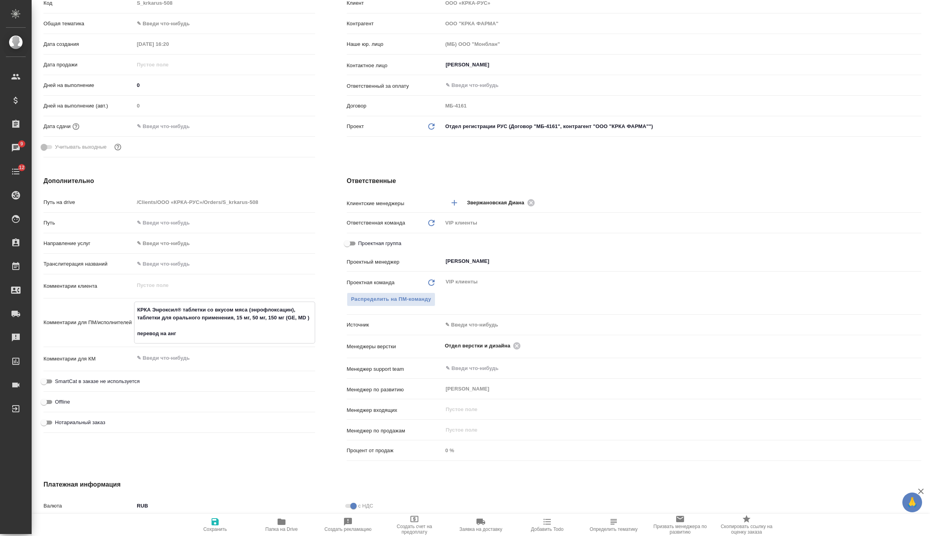
type textarea "x"
type textarea "КРКА Энроксил® таблетки со вкусом мяса (энрофлоксацин), таблетки для орального …"
type textarea "x"
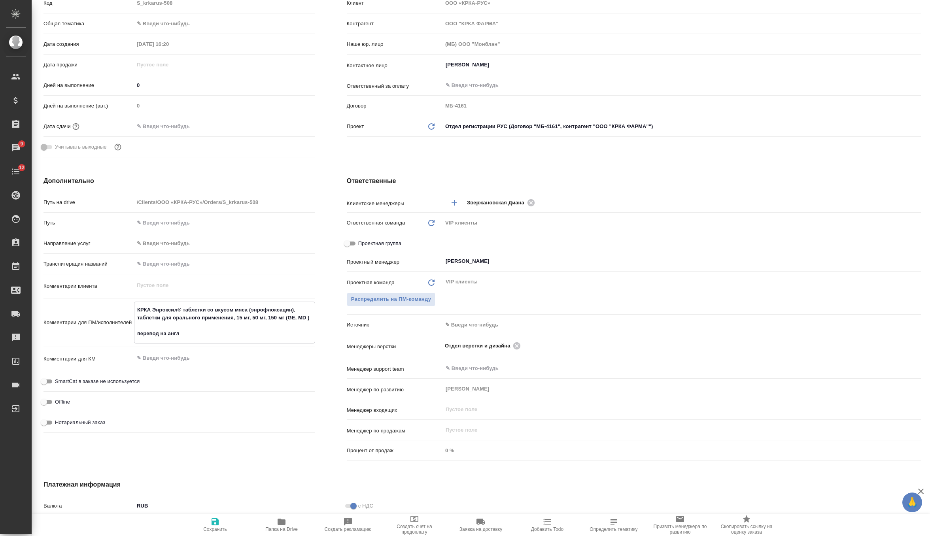
type textarea "КРКА Энроксил® таблетки со вкусом мяса (энрофлоксацин), таблетки для орального …"
type textarea "x"
click at [218, 523] on icon "button" at bounding box center [215, 522] width 7 height 7
type textarea "x"
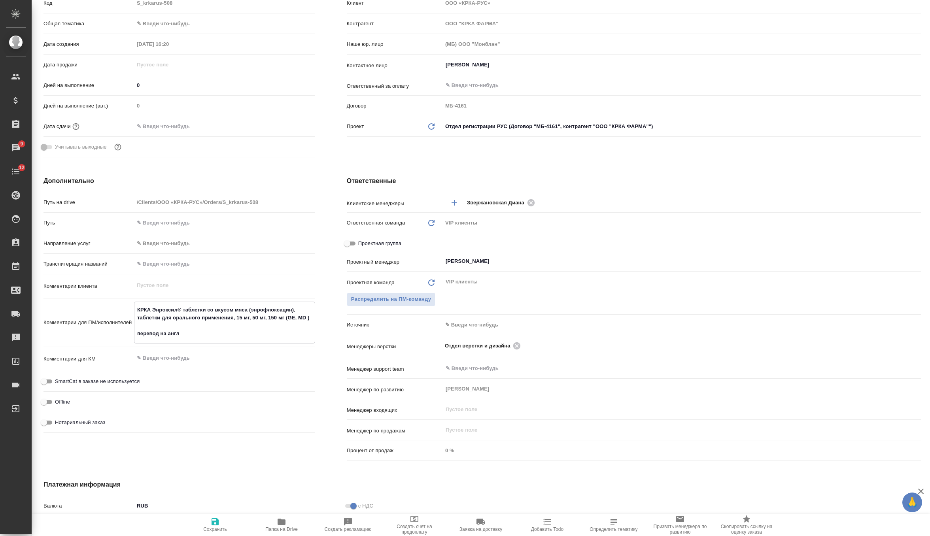
type textarea "x"
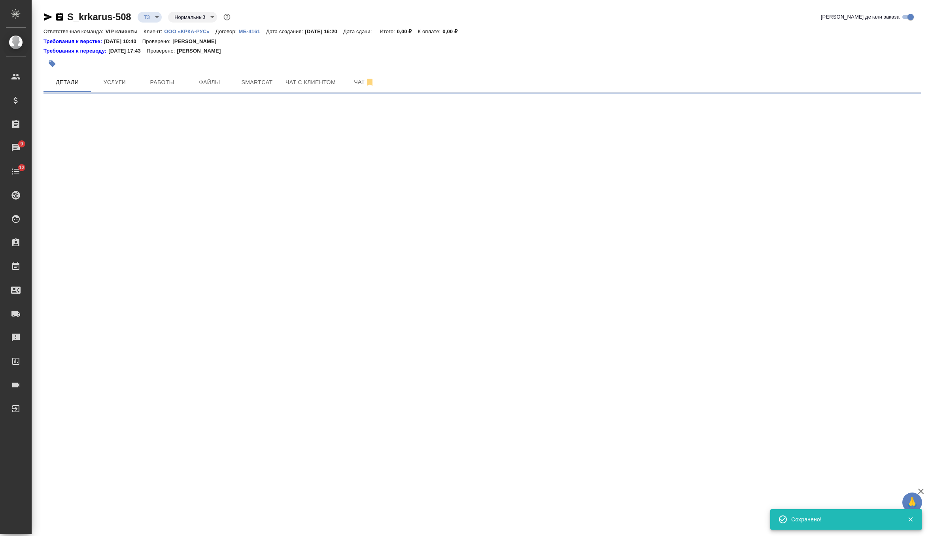
scroll to position [0, 0]
select select "RU"
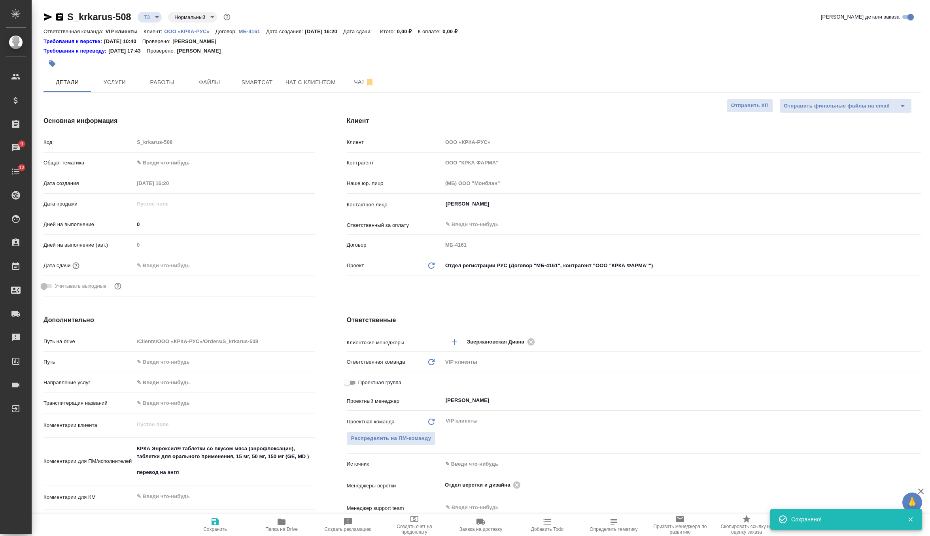
type textarea "x"
click at [186, 262] on input "text" at bounding box center [168, 265] width 69 height 11
click at [293, 264] on icon "button" at bounding box center [292, 265] width 9 height 9
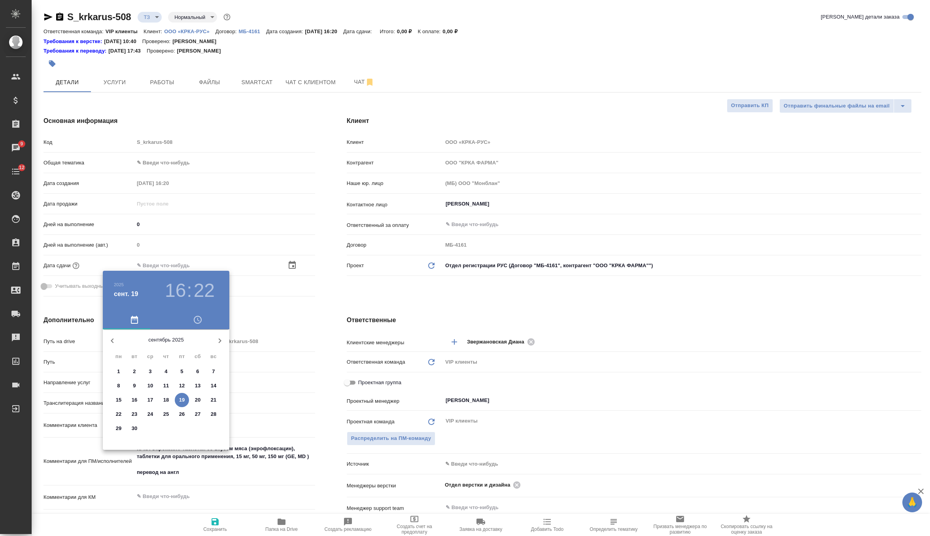
click at [132, 416] on p "23" at bounding box center [135, 415] width 6 height 8
type input "23.09.2025 16:22"
type textarea "x"
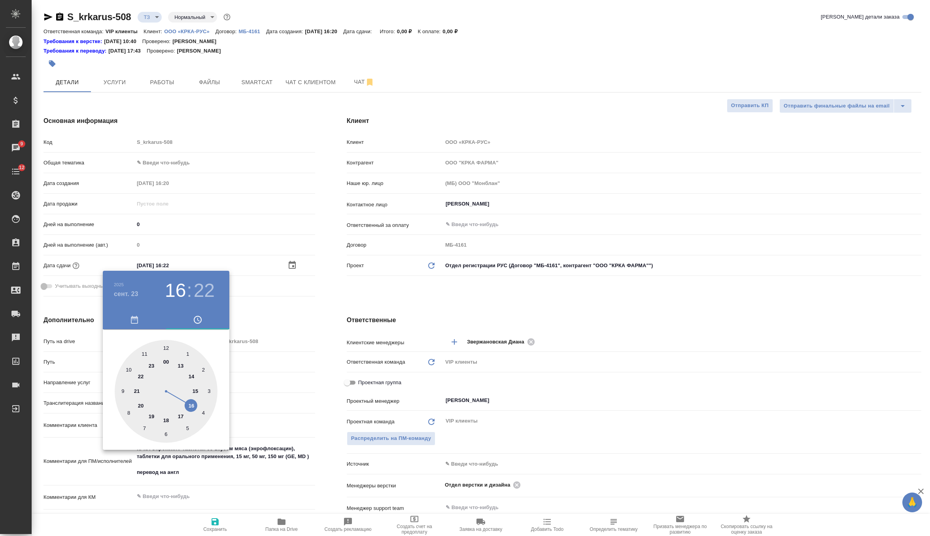
click at [178, 416] on div at bounding box center [166, 391] width 103 height 103
type input "23.09.2025 17:22"
type textarea "x"
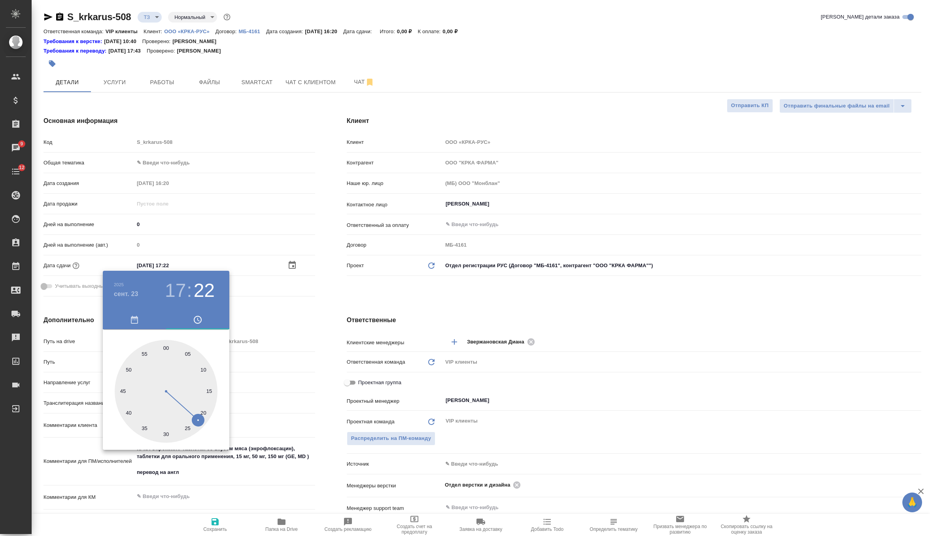
click at [164, 344] on div at bounding box center [166, 391] width 103 height 103
type input "23.09.2025 17:00"
type textarea "x"
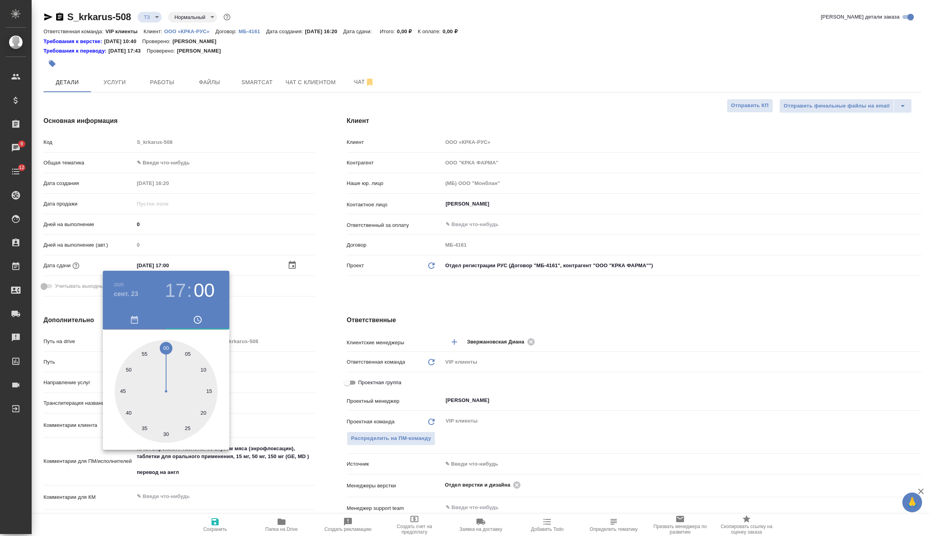
click at [355, 298] on div at bounding box center [465, 268] width 930 height 536
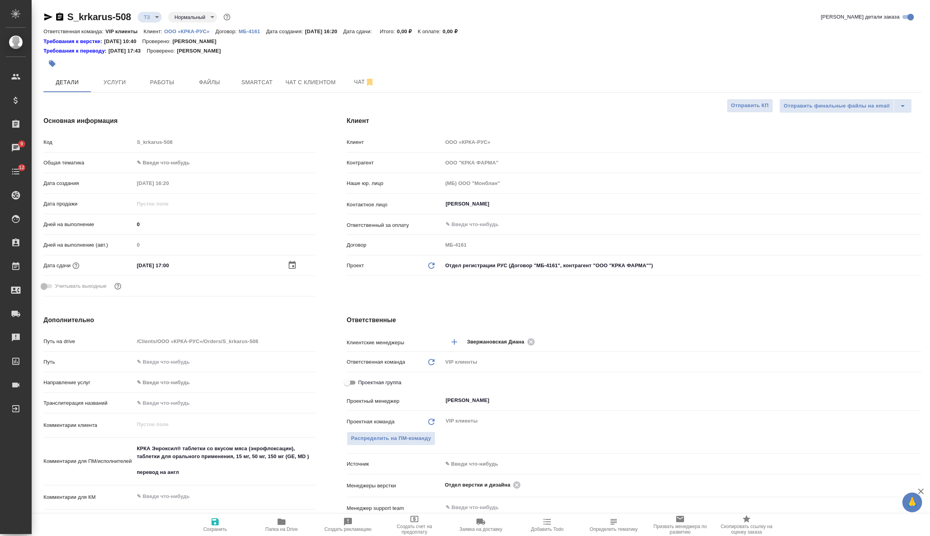
click at [214, 524] on icon "button" at bounding box center [214, 521] width 9 height 9
type textarea "x"
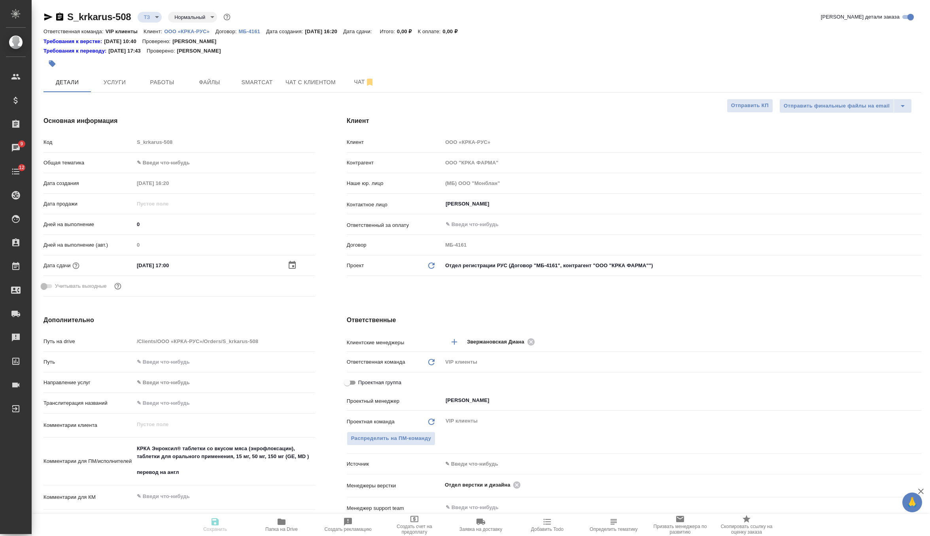
type textarea "x"
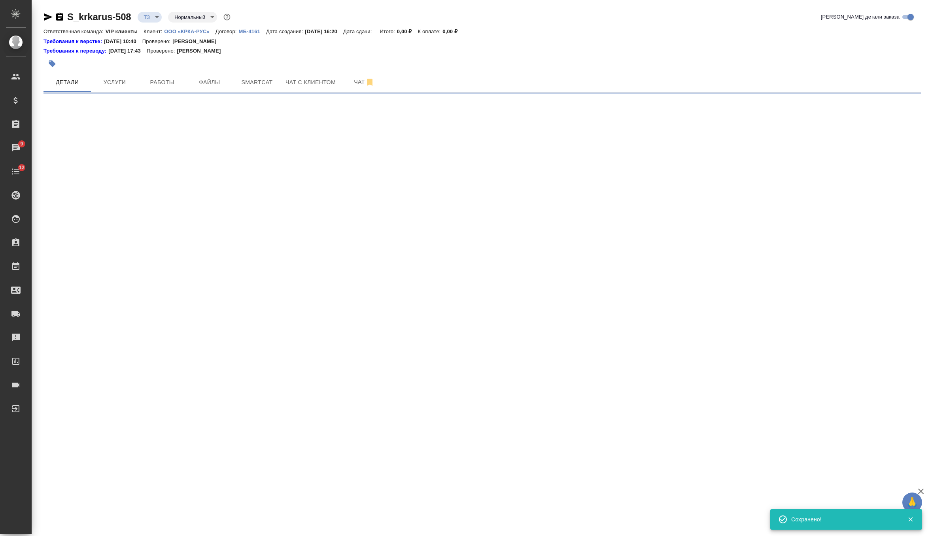
select select "RU"
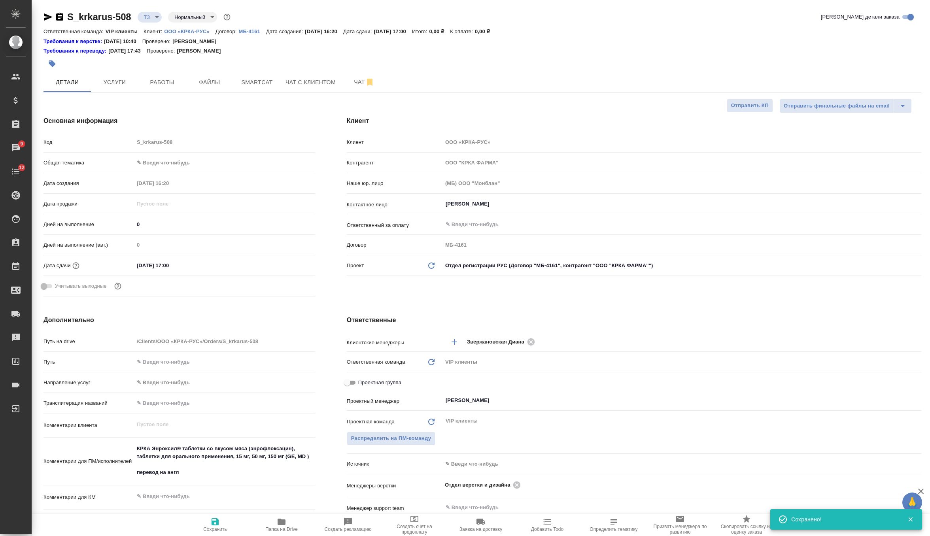
type textarea "x"
click at [125, 83] on span "Услуги" at bounding box center [115, 83] width 38 height 10
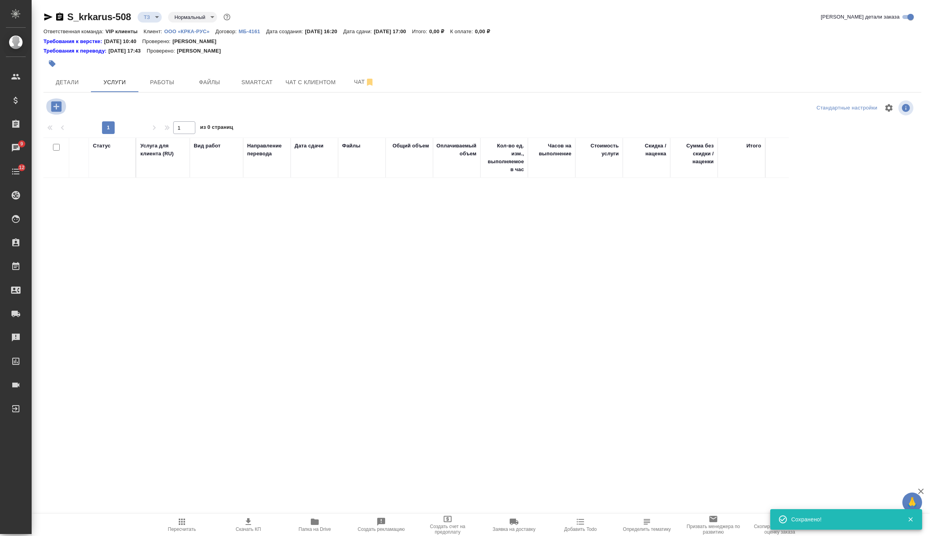
click at [60, 102] on icon "button" at bounding box center [56, 106] width 10 height 10
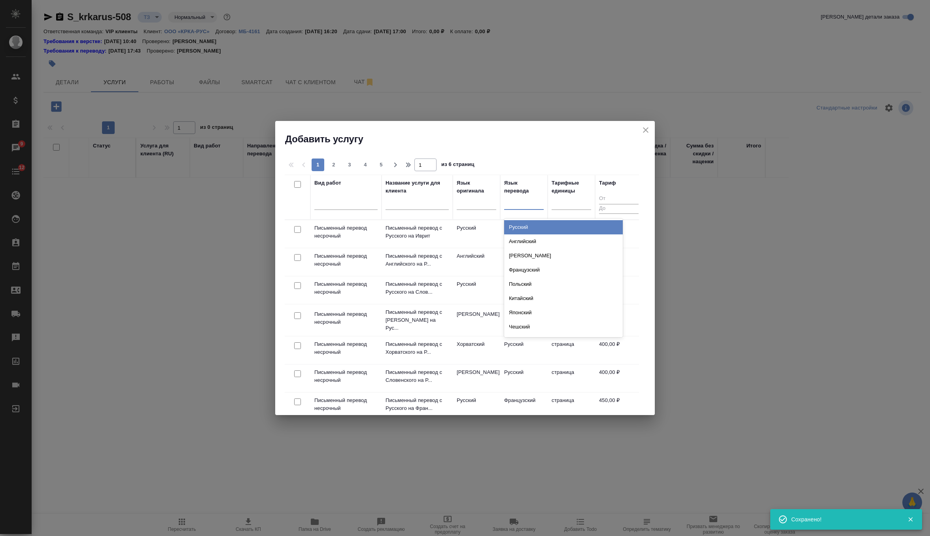
click at [527, 208] on div at bounding box center [524, 202] width 40 height 15
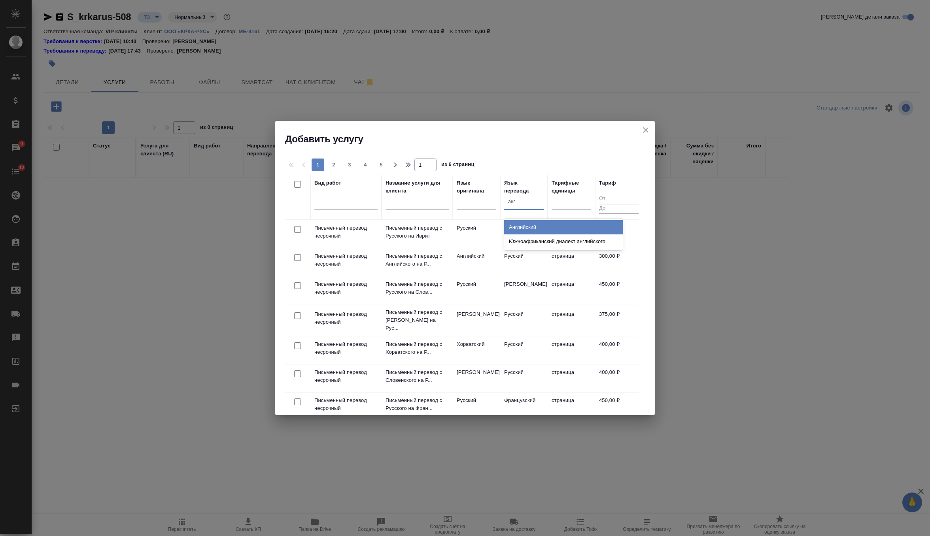
type input "англ"
click at [539, 227] on div "Английский" at bounding box center [563, 227] width 119 height 14
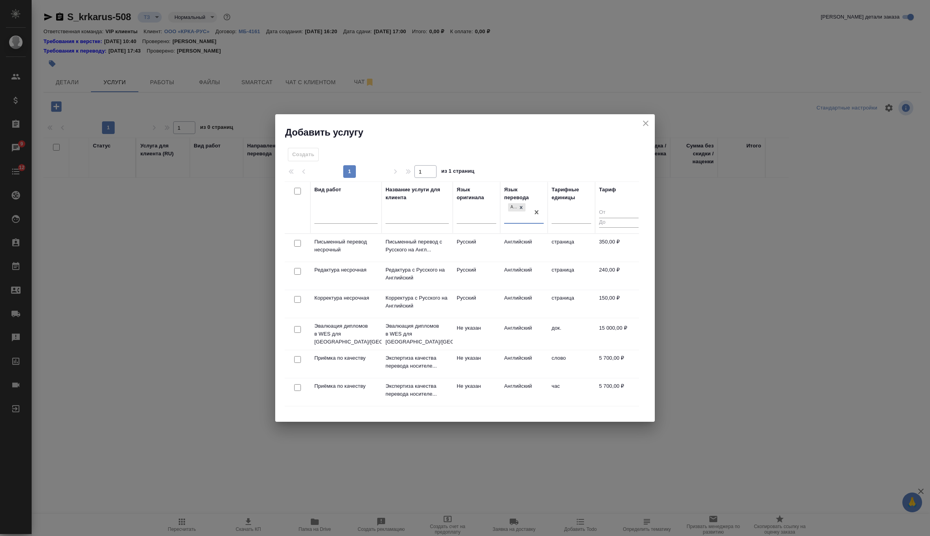
click at [299, 244] on input "checkbox" at bounding box center [297, 243] width 7 height 7
checkbox input "true"
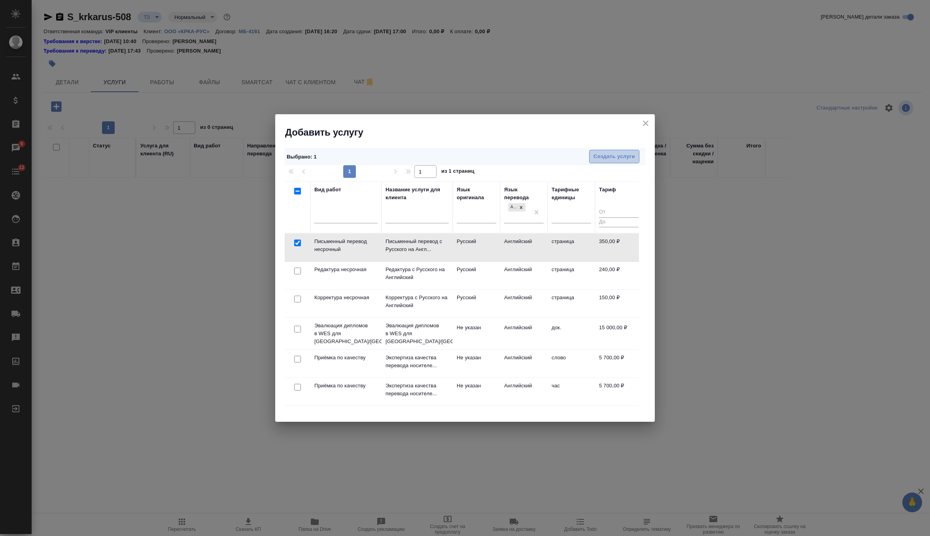
click at [631, 152] on span "Создать услуги" at bounding box center [615, 156] width 42 height 9
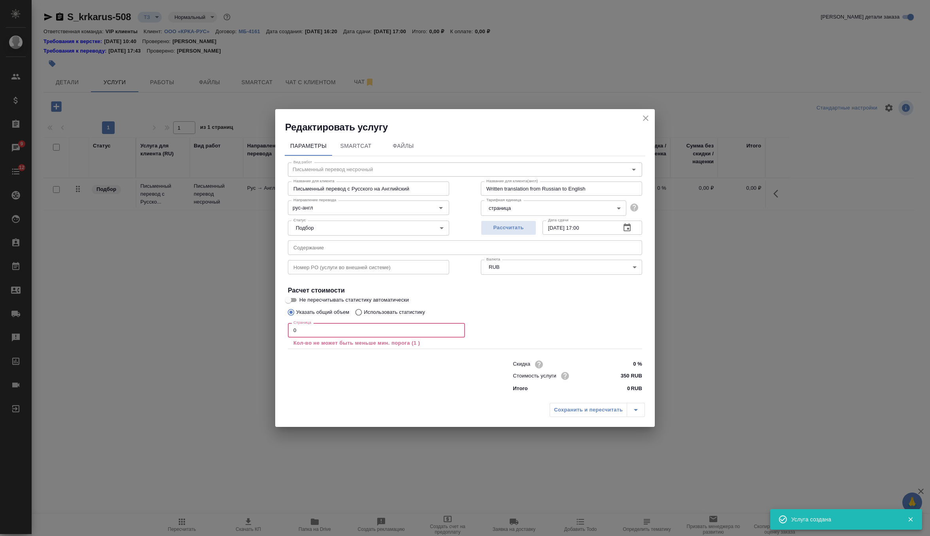
click at [368, 323] on input "0" at bounding box center [376, 330] width 177 height 14
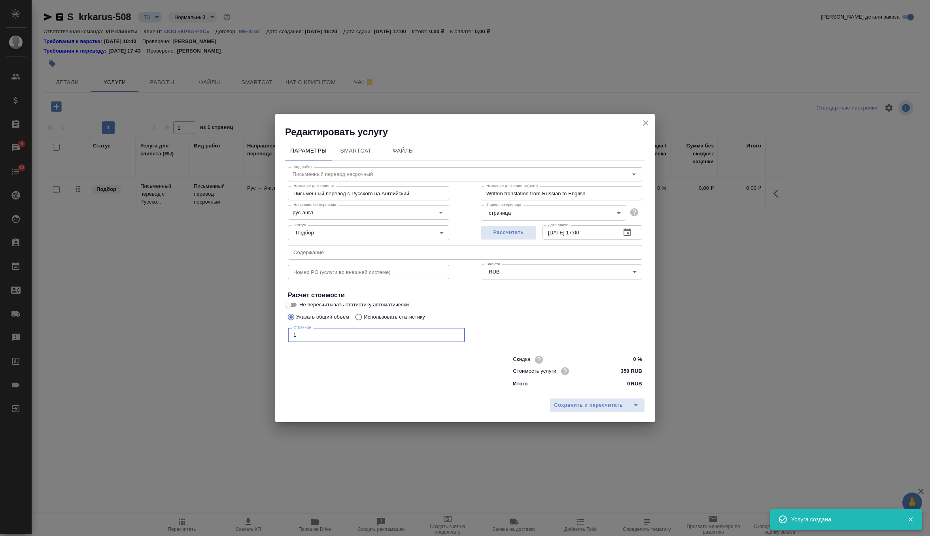
type input "1"
click at [376, 250] on input "text" at bounding box center [465, 252] width 354 height 14
paste input "КРКА Энроксил® таблетки со вкусом мяса (энрофлоксацин), таблетки для орального …"
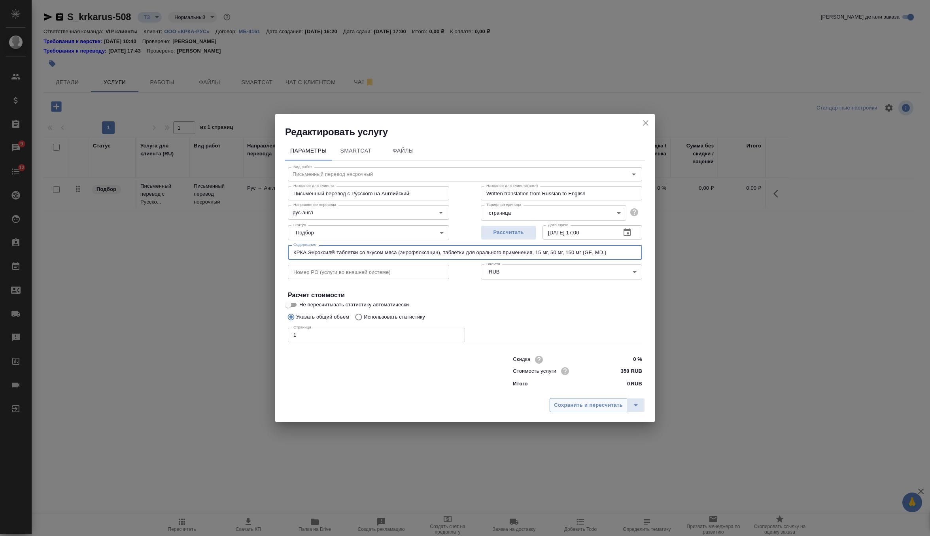
type input "КРКА Энроксил® таблетки со вкусом мяса (энрофлоксацин), таблетки для орального …"
click at [601, 408] on span "Сохранить и пересчитать" at bounding box center [588, 405] width 69 height 9
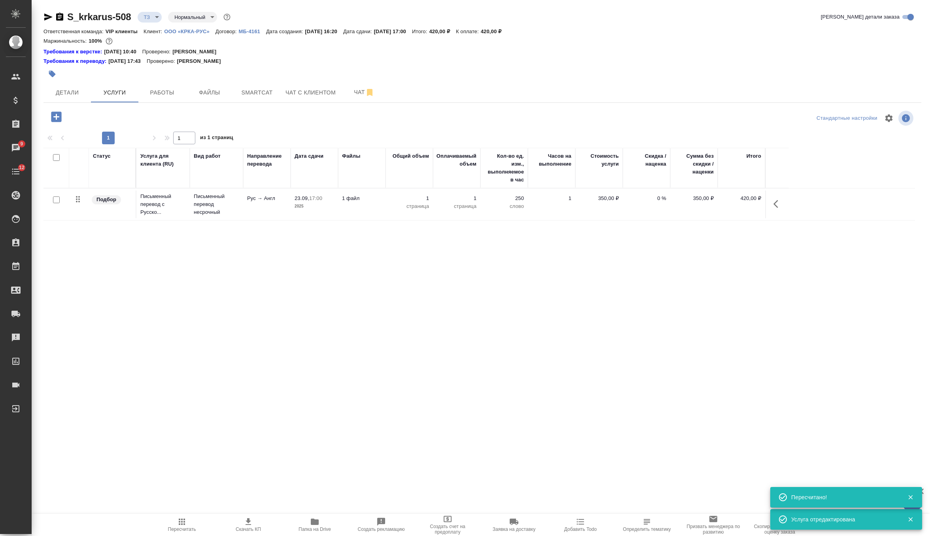
click at [56, 200] on input "checkbox" at bounding box center [56, 200] width 7 height 7
checkbox input "true"
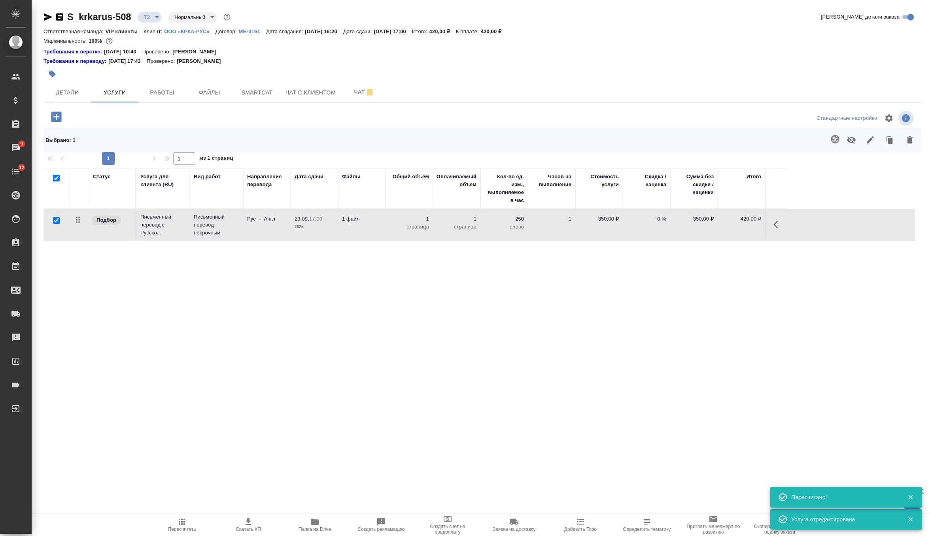
click at [839, 137] on icon "button" at bounding box center [835, 138] width 9 height 9
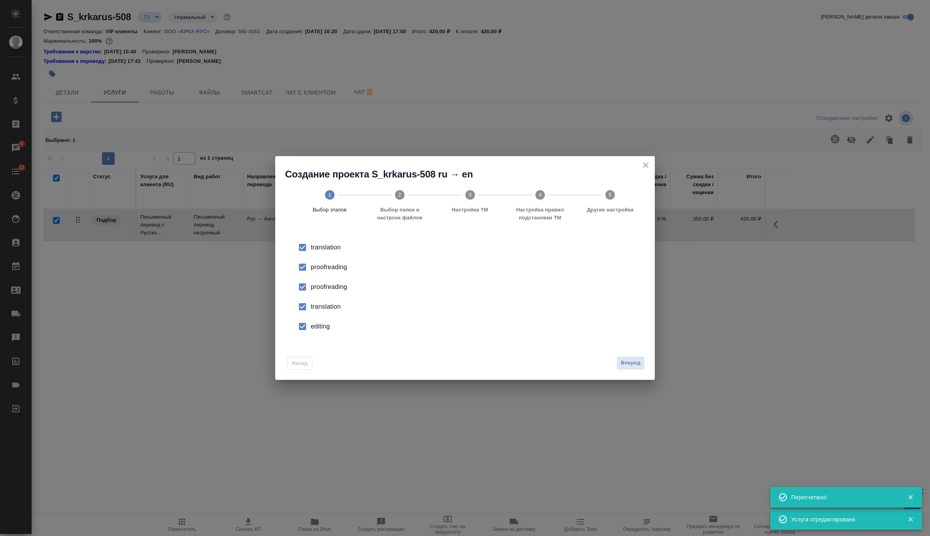
click at [330, 288] on div "proofreading" at bounding box center [473, 286] width 325 height 9
click at [322, 308] on div "translation" at bounding box center [473, 306] width 325 height 9
click at [320, 325] on div "editing" at bounding box center [473, 326] width 325 height 9
click at [623, 367] on button "Вперед" at bounding box center [631, 363] width 28 height 14
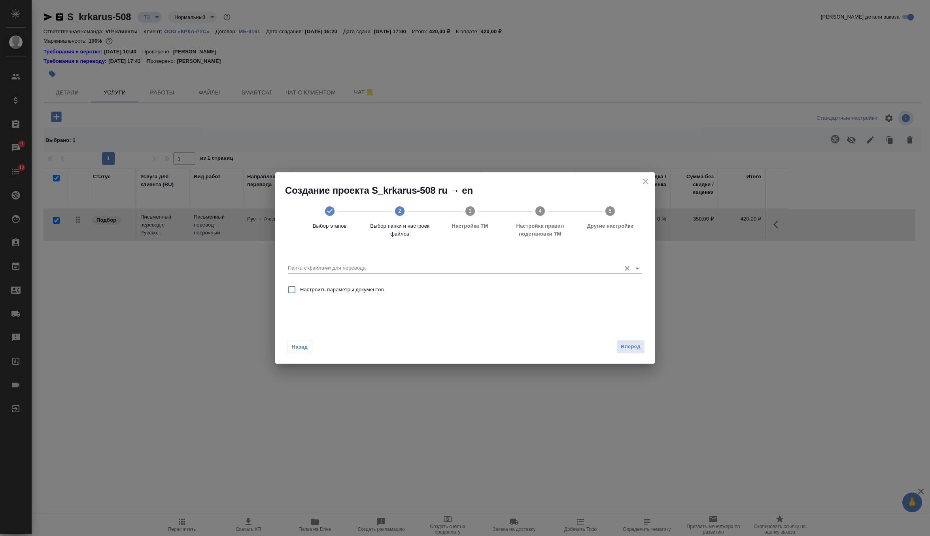
click at [574, 265] on input "Папка с файлами для перевода" at bounding box center [452, 267] width 329 height 9
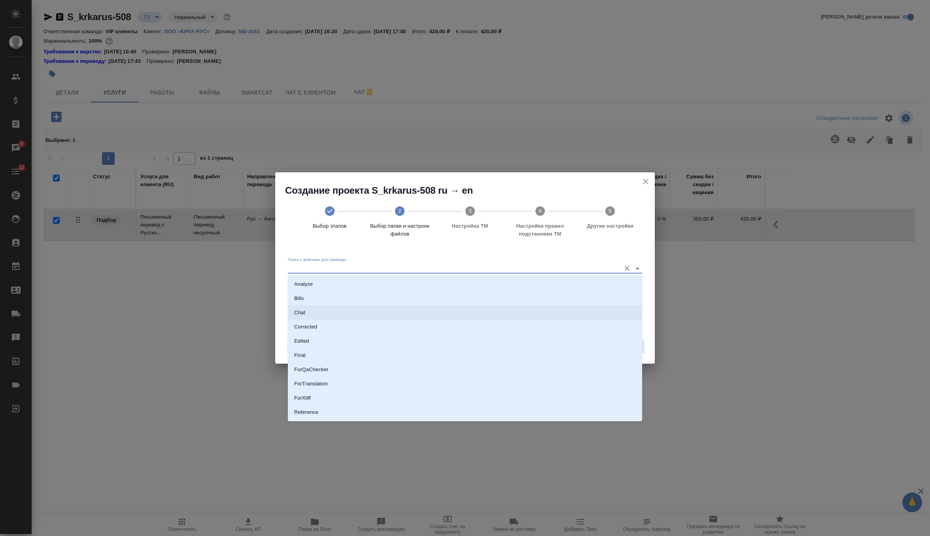
scroll to position [41, 0]
click at [390, 382] on li "Source" at bounding box center [465, 385] width 354 height 14
type input "Source"
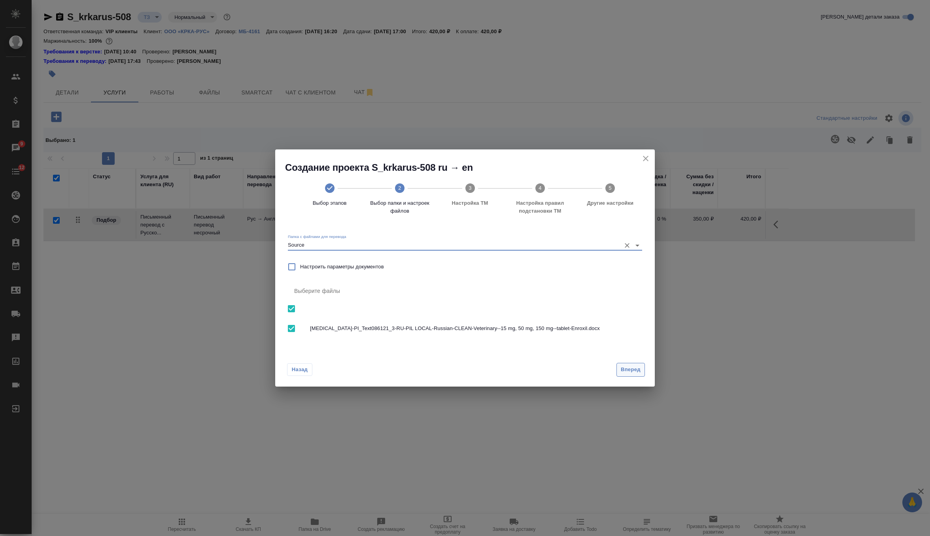
click at [639, 364] on button "Вперед" at bounding box center [631, 370] width 28 height 14
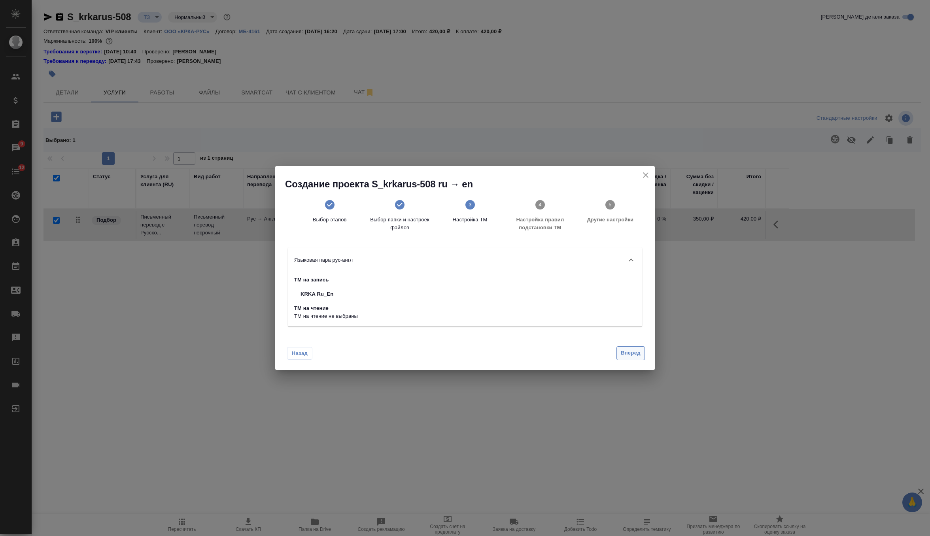
click at [634, 350] on span "Вперед" at bounding box center [631, 353] width 20 height 9
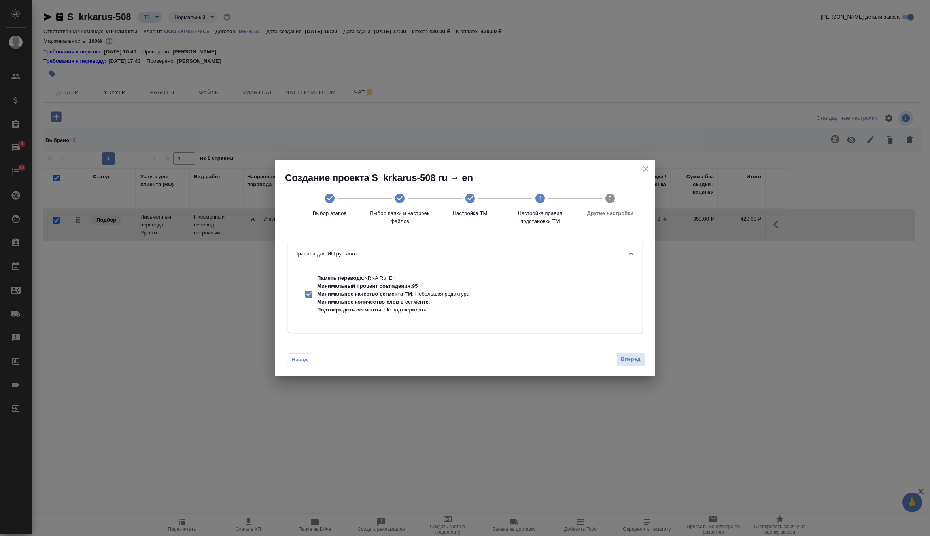
click at [629, 369] on div "Назад Вперед" at bounding box center [465, 357] width 380 height 37
click at [635, 360] on span "Вперед" at bounding box center [631, 359] width 20 height 9
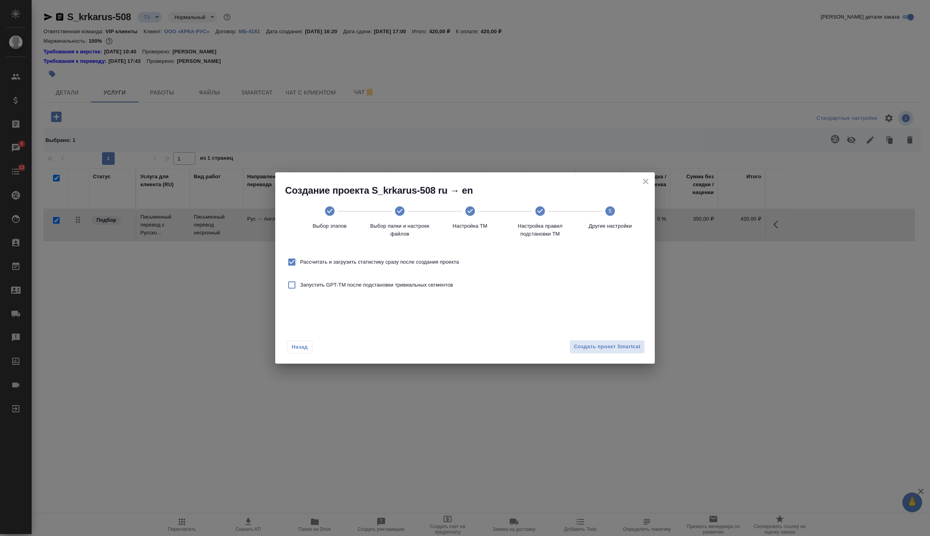
click at [436, 266] on label "Рассчитать и загрузить статистику сразу после создания проекта" at bounding box center [372, 262] width 176 height 17
click at [300, 266] on input "Рассчитать и загрузить статистику сразу после создания проекта" at bounding box center [292, 262] width 17 height 17
checkbox input "false"
click at [621, 341] on button "Создать проект Smartcat" at bounding box center [608, 347] width 76 height 14
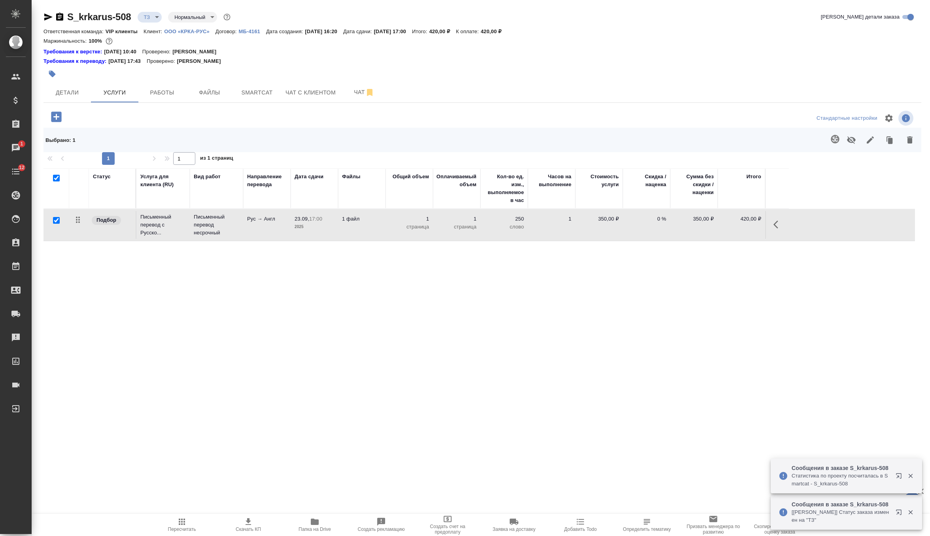
click at [380, 230] on td "1 файл" at bounding box center [361, 225] width 47 height 28
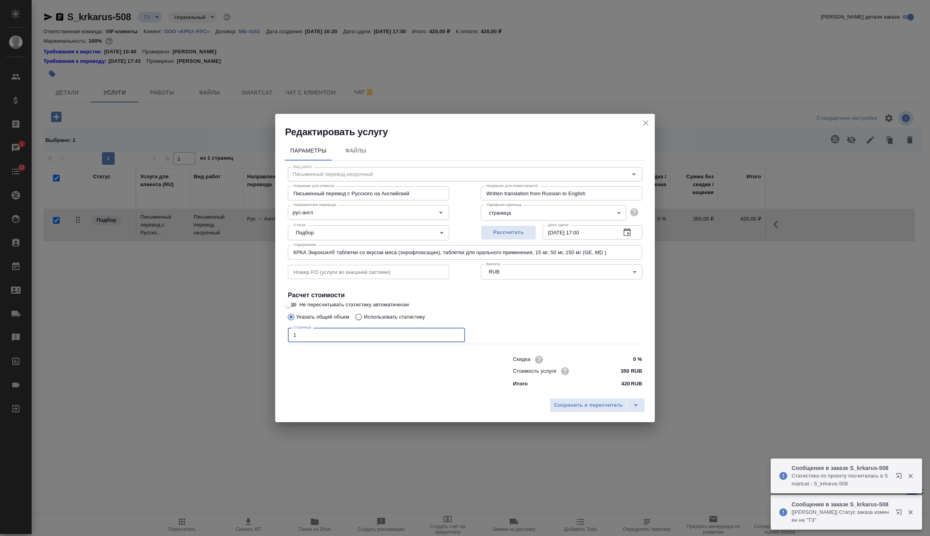
click at [354, 335] on input "1" at bounding box center [376, 335] width 177 height 14
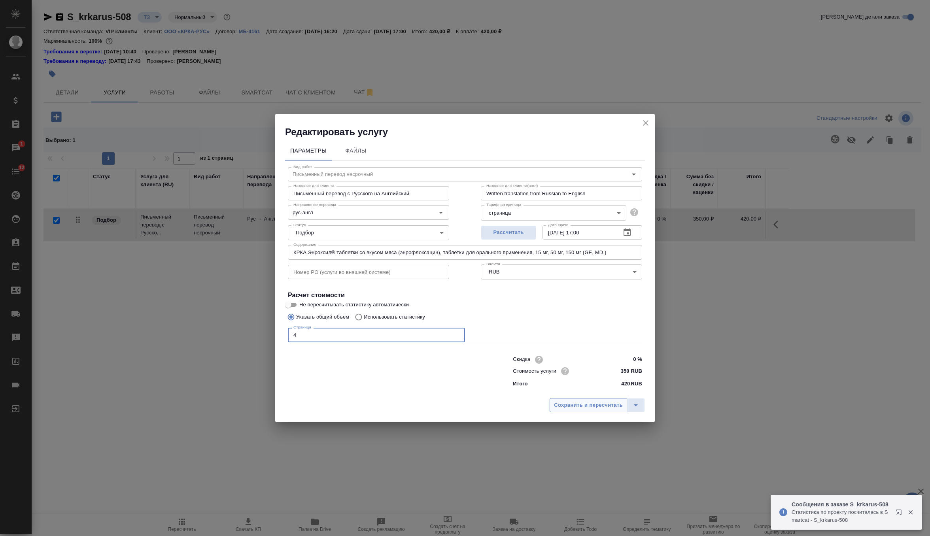
type input "4"
click at [609, 403] on span "Сохранить и пересчитать" at bounding box center [588, 405] width 69 height 9
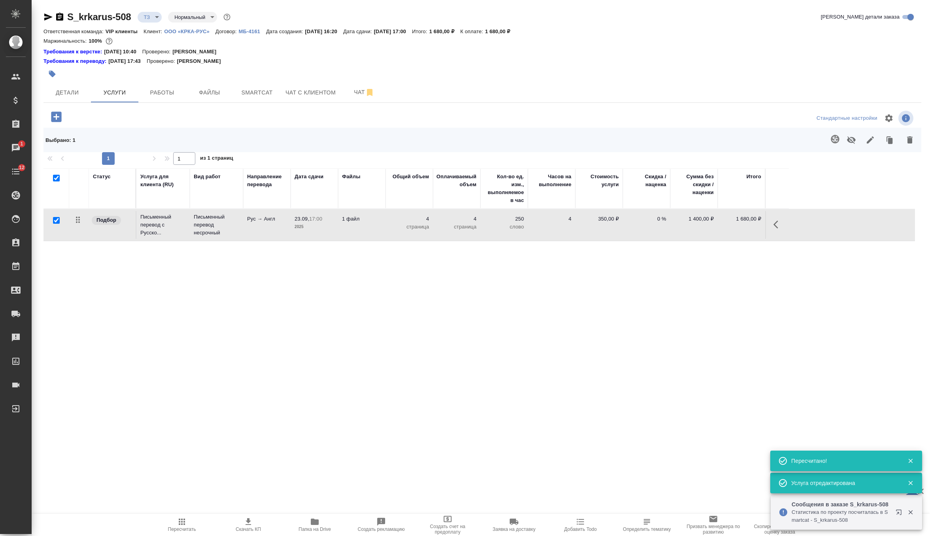
click at [57, 115] on icon "button" at bounding box center [56, 117] width 10 height 10
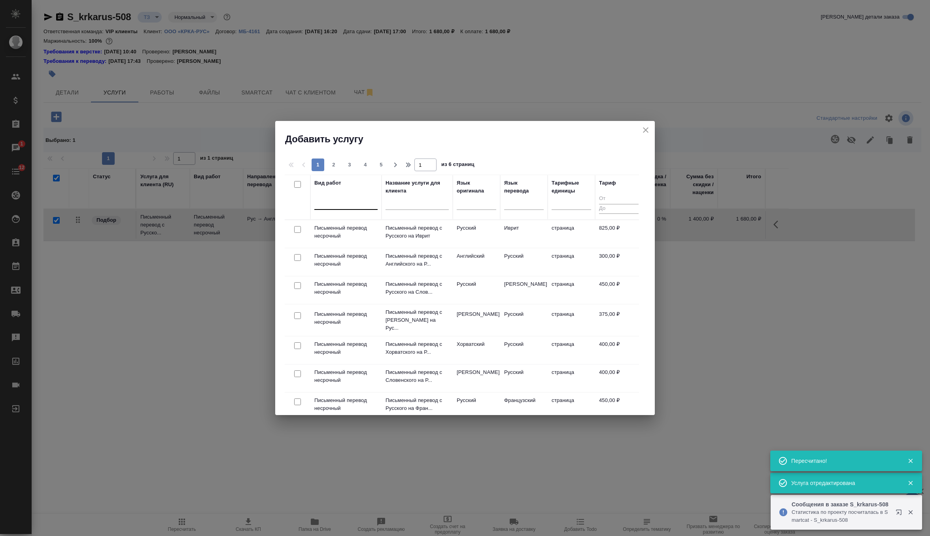
click at [344, 200] on div at bounding box center [345, 201] width 63 height 11
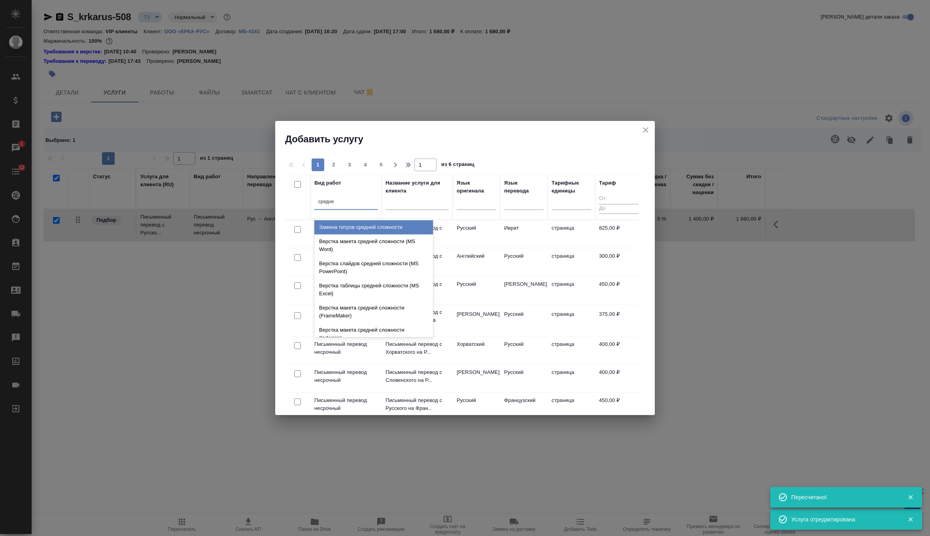
type input "средней"
click at [360, 247] on div "Верстка макета средней сложности (MS Word)" at bounding box center [373, 246] width 119 height 22
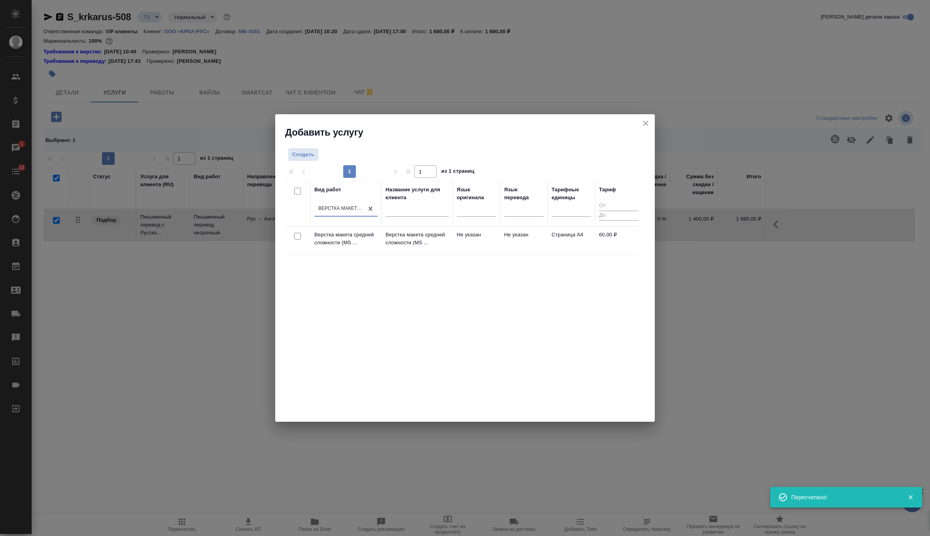
click at [299, 234] on input "checkbox" at bounding box center [297, 236] width 7 height 7
checkbox input "true"
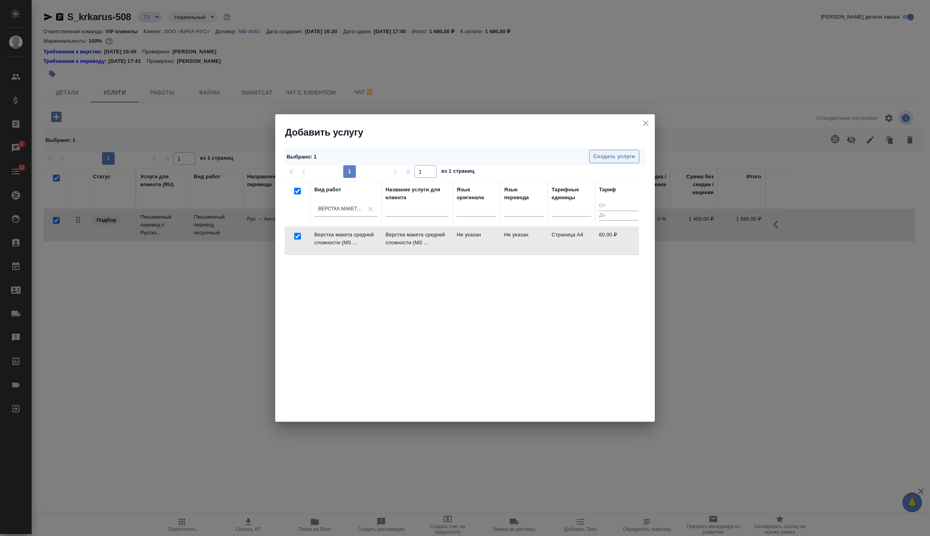
click at [618, 159] on span "Создать услуги" at bounding box center [615, 156] width 42 height 9
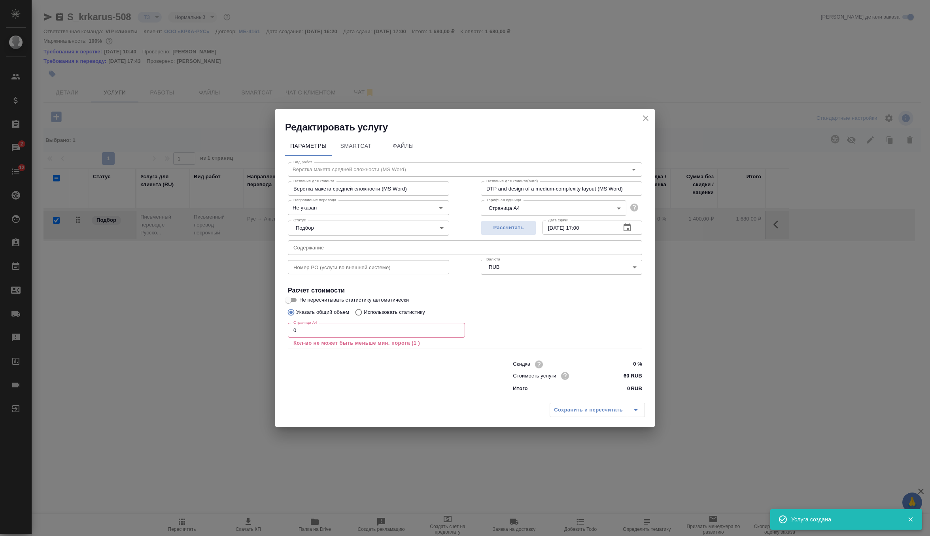
checkbox input "false"
click at [328, 252] on input "text" at bounding box center [465, 247] width 354 height 14
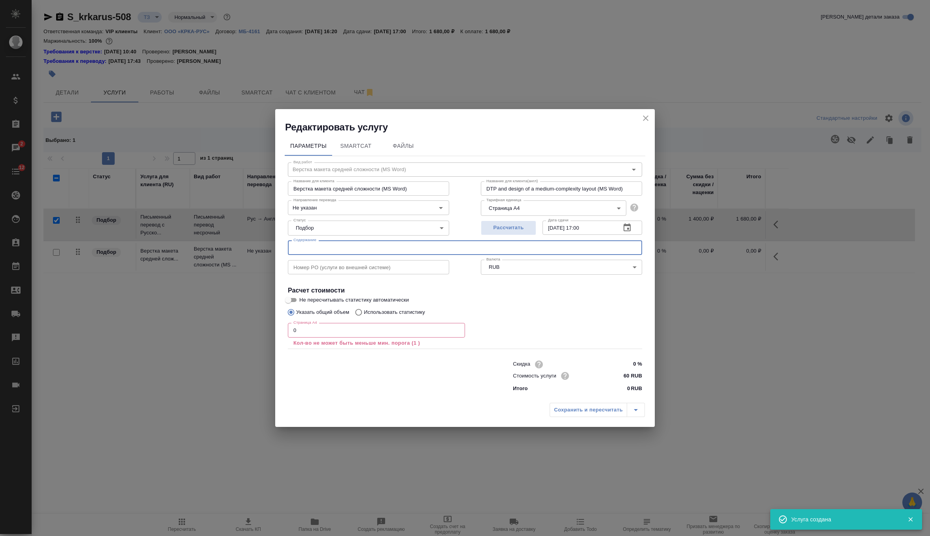
paste input "7658"
type input "7658"
click at [299, 246] on input "7658" at bounding box center [465, 247] width 354 height 14
click at [311, 331] on input "0" at bounding box center [376, 330] width 177 height 14
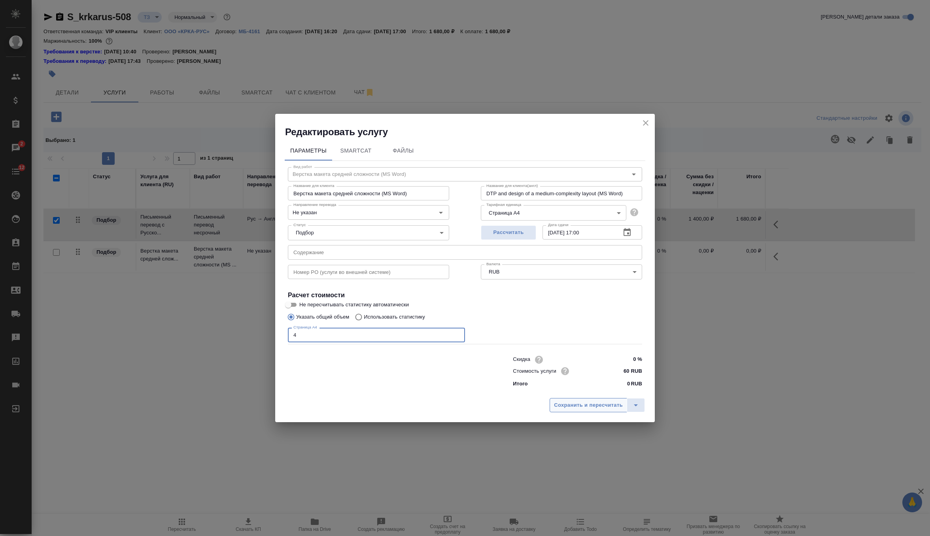
type input "4"
click at [575, 399] on button "Сохранить и пересчитать" at bounding box center [589, 405] width 78 height 14
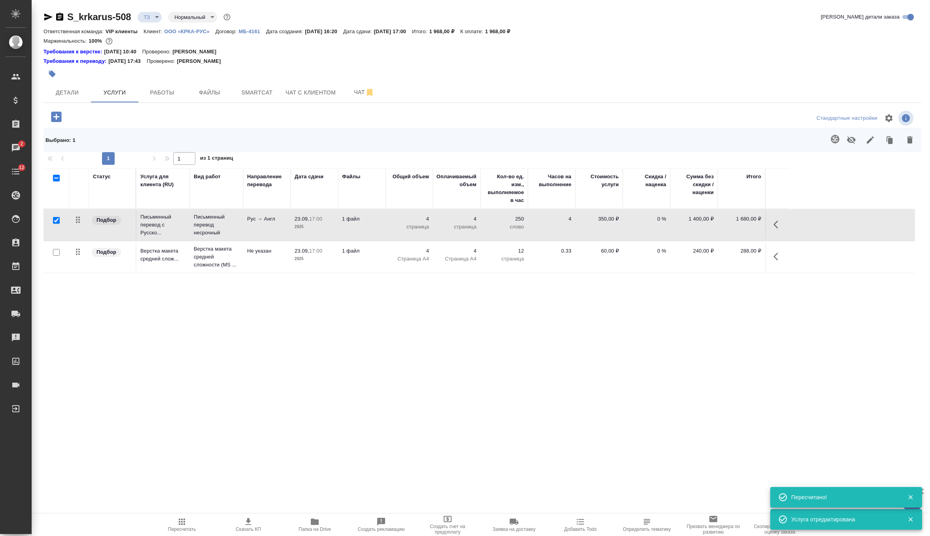
click at [679, 215] on p "1 400,00 ₽" at bounding box center [694, 219] width 40 height 8
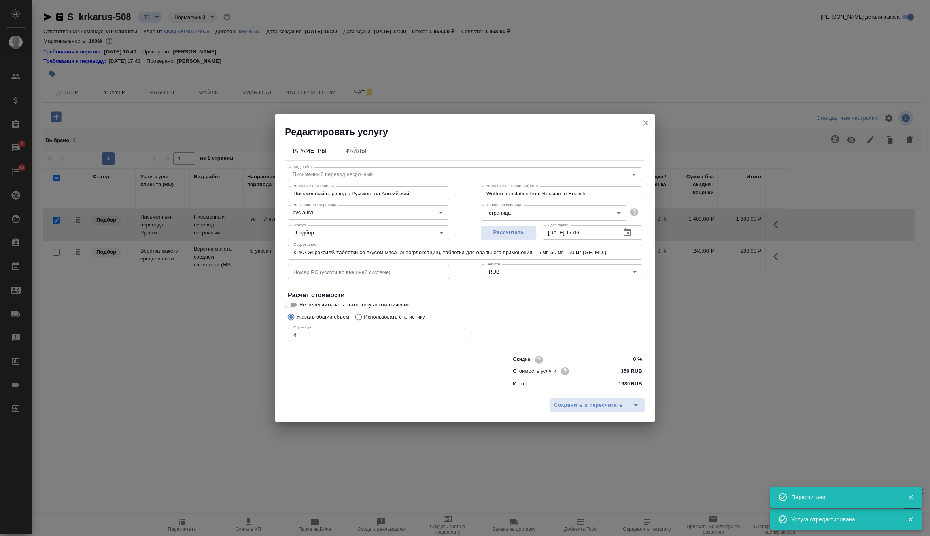
click at [385, 256] on input "КРКА Энроксил® таблетки со вкусом мяса (энрофлоксацин), таблетки для орального …" at bounding box center [465, 252] width 354 height 14
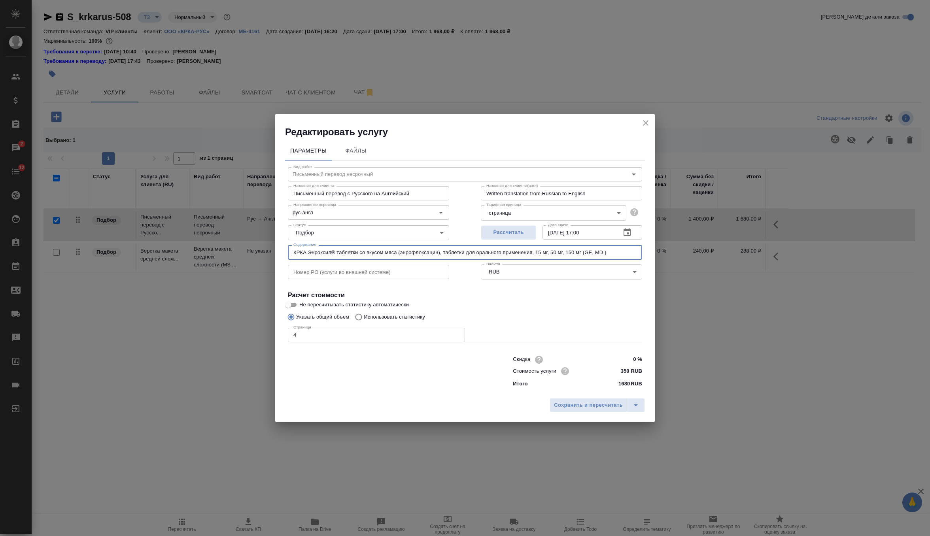
click at [642, 129] on h2 "Редактировать услугу" at bounding box center [470, 132] width 370 height 13
click at [643, 126] on icon "close" at bounding box center [645, 122] width 9 height 9
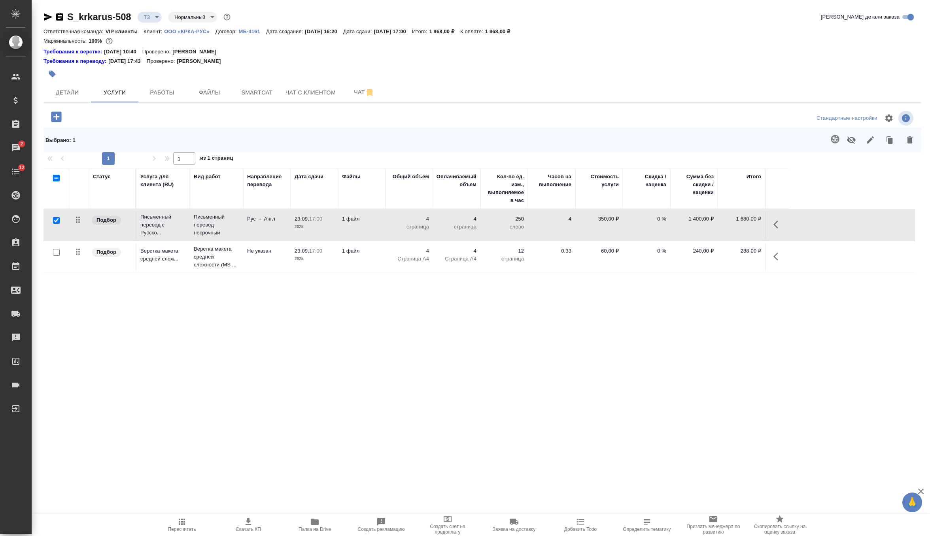
click at [376, 258] on td "1 файл" at bounding box center [361, 257] width 47 height 28
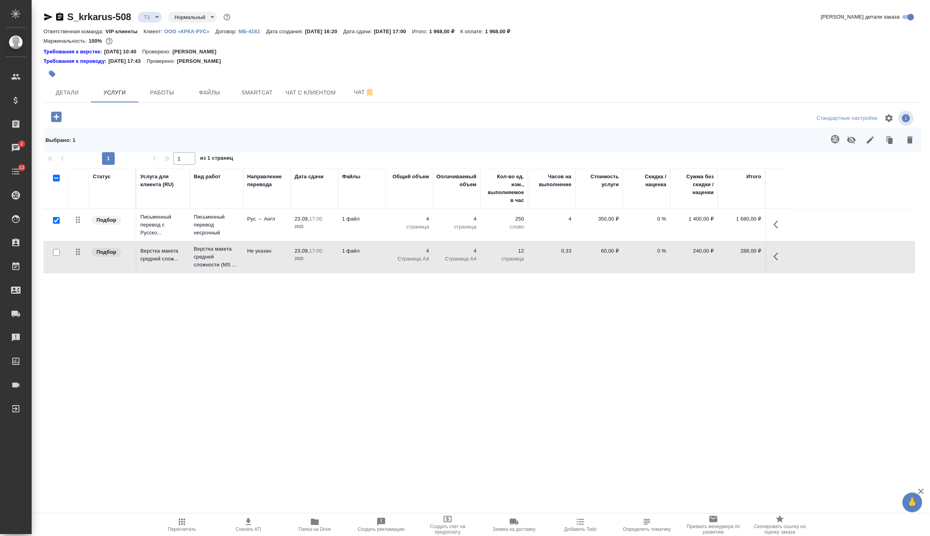
click at [376, 258] on td "1 файл" at bounding box center [361, 257] width 47 height 28
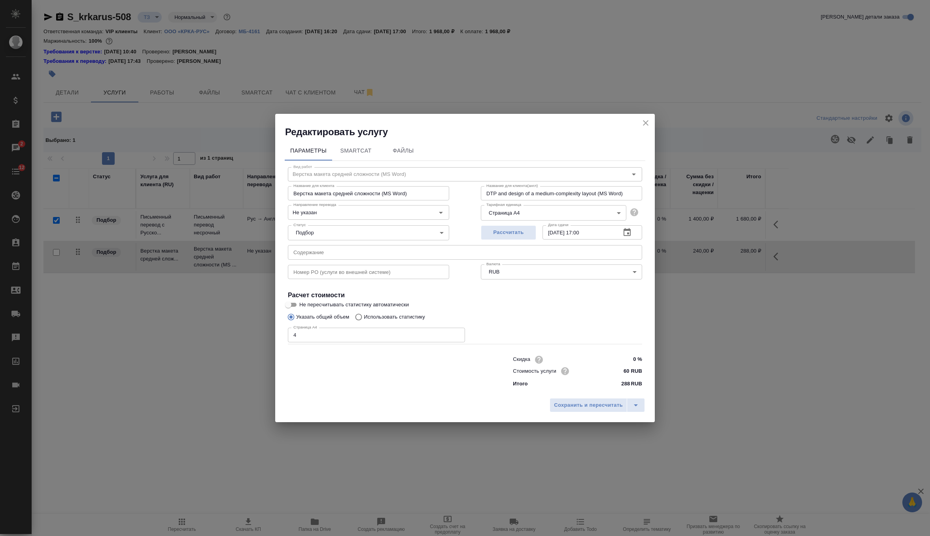
click at [348, 257] on input "text" at bounding box center [465, 252] width 354 height 14
paste input "КРКА Энроксил® таблетки со вкусом мяса (энрофлоксацин), таблетки для орального …"
type input "КРКА Энроксил® таблетки со вкусом мяса (энрофлоксацин), таблетки для орального …"
click at [583, 408] on span "Сохранить и пересчитать" at bounding box center [588, 405] width 69 height 9
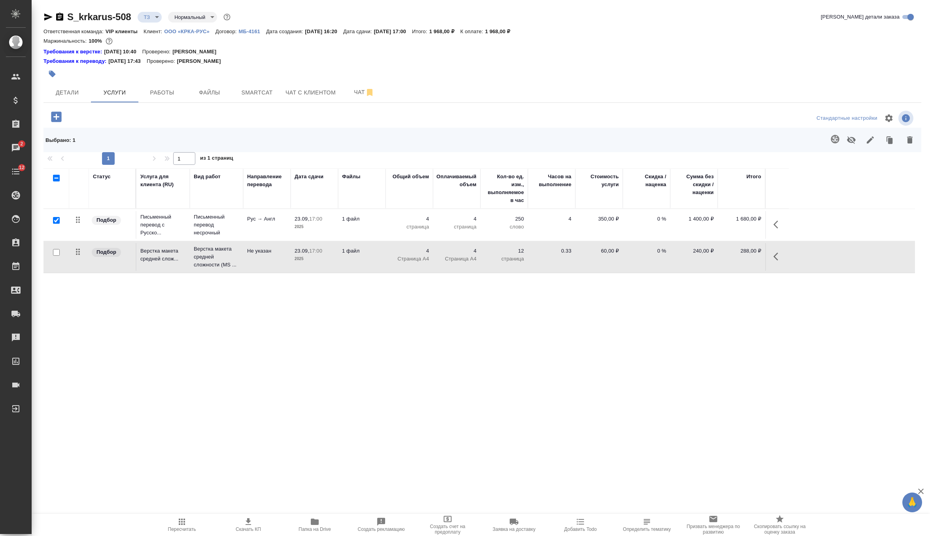
click at [189, 530] on span "Пересчитать" at bounding box center [182, 530] width 28 height 6
click at [252, 516] on button "Скачать КП" at bounding box center [248, 525] width 66 height 22
drag, startPoint x: 514, startPoint y: 30, endPoint x: 534, endPoint y: 32, distance: 20.3
click at [517, 32] on p "1 968,00 ₽" at bounding box center [500, 31] width 31 height 6
copy p "1 968,00"
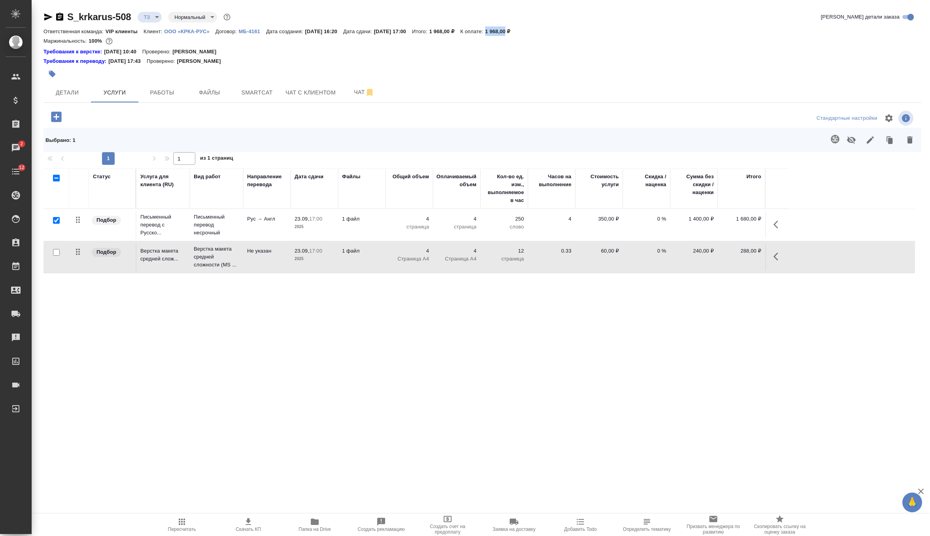
click at [180, 523] on icon "button" at bounding box center [181, 521] width 9 height 9
click at [358, 98] on button "Чат" at bounding box center [364, 93] width 47 height 20
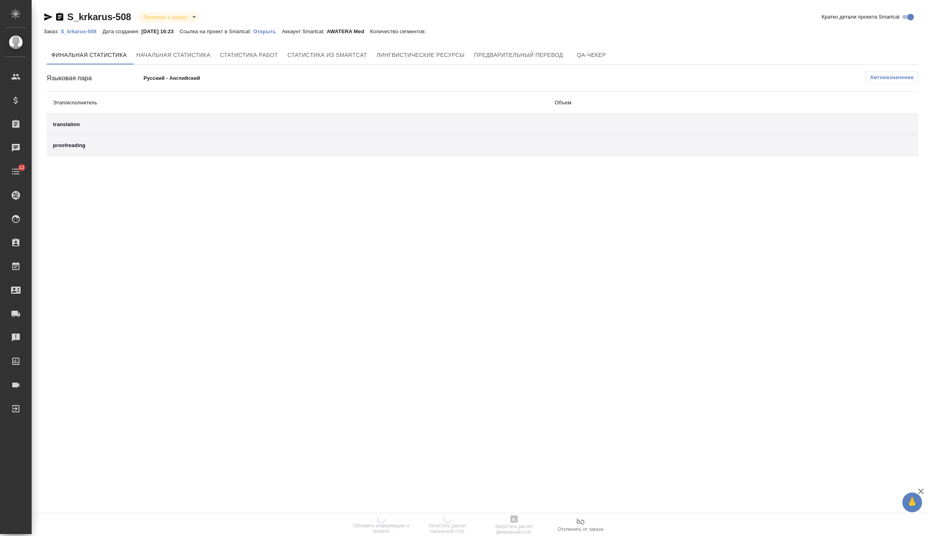
click at [279, 31] on p "Открыть" at bounding box center [268, 31] width 28 height 6
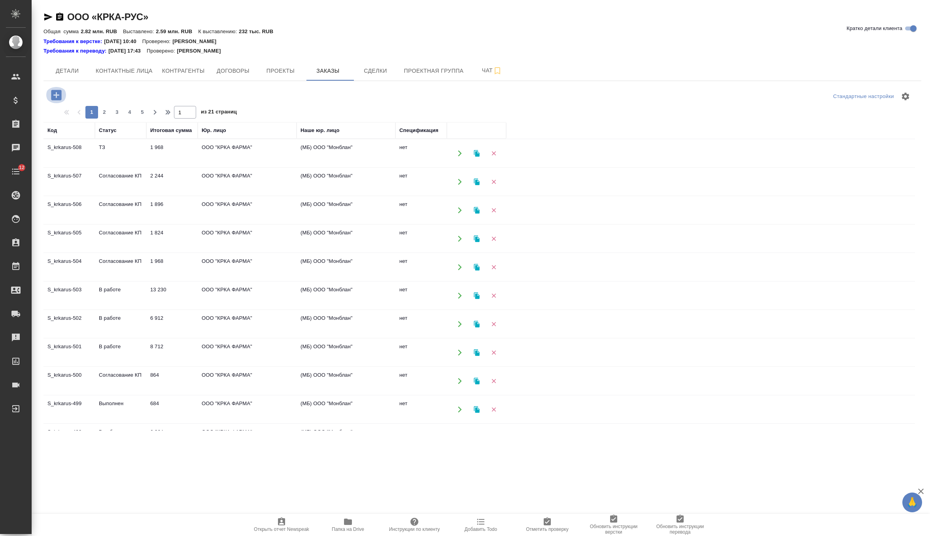
click at [59, 94] on icon "button" at bounding box center [56, 95] width 10 height 10
click at [55, 92] on icon "button" at bounding box center [56, 95] width 10 height 10
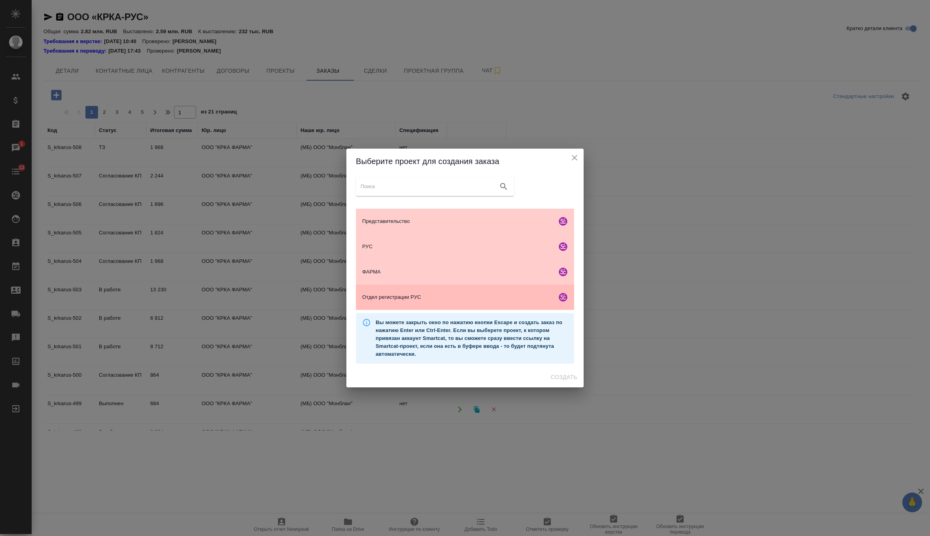
click at [394, 298] on span "Отдел регистрации РУС" at bounding box center [457, 297] width 191 height 8
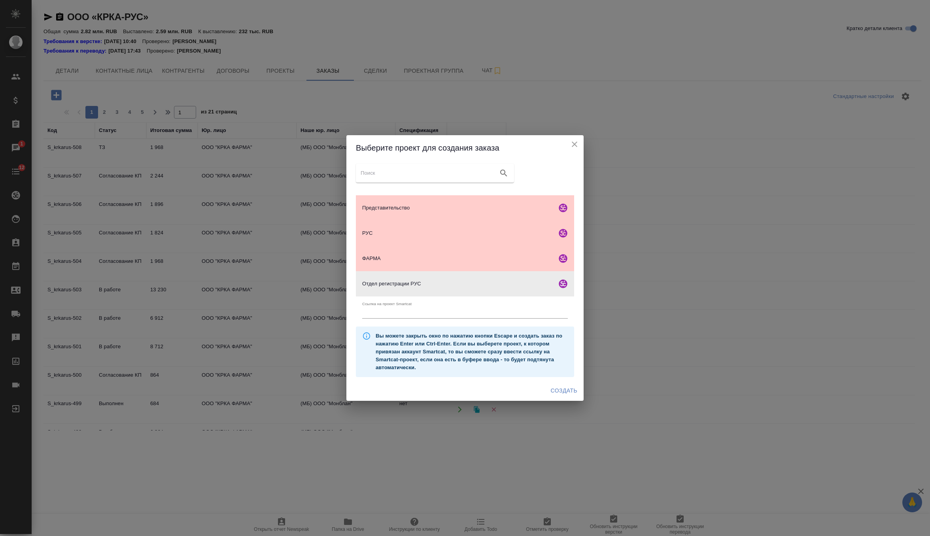
click at [560, 391] on span "Создать" at bounding box center [564, 391] width 26 height 10
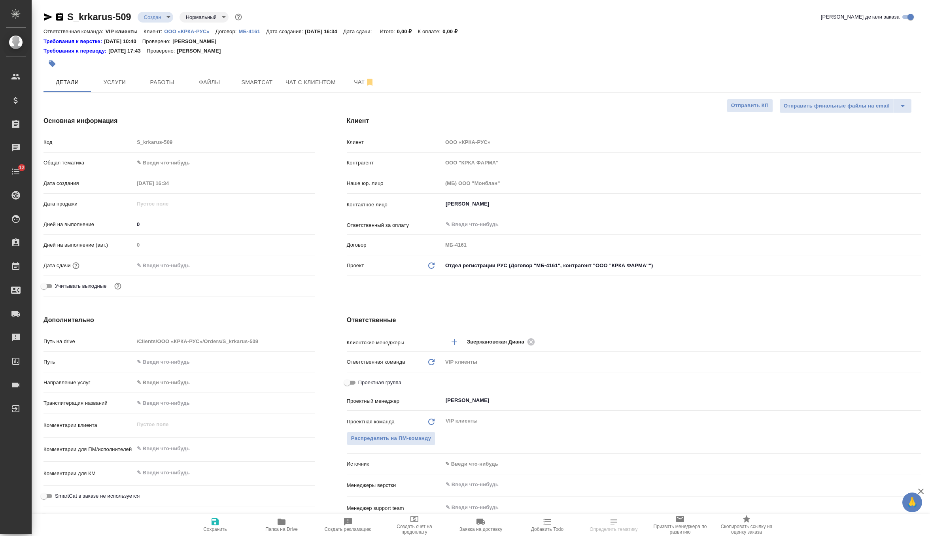
select select "RU"
type textarea "x"
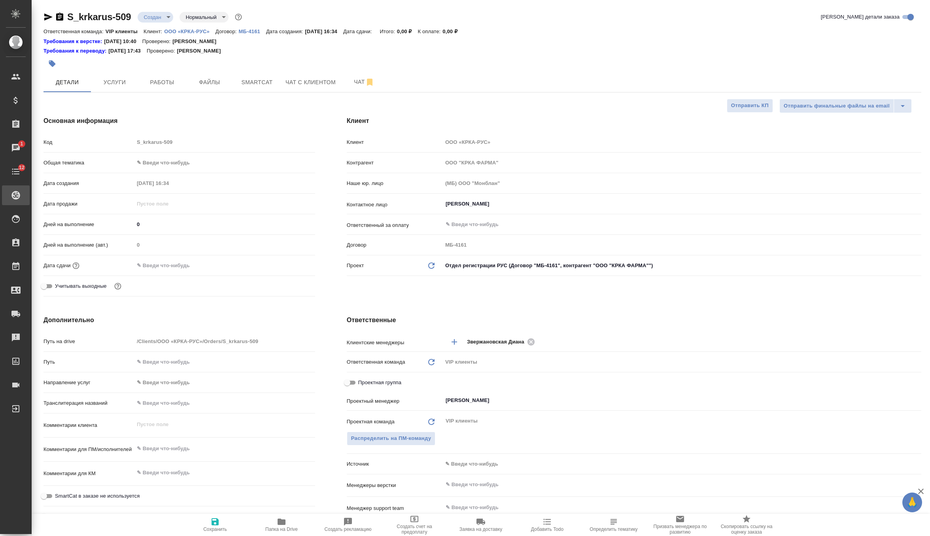
type textarea "x"
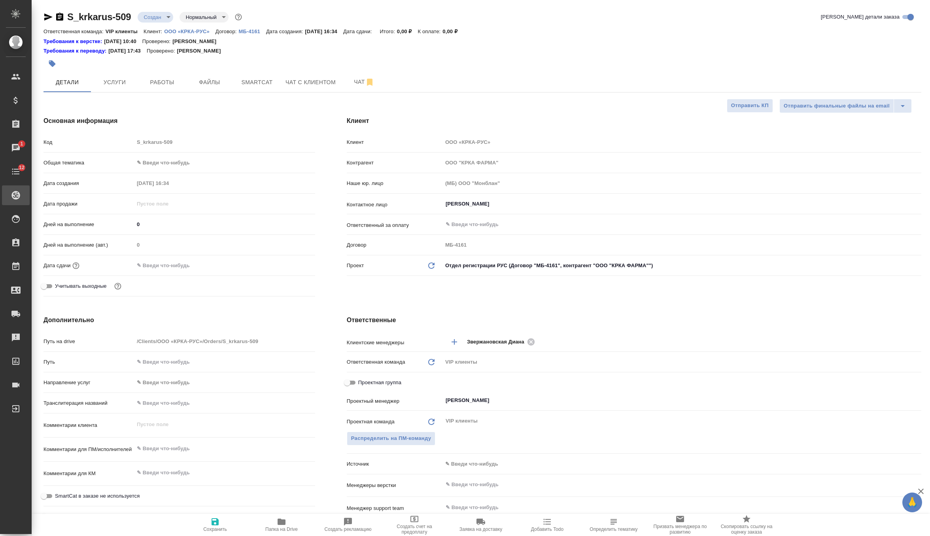
type textarea "x"
click at [210, 81] on span "Файлы" at bounding box center [210, 83] width 38 height 10
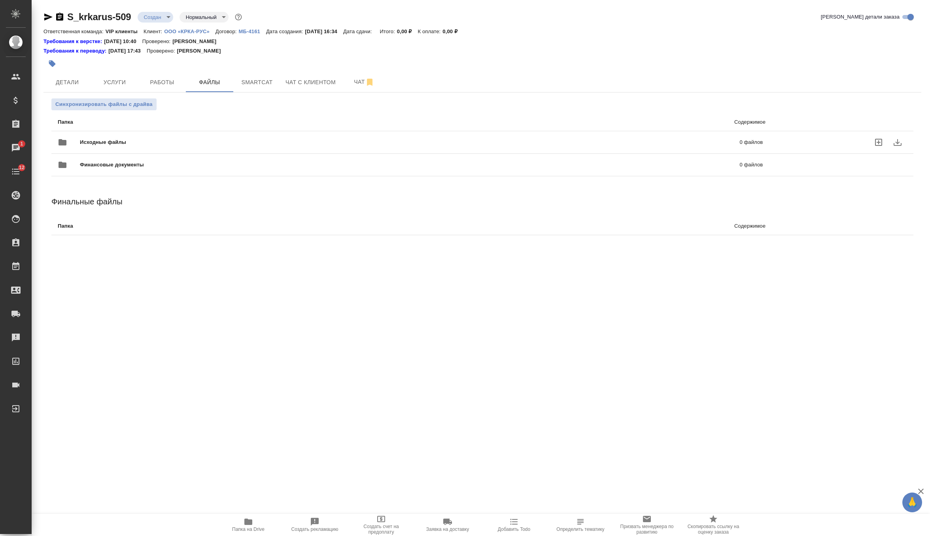
click at [97, 145] on span "Исходные файлы" at bounding box center [256, 142] width 353 height 8
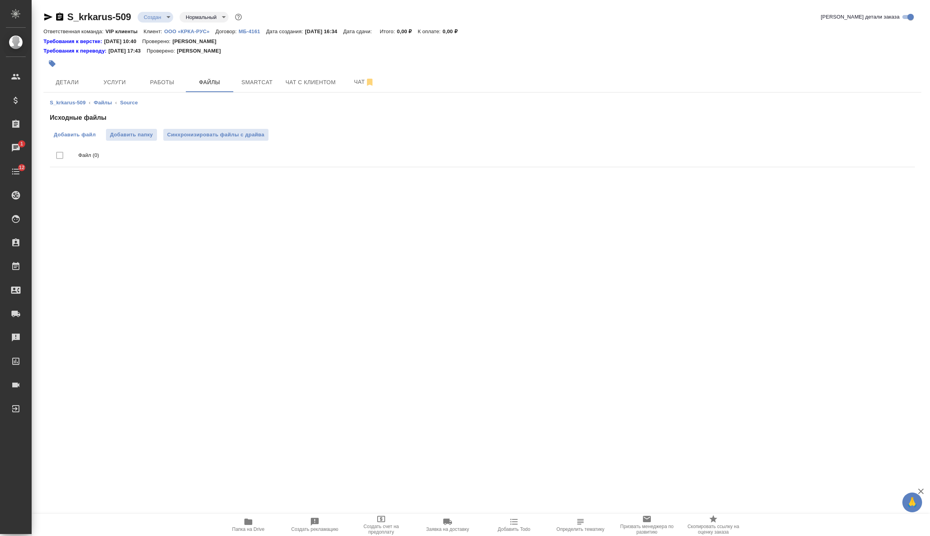
click at [83, 134] on span "Добавить файл" at bounding box center [75, 135] width 42 height 8
click at [0, 0] on input "Добавить файл" at bounding box center [0, 0] width 0 height 0
click at [211, 135] on span "Синхронизировать файлы с драйва" at bounding box center [215, 135] width 97 height 8
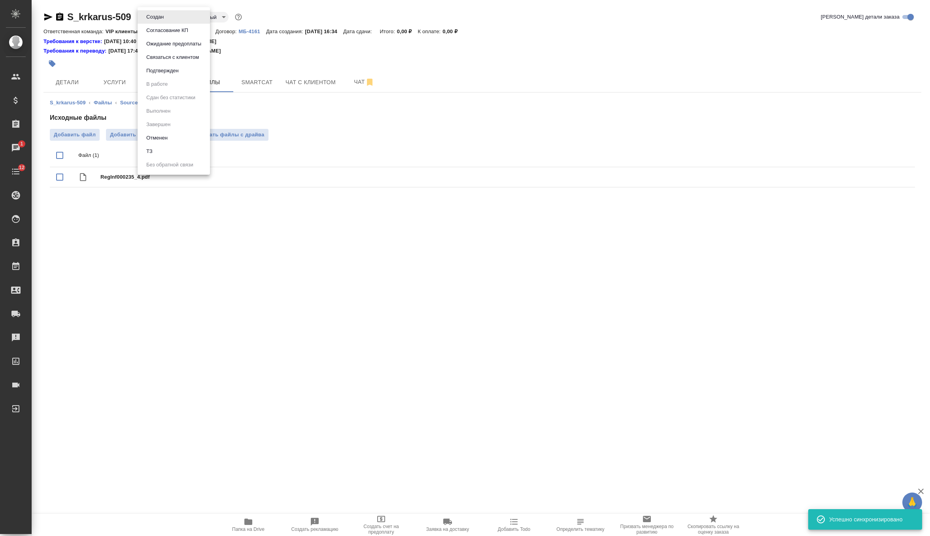
click at [163, 20] on body "🙏 .cls-1 fill:#fff; AWATERA Zverzhanovskaya [PERSON_NAME] Спецификации Заказы 1…" at bounding box center [465, 268] width 930 height 536
click at [172, 151] on li "ТЗ" at bounding box center [174, 151] width 72 height 13
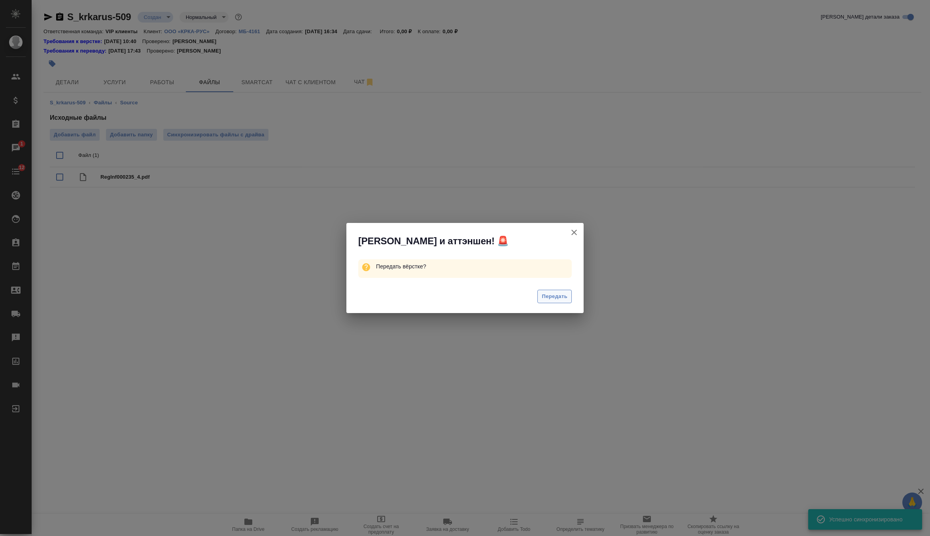
click at [566, 300] on span "Передать" at bounding box center [555, 296] width 26 height 9
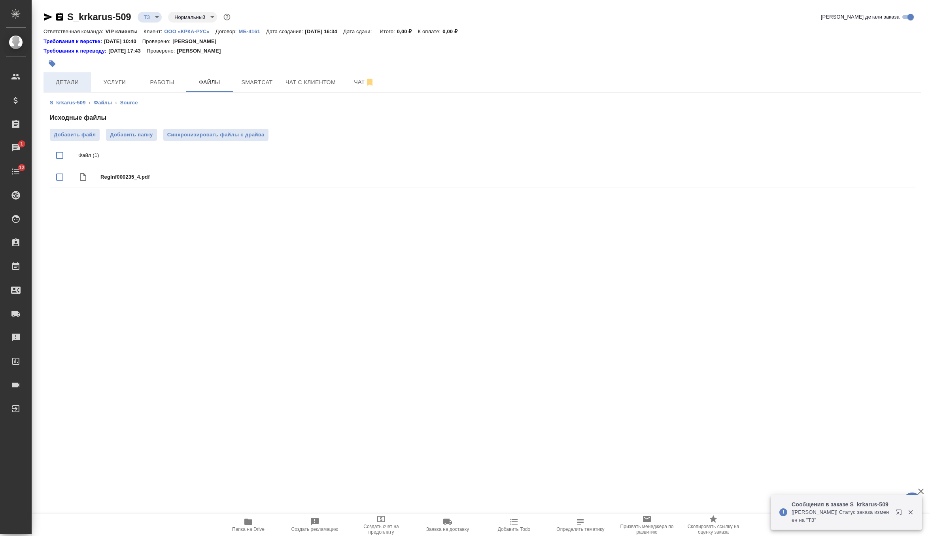
click at [73, 85] on span "Детали" at bounding box center [67, 83] width 38 height 10
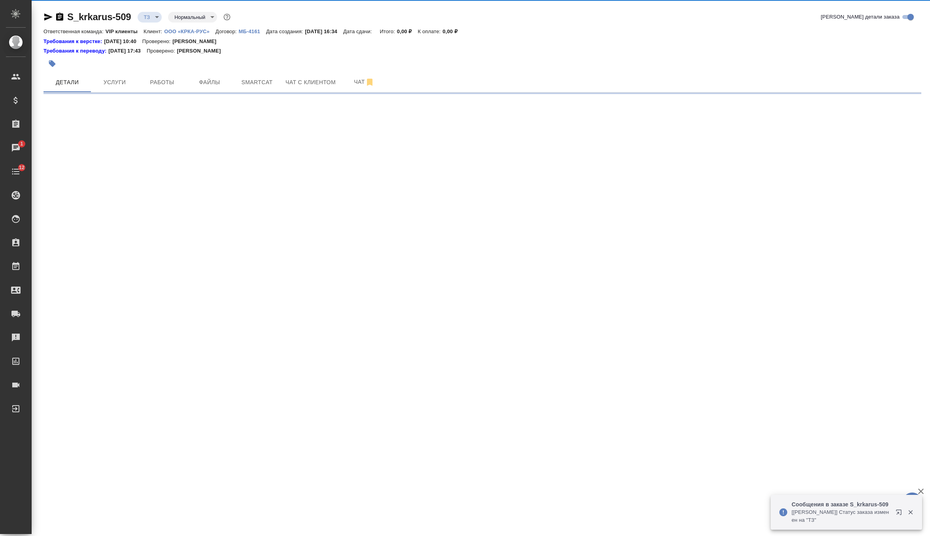
select select "RU"
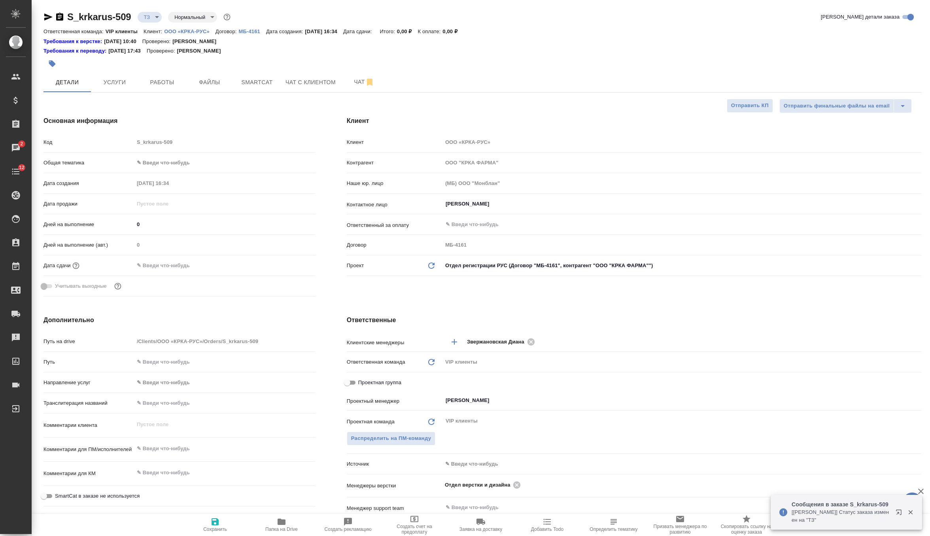
type textarea "x"
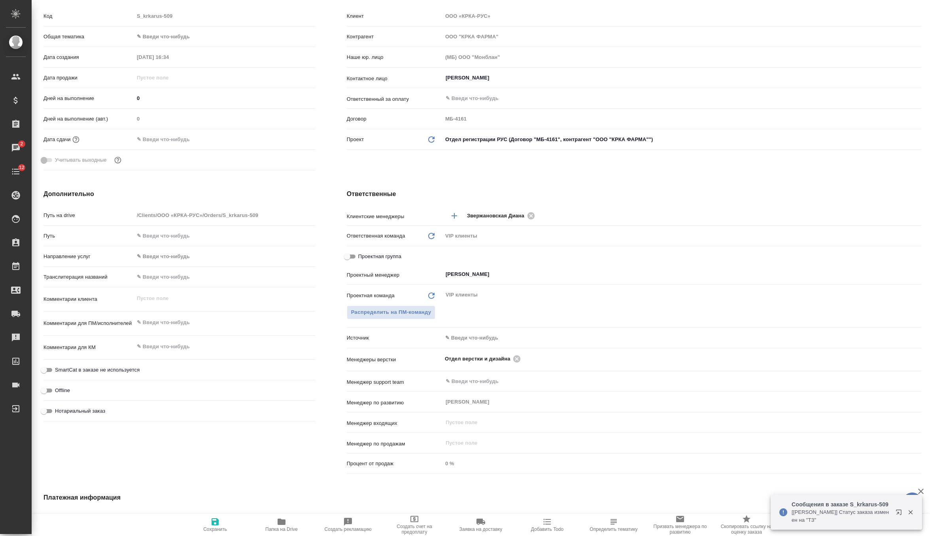
type textarea "x"
click at [168, 327] on textarea at bounding box center [224, 322] width 181 height 13
paste textarea "КРКА Ципринол® (Ципрофлоксацин) таблетки, покрытые пленочной оболочкой 750 мг (…"
type textarea "x"
type textarea "КРКА Ципринол® (Ципрофлоксацин) таблетки, покрытые пленочной оболочкой 750 мг (…"
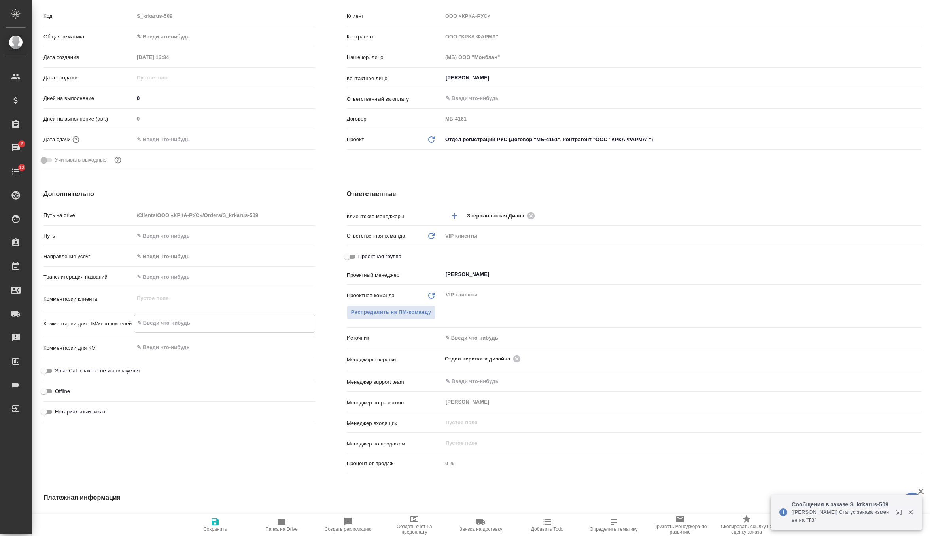
type textarea "x"
type textarea "КРКА Ципринол® (Ципрофлоксацин) таблетки, покрытые пленочной оболочкой 750 мг (…"
type textarea "x"
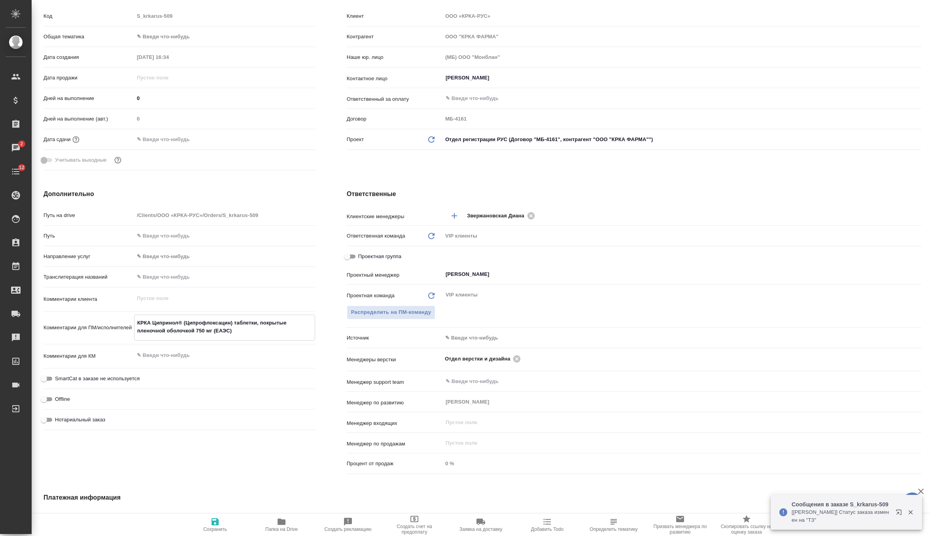
type textarea "x"
type textarea "КРКА Ципринол® (Ципрофлоксацин) таблетки, покрытые пленочной оболочкой 750 мг (…"
type textarea "x"
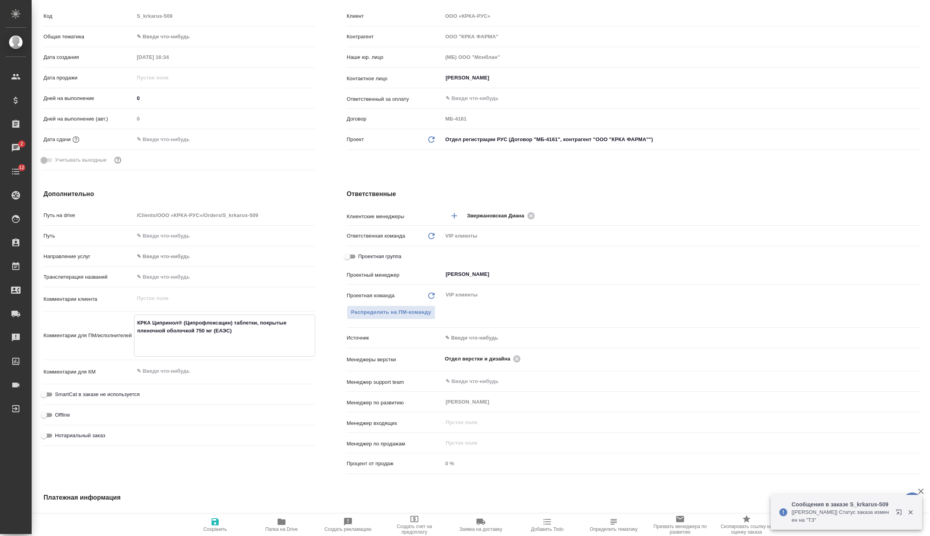
type textarea "КРКА Ципринол® (Ципрофлоксацин) таблетки, покрытые пленочной оболочкой 750 мг (…"
type textarea "x"
type textarea "КРКА Ципринол® (Ципрофлоксацин) таблетки, покрытые пленочной оболочкой 750 мг (…"
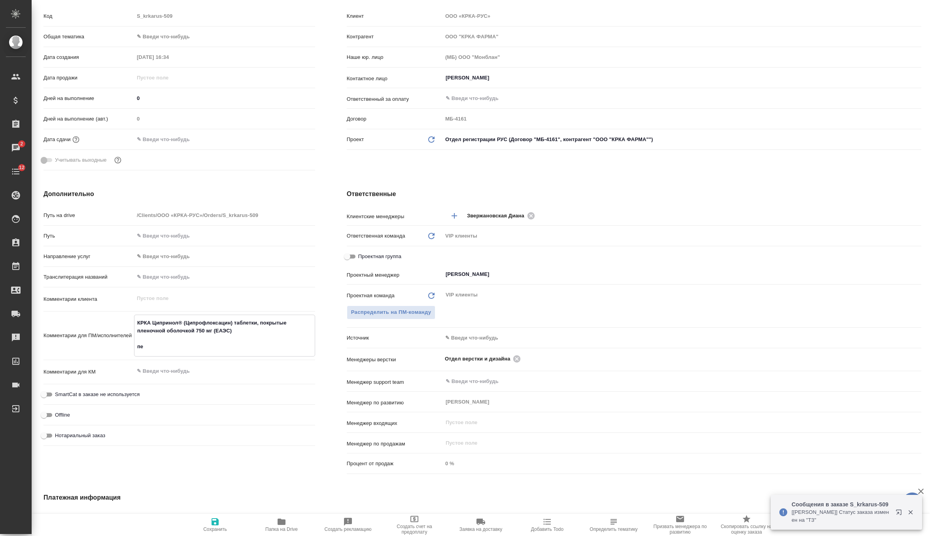
type textarea "x"
type textarea "КРКА Ципринол® (Ципрофлоксацин) таблетки, покрытые пленочной оболочкой 750 мг (…"
type textarea "x"
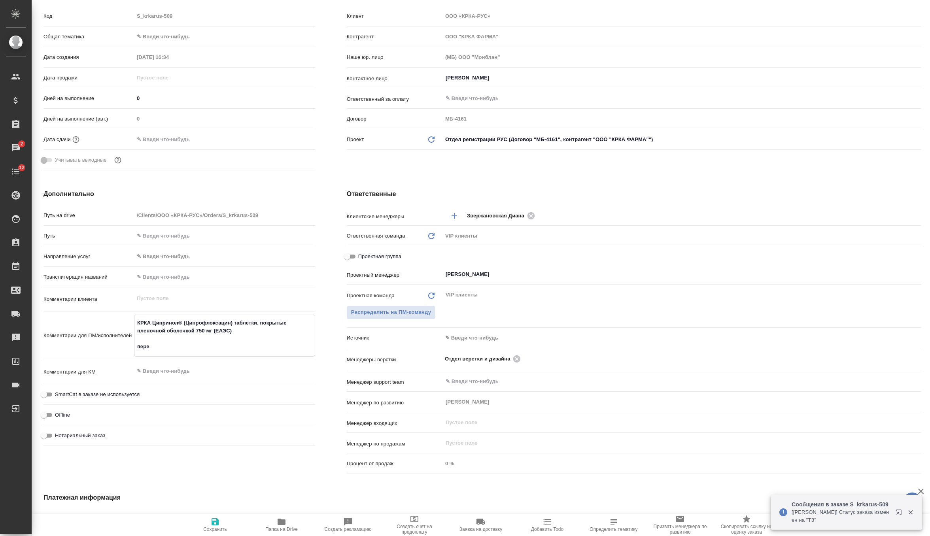
type textarea "x"
type textarea "КРКА Ципринол® (Ципрофлоксацин) таблетки, покрытые пленочной оболочкой 750 мг (…"
type textarea "x"
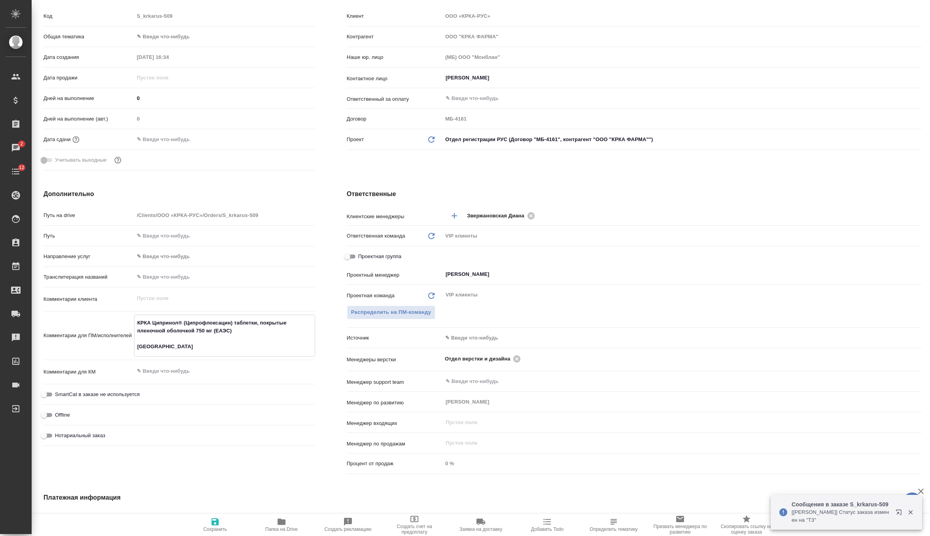
type textarea "x"
type textarea "КРКА Ципринол® (Ципрофлоксацин) таблетки, покрытые пленочной оболочкой 750 мг (…"
type textarea "x"
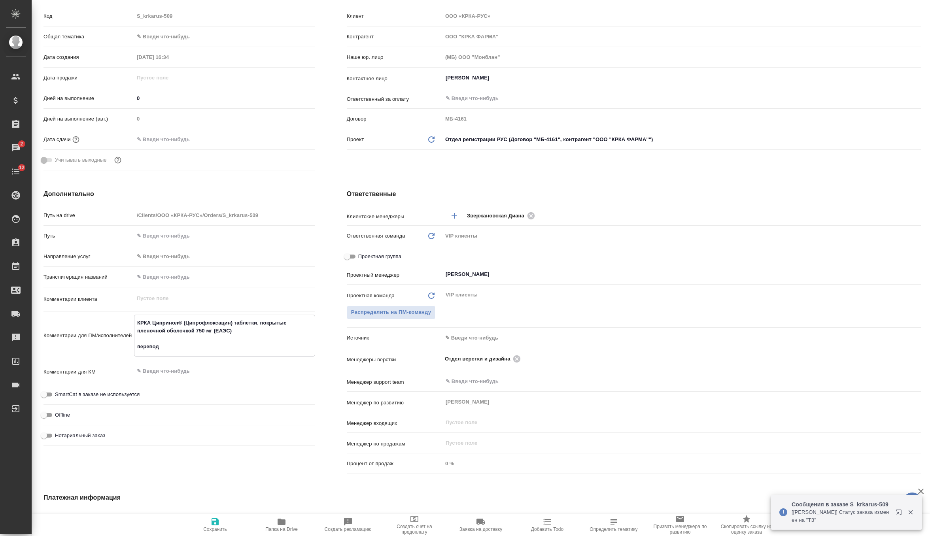
type textarea "КРКА Ципринол® (Ципрофлоксацин) таблетки, покрытые пленочной оболочкой 750 мг (…"
type textarea "x"
type textarea "КРКА Ципринол® (Ципрофлоксацин) таблетки, покрытые пленочной оболочкой 750 мг (…"
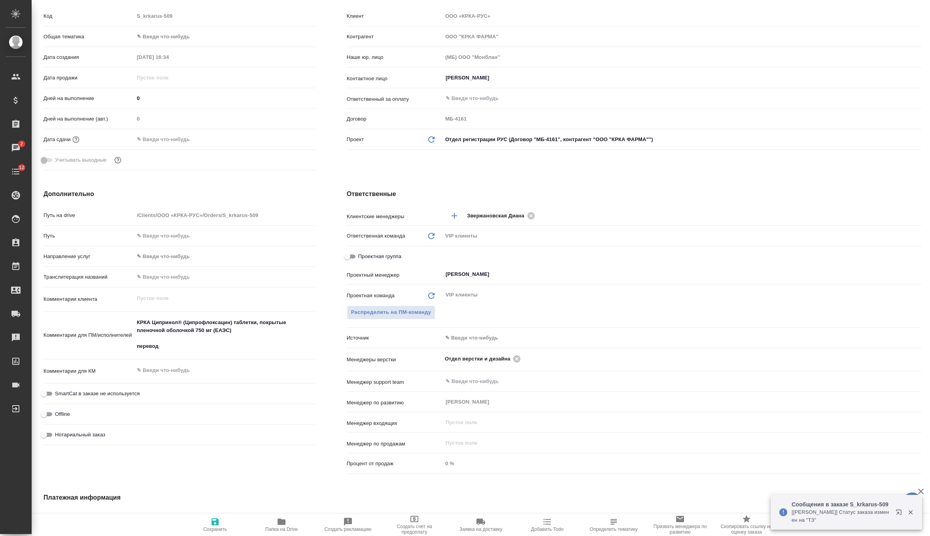
type textarea "x"
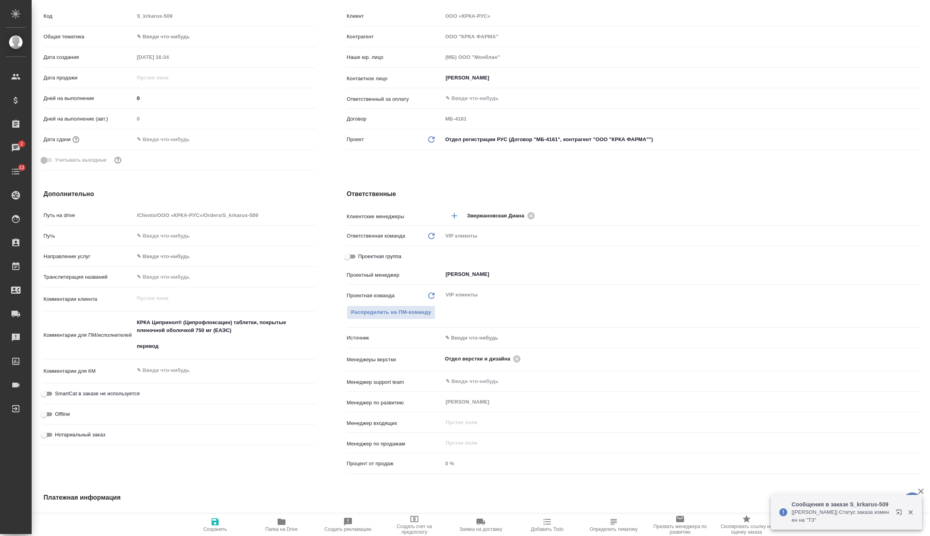
type textarea "x"
type textarea "КРКА Ципринол® (Ципрофлоксацин) таблетки, покрытые пленочной оболочкой 750 мг (…"
type textarea "x"
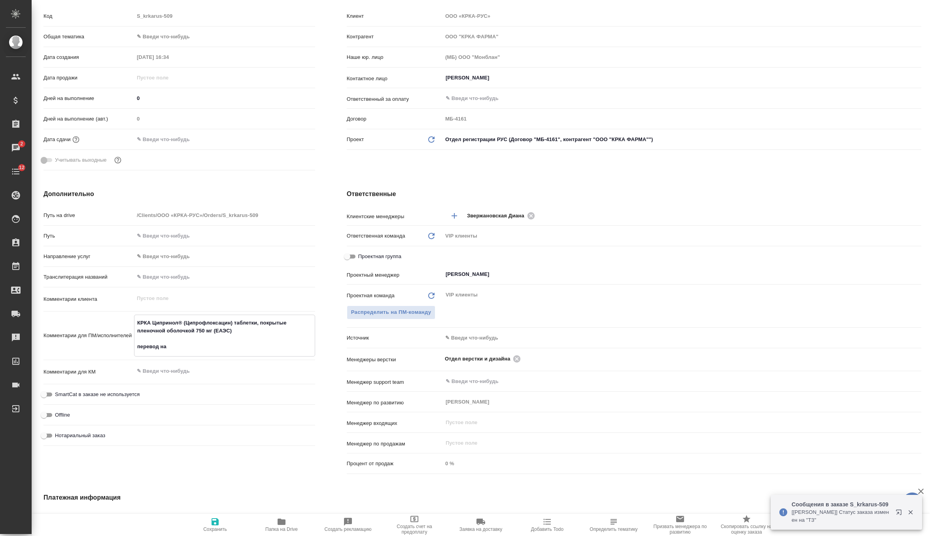
type textarea "КРКА Ципринол® (Ципрофлоксацин) таблетки, покрытые пленочной оболочкой 750 мг (…"
type textarea "x"
type textarea "КРКА Ципринол® (Ципрофлоксацин) таблетки, покрытые пленочной оболочкой 750 мг (…"
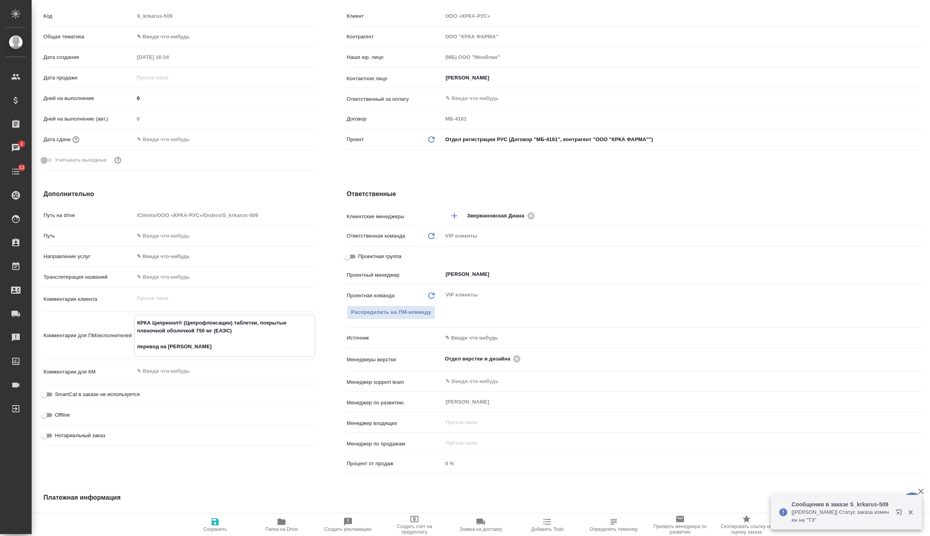
type textarea "x"
type textarea "КРКА Ципринол® (Ципрофлоксацин) таблетки, покрытые пленочной оболочкой 750 мг (…"
type textarea "x"
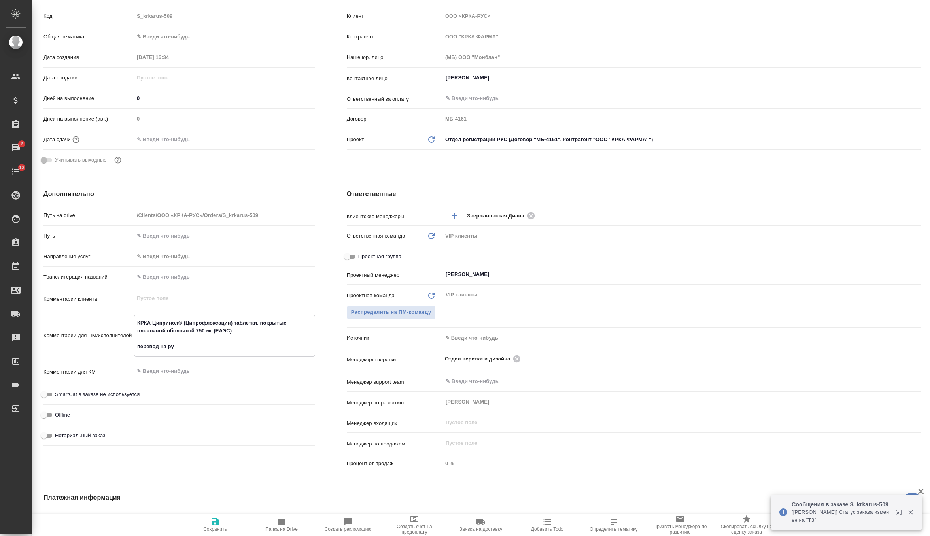
type textarea "x"
type textarea "КРКА Ципринол® (Ципрофлоксацин) таблетки, покрытые пленочной оболочкой 750 мг (…"
type textarea "x"
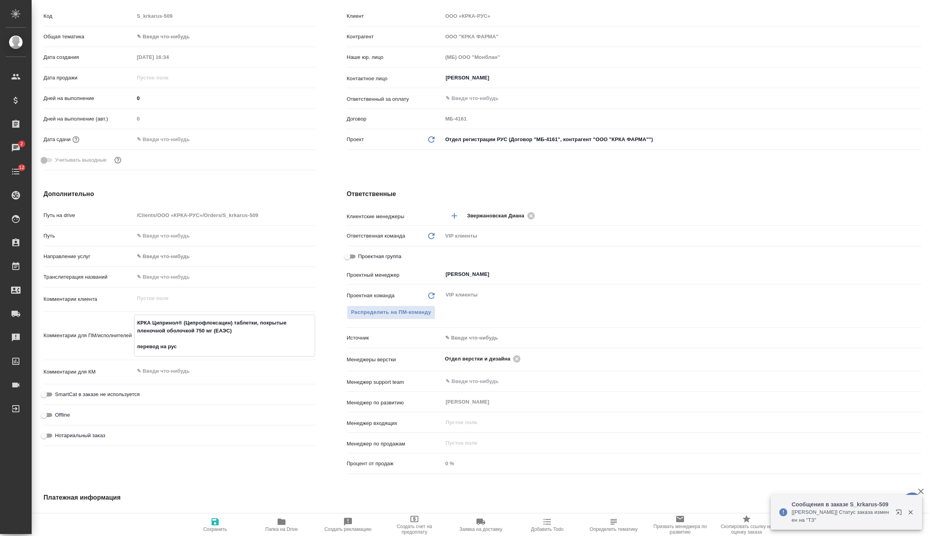
type textarea "x"
type textarea "КРКА Ципринол® (Ципрофлоксацин) таблетки, покрытые пленочной оболочкой 750 мг (…"
type textarea "x"
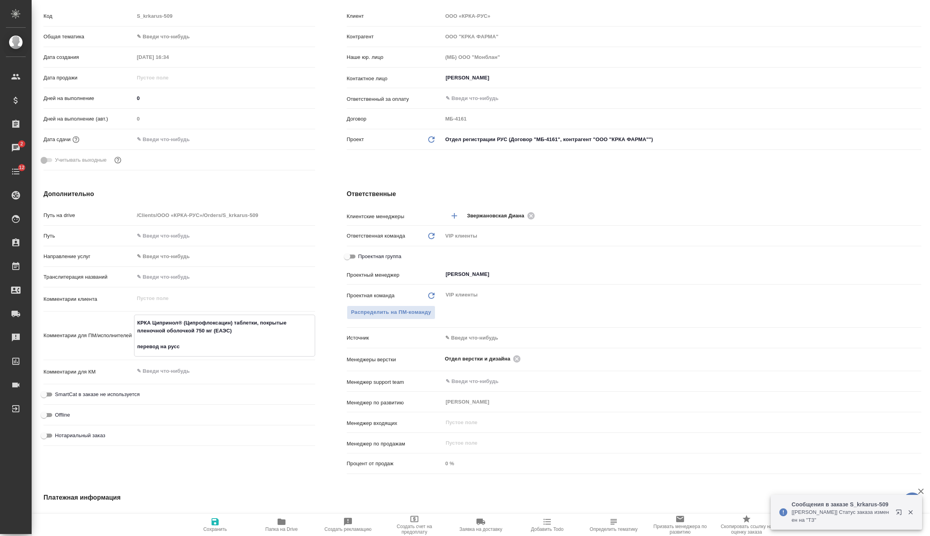
type textarea "КРКА Ципринол® (Ципрофлоксацин) таблетки, покрытые пленочной оболочкой 750 мг (…"
type textarea "x"
type textarea "КРКА Ципринол® (Ципрофлоксацин) таблетки, покрытые пленочной оболочкой 750 мг (…"
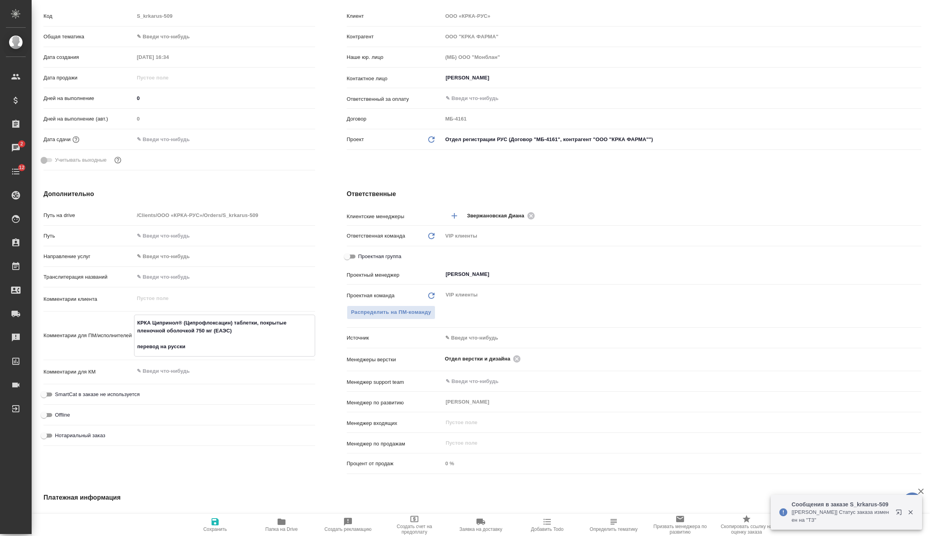
type textarea "x"
type textarea "КРКА Ципринол® (Ципрофлоксацин) таблетки, покрытые пленочной оболочкой 750 мг (…"
type textarea "x"
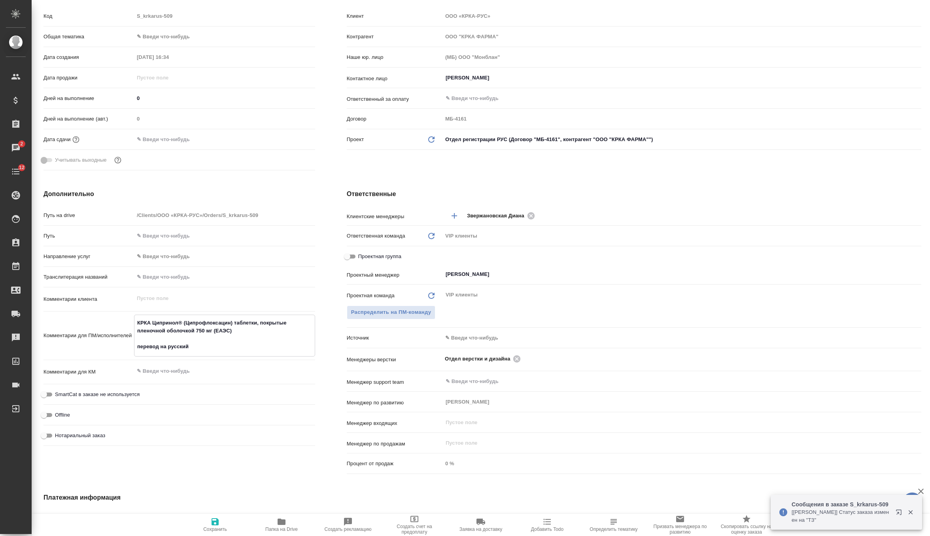
type textarea "x"
type textarea "КРКА Ципринол® (Ципрофлоксацин) таблетки, покрытые пленочной оболочкой 750 мг (…"
type textarea "x"
click at [205, 521] on span "Сохранить" at bounding box center [215, 524] width 57 height 15
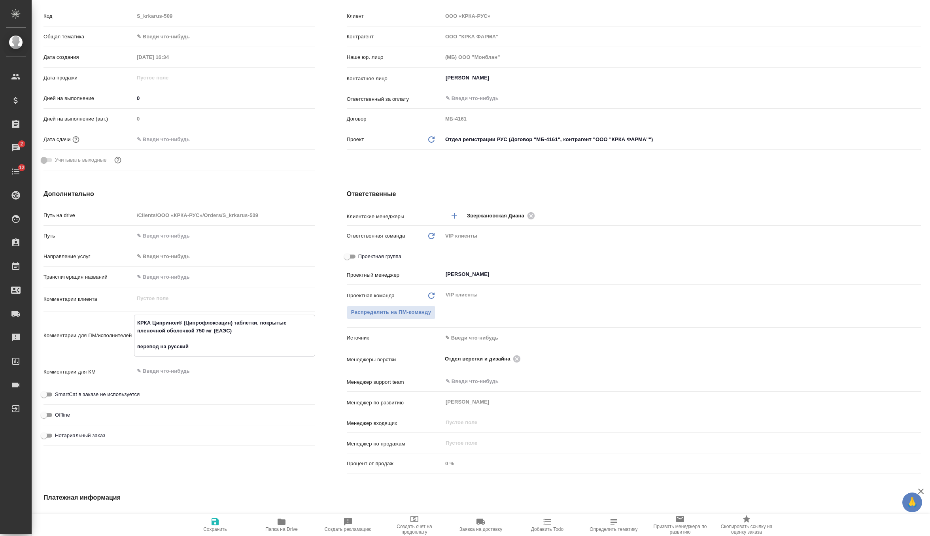
type textarea "x"
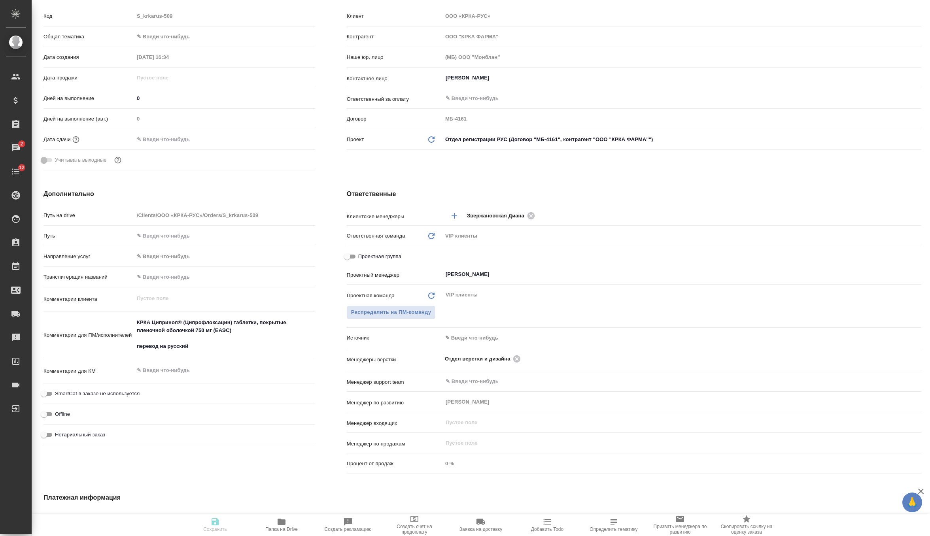
type textarea "x"
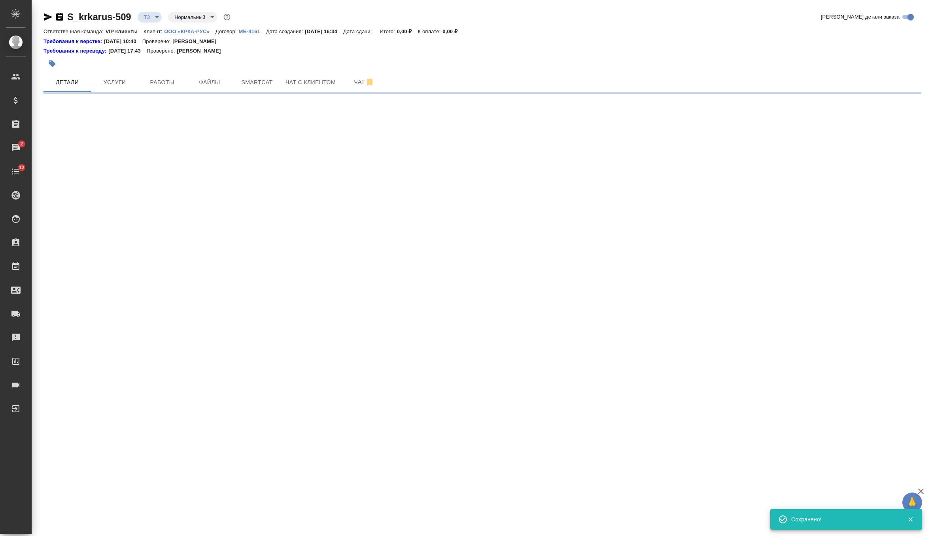
scroll to position [0, 0]
select select "RU"
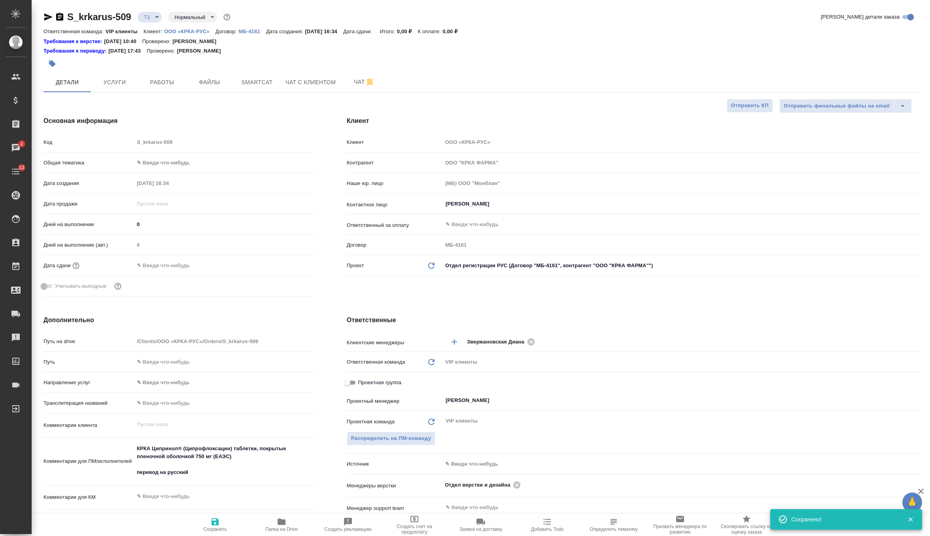
type textarea "x"
click at [125, 83] on span "Услуги" at bounding box center [115, 83] width 38 height 10
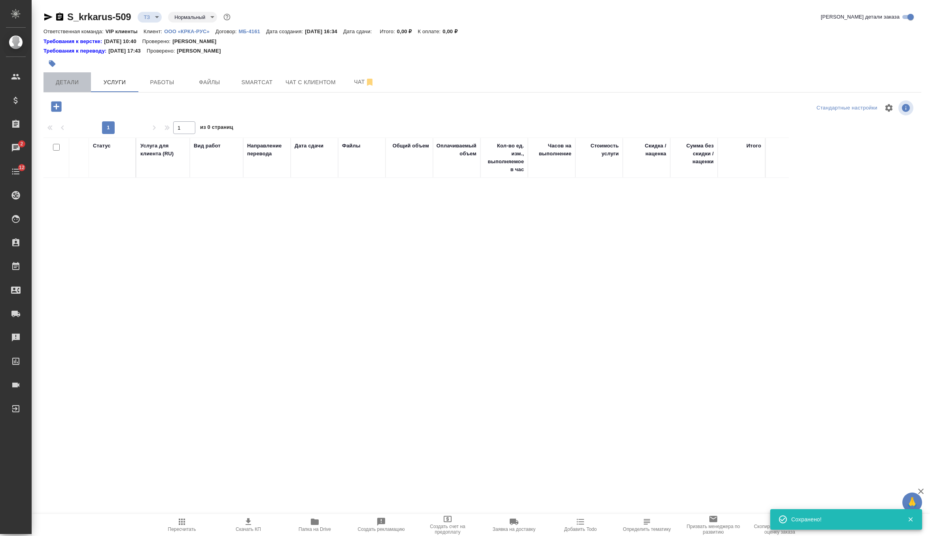
click at [74, 87] on span "Детали" at bounding box center [67, 83] width 38 height 10
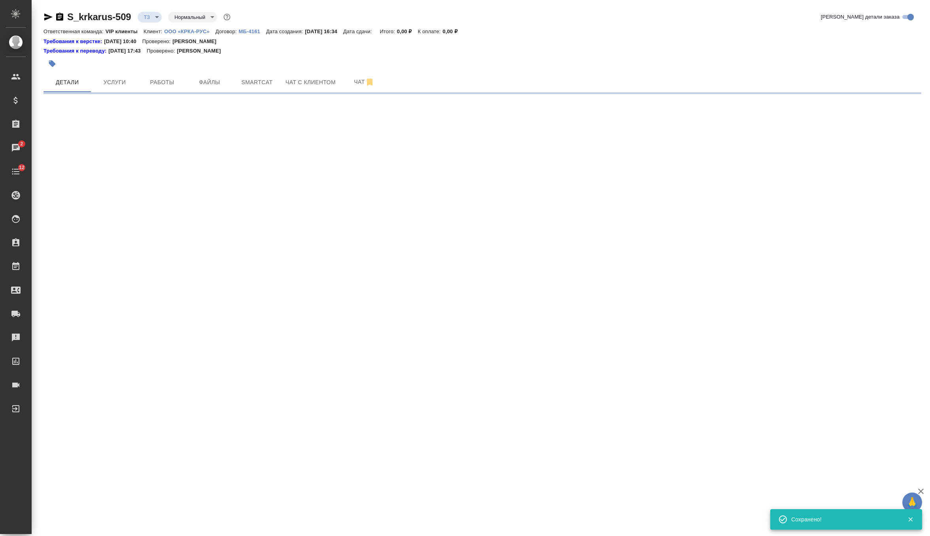
select select "RU"
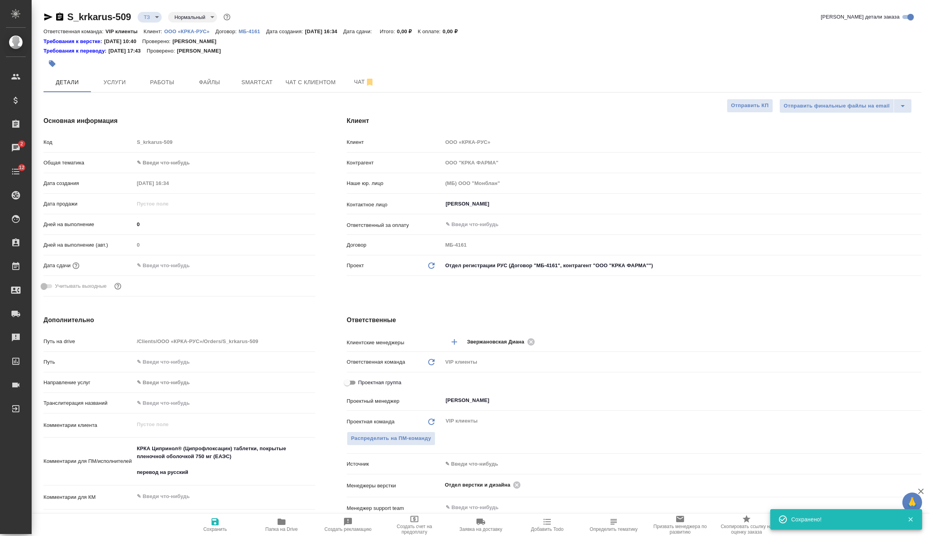
type textarea "x"
drag, startPoint x: 242, startPoint y: 456, endPoint x: 111, endPoint y: 439, distance: 132.3
click at [111, 439] on div "Путь на drive /Clients/ООО «КРКА-РУС»/Orders/S_krkarus-509 Путь Направление усл…" at bounding box center [180, 455] width 272 height 241
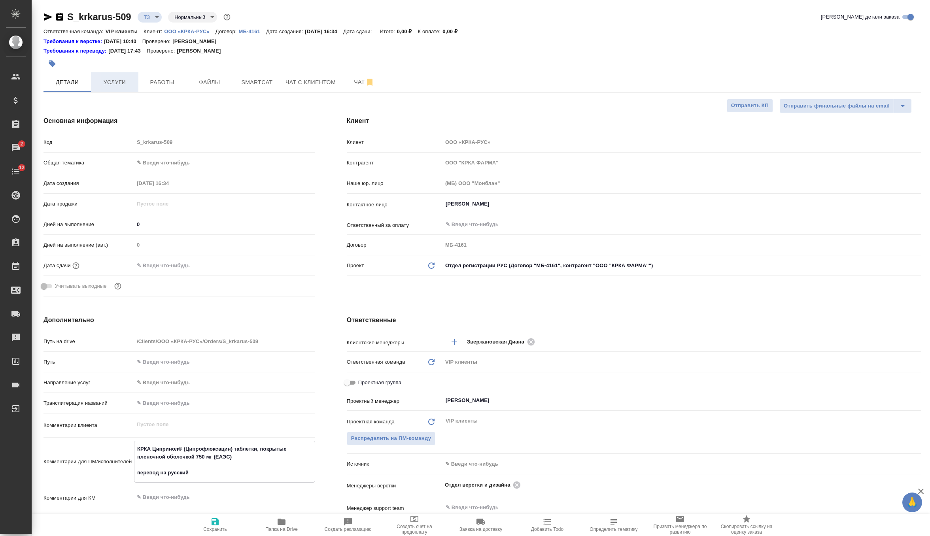
type textarea "x"
click at [124, 79] on span "Услуги" at bounding box center [115, 83] width 38 height 10
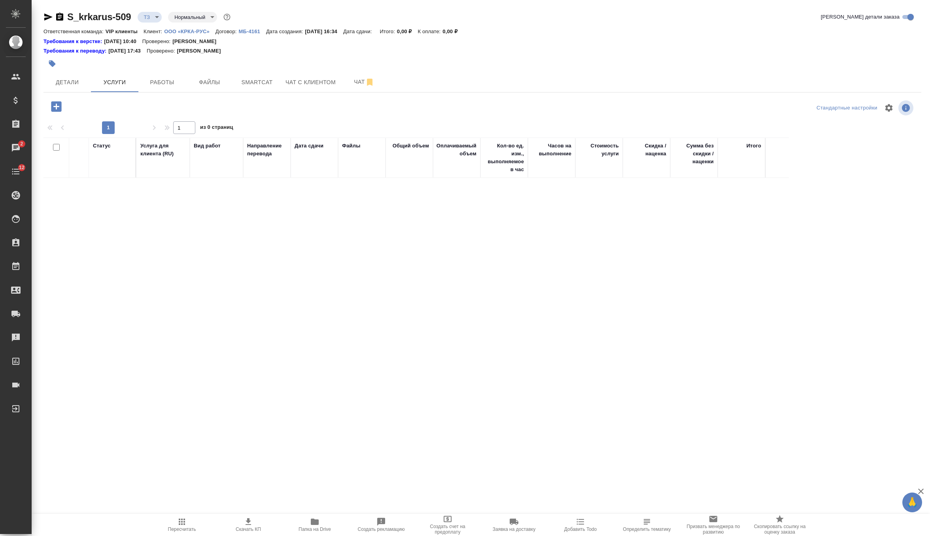
click at [61, 110] on icon "button" at bounding box center [56, 106] width 10 height 10
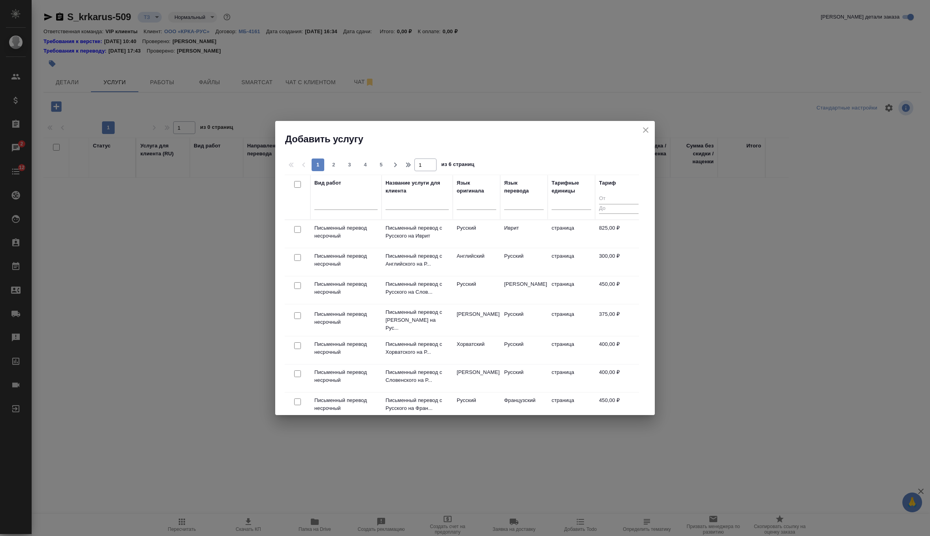
click at [298, 257] on input "checkbox" at bounding box center [297, 257] width 7 height 7
checkbox input "true"
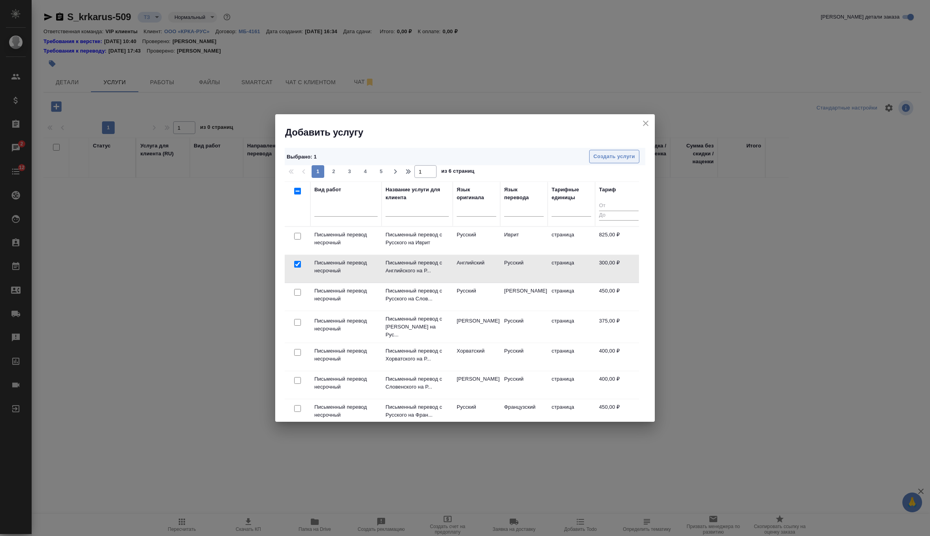
click at [612, 157] on span "Создать услуги" at bounding box center [615, 156] width 42 height 9
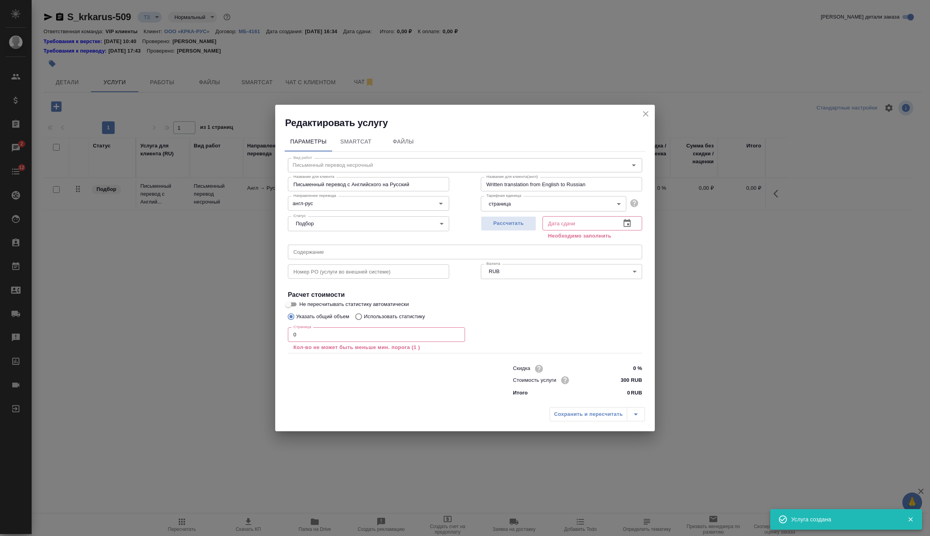
click at [318, 259] on input "text" at bounding box center [465, 252] width 354 height 14
paste input "КРКА Ципринол® (Ципрофлоксацин) таблетки, покрытые пленочной оболочкой 750 мг (…"
type input "КРКА Ципринол® (Ципрофлоксацин) таблетки, покрытые пленочной оболочкой 750 мг (…"
click at [311, 344] on p "Кол-во не может быть меньше мин. порога (1 )" at bounding box center [376, 348] width 166 height 8
click at [315, 341] on input "0" at bounding box center [376, 334] width 177 height 14
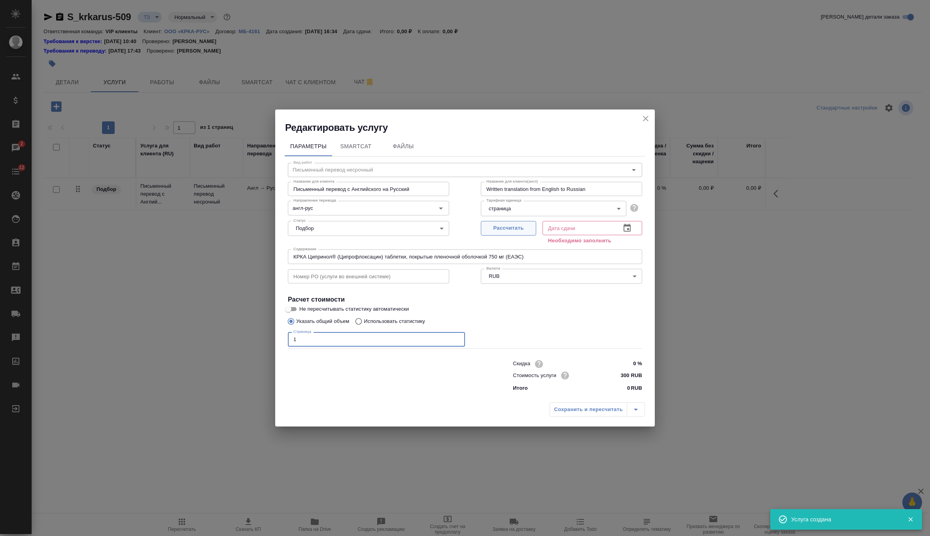
type input "1"
click at [509, 233] on button "Рассчитать" at bounding box center [508, 228] width 55 height 15
type input "[DATE] 17:37"
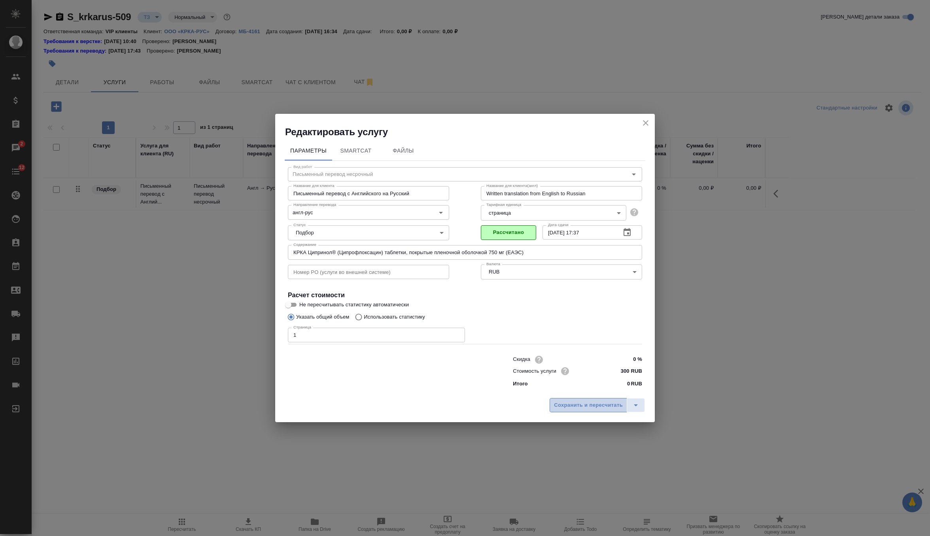
click at [604, 403] on span "Сохранить и пересчитать" at bounding box center [588, 405] width 69 height 9
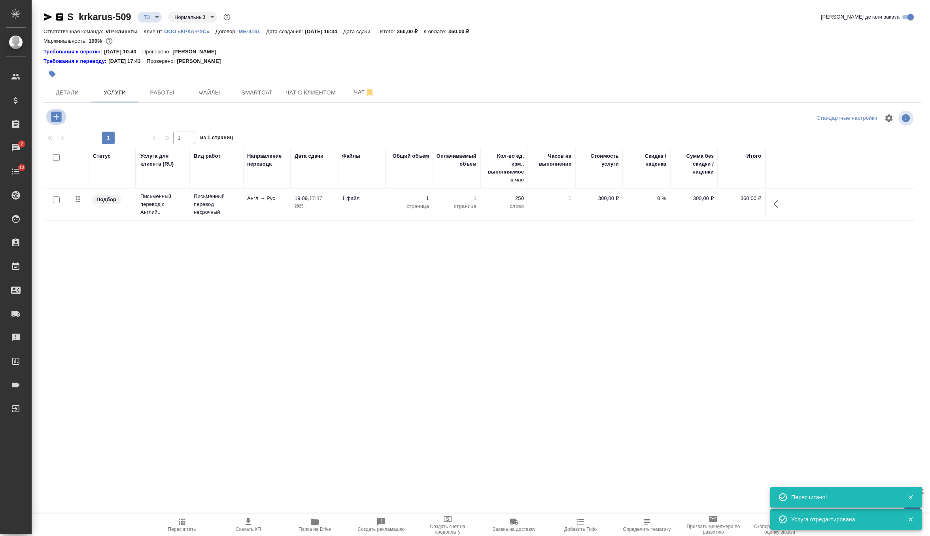
click at [57, 115] on icon "button" at bounding box center [56, 117] width 14 height 14
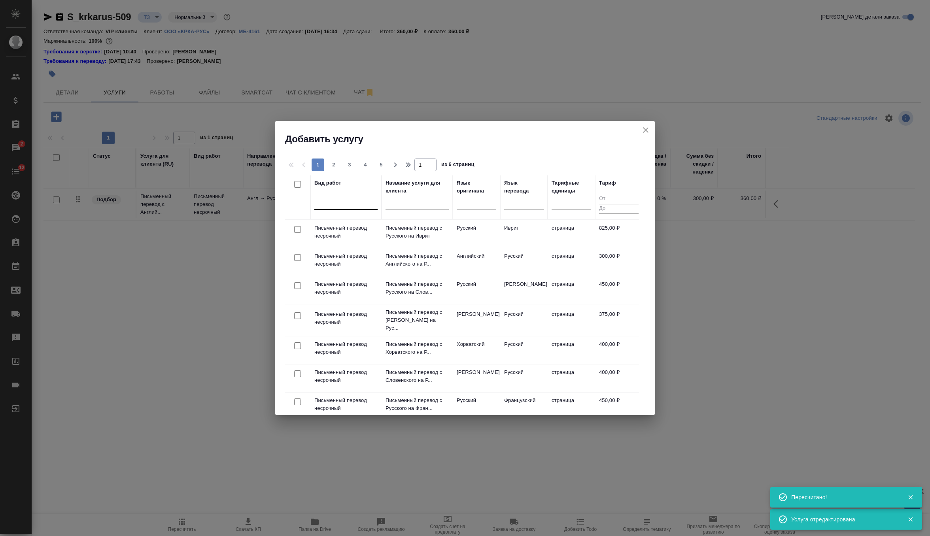
click at [332, 198] on div at bounding box center [345, 201] width 63 height 11
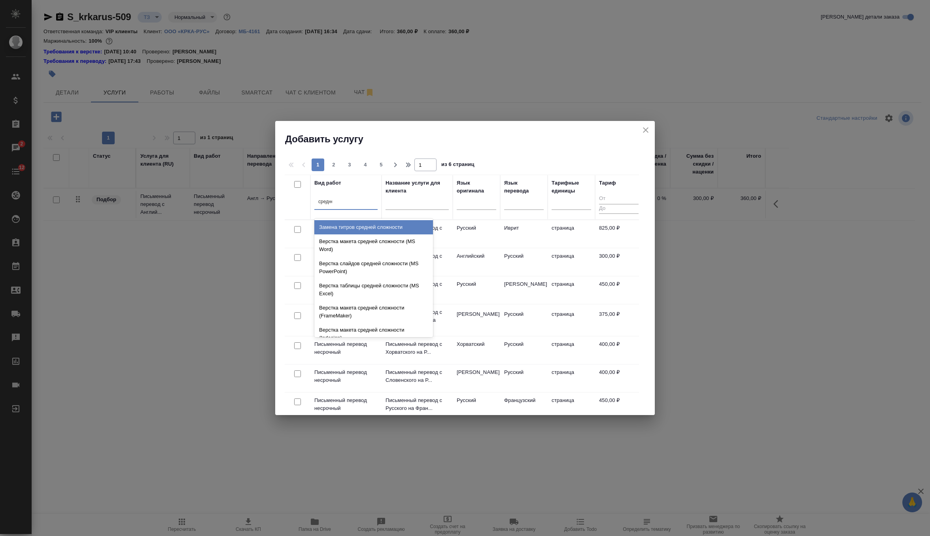
type input "средней"
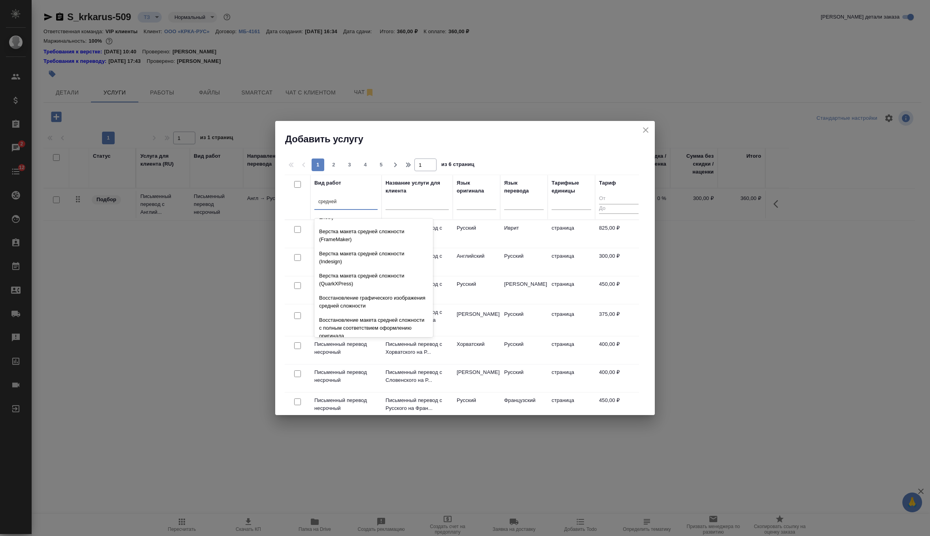
scroll to position [84, 0]
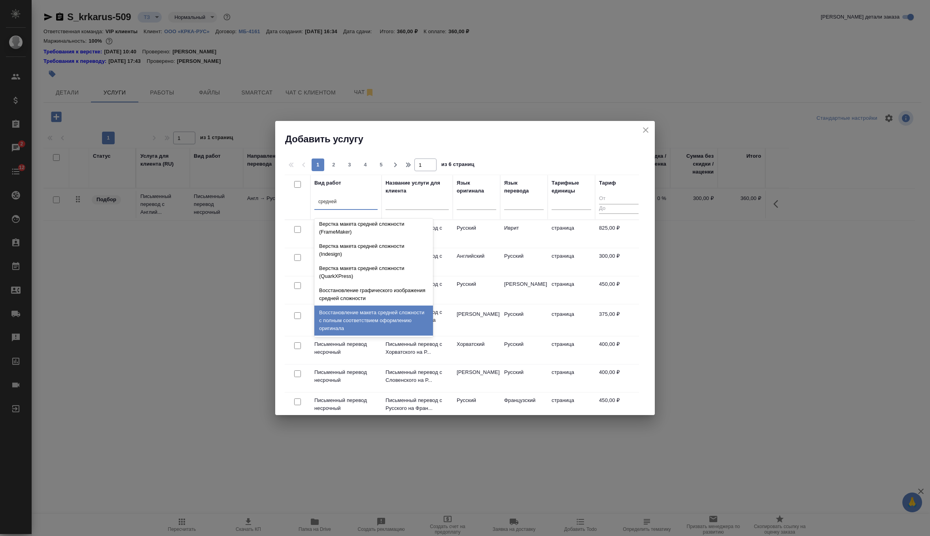
click at [372, 318] on div "Восстановление макета средней сложности с полным соответствием оформлению ориги…" at bounding box center [373, 321] width 119 height 30
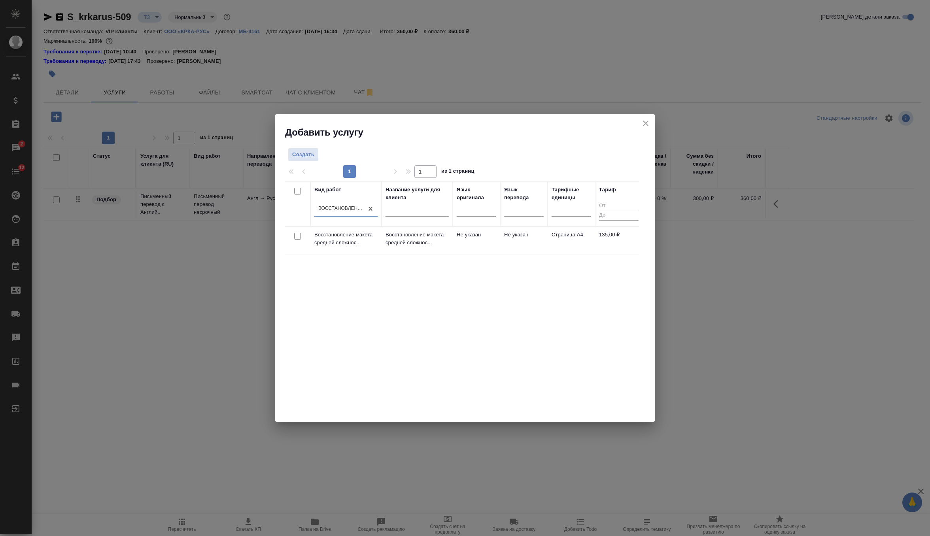
click at [297, 233] on input "checkbox" at bounding box center [297, 236] width 7 height 7
checkbox input "true"
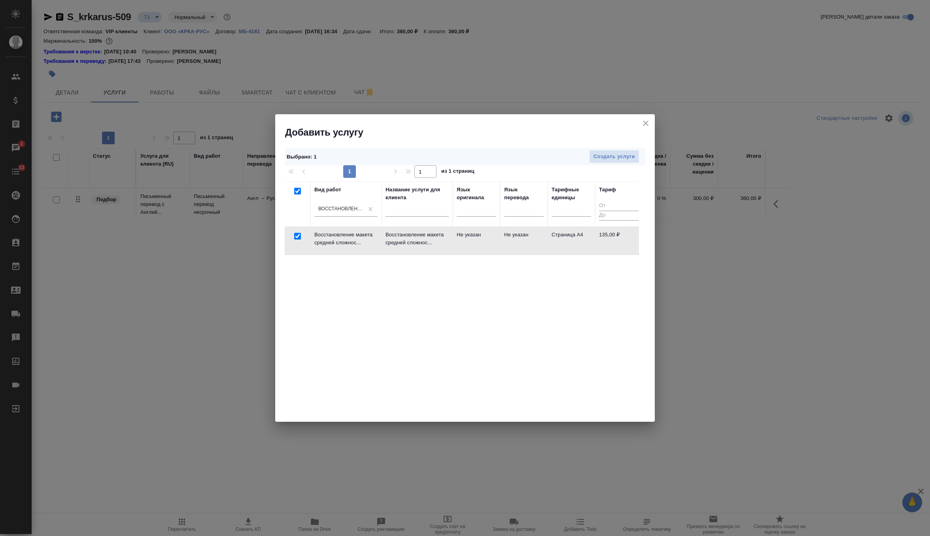
checkbox input "true"
click at [617, 156] on span "Создать услуги" at bounding box center [615, 156] width 42 height 9
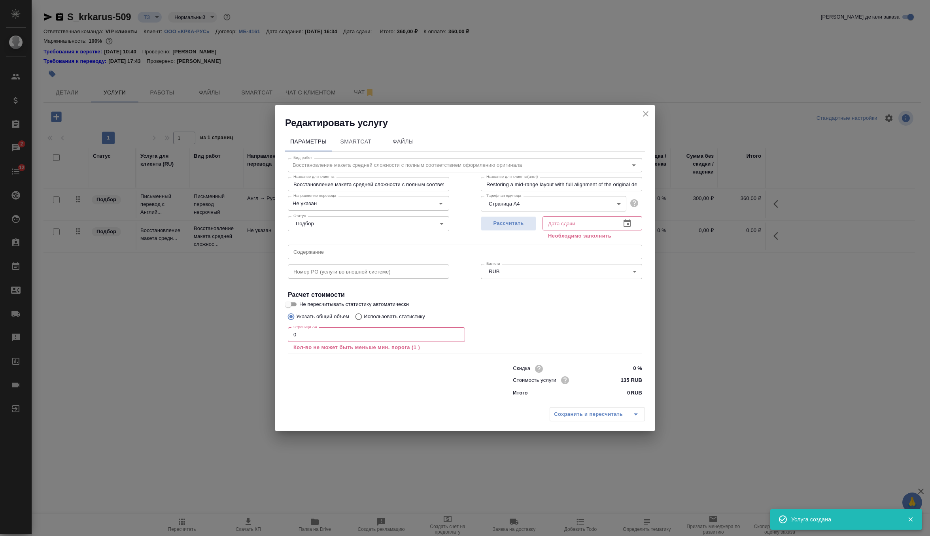
click at [337, 242] on div "Статус Подбор none Статус" at bounding box center [368, 222] width 193 height 51
click at [337, 253] on input "text" at bounding box center [465, 252] width 354 height 14
paste input "КРКА Ципринол® (Ципрофлоксацин) таблетки, покрытые пленочной оболочкой 750 мг (…"
type input "КРКА Ципринол® (Ципрофлоксацин) таблетки, покрытые пленочной оболочкой 750 мг (…"
click at [329, 332] on input "0" at bounding box center [376, 334] width 177 height 14
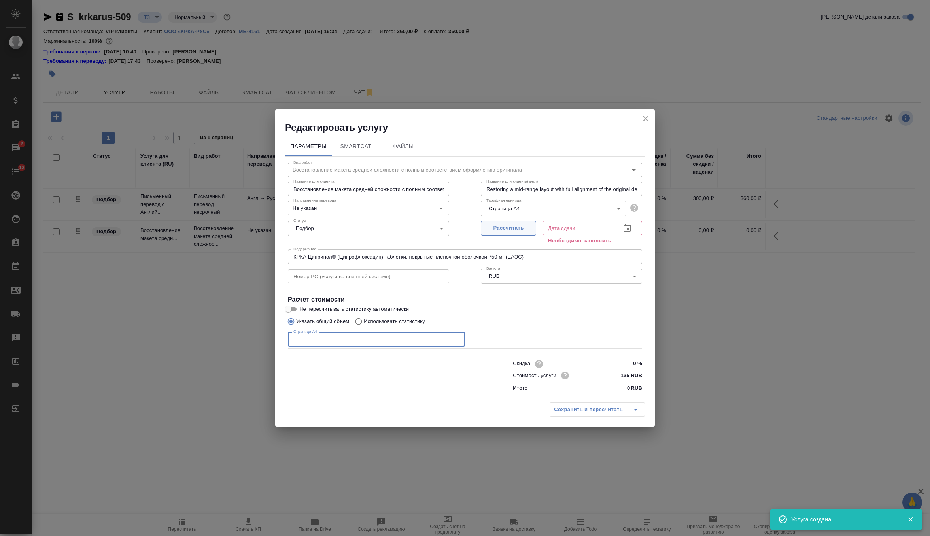
type input "1"
click at [524, 235] on button "Рассчитать" at bounding box center [508, 228] width 55 height 15
type input "19.09.2025 16:43"
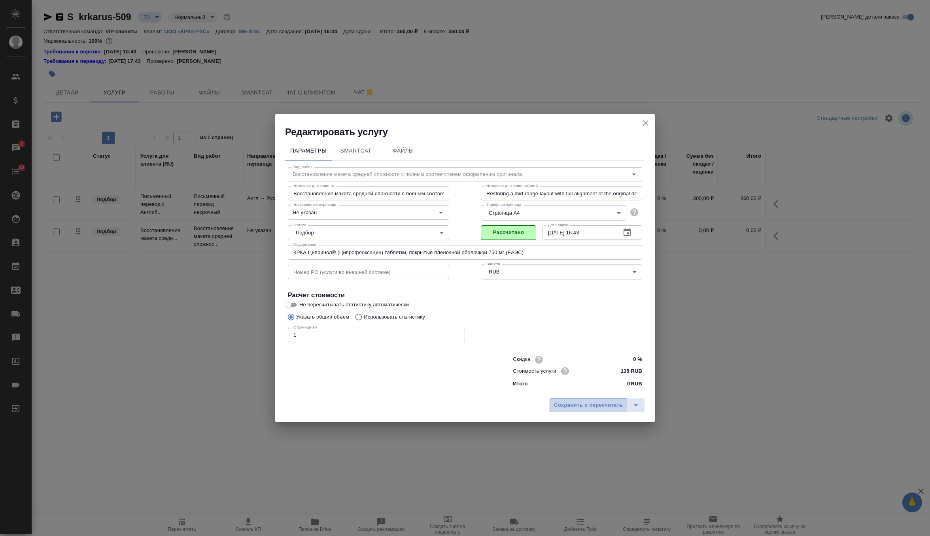
click at [581, 403] on span "Сохранить и пересчитать" at bounding box center [588, 405] width 69 height 9
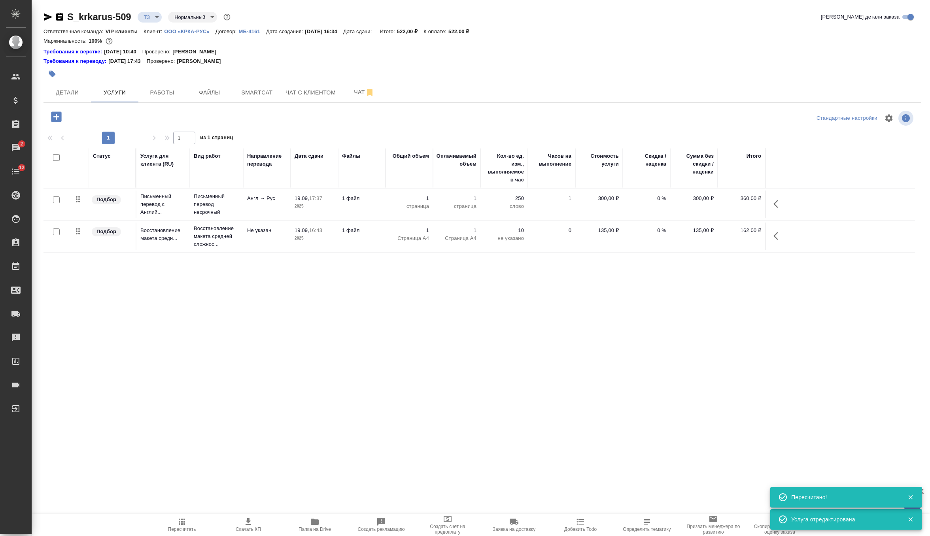
click at [56, 199] on input "checkbox" at bounding box center [56, 200] width 7 height 7
checkbox input "true"
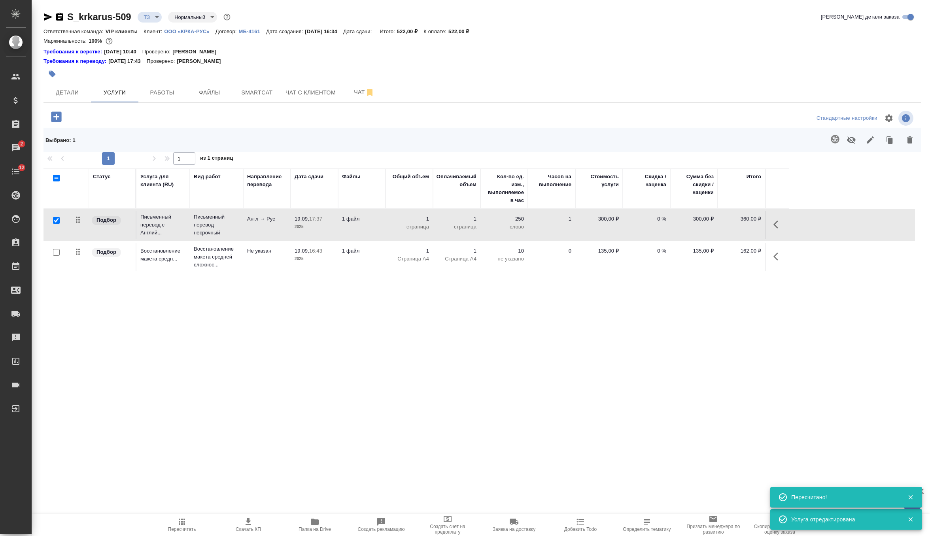
click at [834, 140] on icon "button" at bounding box center [835, 139] width 8 height 8
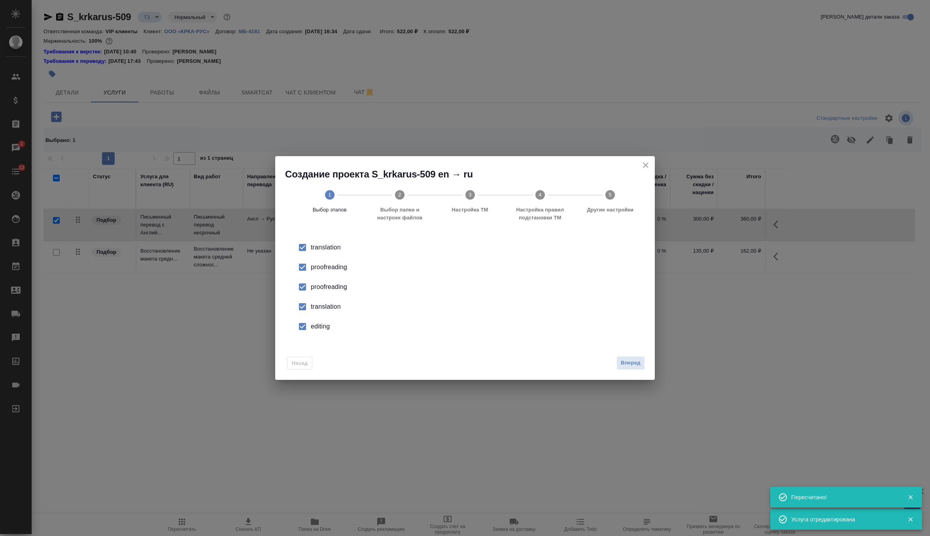
click at [338, 293] on li "proofreading" at bounding box center [465, 287] width 354 height 20
click at [325, 306] on div "translation" at bounding box center [473, 306] width 325 height 9
click at [322, 320] on li "editing" at bounding box center [465, 327] width 354 height 20
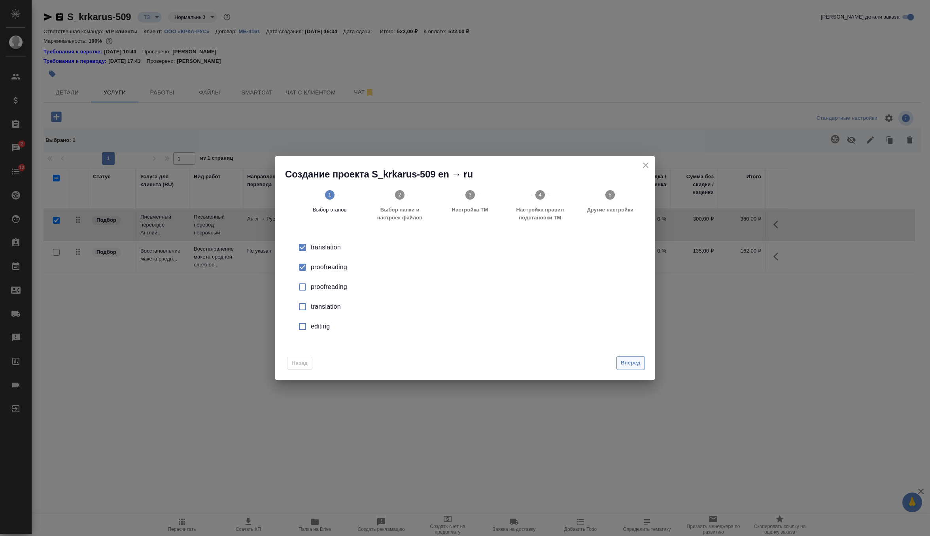
click at [629, 362] on span "Вперед" at bounding box center [631, 363] width 20 height 9
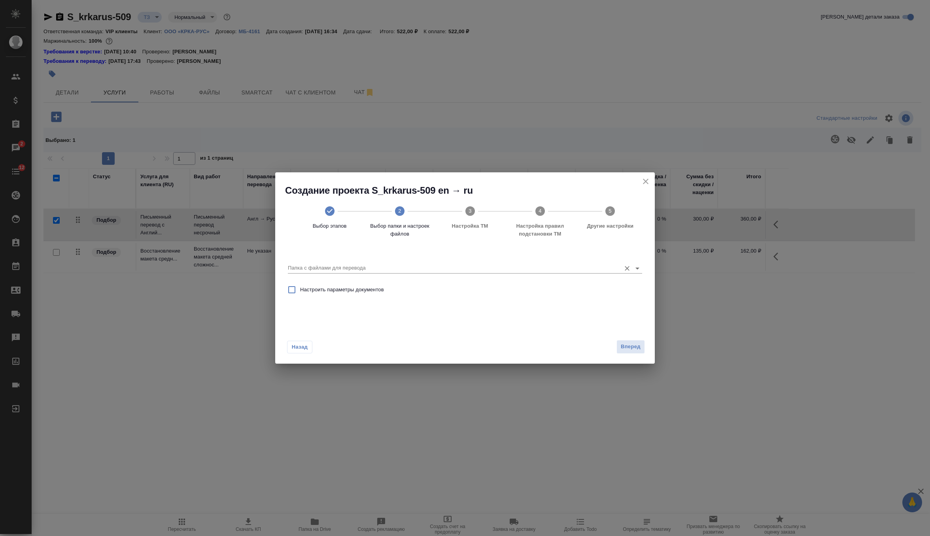
click at [548, 267] on input "Папка с файлами для перевода" at bounding box center [452, 267] width 329 height 9
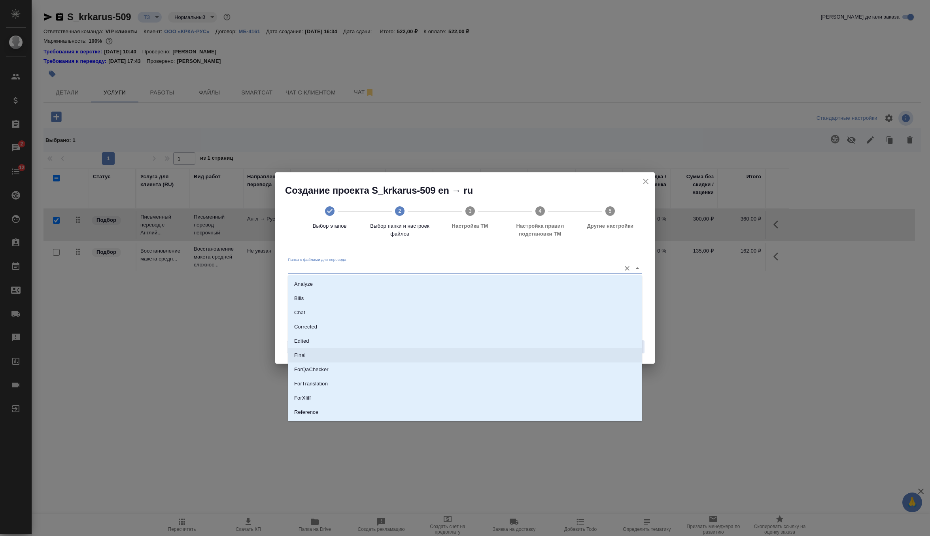
scroll to position [41, 0]
click at [350, 383] on li "Source" at bounding box center [465, 385] width 354 height 14
type input "Source"
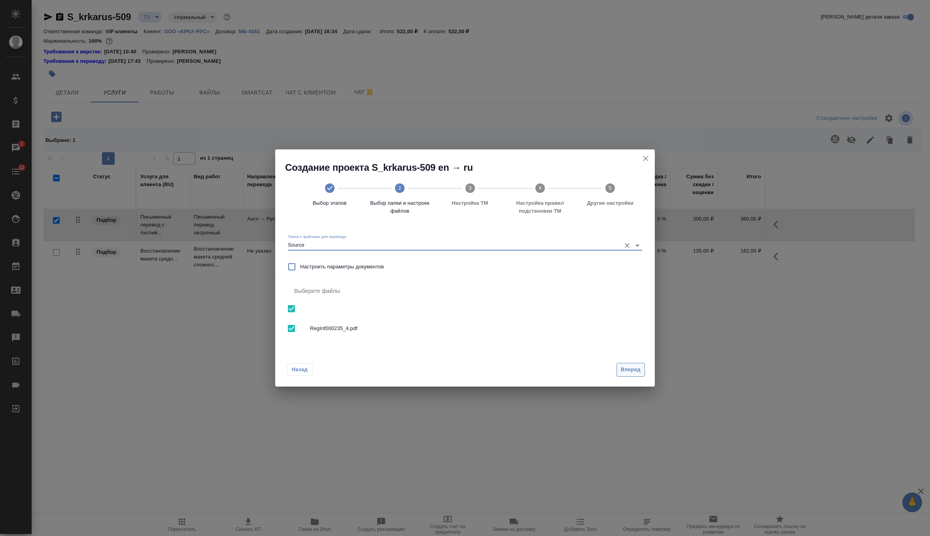
click at [637, 367] on span "Вперед" at bounding box center [631, 369] width 20 height 9
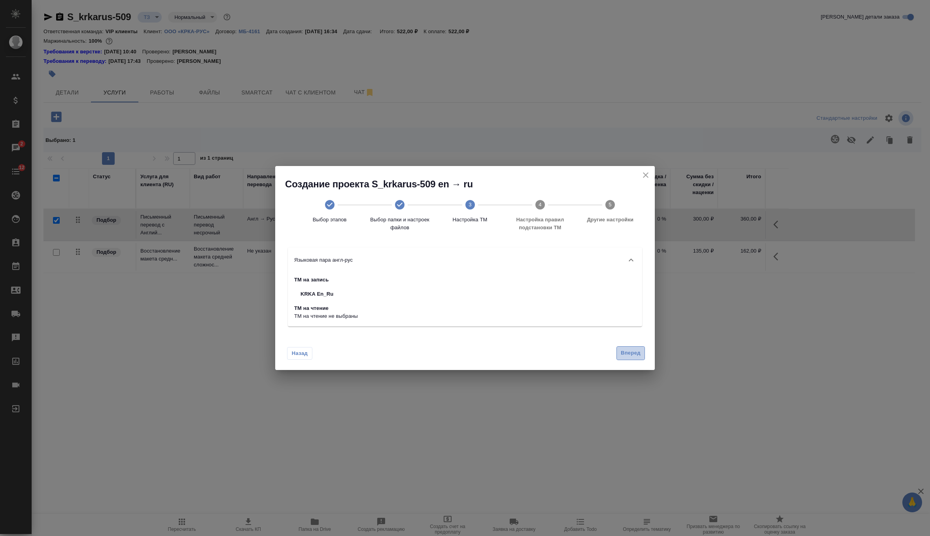
click at [636, 349] on span "Вперед" at bounding box center [631, 353] width 20 height 9
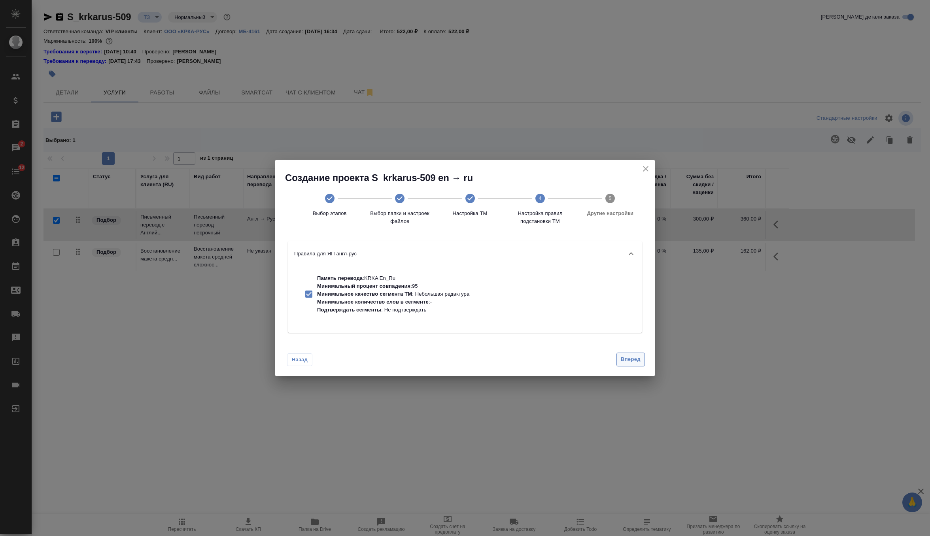
click at [630, 360] on span "Вперед" at bounding box center [631, 359] width 20 height 9
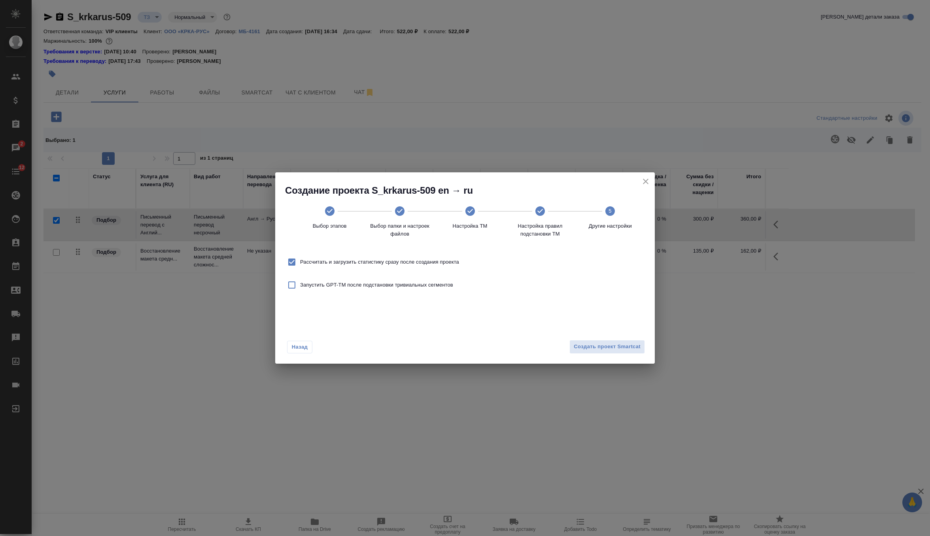
click at [383, 260] on span "Рассчитать и загрузить статистику сразу после создания проекта" at bounding box center [379, 262] width 159 height 8
click at [300, 260] on input "Рассчитать и загрузить статистику сразу после создания проекта" at bounding box center [292, 262] width 17 height 17
checkbox input "false"
click at [584, 343] on span "Создать проект Smartcat" at bounding box center [607, 347] width 67 height 9
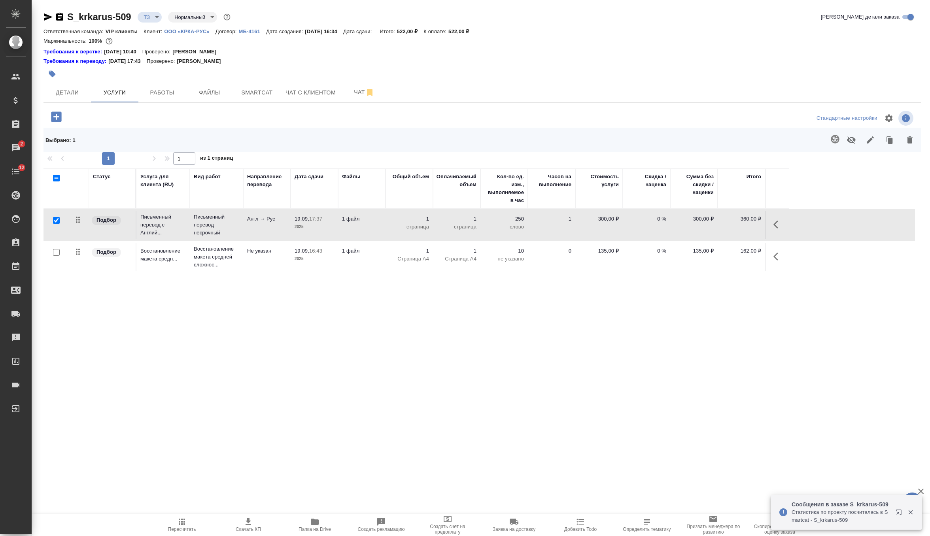
click at [180, 517] on button "Пересчитать" at bounding box center [182, 525] width 66 height 22
click at [248, 523] on icon "button" at bounding box center [248, 521] width 9 height 9
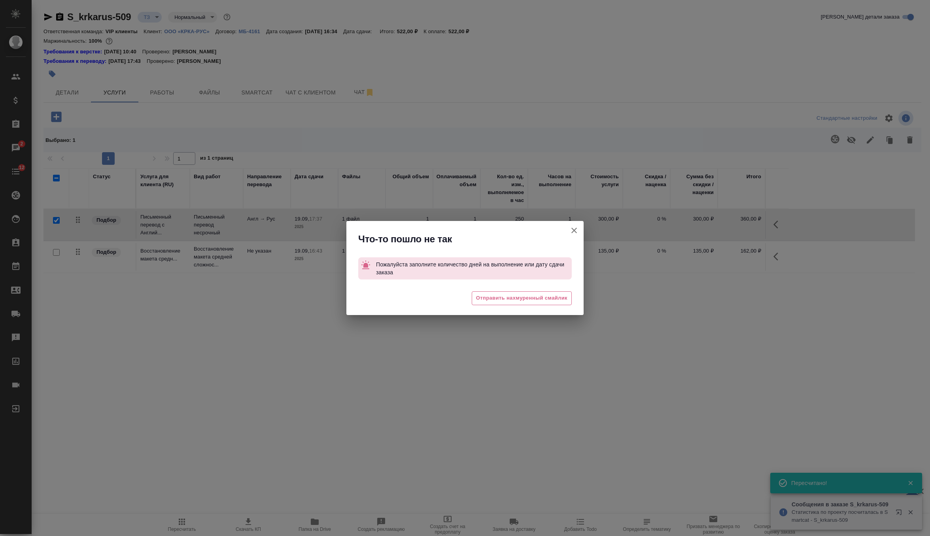
click at [569, 234] on button "[PERSON_NAME] детали заказа" at bounding box center [574, 230] width 19 height 19
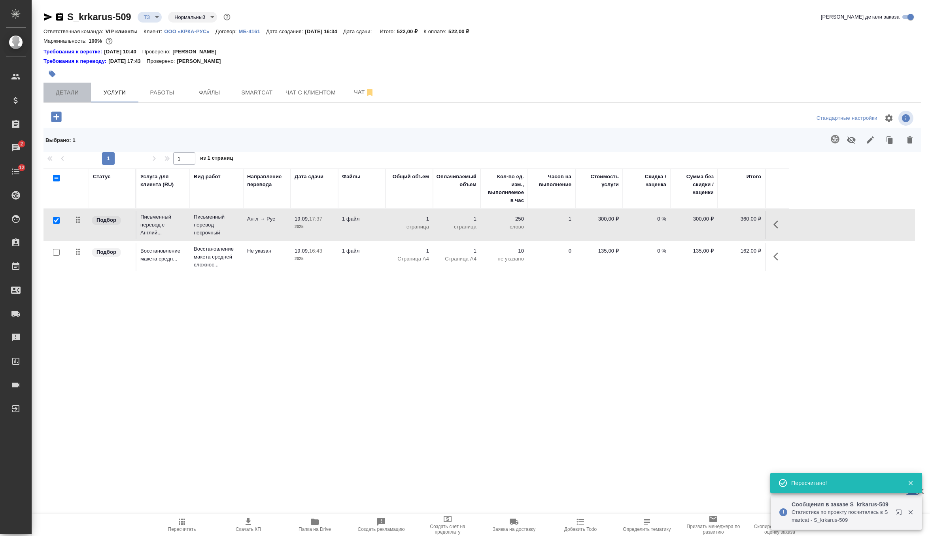
click at [77, 96] on span "Детали" at bounding box center [67, 93] width 38 height 10
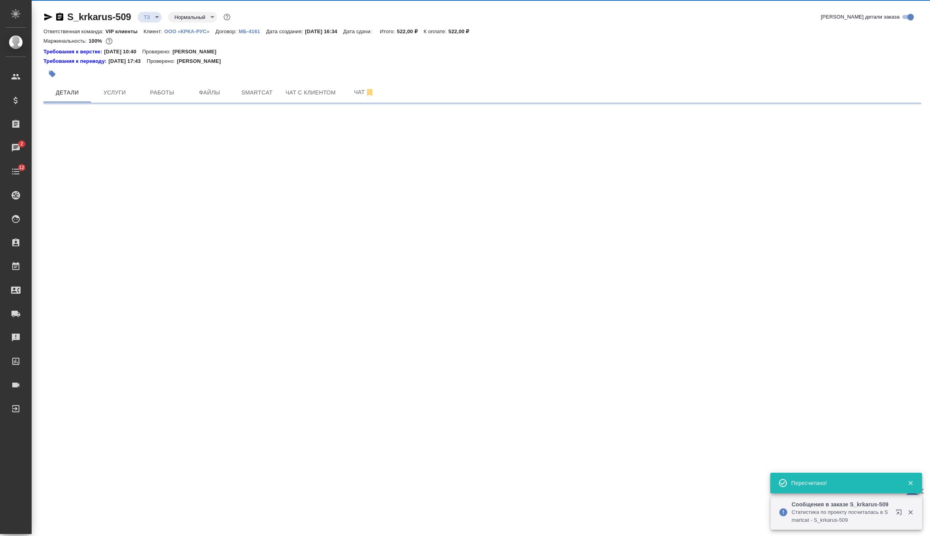
select select "RU"
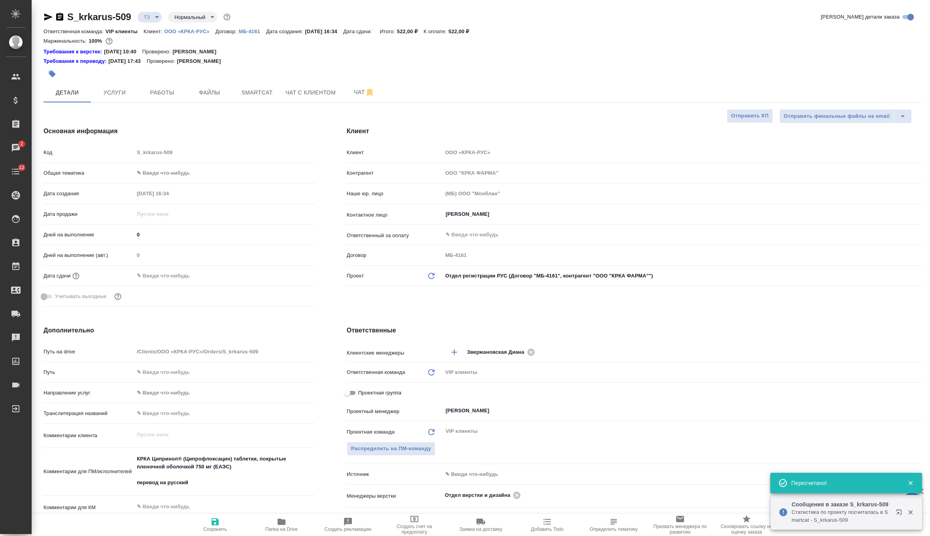
type textarea "x"
click at [189, 276] on input "text" at bounding box center [168, 275] width 69 height 11
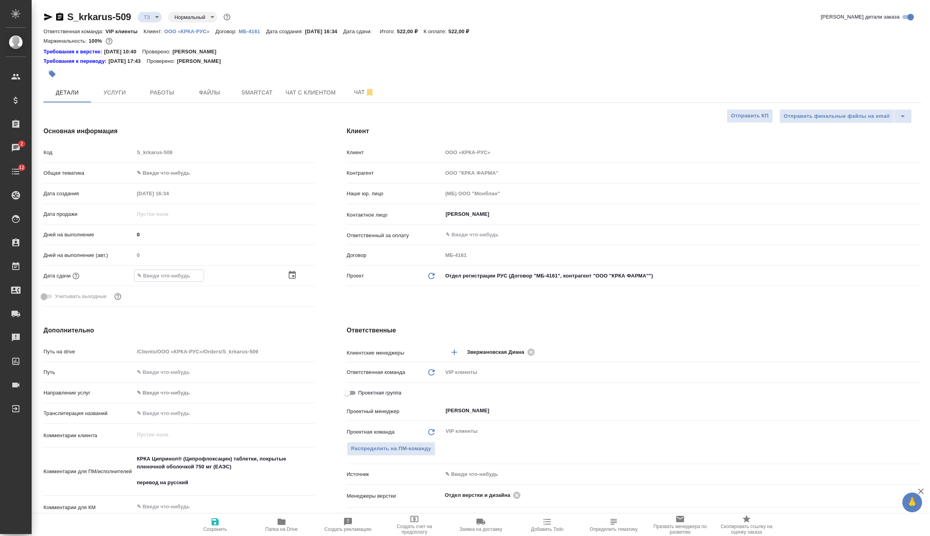
click at [291, 272] on icon "button" at bounding box center [292, 275] width 7 height 8
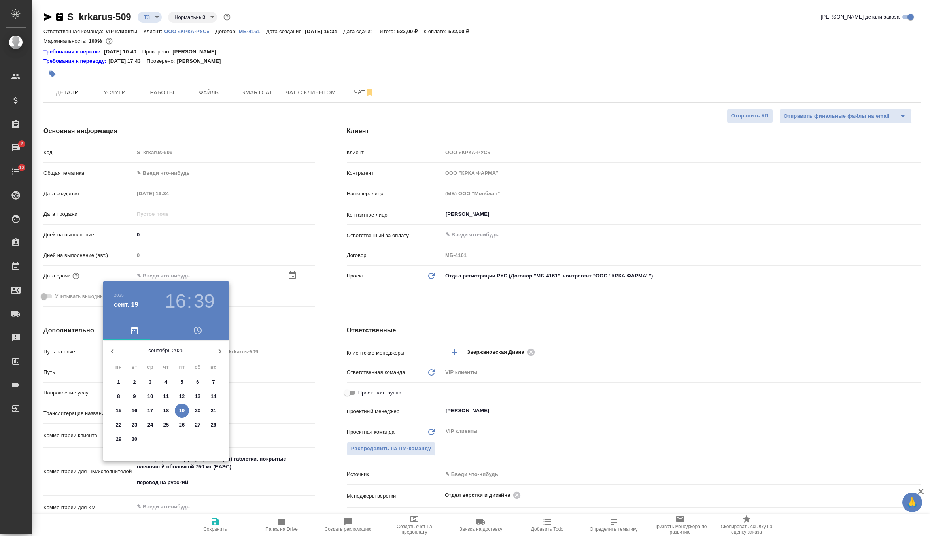
click at [117, 428] on p "22" at bounding box center [119, 425] width 6 height 8
type input "22.09.2025 16:39"
type textarea "x"
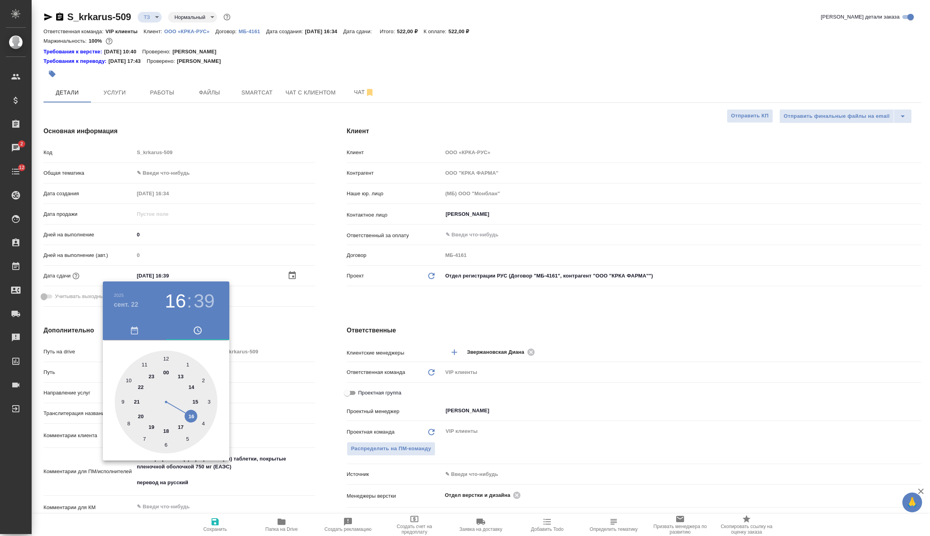
click at [179, 426] on div at bounding box center [166, 402] width 103 height 103
type input "22.09.2025 17:39"
type textarea "x"
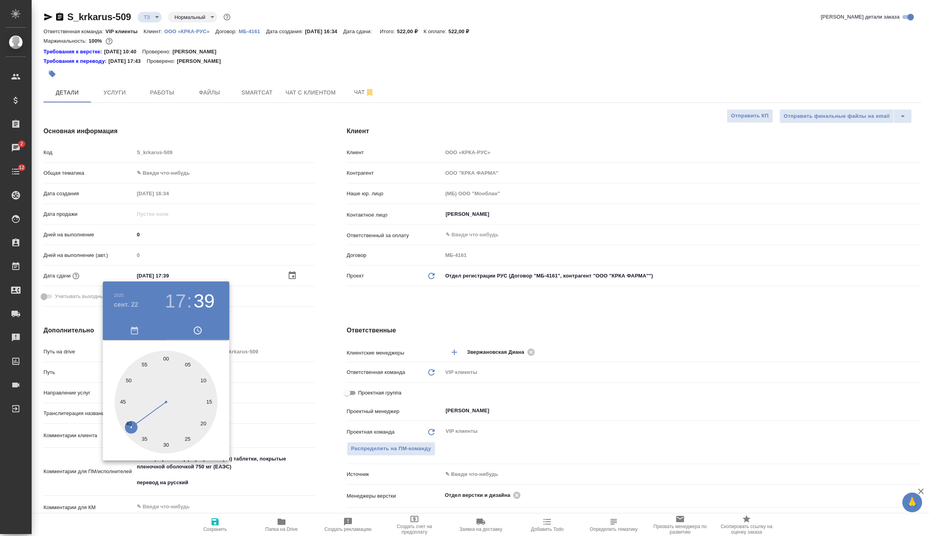
type input "22.09.2025 17:00"
type textarea "x"
click at [165, 358] on div at bounding box center [166, 402] width 103 height 103
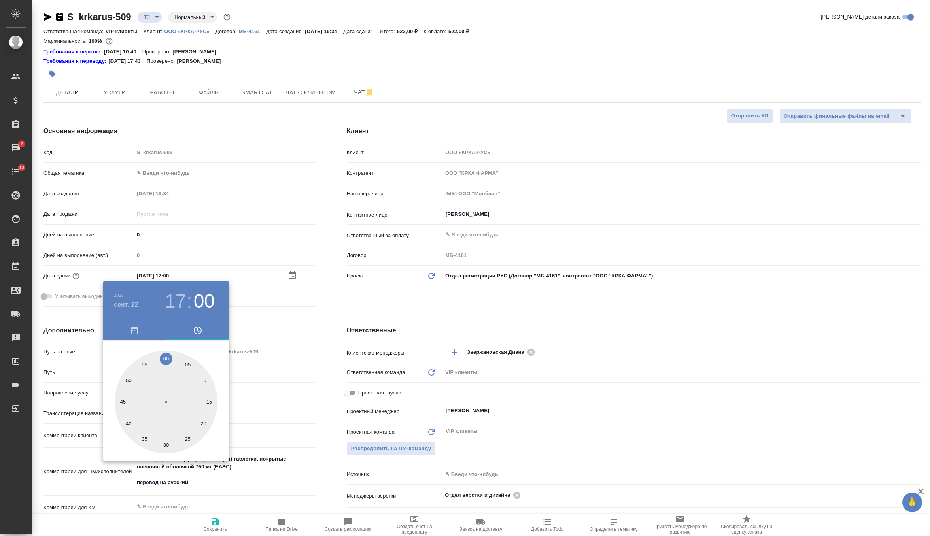
type textarea "x"
click at [327, 312] on div at bounding box center [465, 268] width 930 height 536
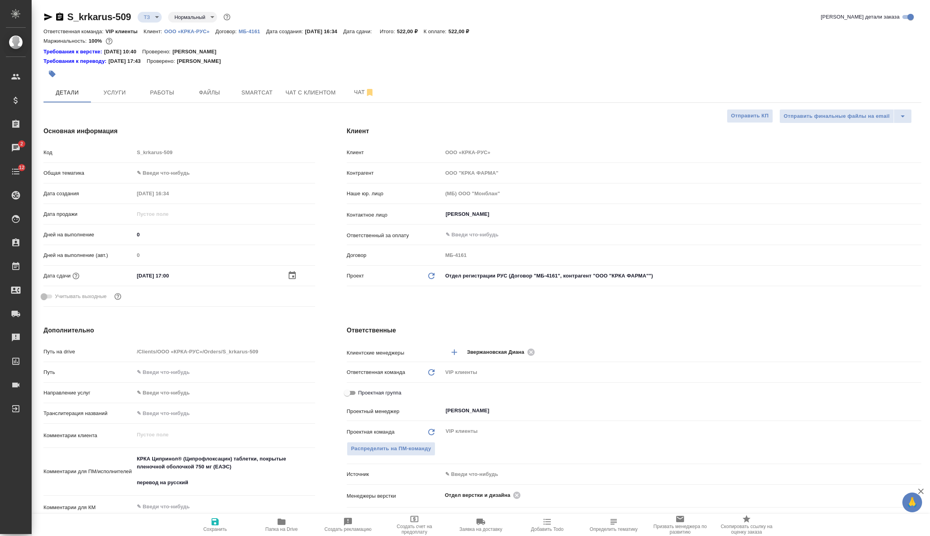
click at [213, 524] on icon "button" at bounding box center [215, 522] width 7 height 7
type textarea "x"
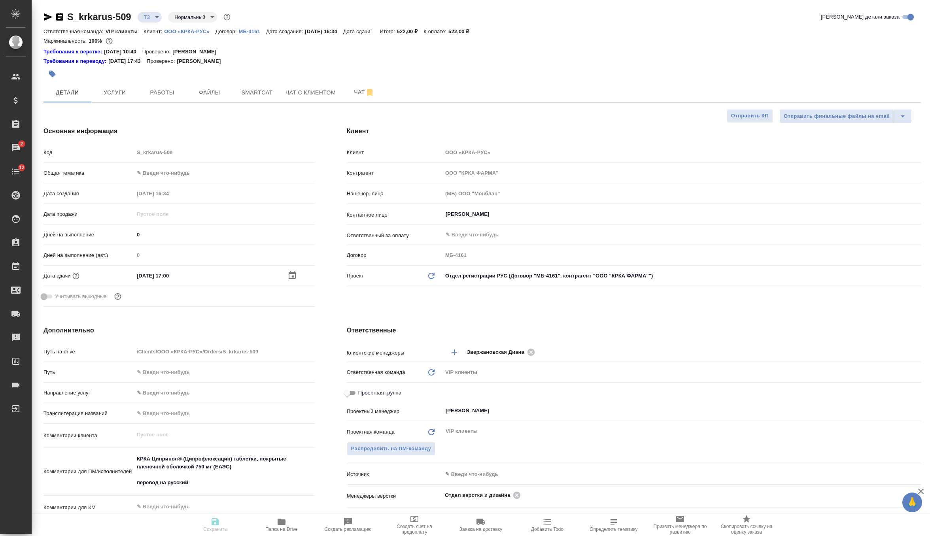
type textarea "x"
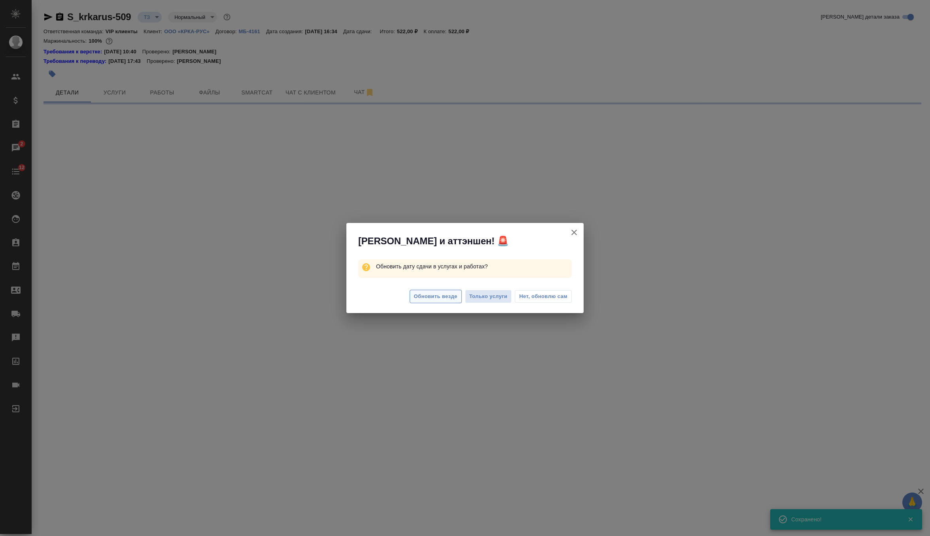
click at [445, 298] on span "Обновить везде" at bounding box center [436, 296] width 44 height 9
select select "RU"
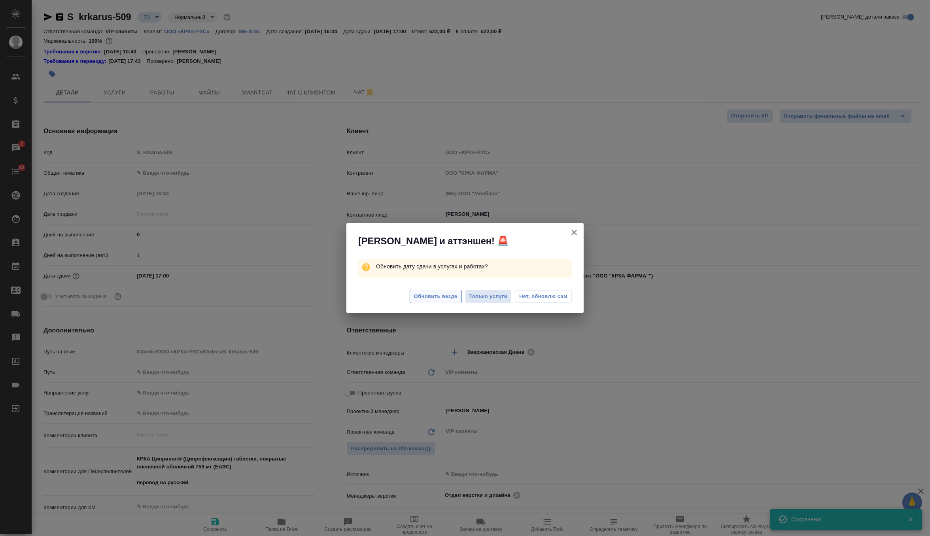
type textarea "x"
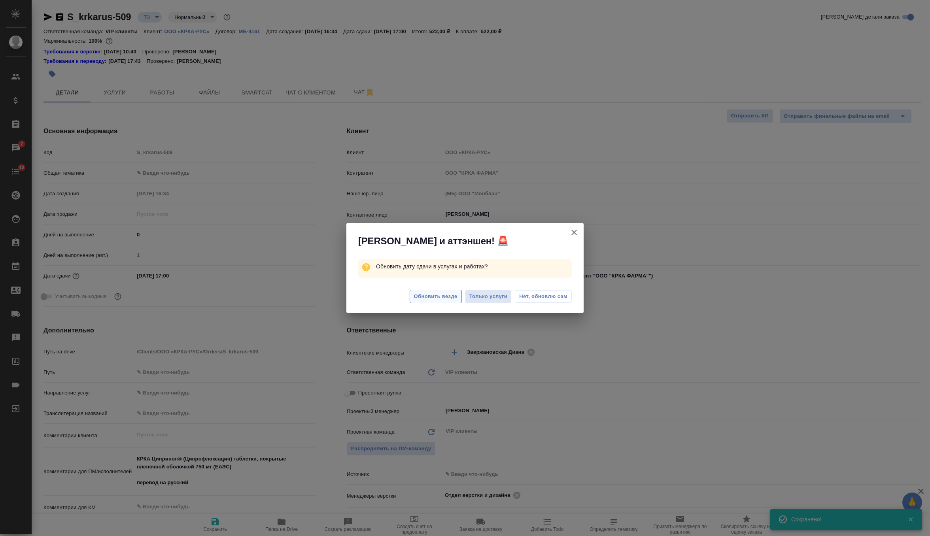
type textarea "x"
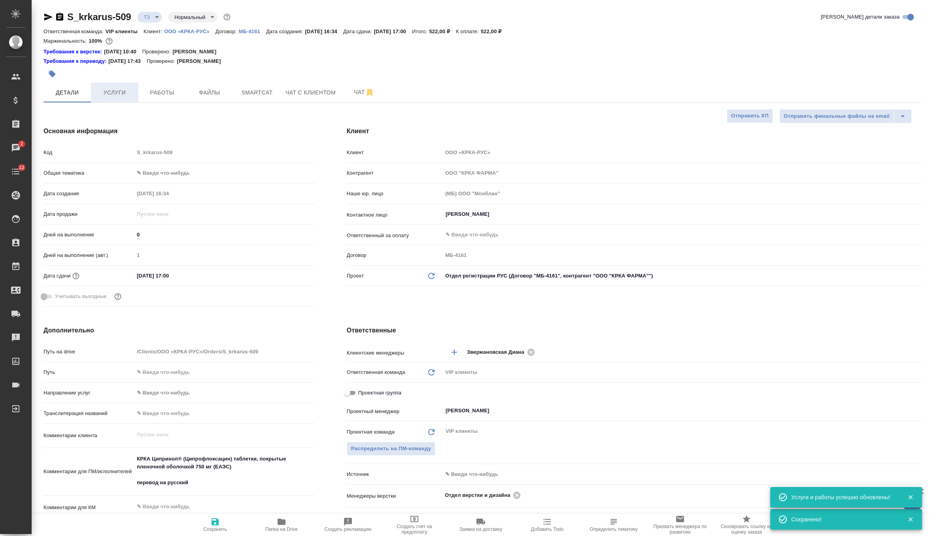
click at [105, 92] on span "Услуги" at bounding box center [115, 93] width 38 height 10
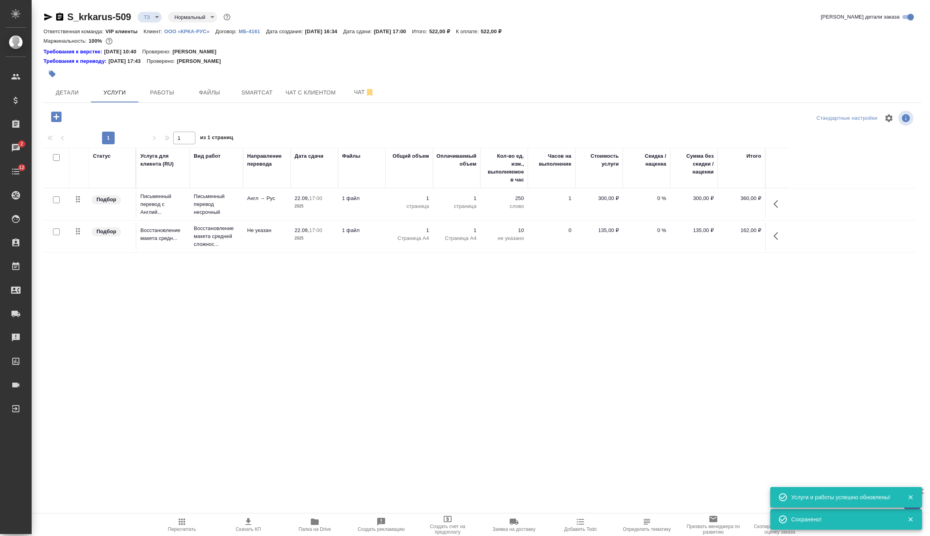
click at [252, 525] on icon "button" at bounding box center [248, 521] width 9 height 9
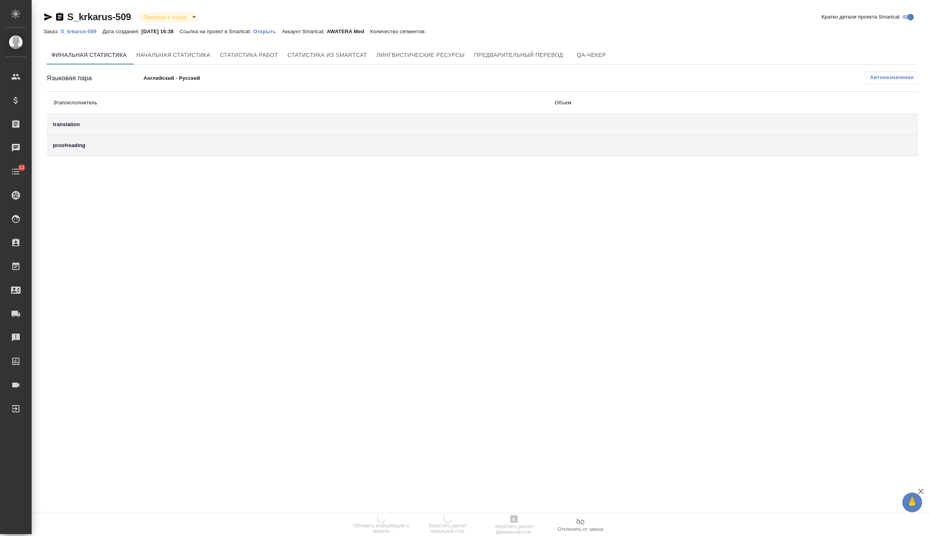
click at [282, 33] on p "Открыть" at bounding box center [268, 31] width 28 height 6
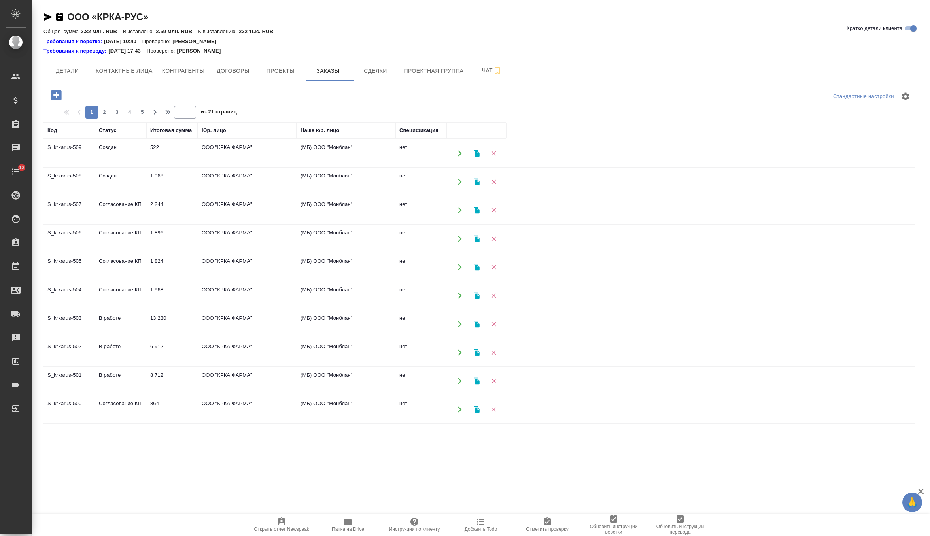
click at [154, 177] on td "1 968" at bounding box center [171, 182] width 51 height 28
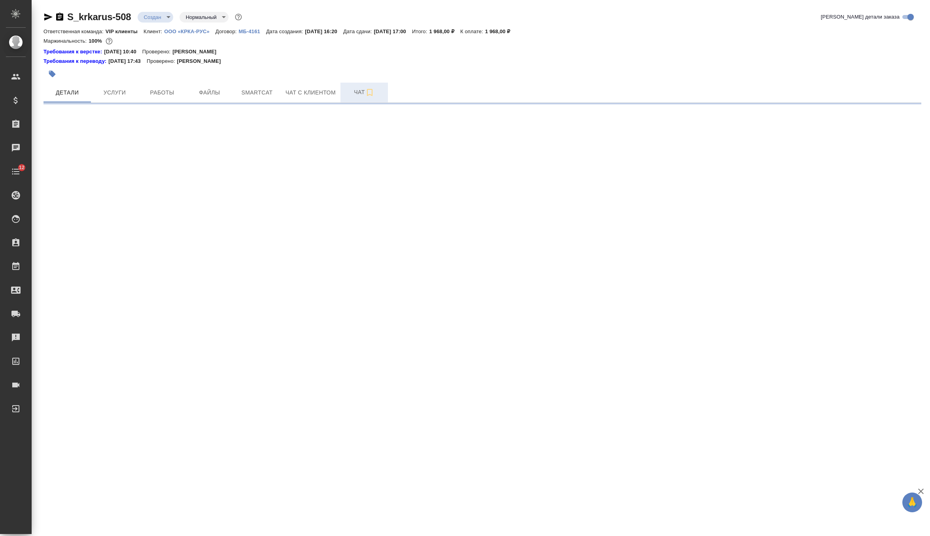
select select "RU"
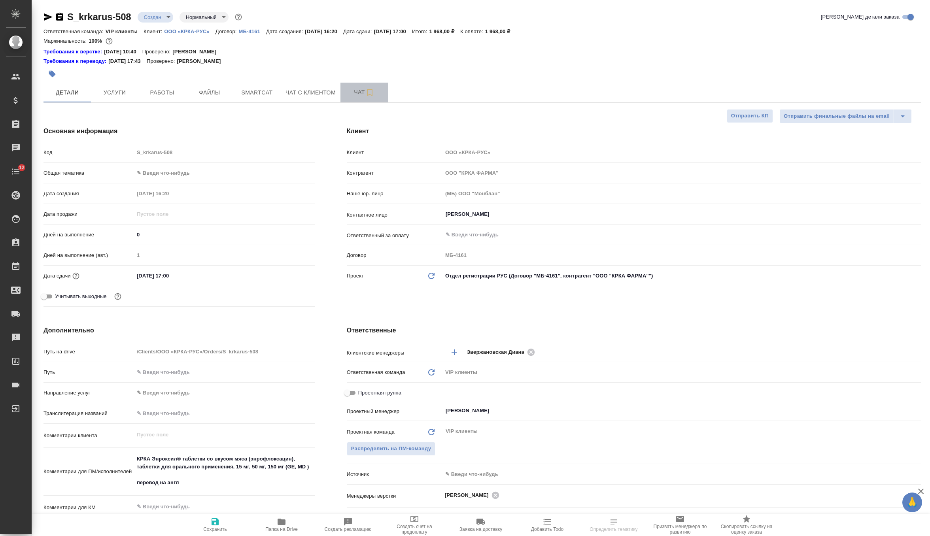
click at [361, 90] on span "Чат" at bounding box center [364, 92] width 38 height 10
type textarea "x"
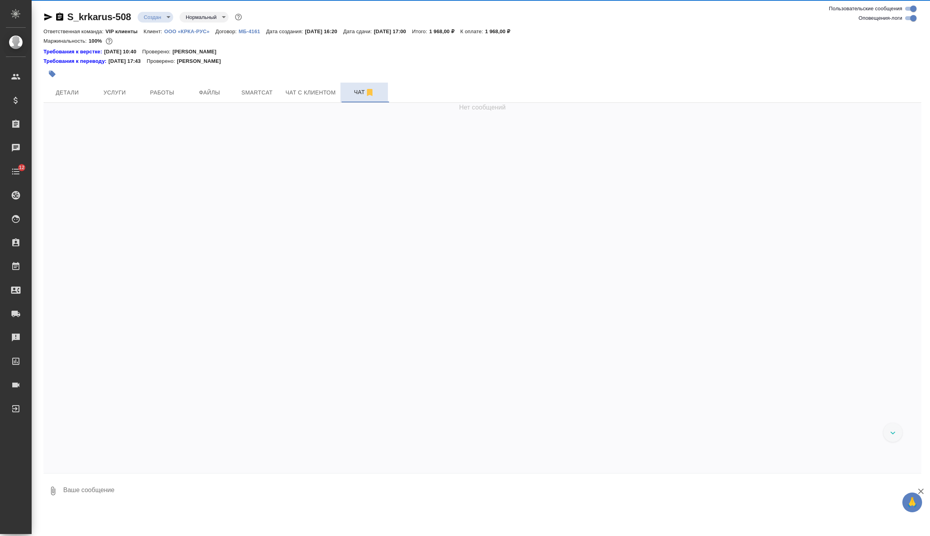
scroll to position [300, 0]
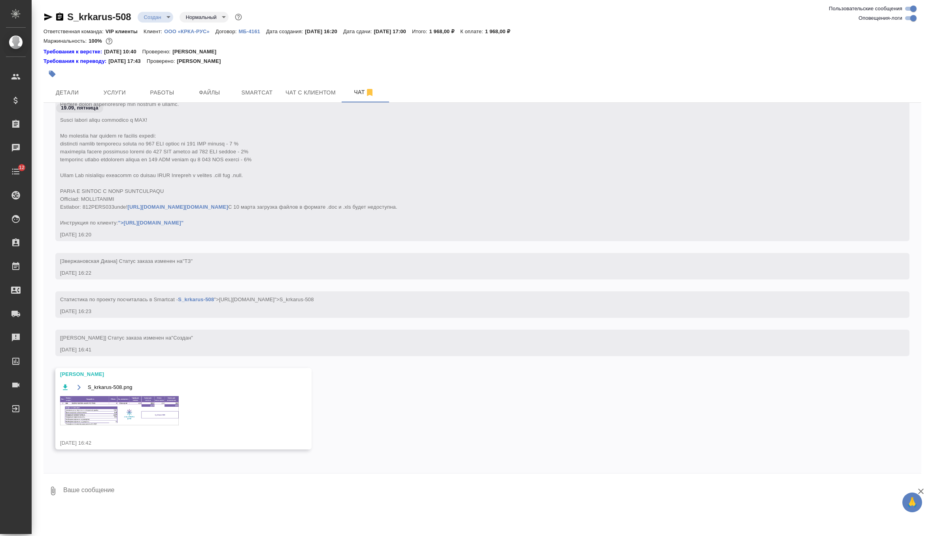
click at [123, 426] on img at bounding box center [119, 410] width 119 height 29
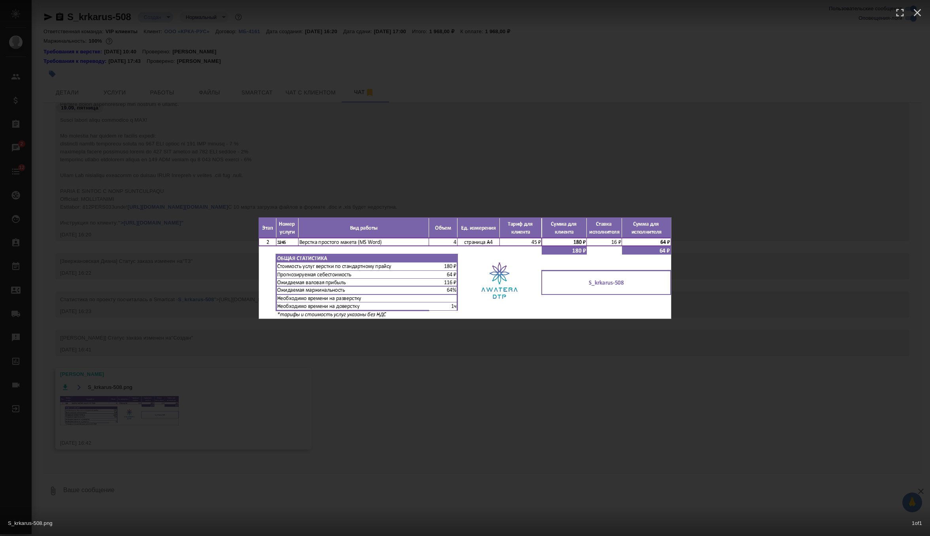
click at [360, 160] on div "S_krkarus-508.png 1 of 1" at bounding box center [465, 268] width 930 height 536
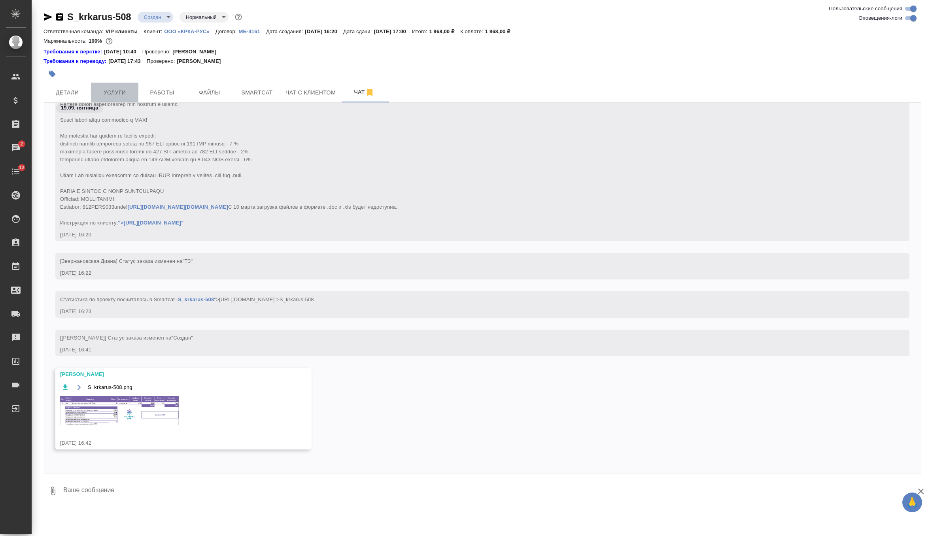
click at [121, 97] on span "Услуги" at bounding box center [115, 93] width 38 height 10
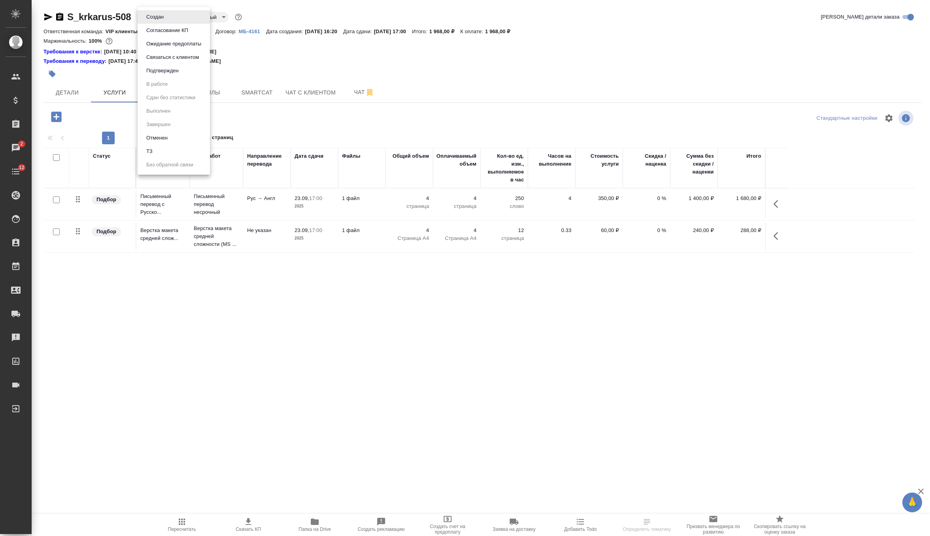
click at [161, 19] on body "🙏 .cls-1 fill:#fff; AWATERA Zverzhanovskaya Diana Клиенты Спецификации Заказы 2…" at bounding box center [465, 268] width 930 height 536
click at [327, 66] on div at bounding box center [465, 268] width 930 height 536
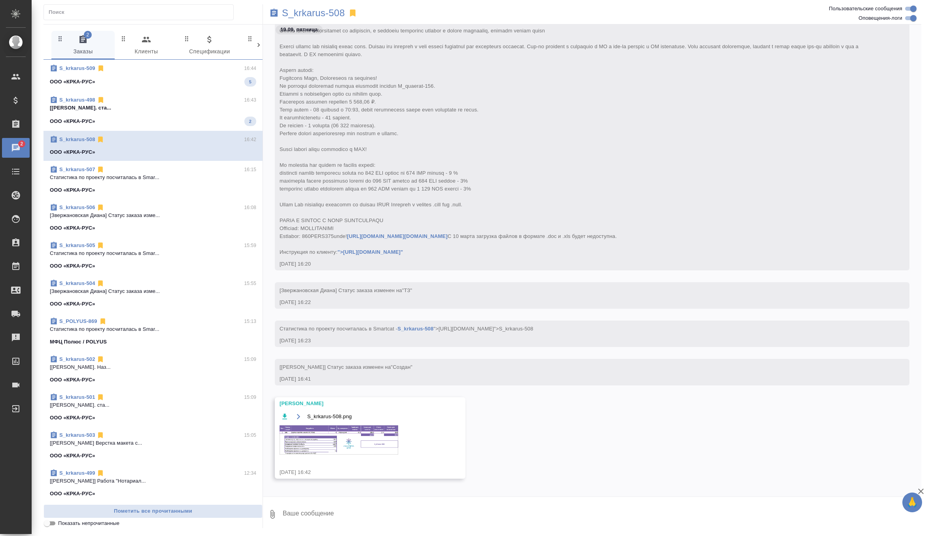
scroll to position [236, 0]
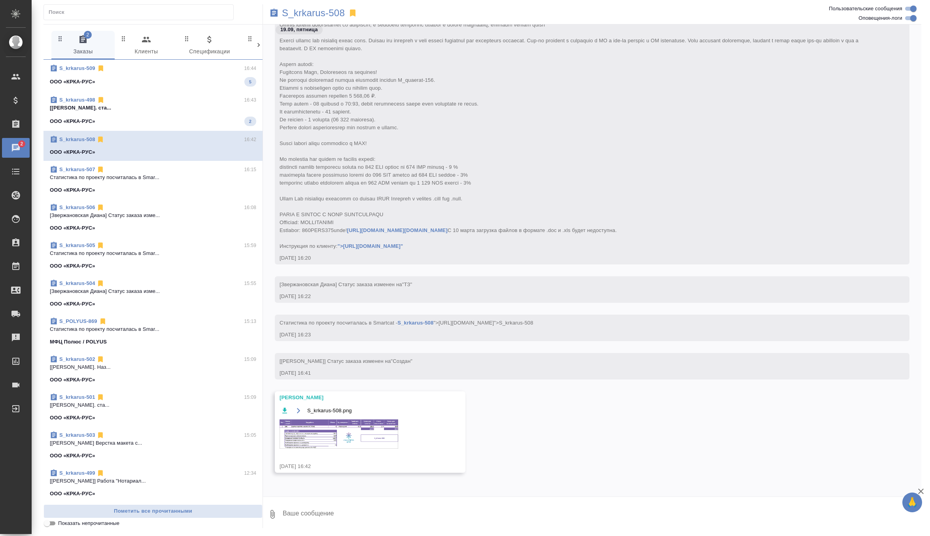
click at [184, 103] on div "S_krkarus-498 16:43" at bounding box center [153, 100] width 206 height 8
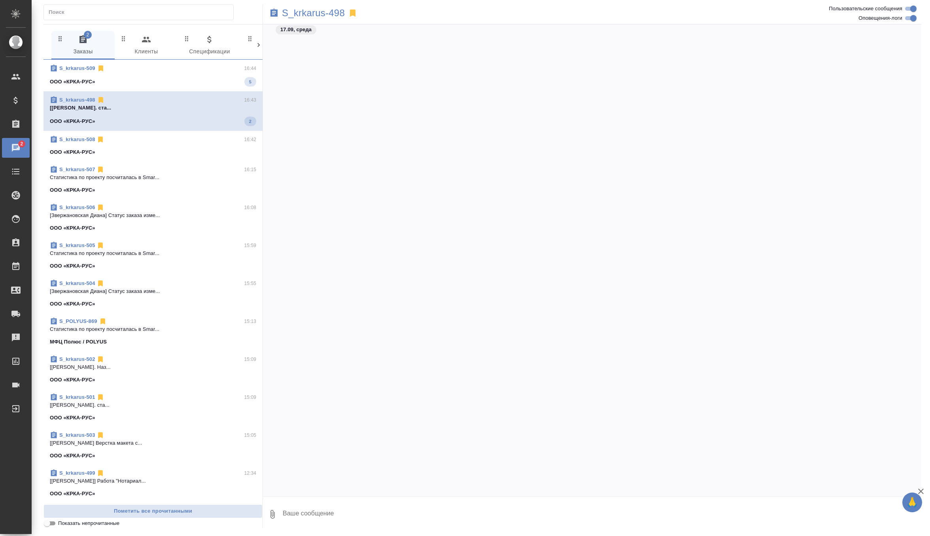
scroll to position [22453, 0]
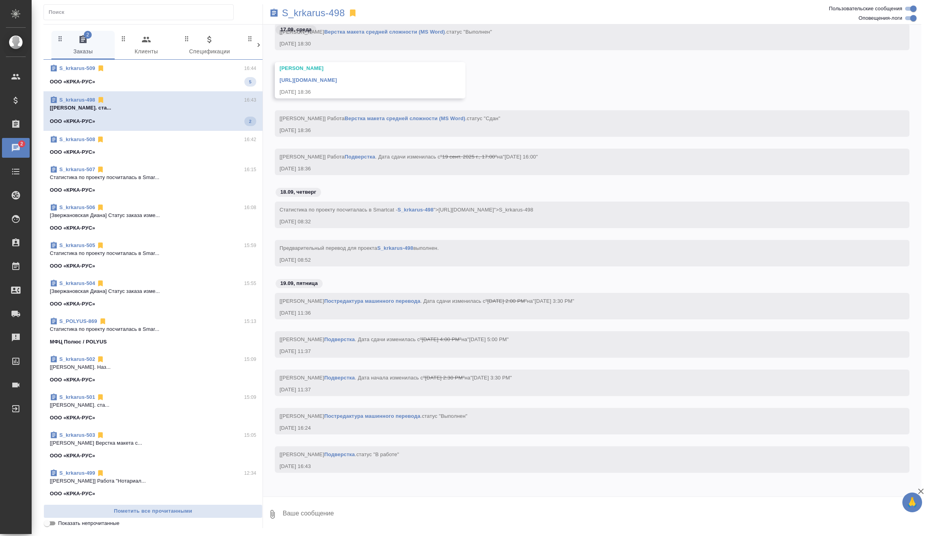
click at [202, 84] on div "ООО «КРКА-РУС» 5" at bounding box center [153, 81] width 206 height 9
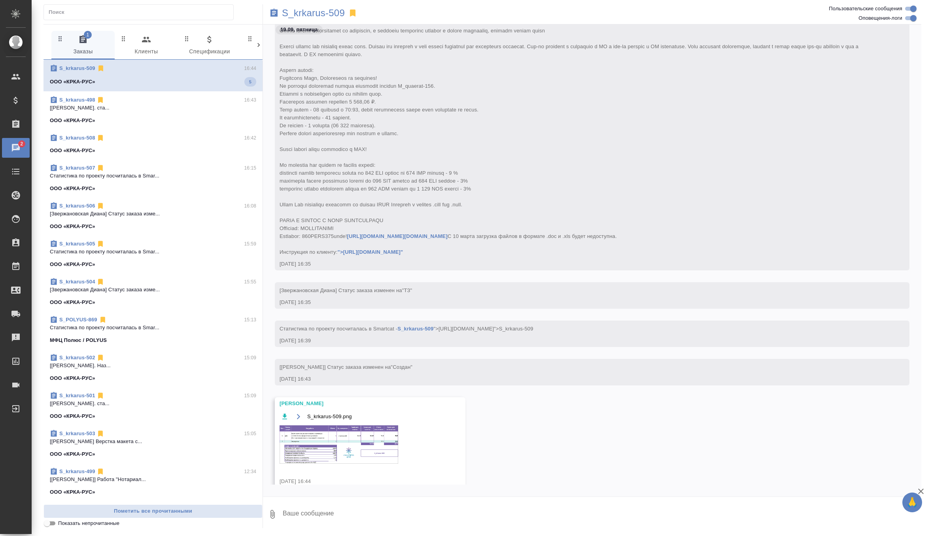
scroll to position [245, 0]
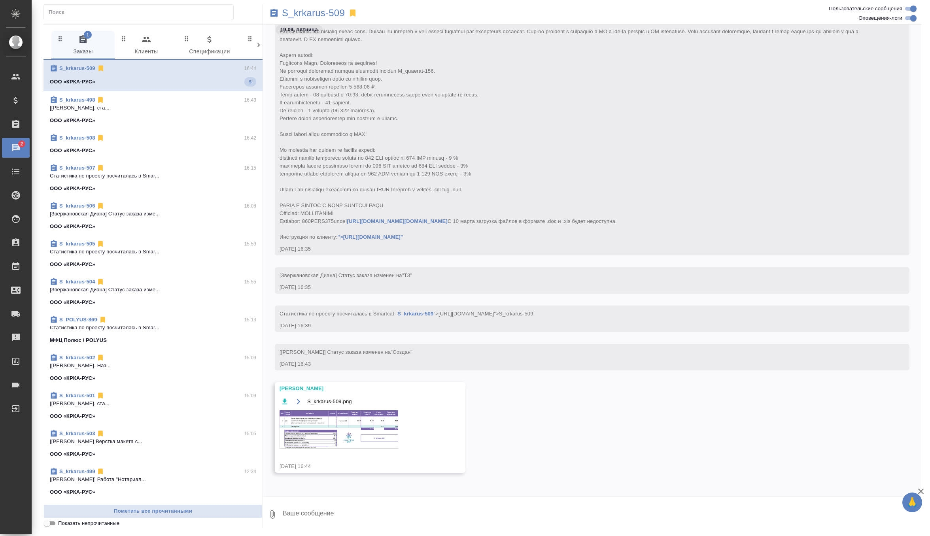
click at [339, 437] on img at bounding box center [339, 430] width 119 height 38
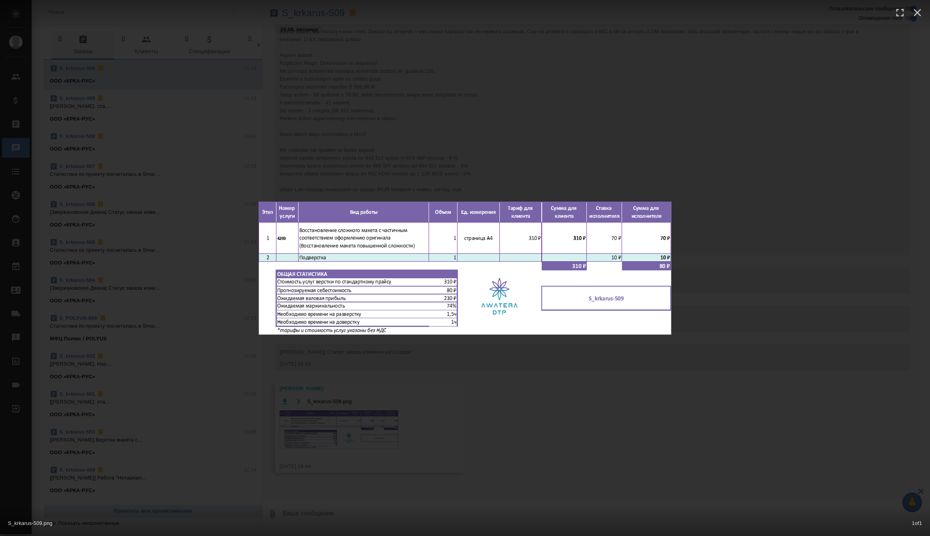
click at [483, 135] on div "S_krkarus-509.png 1 of 1" at bounding box center [465, 268] width 930 height 536
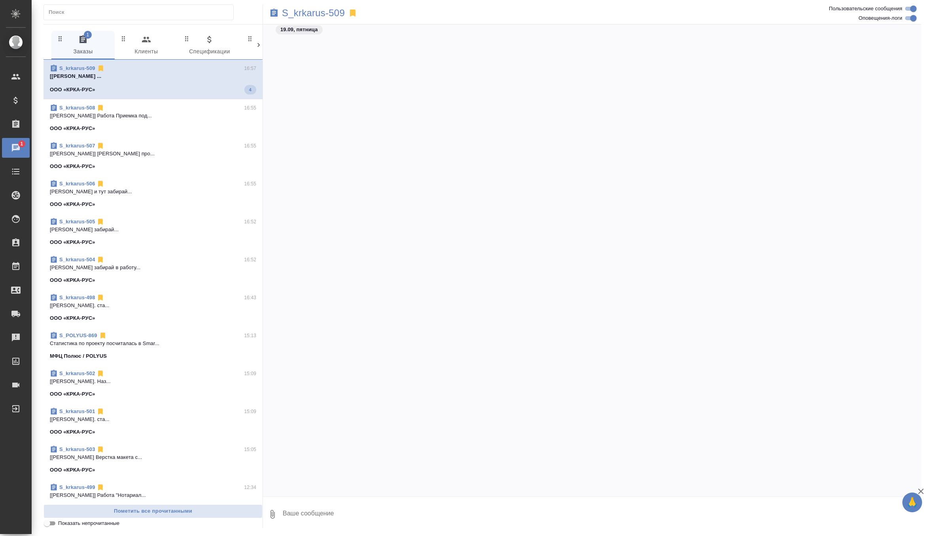
scroll to position [2646, 0]
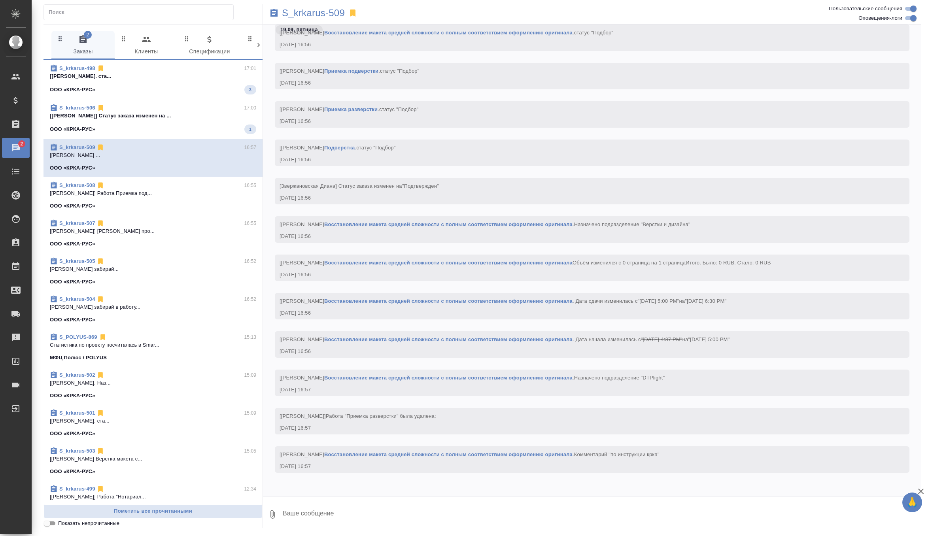
click at [182, 84] on span "S_krkarus-498 17:01 [Матвеева Мария] Работа Подверстка. ста... ООО «КРКА-РУС» 3" at bounding box center [153, 79] width 206 height 30
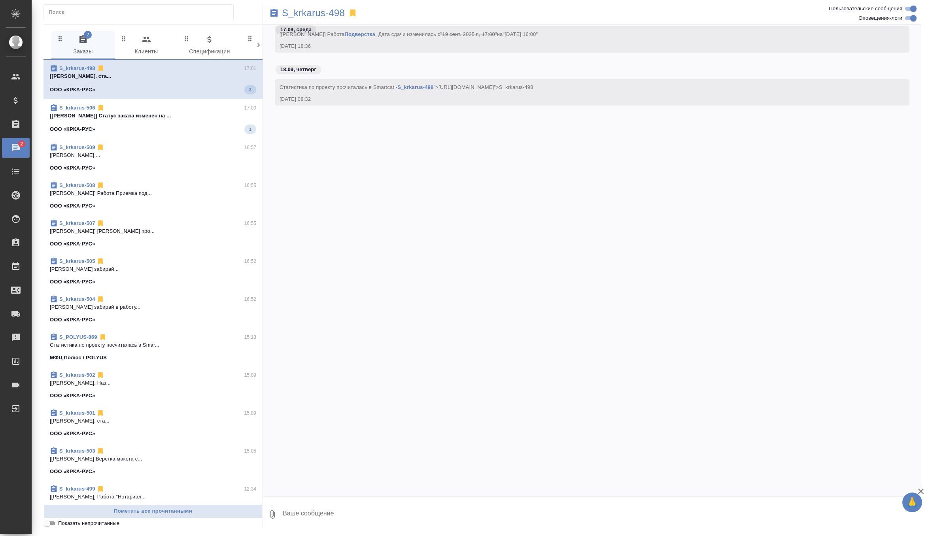
scroll to position [17400, 0]
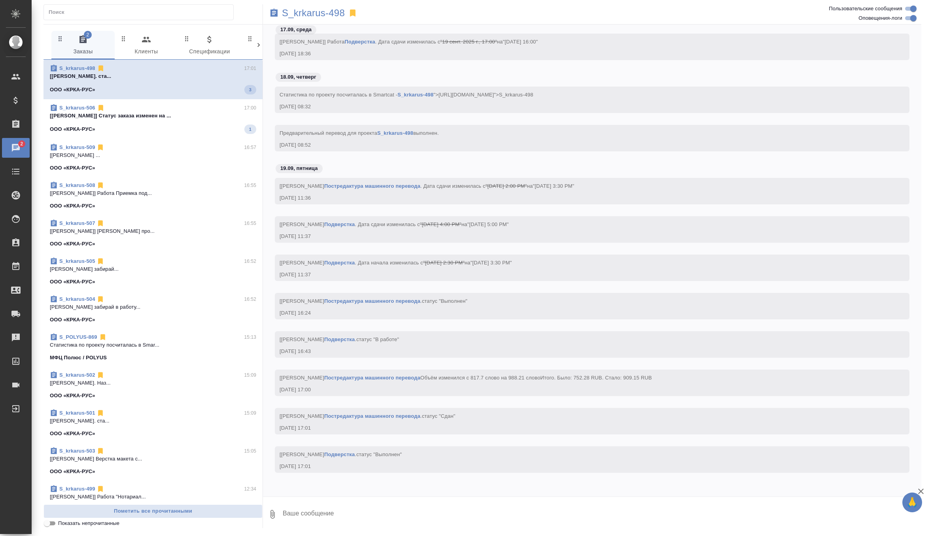
click at [183, 119] on span "S_krkarus-506 17:00 [Грабко Мария] Статус заказа изменен на ... ООО «КРКА-РУС» 1" at bounding box center [153, 119] width 206 height 30
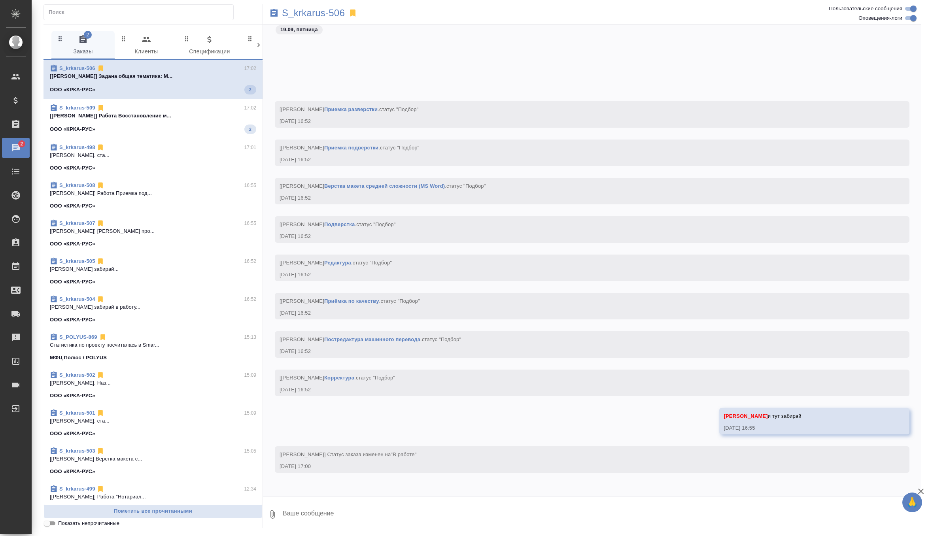
scroll to position [821, 0]
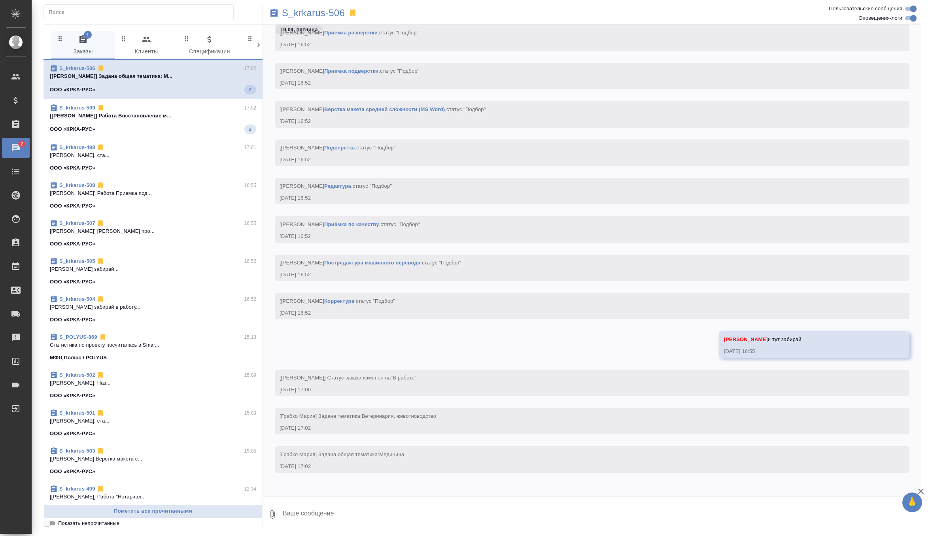
click at [206, 121] on span "S_krkarus-509 17:02 [Ямковенко Вера] Работа Восстановление м... ООО «КРКА-РУС» 2" at bounding box center [153, 119] width 206 height 30
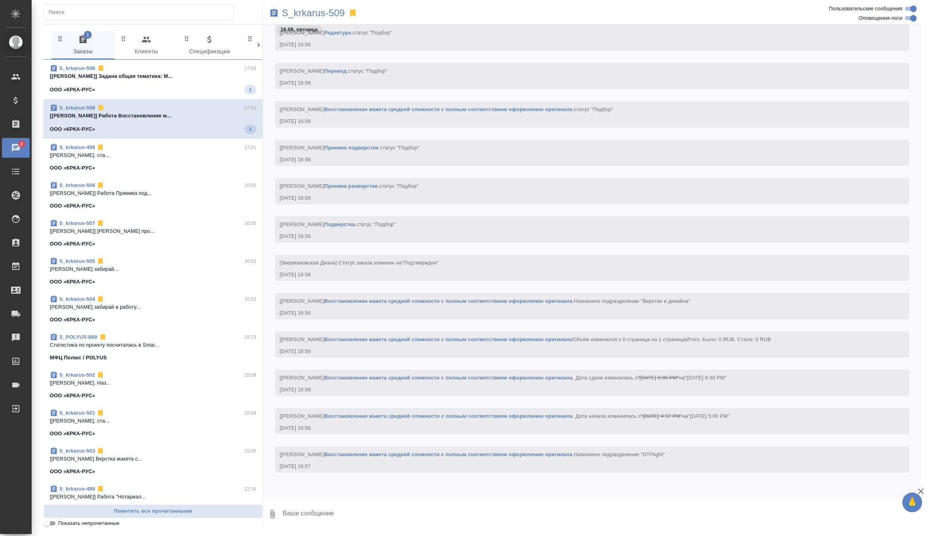
scroll to position [1067, 0]
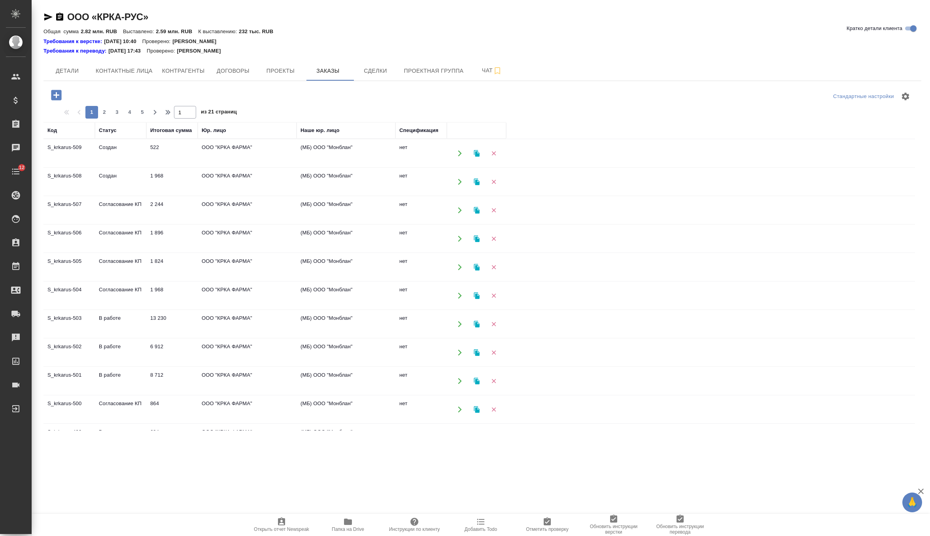
click at [140, 292] on td "Согласование КП" at bounding box center [120, 296] width 51 height 28
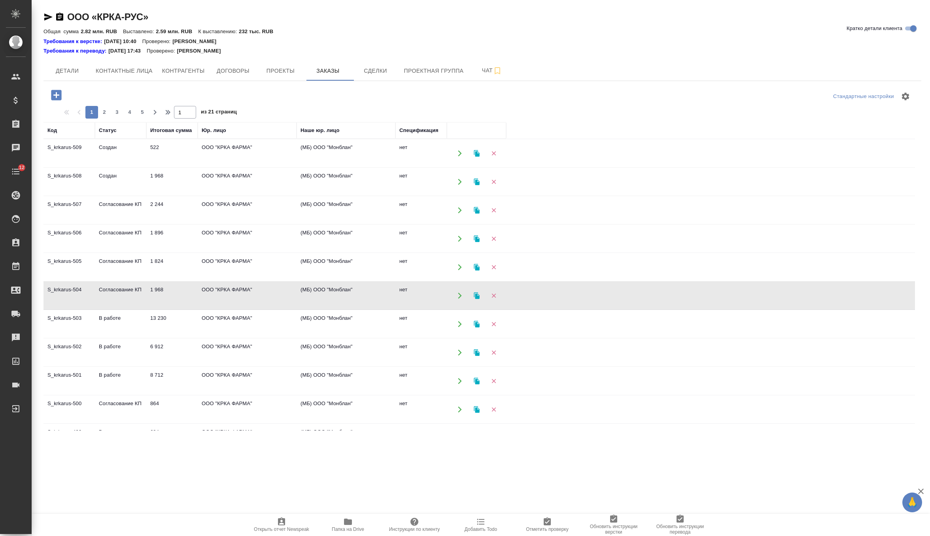
click at [140, 292] on td "Согласование КП" at bounding box center [120, 296] width 51 height 28
click at [163, 264] on td "1 824" at bounding box center [171, 268] width 51 height 28
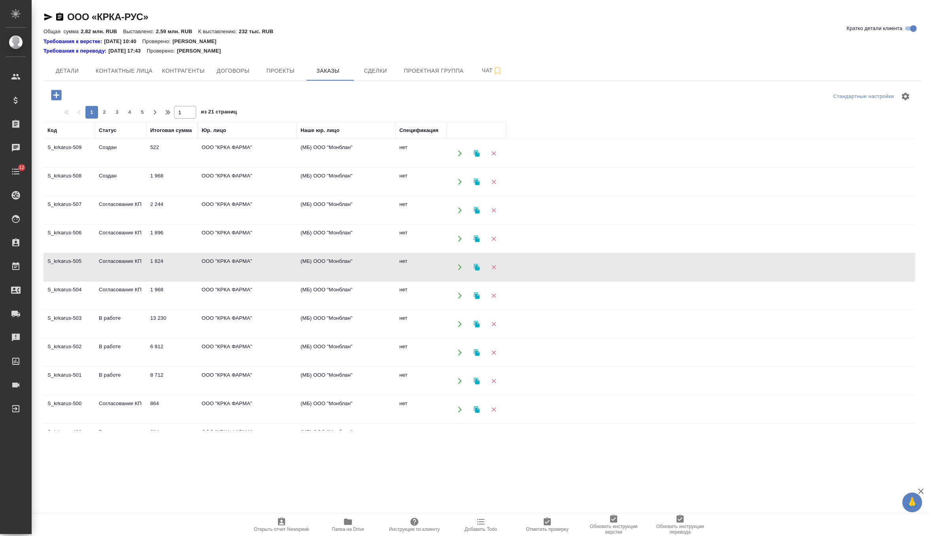
click at [172, 238] on td "1 896" at bounding box center [171, 239] width 51 height 28
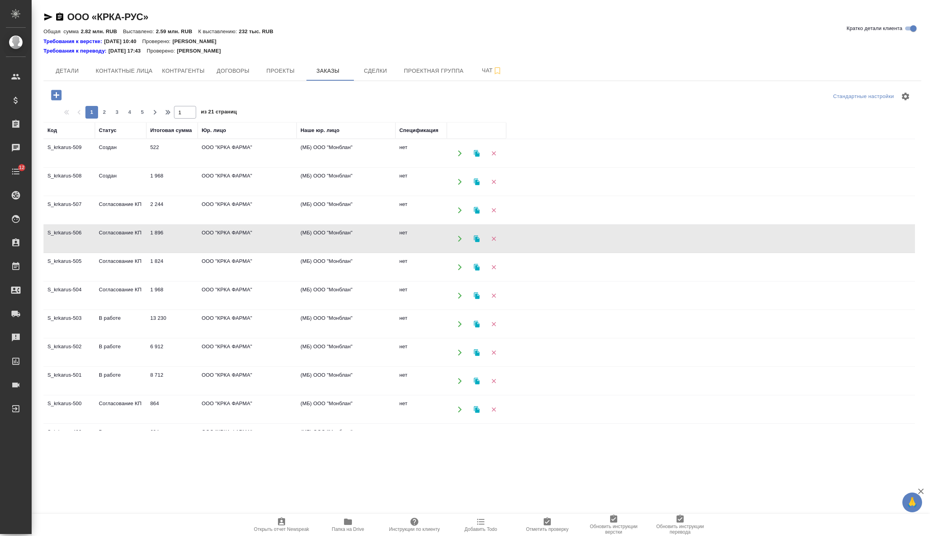
click at [172, 238] on td "1 896" at bounding box center [171, 239] width 51 height 28
click at [184, 206] on td "2 244" at bounding box center [171, 211] width 51 height 28
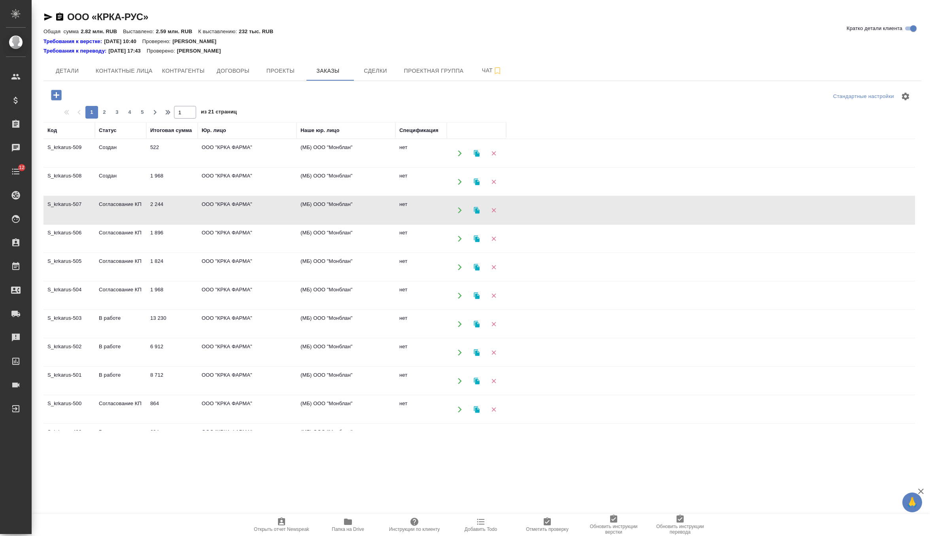
click at [184, 206] on td "2 244" at bounding box center [171, 211] width 51 height 28
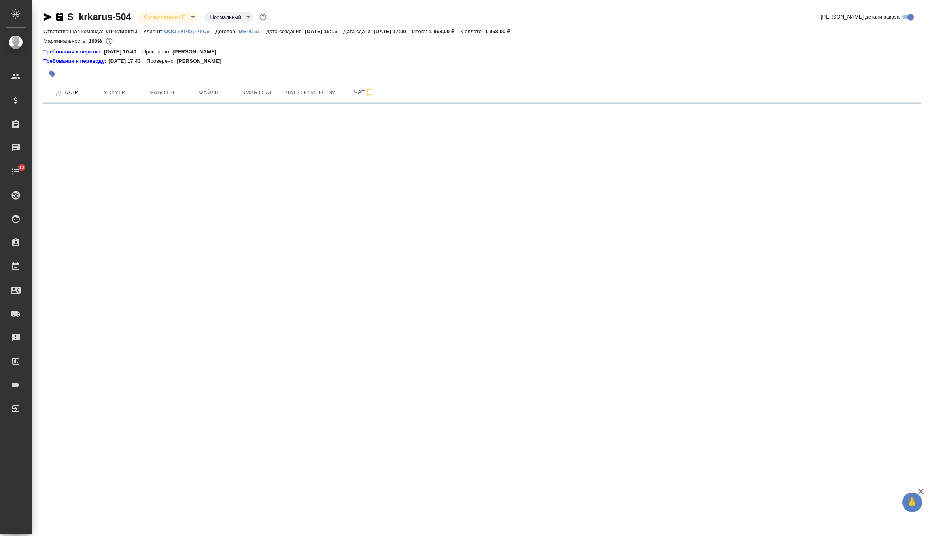
select select "RU"
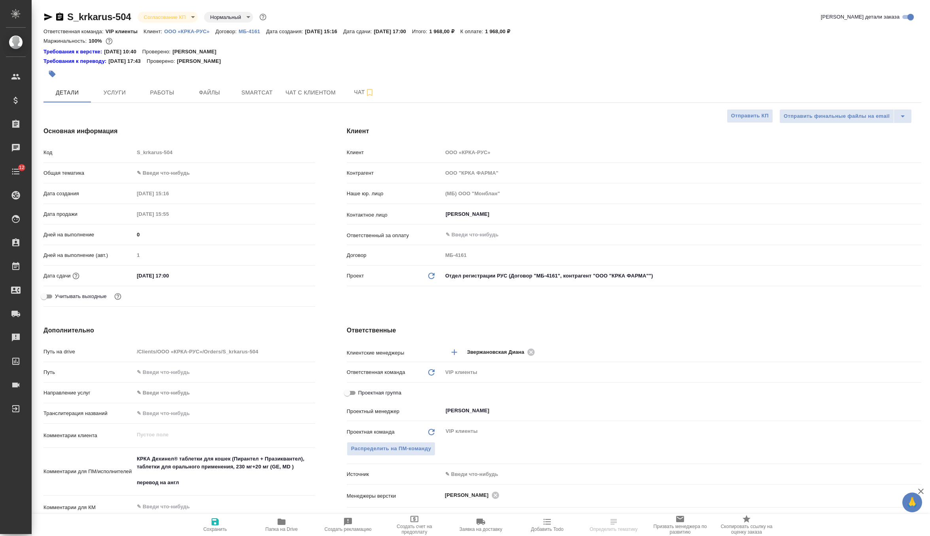
type textarea "x"
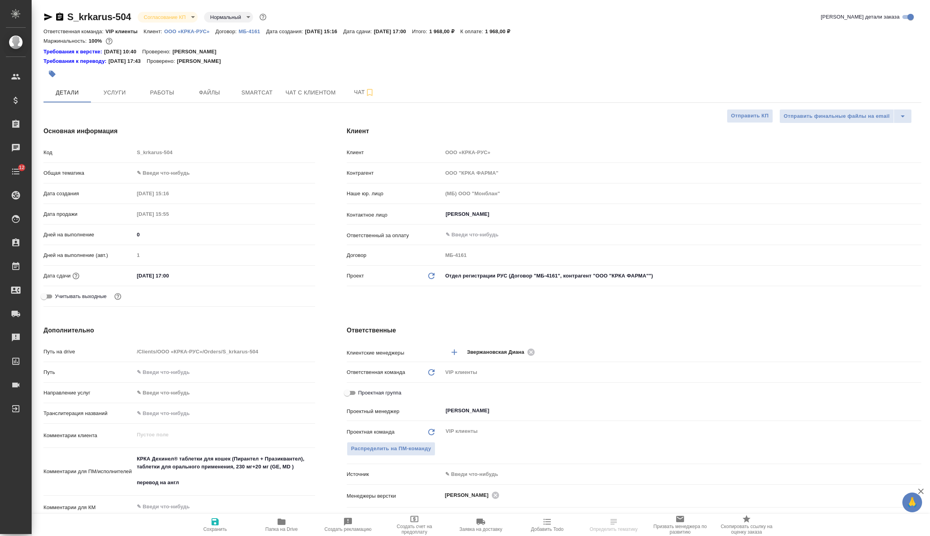
type textarea "x"
click at [187, 19] on body "🙏 .cls-1 fill:#fff; AWATERA Zverzhanovskaya Diana Клиенты Спецификации Заказы Ч…" at bounding box center [465, 268] width 930 height 536
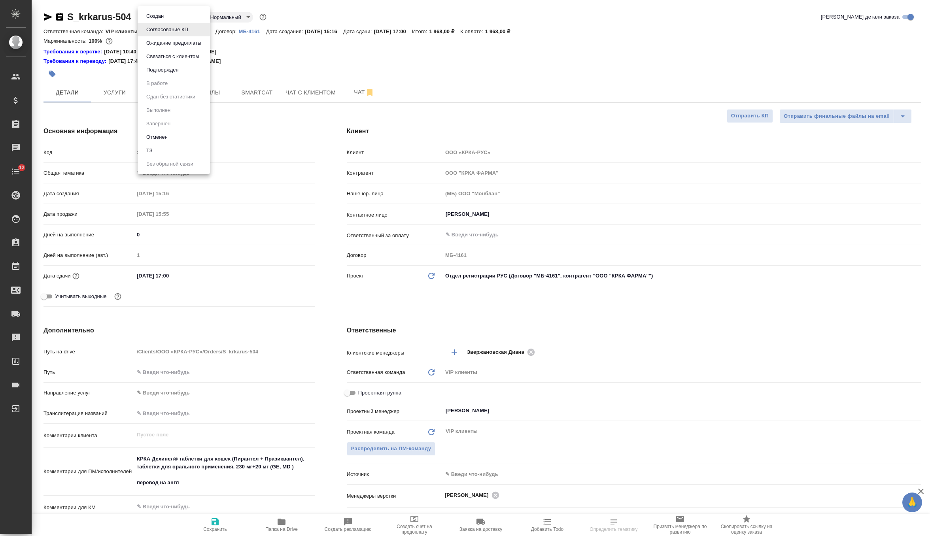
click at [183, 72] on li "Подтвержден" at bounding box center [174, 69] width 72 height 13
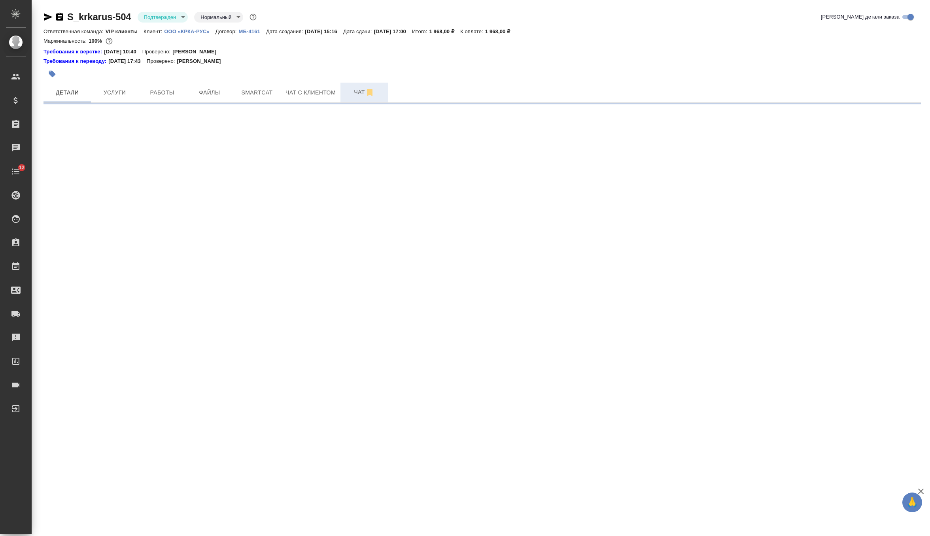
click at [350, 93] on span "Чат" at bounding box center [364, 92] width 38 height 10
select select "RU"
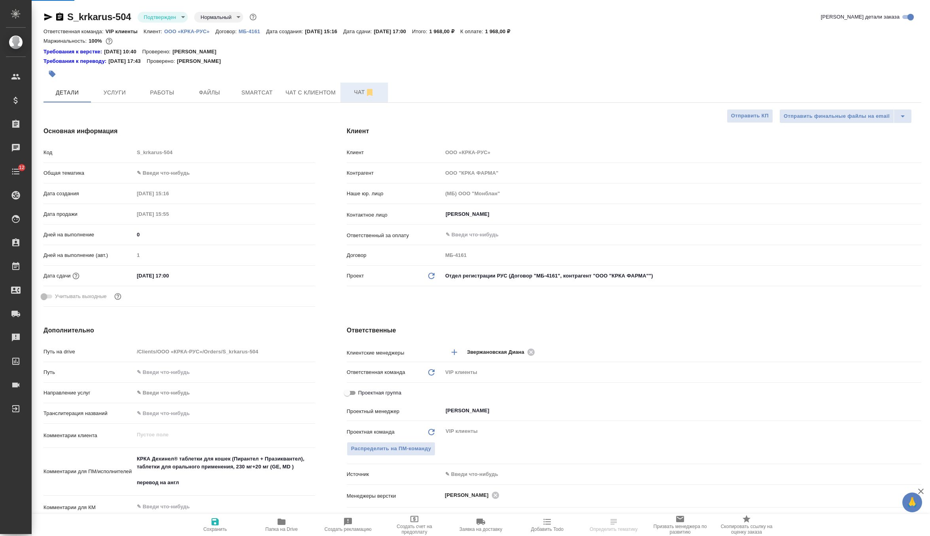
type textarea "x"
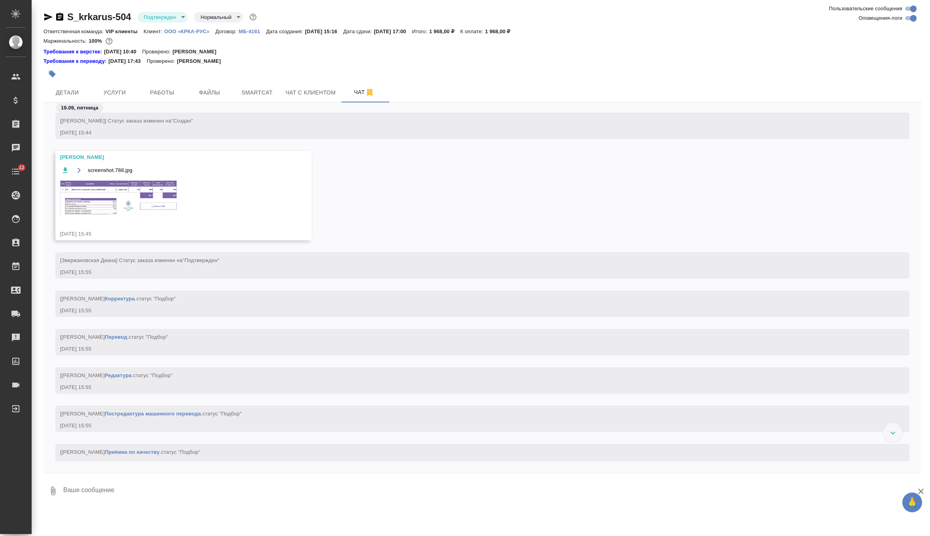
scroll to position [536, 0]
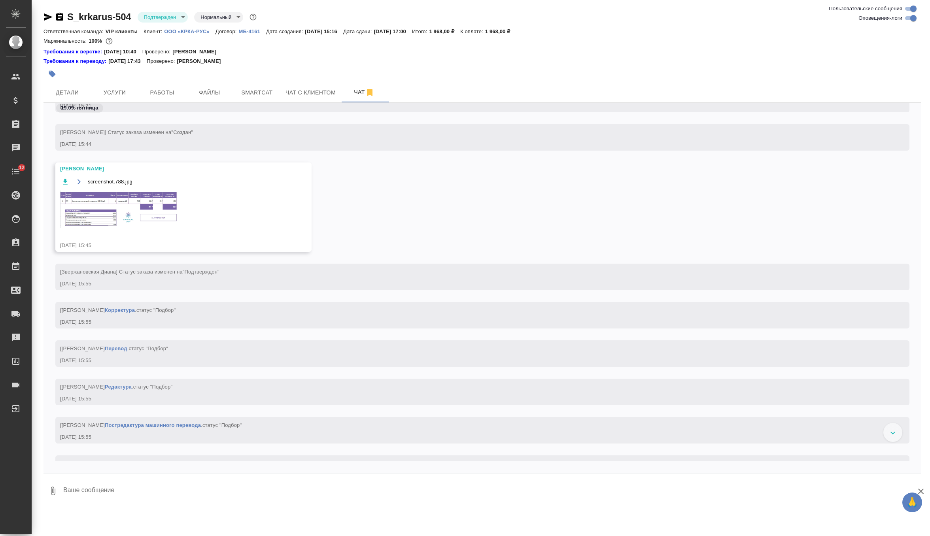
click at [156, 216] on img at bounding box center [119, 209] width 119 height 37
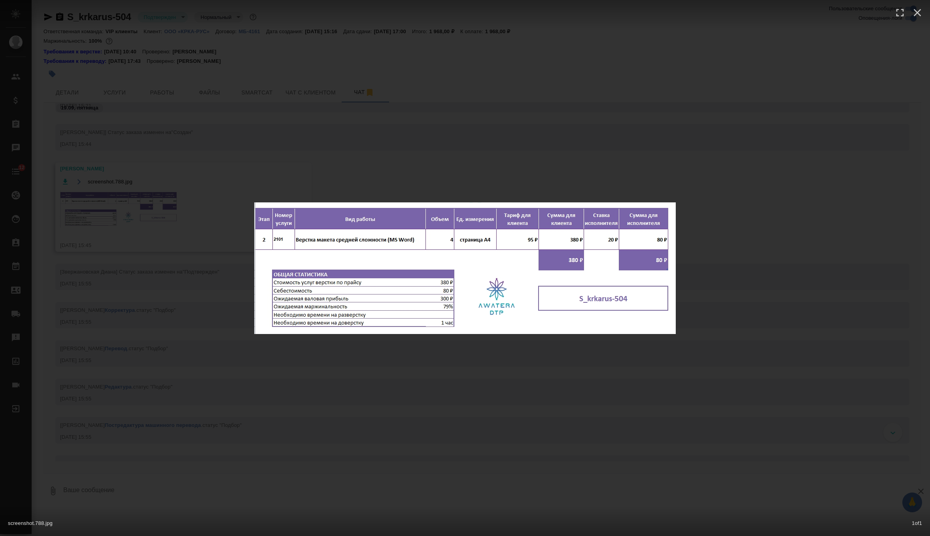
click at [486, 171] on div "screenshot.788.jpg 1 of 1" at bounding box center [465, 268] width 930 height 536
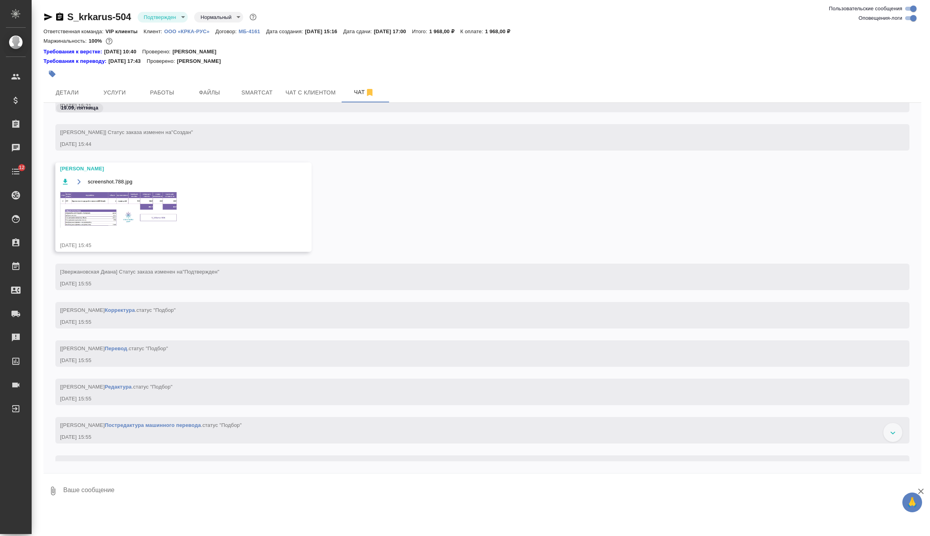
click at [151, 484] on textarea at bounding box center [491, 491] width 859 height 27
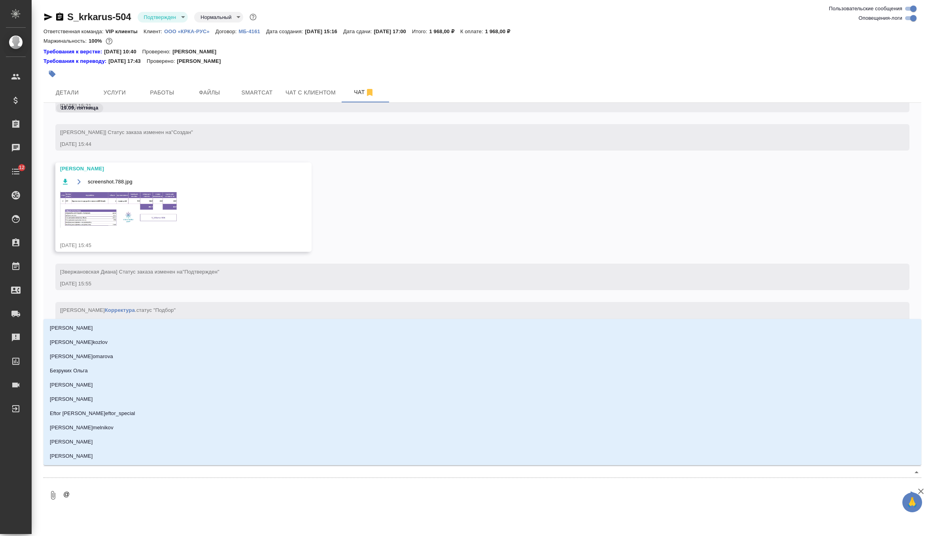
type textarea "@г"
type input "г"
type textarea "@гр"
type input "гр"
type textarea "@гра"
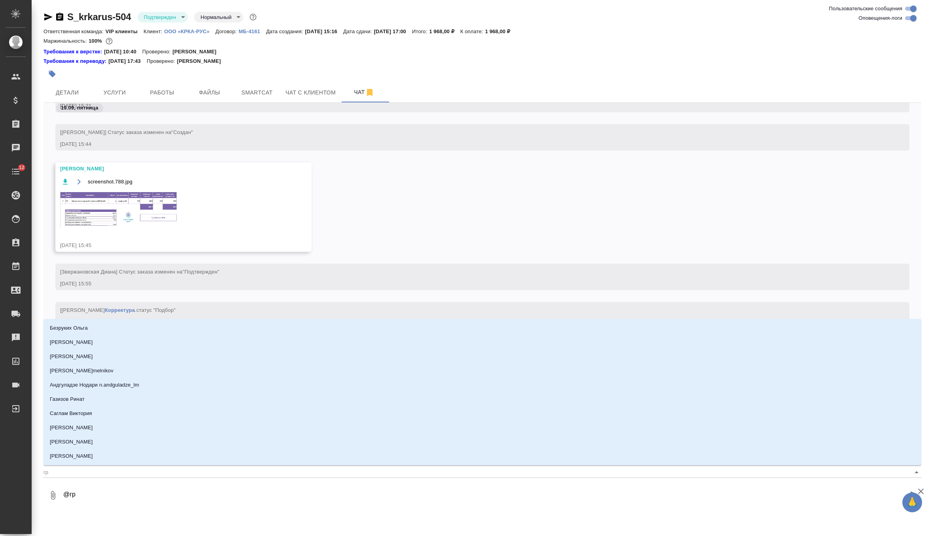
type input "гра"
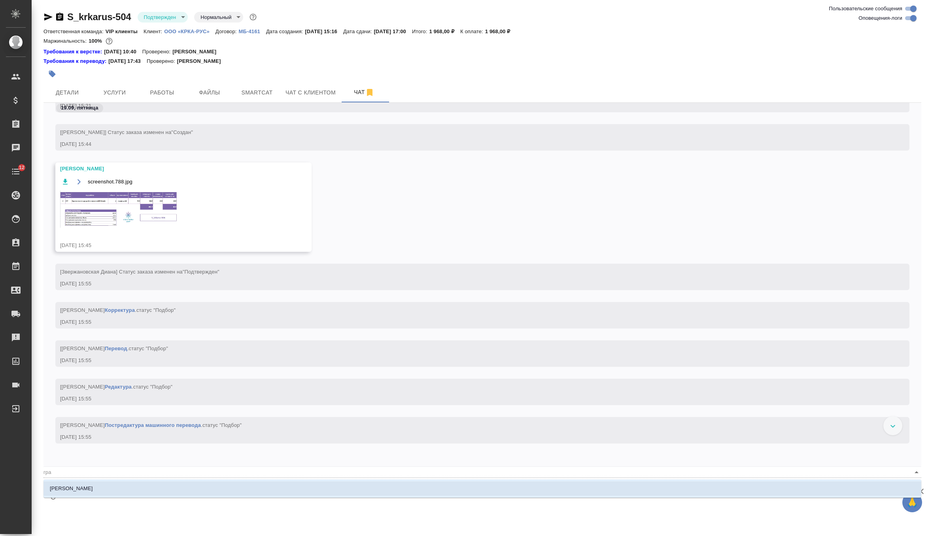
type textarea "@граб"
type input "граб"
type textarea "@грабк"
type input "грабк"
click at [121, 491] on li "[PERSON_NAME]" at bounding box center [483, 489] width 878 height 14
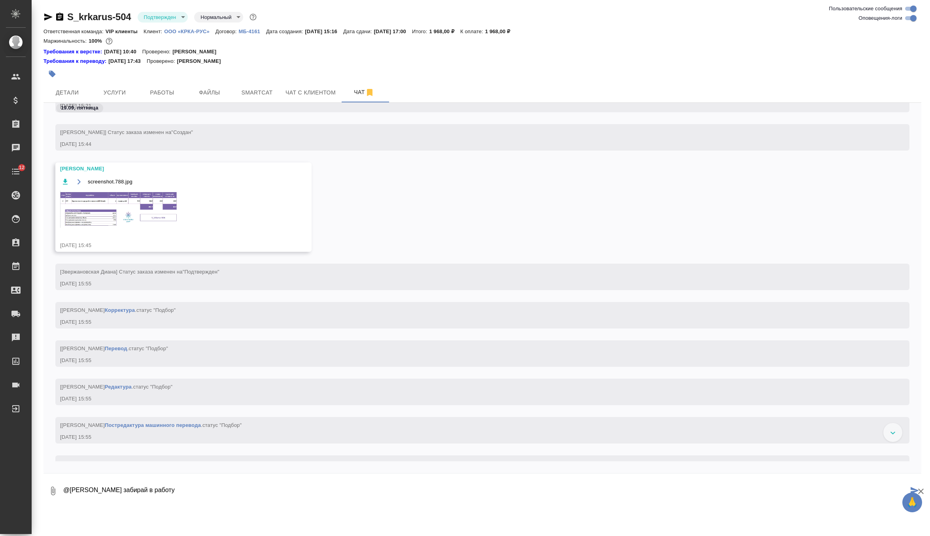
type textarea "@Грабко Мария забирай в работу"
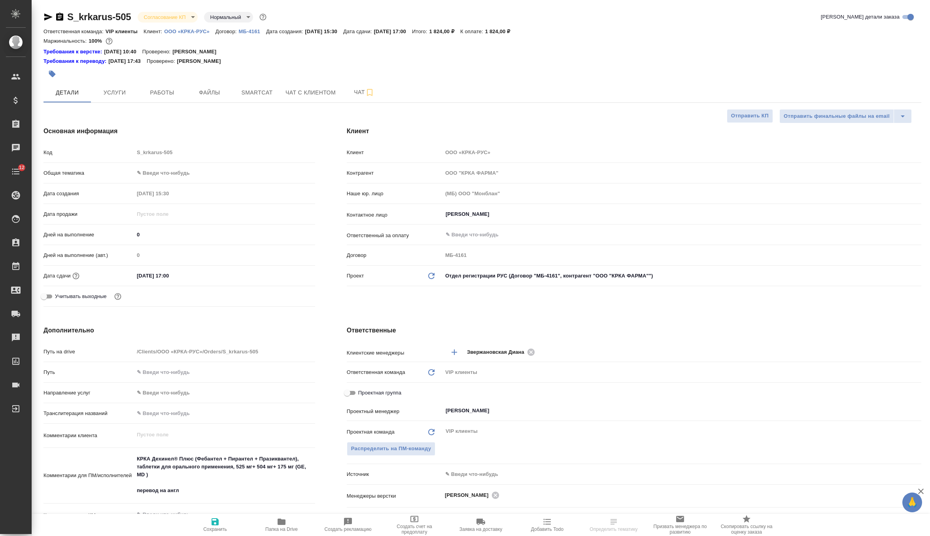
select select "RU"
click at [181, 17] on body "🙏 .cls-1 fill:#fff; AWATERA Zverzhanovskaya [PERSON_NAME] Спецификации Заказы Ч…" at bounding box center [465, 268] width 930 height 536
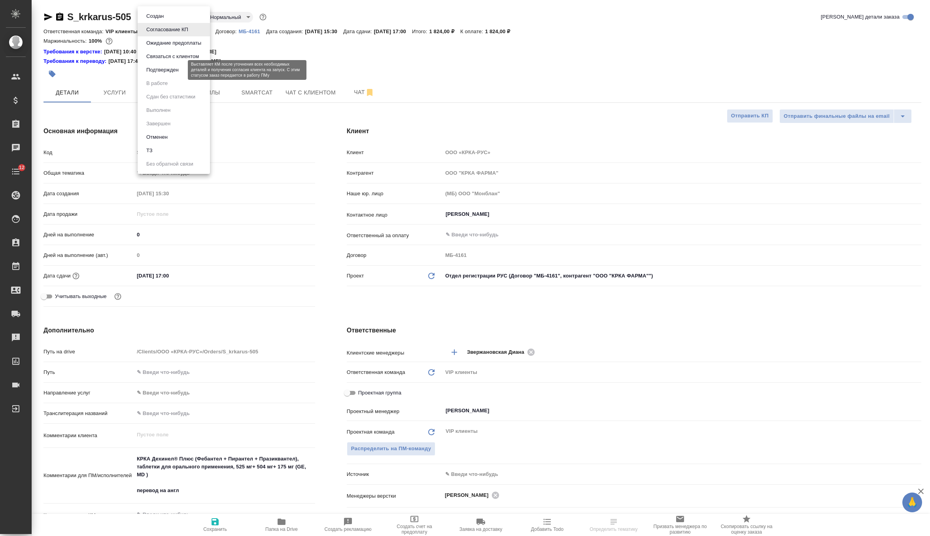
click at [176, 72] on button "Подтвержден" at bounding box center [162, 70] width 37 height 9
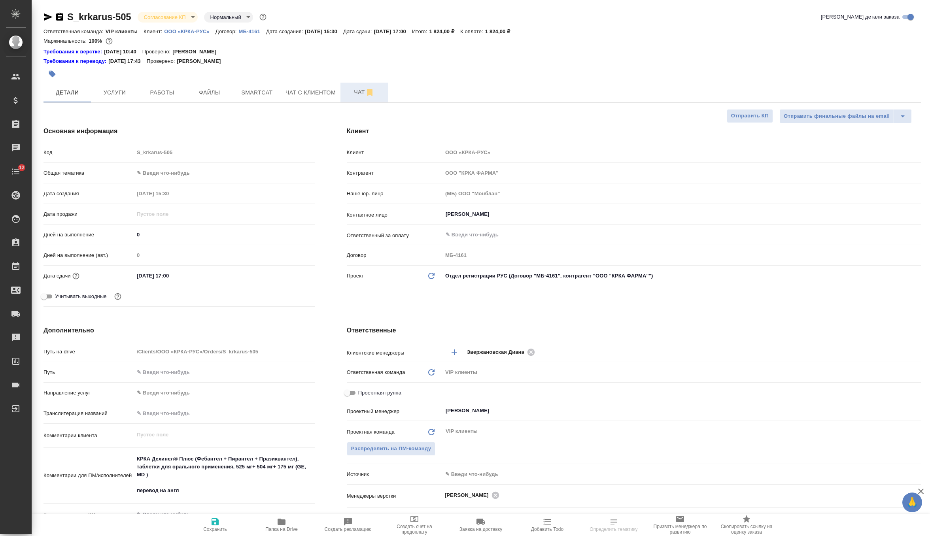
click at [357, 91] on span "Чат" at bounding box center [364, 92] width 38 height 10
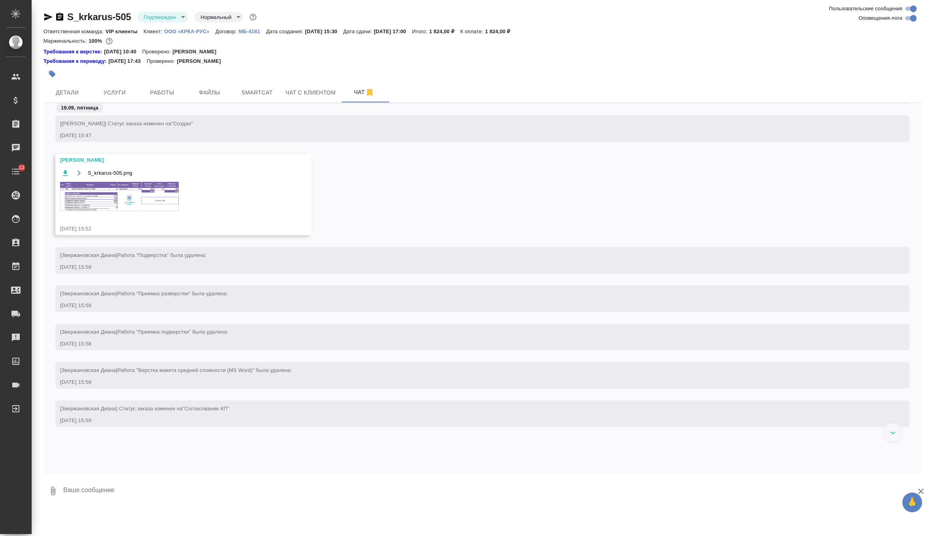
scroll to position [472, 0]
click at [149, 214] on img at bounding box center [119, 198] width 119 height 29
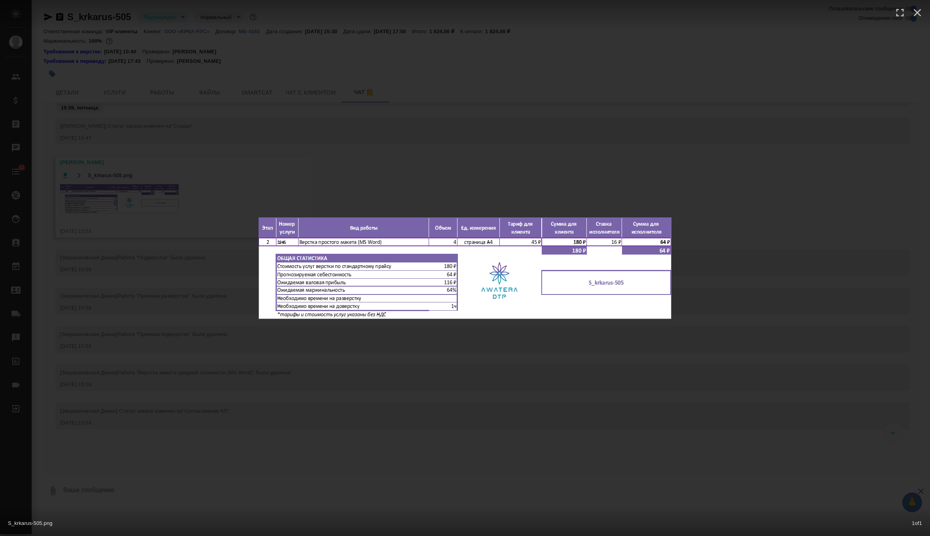
click at [253, 137] on div "S_krkarus-505.png 1 of 1" at bounding box center [465, 268] width 930 height 536
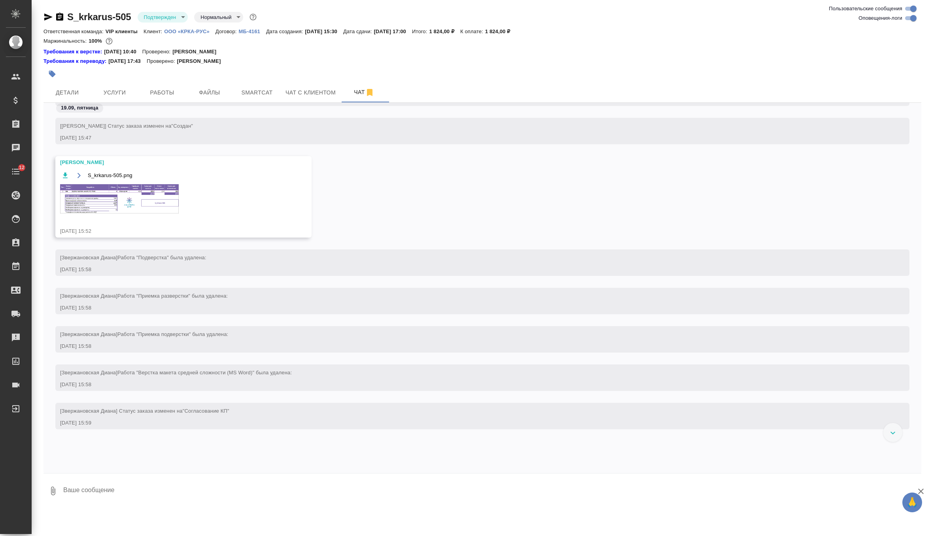
click at [129, 479] on textarea at bounding box center [491, 491] width 859 height 27
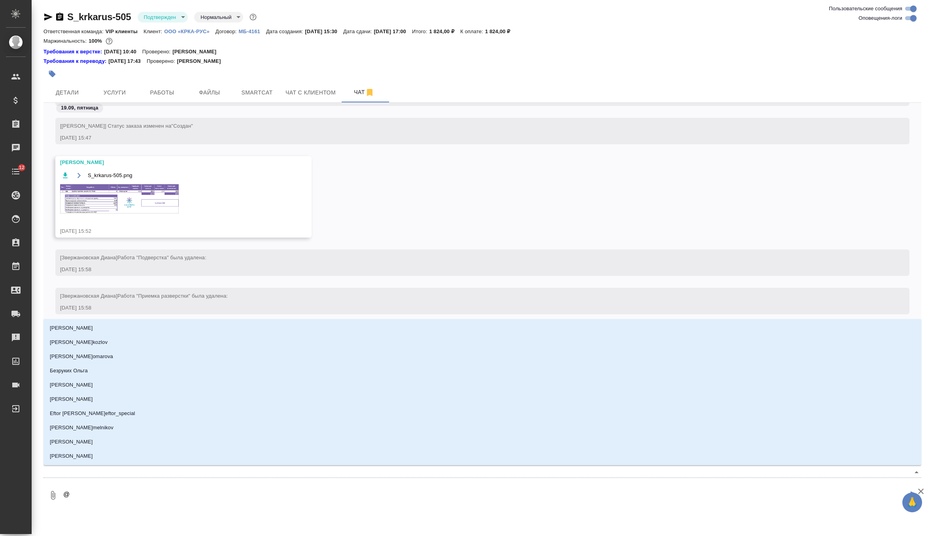
type textarea "@г"
type input "г"
type textarea "@гр"
type input "гр"
type textarea "@гра"
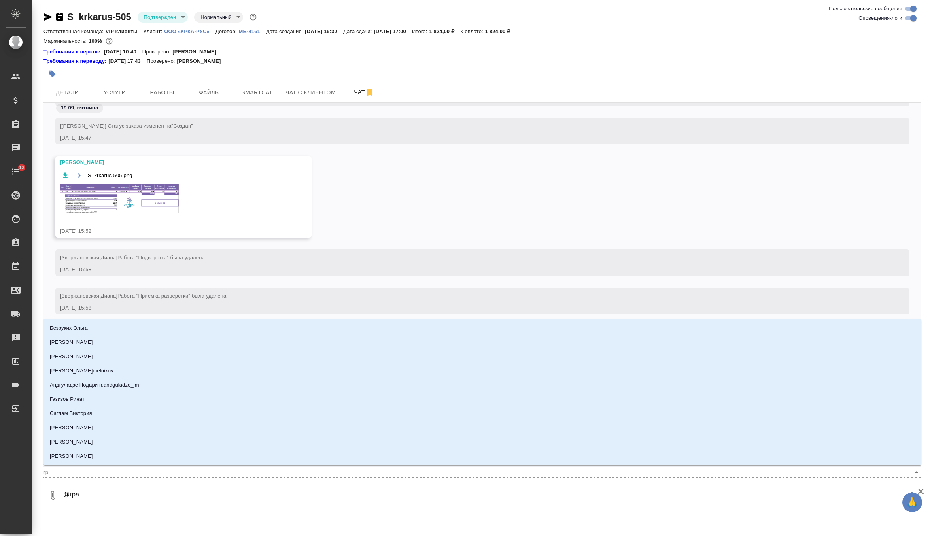
type input "гра"
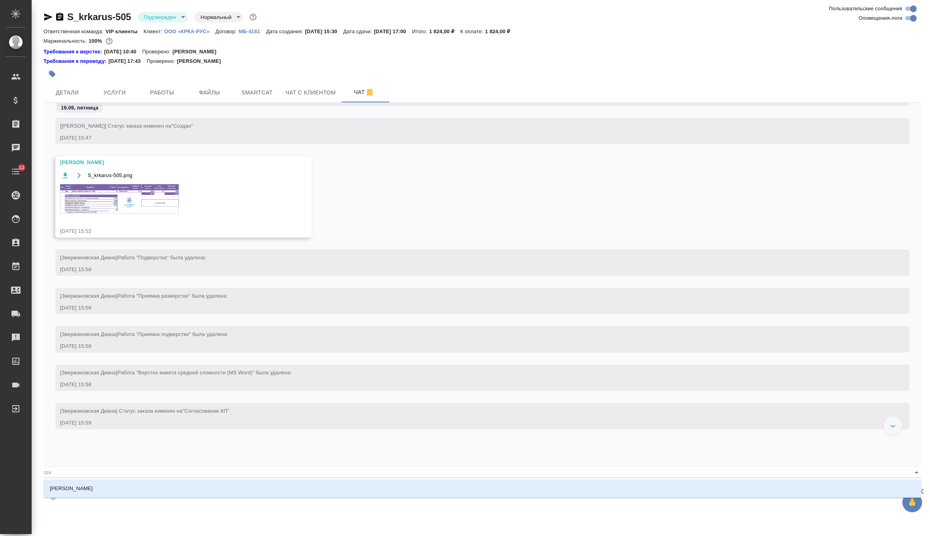
type textarea "@граб"
type input "граб"
type textarea "@грабк"
type input "грабк"
type textarea "@грабко"
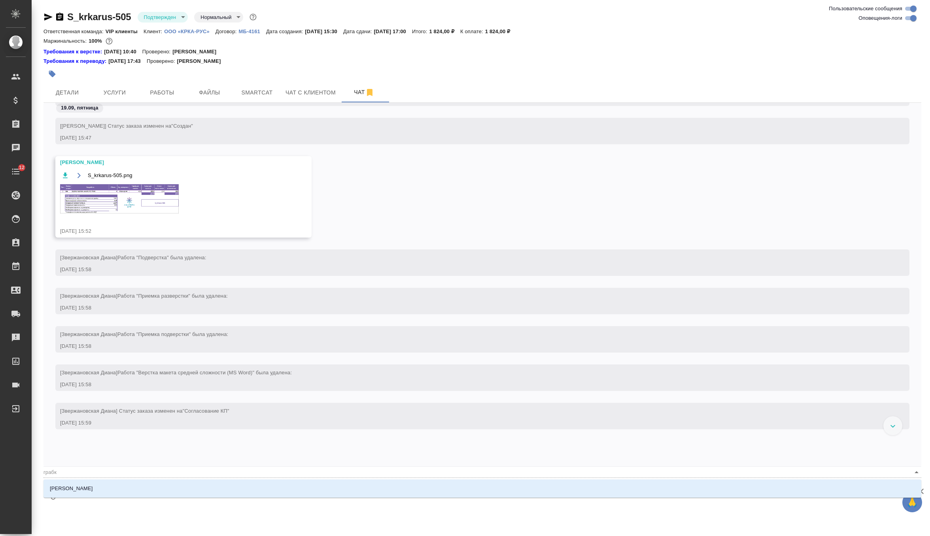
type input "грабко"
click at [121, 489] on li "[PERSON_NAME]" at bounding box center [483, 489] width 878 height 14
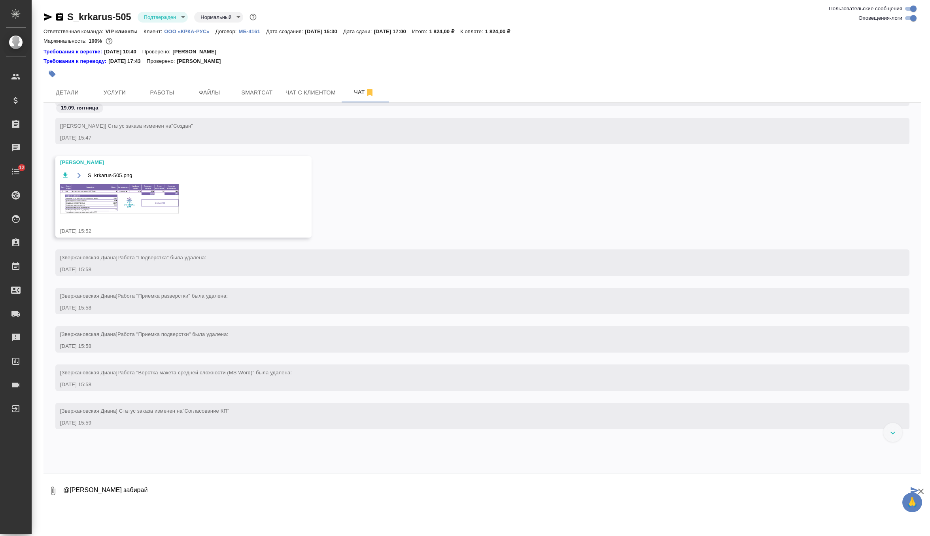
type textarea "@[PERSON_NAME] забирай"
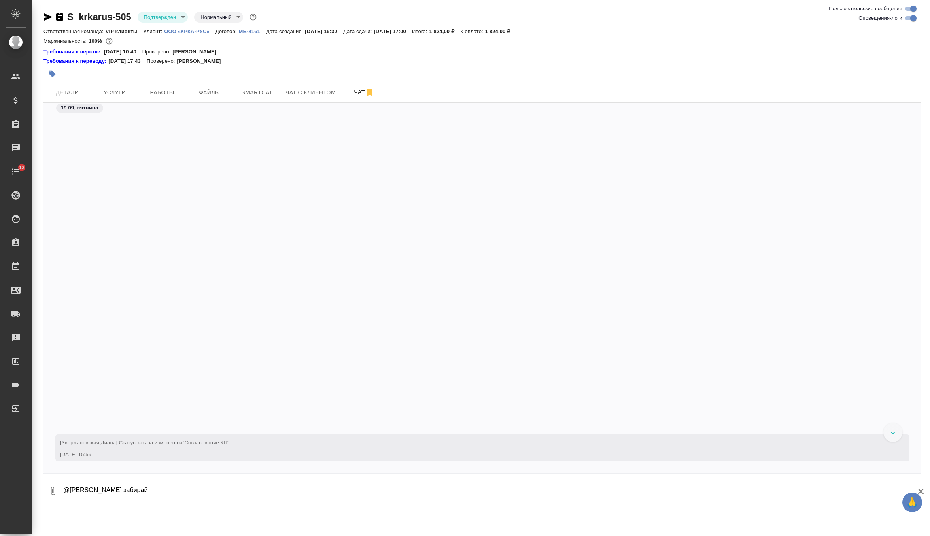
scroll to position [867, 0]
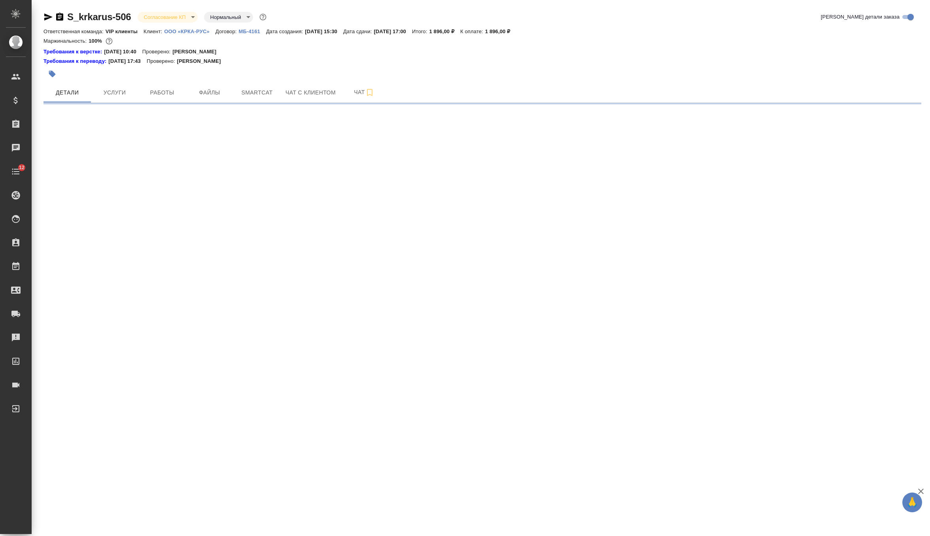
click at [167, 18] on body "🙏 .cls-1 fill:#fff; AWATERA Zverzhanovskaya [PERSON_NAME] Спецификации Заказы Ч…" at bounding box center [465, 268] width 930 height 536
select select "RU"
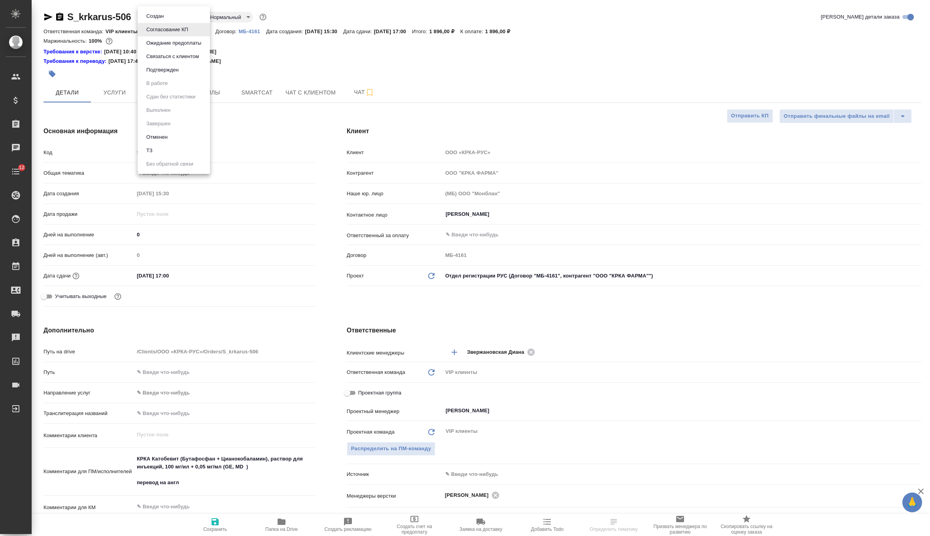
type textarea "x"
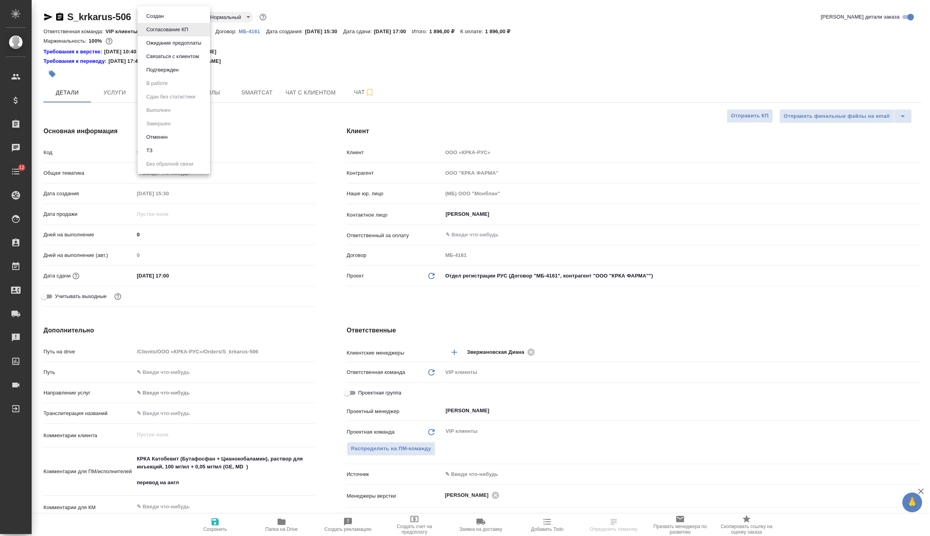
type textarea "x"
click at [180, 70] on button "Подтвержден" at bounding box center [162, 70] width 37 height 9
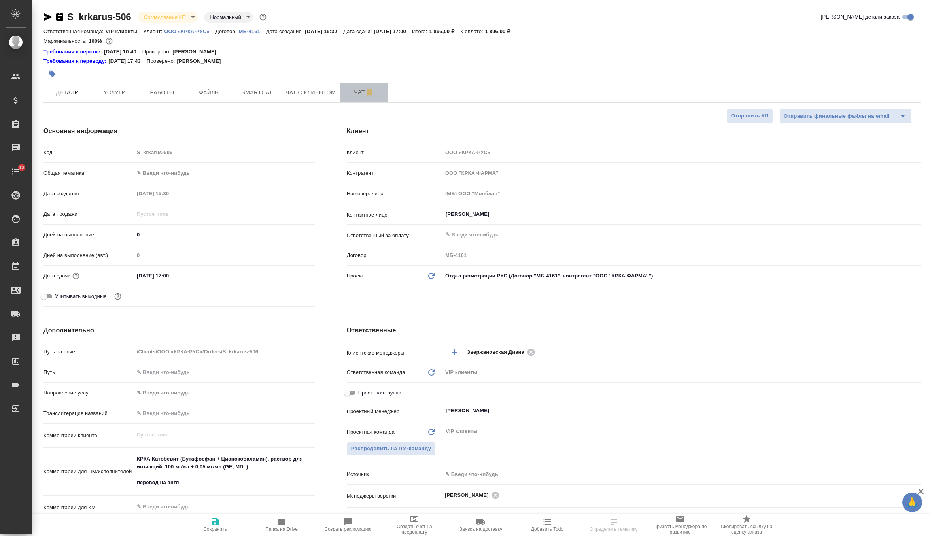
click at [358, 90] on span "Чат" at bounding box center [364, 92] width 38 height 10
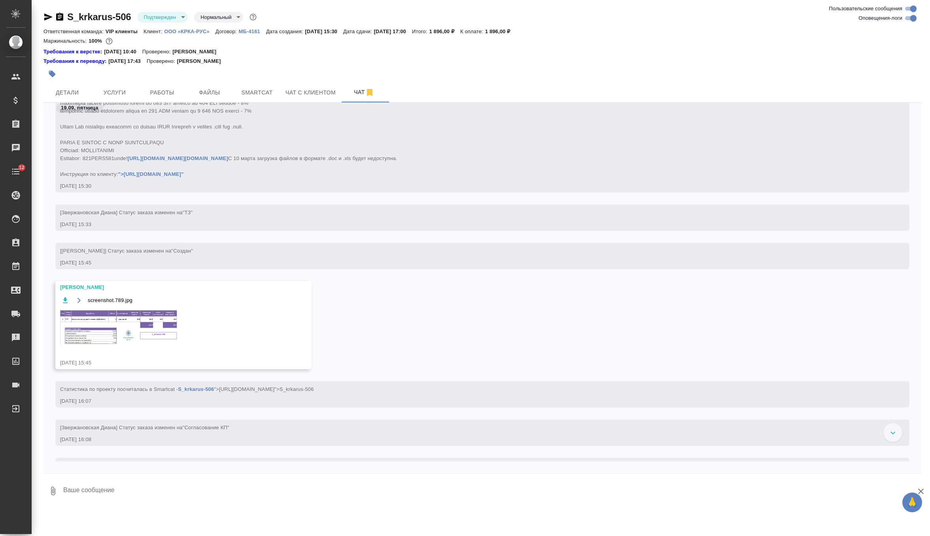
scroll to position [377, 0]
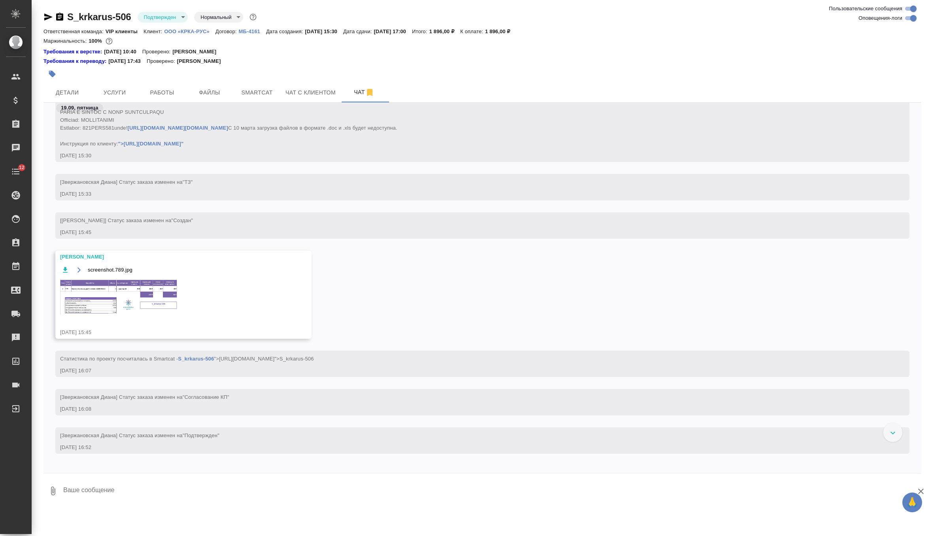
click at [149, 315] on img at bounding box center [119, 297] width 119 height 36
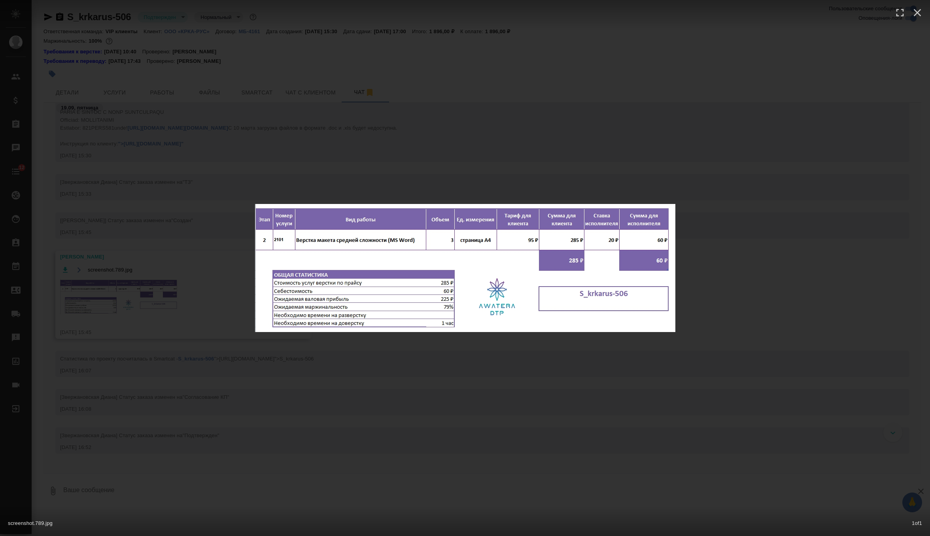
click at [298, 387] on div "screenshot.789.jpg 1 of 1" at bounding box center [465, 268] width 930 height 536
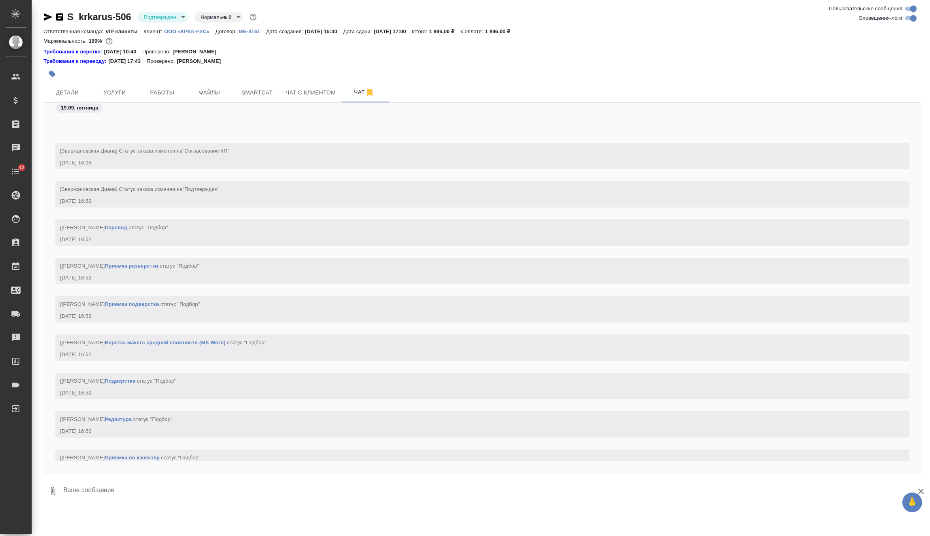
scroll to position [758, 0]
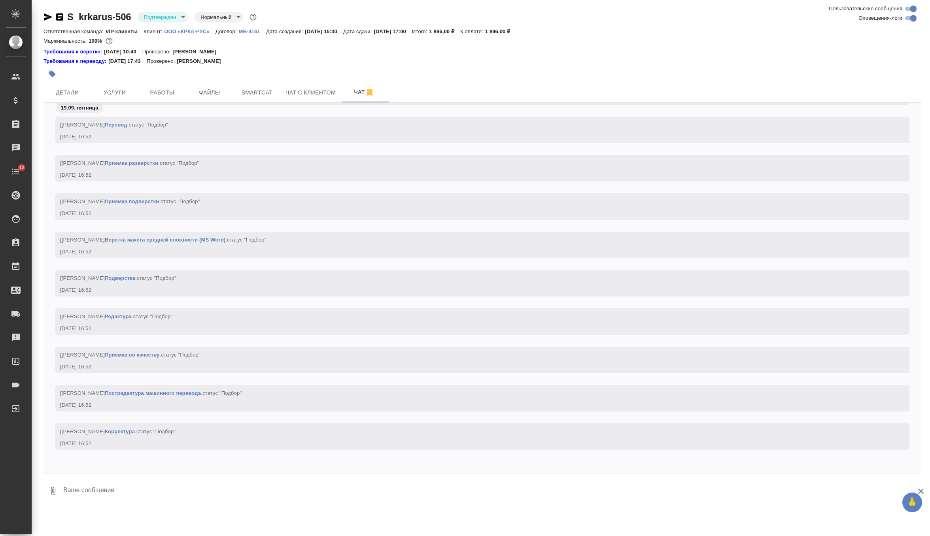
click at [140, 483] on textarea at bounding box center [491, 491] width 859 height 27
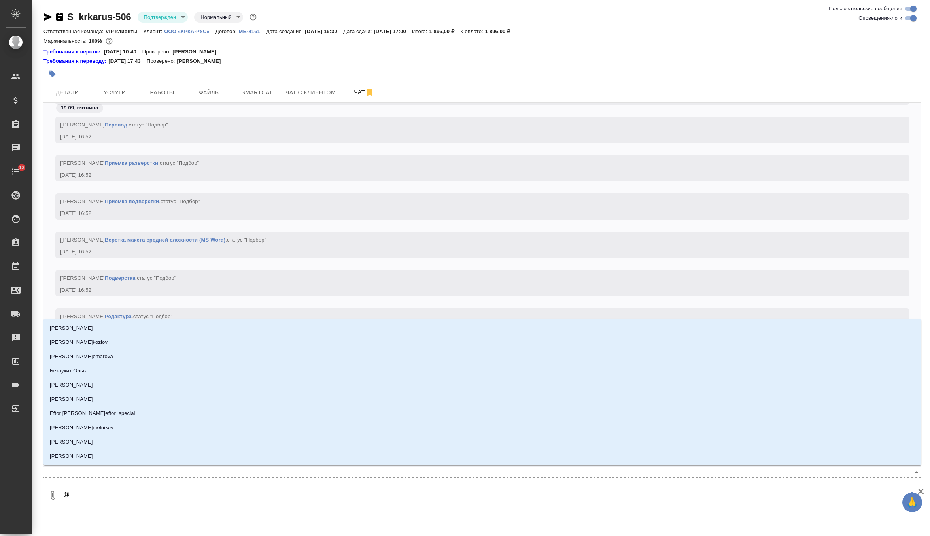
type textarea "@г"
type input "г"
type textarea "@гр"
type input "гр"
type textarea "@гра"
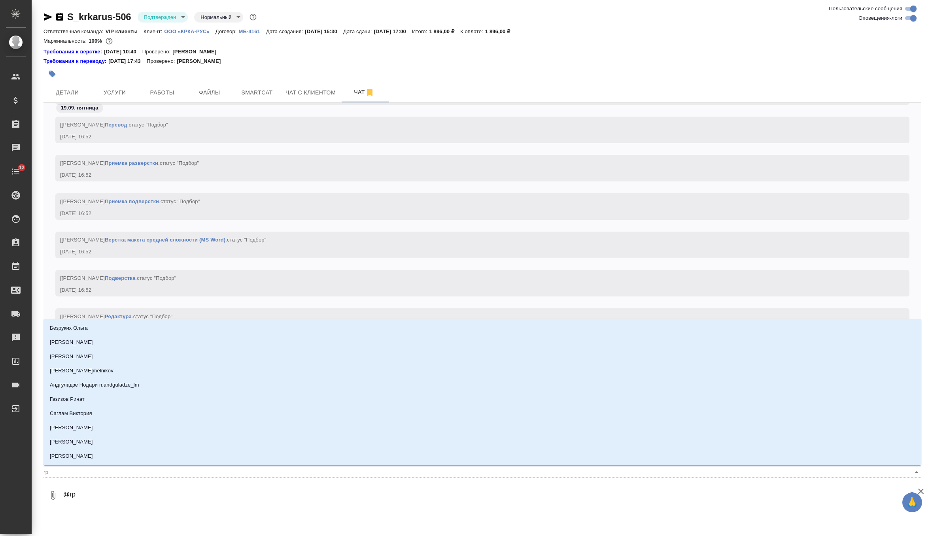
type input "гра"
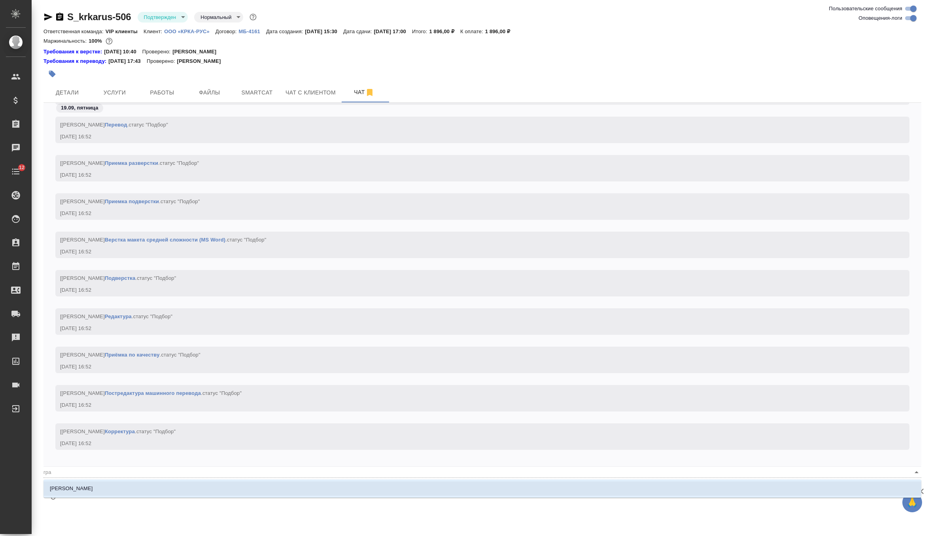
type textarea "@граб"
type input "граб"
type textarea "@грабк"
type input "грабк"
type textarea "@грабко"
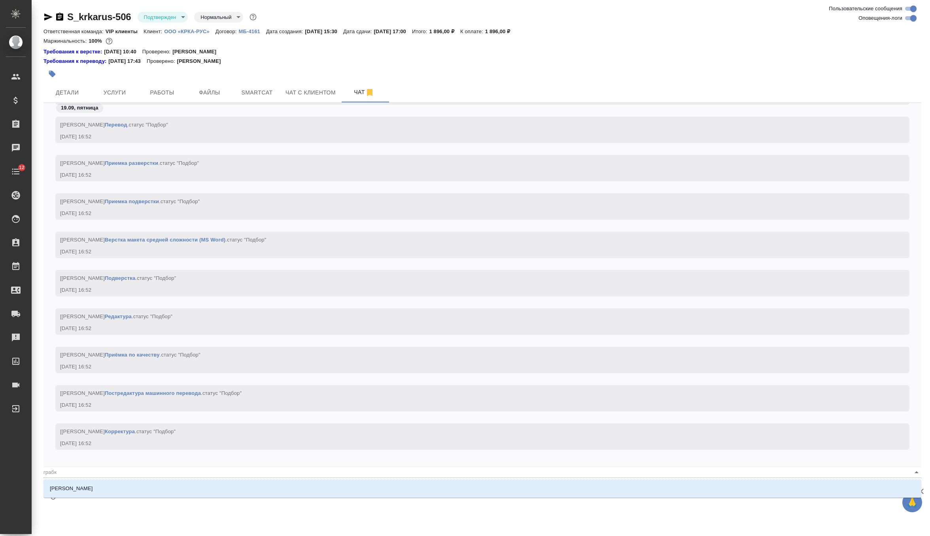
type input "грабко"
click at [119, 490] on li "[PERSON_NAME]" at bounding box center [483, 489] width 878 height 14
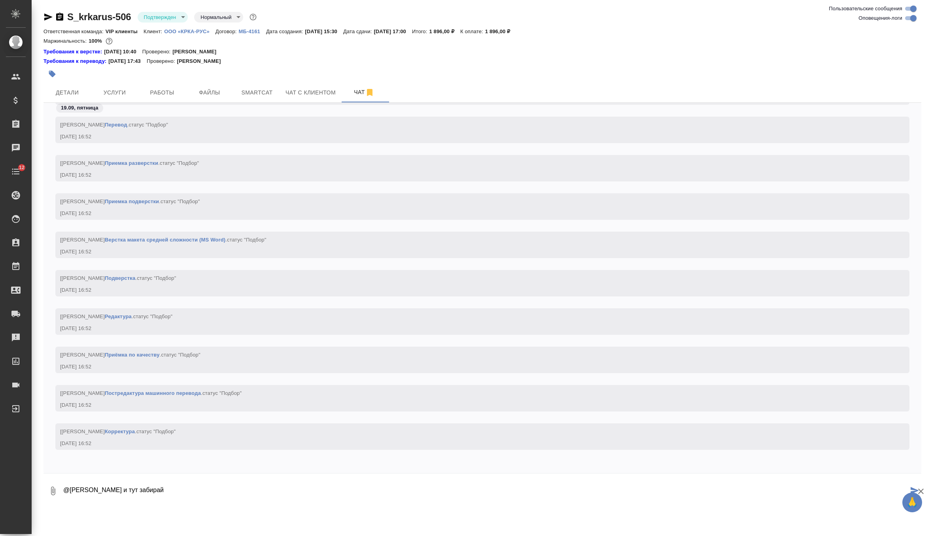
type textarea "@Грабко Мария и тут забирай"
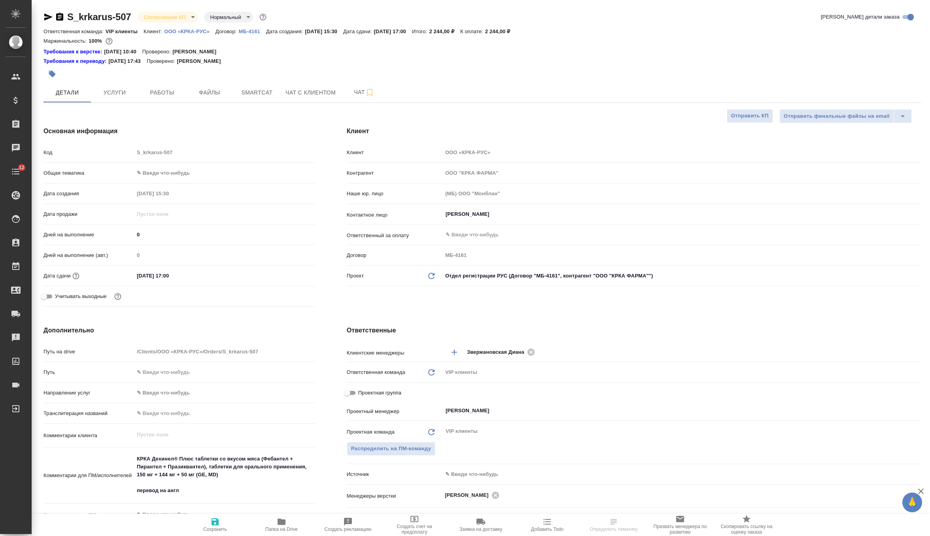
select select "RU"
click at [356, 93] on span "Чат" at bounding box center [364, 92] width 38 height 10
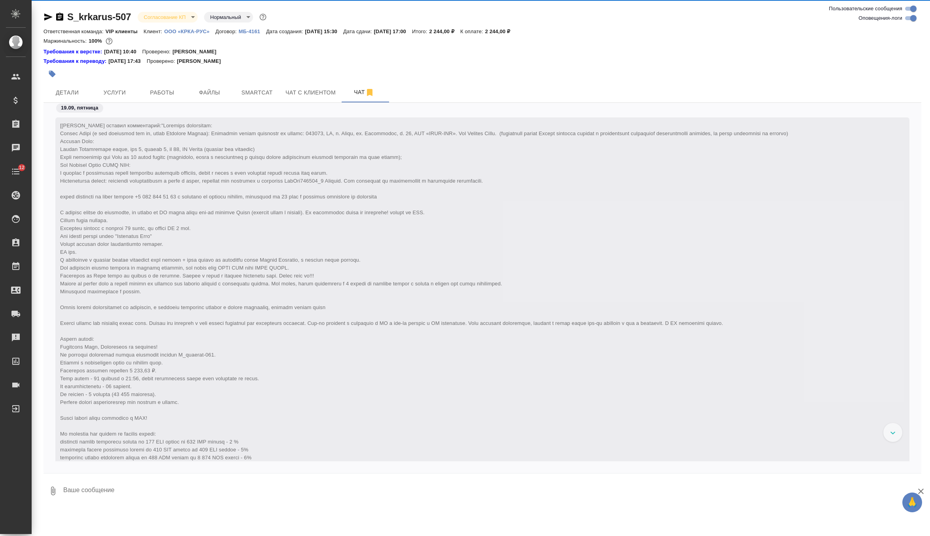
scroll to position [339, 0]
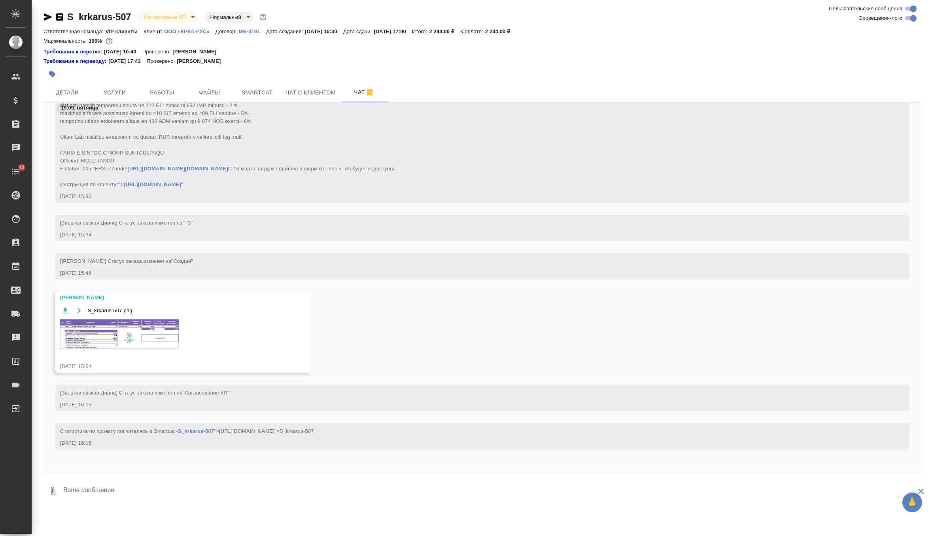
click at [122, 349] on img at bounding box center [119, 334] width 119 height 29
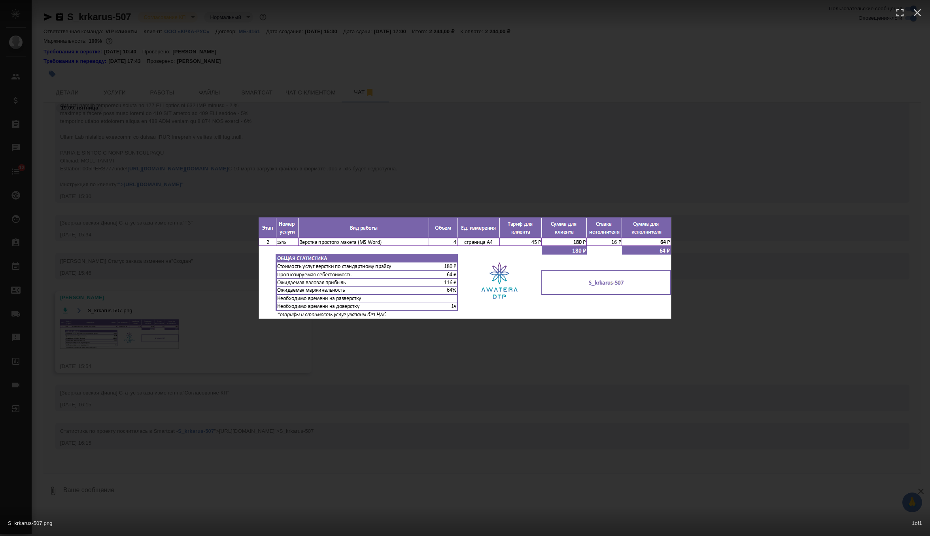
click at [335, 177] on div "S_krkarus-507.png 1 of 1" at bounding box center [465, 268] width 930 height 536
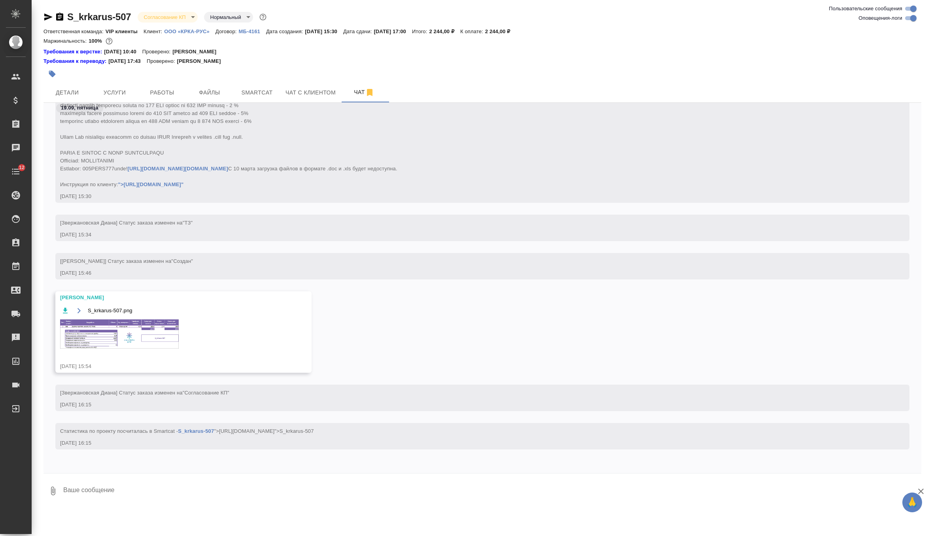
click at [175, 14] on body "🙏 .cls-1 fill:#fff; AWATERA Zverzhanovskaya [PERSON_NAME] Спецификации Заказы 0…" at bounding box center [465, 268] width 930 height 536
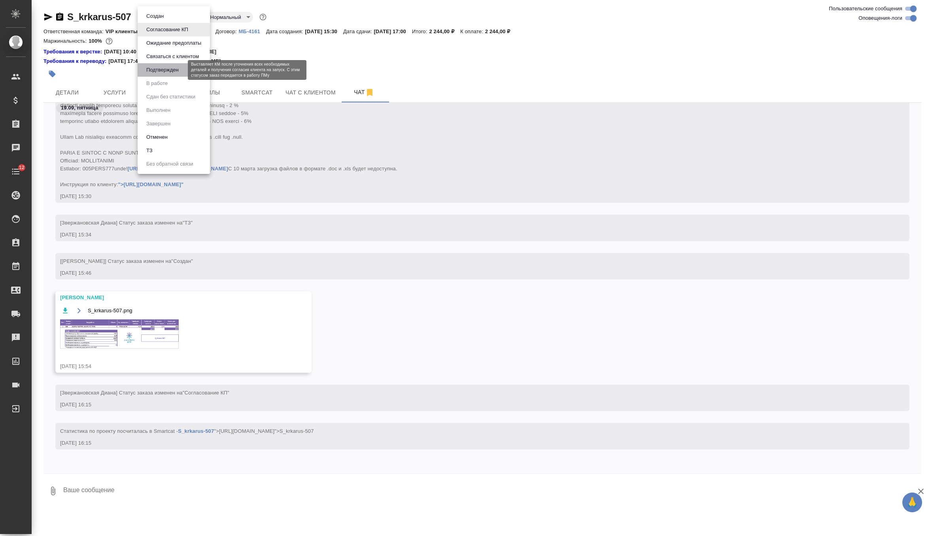
click at [175, 70] on button "Подтвержден" at bounding box center [162, 70] width 37 height 9
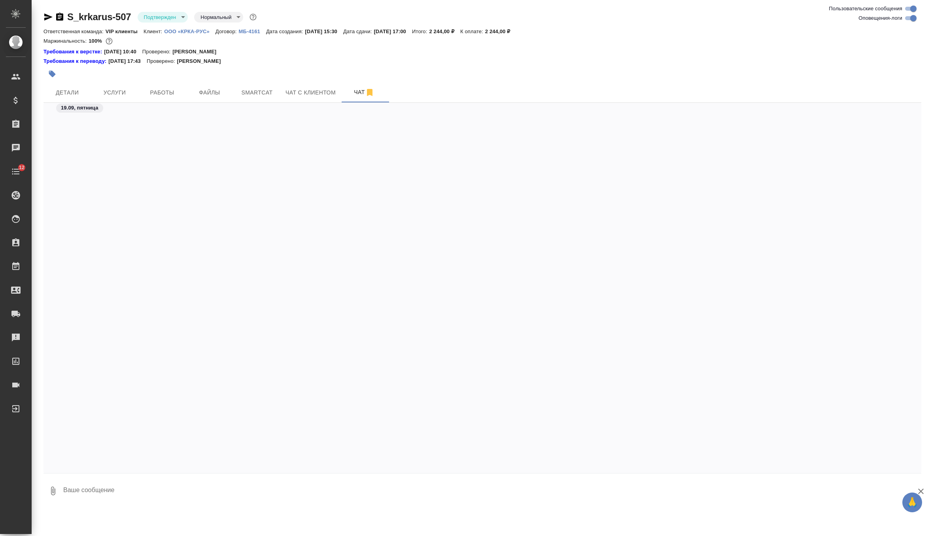
scroll to position [1902, 0]
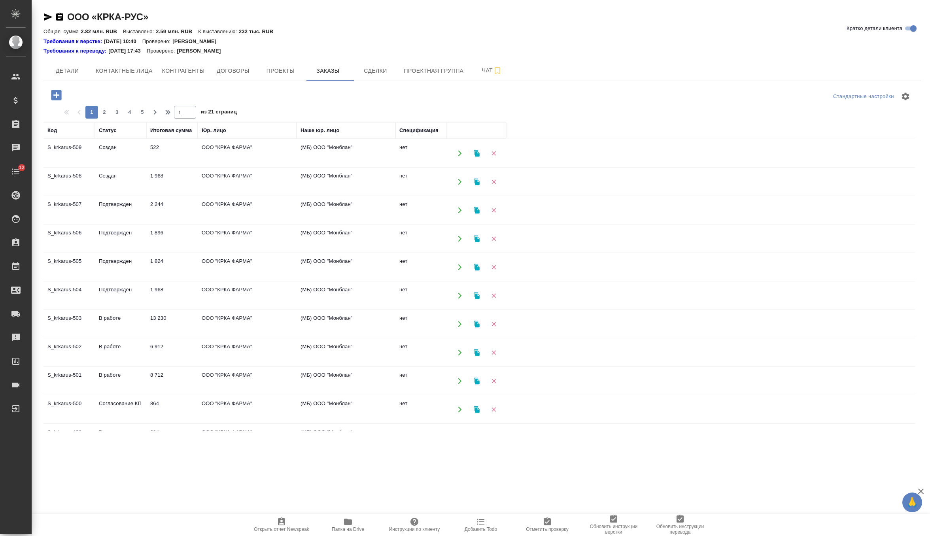
click at [137, 176] on td "Создан" at bounding box center [120, 182] width 51 height 28
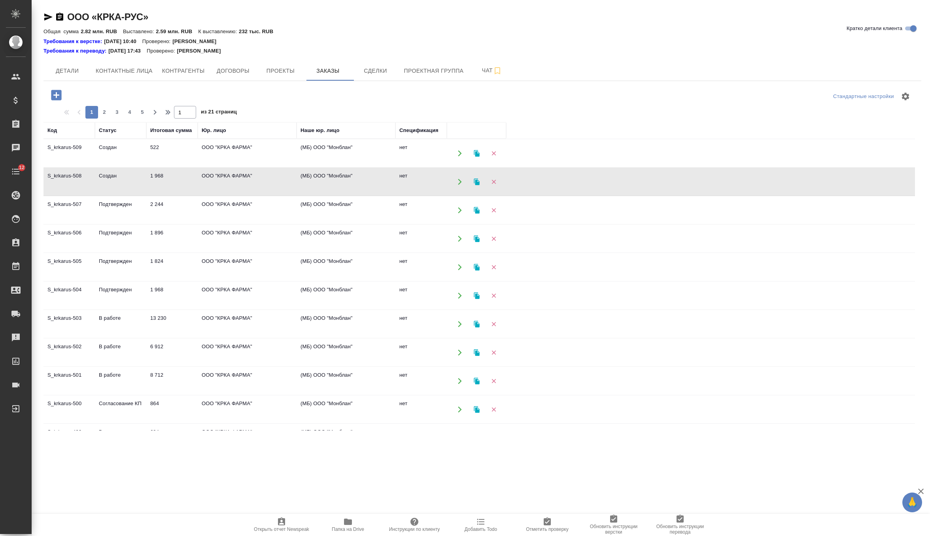
click at [137, 176] on td "Создан" at bounding box center [120, 182] width 51 height 28
click at [184, 151] on td "522" at bounding box center [171, 154] width 51 height 28
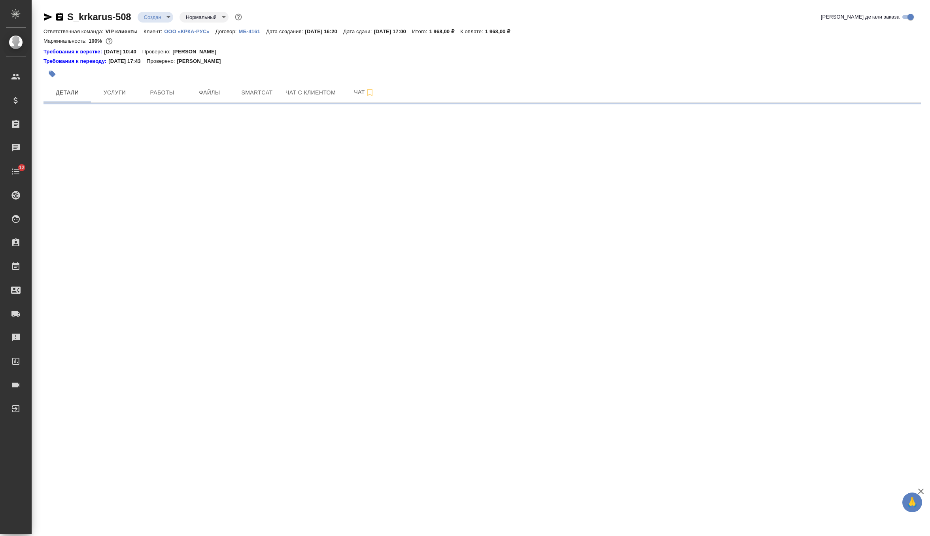
select select "RU"
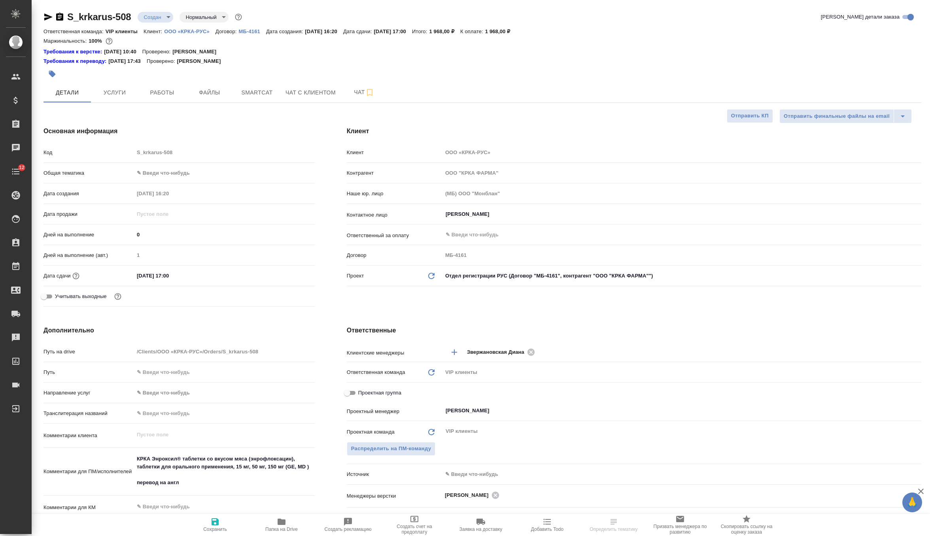
type textarea "x"
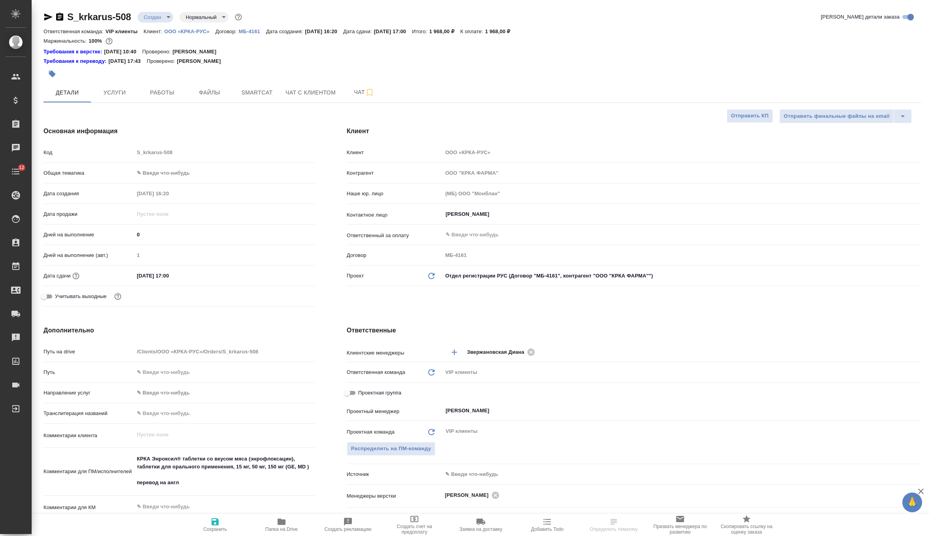
type textarea "x"
click at [155, 18] on body "🙏 .cls-1 fill:#fff; AWATERA Zverzhanovskaya [PERSON_NAME] Спецификации Заказы Ч…" at bounding box center [465, 268] width 930 height 536
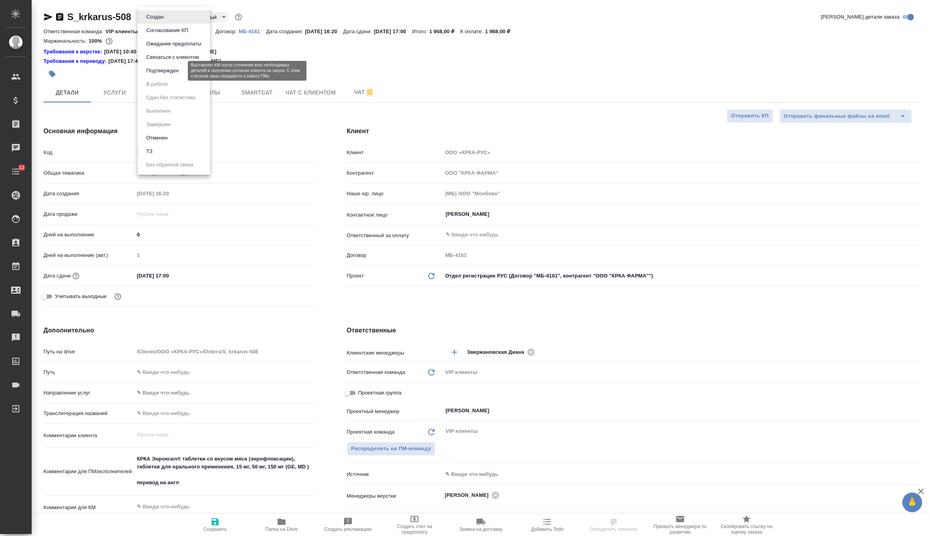
click at [159, 71] on button "Подтвержден" at bounding box center [162, 70] width 37 height 9
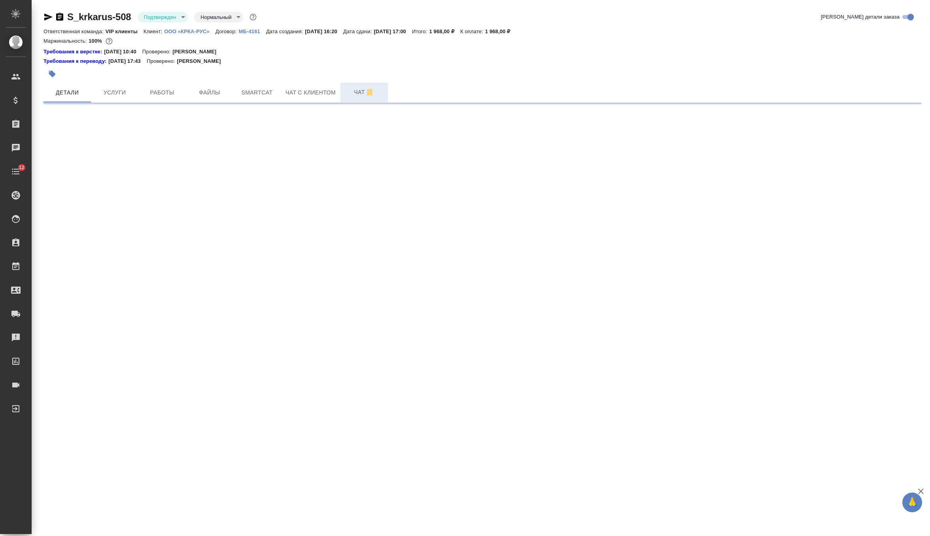
click at [353, 95] on span "Чат" at bounding box center [364, 92] width 38 height 10
select select "RU"
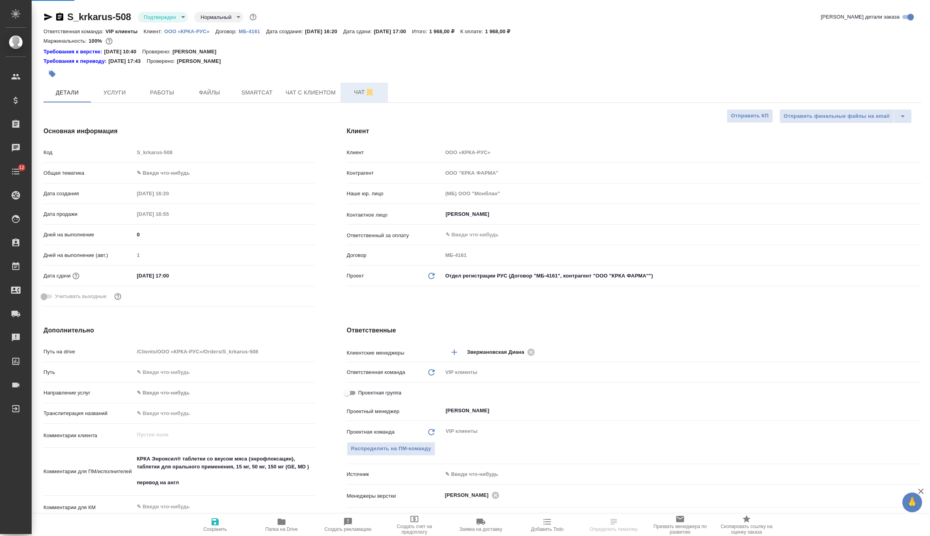
type textarea "x"
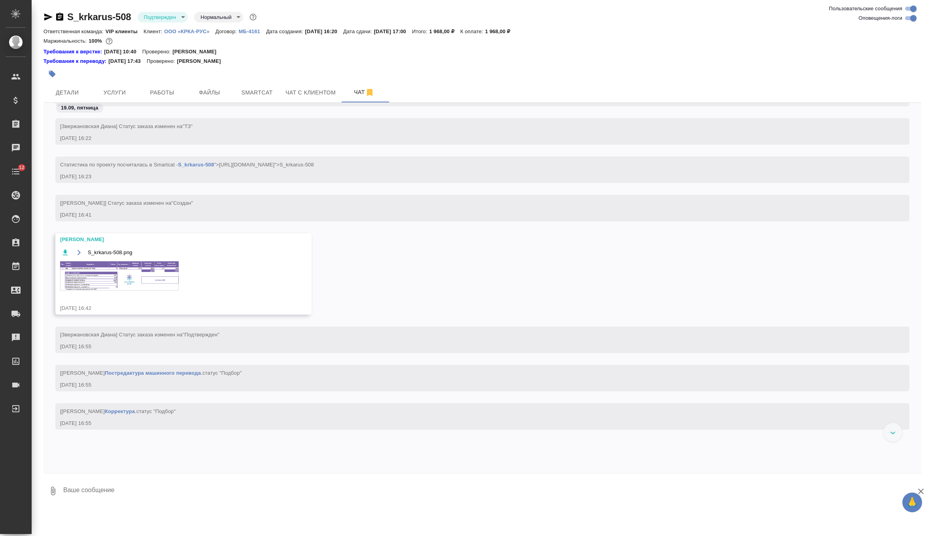
scroll to position [437, 0]
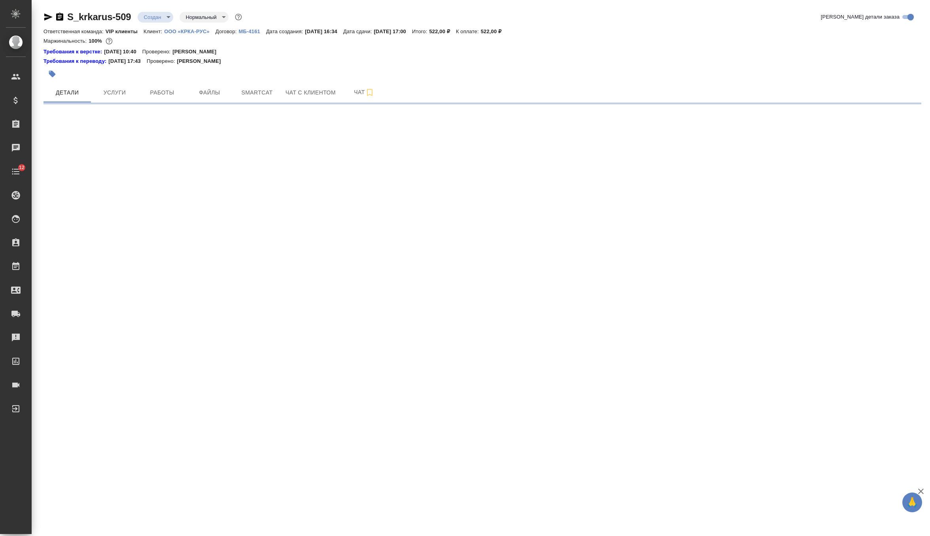
select select "RU"
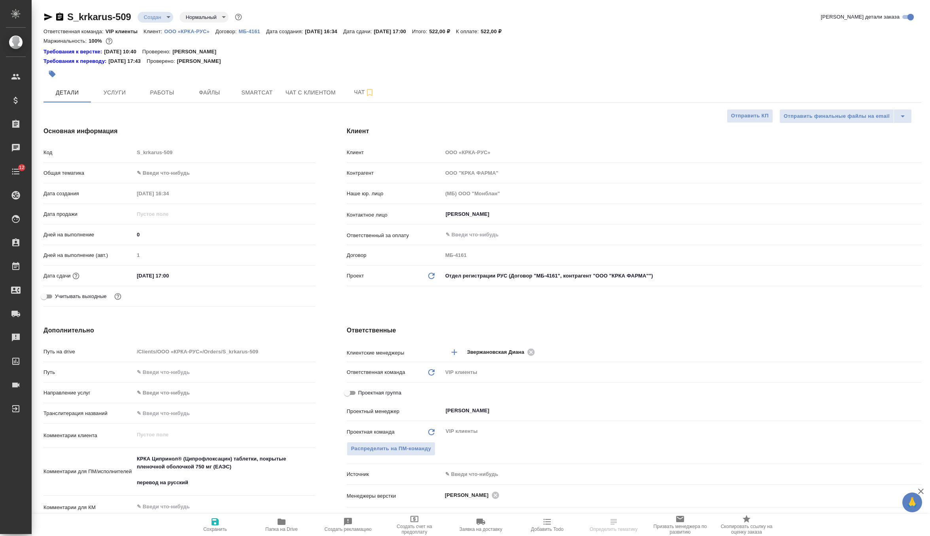
click at [157, 18] on body "🙏 .cls-1 fill:#fff; AWATERA Zverzhanovskaya [PERSON_NAME] Спецификации Заказы Ч…" at bounding box center [465, 268] width 930 height 536
type textarea "x"
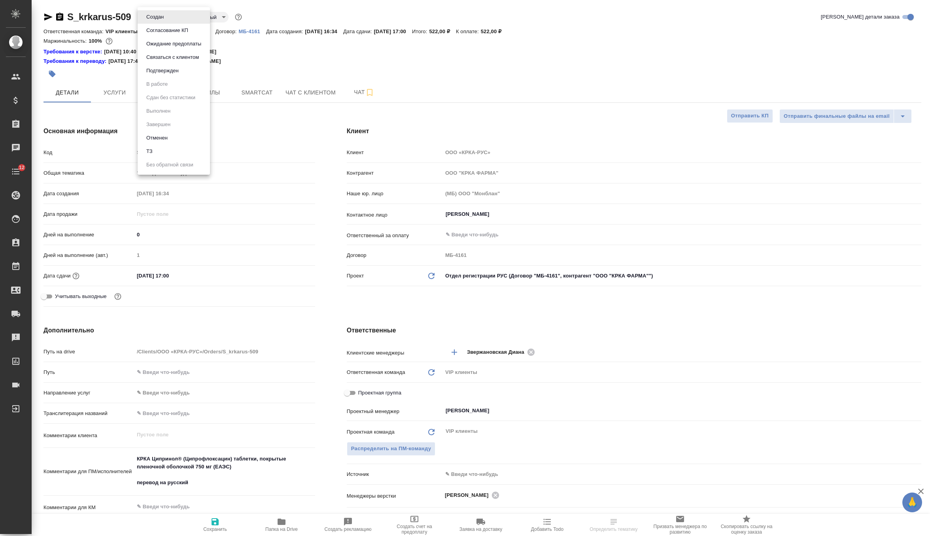
type textarea "x"
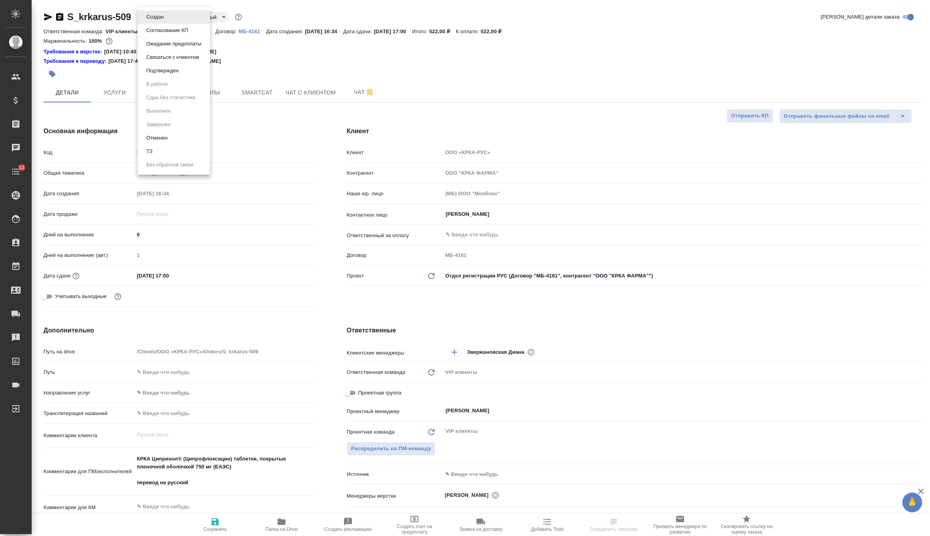
click at [163, 70] on button "Подтвержден" at bounding box center [162, 70] width 37 height 9
click at [352, 91] on span "Чат" at bounding box center [364, 92] width 38 height 10
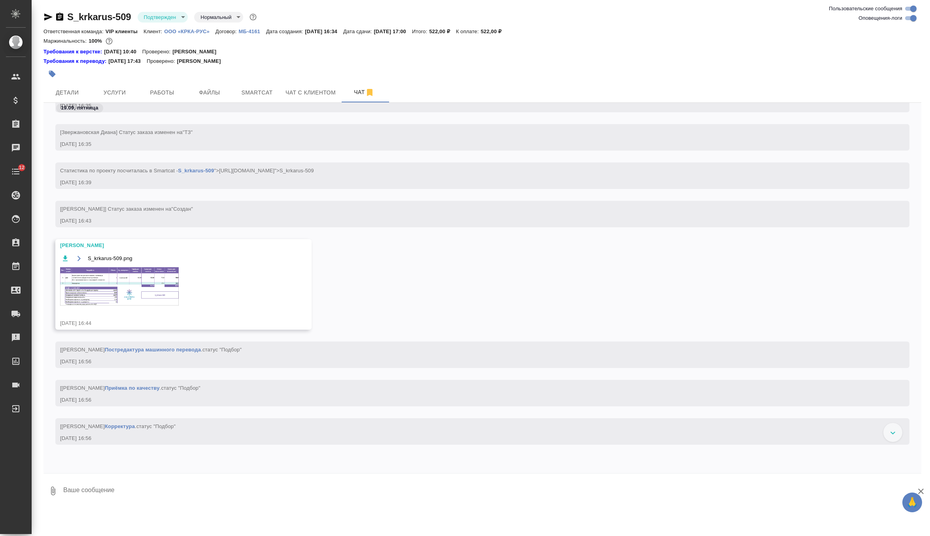
scroll to position [445, 0]
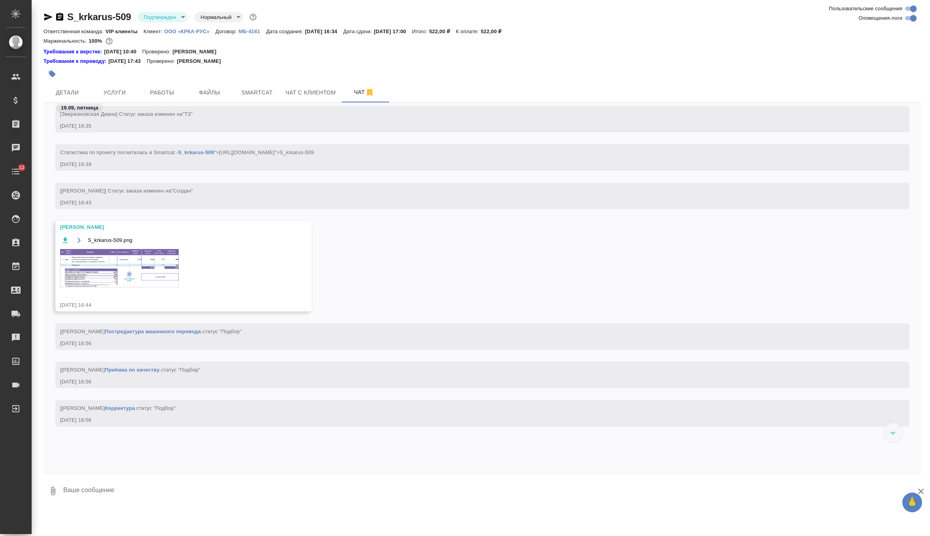
click at [128, 288] on img at bounding box center [119, 268] width 119 height 38
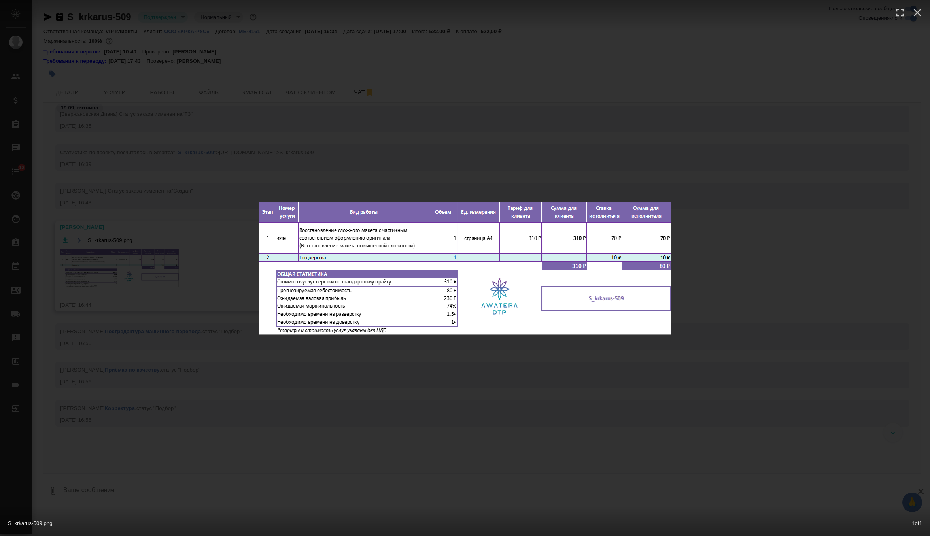
click at [384, 127] on div "S_krkarus-509.png 1 of 1" at bounding box center [465, 268] width 930 height 536
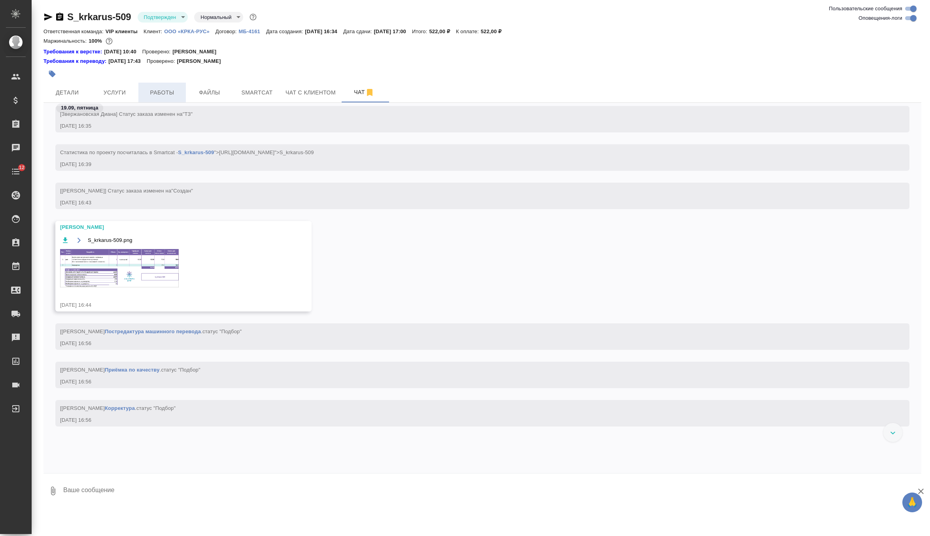
click at [173, 94] on span "Работы" at bounding box center [162, 93] width 38 height 10
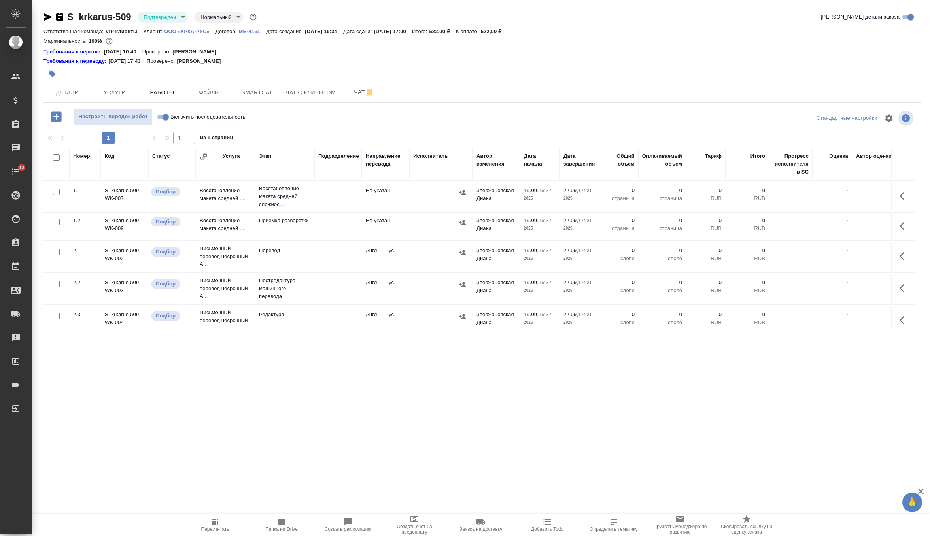
click at [908, 194] on icon "button" at bounding box center [904, 195] width 9 height 9
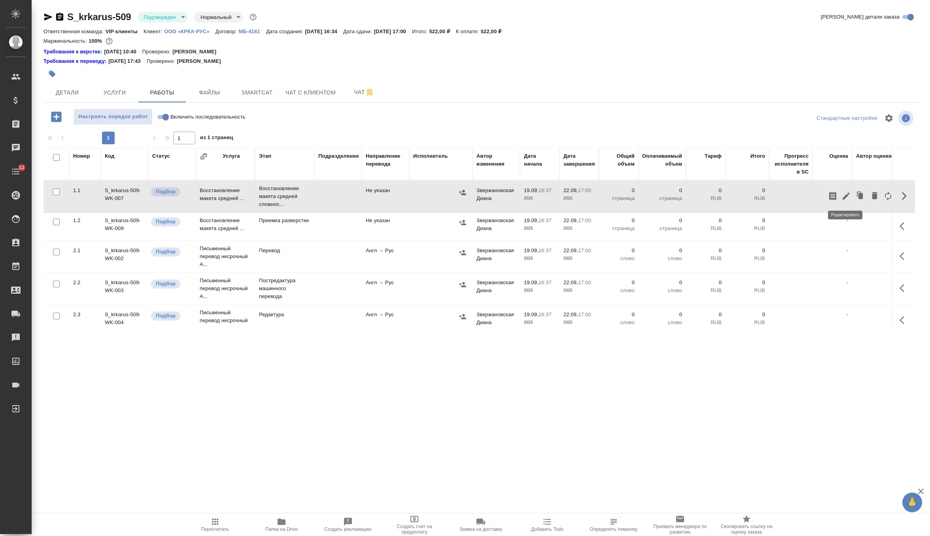
click at [845, 195] on icon "button" at bounding box center [846, 195] width 9 height 9
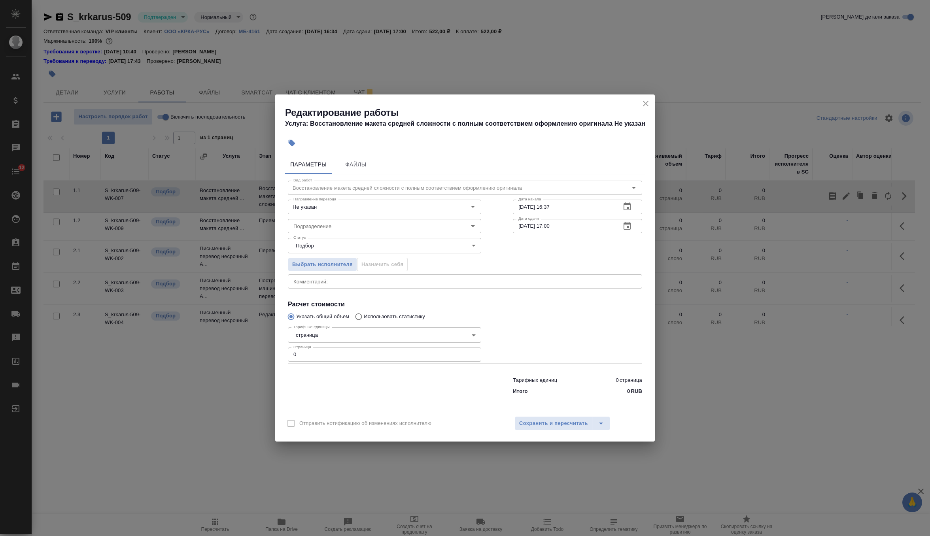
click at [380, 356] on input "0" at bounding box center [384, 355] width 193 height 14
type input "1"
click at [356, 227] on input "Подразделение" at bounding box center [371, 225] width 162 height 9
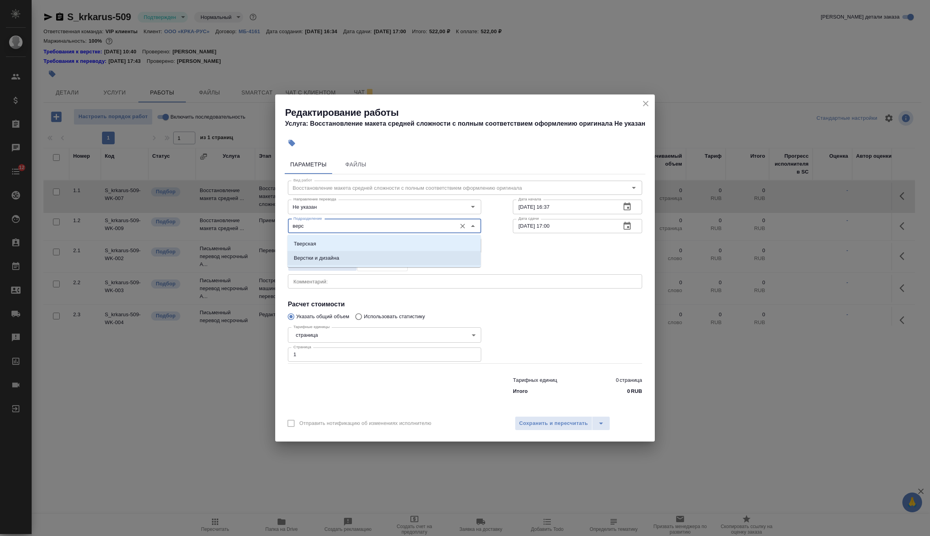
click at [347, 259] on li "Верстки и дизайна" at bounding box center [384, 258] width 193 height 14
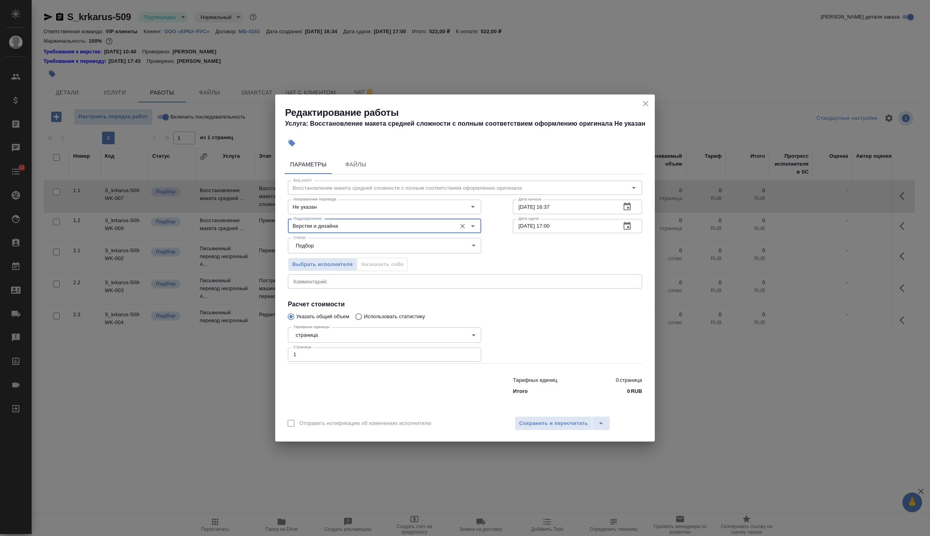
type input "Верстки и дизайна"
click at [579, 210] on input "19.09.2025 16:37" at bounding box center [564, 207] width 102 height 14
type input "19.09.2025 17:00"
click at [627, 226] on icon "button" at bounding box center [627, 226] width 7 height 8
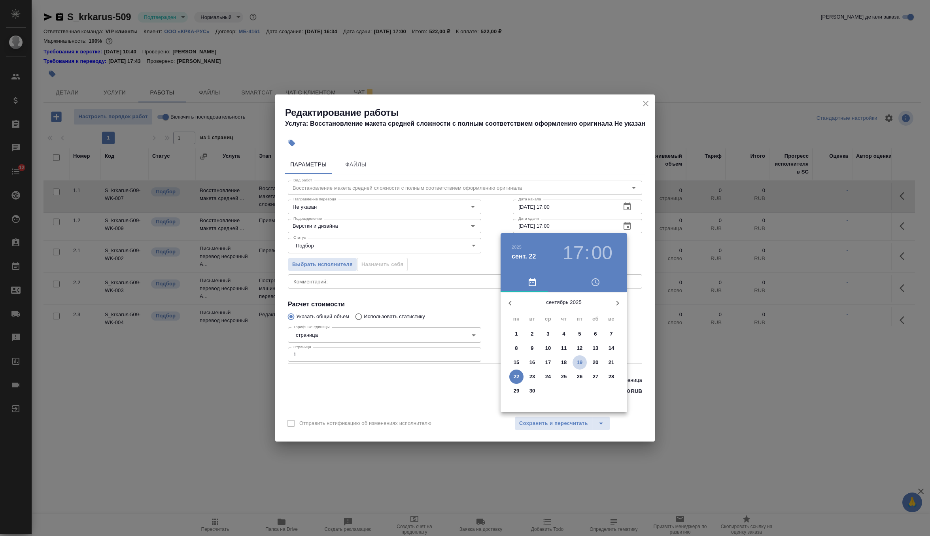
click at [581, 362] on p "19" at bounding box center [580, 363] width 6 height 8
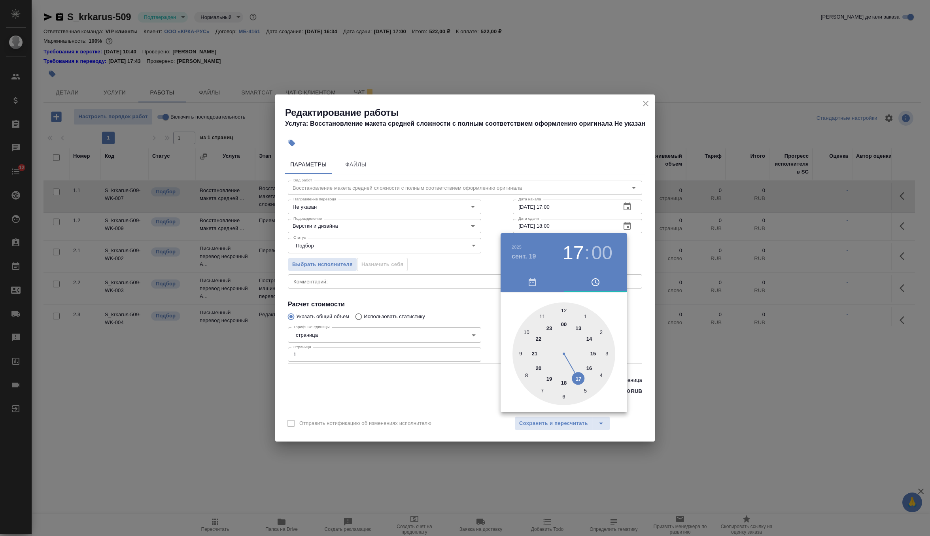
click at [566, 383] on div at bounding box center [564, 354] width 103 height 103
click at [563, 395] on div at bounding box center [564, 354] width 103 height 103
type input "19.09.2025 18:30"
click at [641, 252] on div at bounding box center [465, 268] width 930 height 536
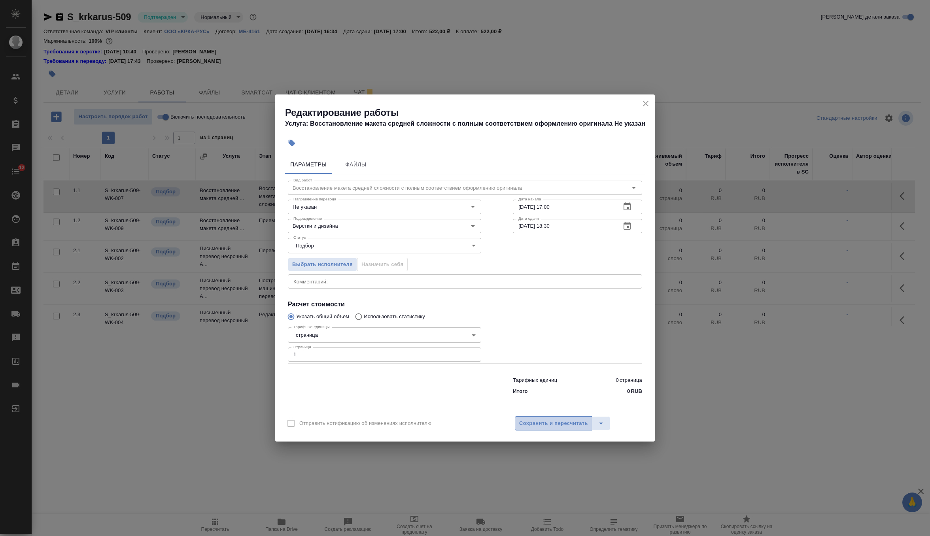
click at [557, 421] on span "Сохранить и пересчитать" at bounding box center [553, 423] width 69 height 9
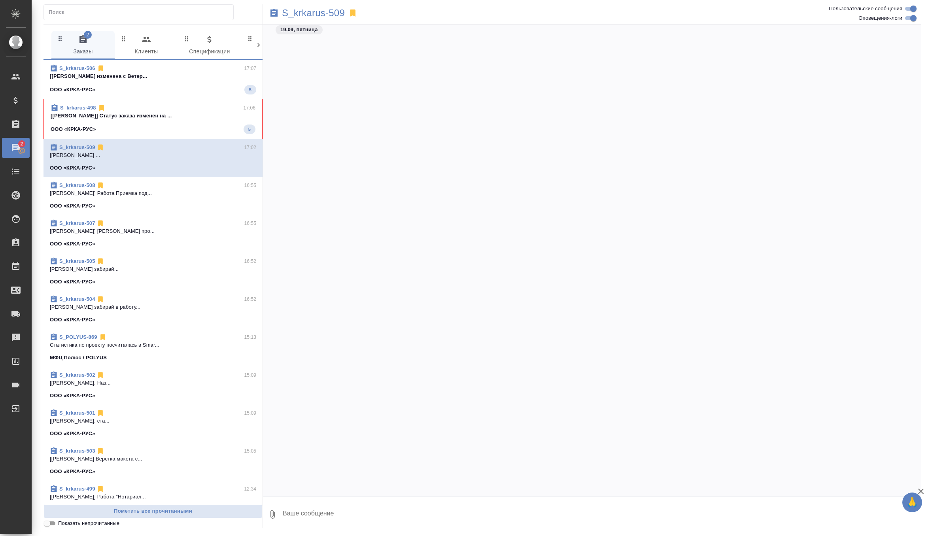
scroll to position [1067, 0]
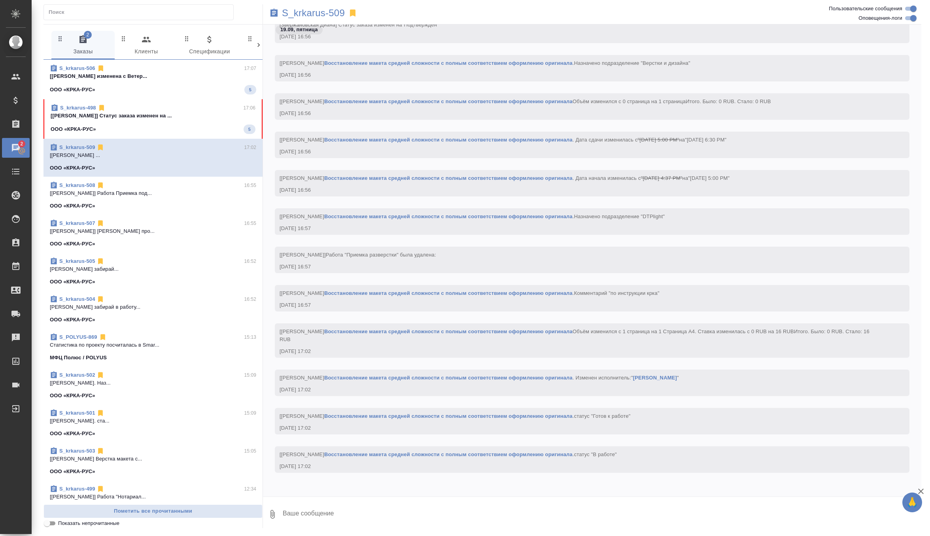
click at [177, 116] on p "[[PERSON_NAME]] Статус заказа изменен на ..." at bounding box center [153, 116] width 205 height 8
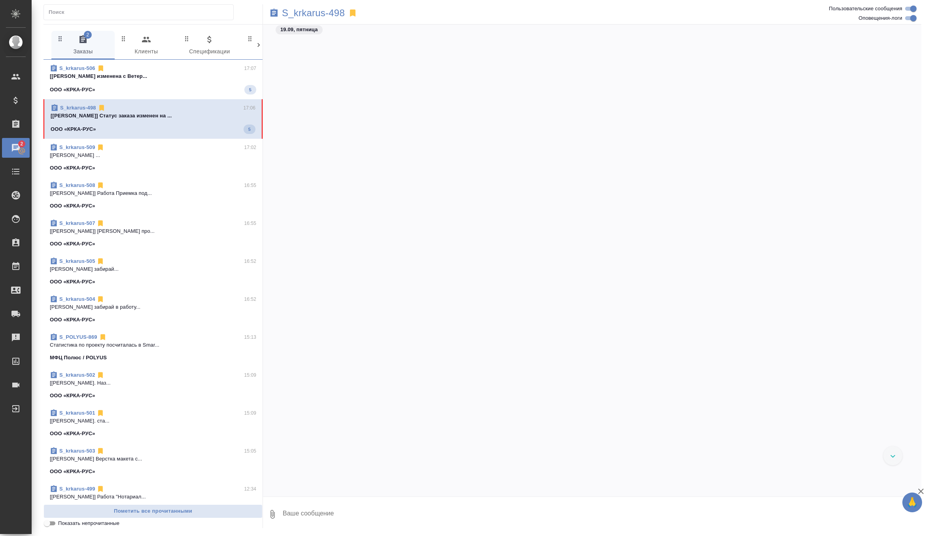
scroll to position [17208, 0]
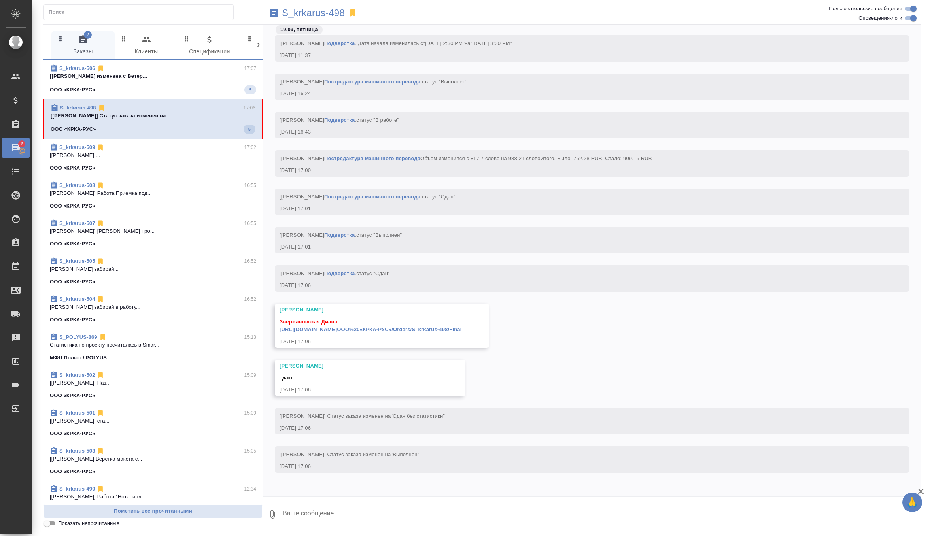
click at [339, 514] on textarea at bounding box center [602, 514] width 640 height 27
type textarea "забрала, спасибо)"
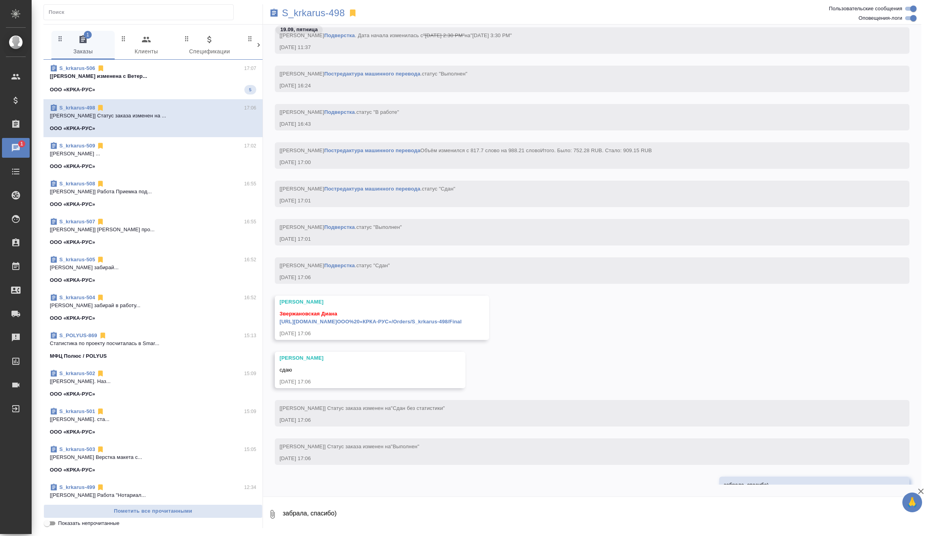
scroll to position [17246, 0]
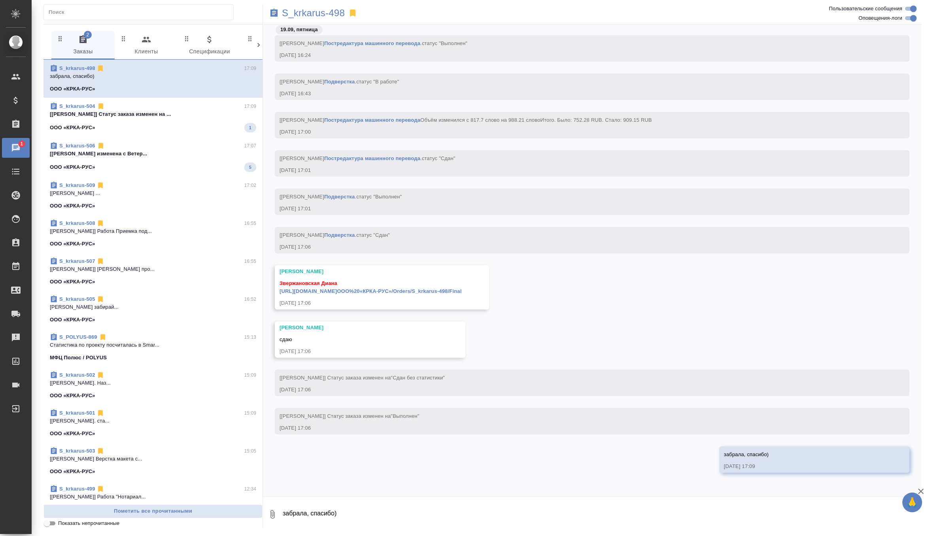
click at [462, 290] on link "[URL][DOMAIN_NAME]ООО%20«КРКА-РУС»/Orders/S_krkarus-498/Final" at bounding box center [371, 291] width 182 height 6
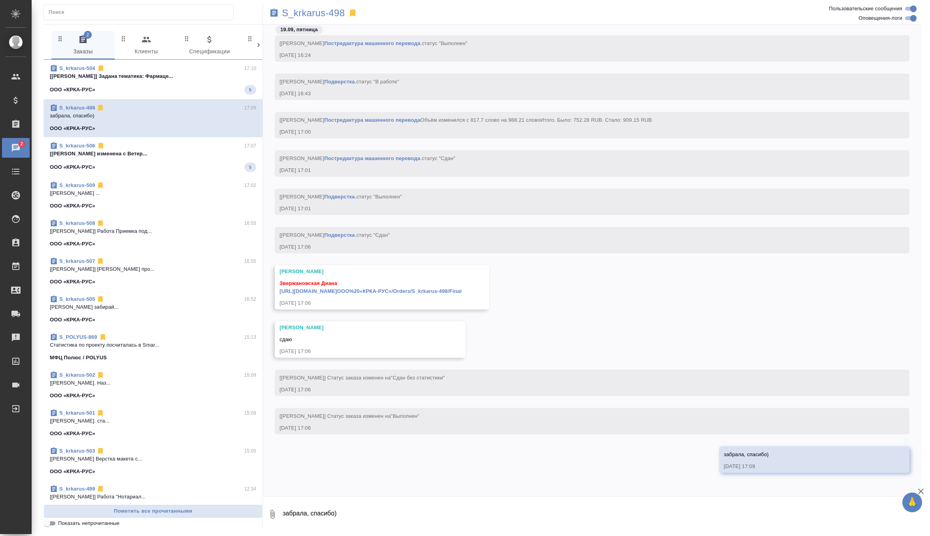
click at [185, 83] on span "S_krkarus-504 17:10 [[PERSON_NAME]] Задана тематика: Фармаце... ООО «КРКА-РУС» 5" at bounding box center [153, 79] width 206 height 30
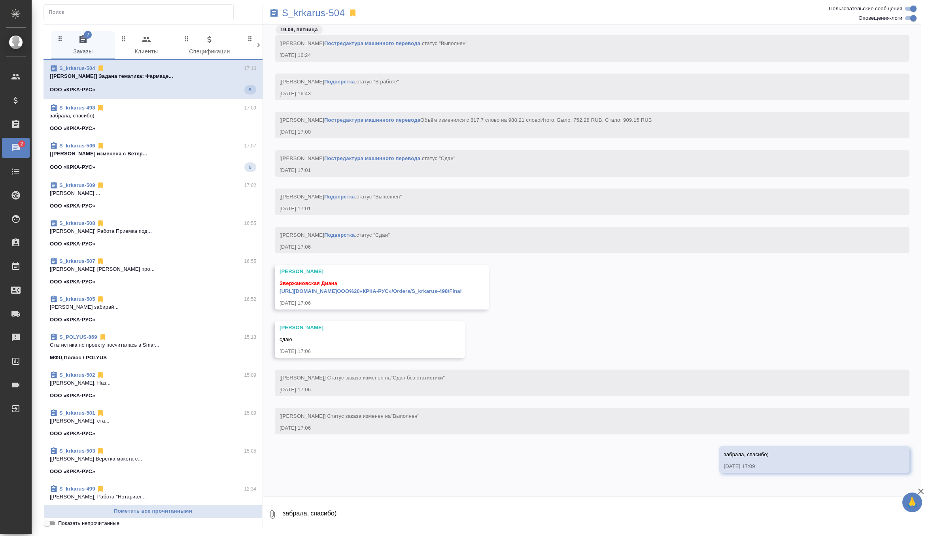
scroll to position [1051, 0]
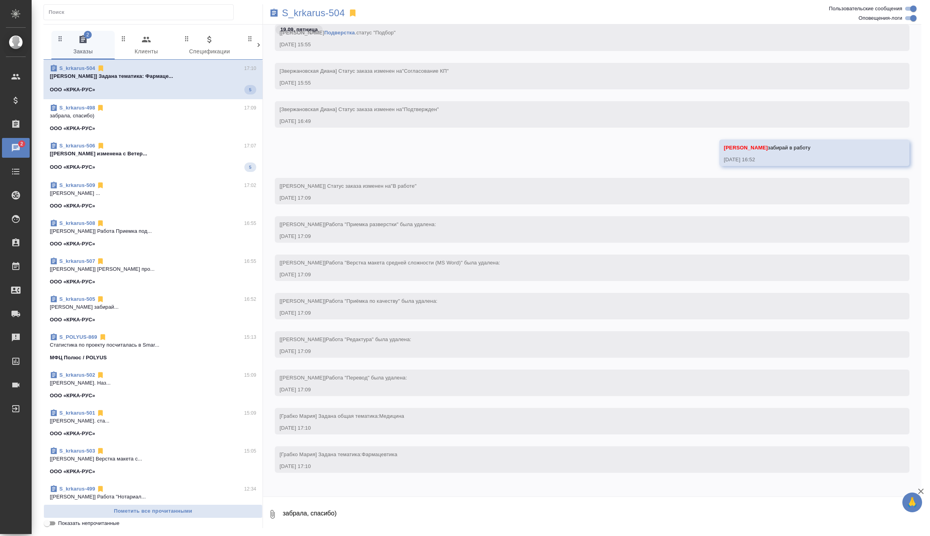
click at [165, 168] on div "ООО «КРКА-РУС» 5" at bounding box center [153, 167] width 206 height 9
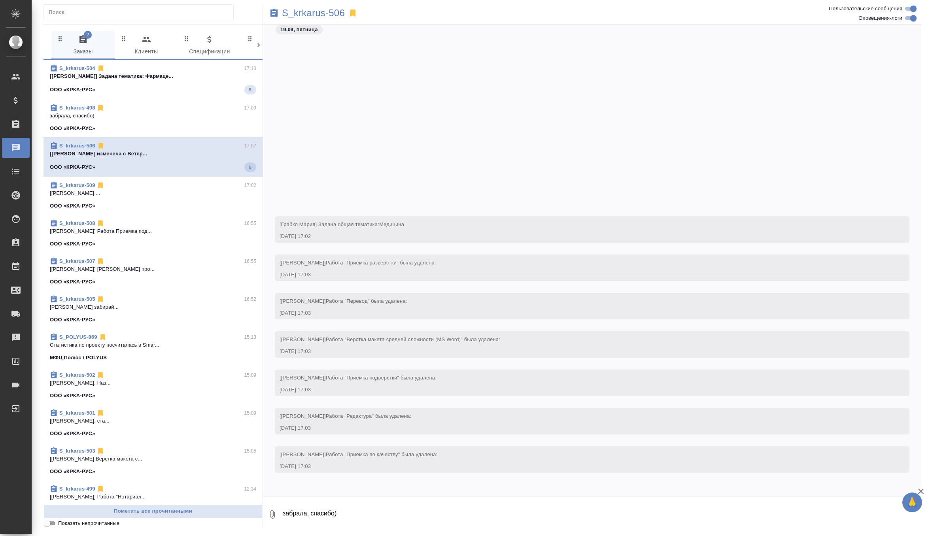
scroll to position [1258, 0]
